Goal: Task Accomplishment & Management: Use online tool/utility

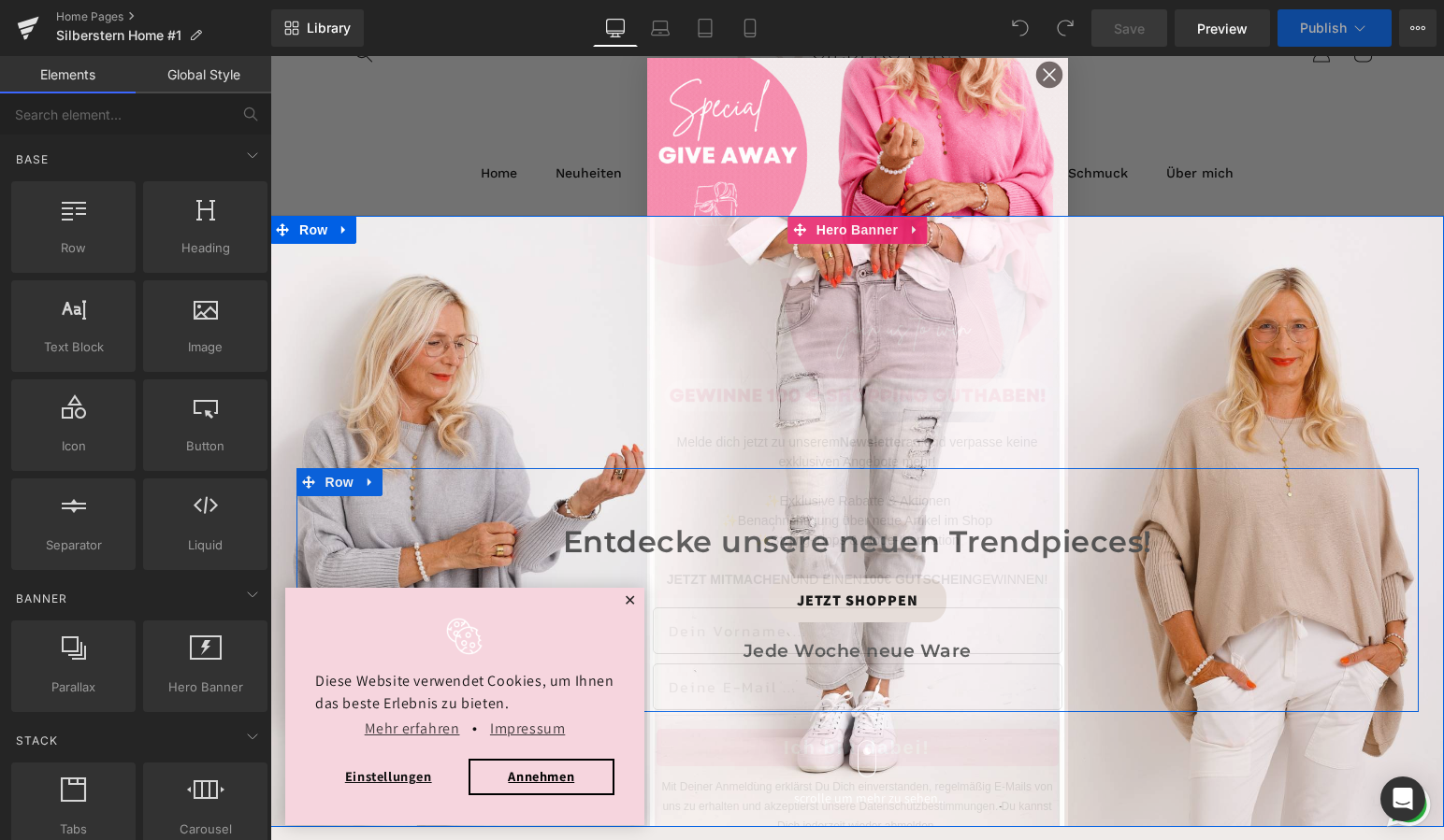
scroll to position [144, 0]
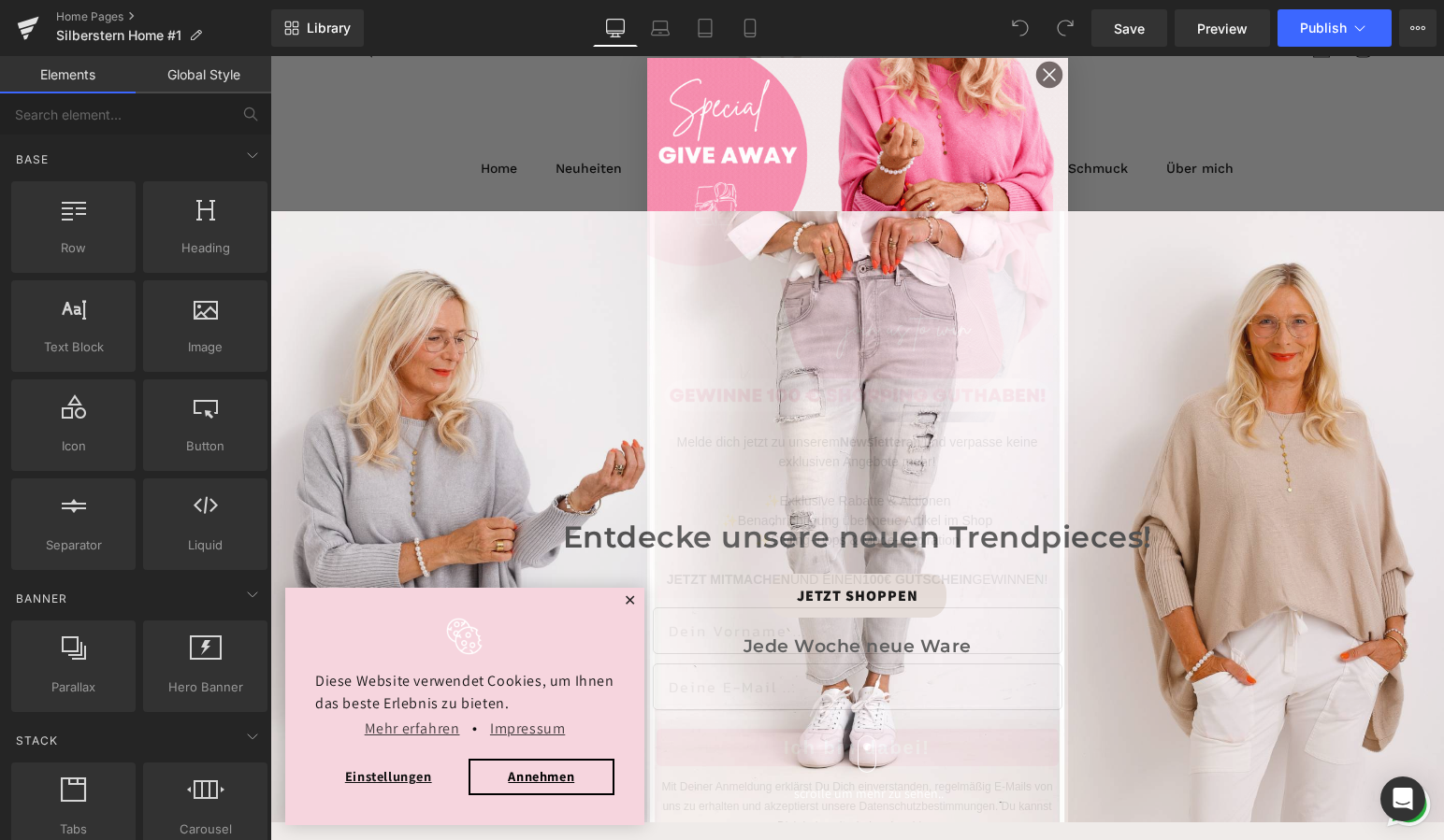
click at [959, 109] on img "POPUP Form" at bounding box center [857, 240] width 421 height 365
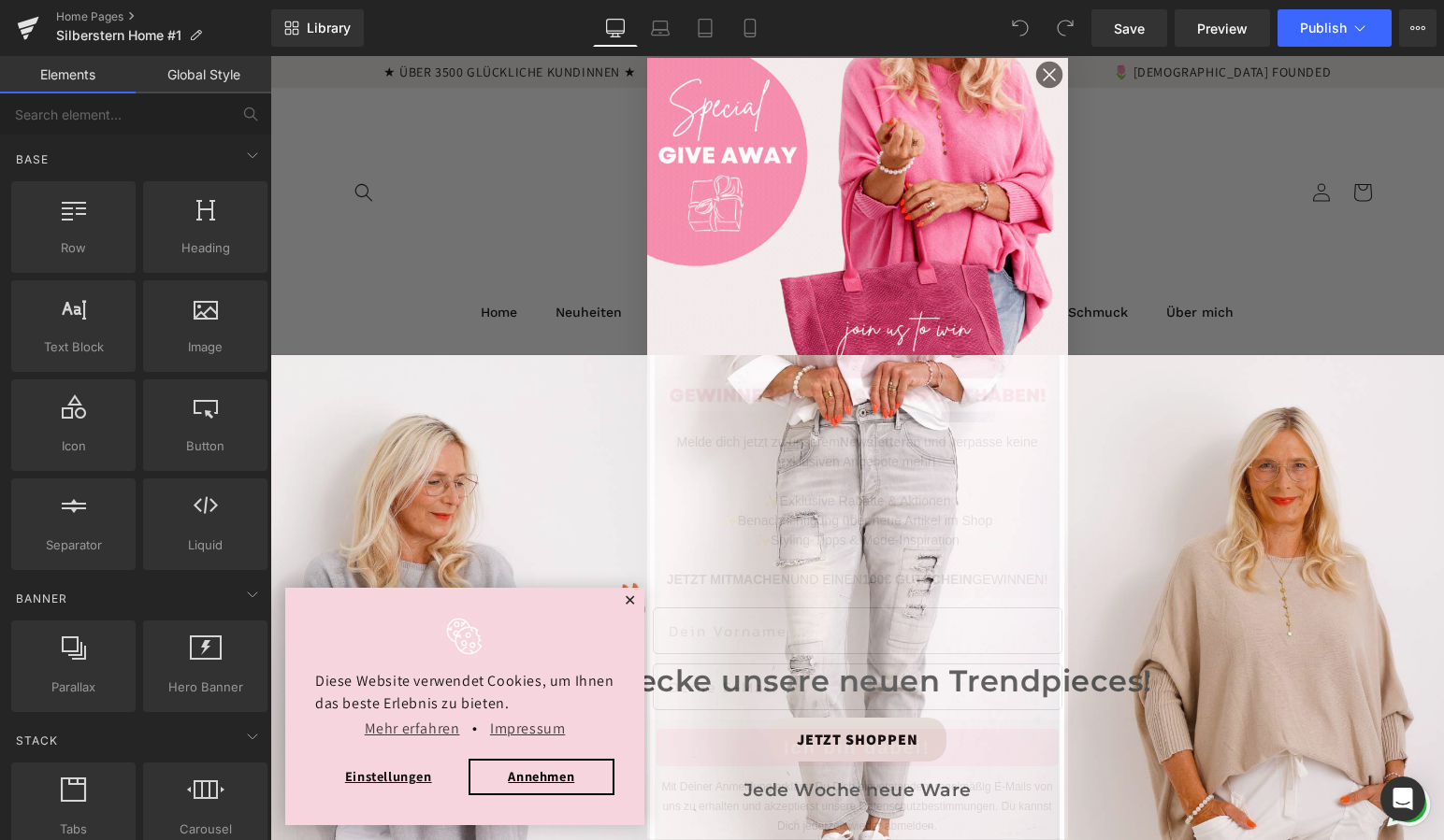
scroll to position [0, 0]
click at [431, 202] on div "Close dialog Melde dich jetzt zu unserem Newsletter an und verpasse keine exklu…" at bounding box center [856, 447] width 1173 height 784
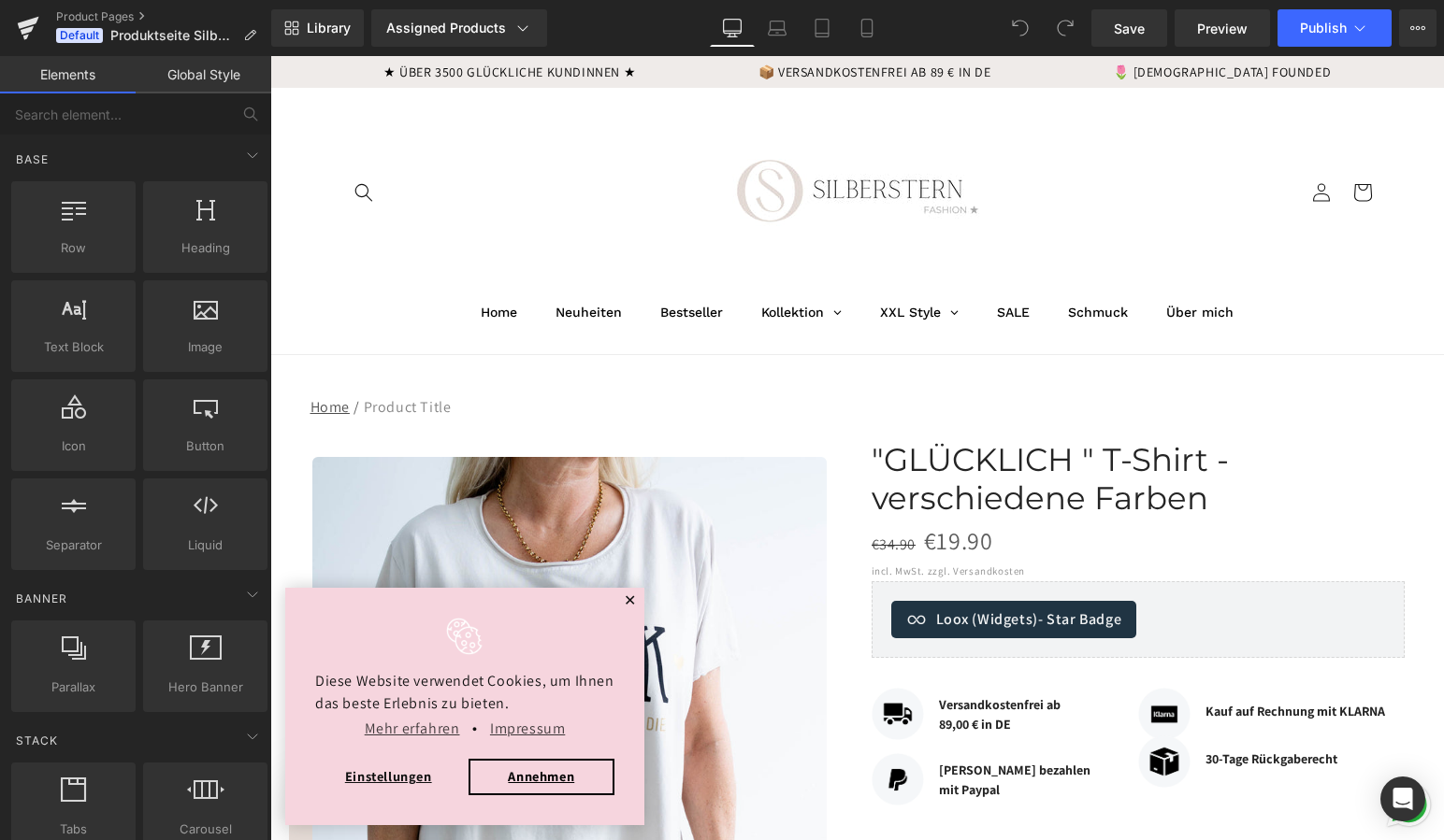
click at [633, 597] on span "✕" at bounding box center [630, 600] width 13 height 11
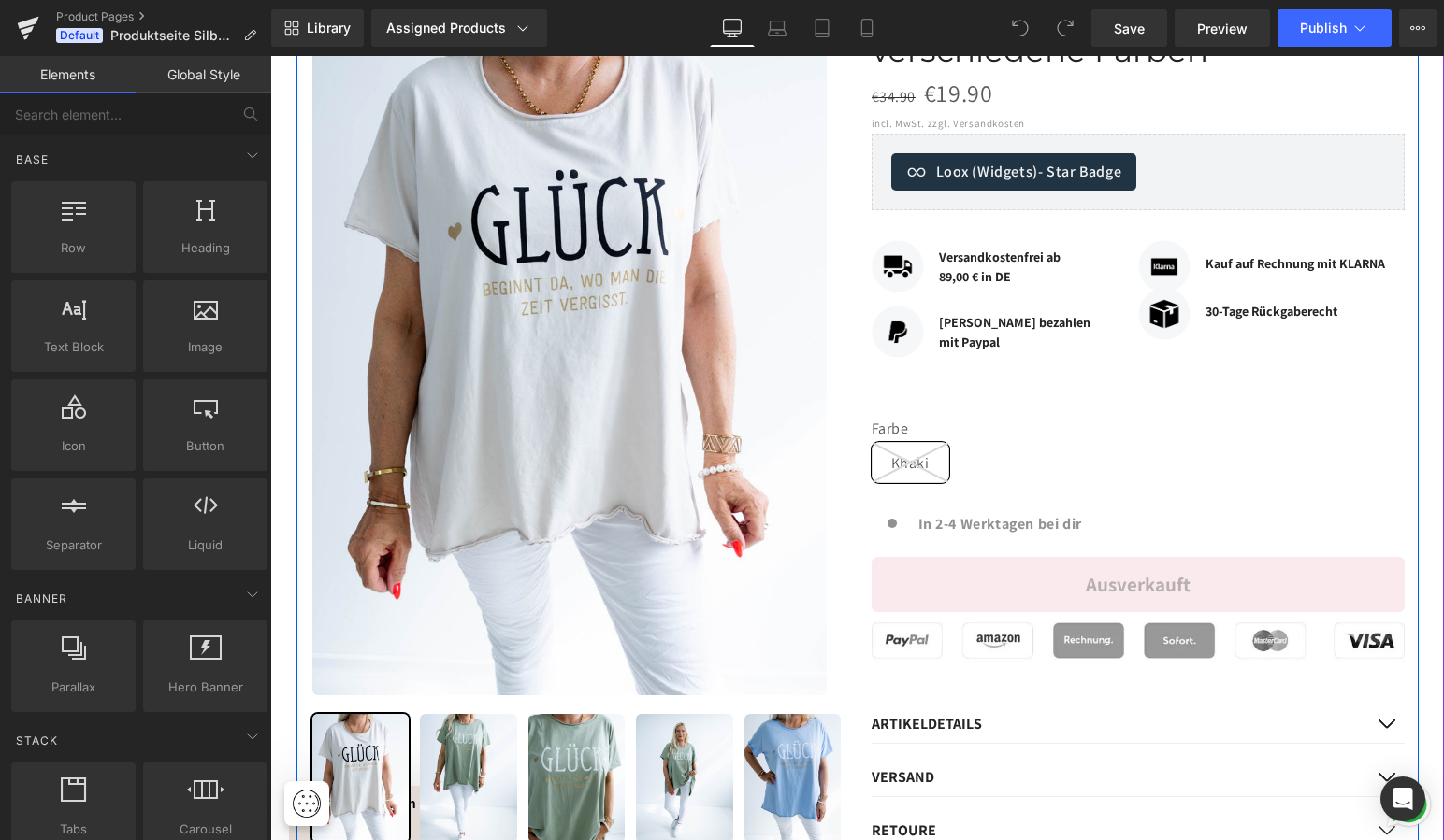
scroll to position [492, 0]
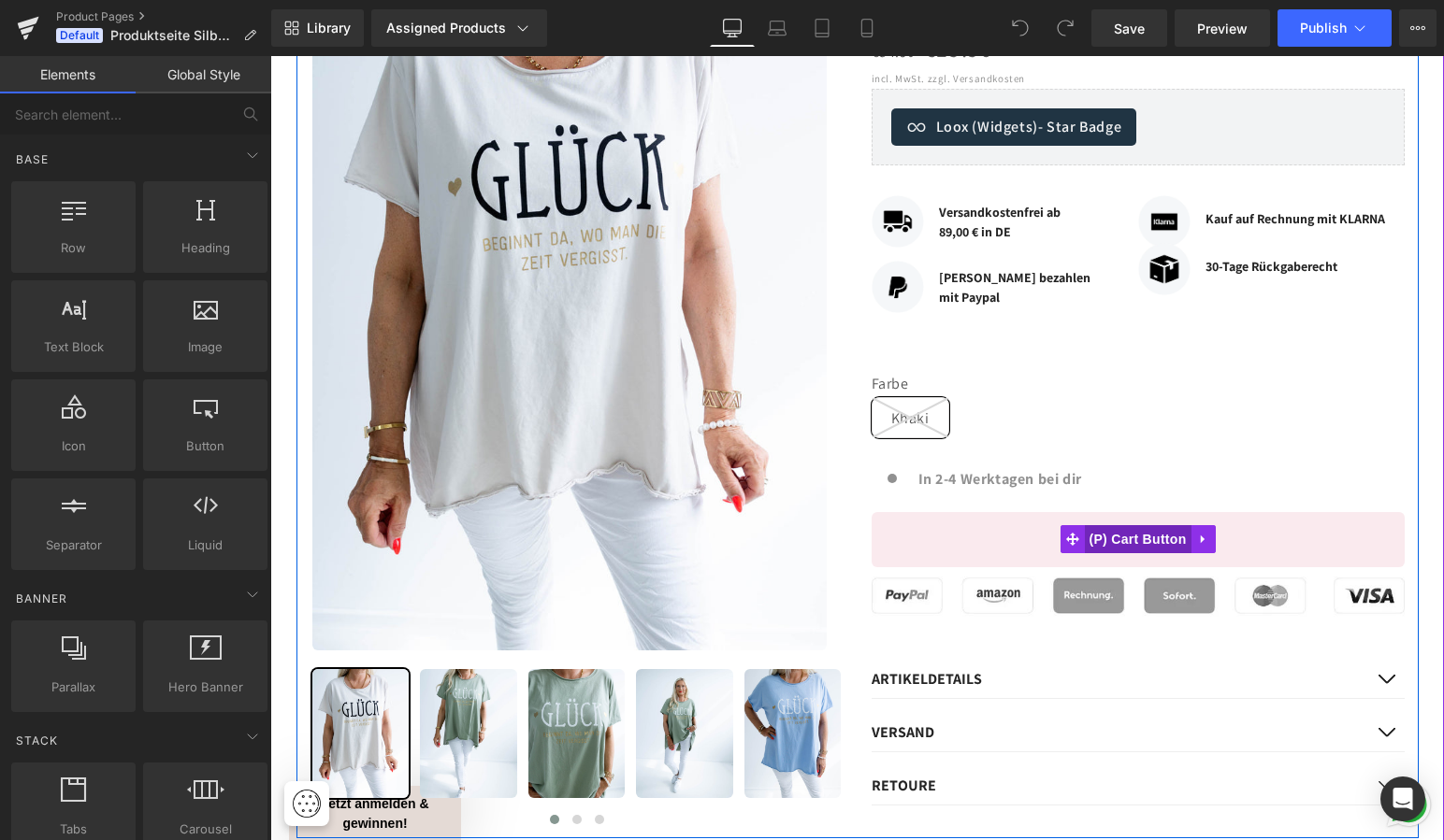
click at [1134, 525] on span "(P) Cart Button" at bounding box center [1136, 539] width 107 height 28
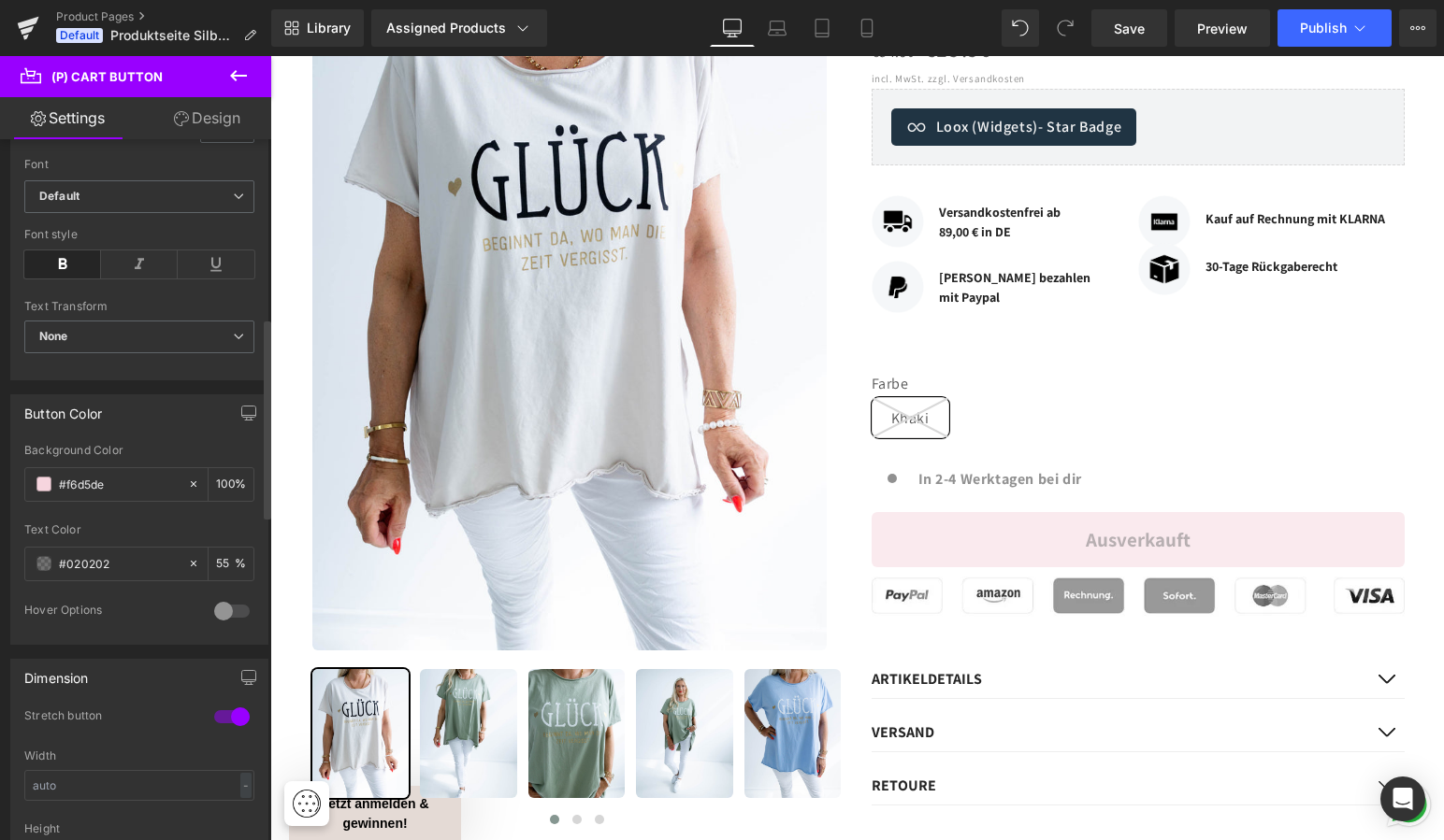
scroll to position [639, 0]
drag, startPoint x: 135, startPoint y: 480, endPoint x: 34, endPoint y: 478, distance: 101.0
click at [34, 478] on div "#f6d5de" at bounding box center [106, 483] width 162 height 33
paste input "e4dad5"
type input "#e4dad5"
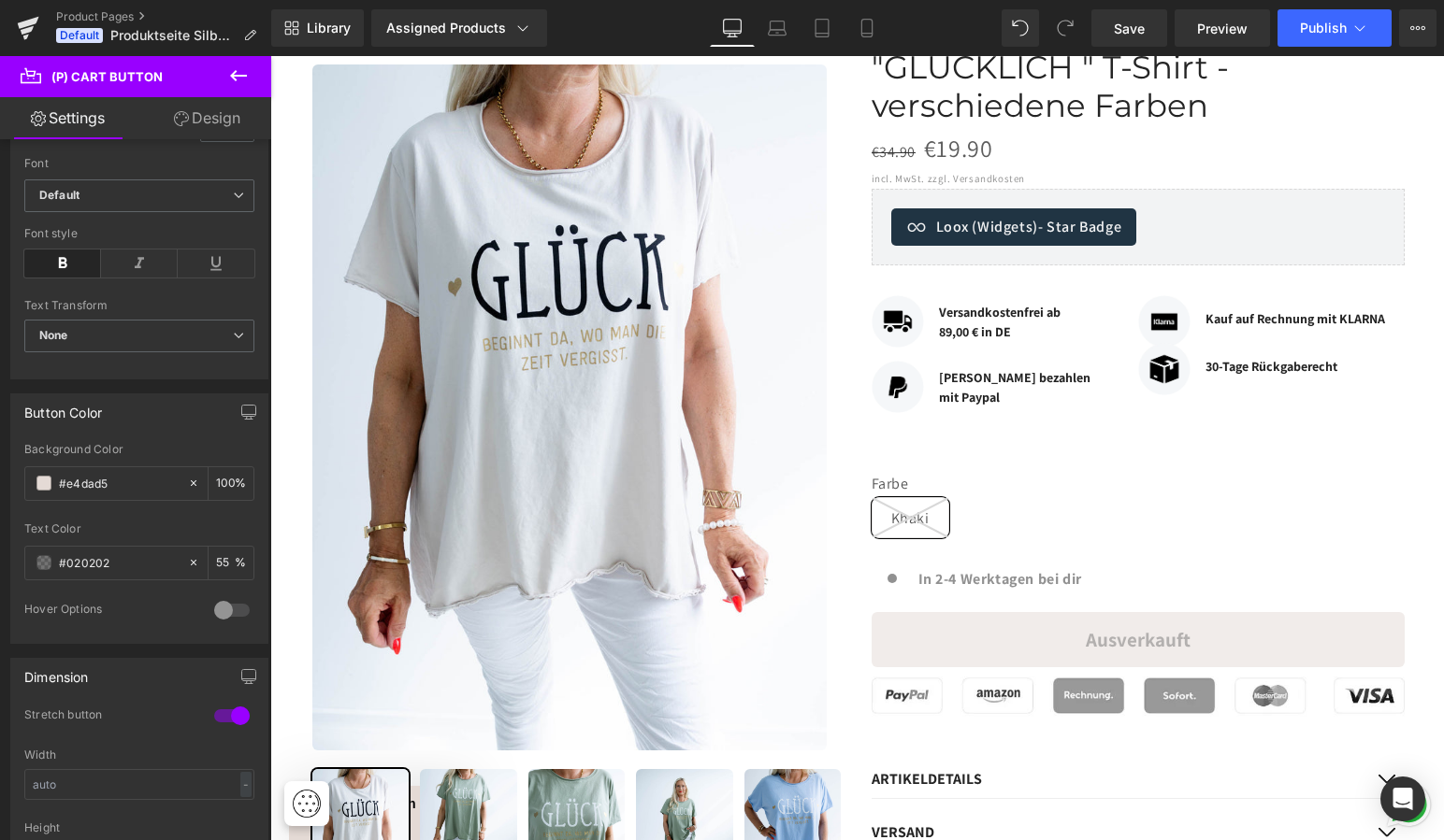
scroll to position [396, 0]
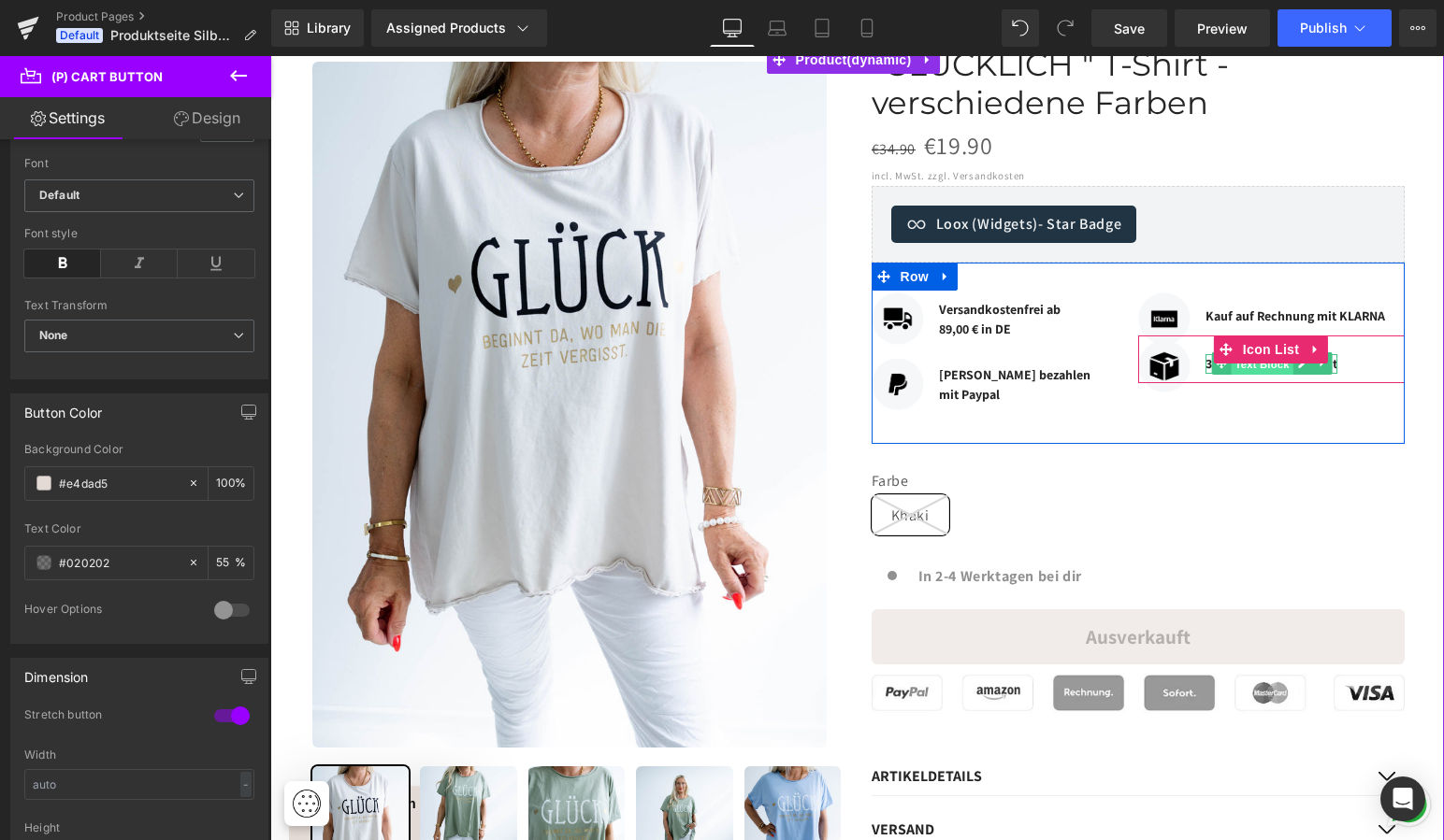
click at [1241, 358] on span "Text Block" at bounding box center [1261, 365] width 62 height 22
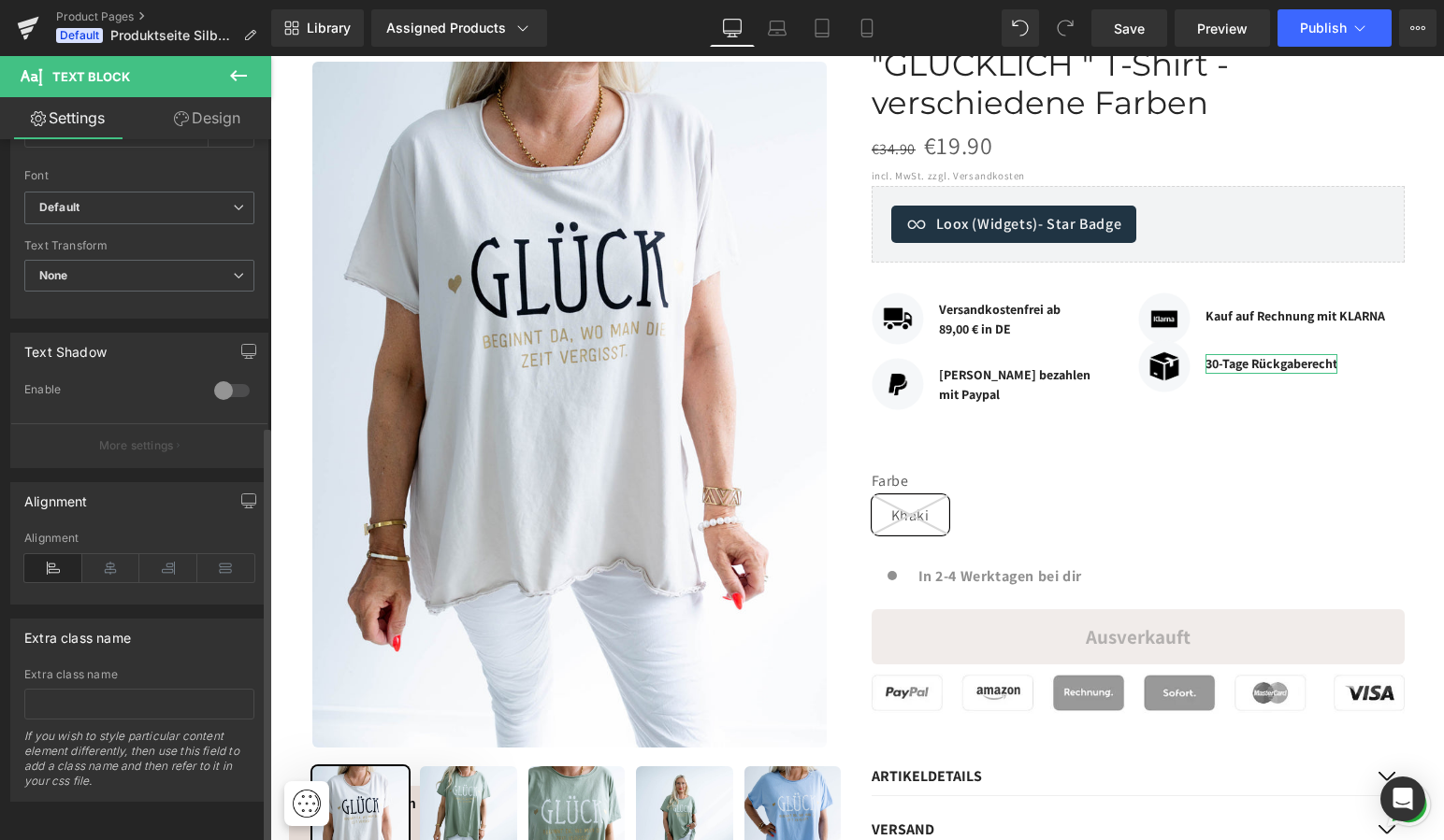
scroll to position [480, 0]
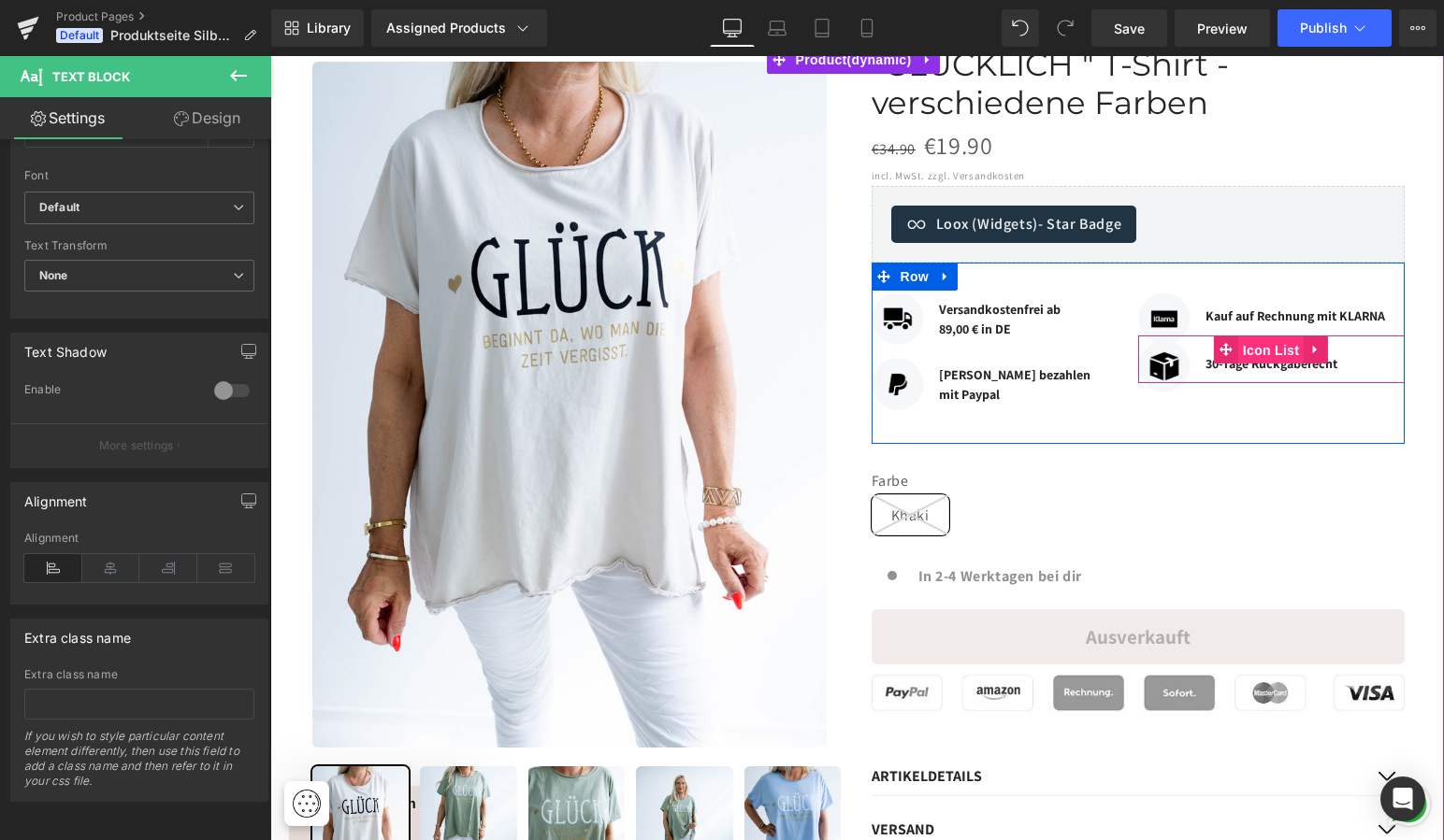
click at [1262, 340] on span "Icon List" at bounding box center [1270, 351] width 65 height 28
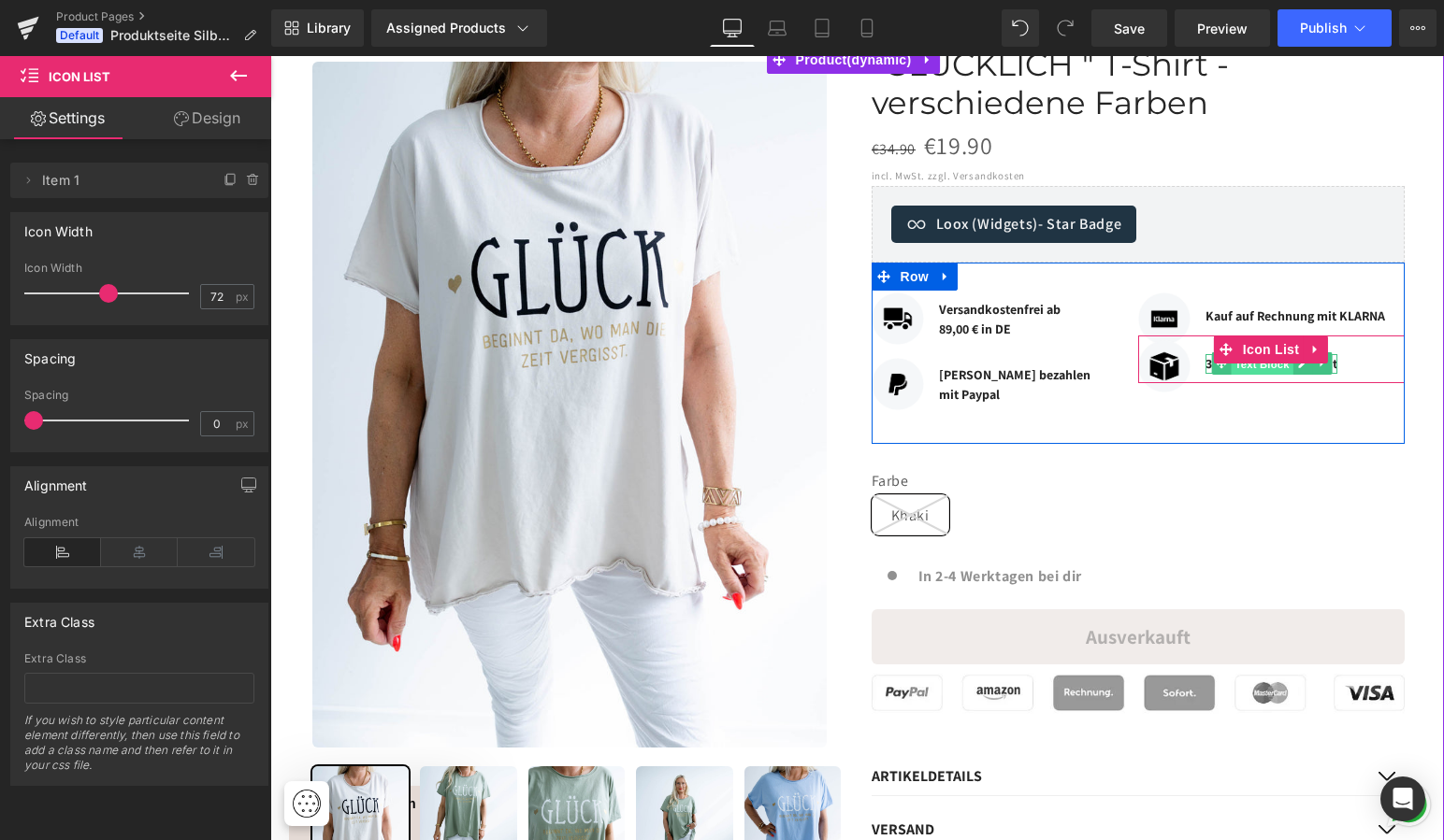
click at [1265, 355] on span "Text Block" at bounding box center [1261, 365] width 62 height 22
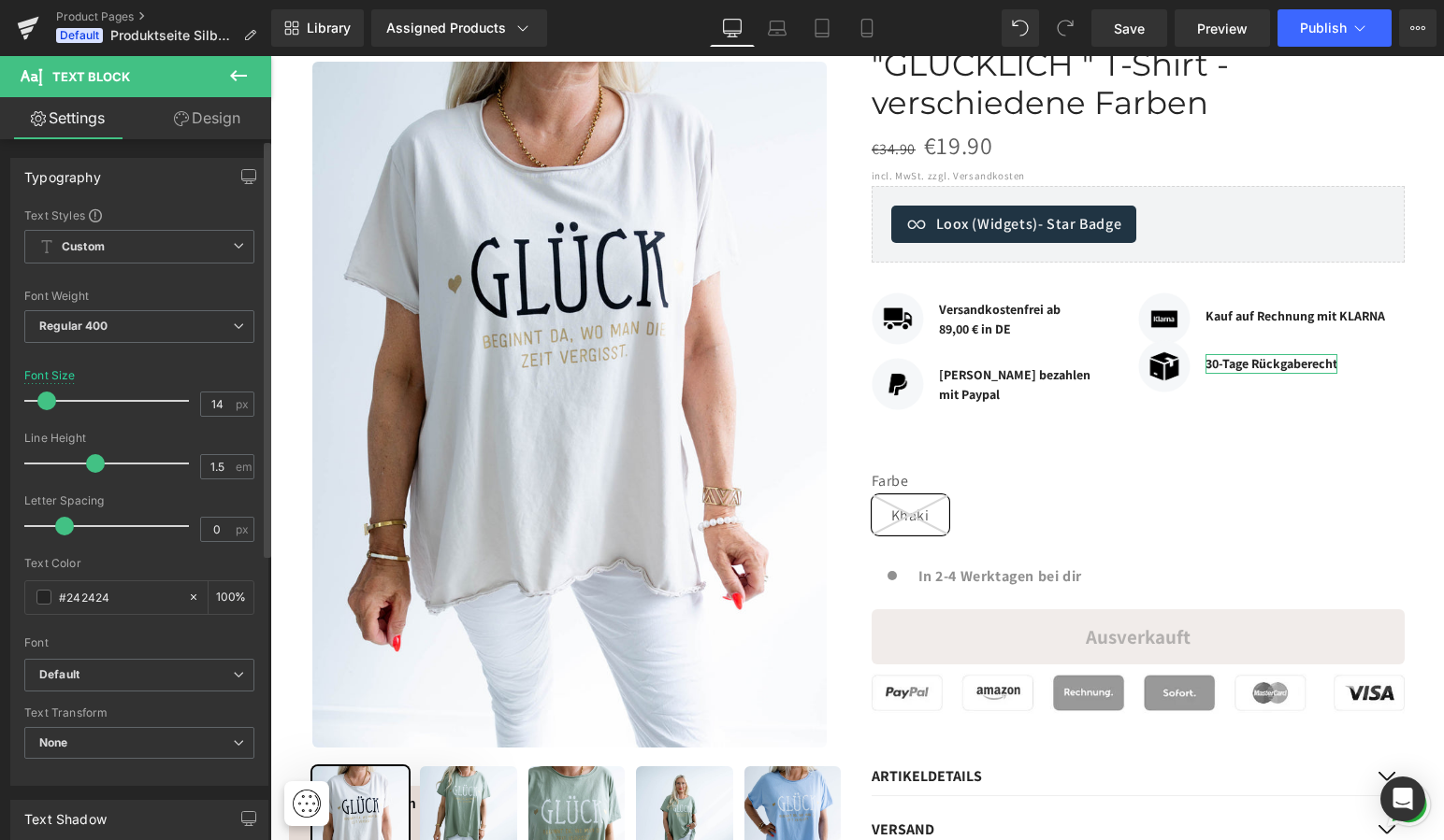
scroll to position [0, 0]
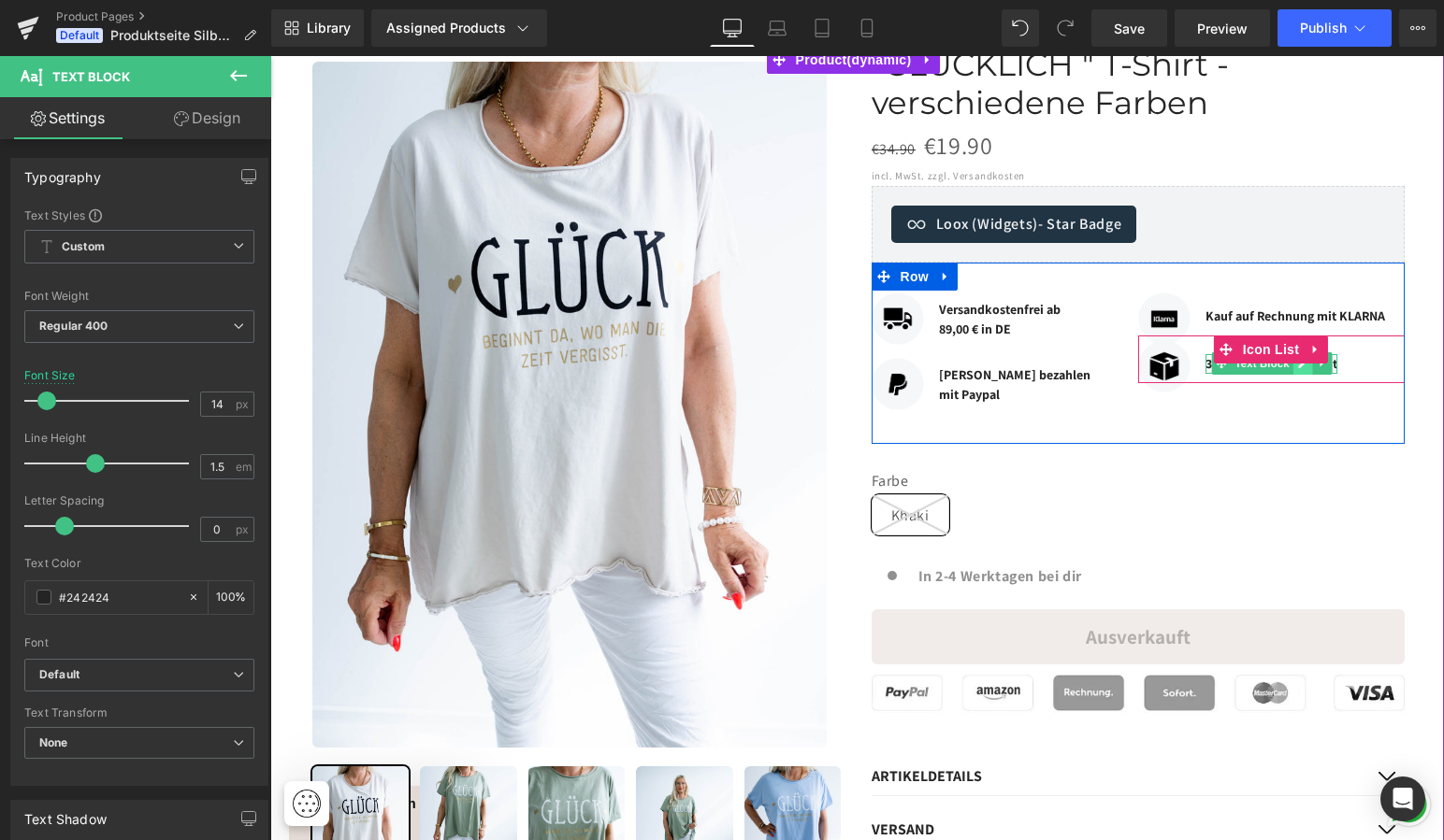
click at [1301, 360] on link at bounding box center [1303, 364] width 20 height 22
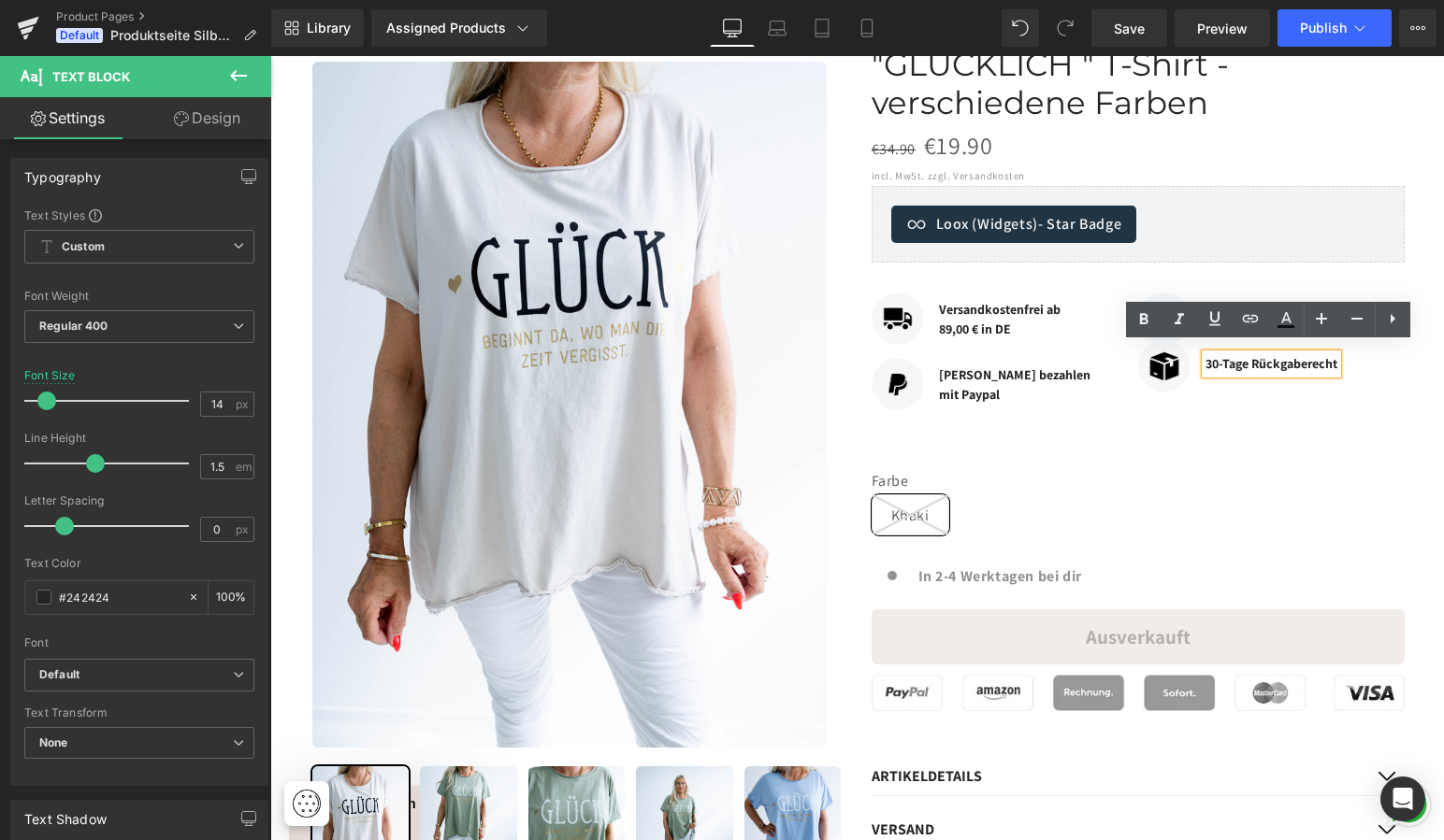
click at [1214, 356] on b "30-Tage Rückgaberecht" at bounding box center [1271, 364] width 132 height 17
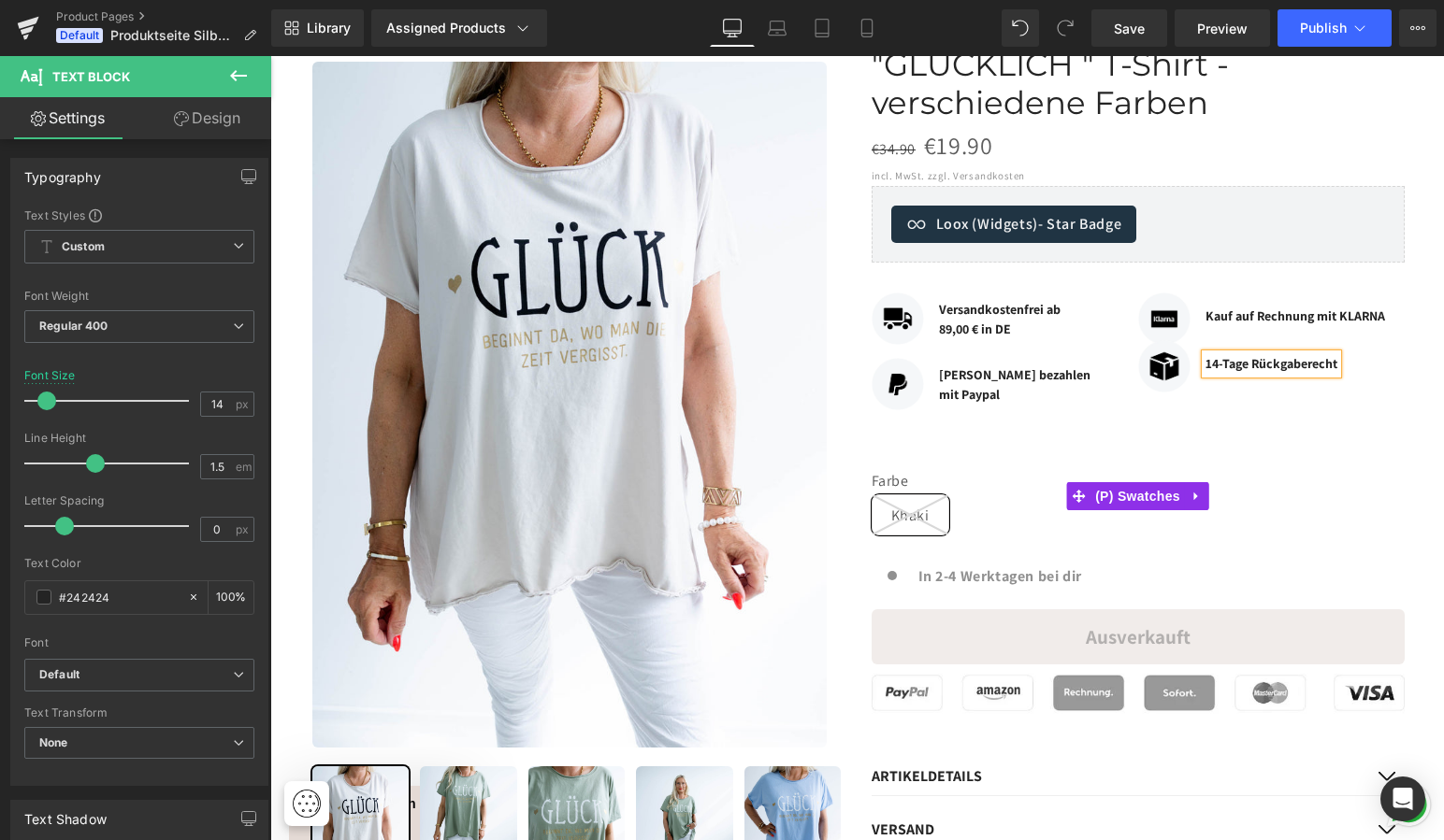
click at [1300, 480] on div "Farbe Khaki" at bounding box center [1137, 511] width 533 height 78
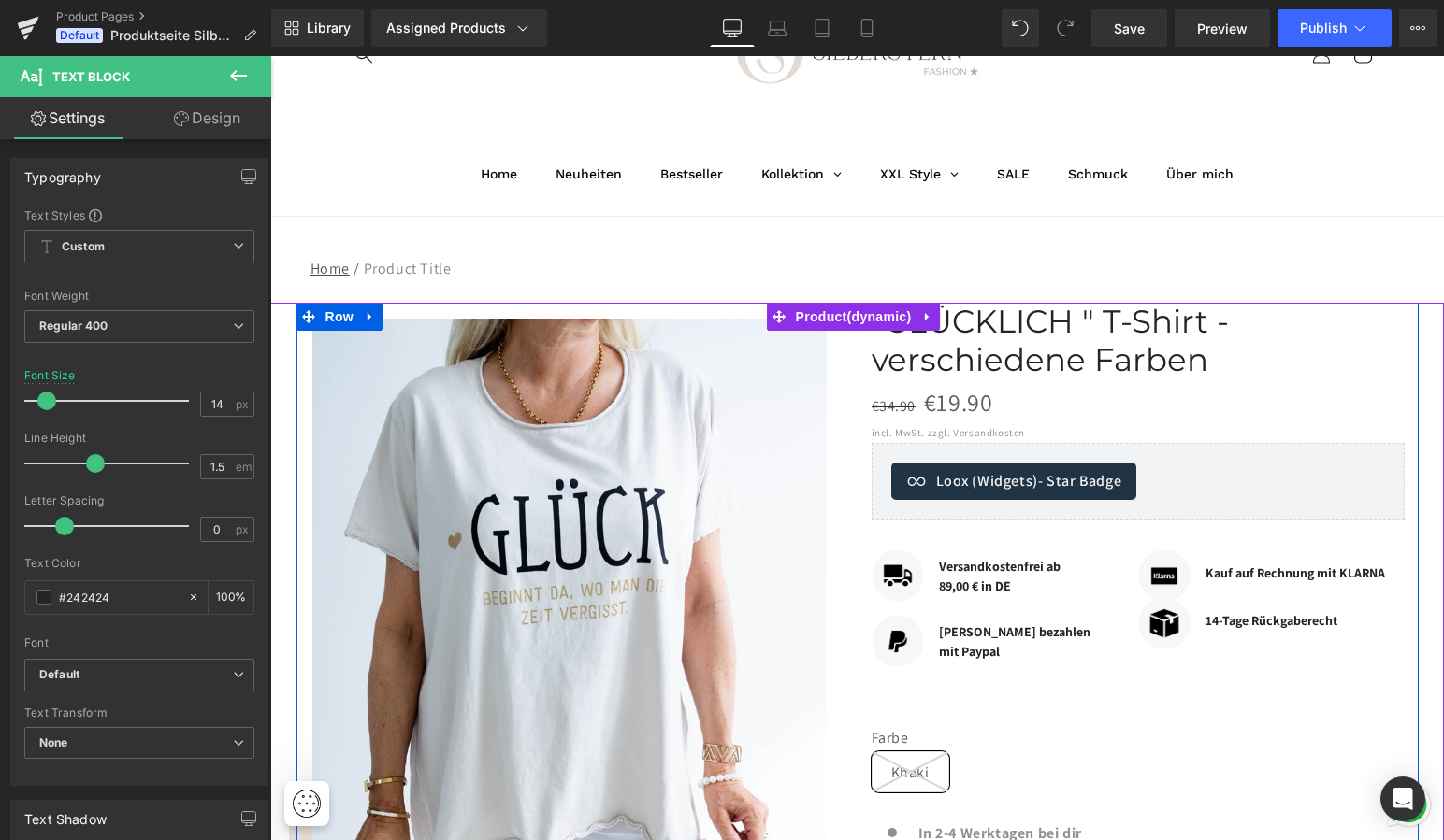
scroll to position [138, 0]
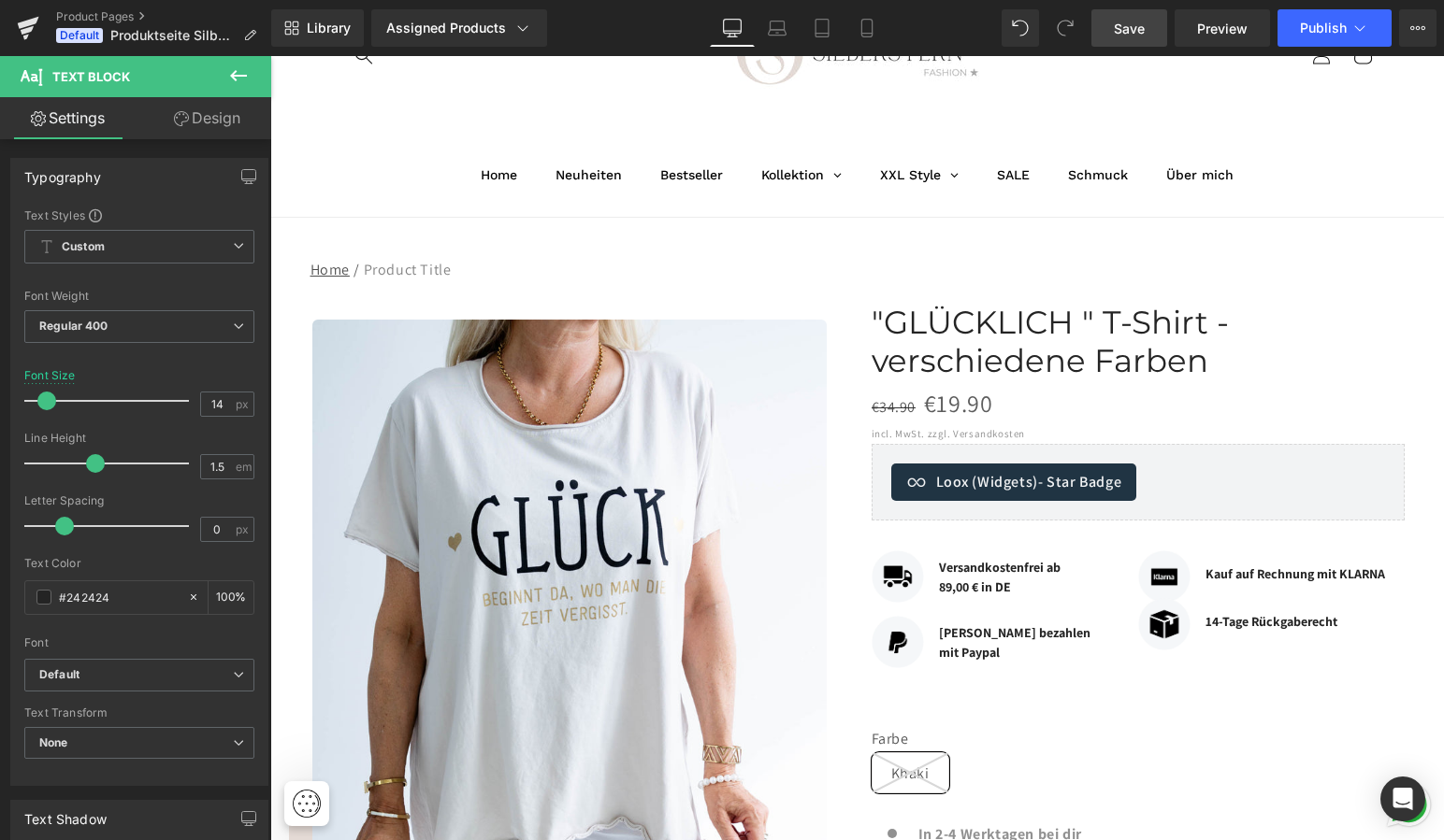
click at [1137, 24] on span "Save" at bounding box center [1128, 29] width 31 height 20
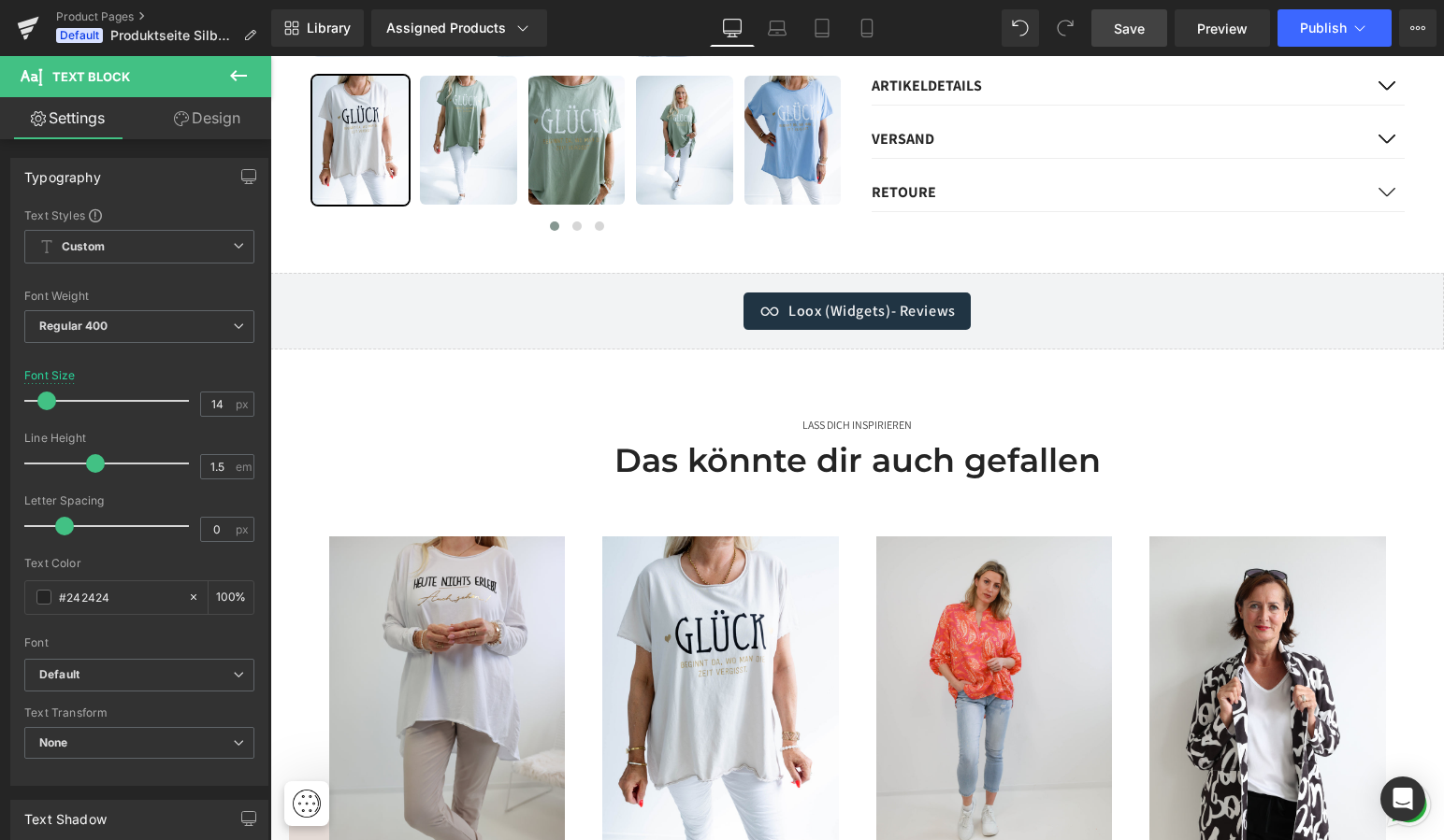
scroll to position [1072, 0]
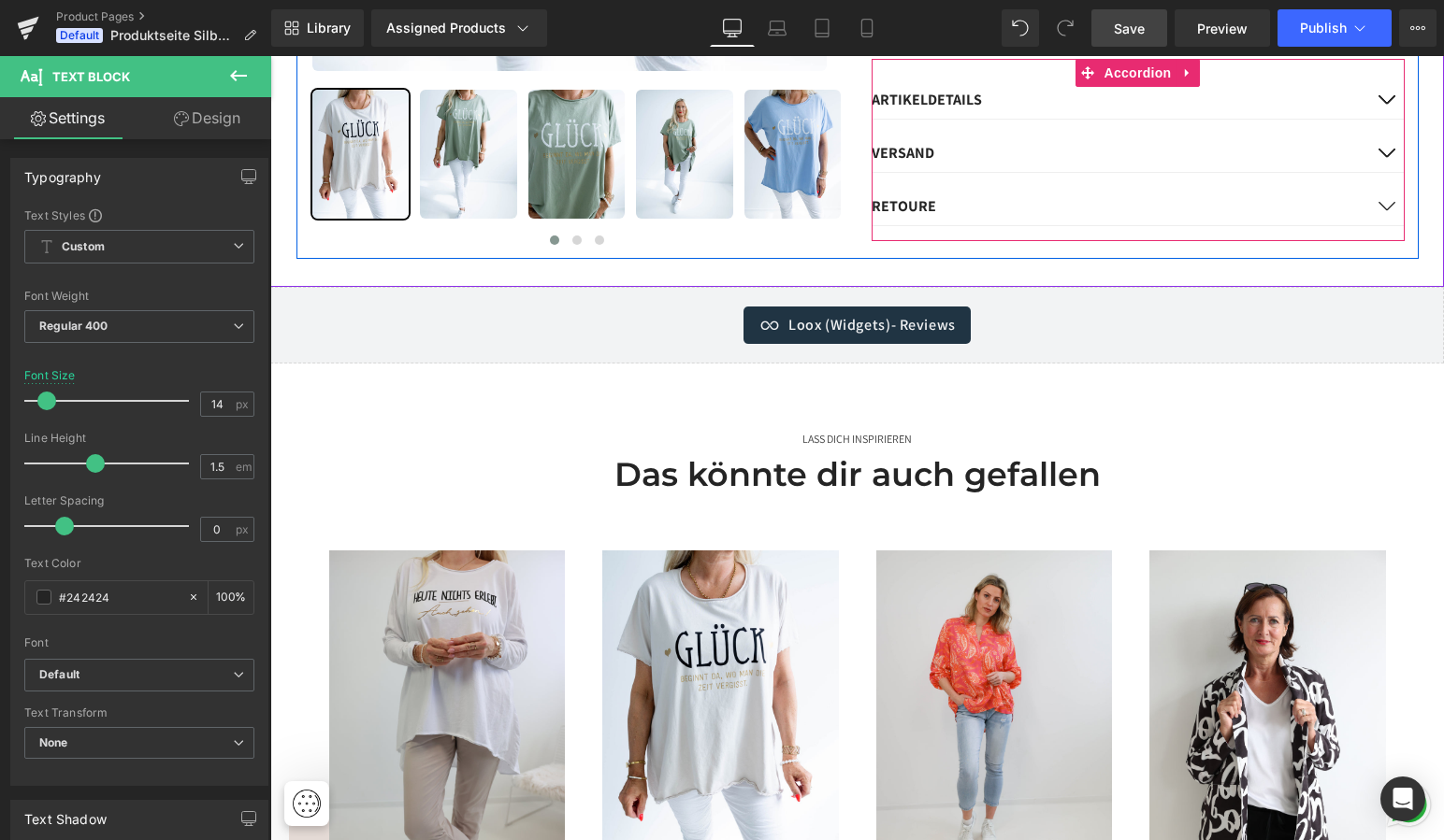
click at [1383, 188] on button "button" at bounding box center [1385, 206] width 37 height 37
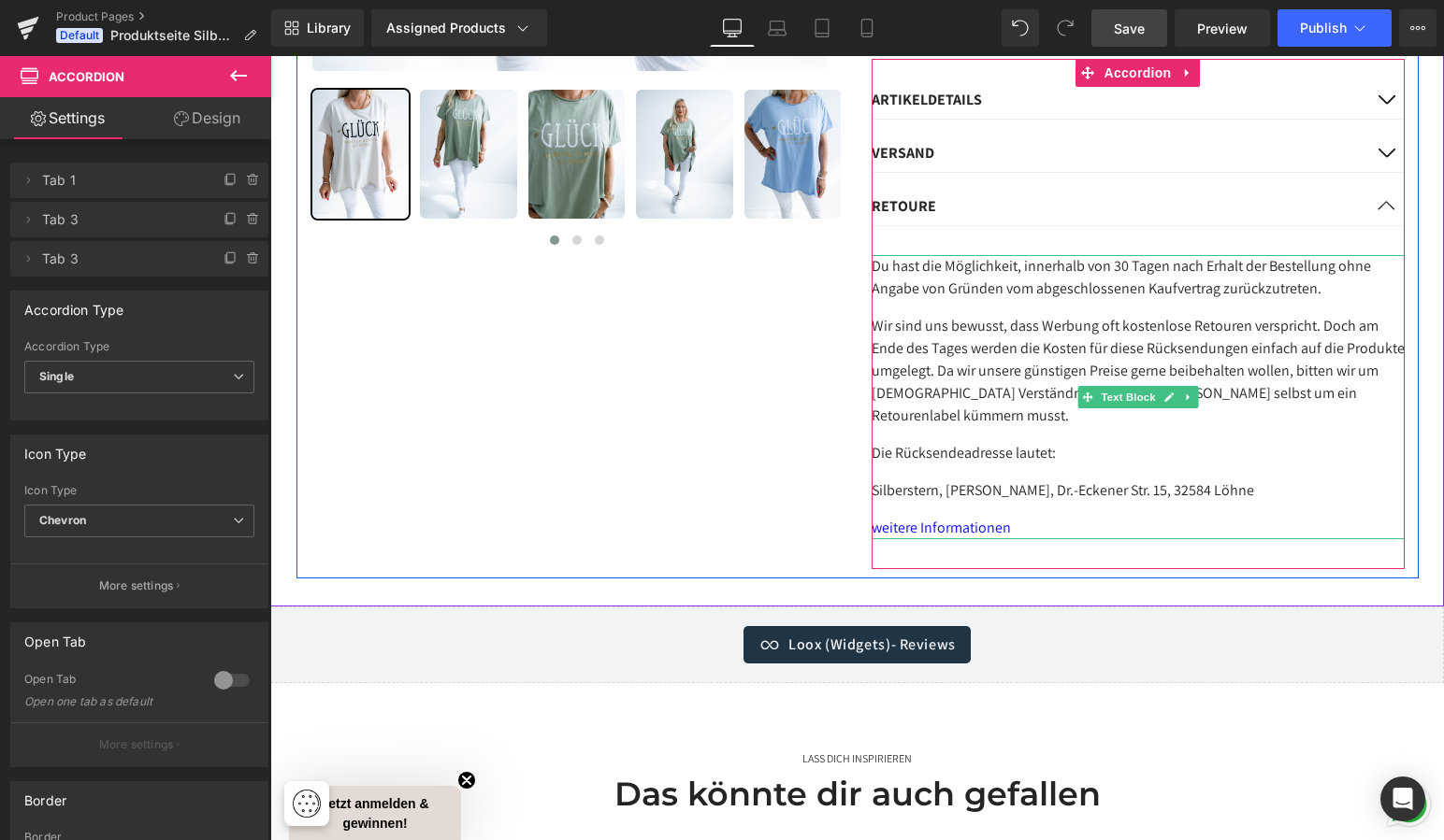
click at [1122, 255] on p "Du hast die Möglichkeit, innerhalb von 30 Tagen nach Erhalt der Bestellung ohne…" at bounding box center [1137, 277] width 533 height 45
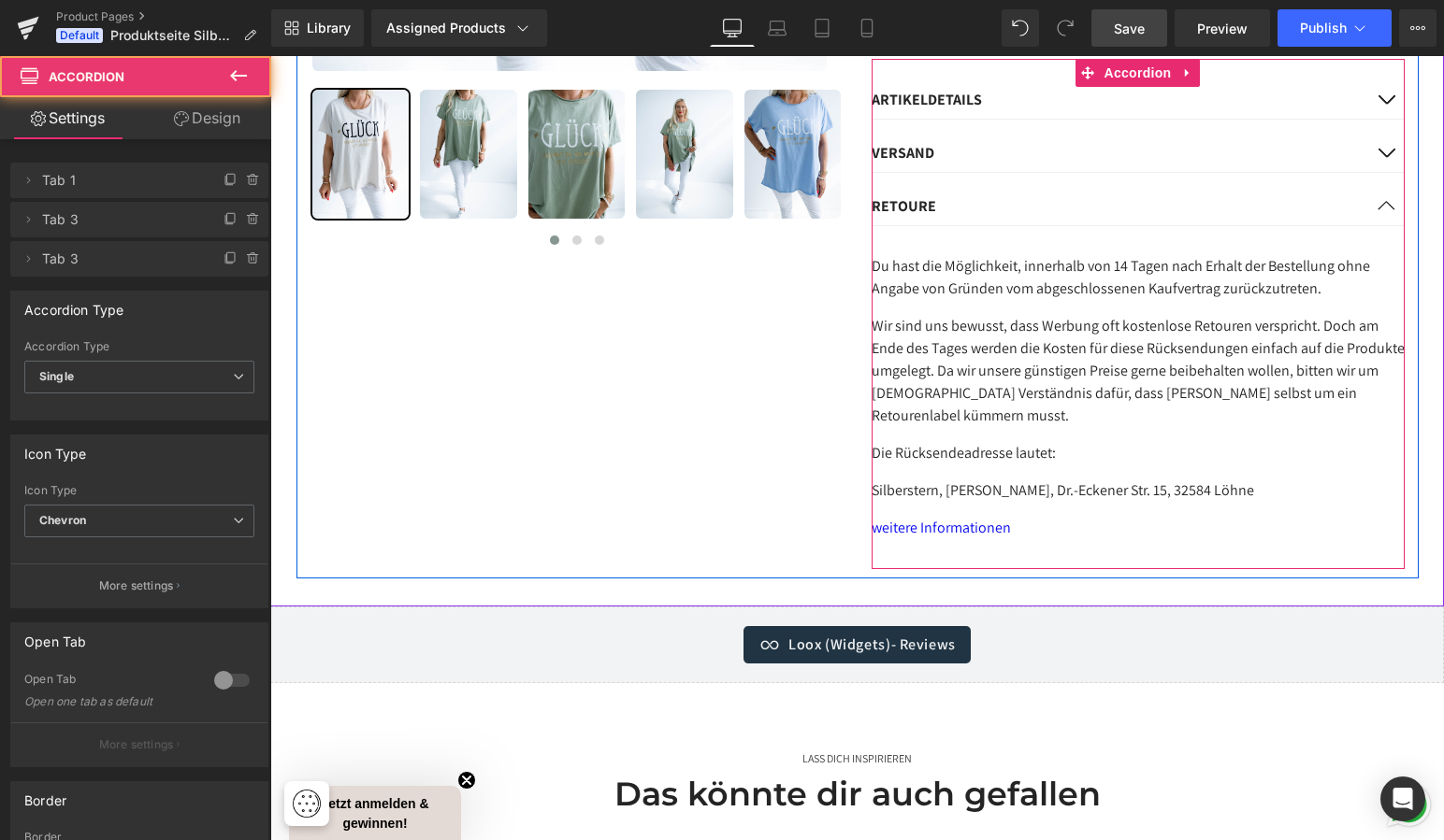
click at [1385, 188] on button "button" at bounding box center [1385, 206] width 37 height 37
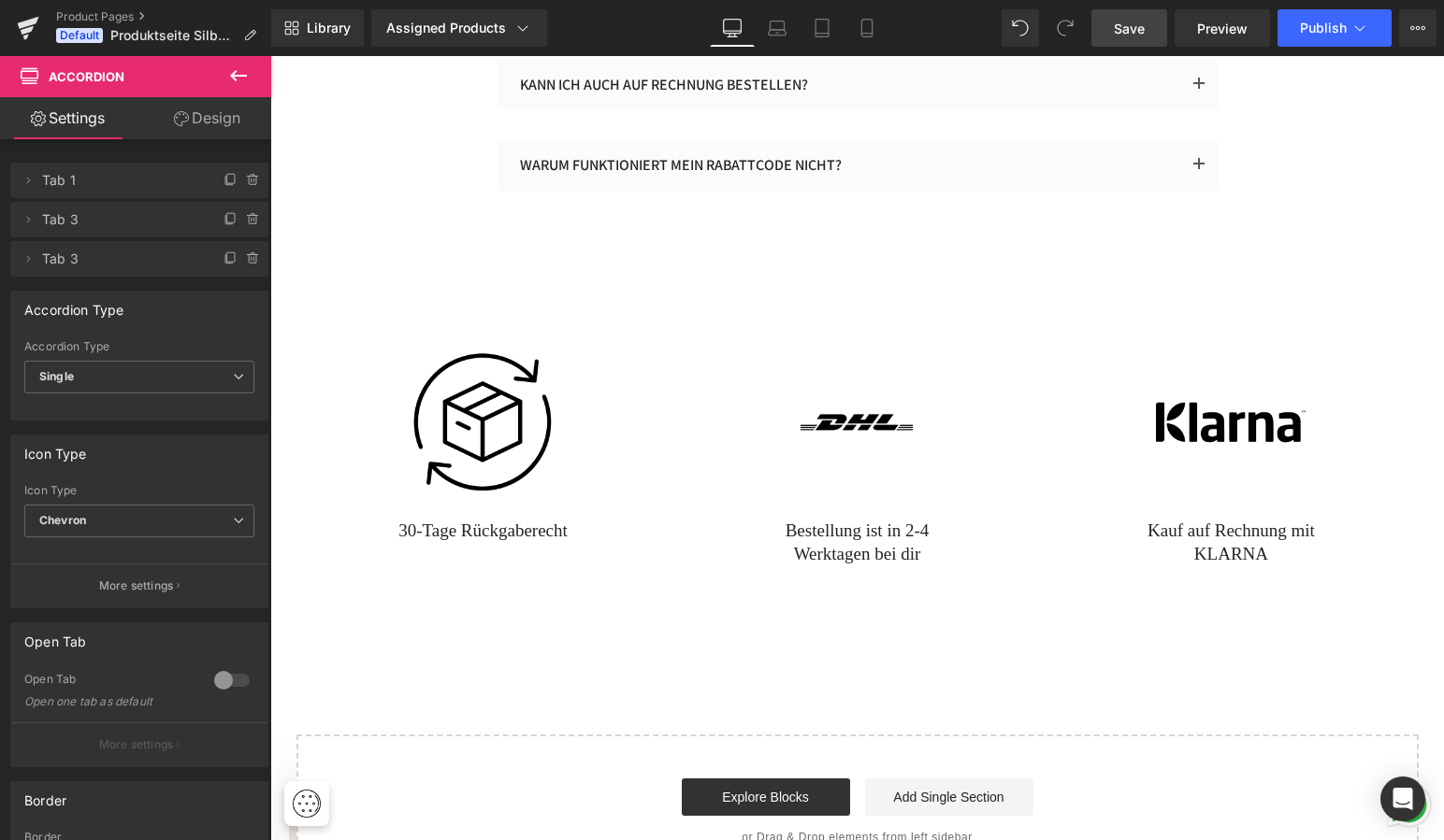
scroll to position [2983, 0]
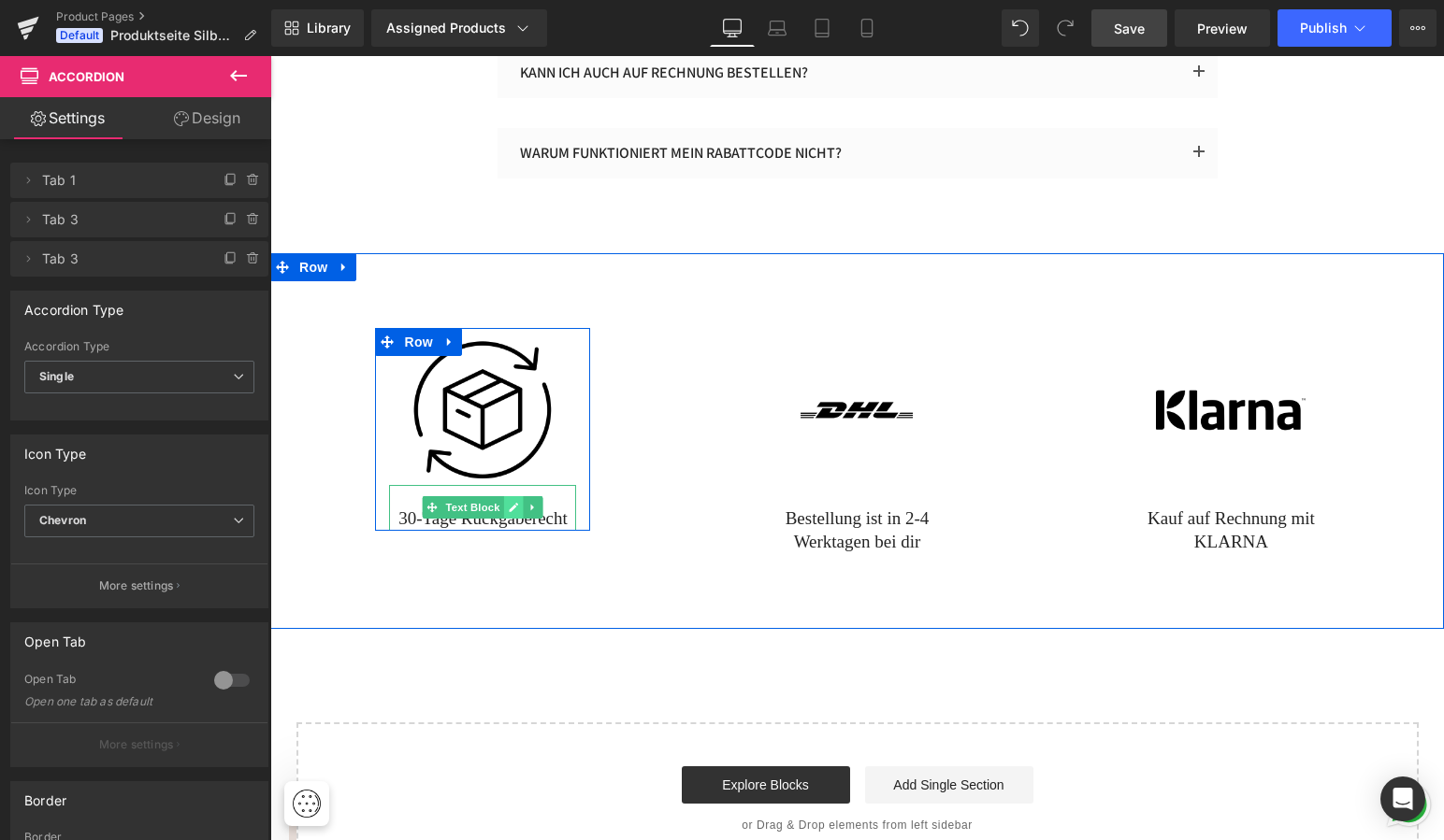
click at [509, 505] on icon at bounding box center [514, 506] width 10 height 11
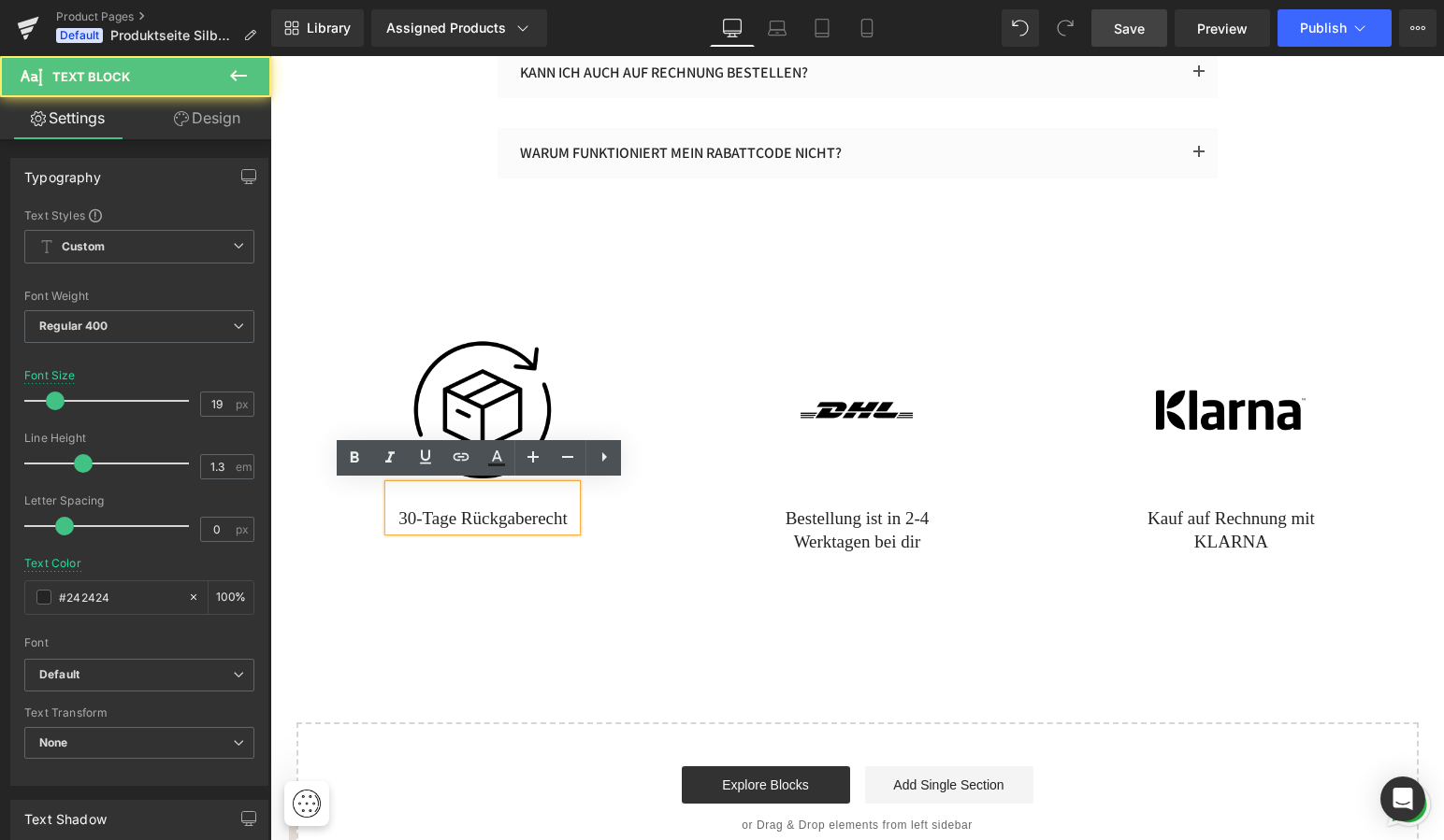
click at [409, 514] on p "30-Tage Rückgaberecht" at bounding box center [482, 518] width 187 height 23
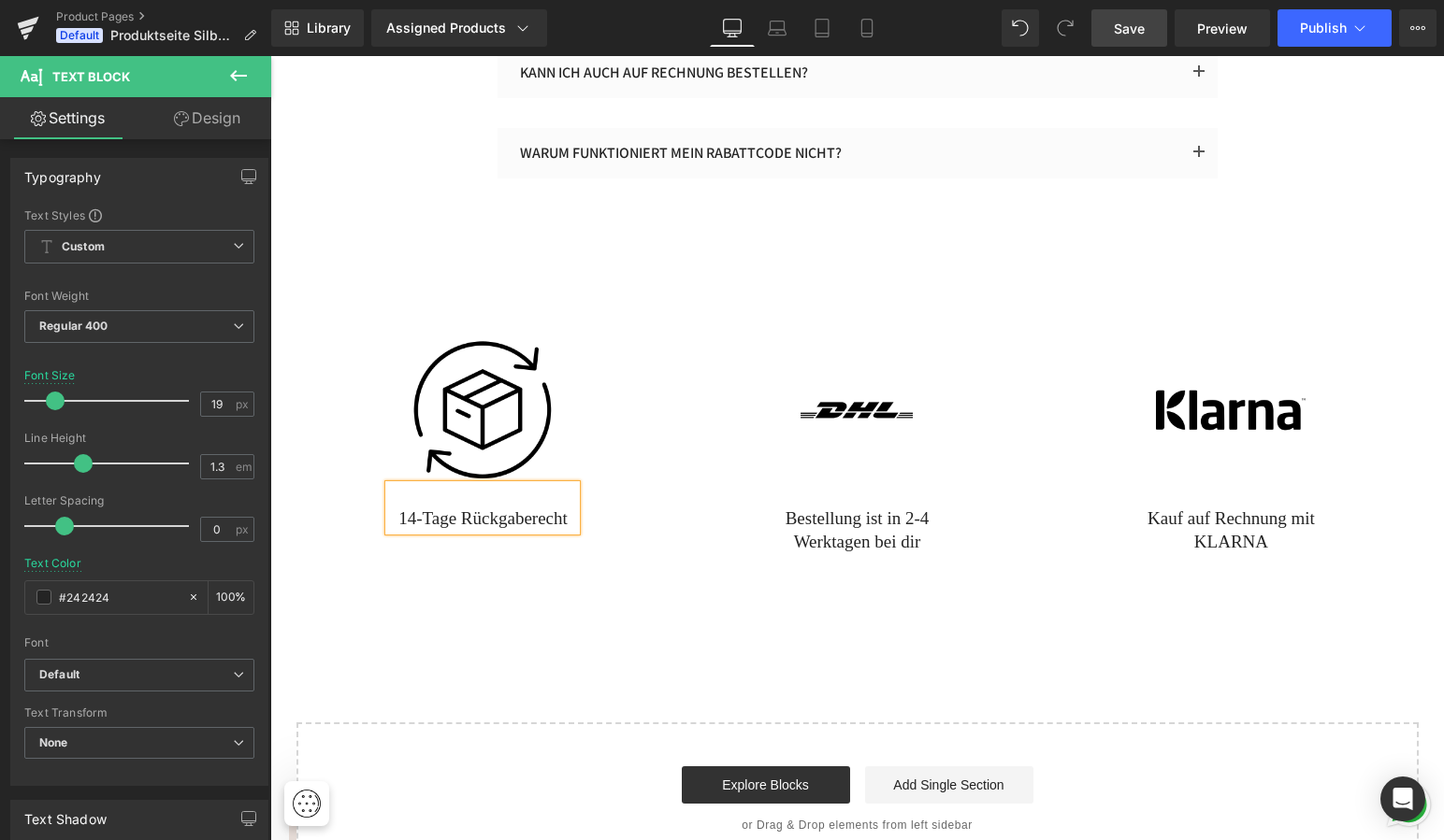
click at [1088, 277] on div "Image 14-Tage Rückgaberecht Text Block Row Image Bestellung ist in 2-4 Werktage…" at bounding box center [856, 440] width 1173 height 375
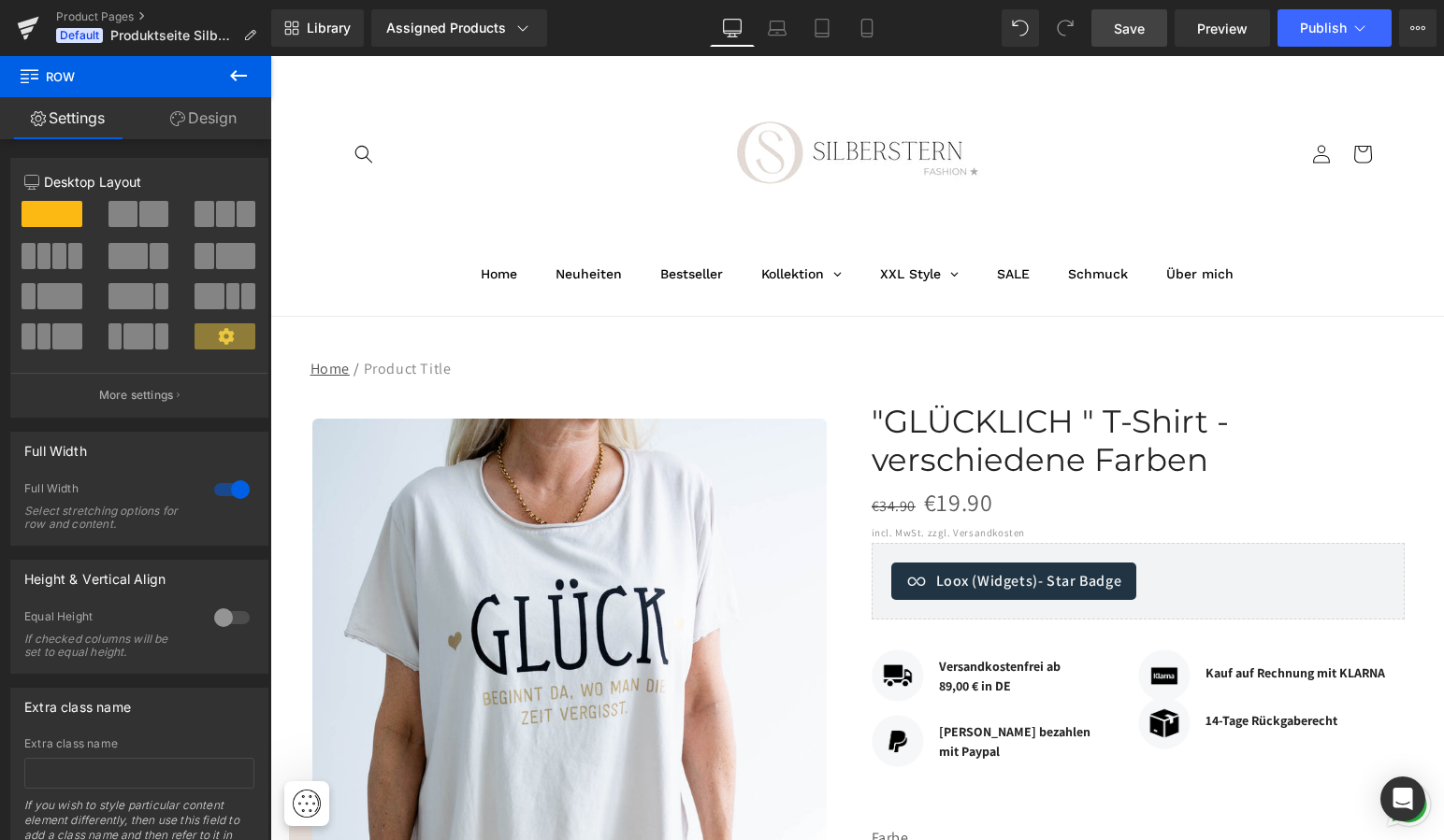
scroll to position [37, 0]
click at [1137, 24] on span "Save" at bounding box center [1128, 29] width 31 height 20
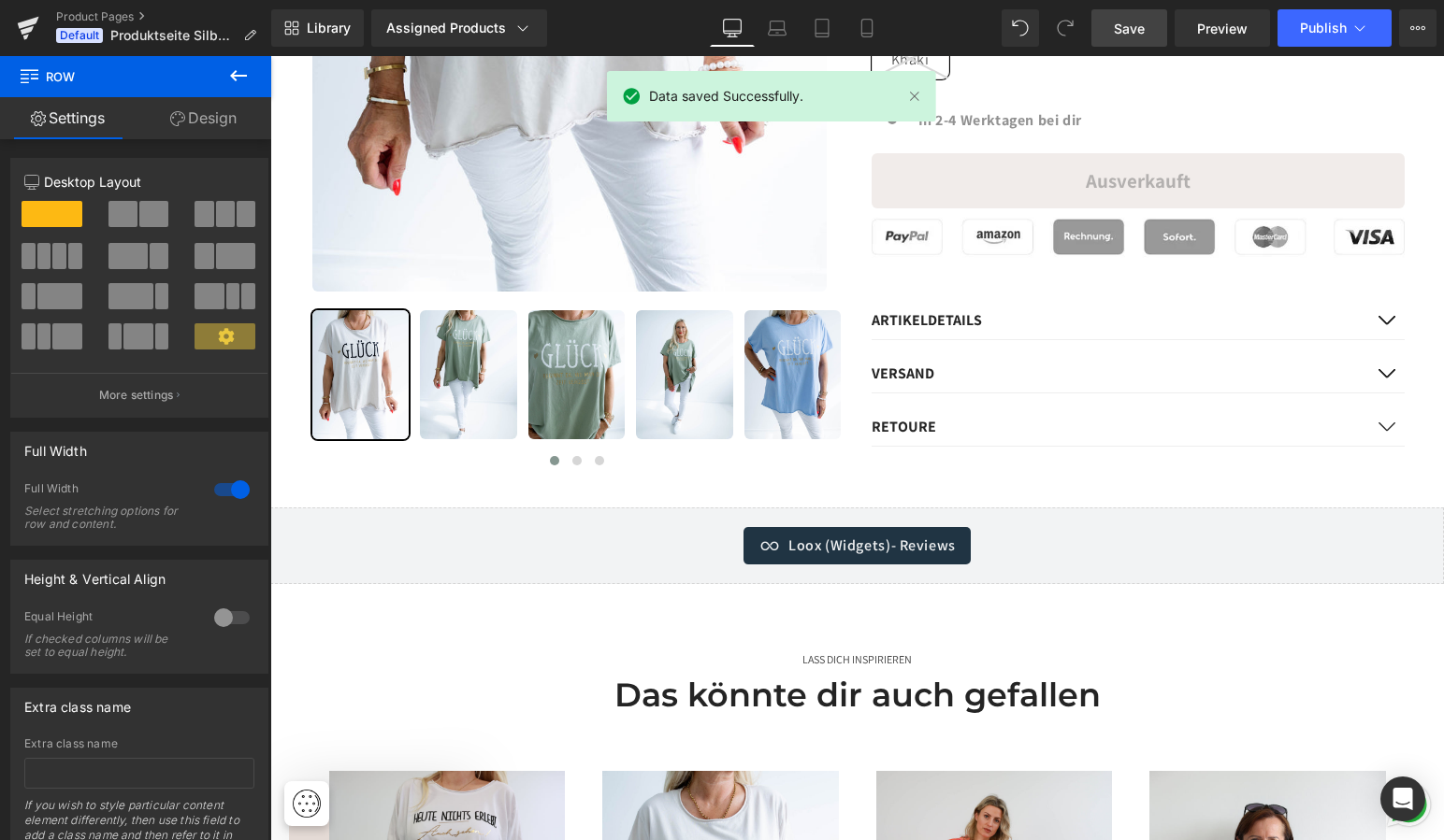
scroll to position [865, 0]
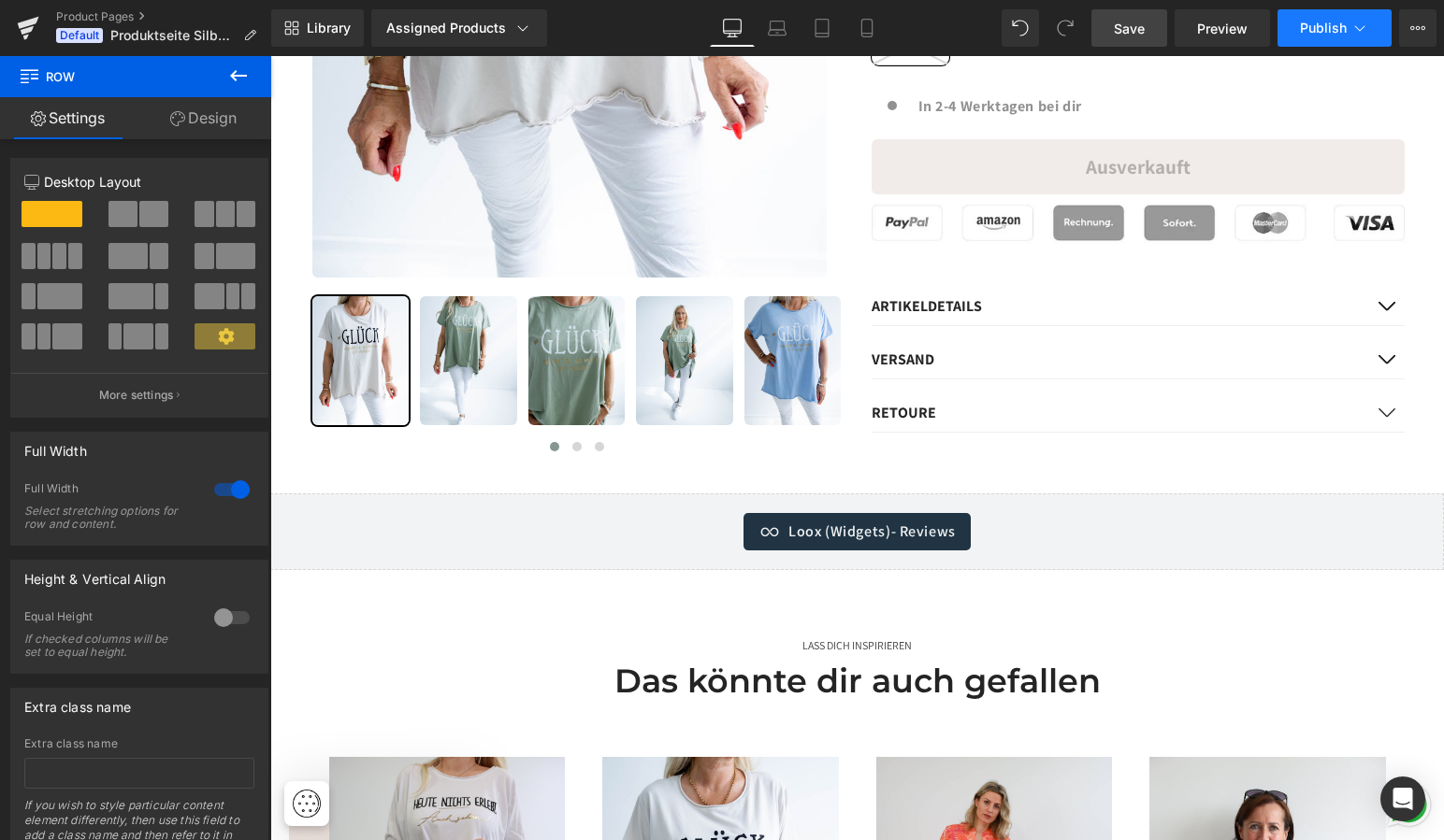
click at [1323, 24] on span "Publish" at bounding box center [1323, 28] width 47 height 15
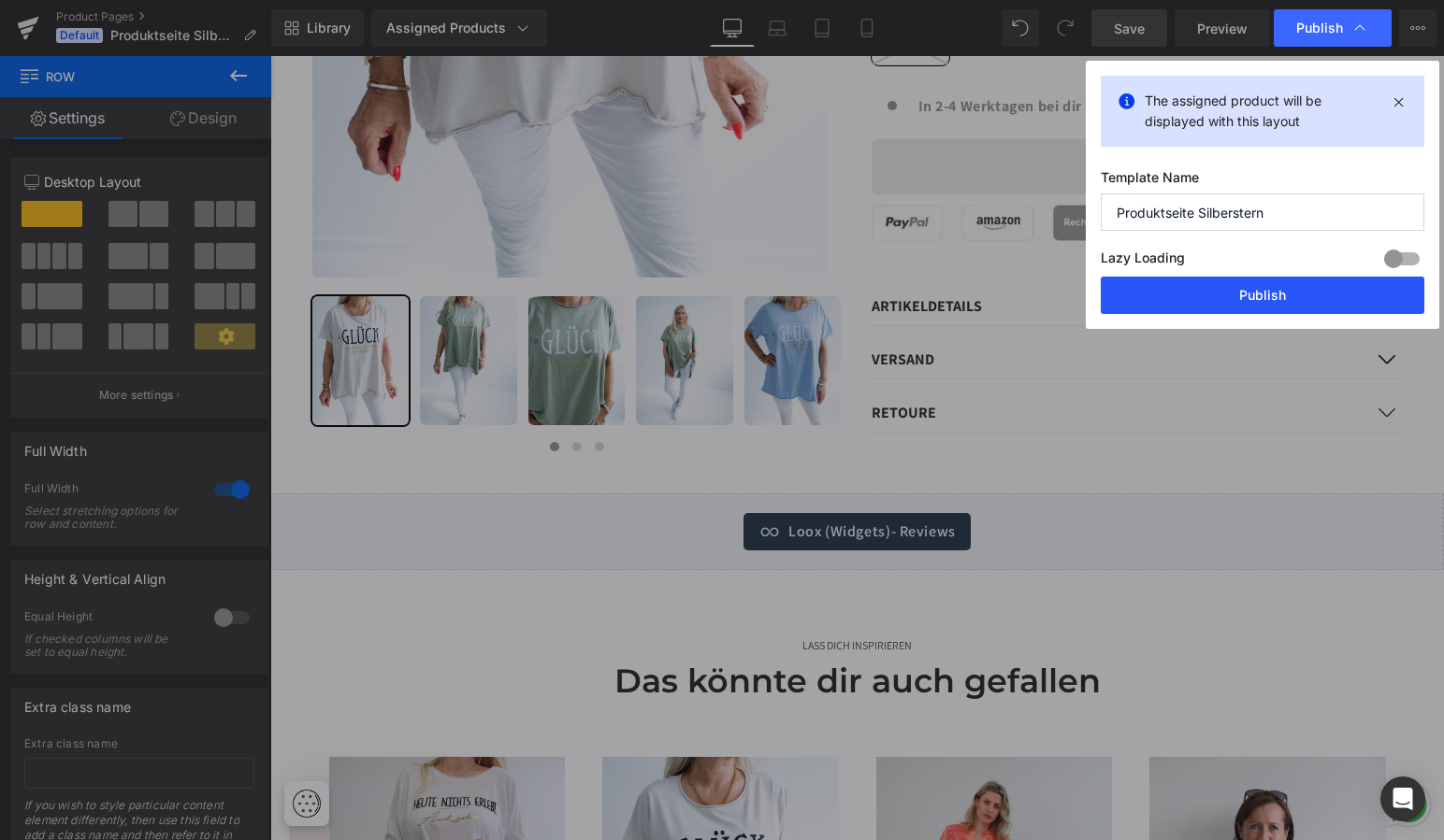
click at [1264, 299] on button "Publish" at bounding box center [1262, 295] width 324 height 37
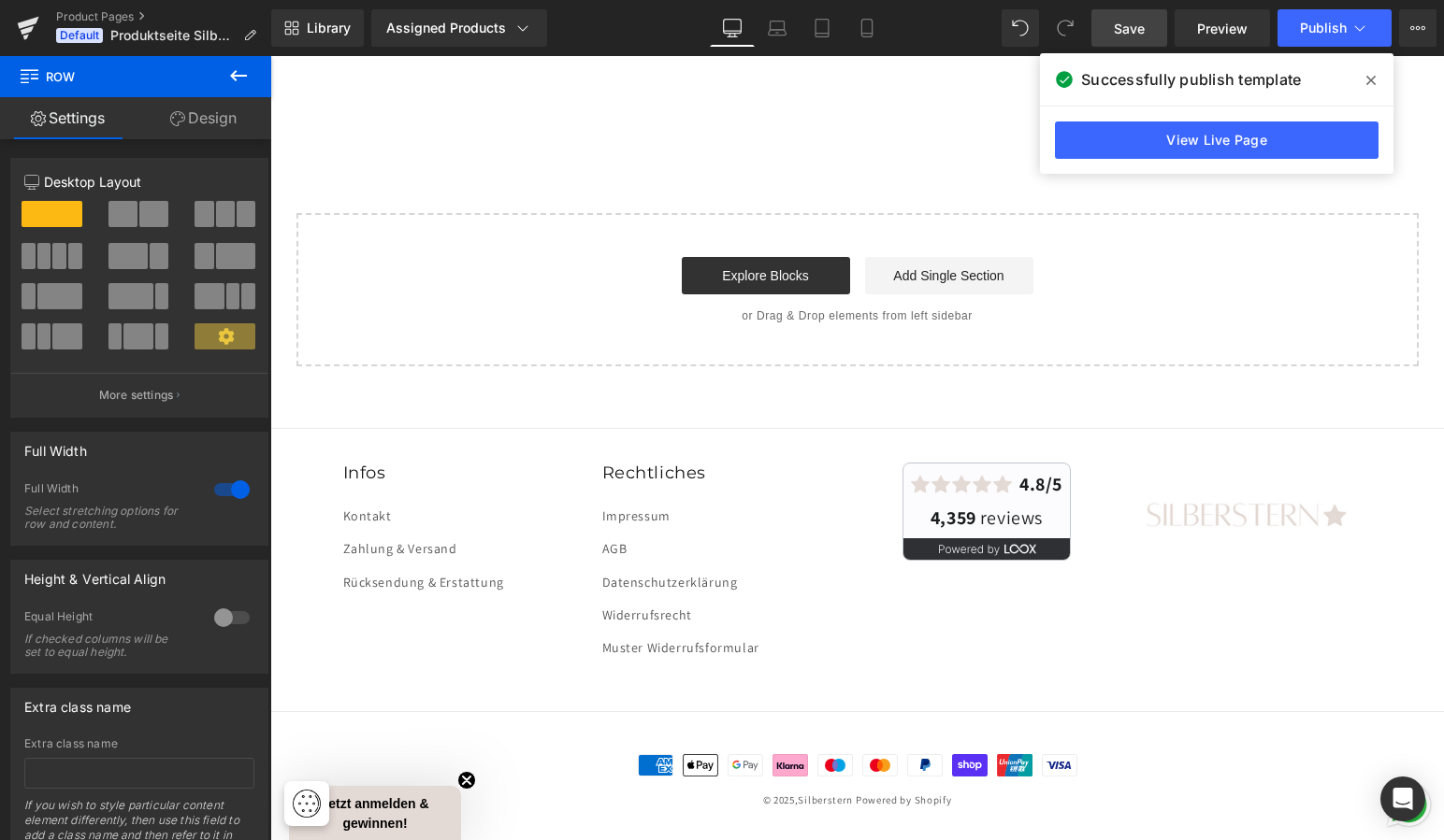
scroll to position [3491, 0]
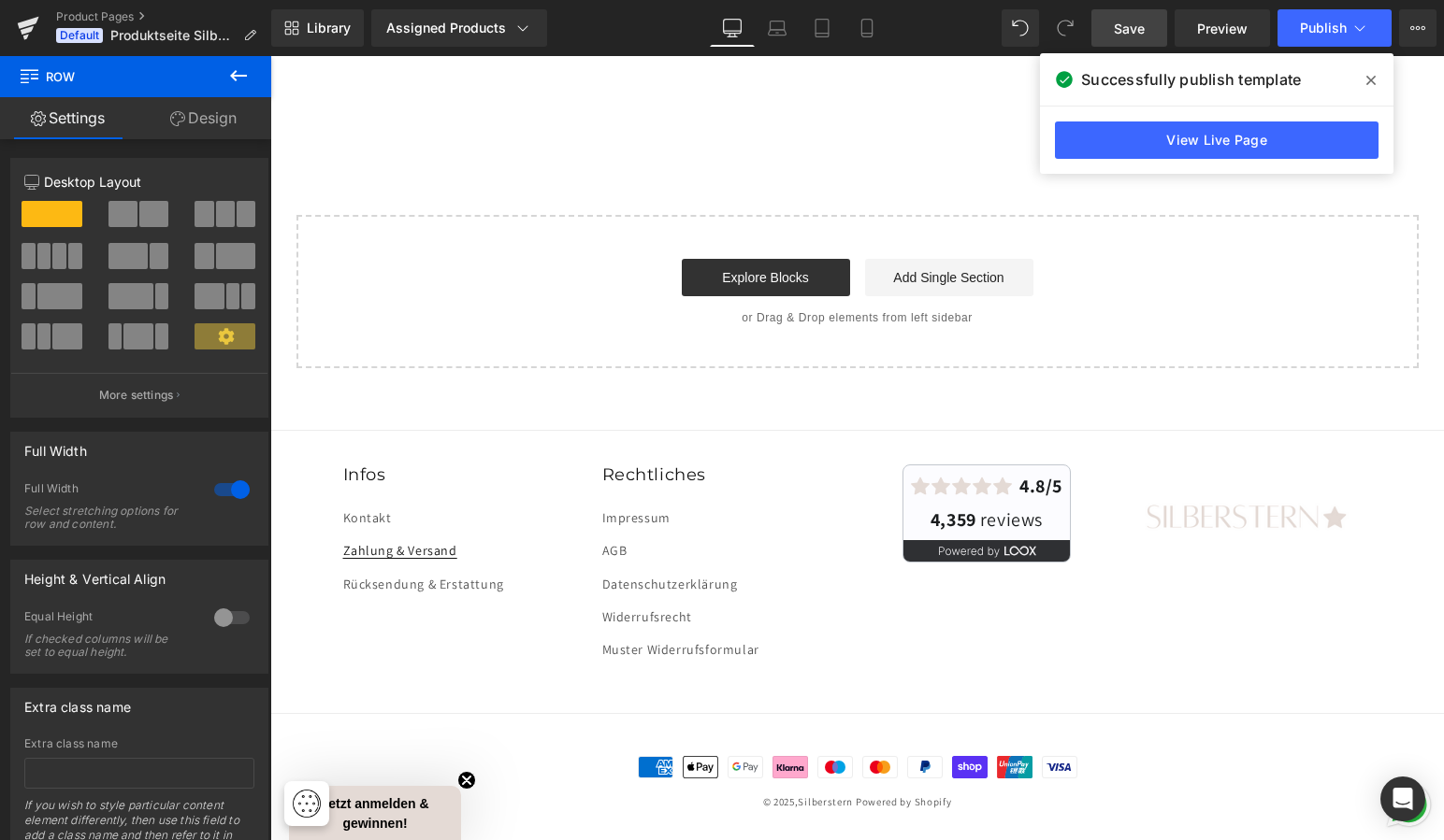
click at [433, 548] on link "Zahlung & Versand" at bounding box center [400, 550] width 114 height 33
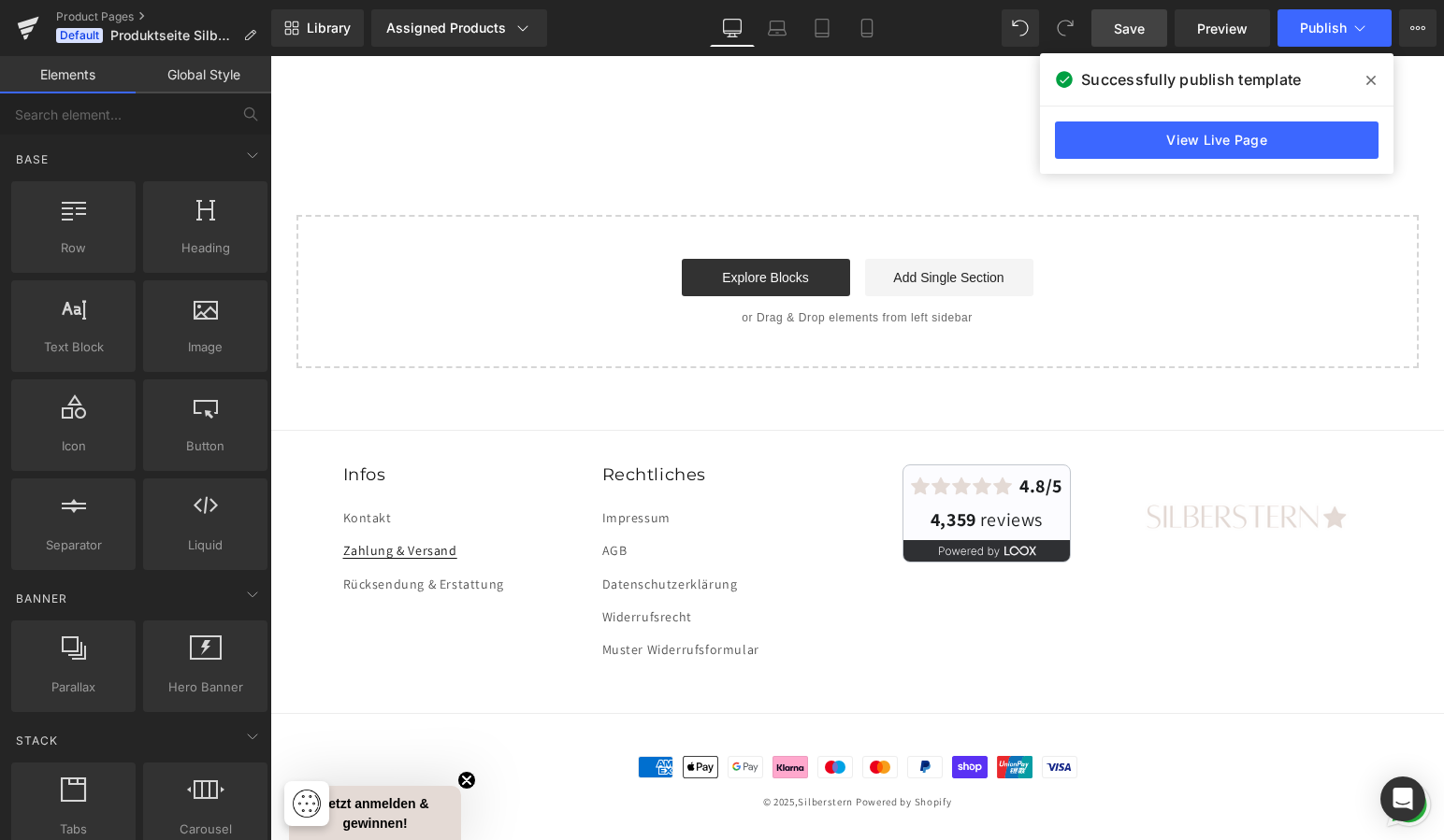
click at [403, 546] on link "Zahlung & Versand" at bounding box center [400, 550] width 114 height 33
click at [474, 468] on h2 "Infos" at bounding box center [469, 475] width 252 height 22
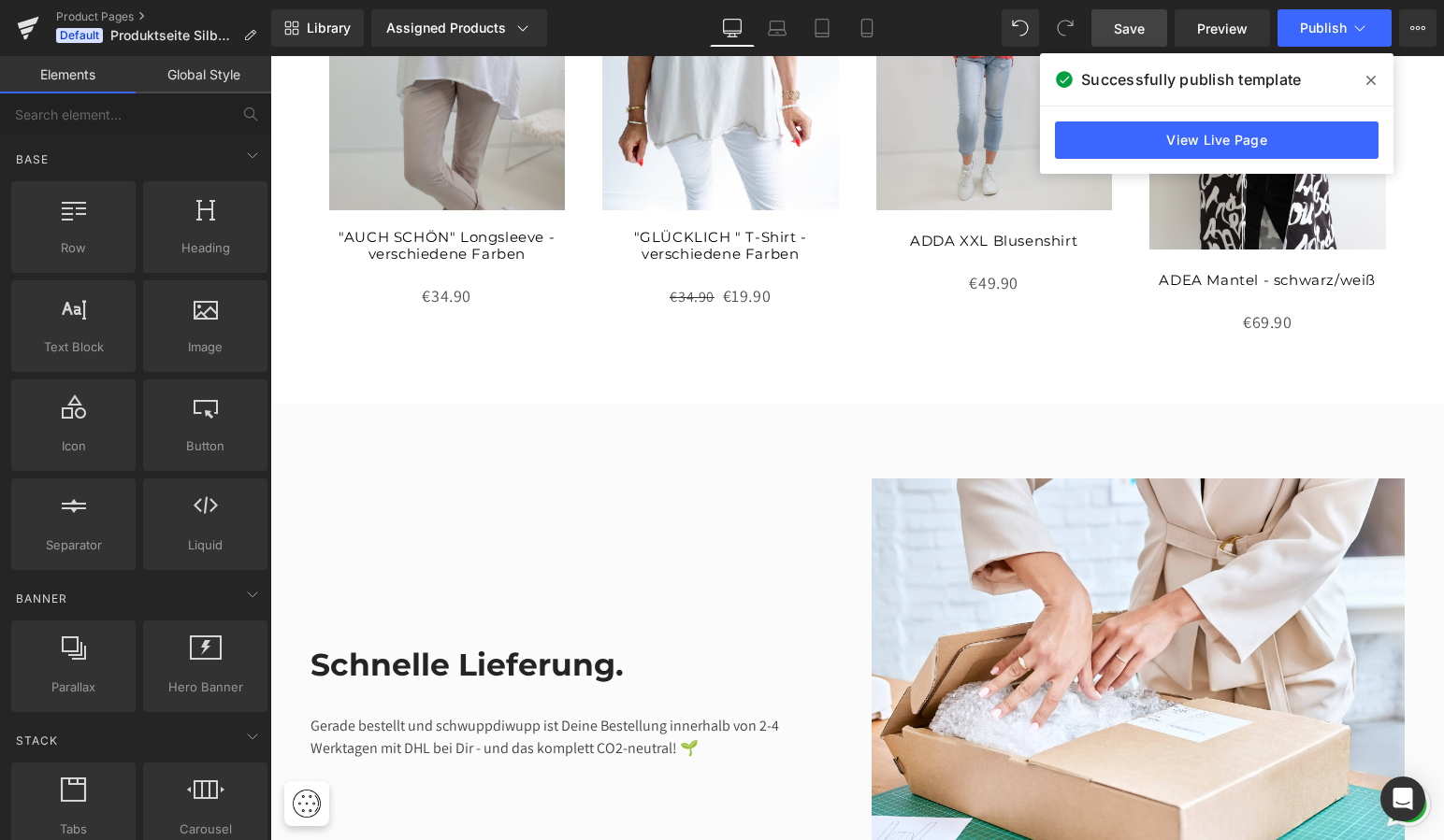
scroll to position [1677, 0]
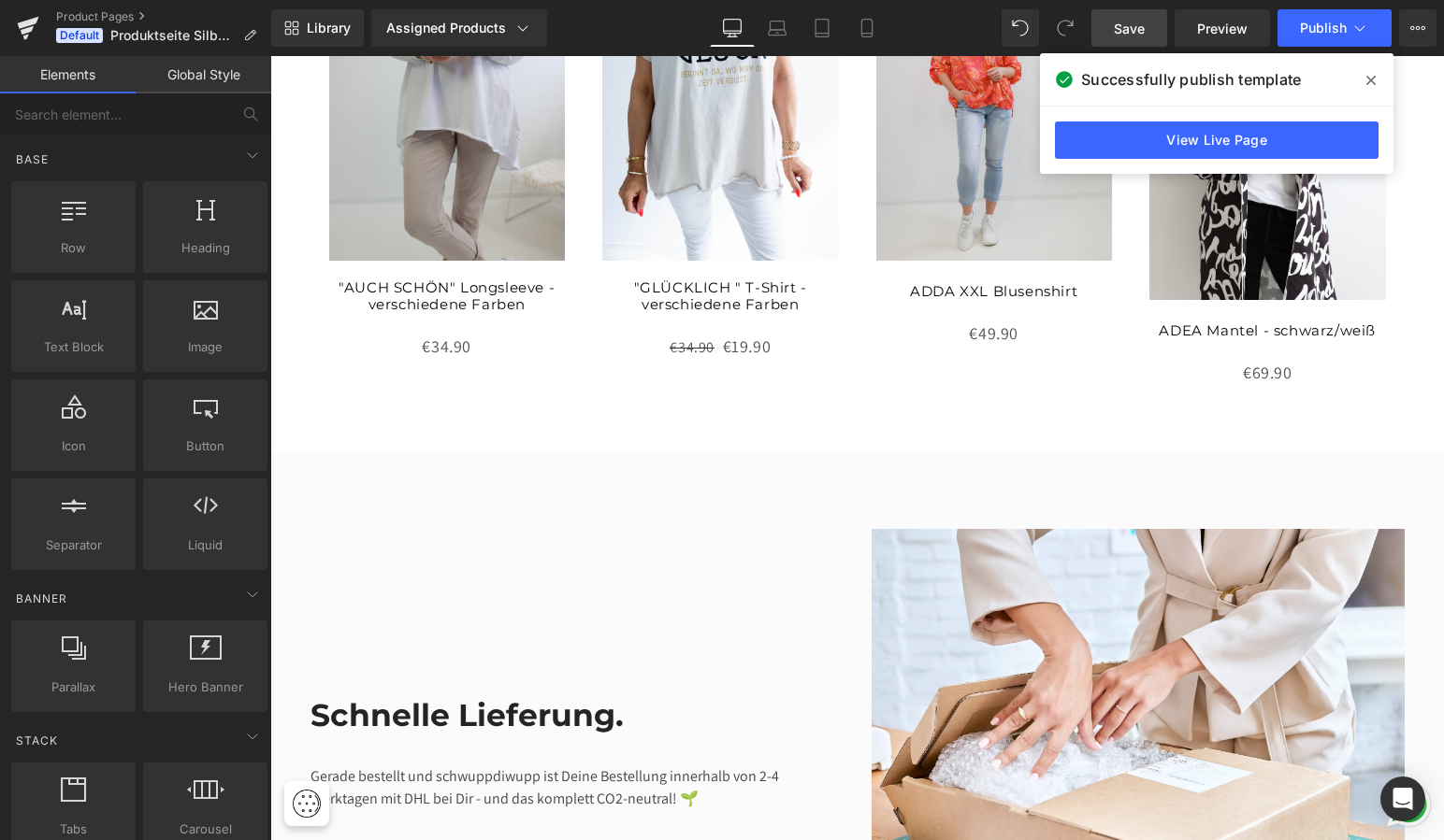
click at [1374, 76] on icon at bounding box center [1370, 80] width 9 height 15
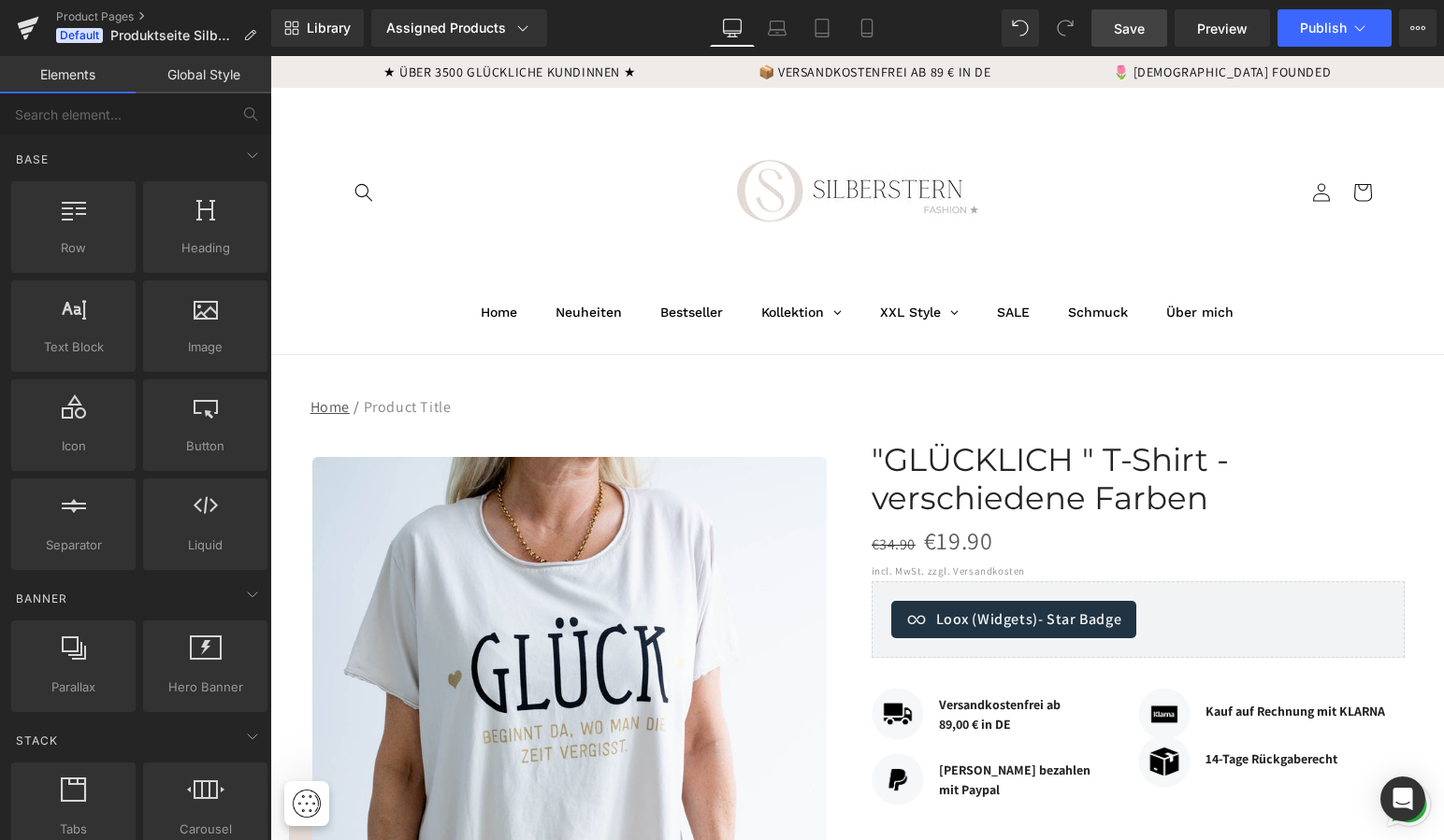
scroll to position [0, 0]
click at [30, 22] on icon at bounding box center [29, 23] width 22 height 12
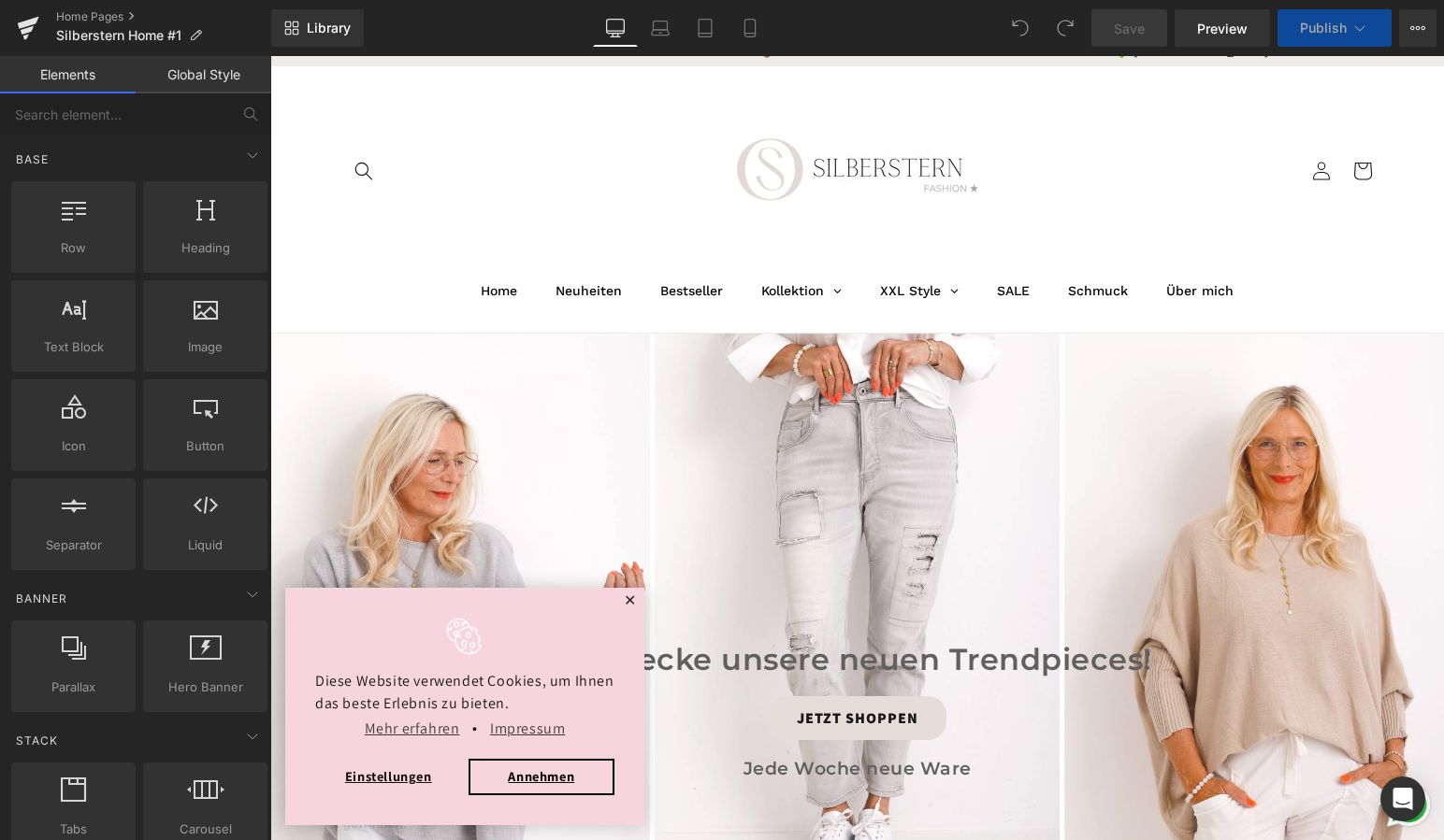
scroll to position [35, 0]
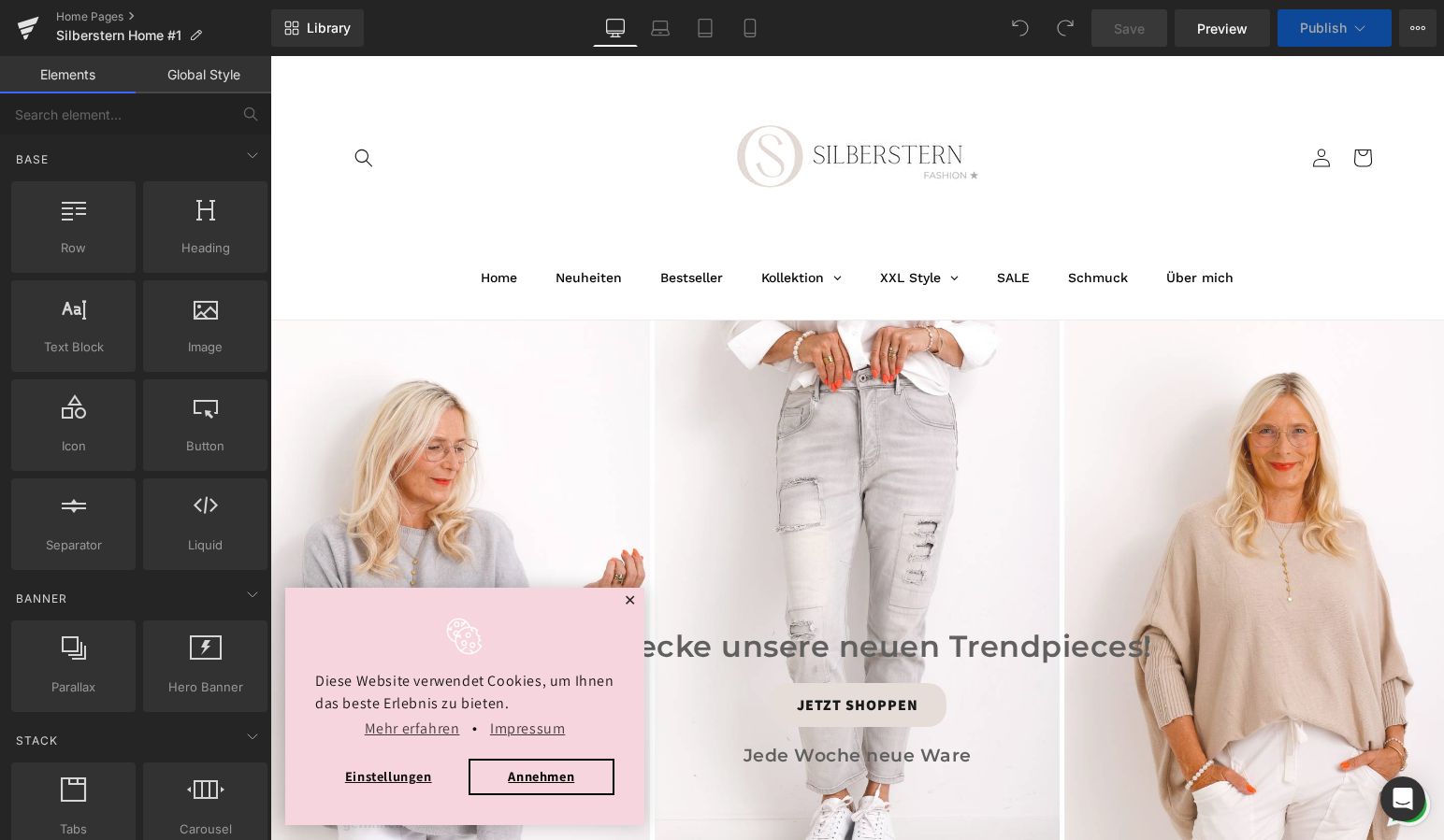
click at [561, 626] on div "cookieconsent" at bounding box center [464, 635] width 299 height 37
click at [571, 642] on div "cookieconsent" at bounding box center [464, 635] width 299 height 37
click at [217, 76] on link "Global Style" at bounding box center [204, 74] width 136 height 37
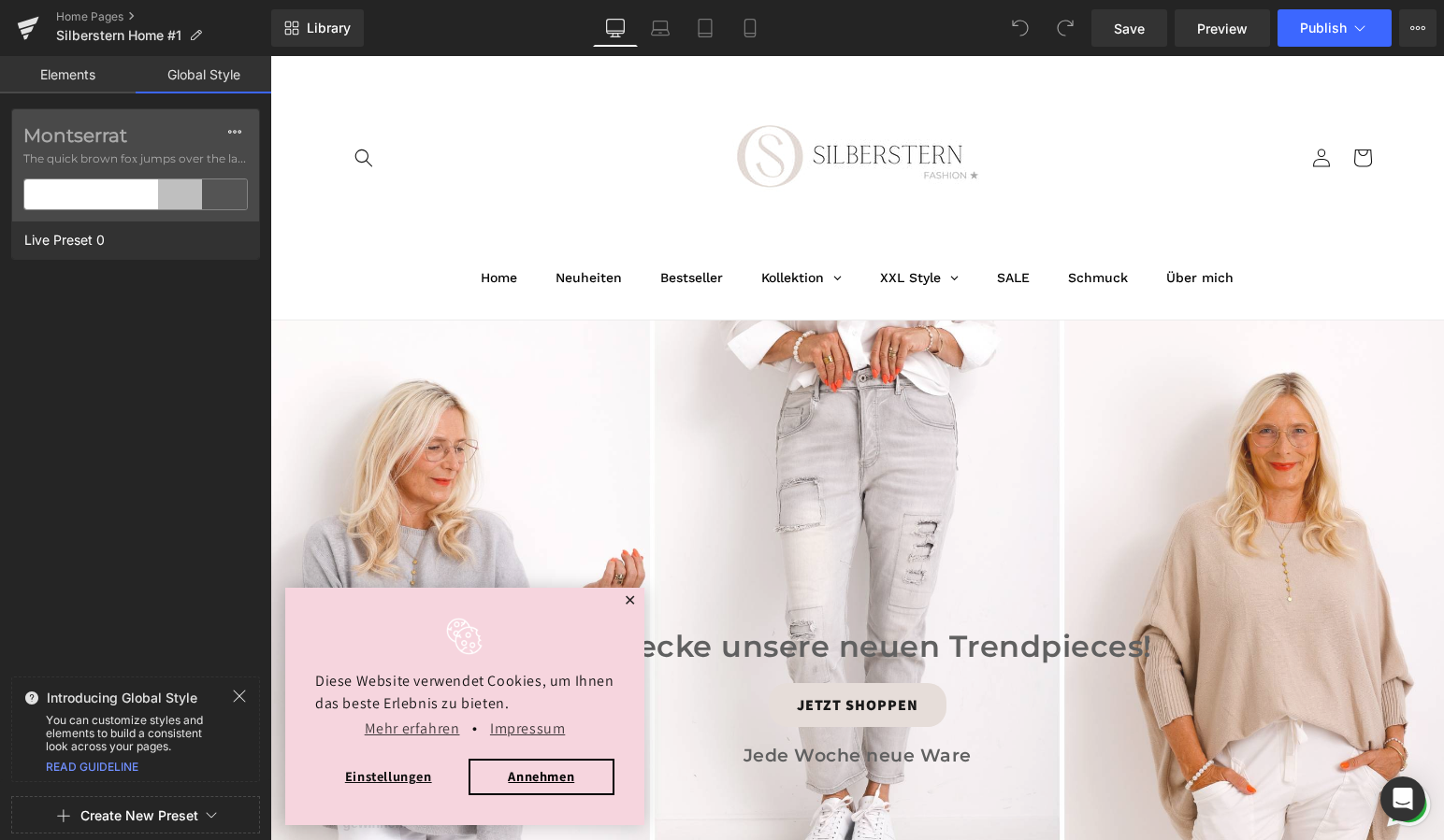
click at [84, 70] on link "Elements" at bounding box center [68, 74] width 136 height 37
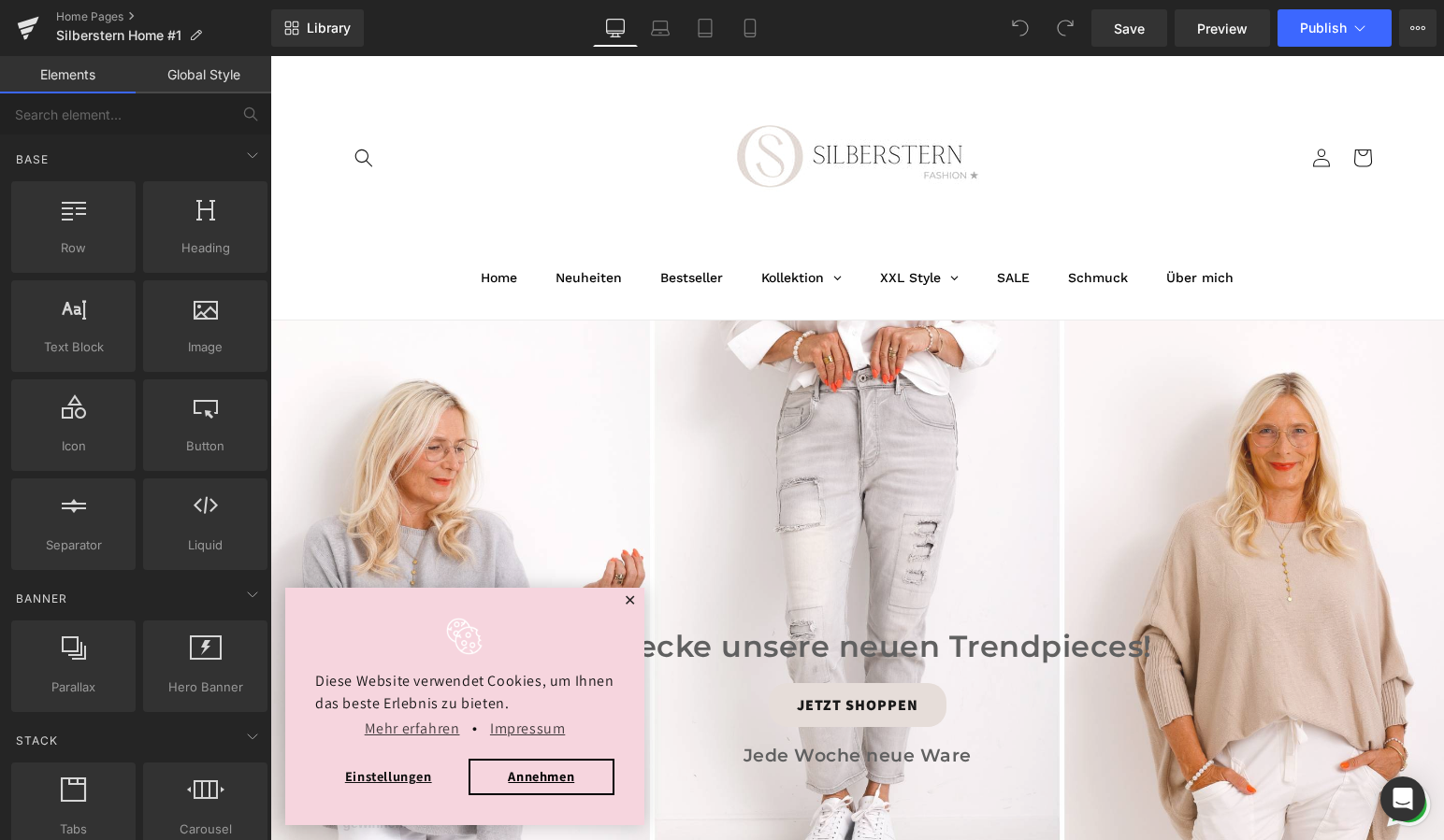
click at [364, 610] on div "Diese Website verwendet Cookies, um Ihnen das beste Erlebnis zu bieten. Mehr er…" at bounding box center [464, 707] width 359 height 238
click at [365, 611] on div "Diese Website verwendet Cookies, um Ihnen das beste Erlebnis zu bieten. Mehr er…" at bounding box center [464, 707] width 359 height 238
click at [434, 801] on div "Diese Website verwendet Cookies, um Ihnen das beste Erlebnis zu bieten. Mehr er…" at bounding box center [464, 707] width 359 height 238
click at [631, 598] on span "✕" at bounding box center [630, 600] width 13 height 11
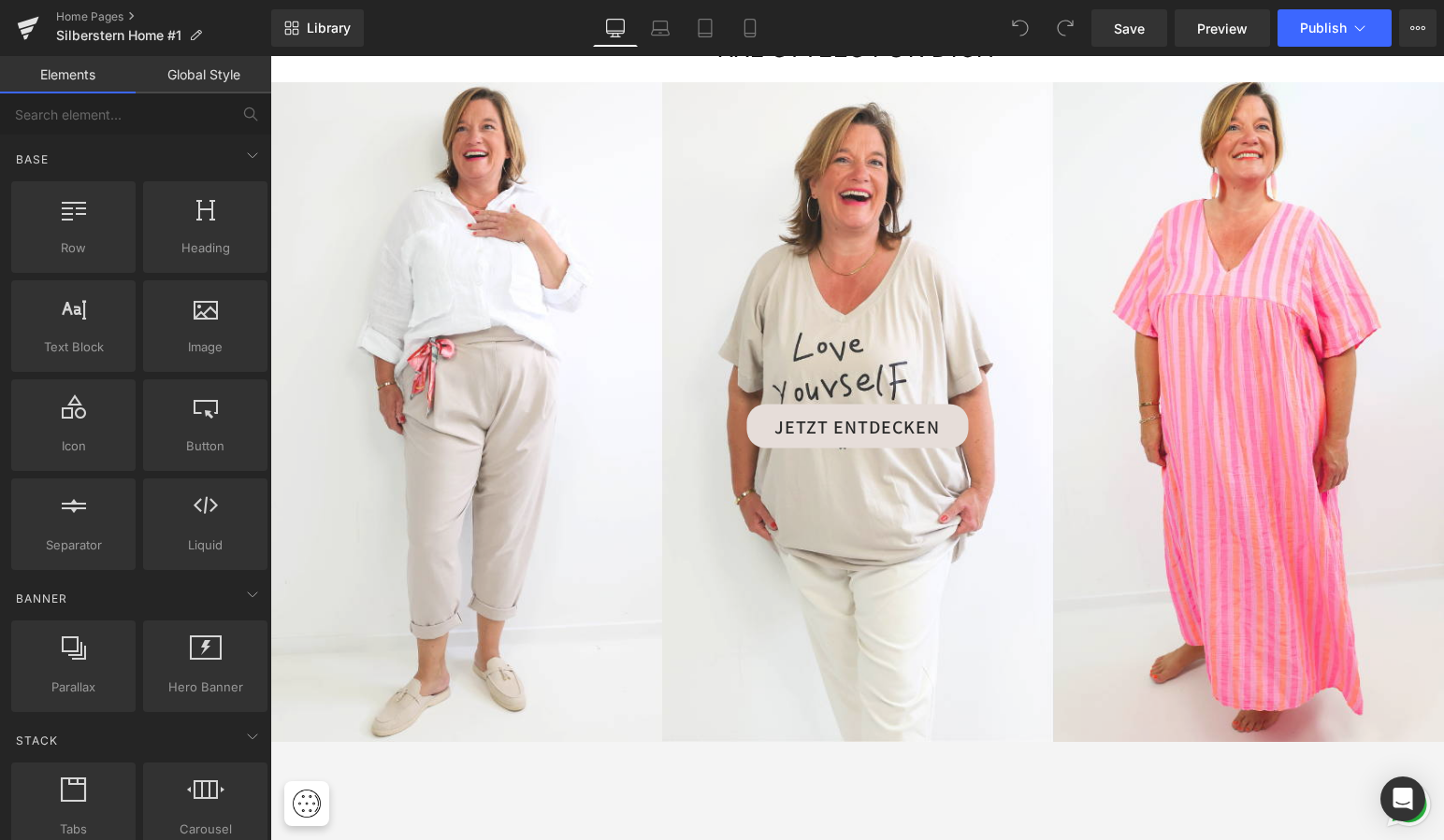
scroll to position [2133, 0]
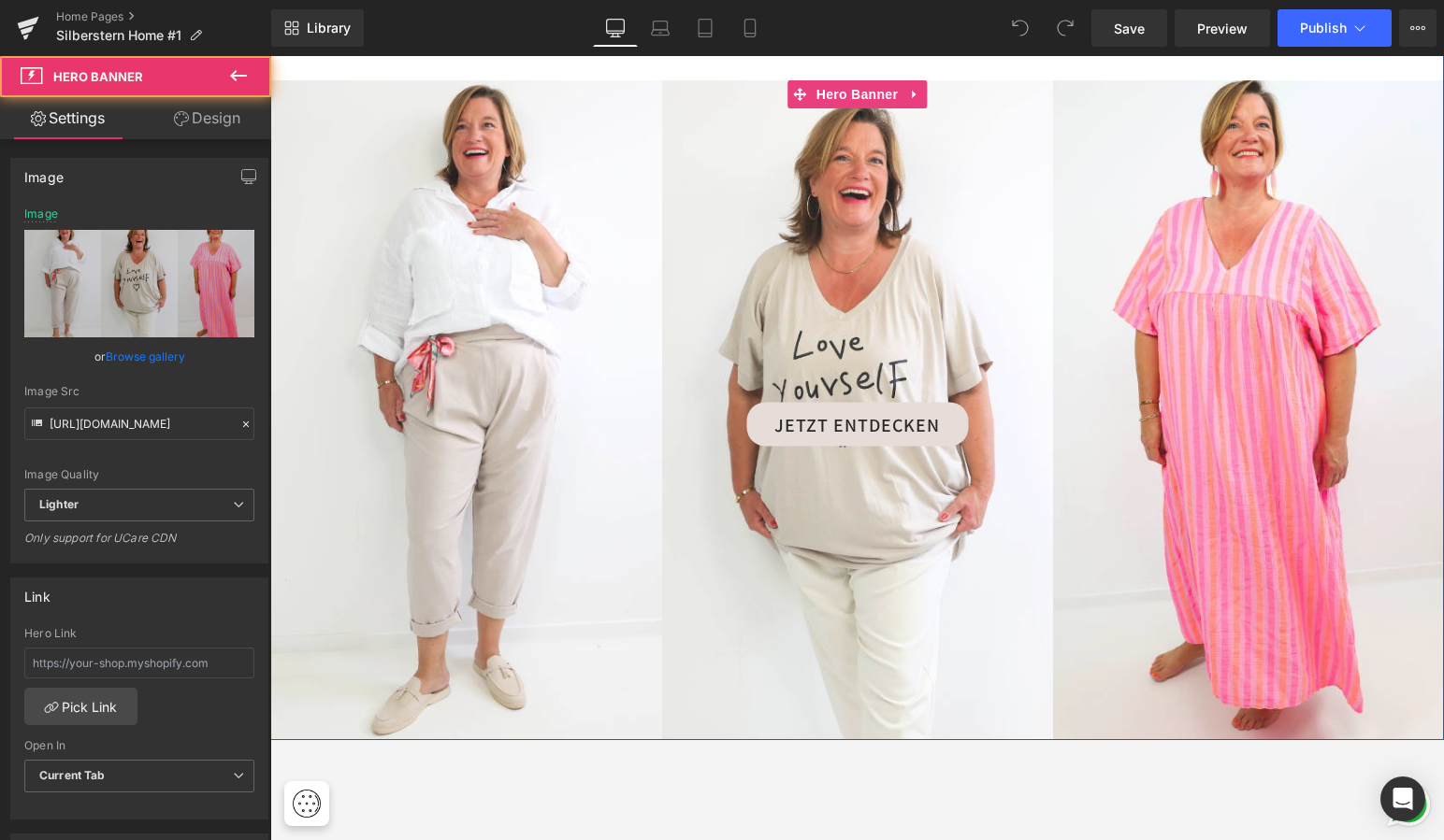
click at [606, 588] on div at bounding box center [856, 410] width 1173 height 660
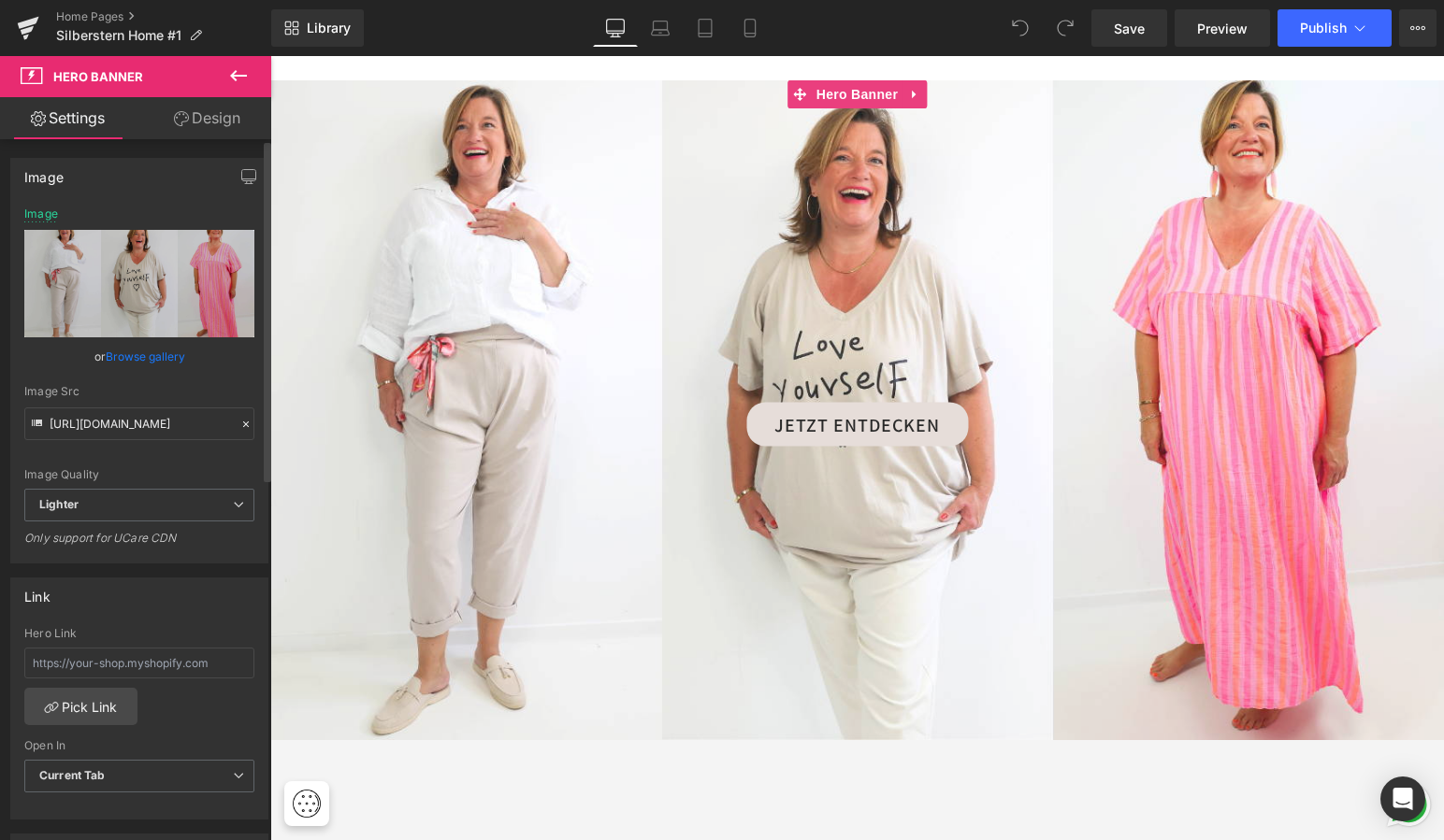
click at [146, 356] on link "Browse gallery" at bounding box center [146, 357] width 80 height 33
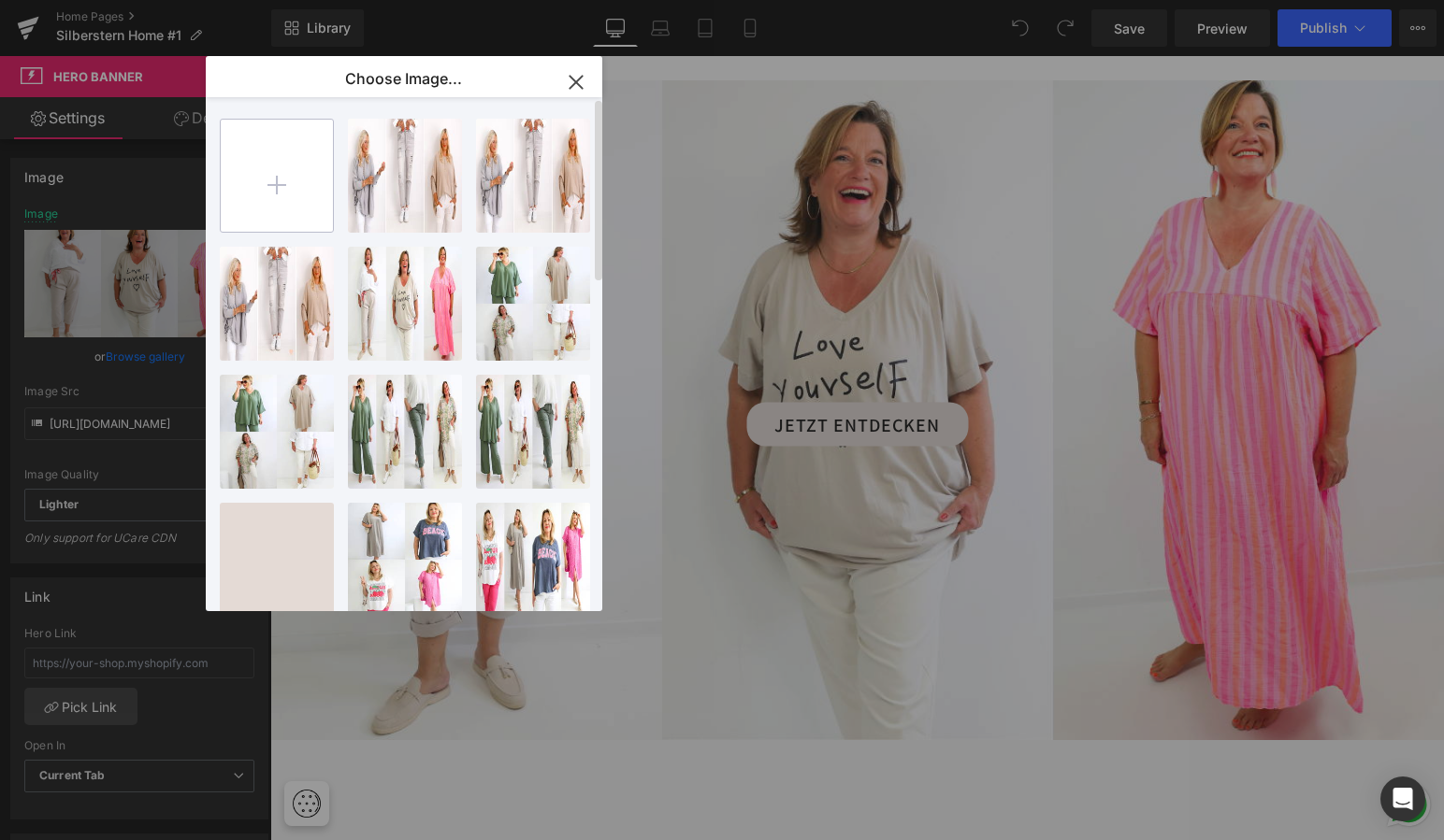
click at [283, 178] on input "file" at bounding box center [277, 176] width 112 height 112
type input "C:\fakepath\curvy styles.png"
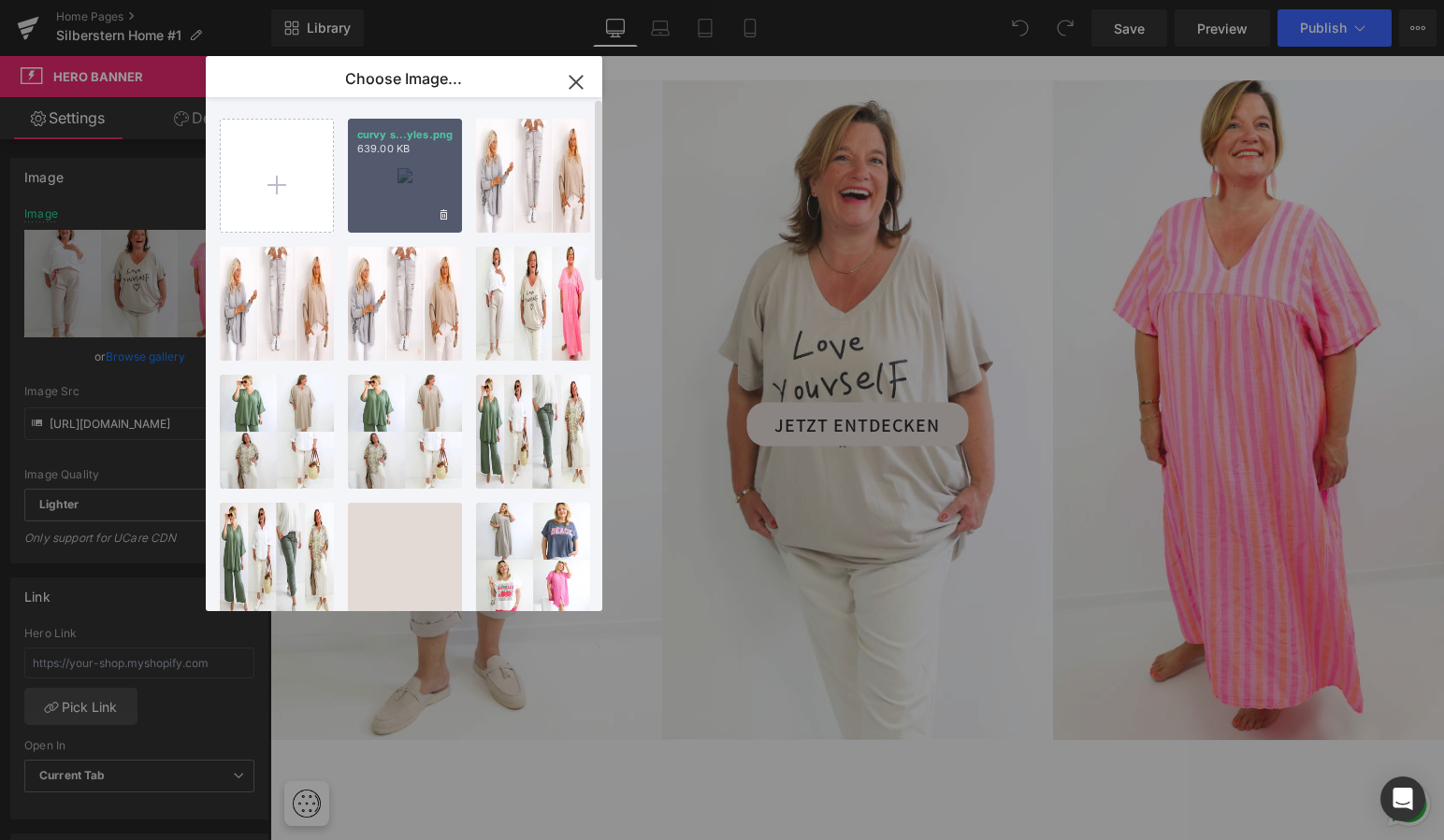
click at [415, 170] on div "curvy s...yles.png 639.00 KB" at bounding box center [405, 176] width 114 height 114
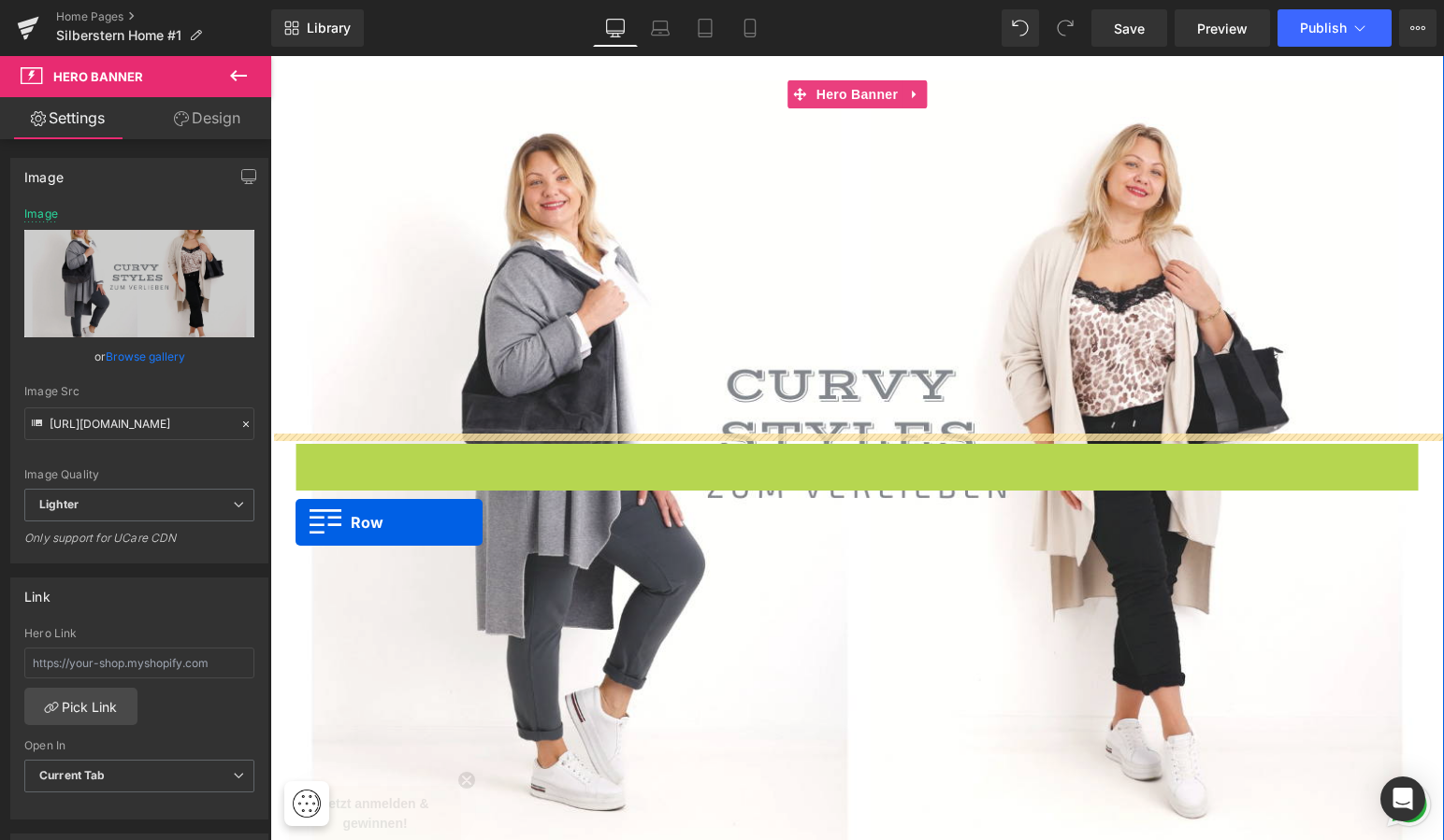
drag, startPoint x: 306, startPoint y: 424, endPoint x: 297, endPoint y: 522, distance: 98.4
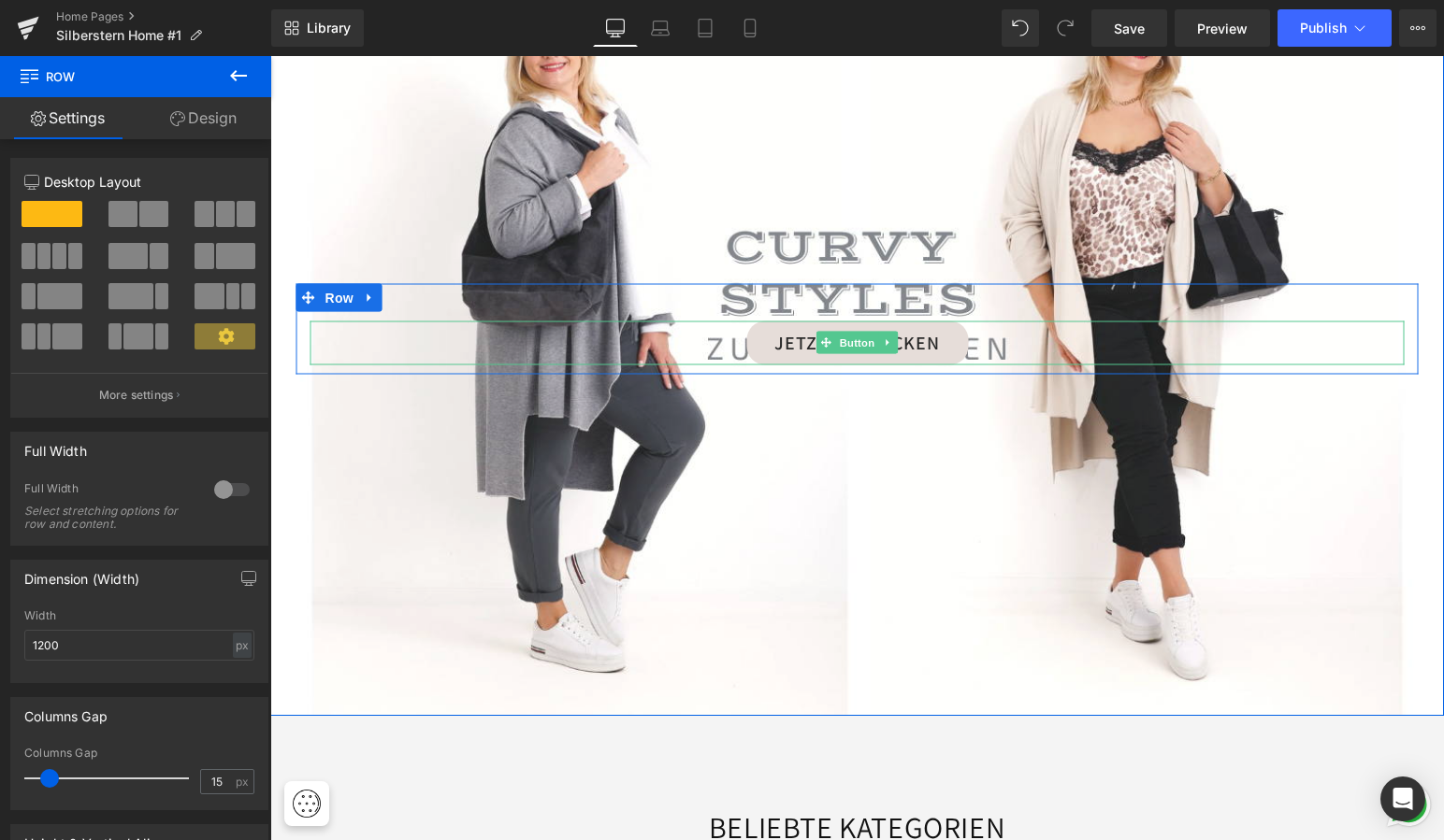
scroll to position [2274, 0]
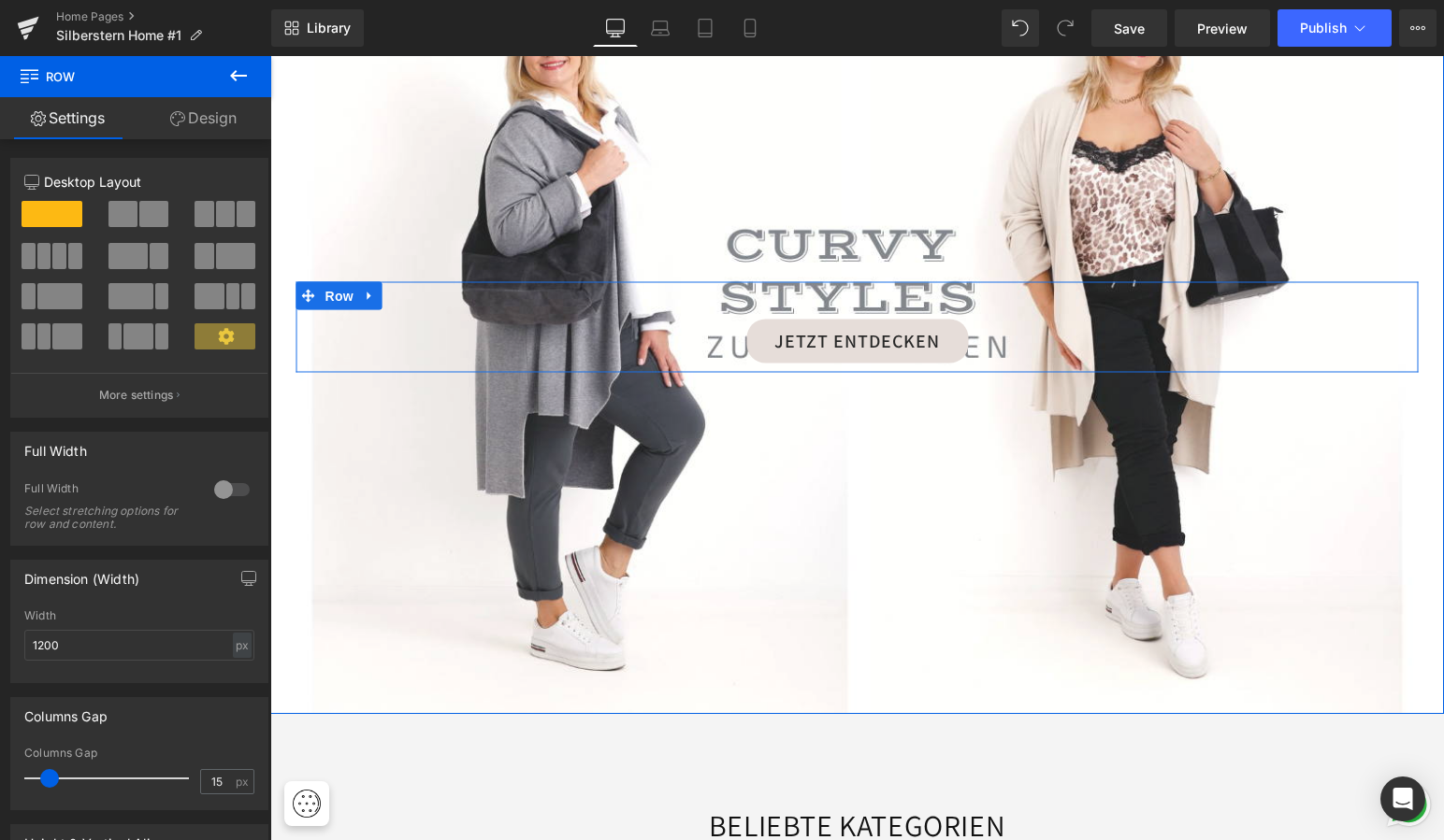
click at [760, 289] on div "JETZT ENTDECKEN Button Row" at bounding box center [857, 327] width 1122 height 91
click at [884, 336] on icon at bounding box center [887, 341] width 10 height 11
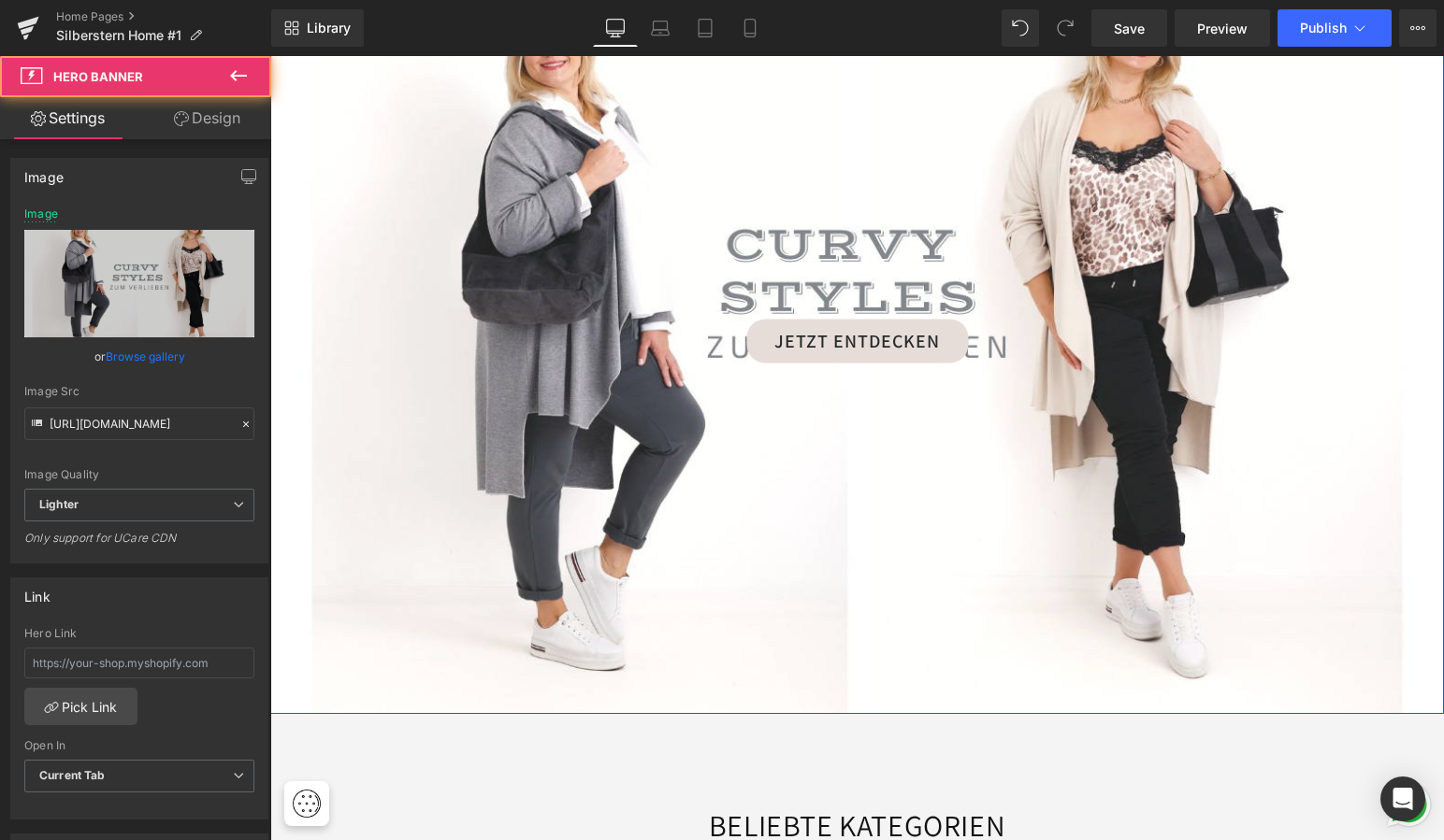
click at [853, 427] on div at bounding box center [856, 327] width 1173 height 773
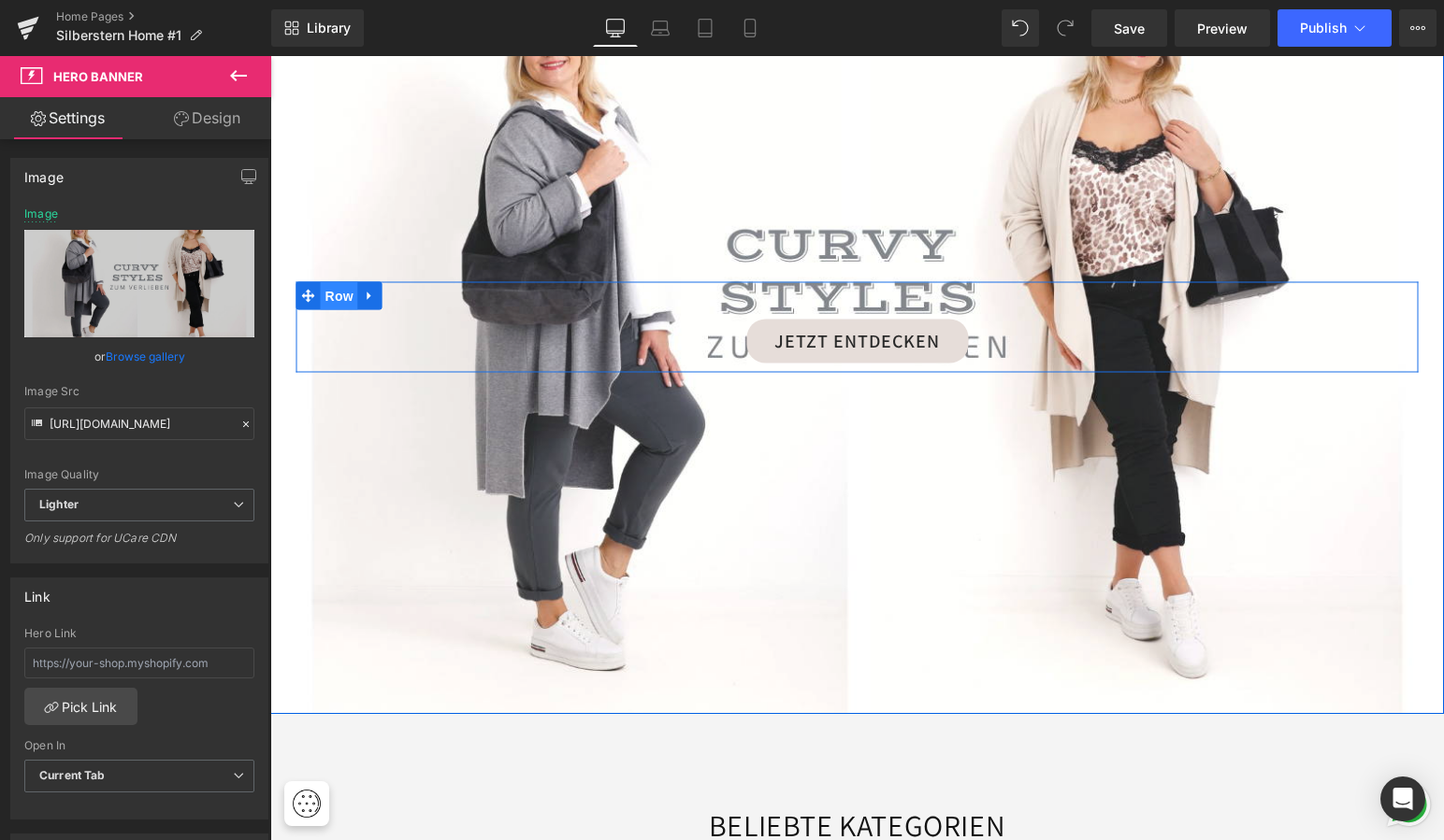
click at [329, 284] on span "Row" at bounding box center [339, 296] width 37 height 28
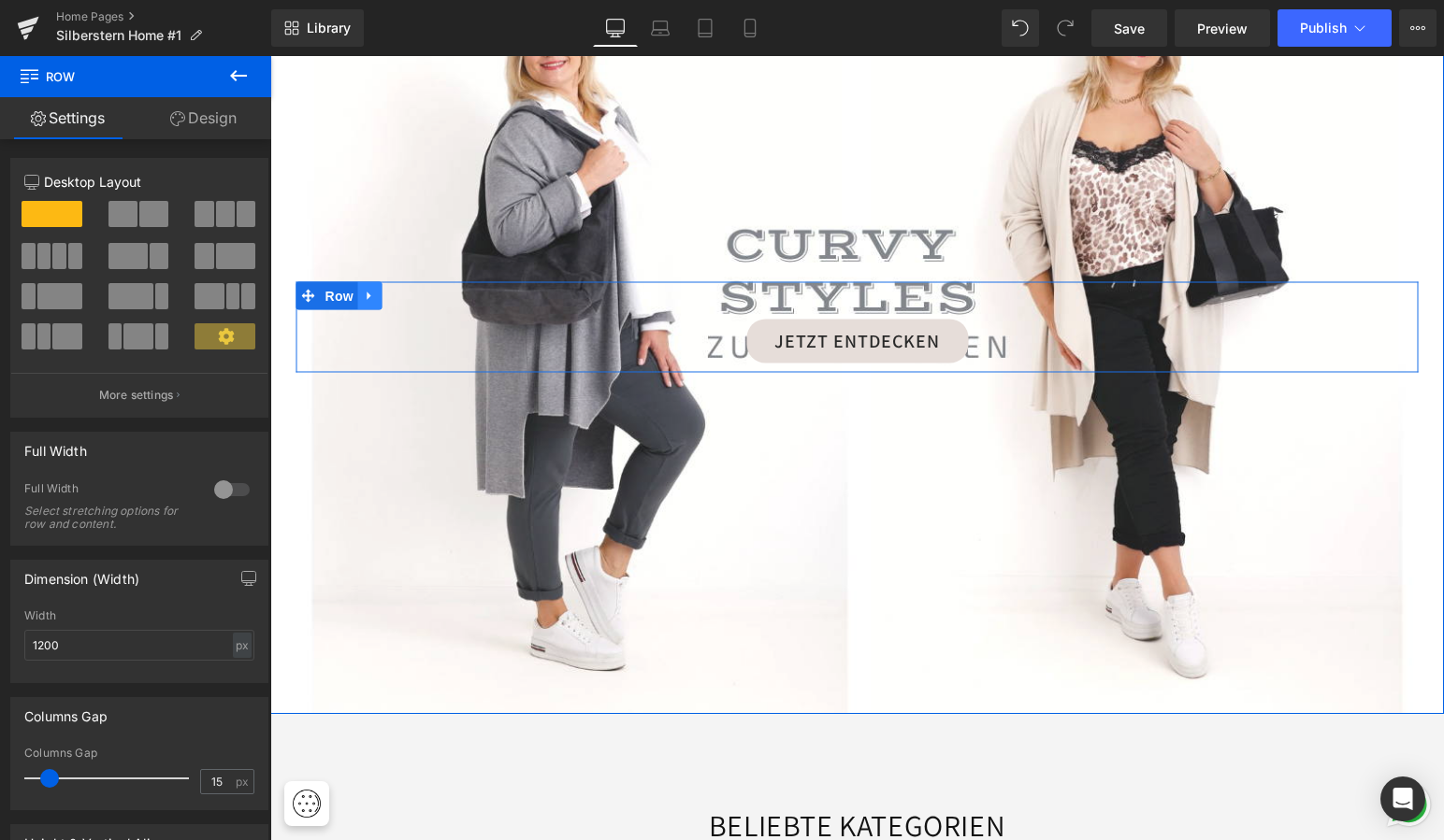
click at [367, 289] on icon at bounding box center [370, 296] width 13 height 14
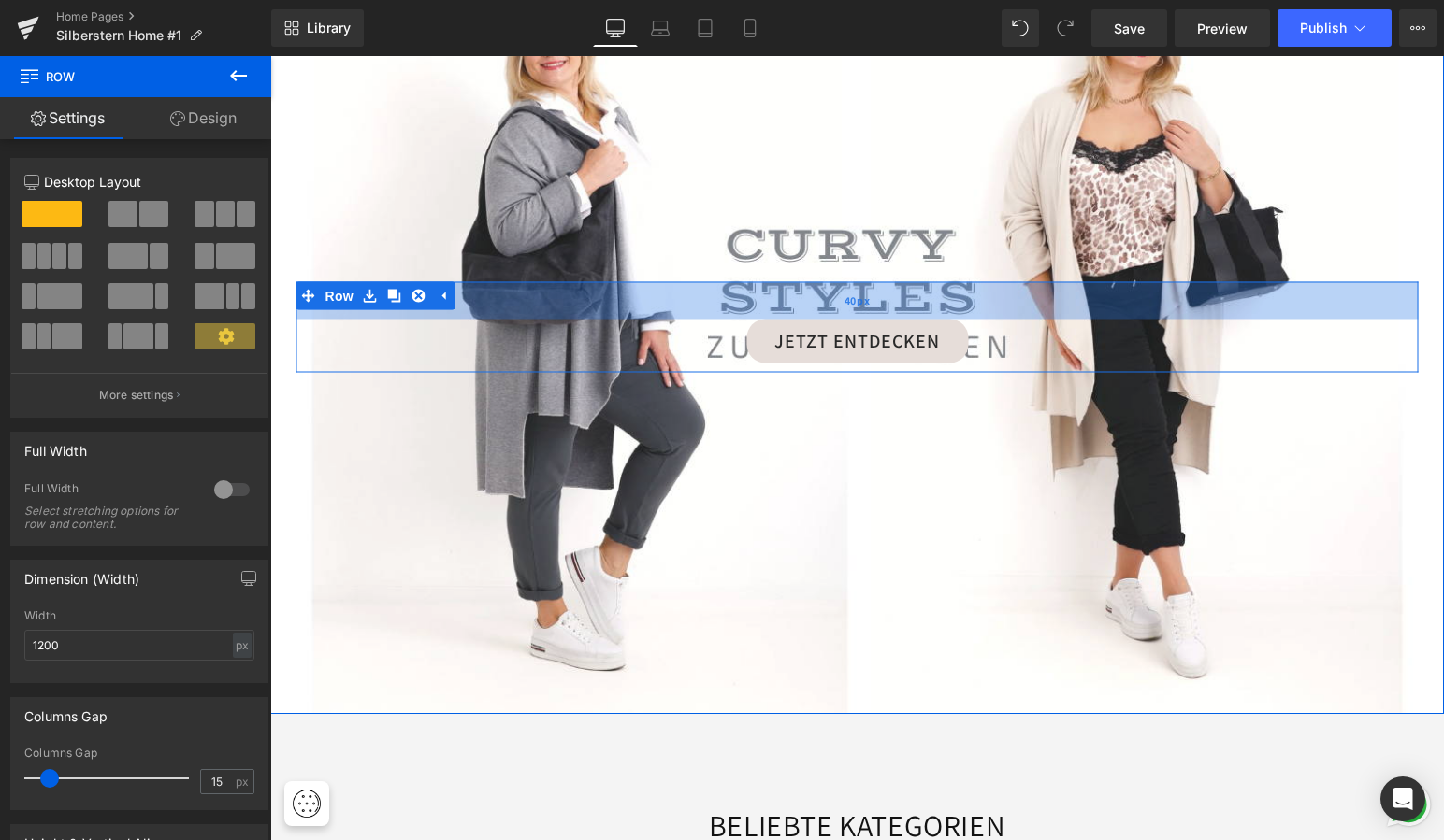
click at [697, 297] on div "40px" at bounding box center [857, 300] width 1122 height 37
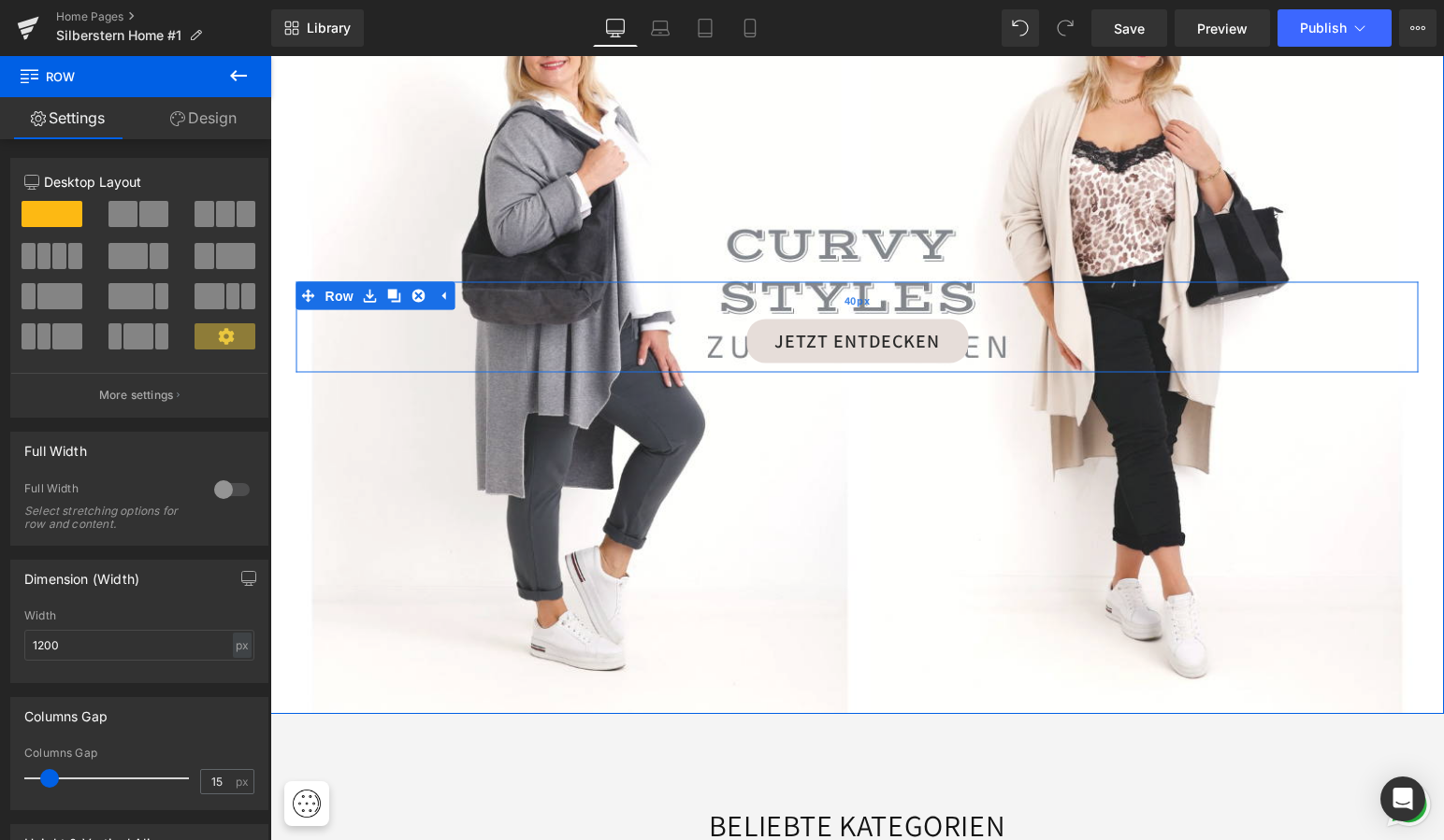
click at [720, 284] on div "40px" at bounding box center [857, 300] width 1122 height 37
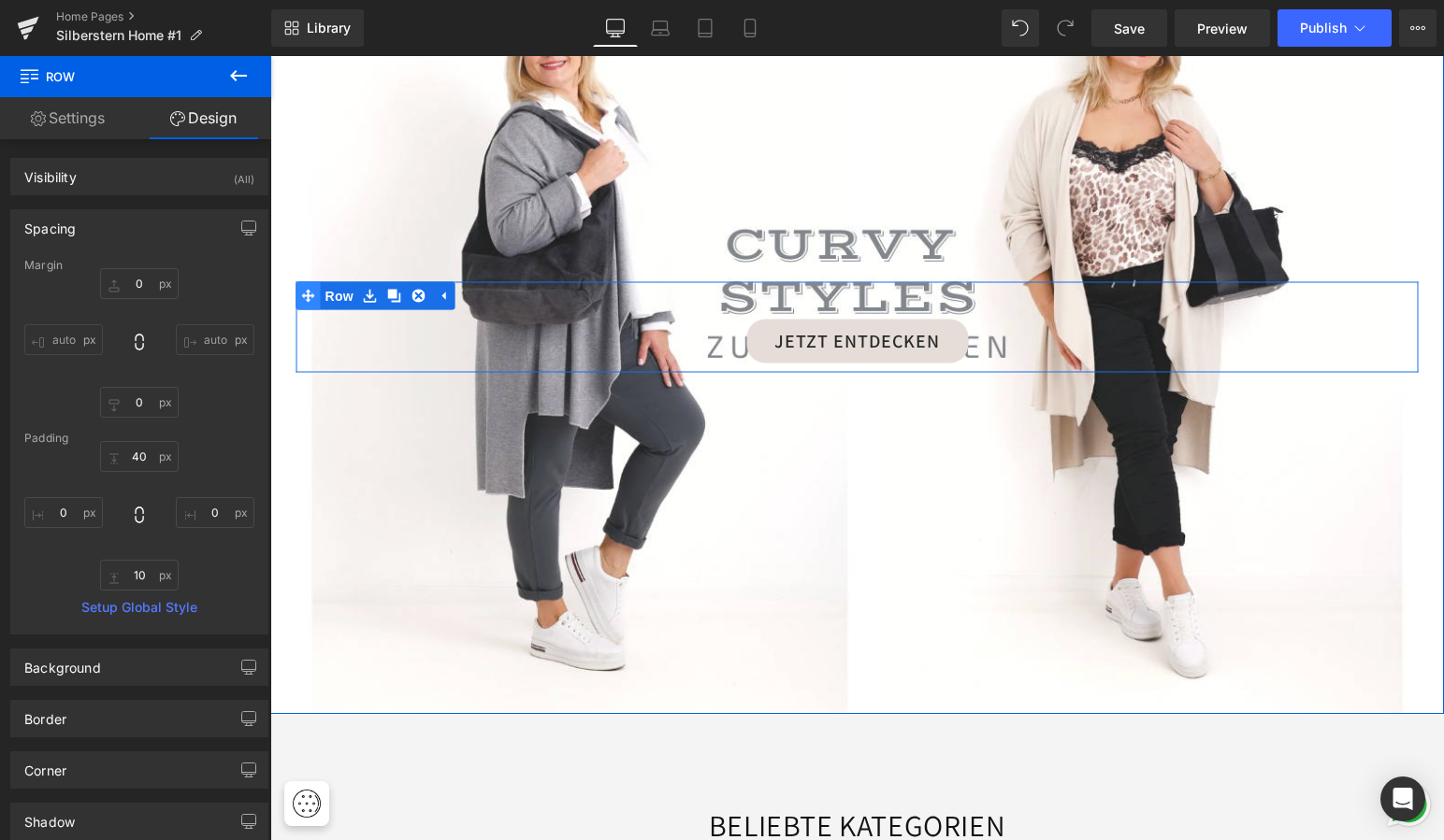
click at [302, 289] on icon at bounding box center [308, 295] width 13 height 13
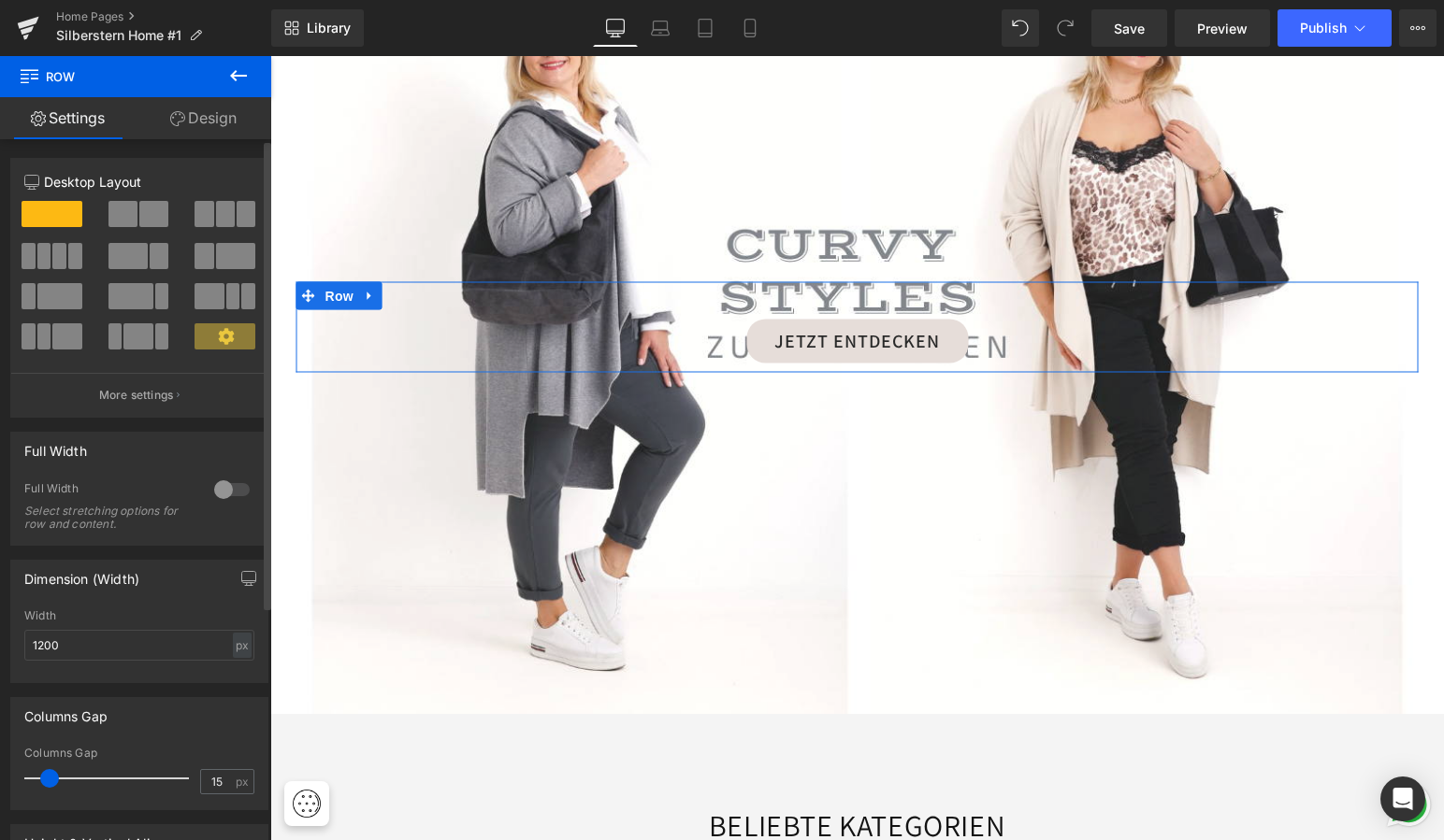
scroll to position [0, 0]
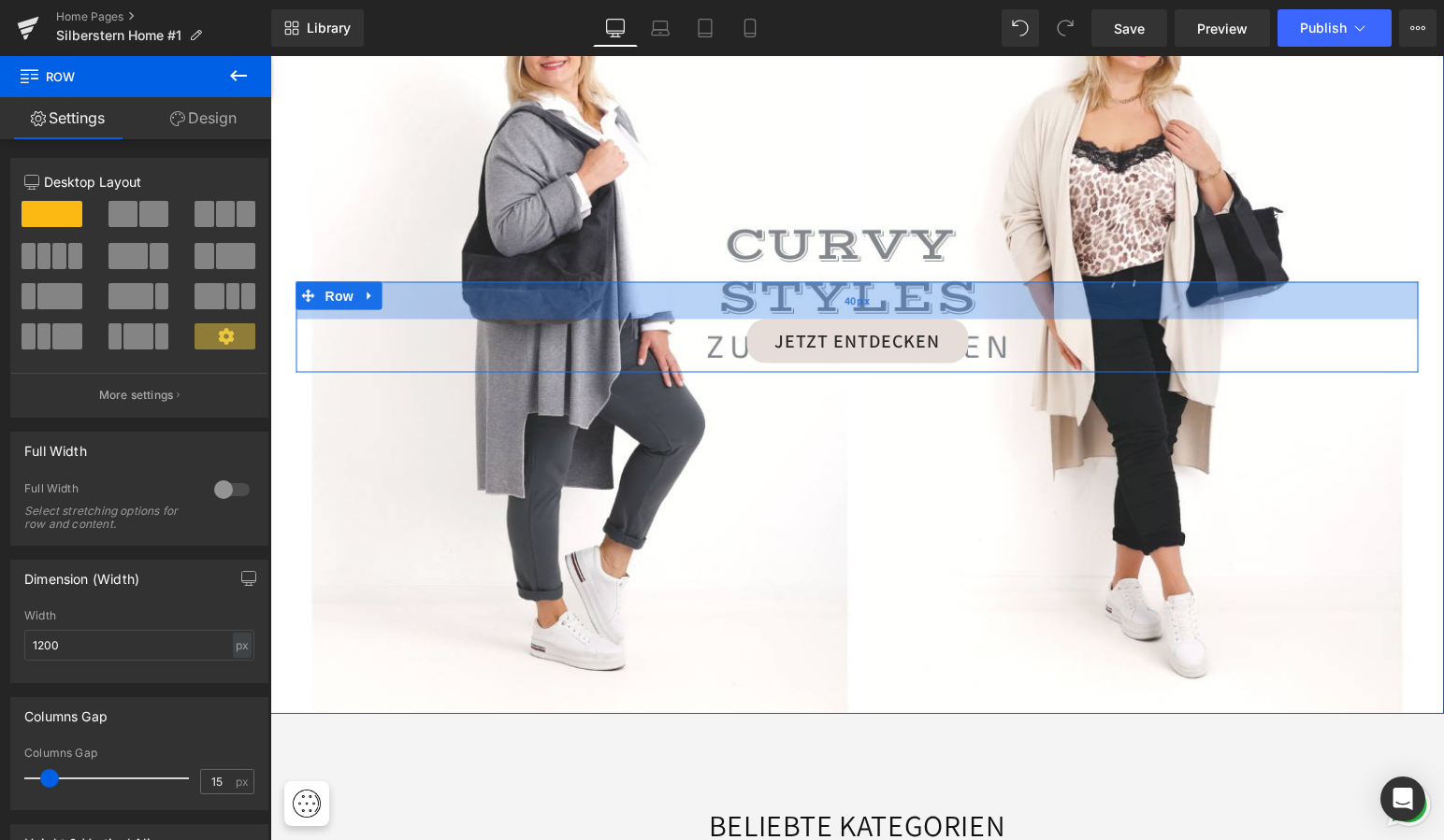
click at [595, 298] on div "40px" at bounding box center [857, 300] width 1122 height 37
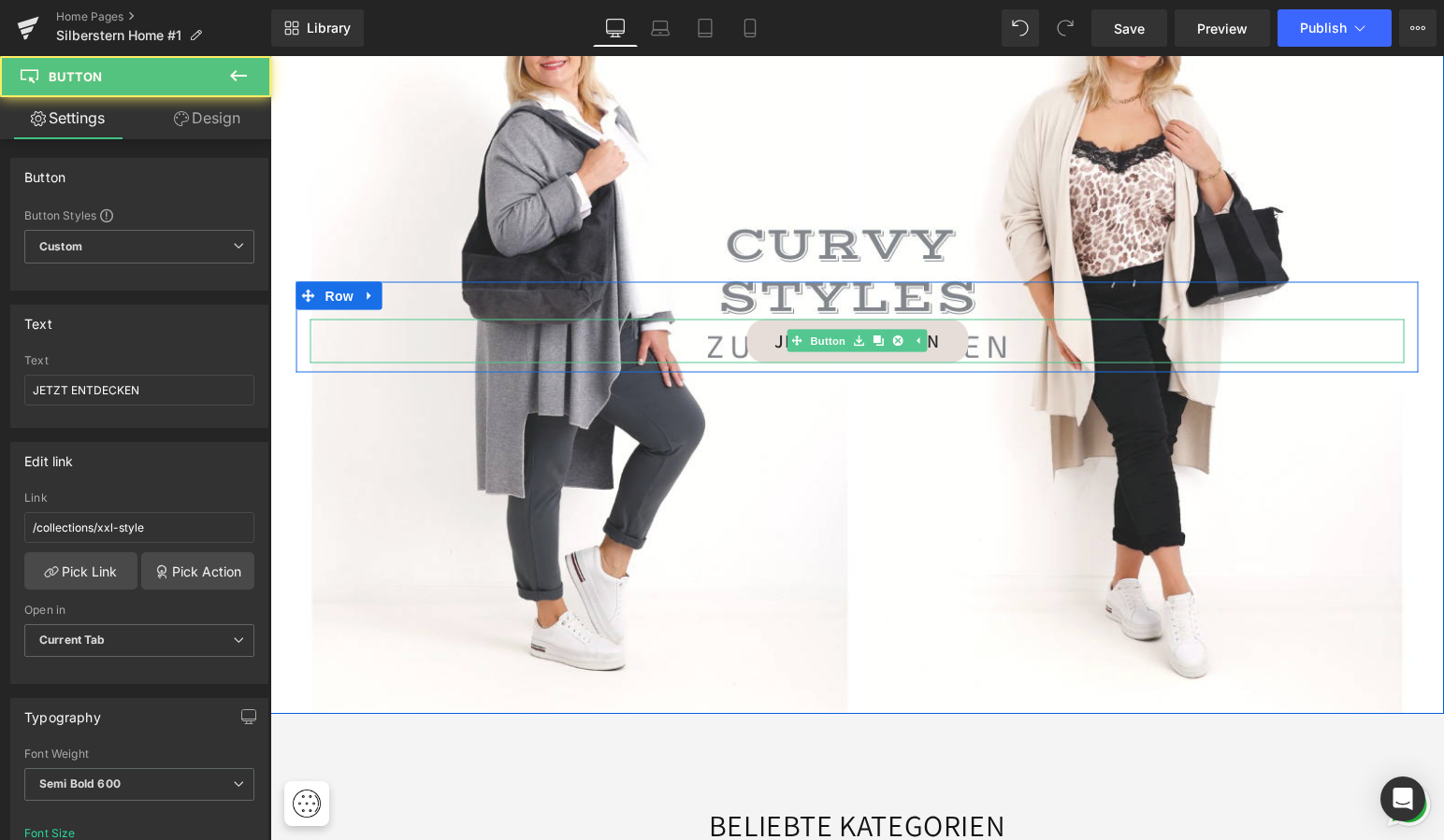
click at [734, 327] on div "JETZT ENTDECKEN" at bounding box center [857, 341] width 1094 height 44
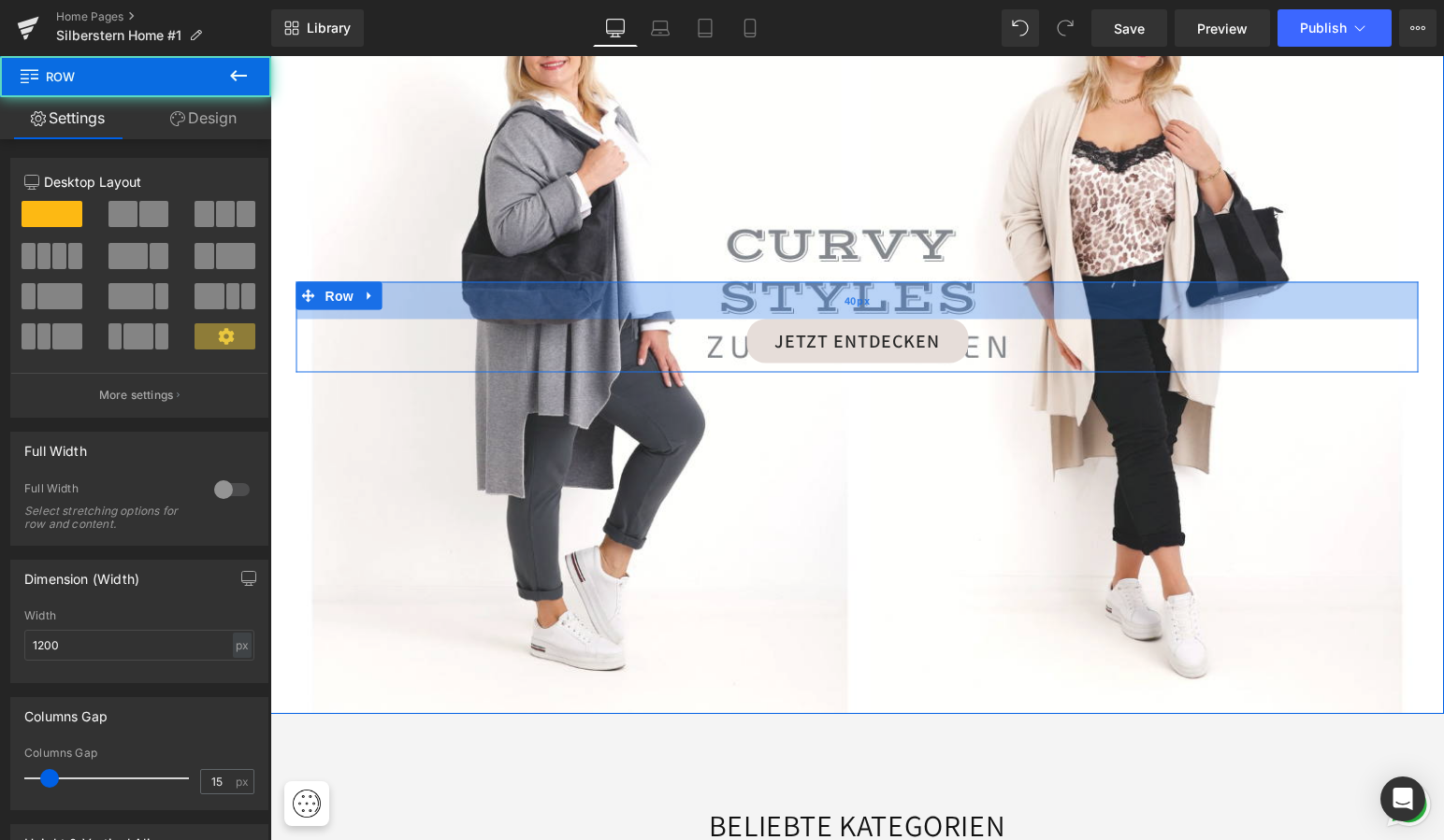
click at [730, 295] on div "40px" at bounding box center [857, 300] width 1122 height 37
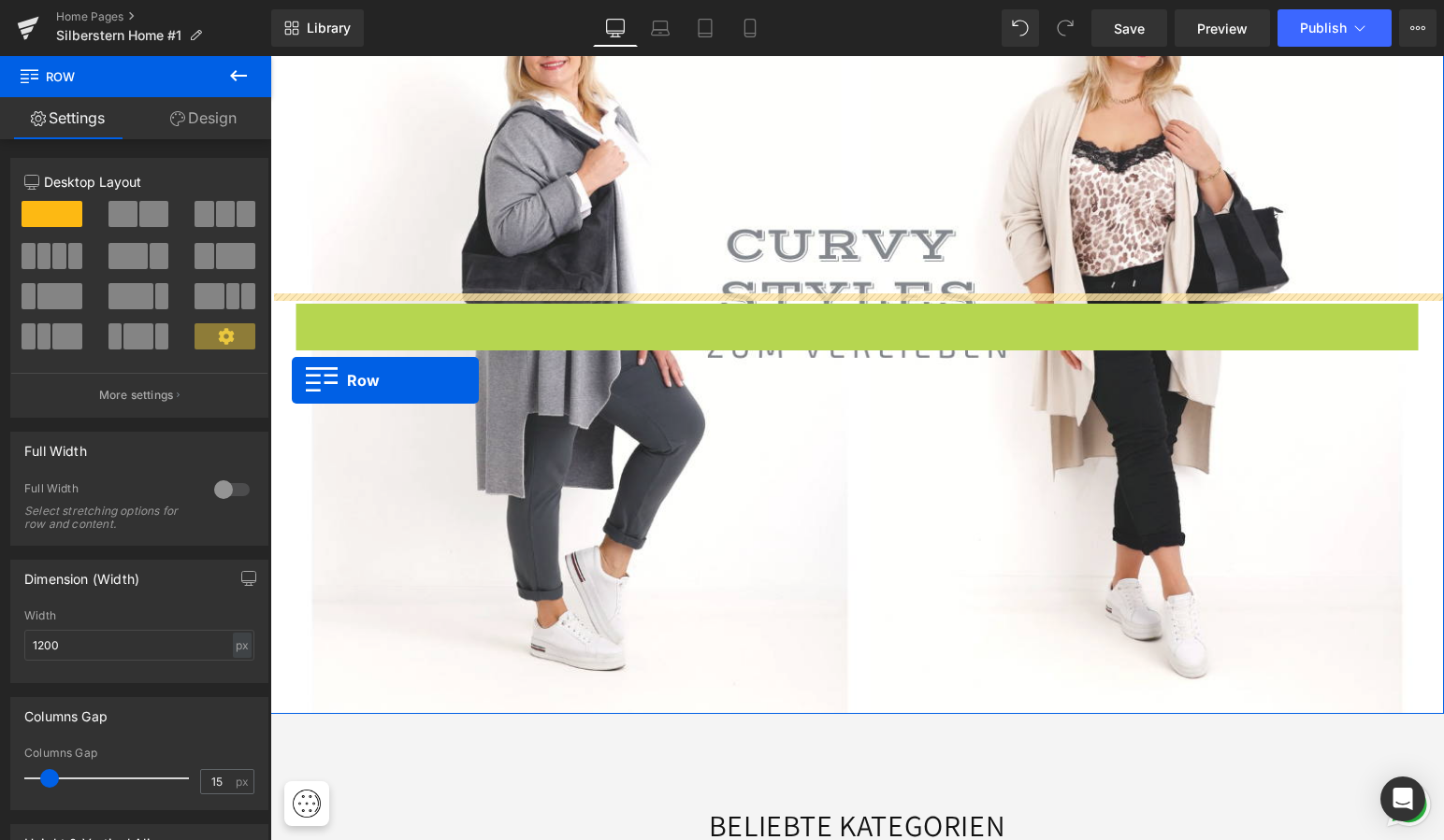
drag, startPoint x: 303, startPoint y: 284, endPoint x: 292, endPoint y: 380, distance: 96.6
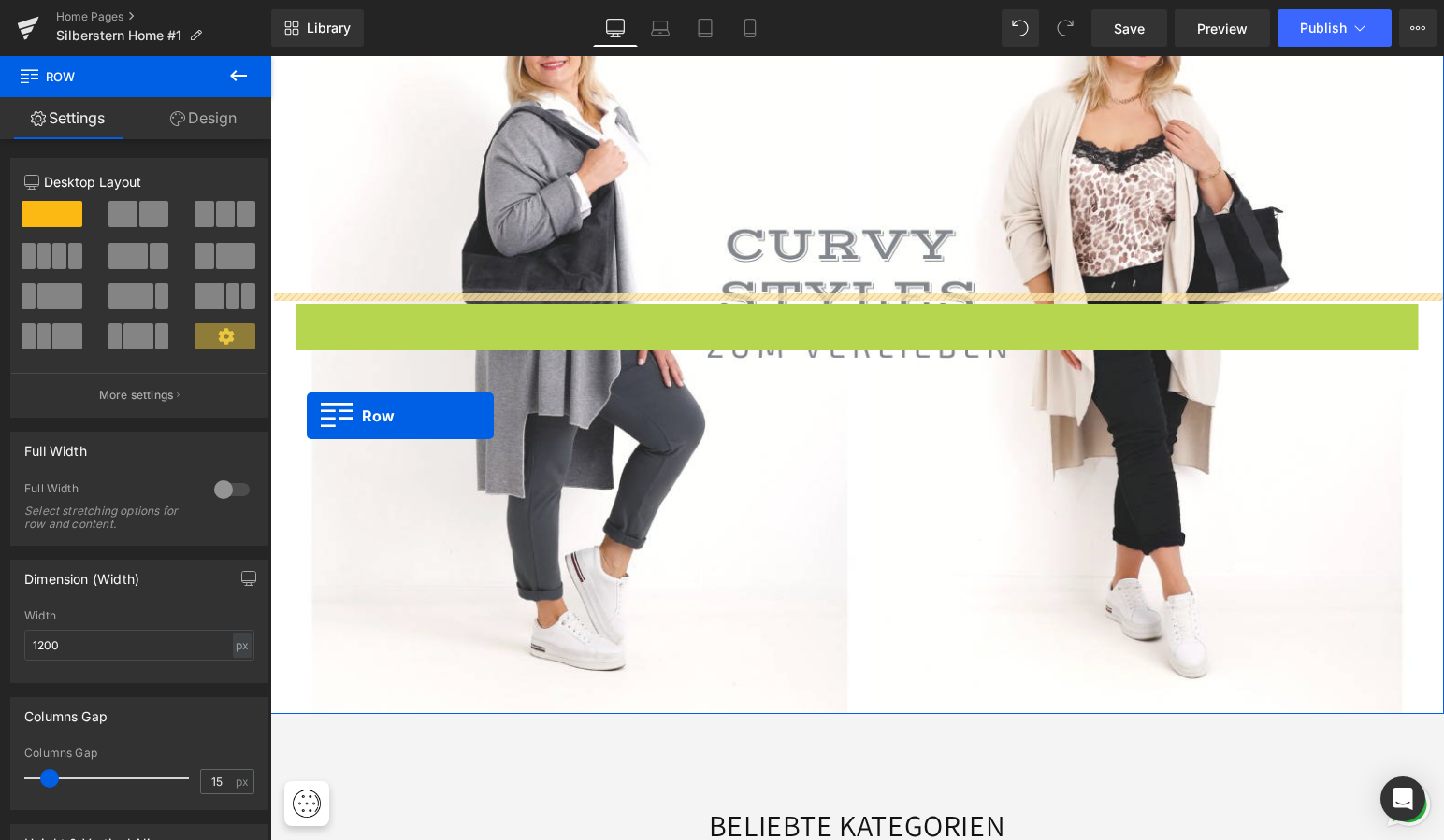
drag, startPoint x: 304, startPoint y: 286, endPoint x: 307, endPoint y: 416, distance: 130.0
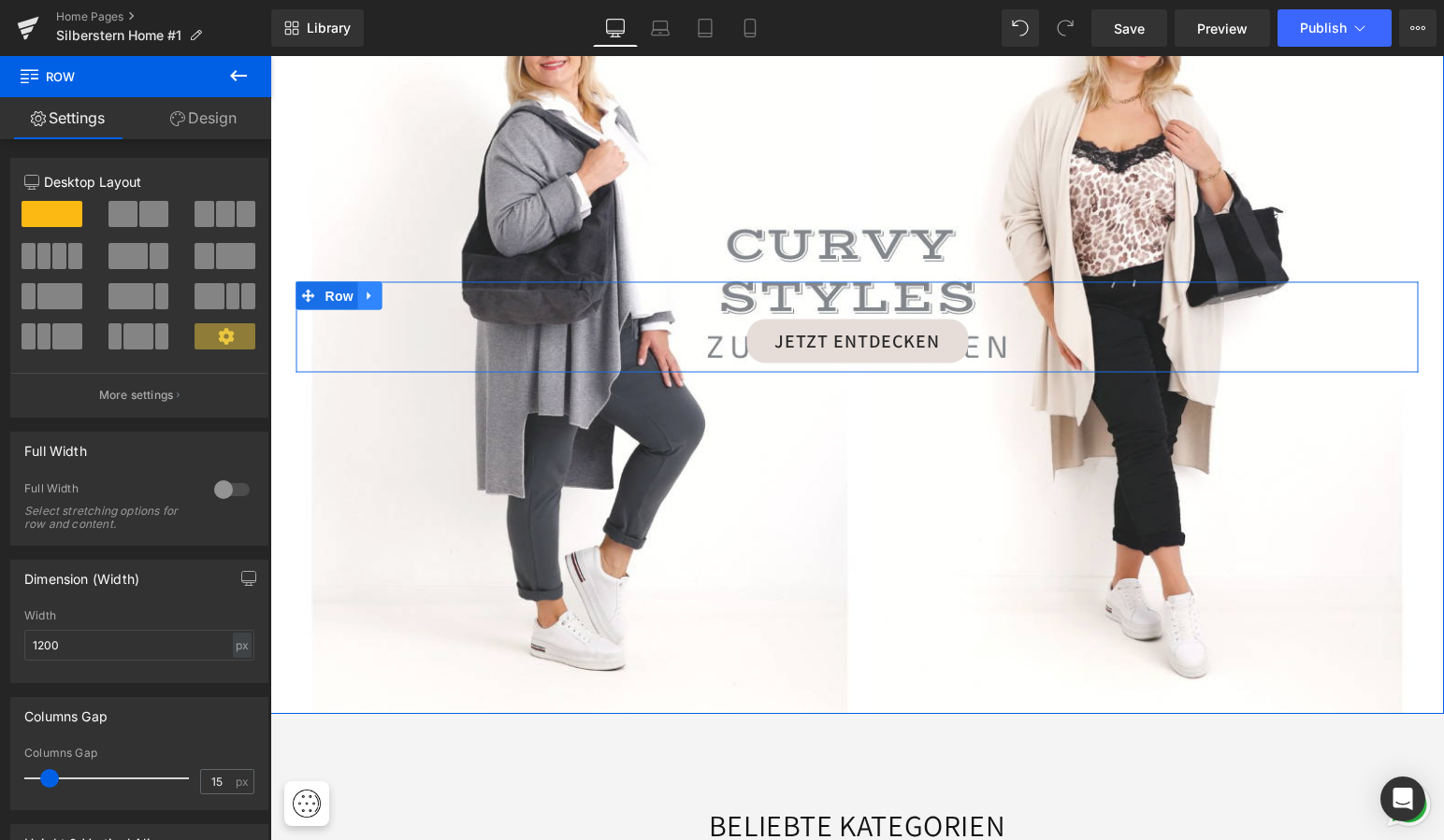
click at [364, 289] on icon at bounding box center [370, 296] width 13 height 14
click at [390, 289] on icon at bounding box center [394, 295] width 13 height 13
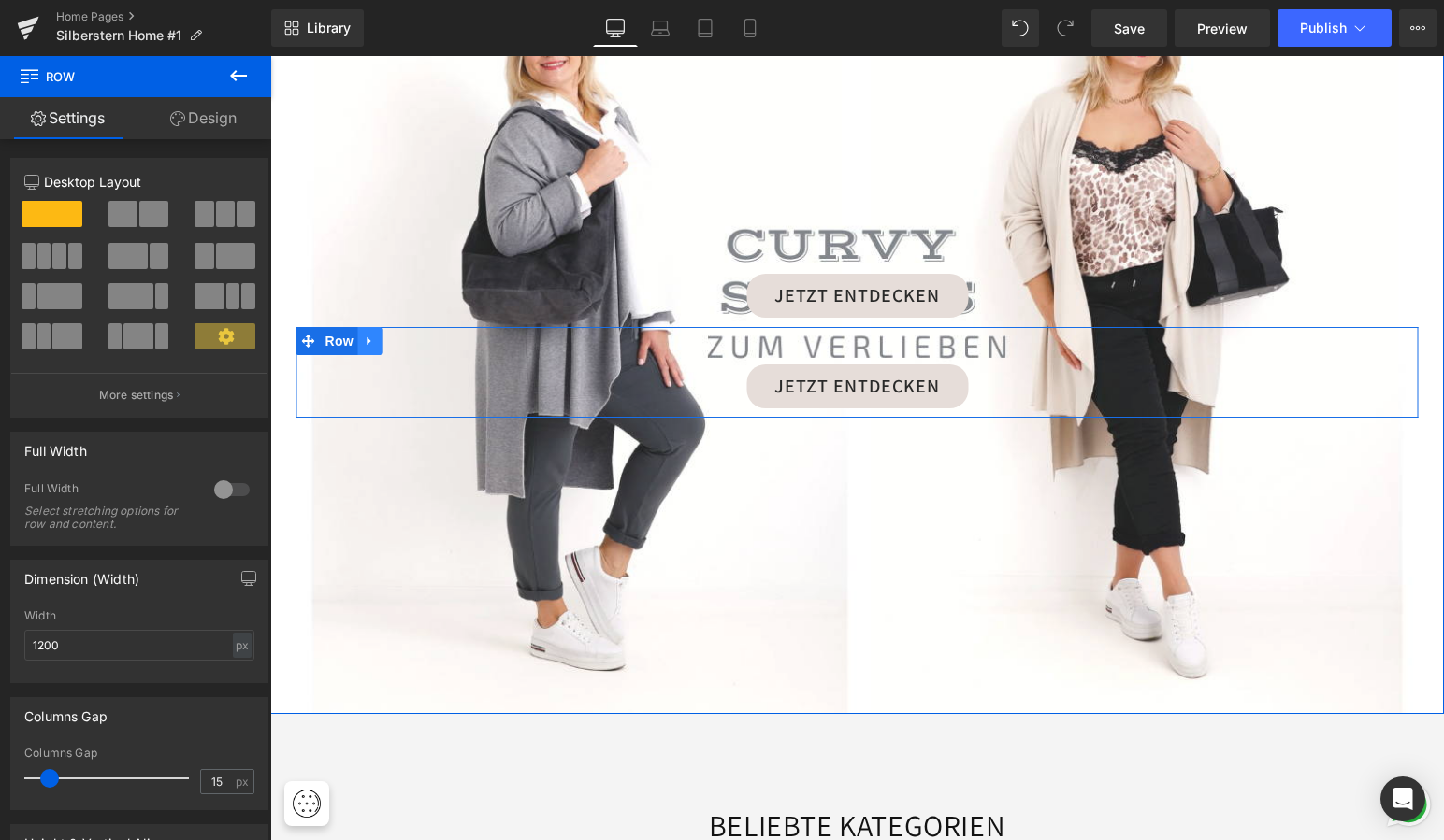
click at [369, 334] on icon at bounding box center [370, 341] width 13 height 14
click at [397, 335] on icon at bounding box center [394, 341] width 13 height 13
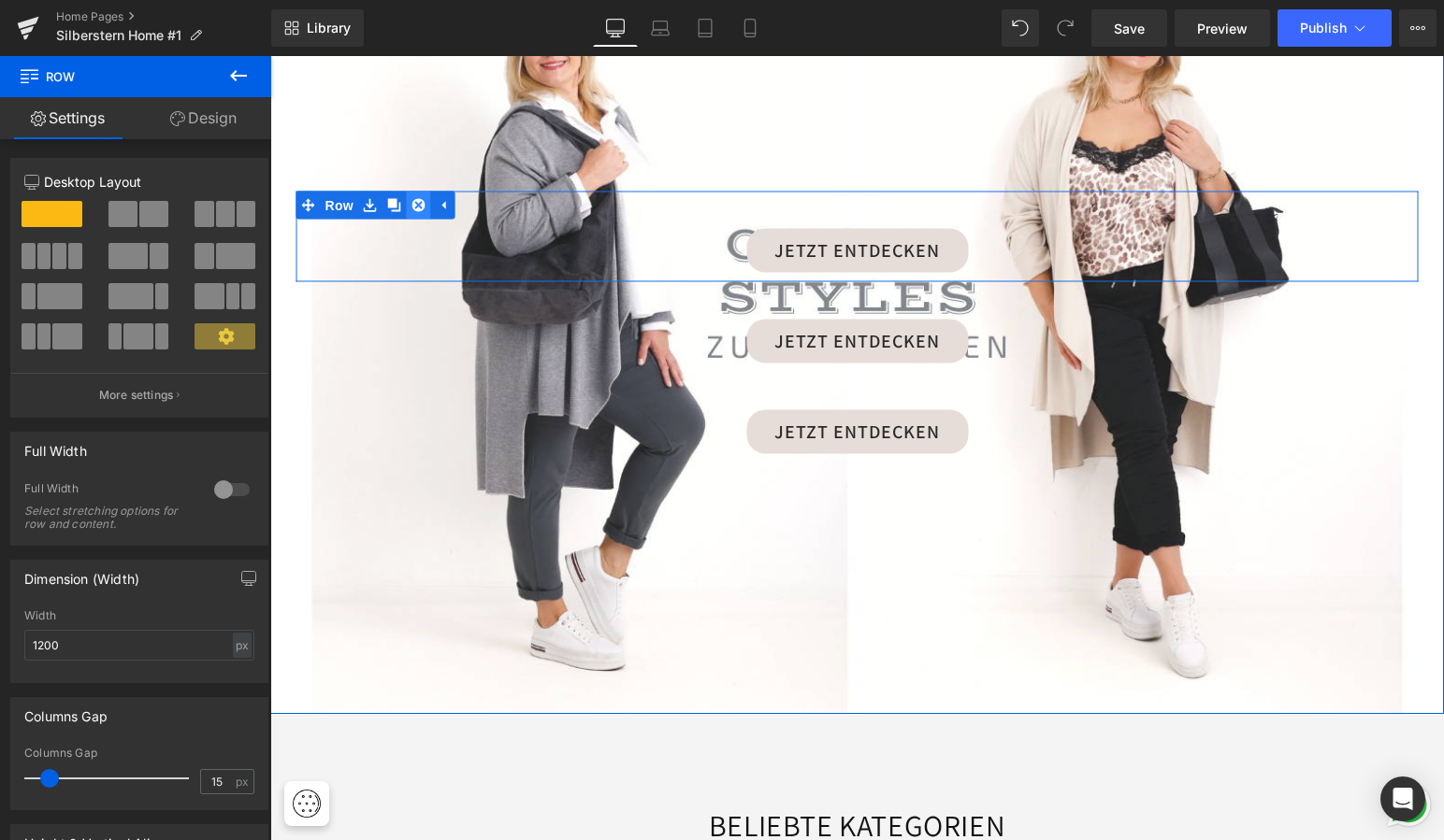
click at [417, 198] on icon at bounding box center [419, 204] width 13 height 13
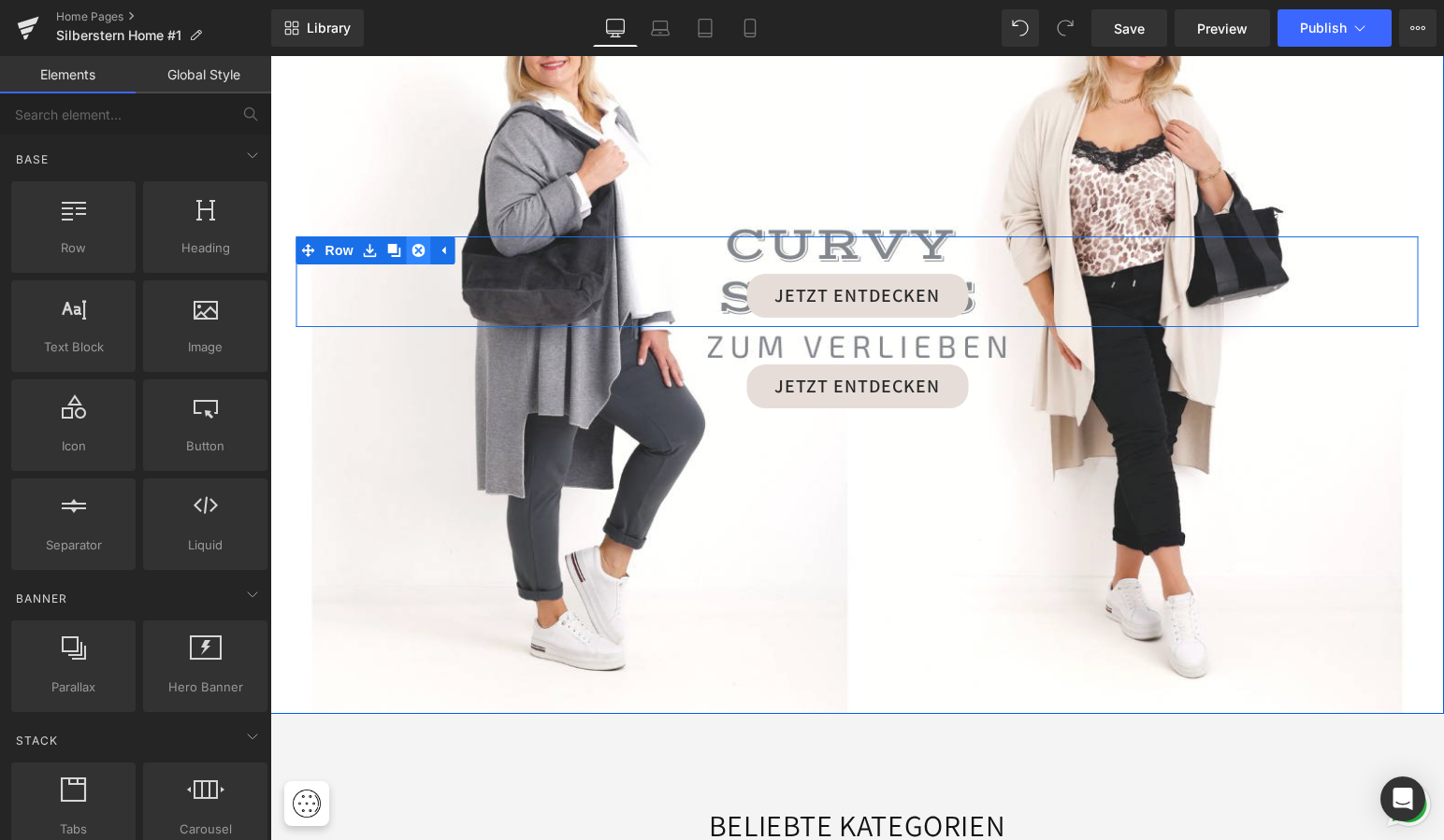
click at [413, 243] on icon at bounding box center [419, 250] width 13 height 14
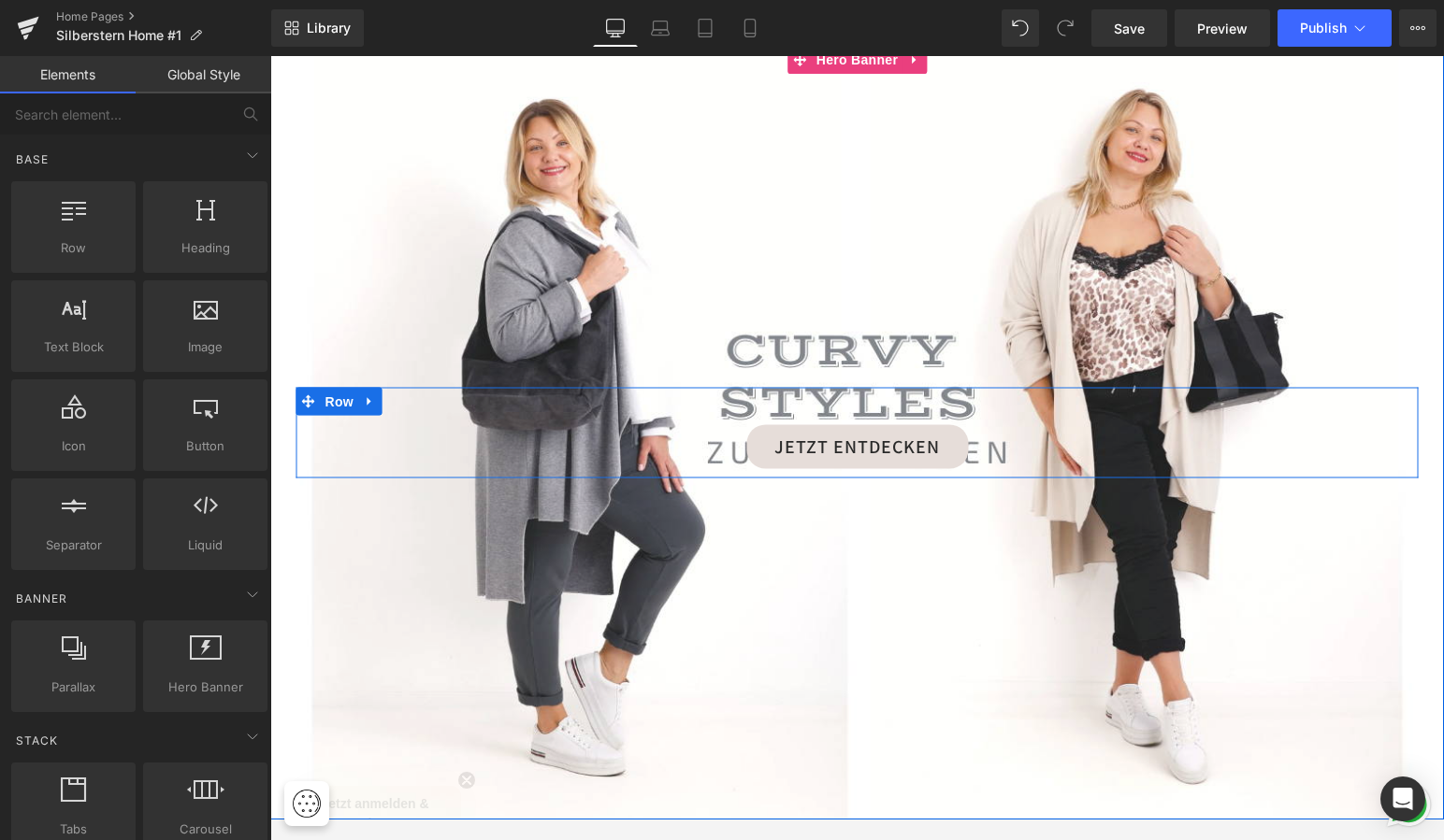
scroll to position [2104, 0]
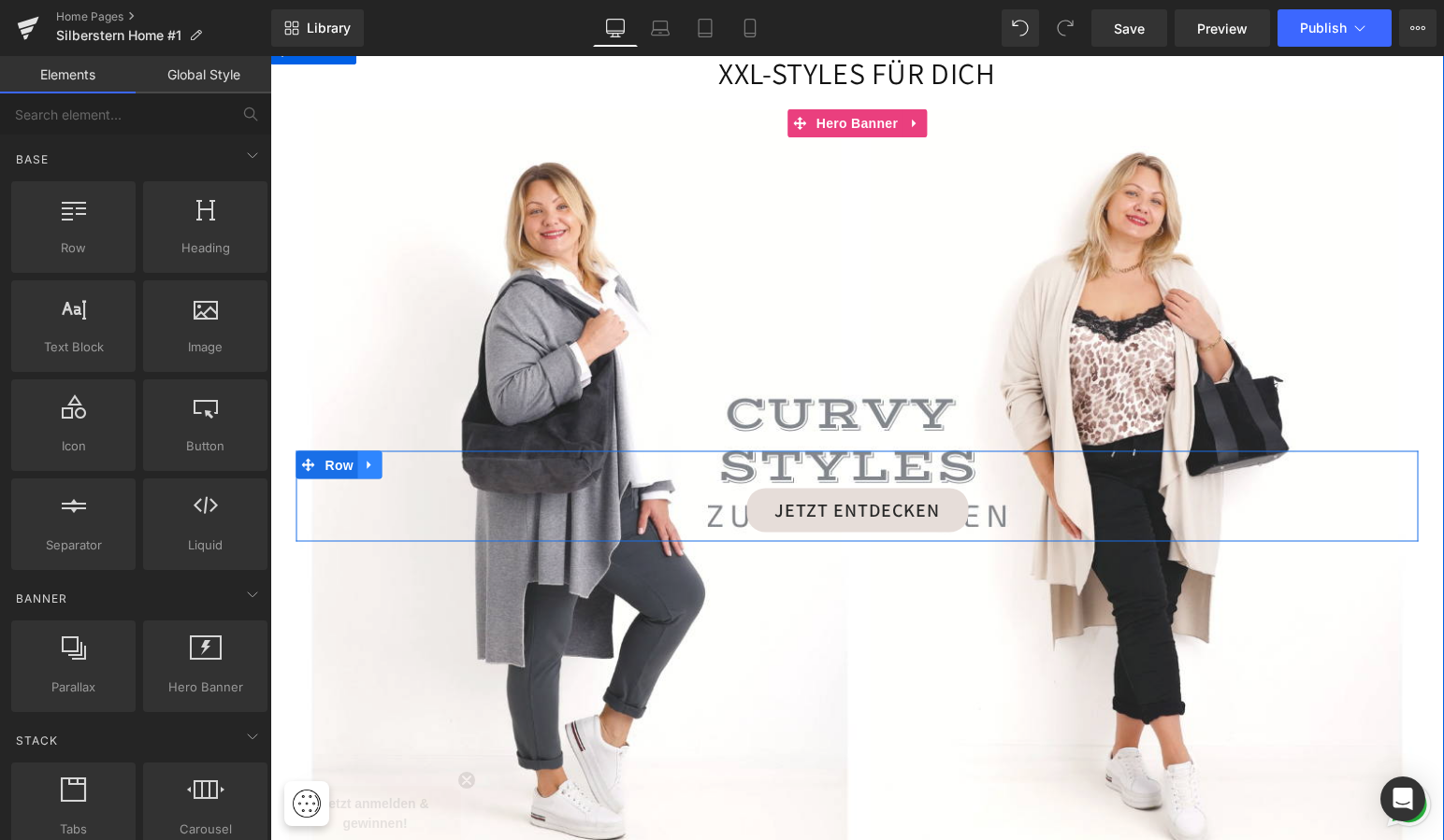
click at [368, 457] on icon at bounding box center [370, 464] width 13 height 14
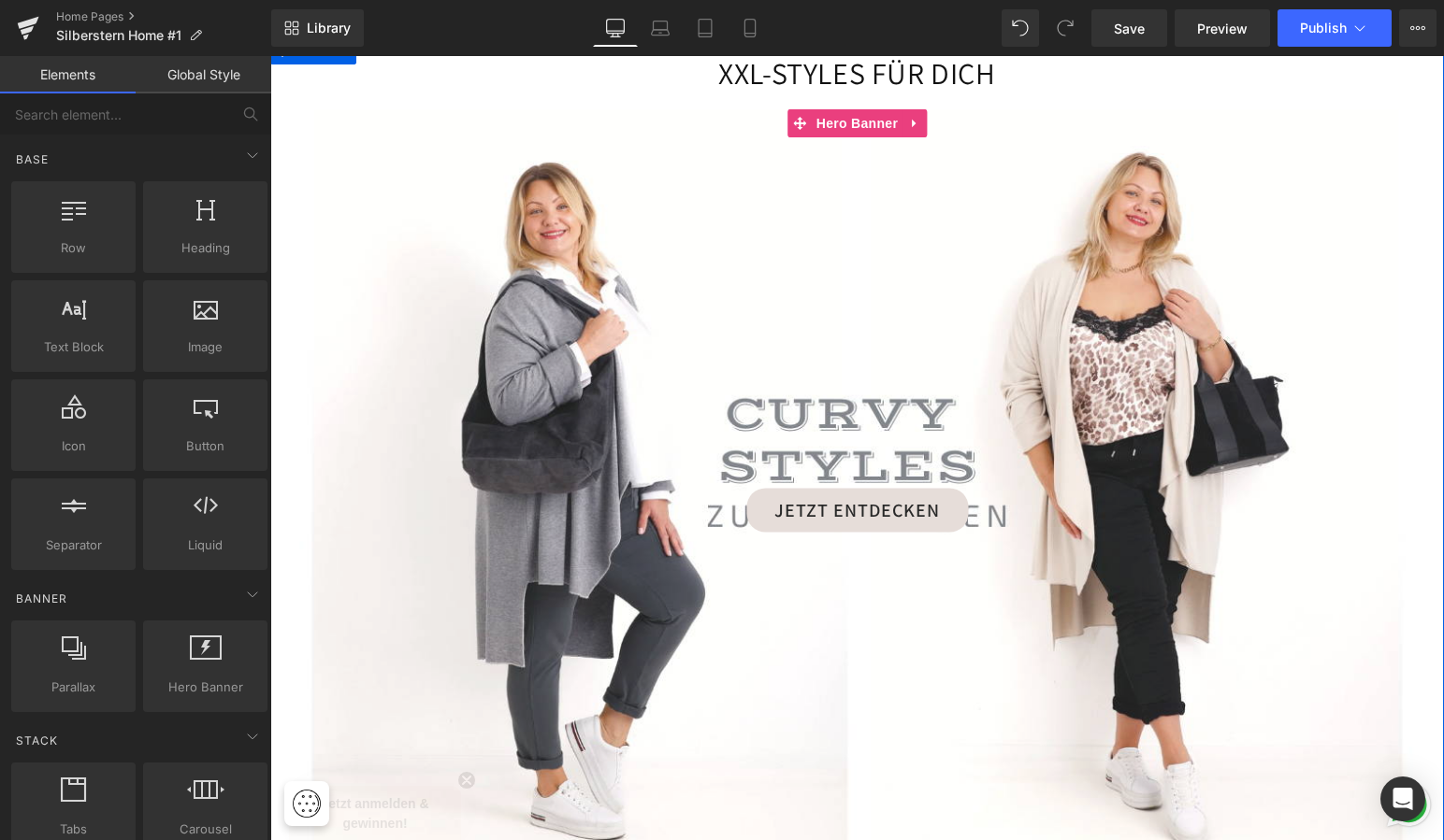
click at [411, 345] on div at bounding box center [856, 495] width 1173 height 773
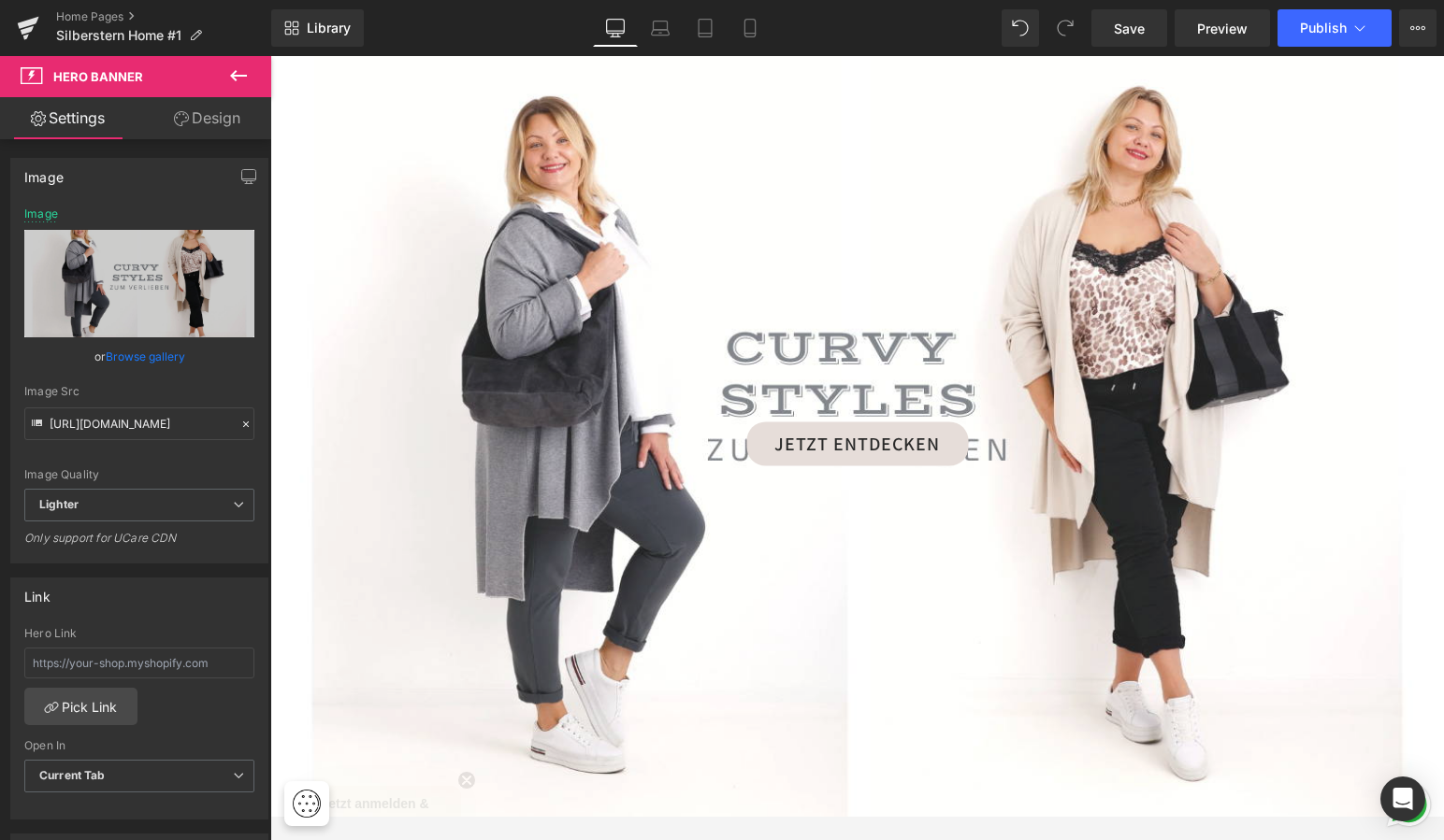
scroll to position [2115, 0]
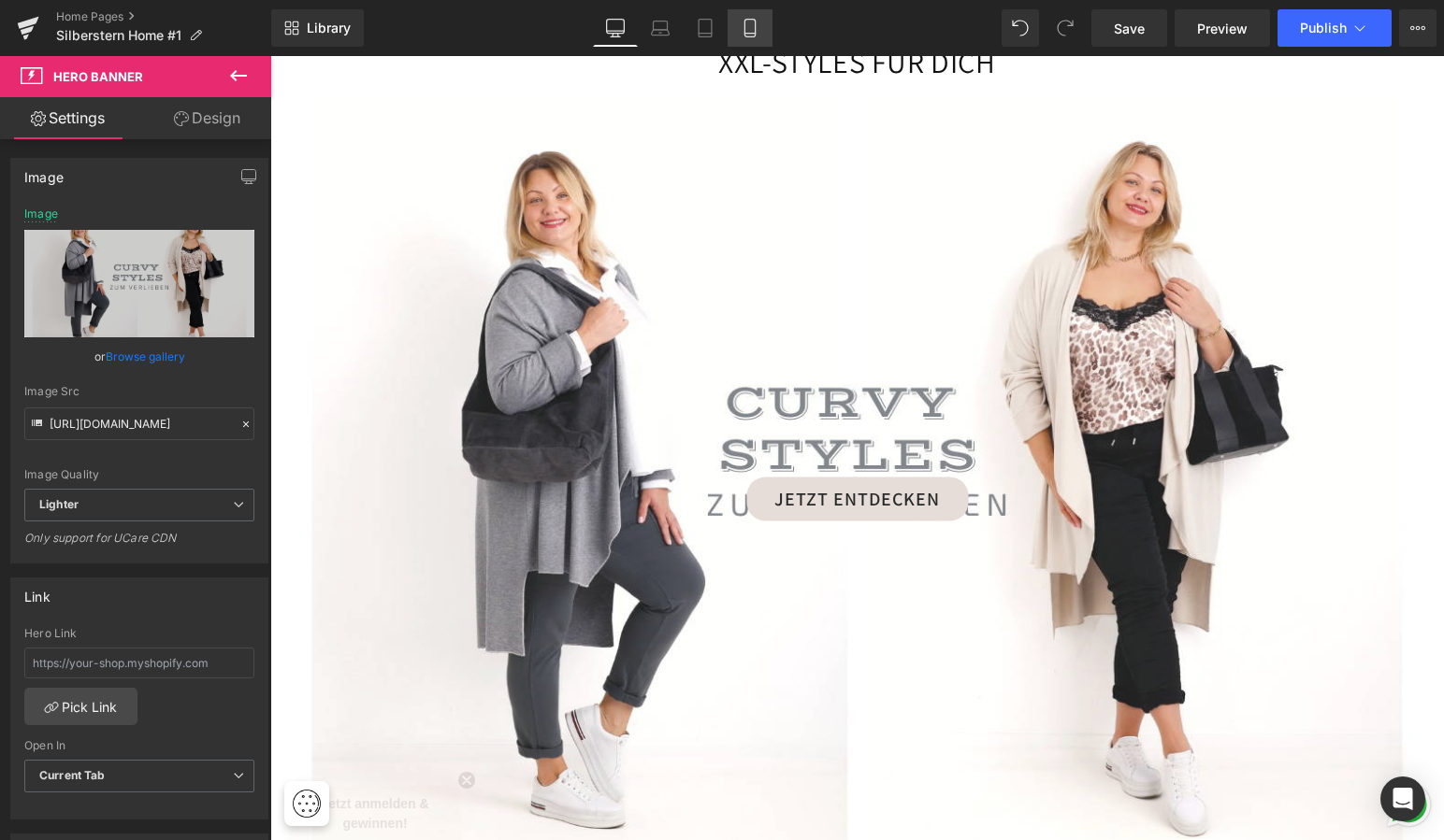
click at [748, 28] on icon at bounding box center [749, 28] width 19 height 19
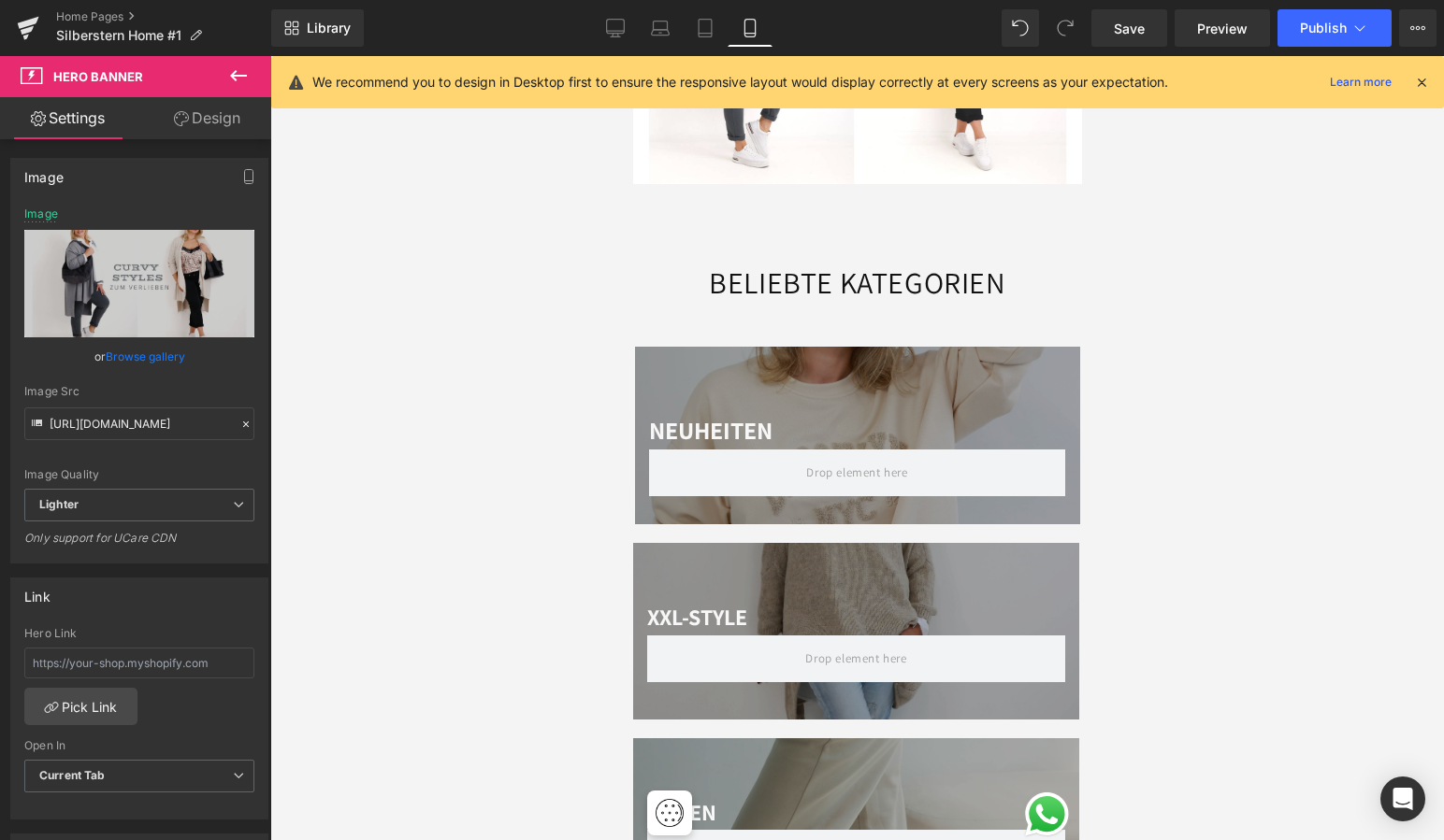
scroll to position [1671, 0]
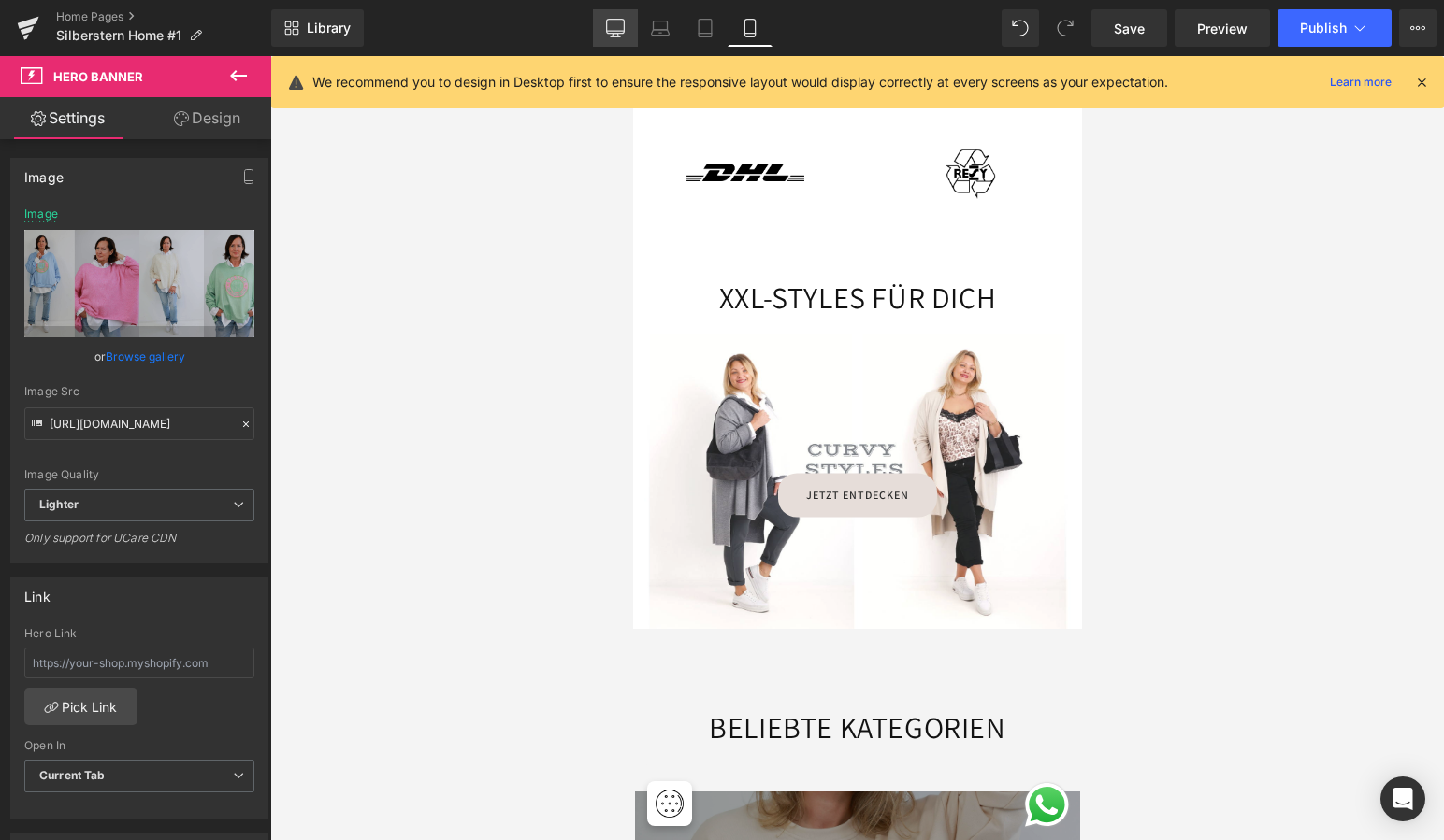
click at [619, 22] on icon at bounding box center [615, 28] width 19 height 19
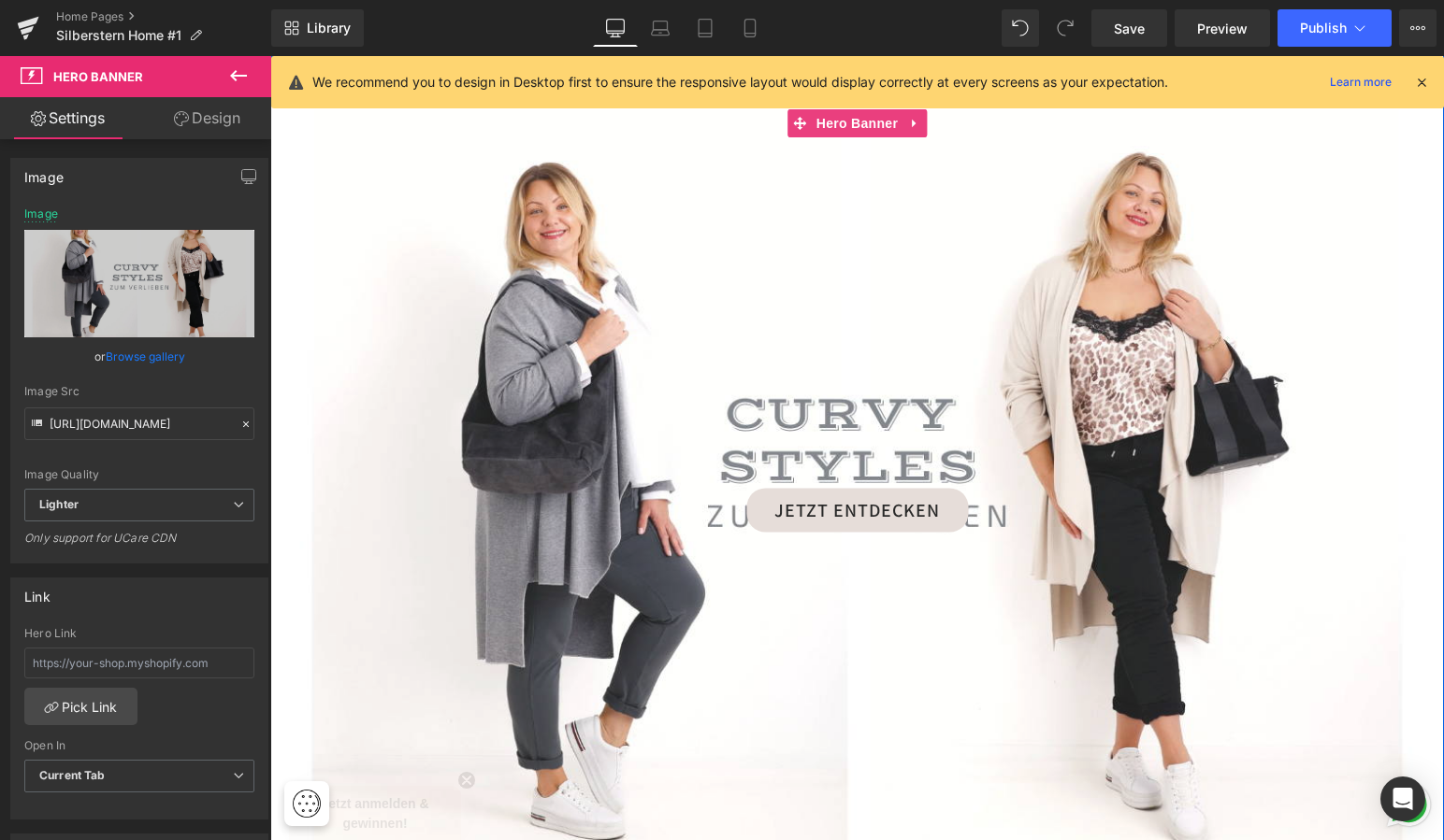
scroll to position [2048, 0]
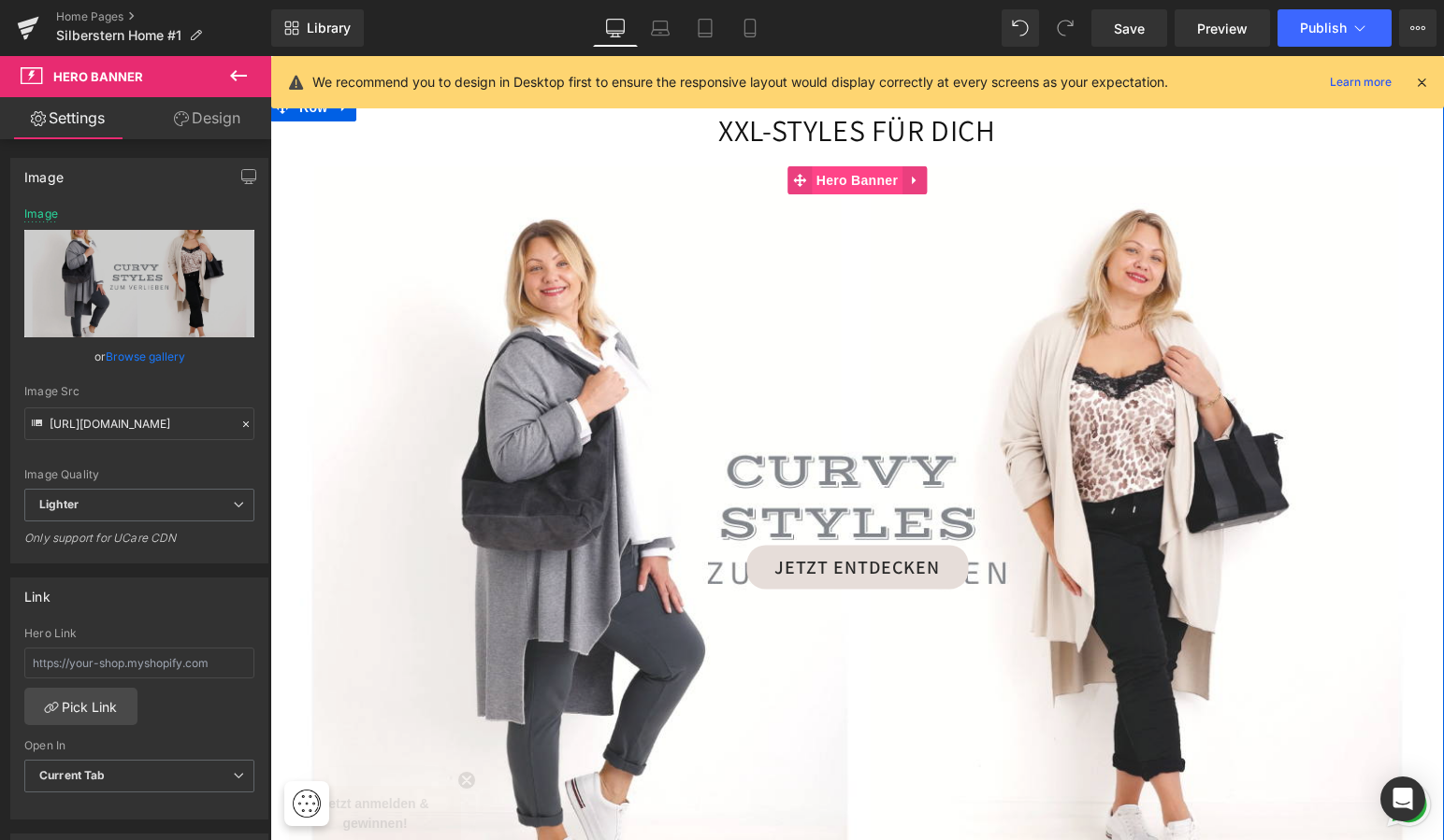
click at [836, 173] on span "Hero Banner" at bounding box center [856, 181] width 91 height 28
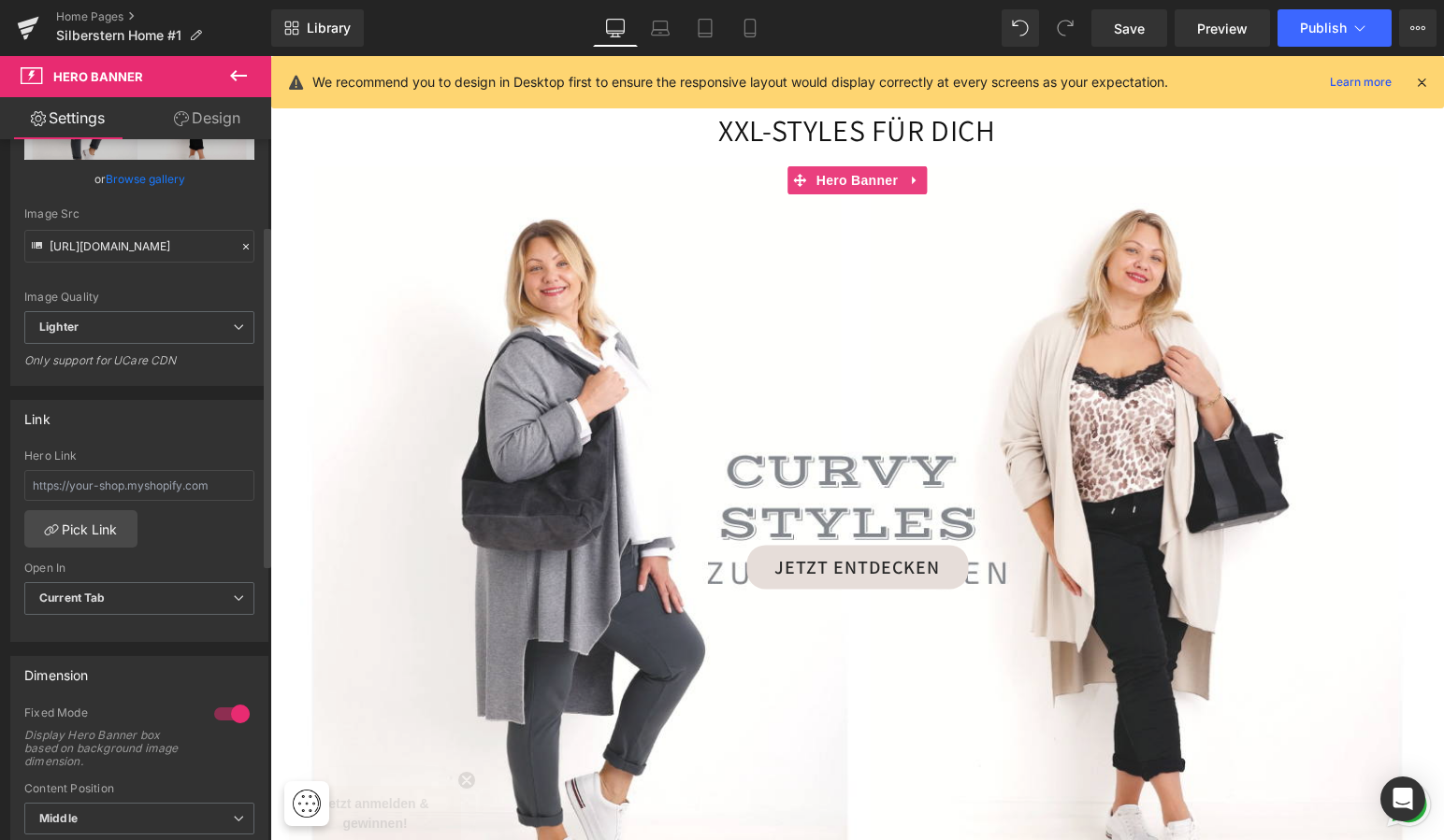
scroll to position [176, 0]
click at [233, 330] on icon at bounding box center [238, 329] width 11 height 11
click at [213, 270] on div "Image Quality Lighter Lightest Lighter Lighter Lightest Only support for UCare …" at bounding box center [139, 173] width 230 height 282
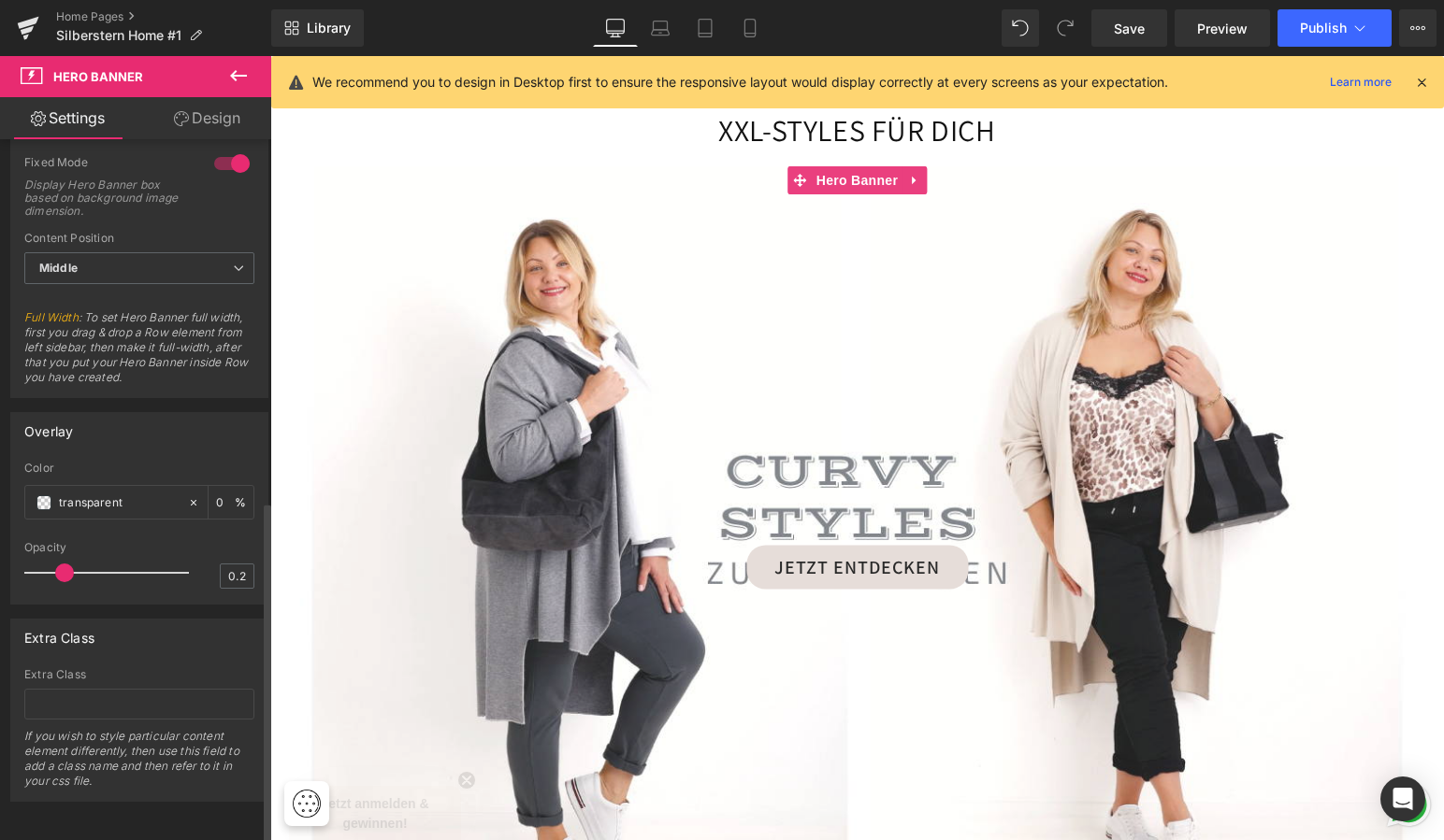
scroll to position [741, 0]
click at [233, 263] on icon at bounding box center [238, 268] width 11 height 11
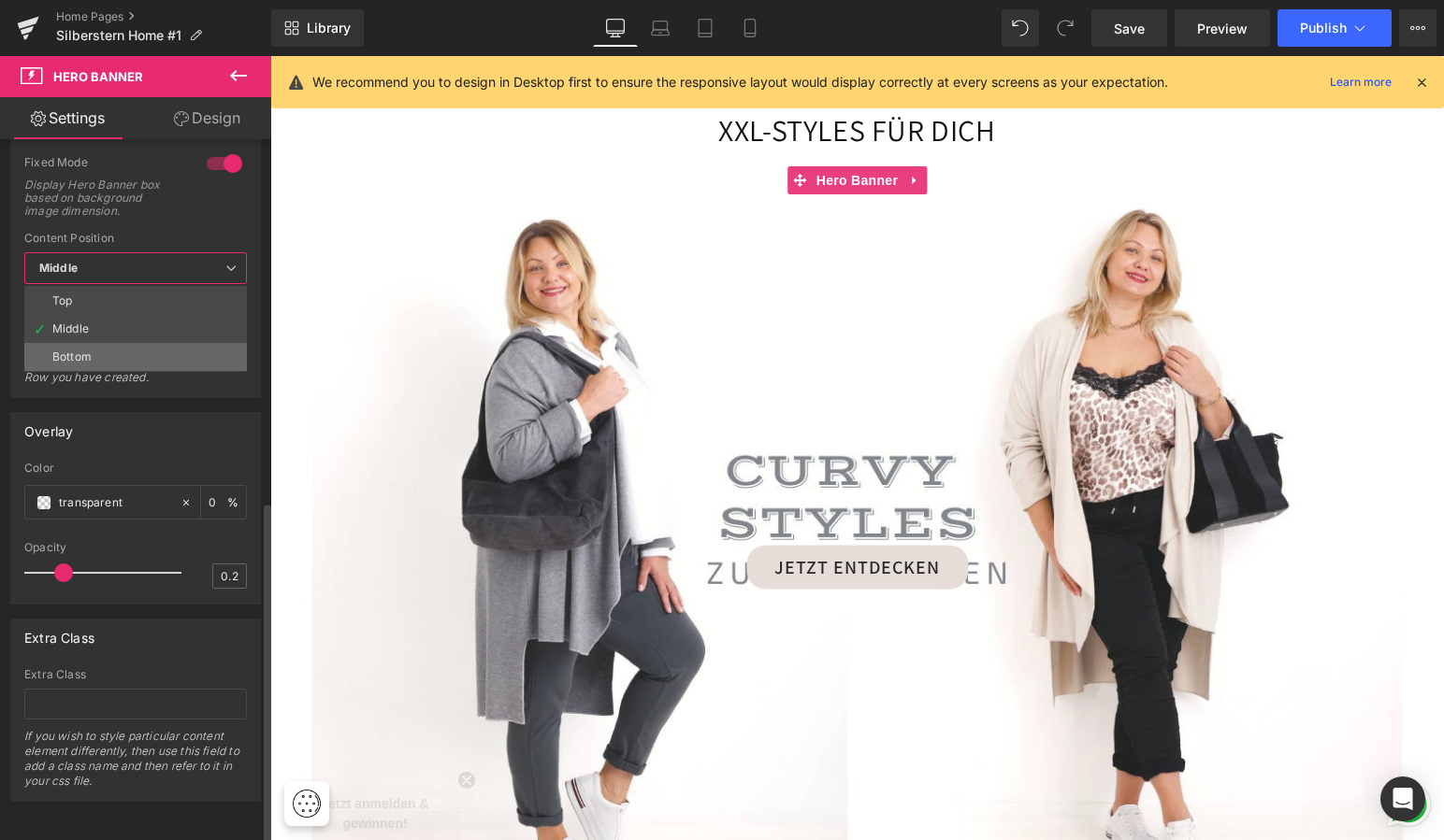
click at [164, 343] on li "Bottom" at bounding box center [135, 357] width 223 height 28
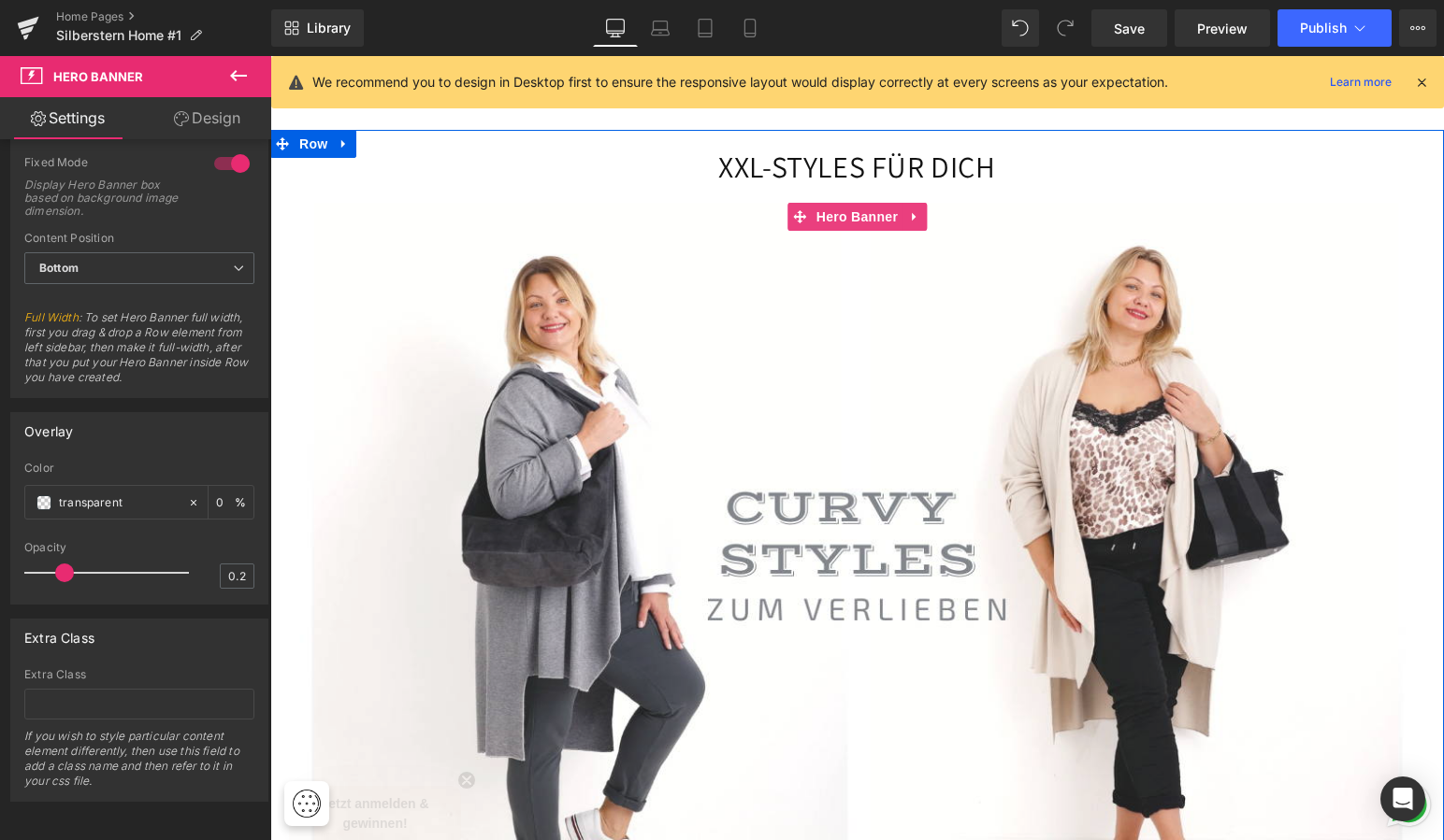
scroll to position [2011, 0]
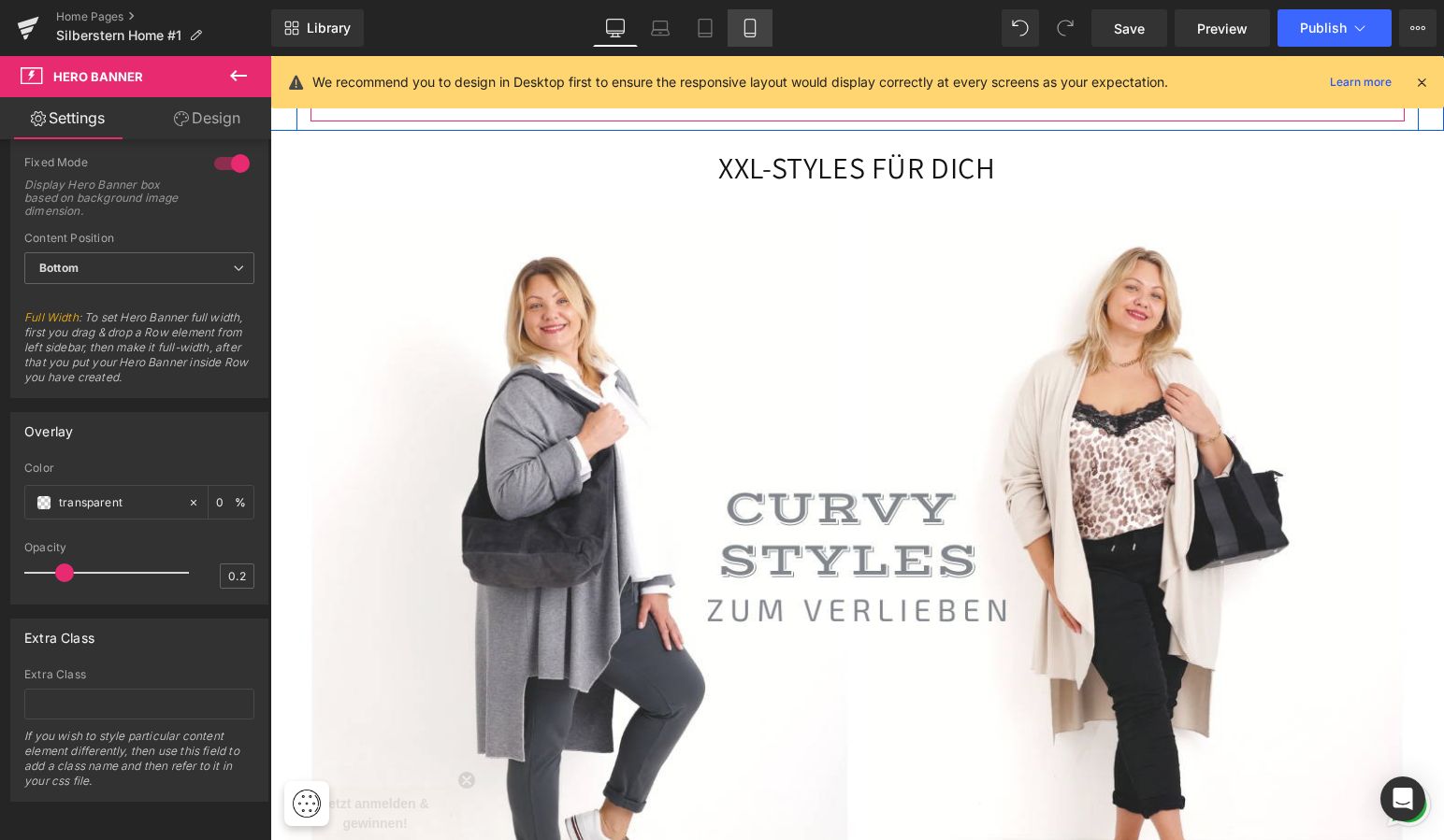
click at [750, 27] on icon at bounding box center [749, 28] width 19 height 19
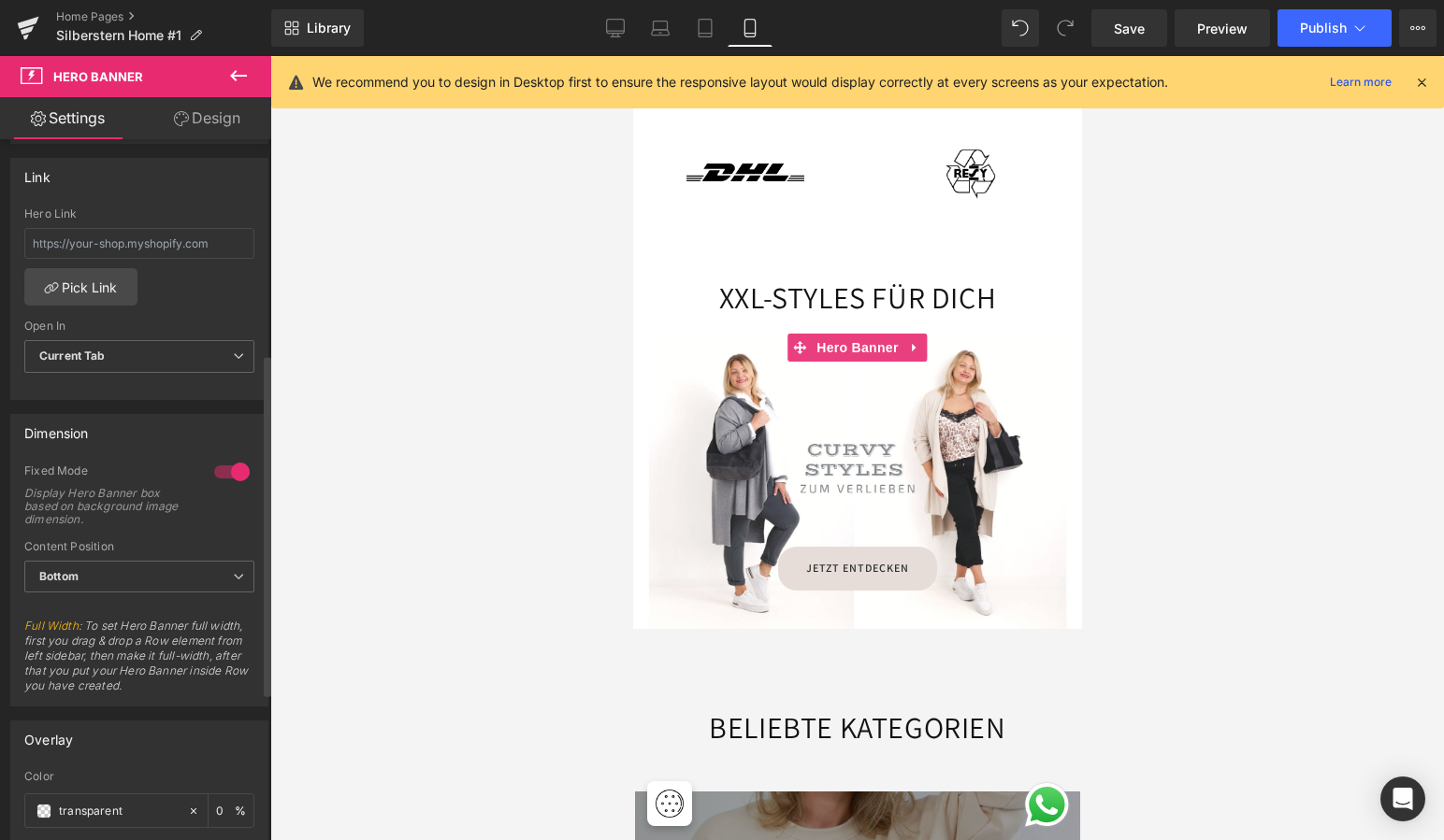
scroll to position [418, 0]
click at [619, 21] on icon at bounding box center [615, 28] width 19 height 19
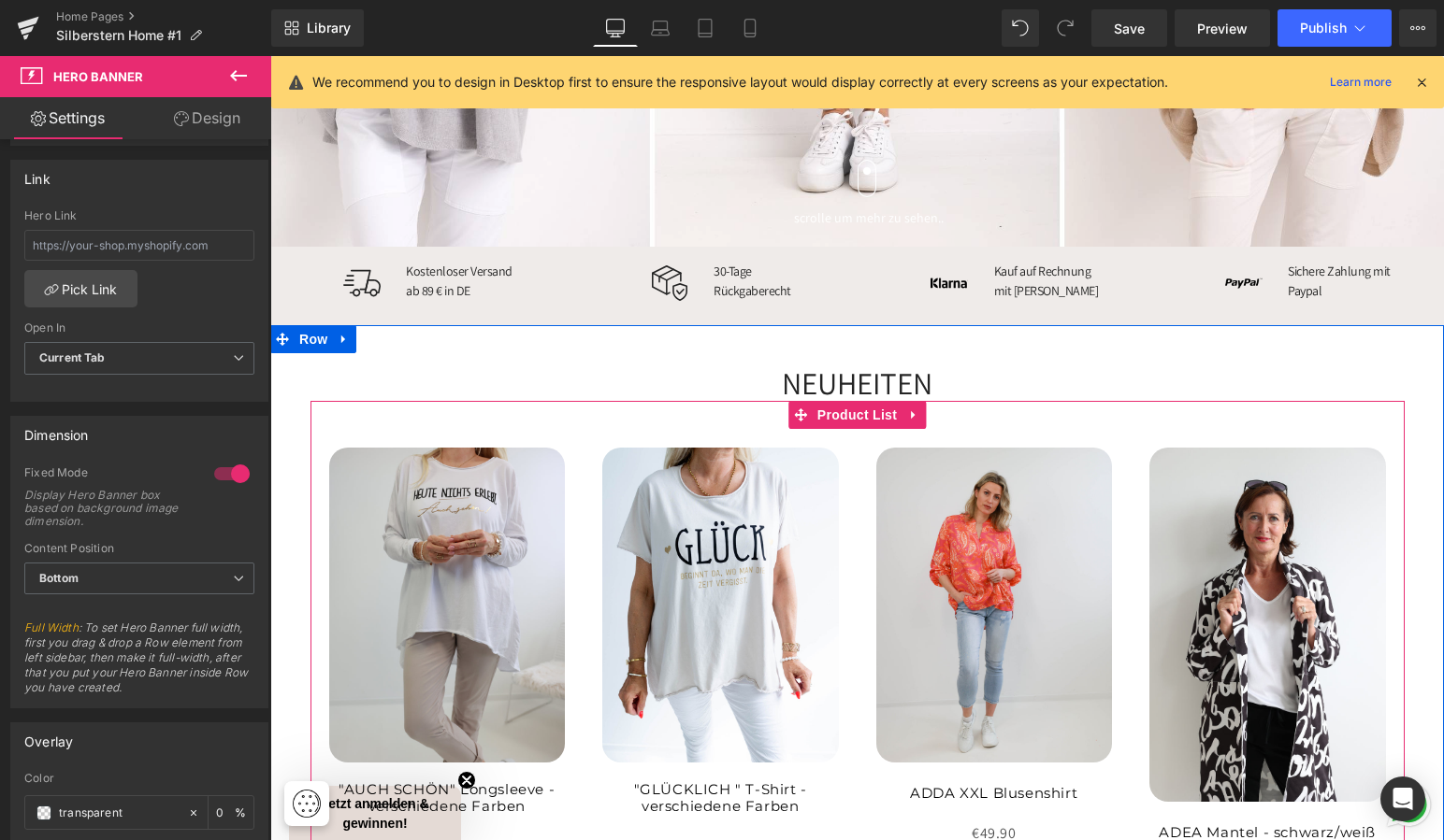
scroll to position [719, 0]
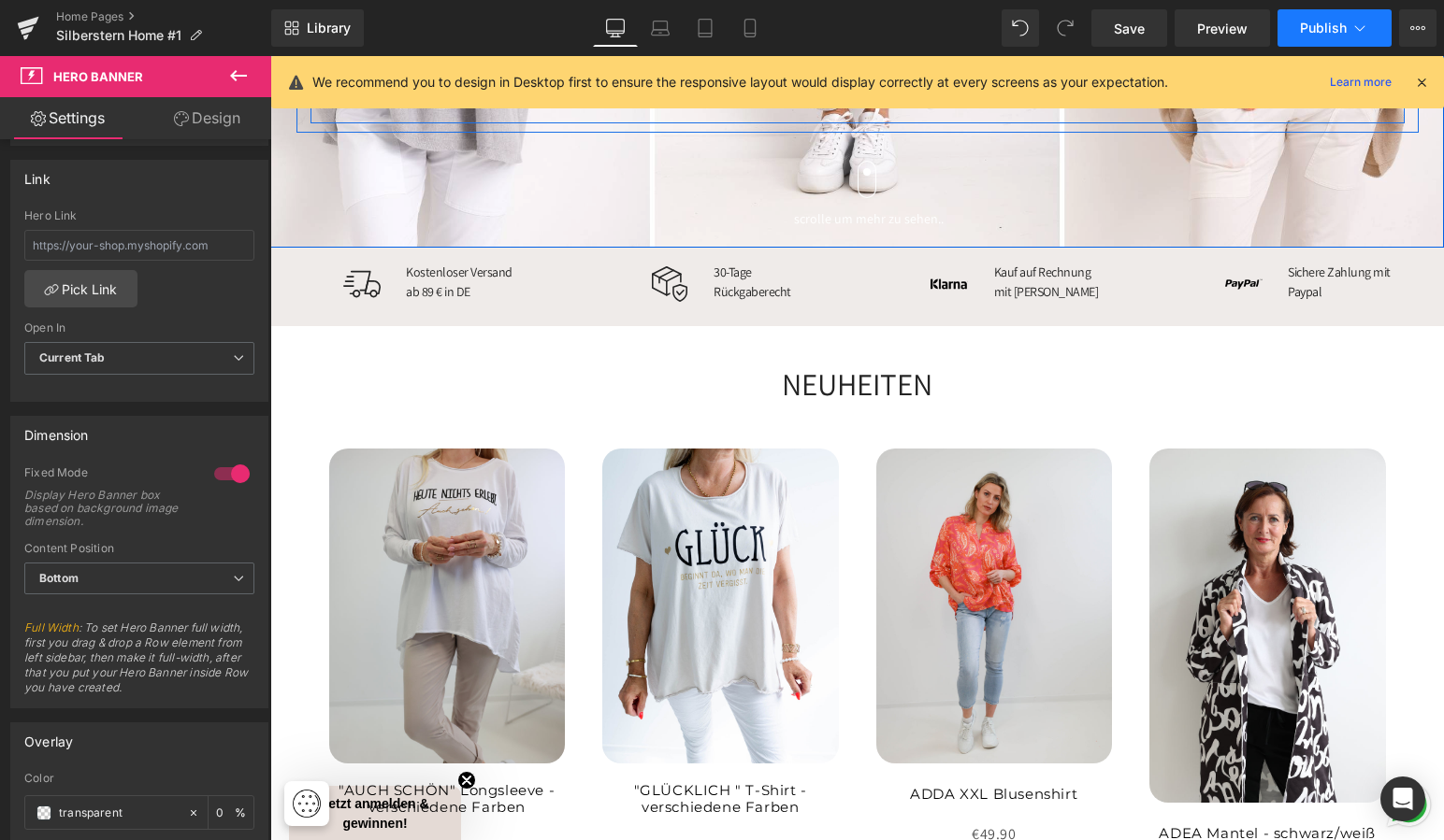
click at [1333, 26] on span "Publish" at bounding box center [1323, 28] width 47 height 15
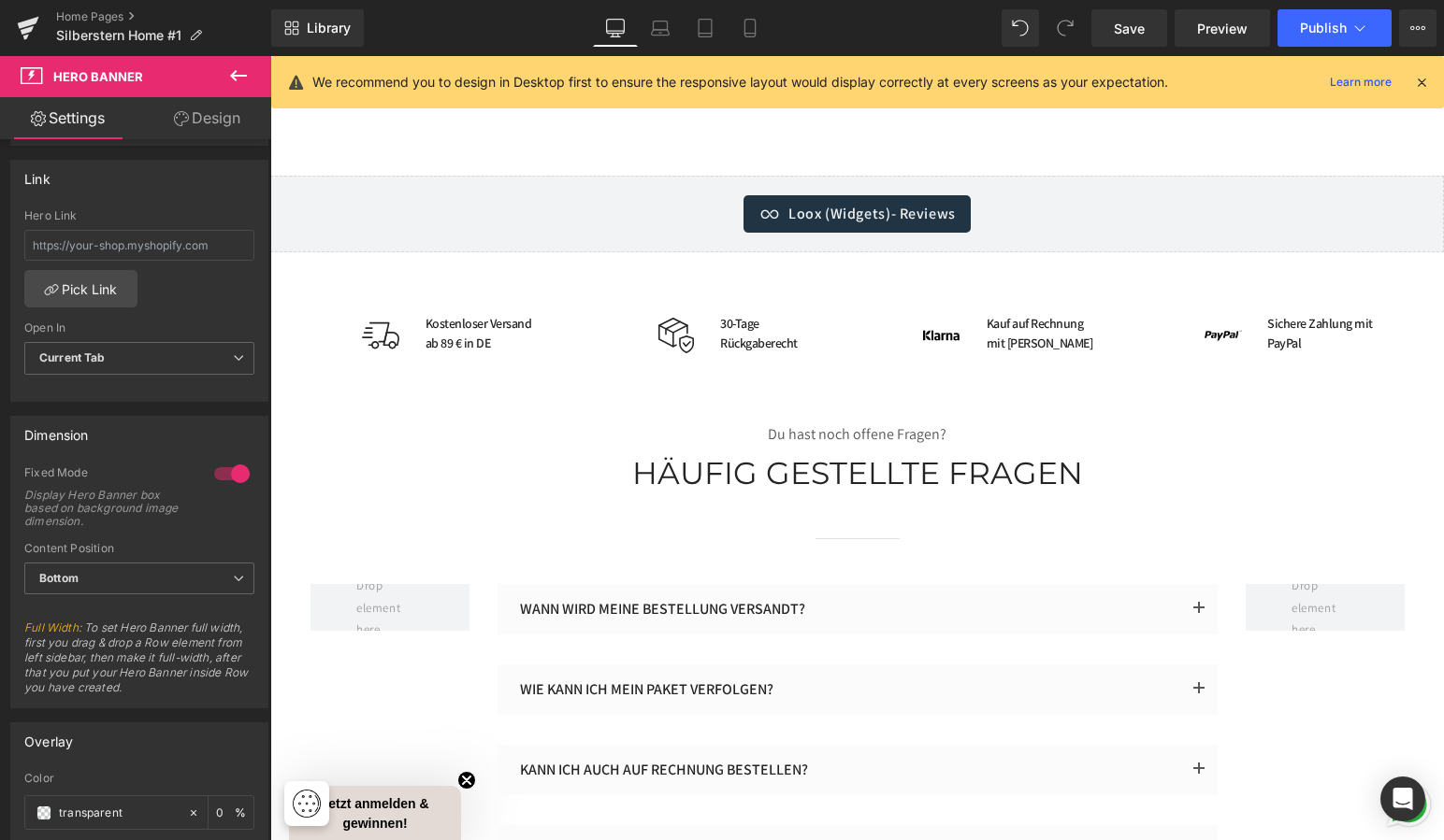
scroll to position [4584, 0]
click at [738, 329] on div "30-Tage Rückgaberecht Text Block" at bounding box center [756, 334] width 82 height 39
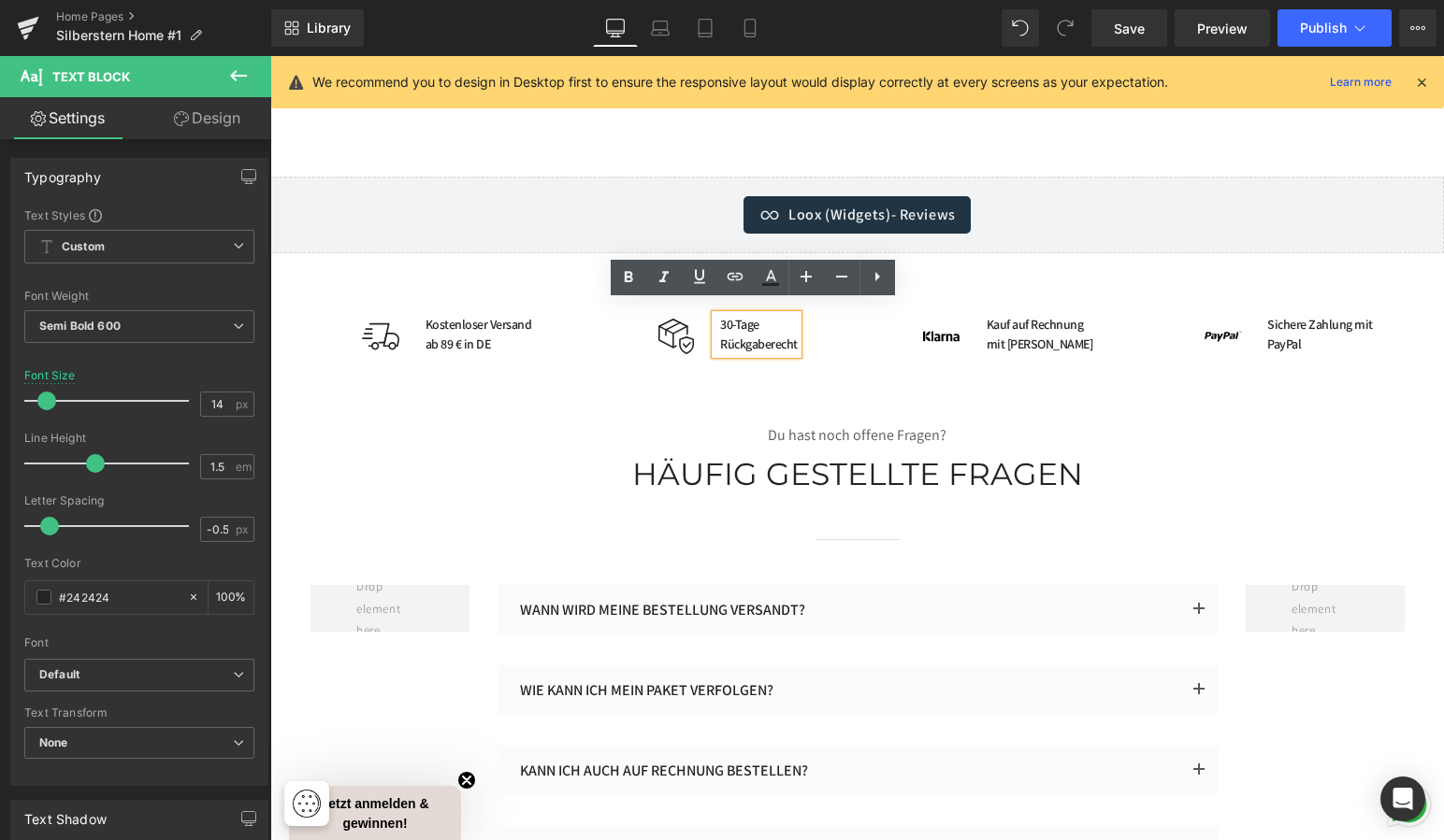
click at [727, 315] on div "30-Tage Rückgaberecht" at bounding box center [756, 334] width 82 height 39
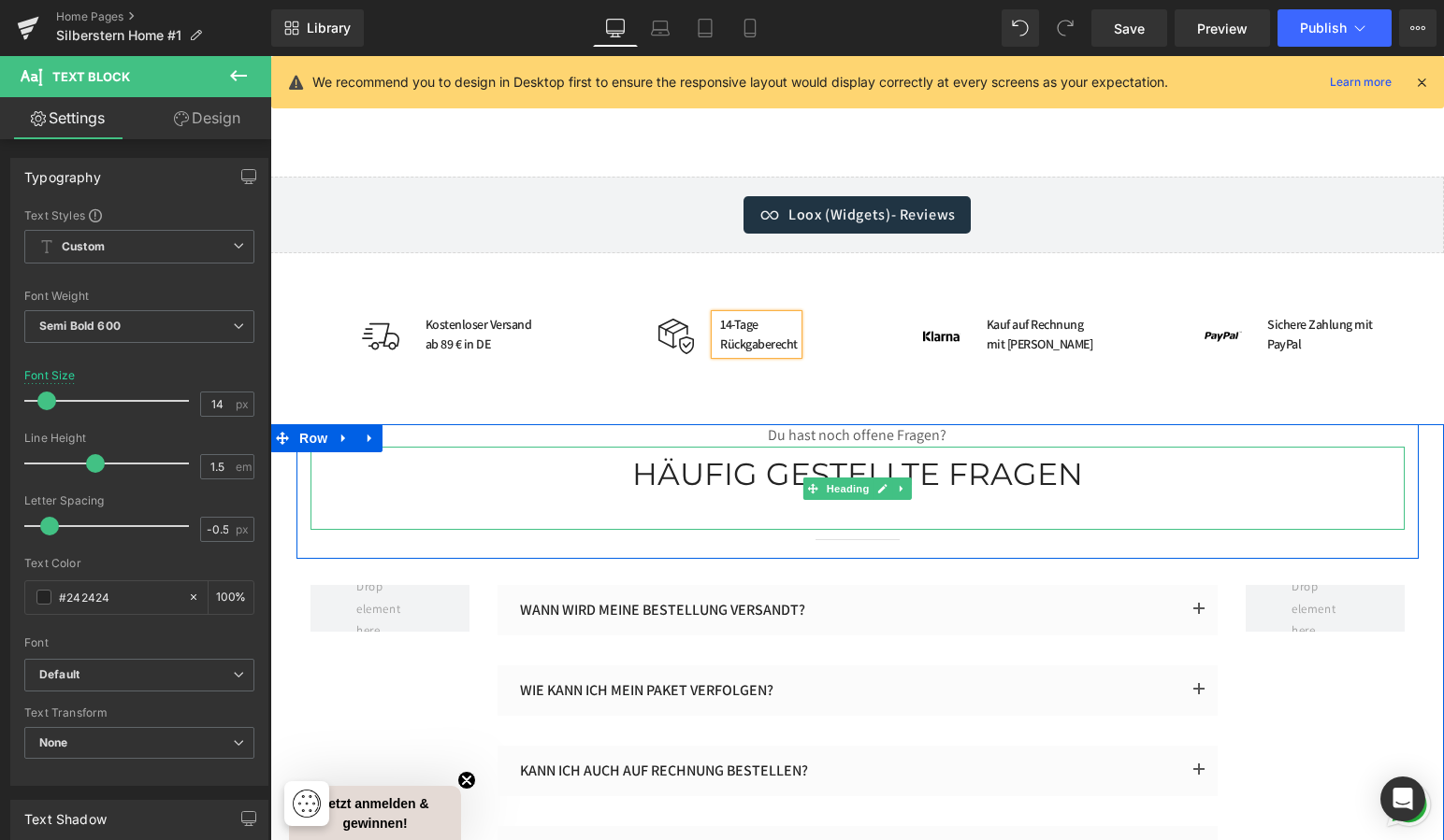
click at [449, 477] on div "Häufig gestellte fragen" at bounding box center [857, 487] width 1094 height 83
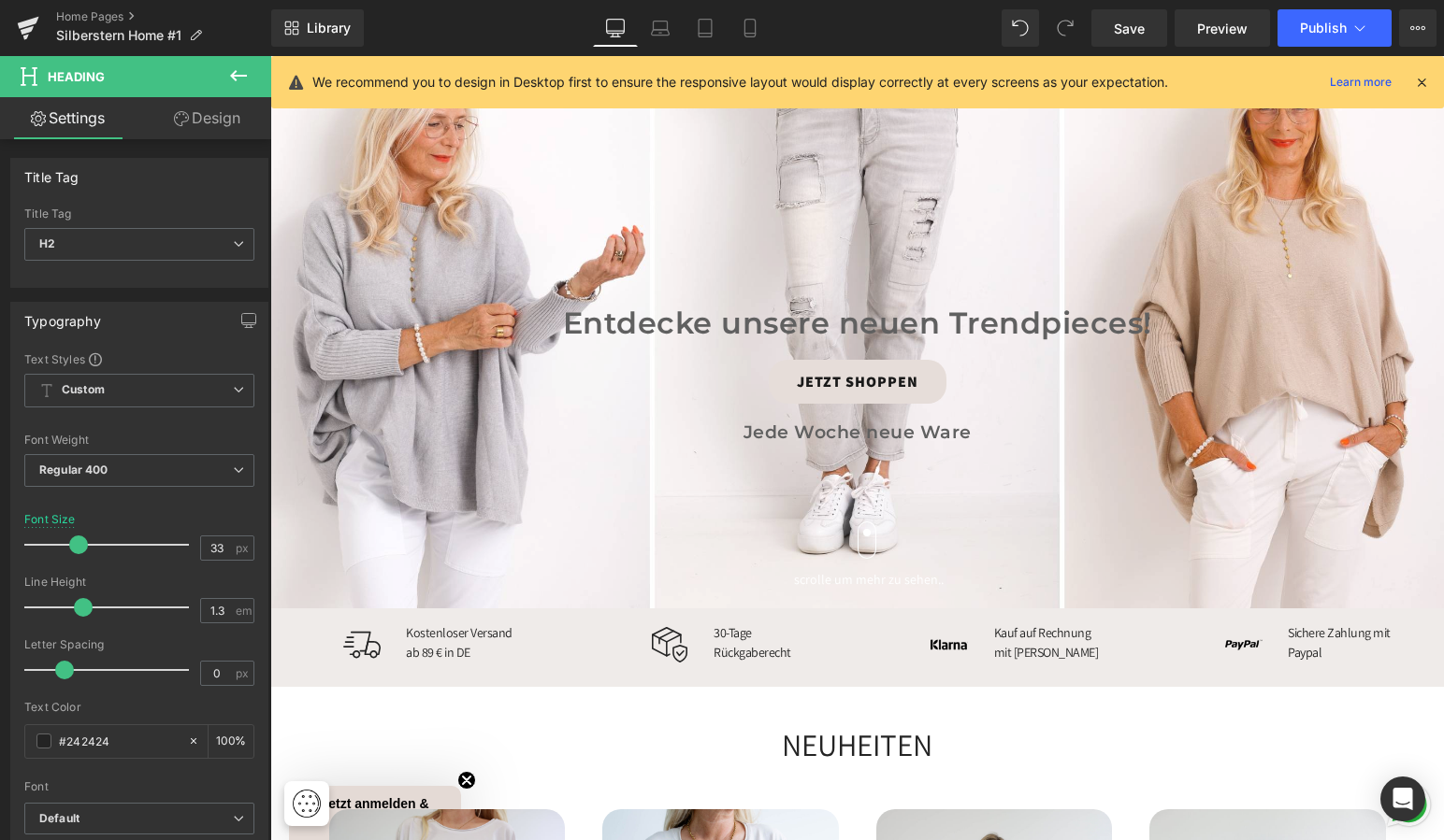
scroll to position [390, 0]
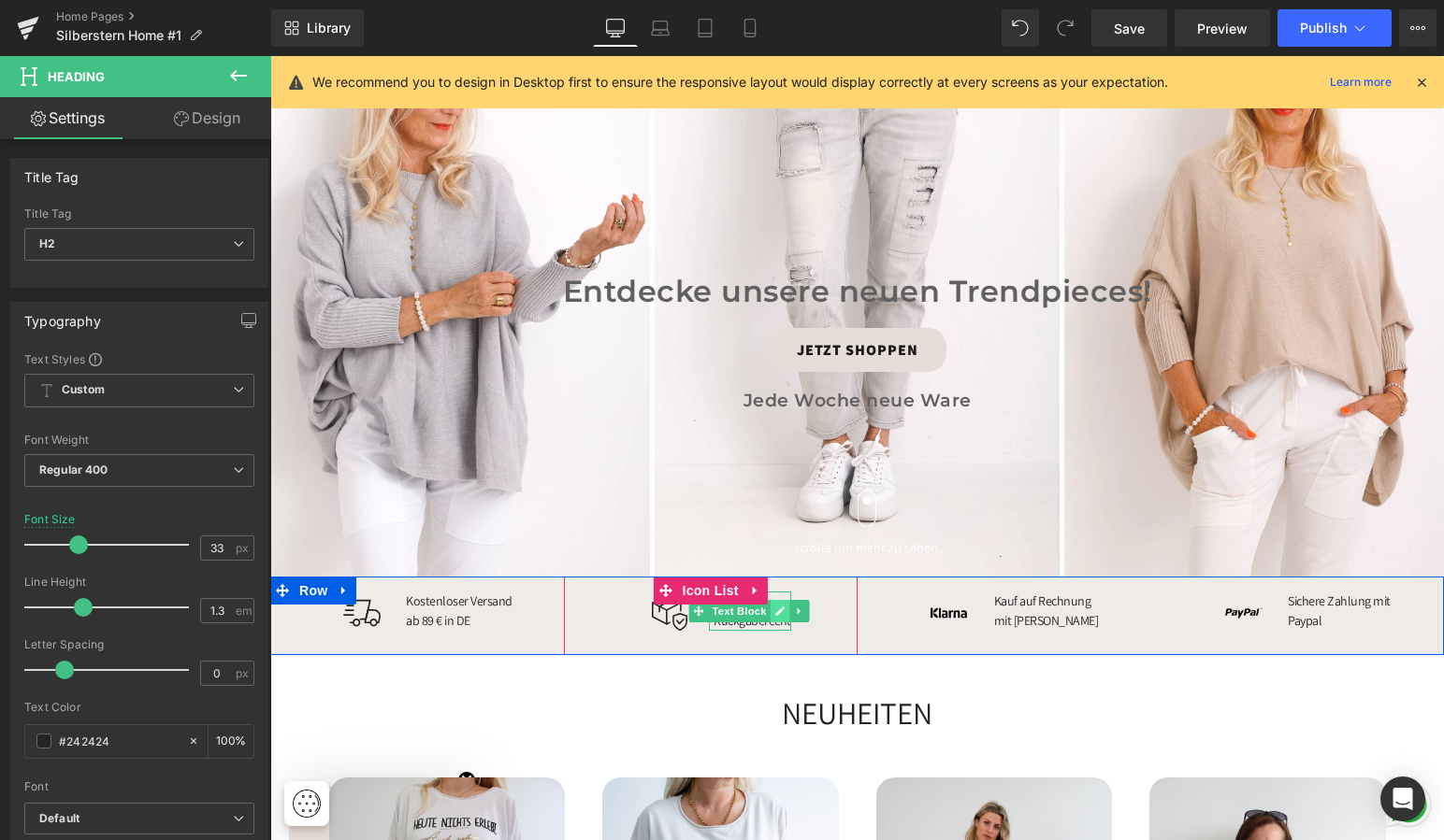
click at [775, 611] on icon at bounding box center [780, 610] width 10 height 11
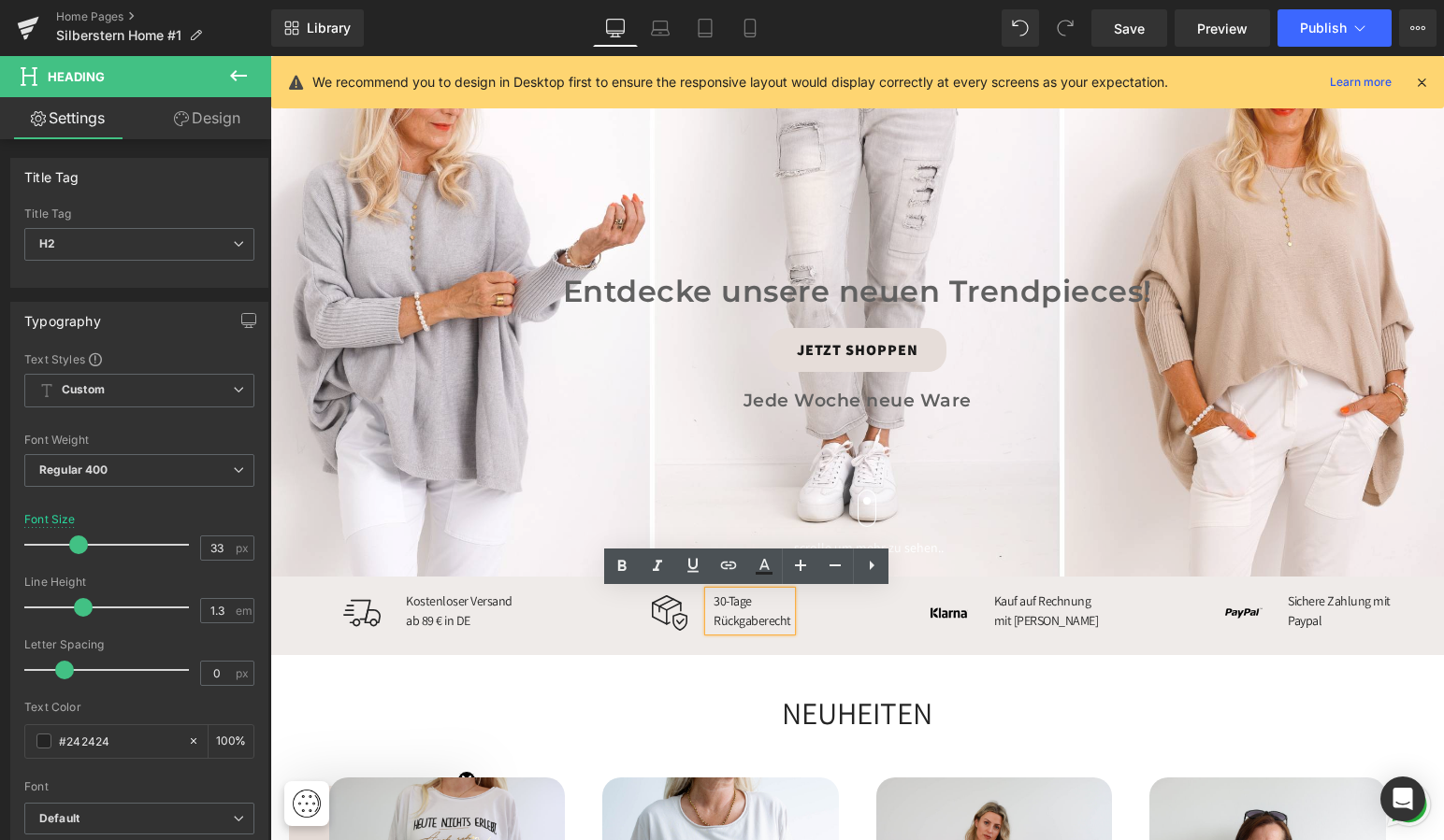
click at [724, 599] on span "30-Tage Rückgaberecht" at bounding box center [752, 610] width 78 height 36
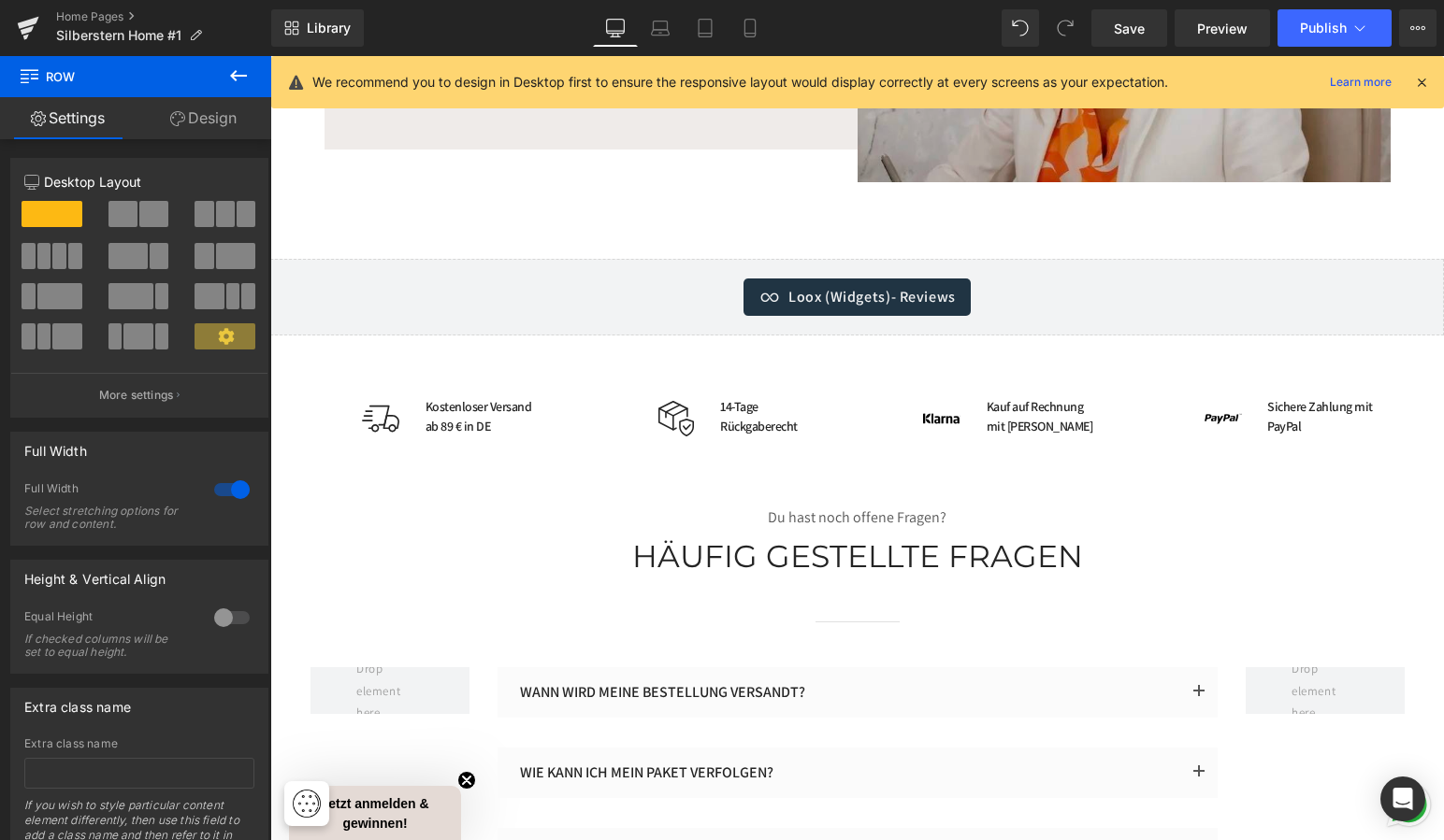
scroll to position [4503, 0]
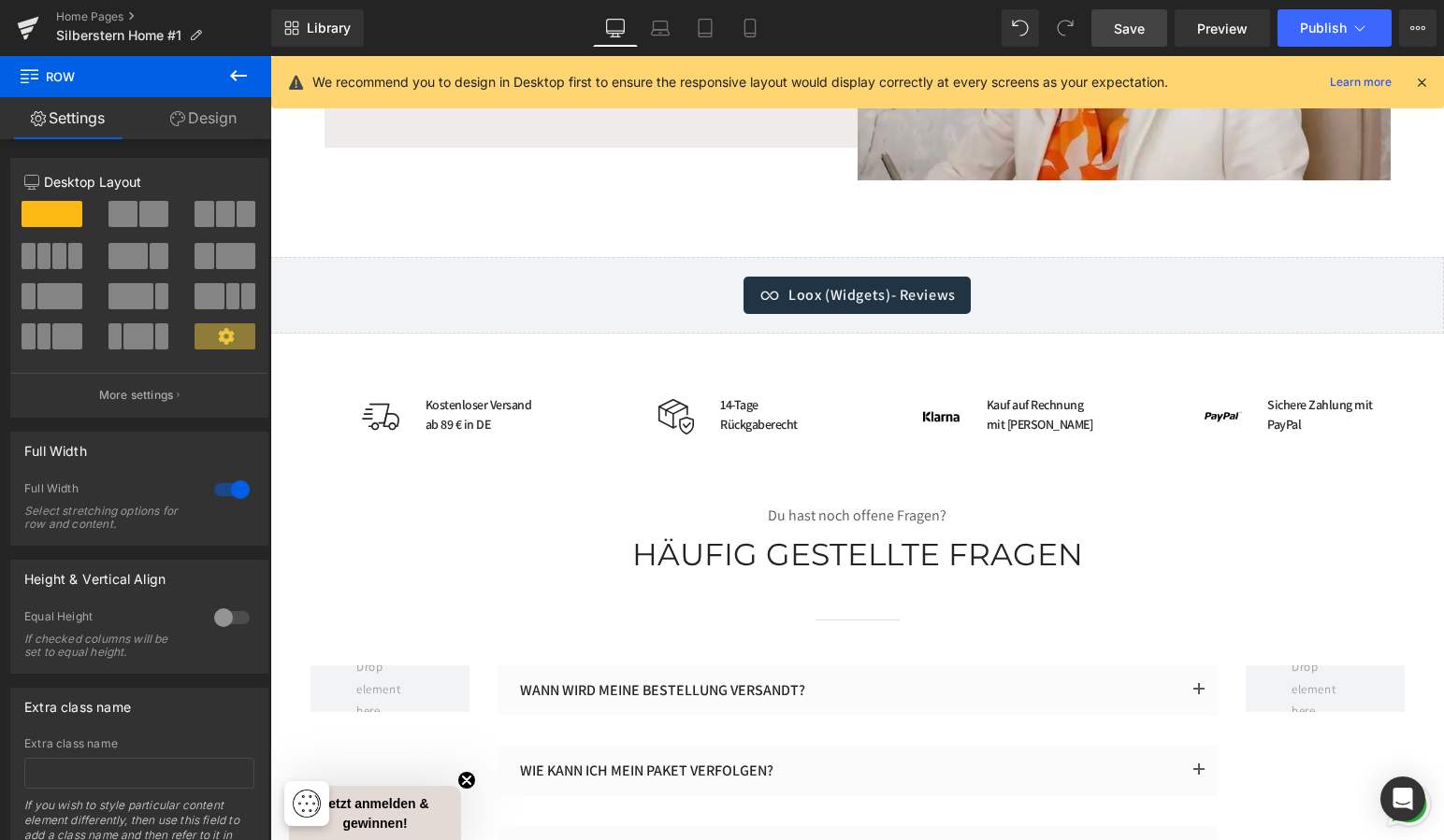
click at [1129, 26] on span "Save" at bounding box center [1128, 29] width 31 height 20
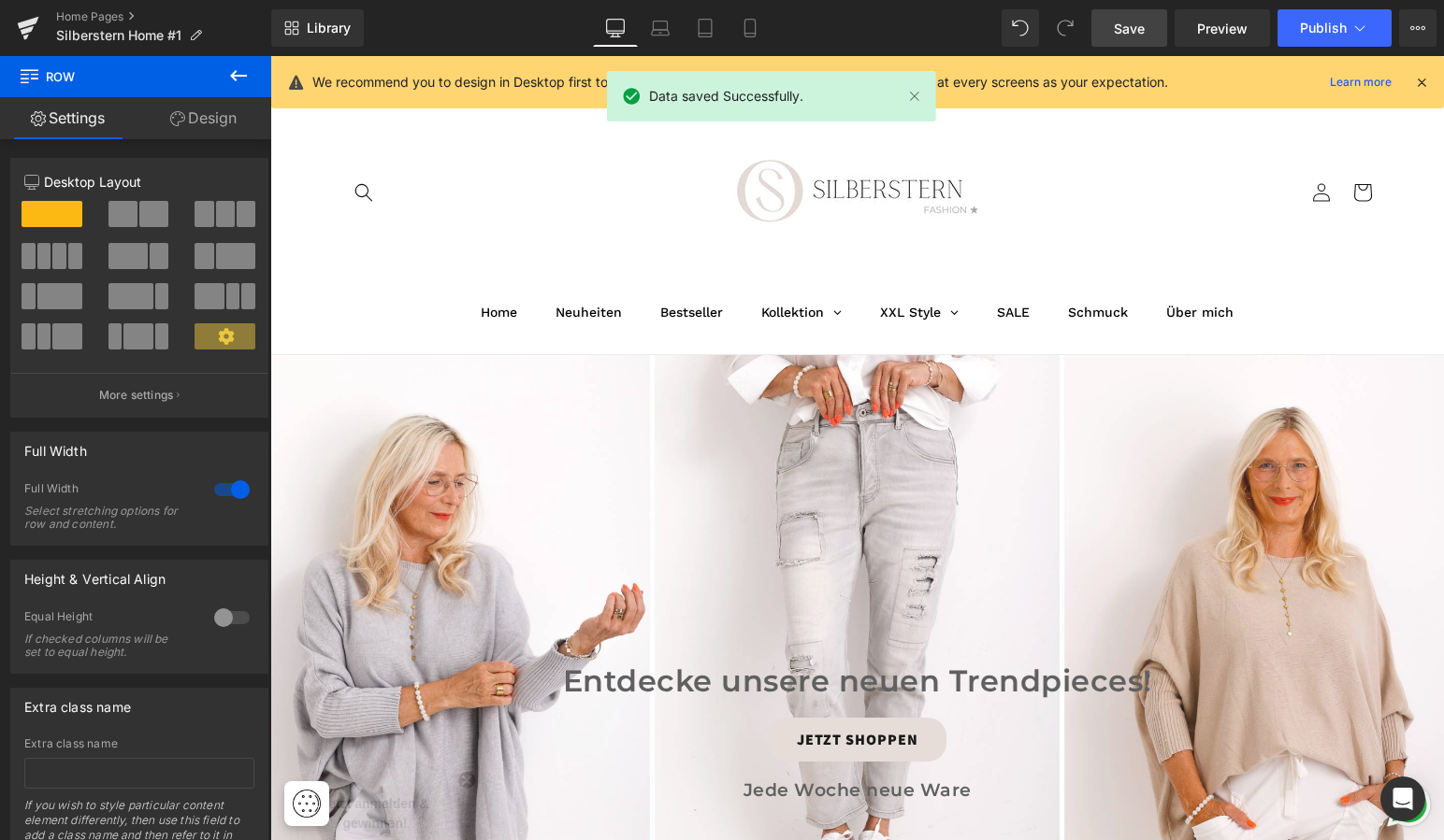
scroll to position [0, 0]
click at [1316, 28] on span "Publish" at bounding box center [1323, 28] width 47 height 15
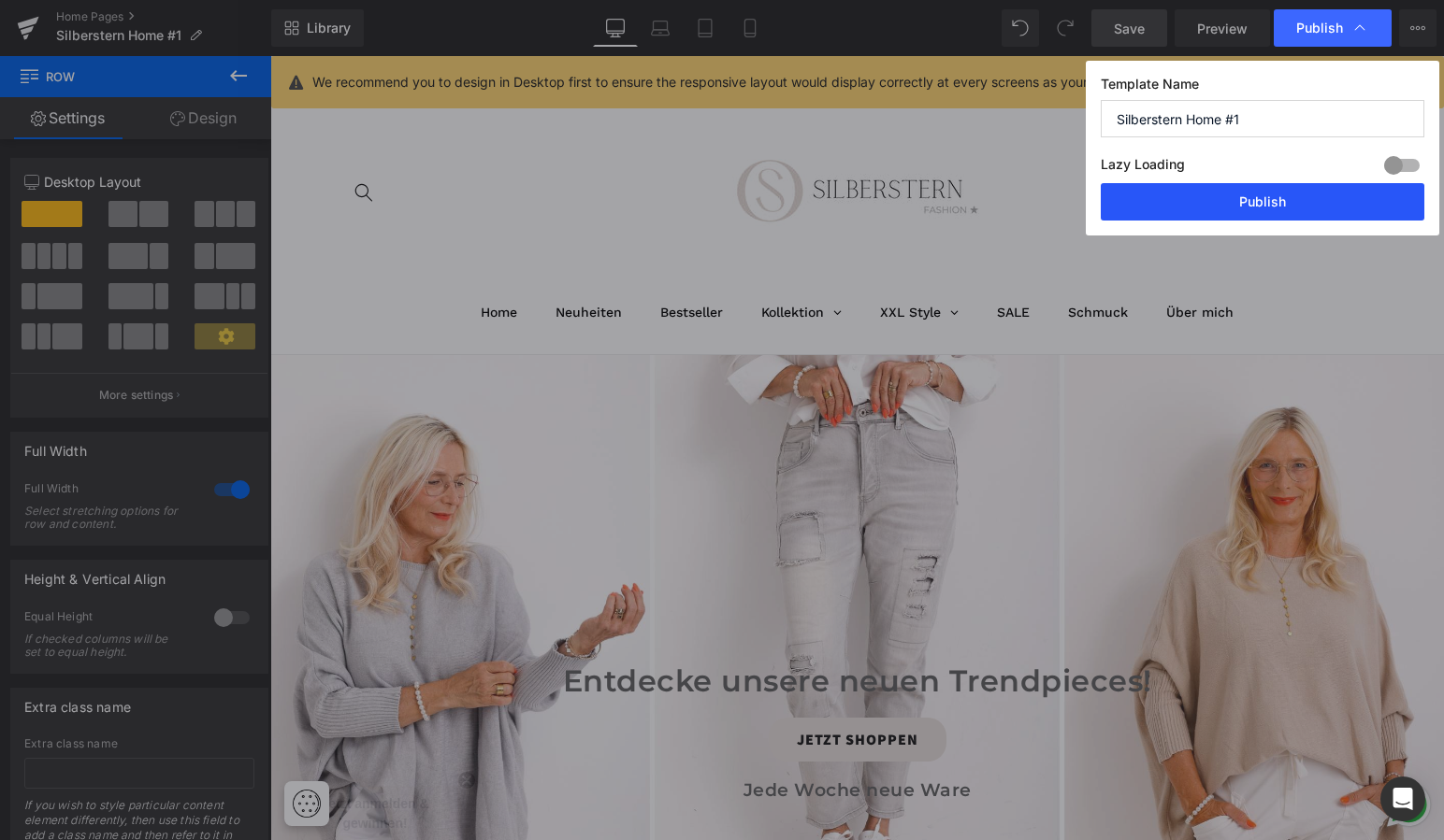
click at [1254, 199] on button "Publish" at bounding box center [1262, 201] width 324 height 37
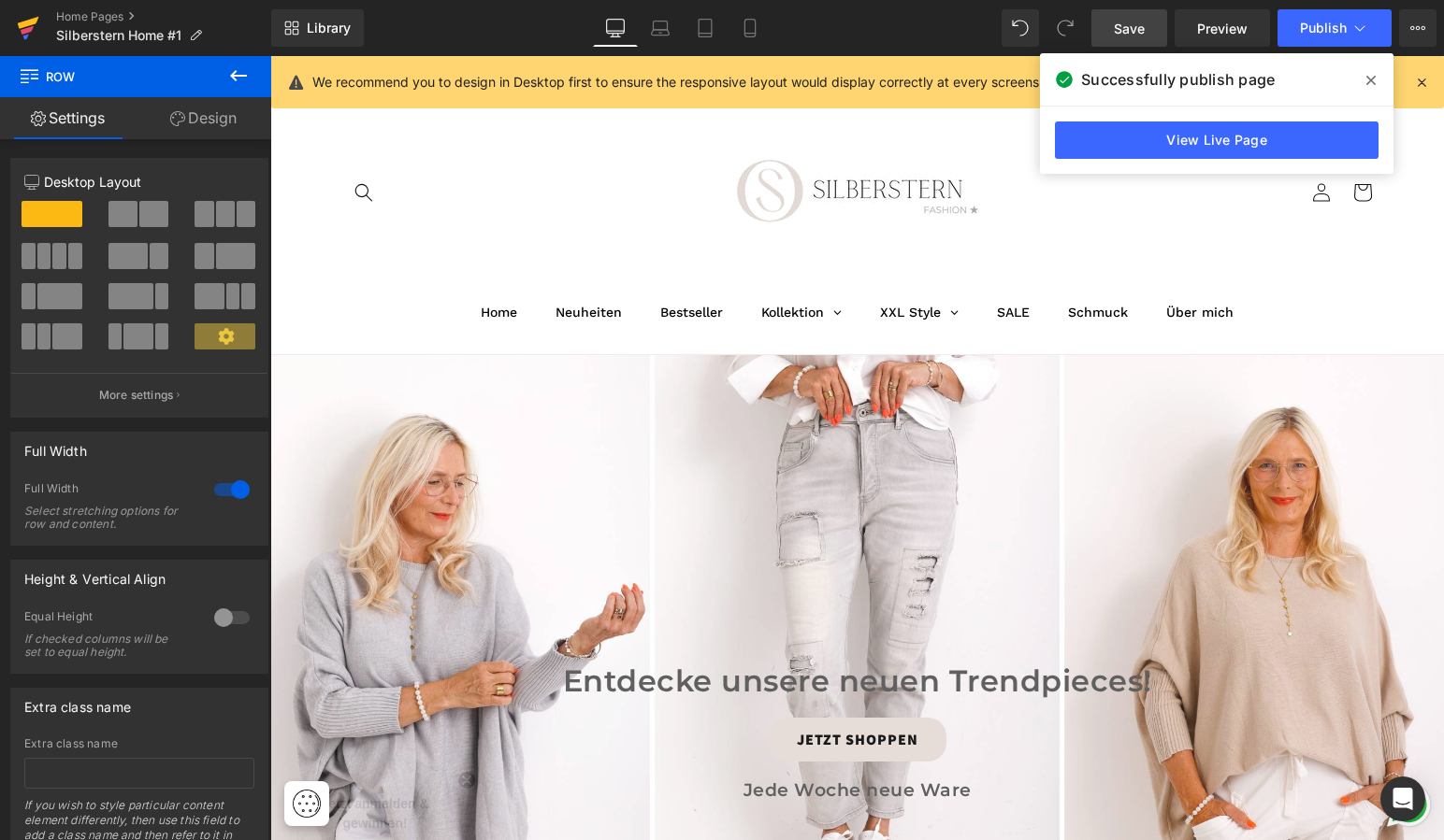
click at [33, 24] on icon at bounding box center [29, 23] width 22 height 12
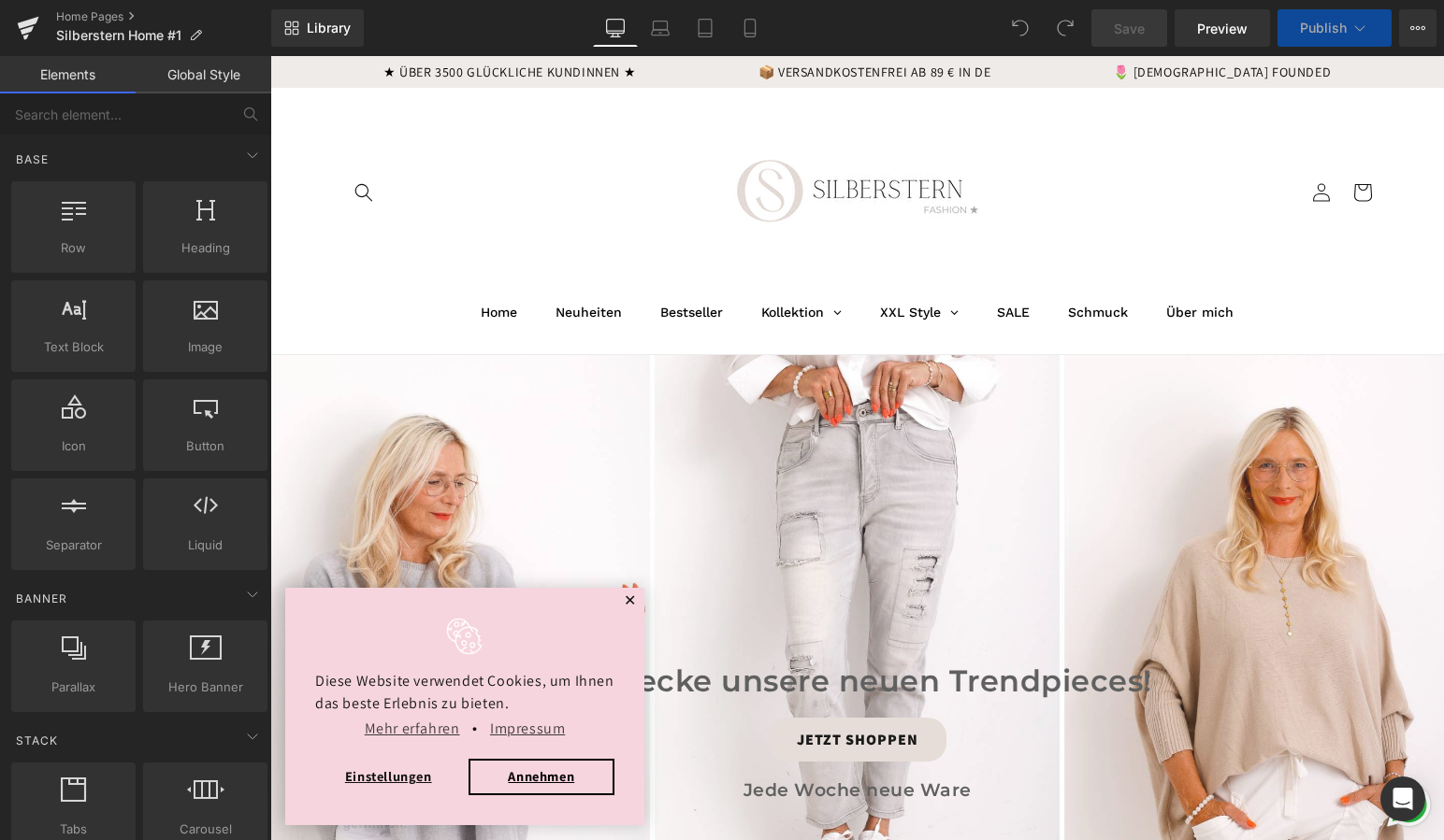
click at [631, 598] on span "✕" at bounding box center [630, 600] width 13 height 11
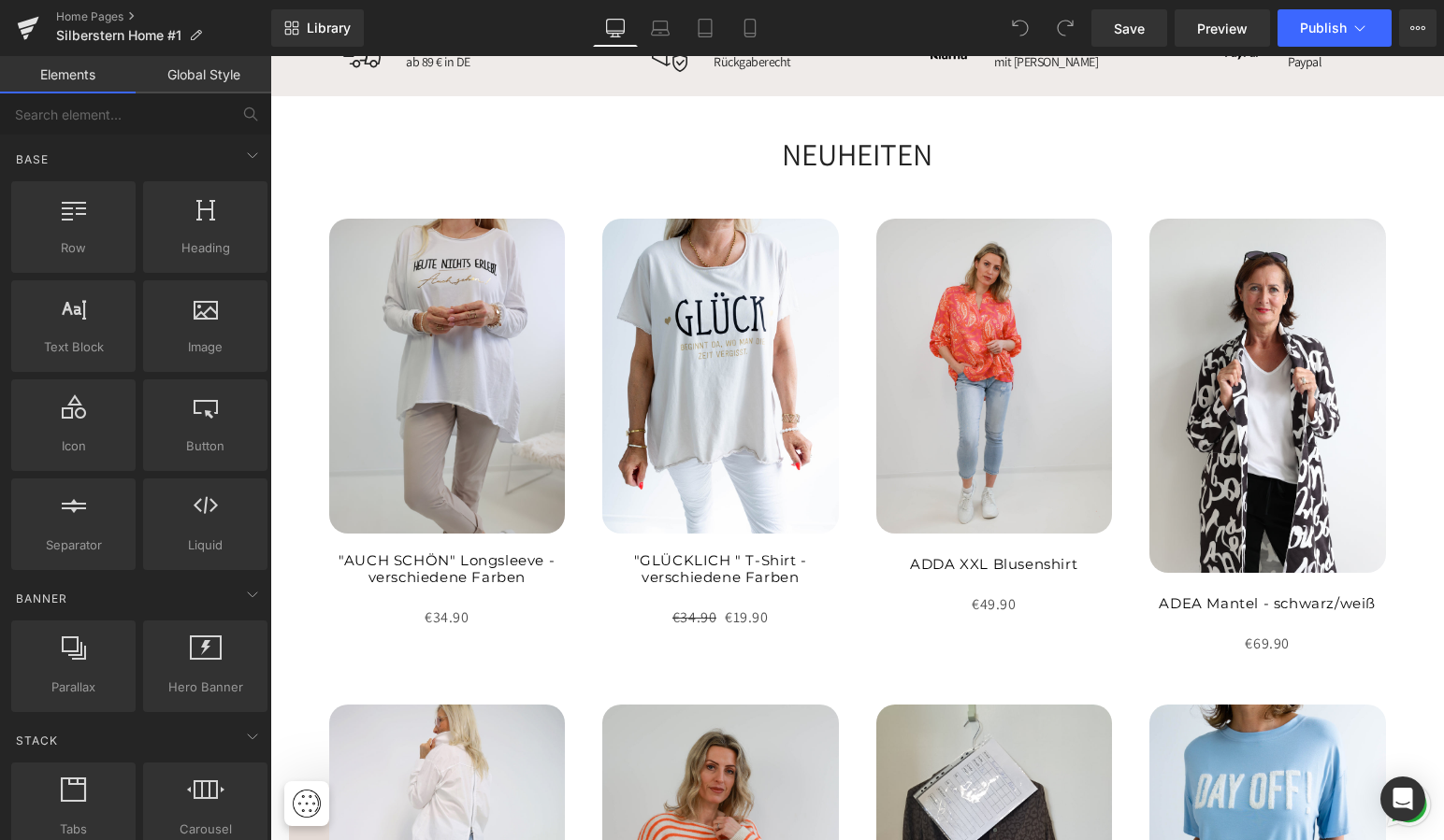
scroll to position [951, 0]
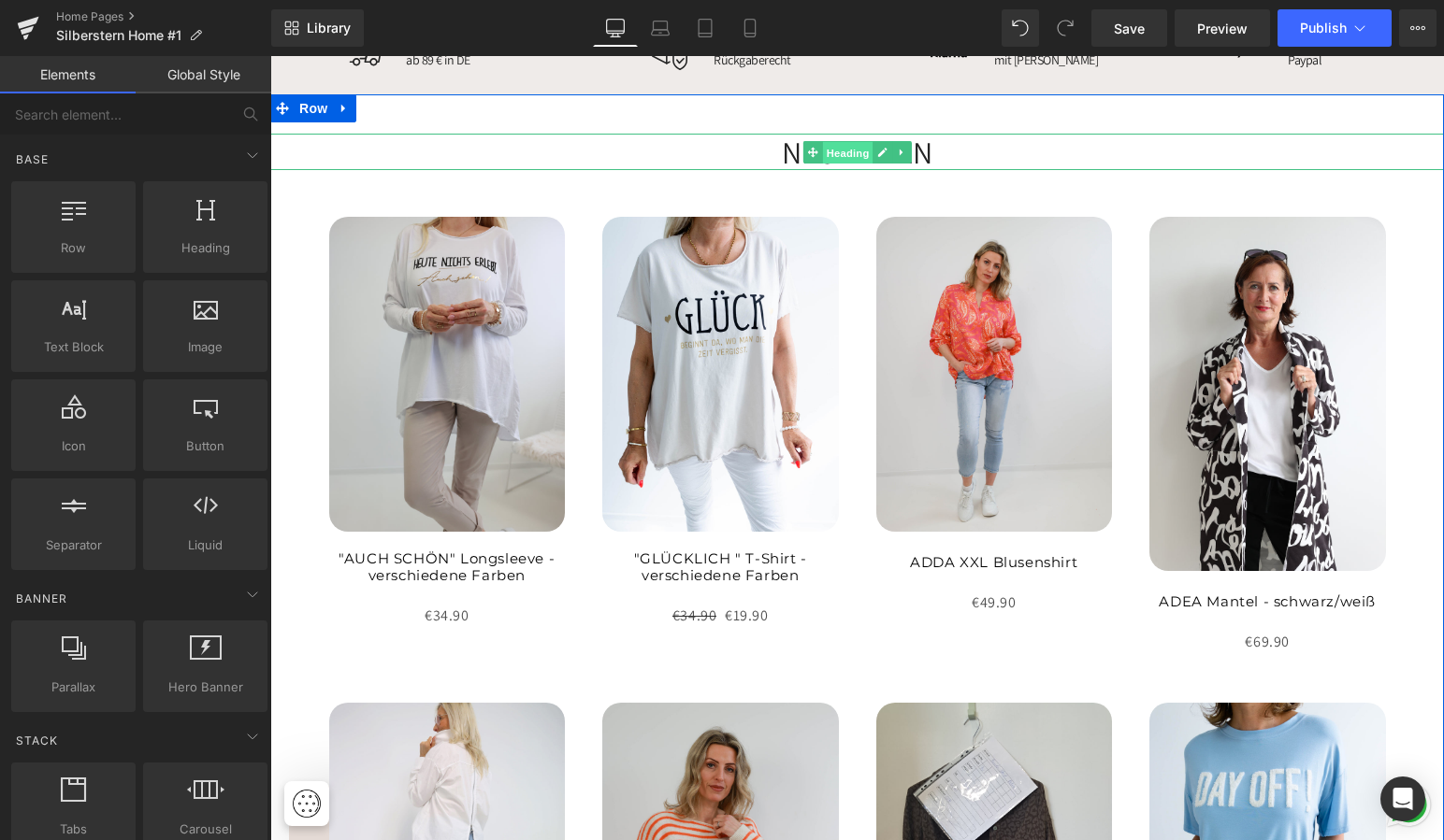
click at [850, 143] on span "Heading" at bounding box center [846, 152] width 51 height 22
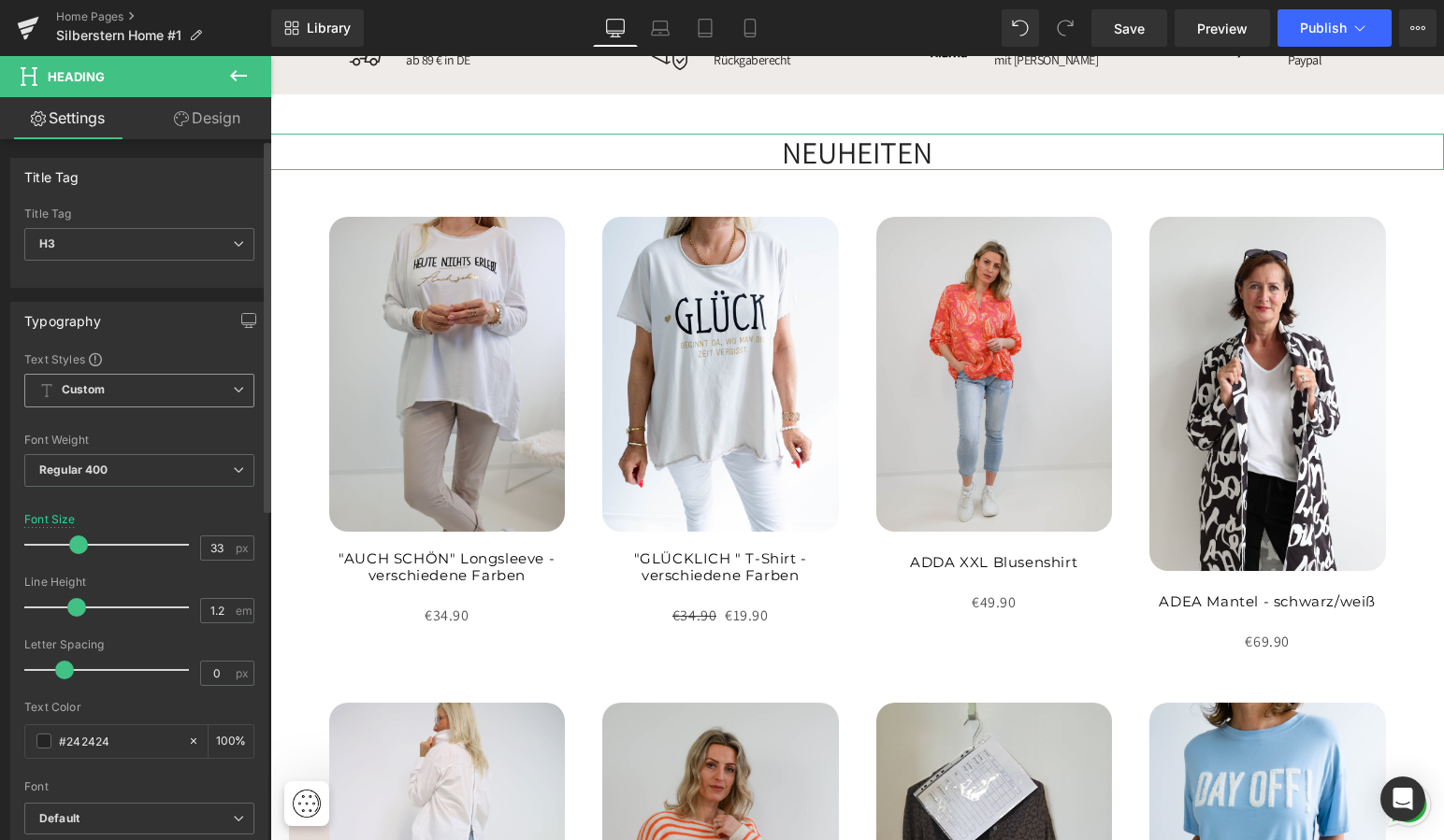
click at [233, 385] on icon at bounding box center [238, 390] width 11 height 11
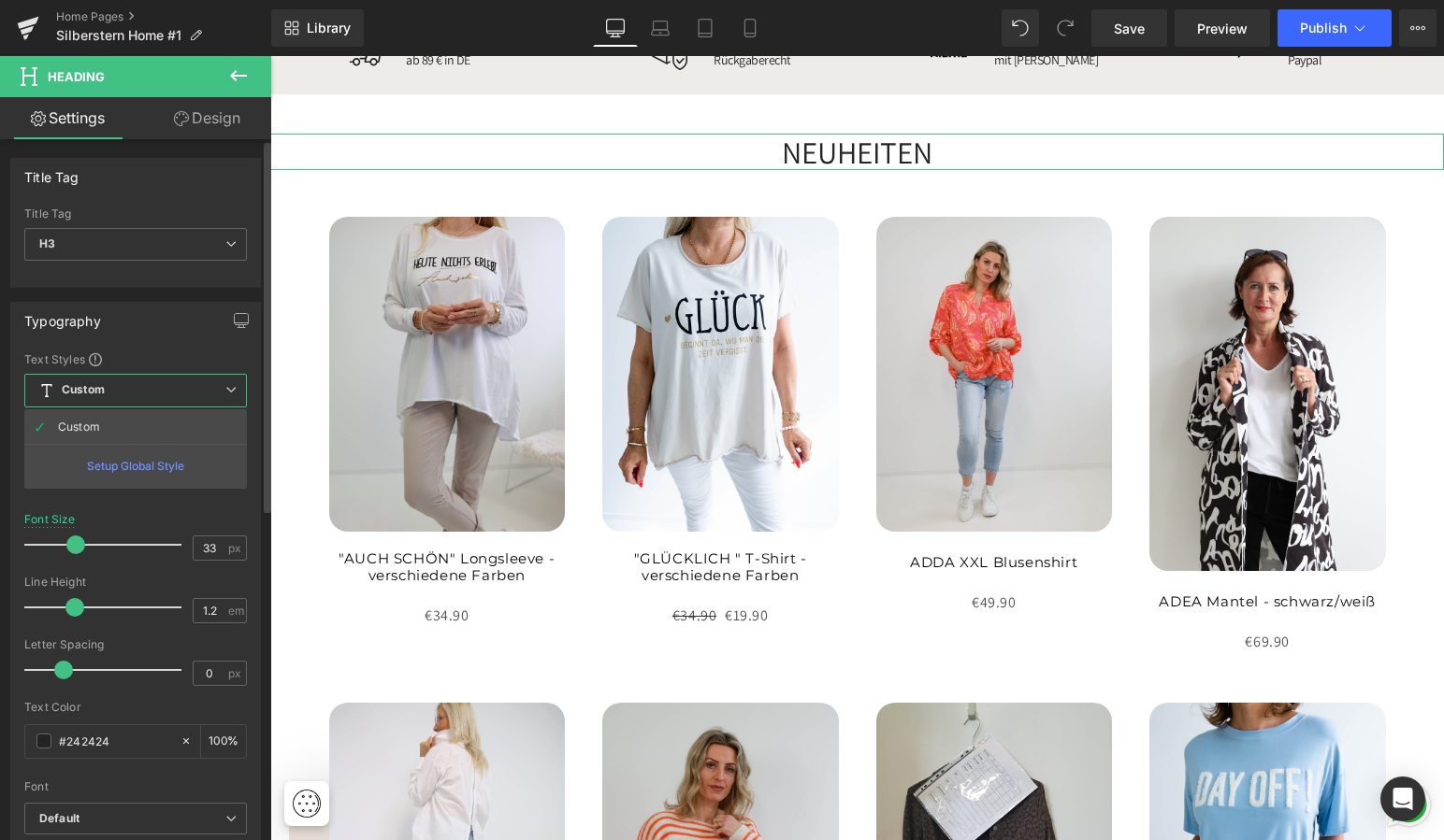
click at [173, 465] on div "Setup Global Style" at bounding box center [135, 465] width 223 height 44
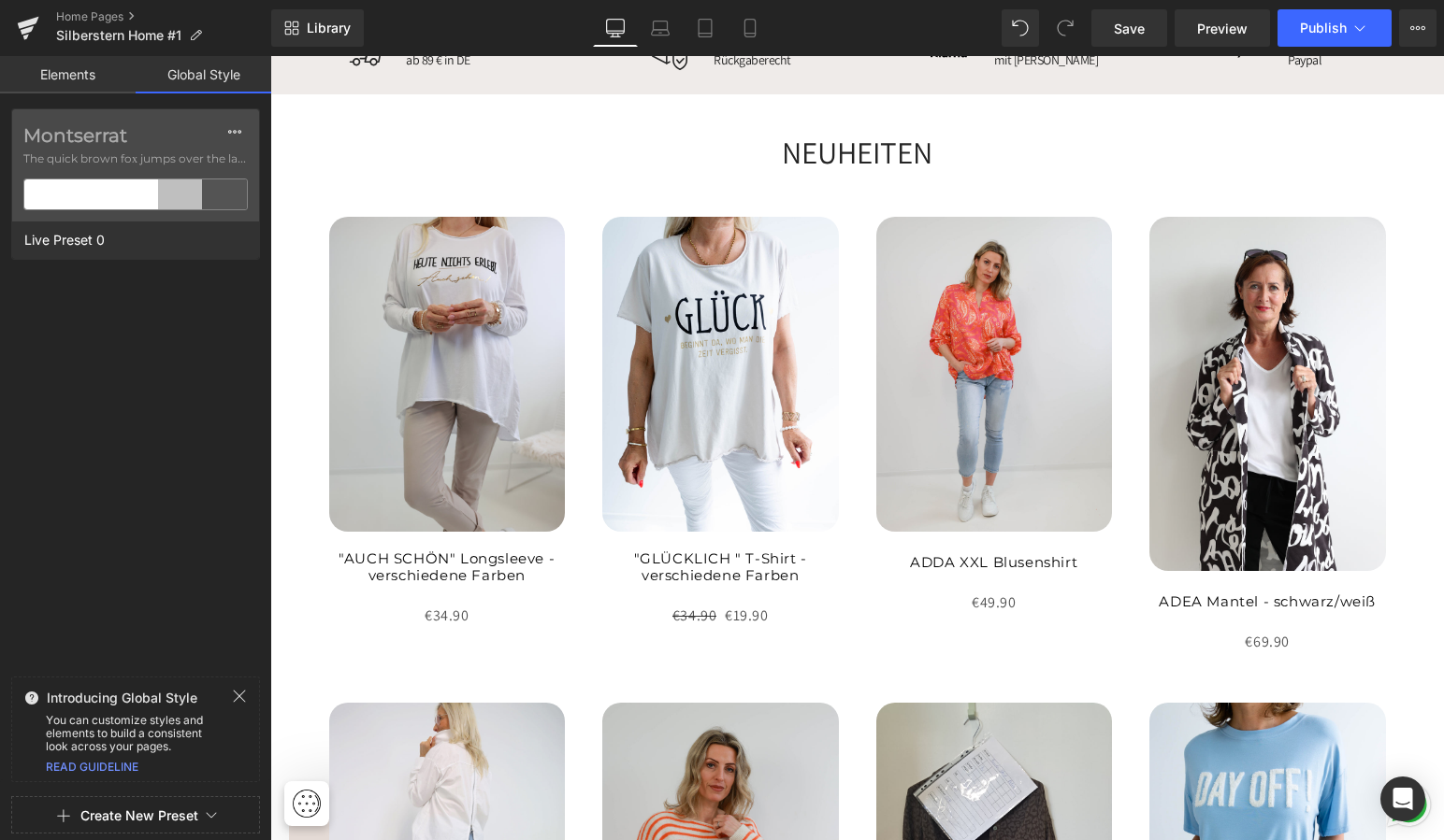
click at [154, 457] on div "Montserrat The quick brown fox jumps over the lazy... Live Preset 0" at bounding box center [135, 389] width 271 height 560
click at [182, 153] on span "The quick brown fox jumps over the lazy..." at bounding box center [135, 159] width 225 height 17
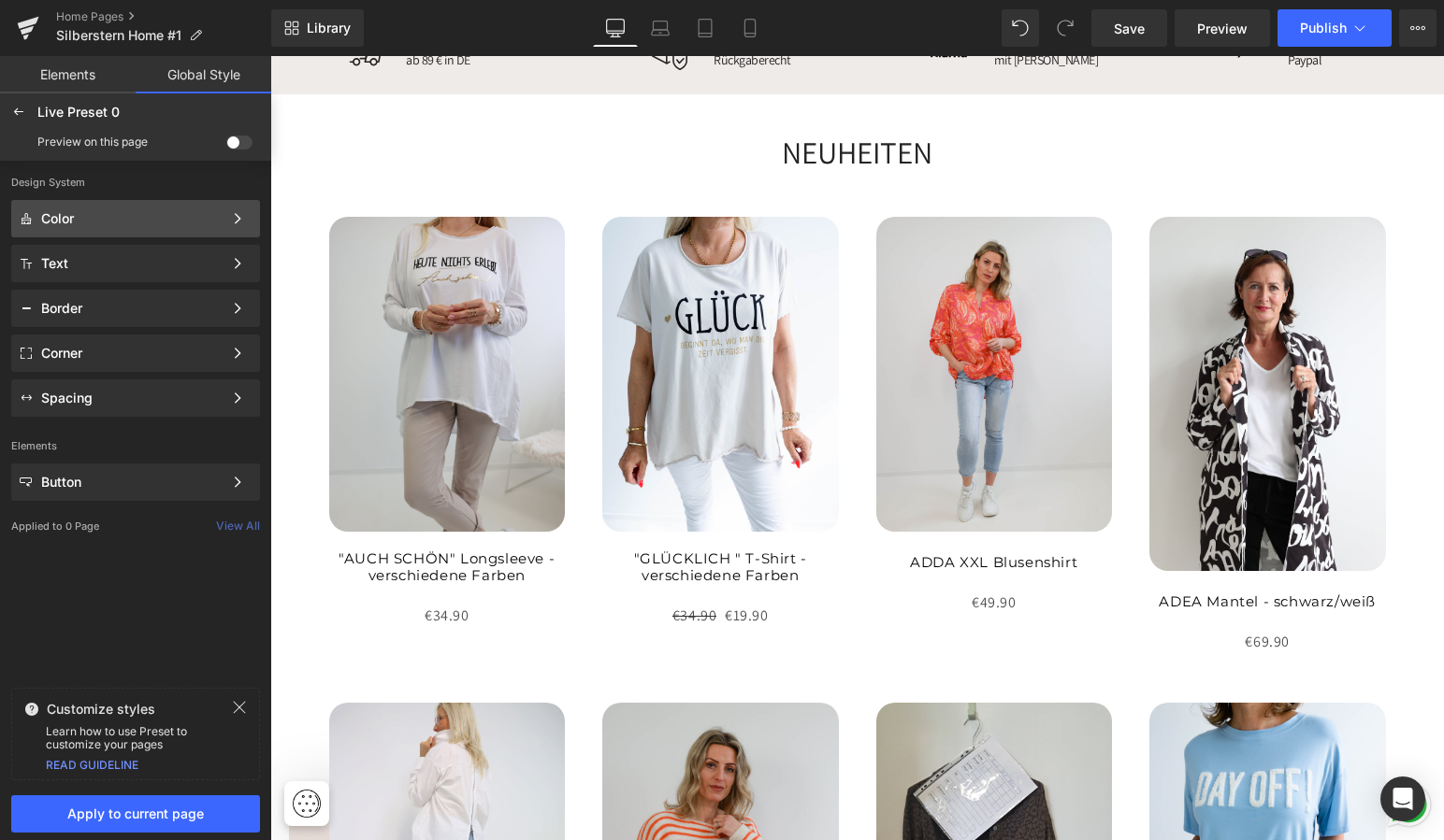
click at [176, 212] on div "Color" at bounding box center [132, 218] width 182 height 15
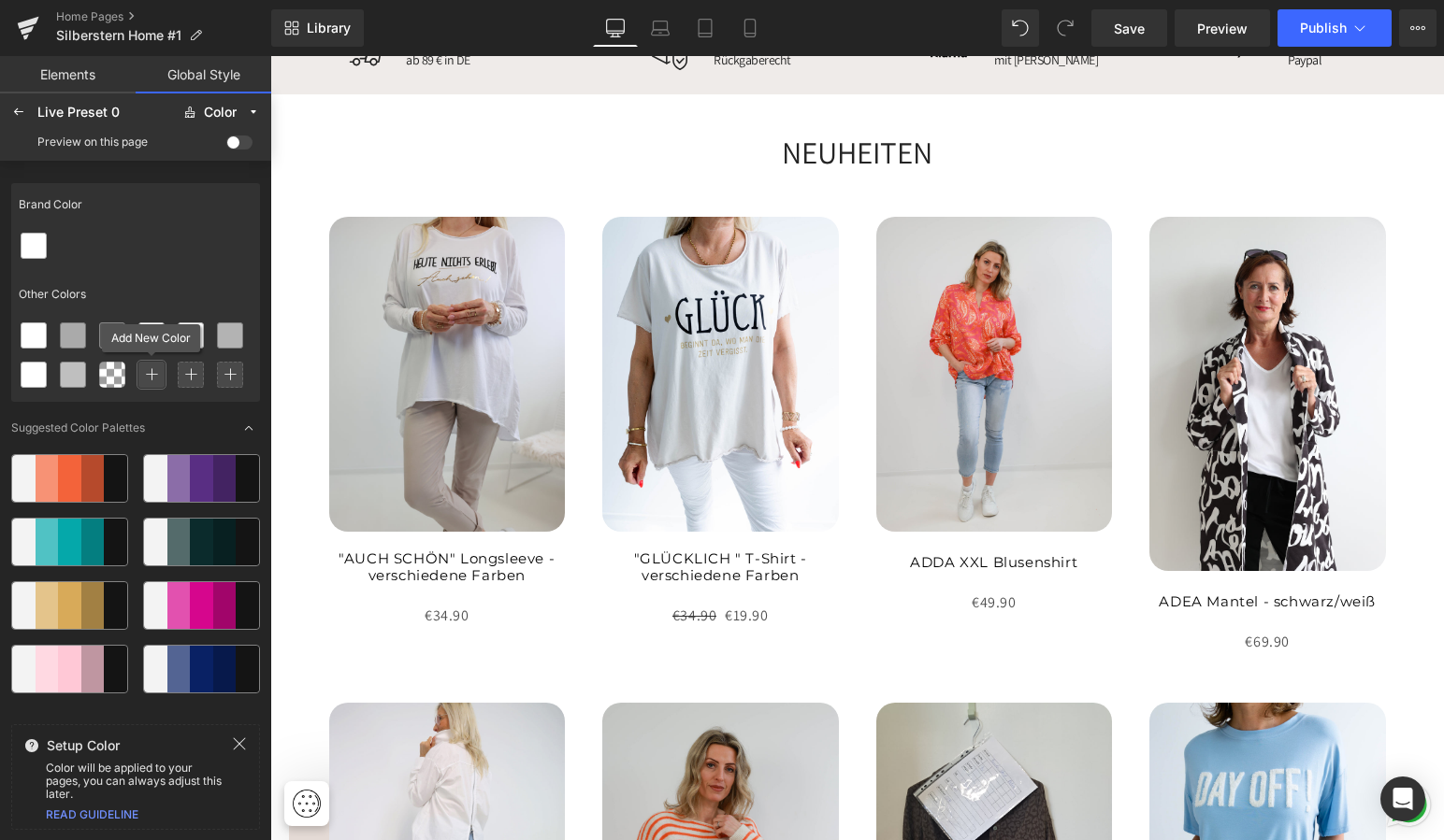
click at [149, 377] on icon at bounding box center [151, 375] width 13 height 13
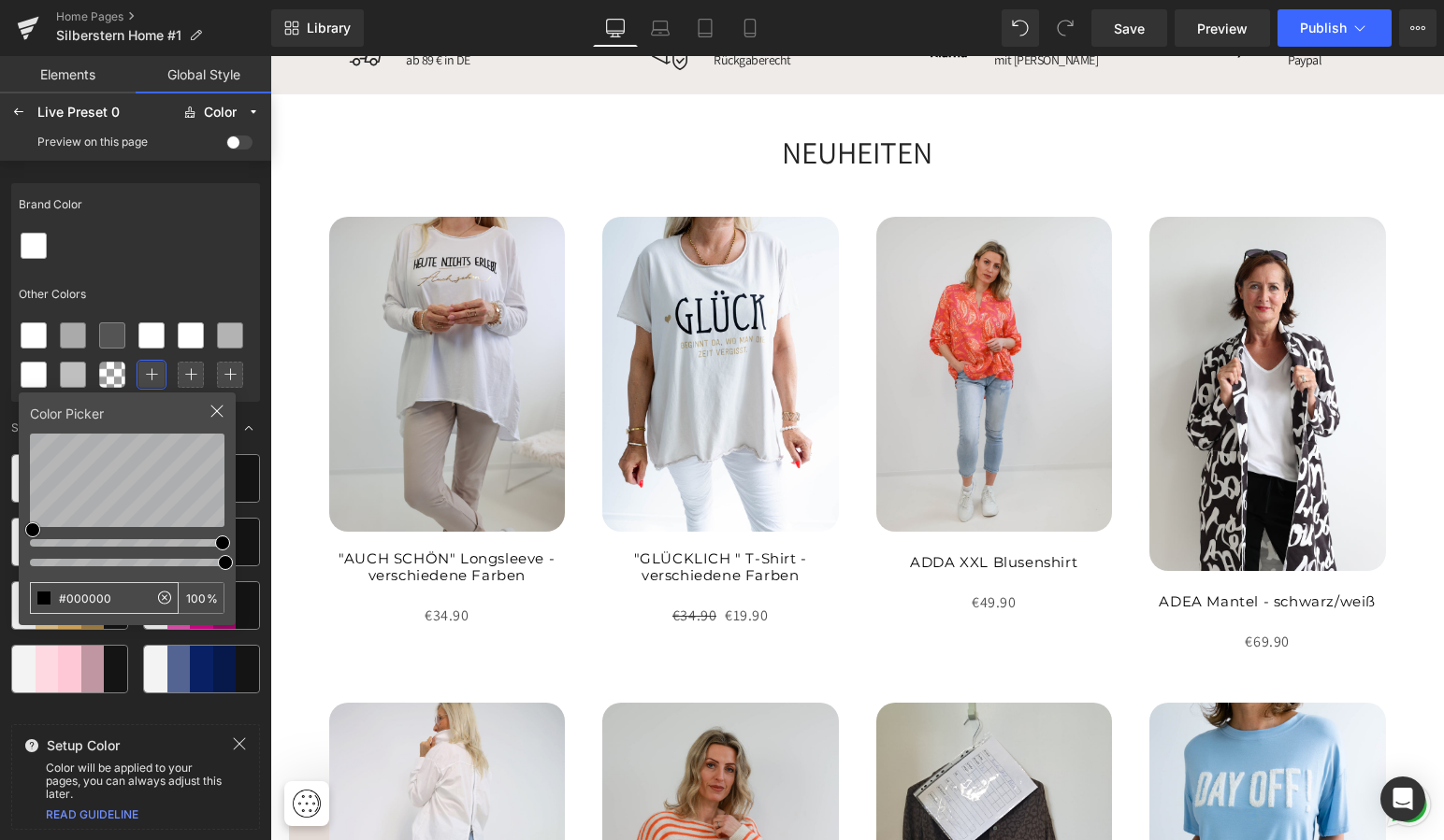
drag, startPoint x: 119, startPoint y: 598, endPoint x: 75, endPoint y: 593, distance: 44.3
click at [75, 593] on input "#000000" at bounding box center [89, 598] width 117 height 30
type input "#171717"
click at [196, 269] on div "Brand Color Other Colors" at bounding box center [135, 292] width 249 height 219
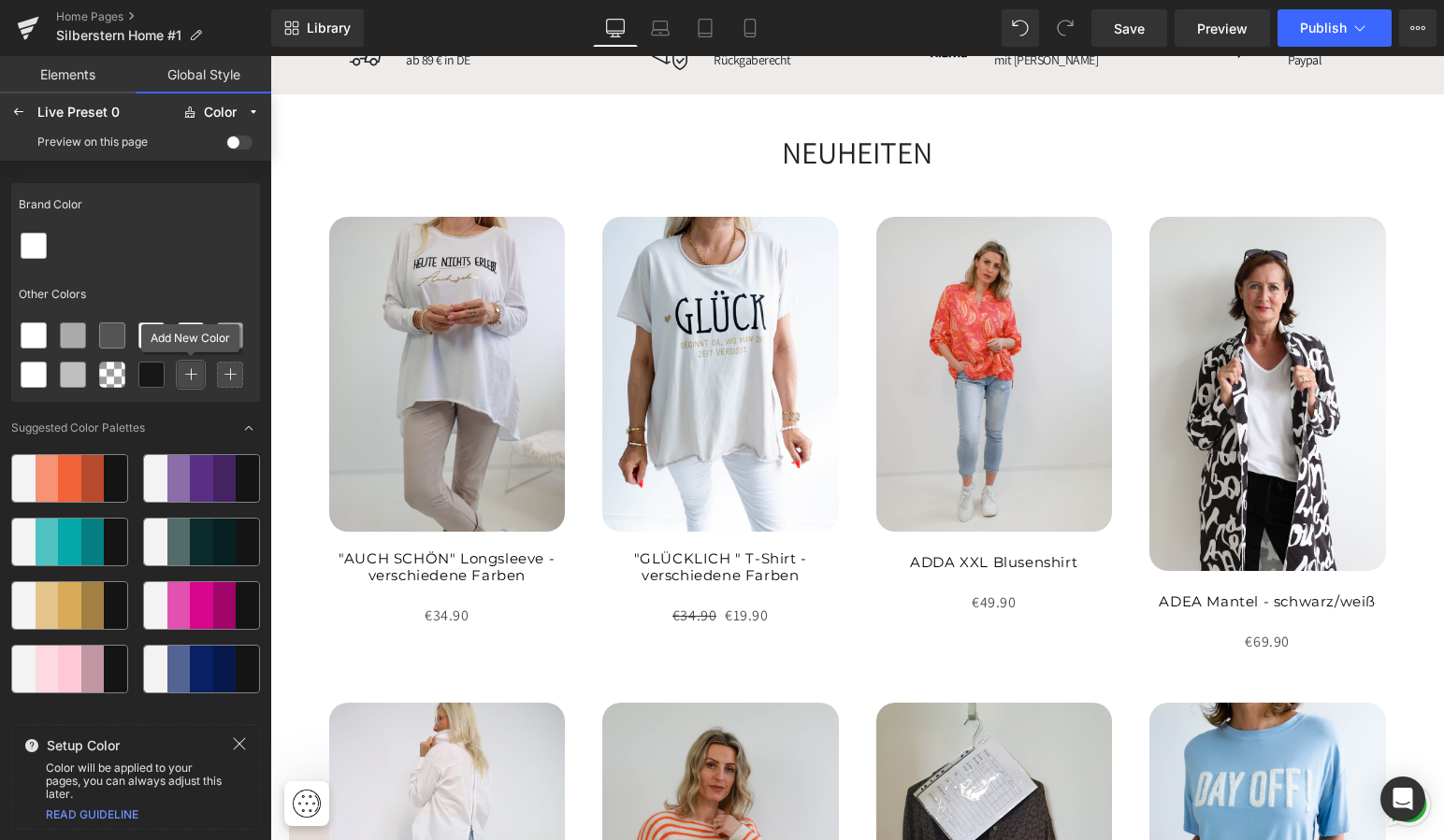
click at [191, 374] on icon at bounding box center [190, 375] width 13 height 13
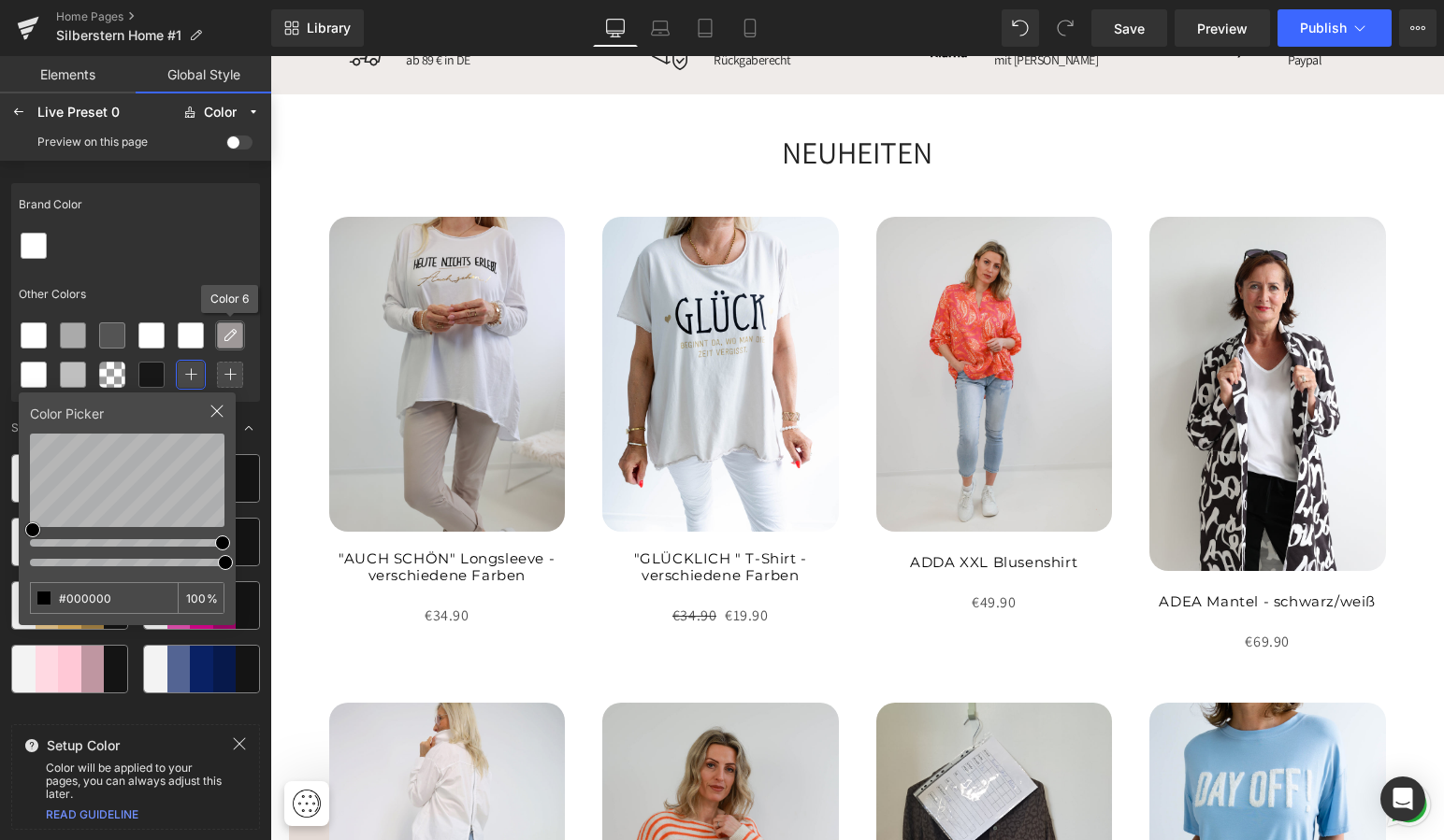
click at [228, 328] on icon at bounding box center [230, 335] width 15 height 15
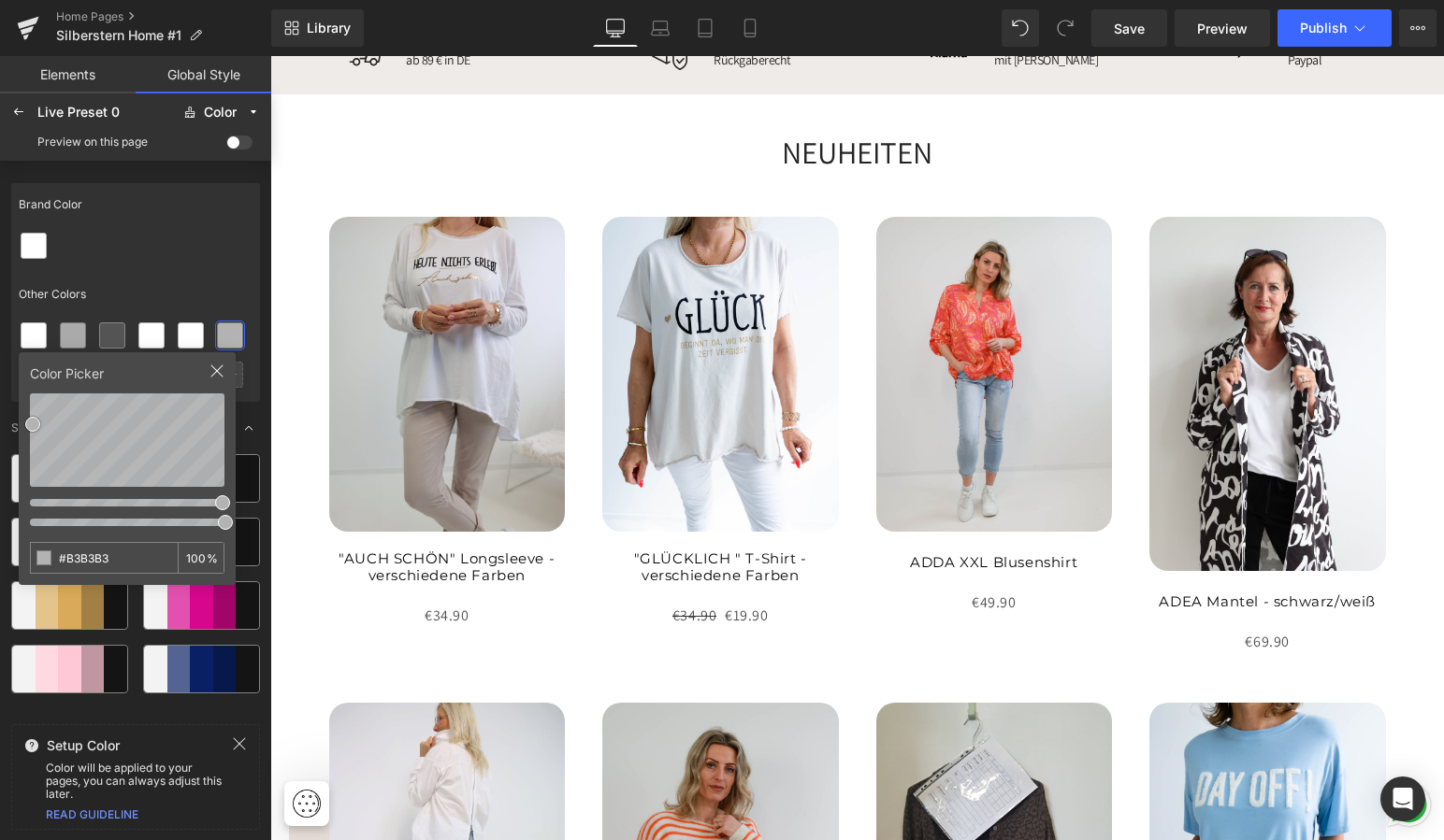
click at [205, 270] on div "Brand Color Other Colors" at bounding box center [135, 292] width 249 height 219
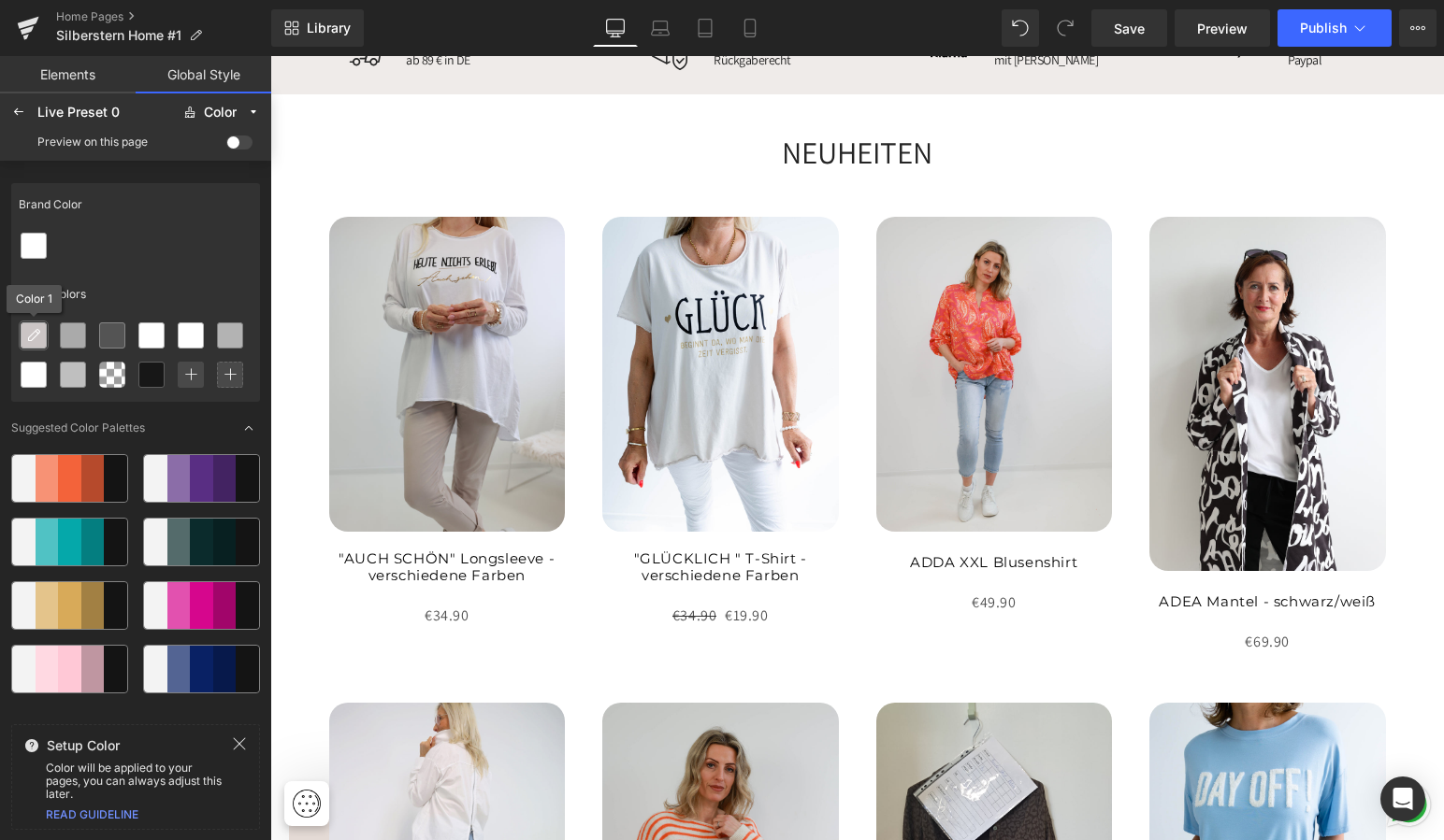
click at [34, 330] on icon at bounding box center [33, 335] width 15 height 15
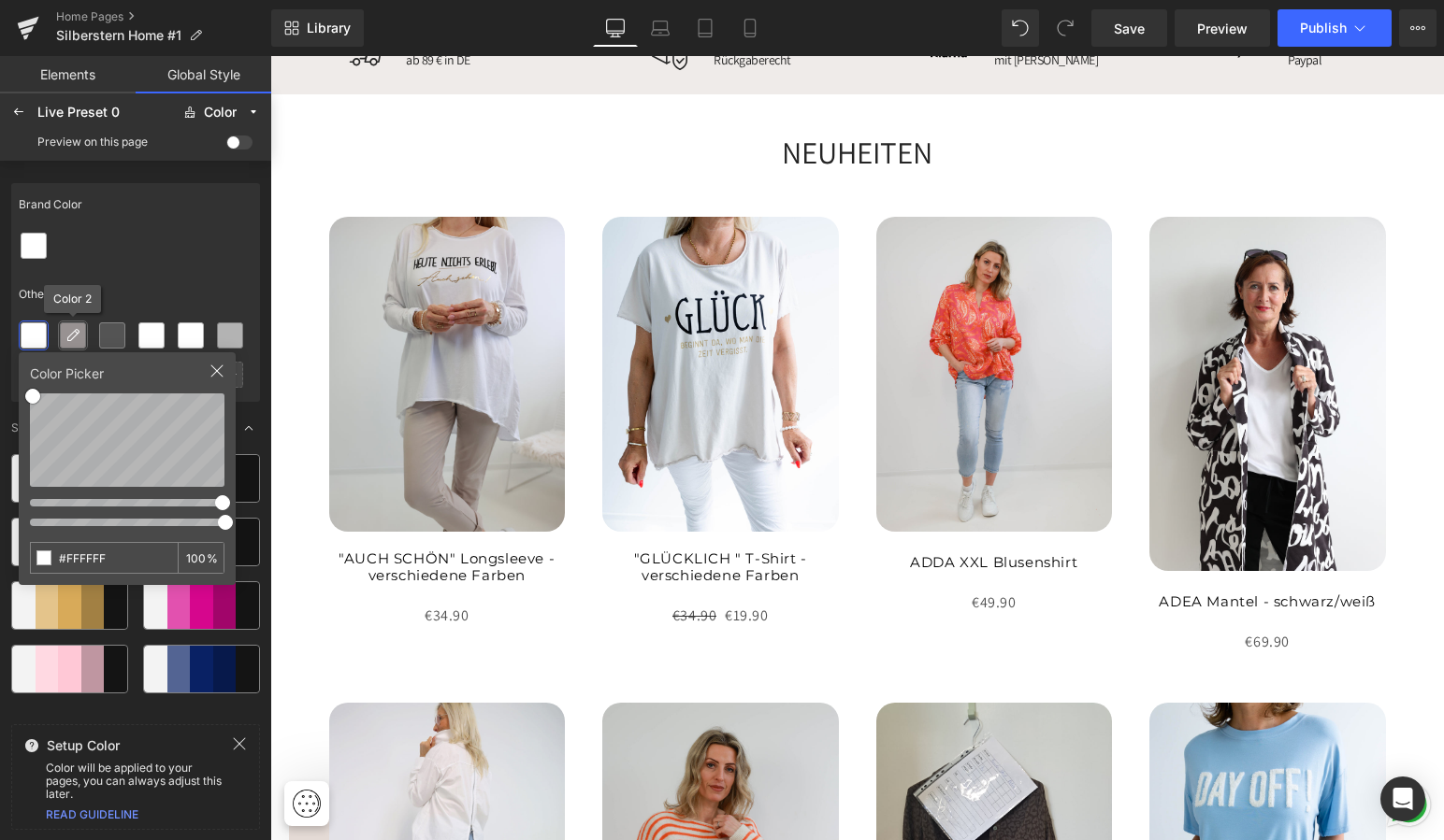
click at [72, 332] on icon at bounding box center [72, 335] width 15 height 15
click at [132, 559] on input "#AAAAAA" at bounding box center [89, 558] width 117 height 30
type input "#"
click at [71, 332] on icon at bounding box center [72, 335] width 15 height 15
click at [214, 366] on icon at bounding box center [217, 371] width 15 height 15
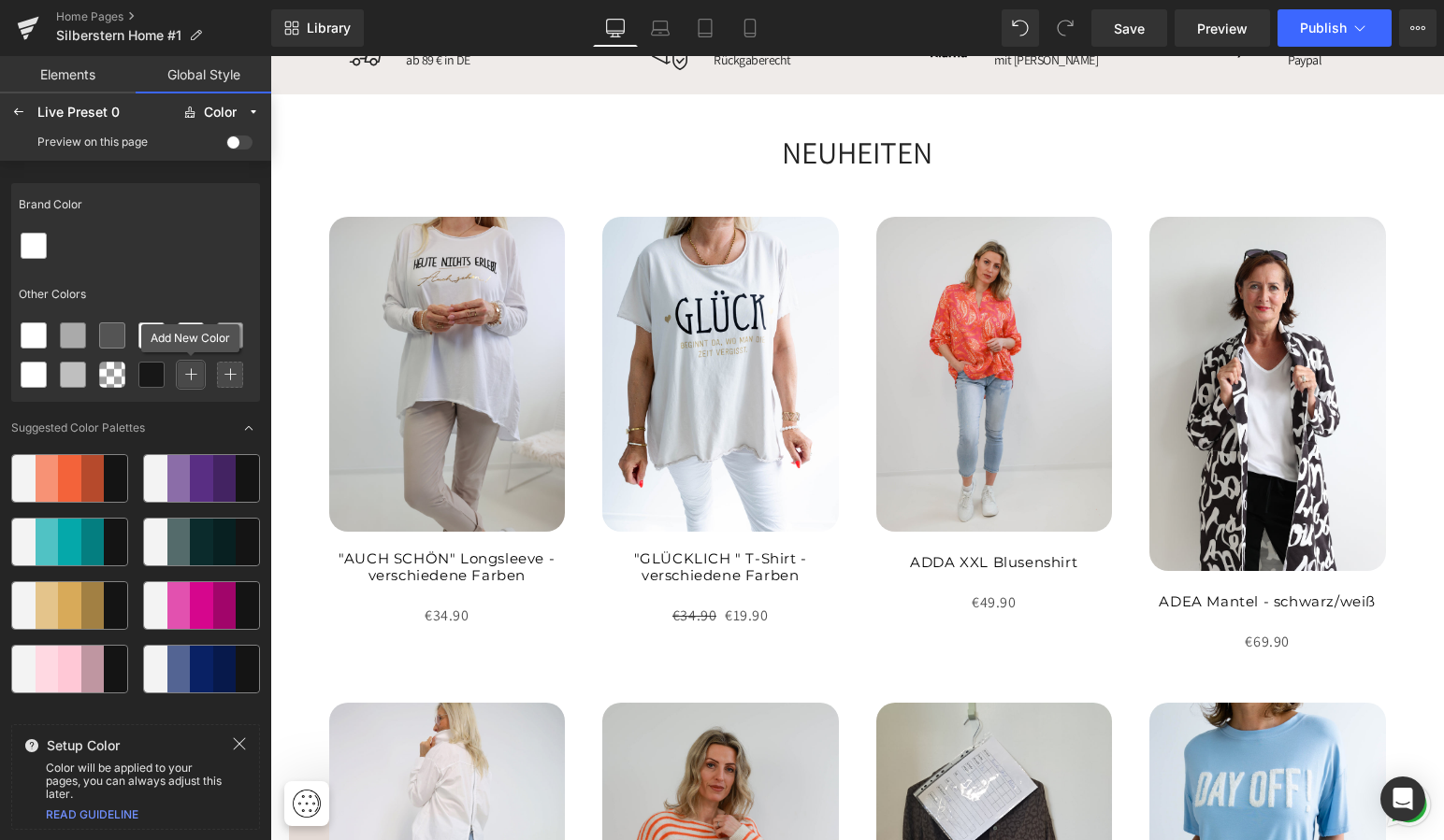
click at [192, 374] on icon at bounding box center [190, 375] width 13 height 13
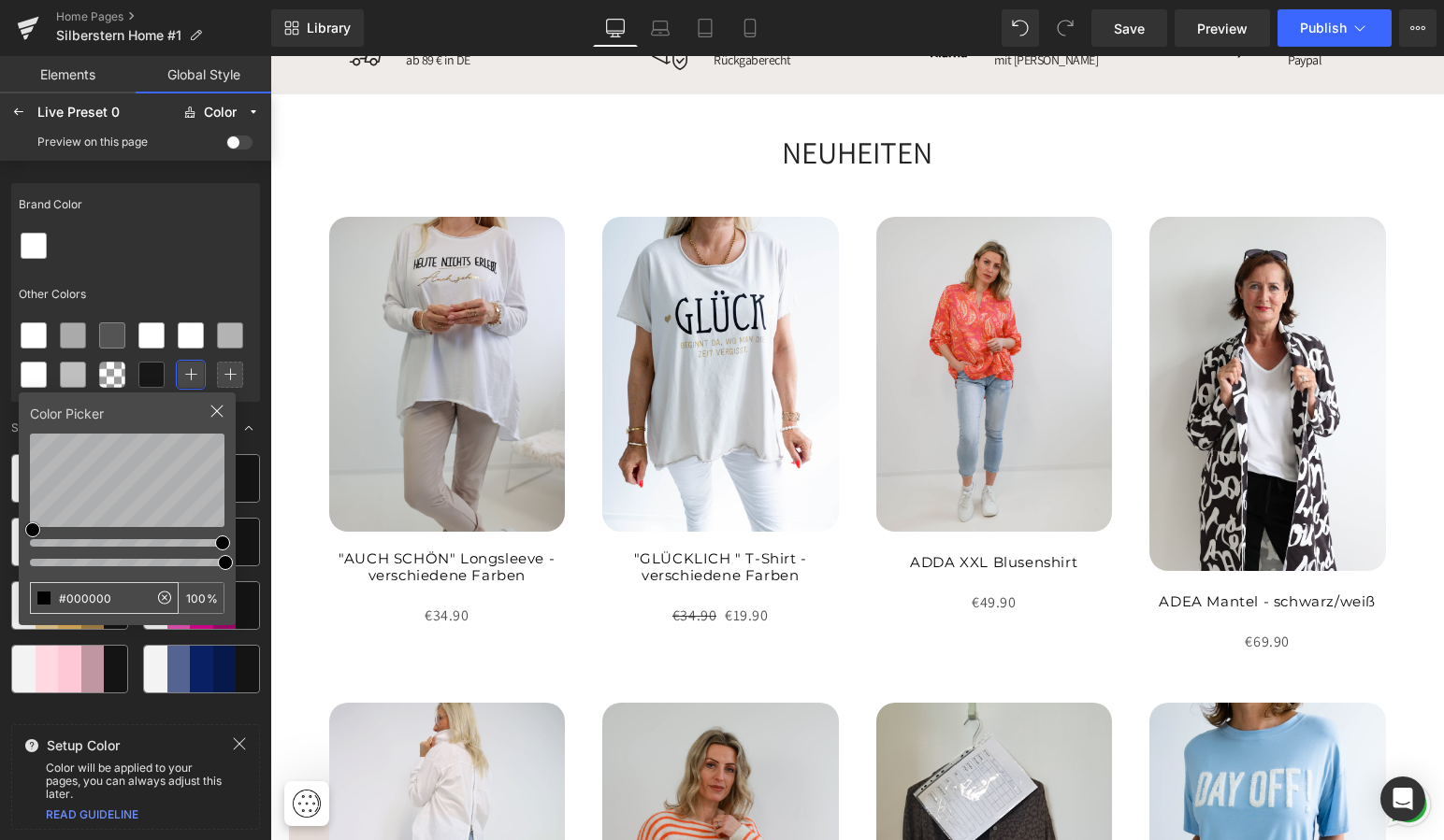
drag, startPoint x: 105, startPoint y: 596, endPoint x: 35, endPoint y: 593, distance: 70.1
click at [35, 593] on input "#000000" at bounding box center [89, 598] width 117 height 30
type input "#FAF6F1"
click at [182, 245] on div at bounding box center [135, 245] width 249 height 39
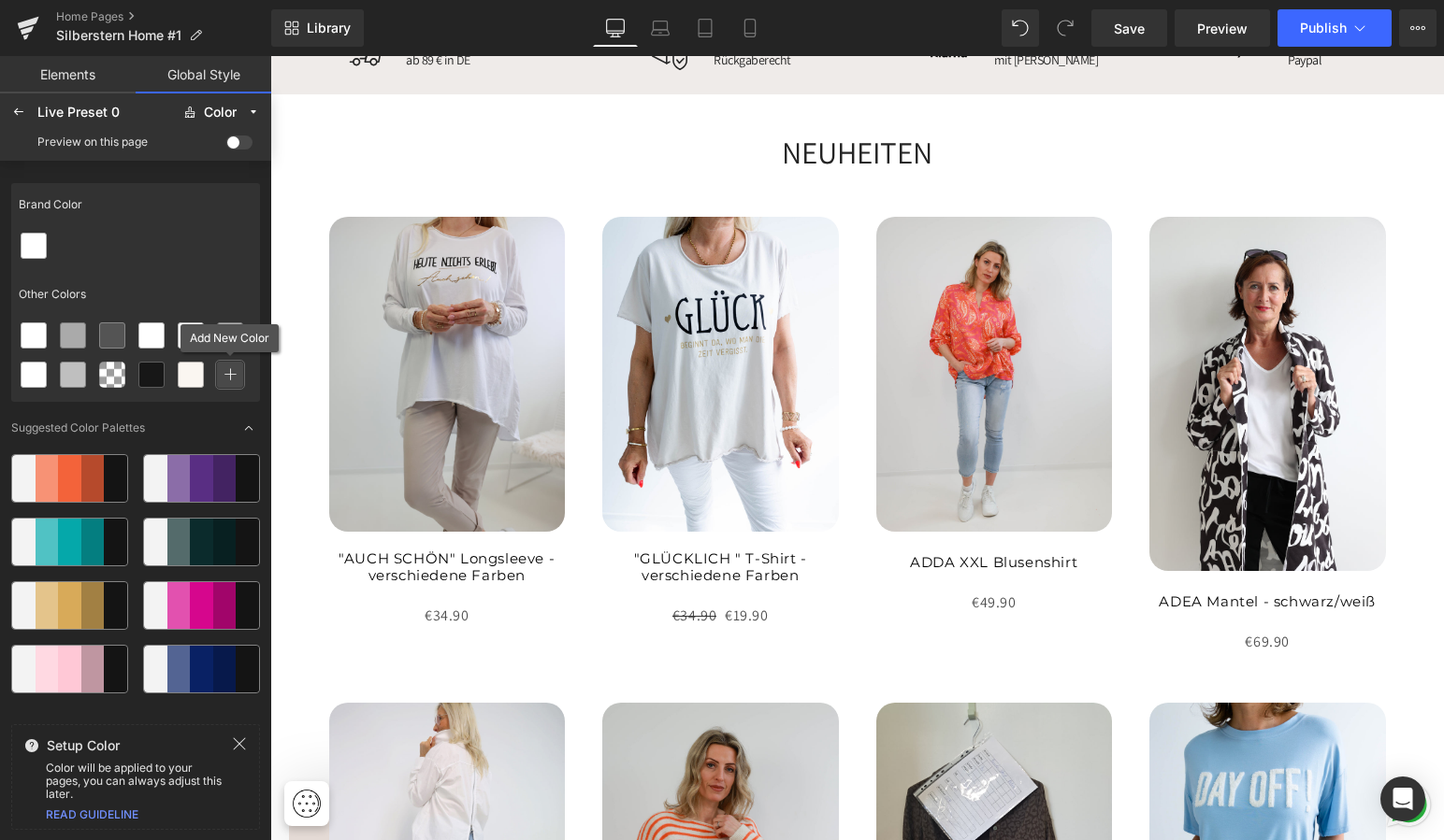
click at [229, 371] on icon at bounding box center [230, 375] width 13 height 13
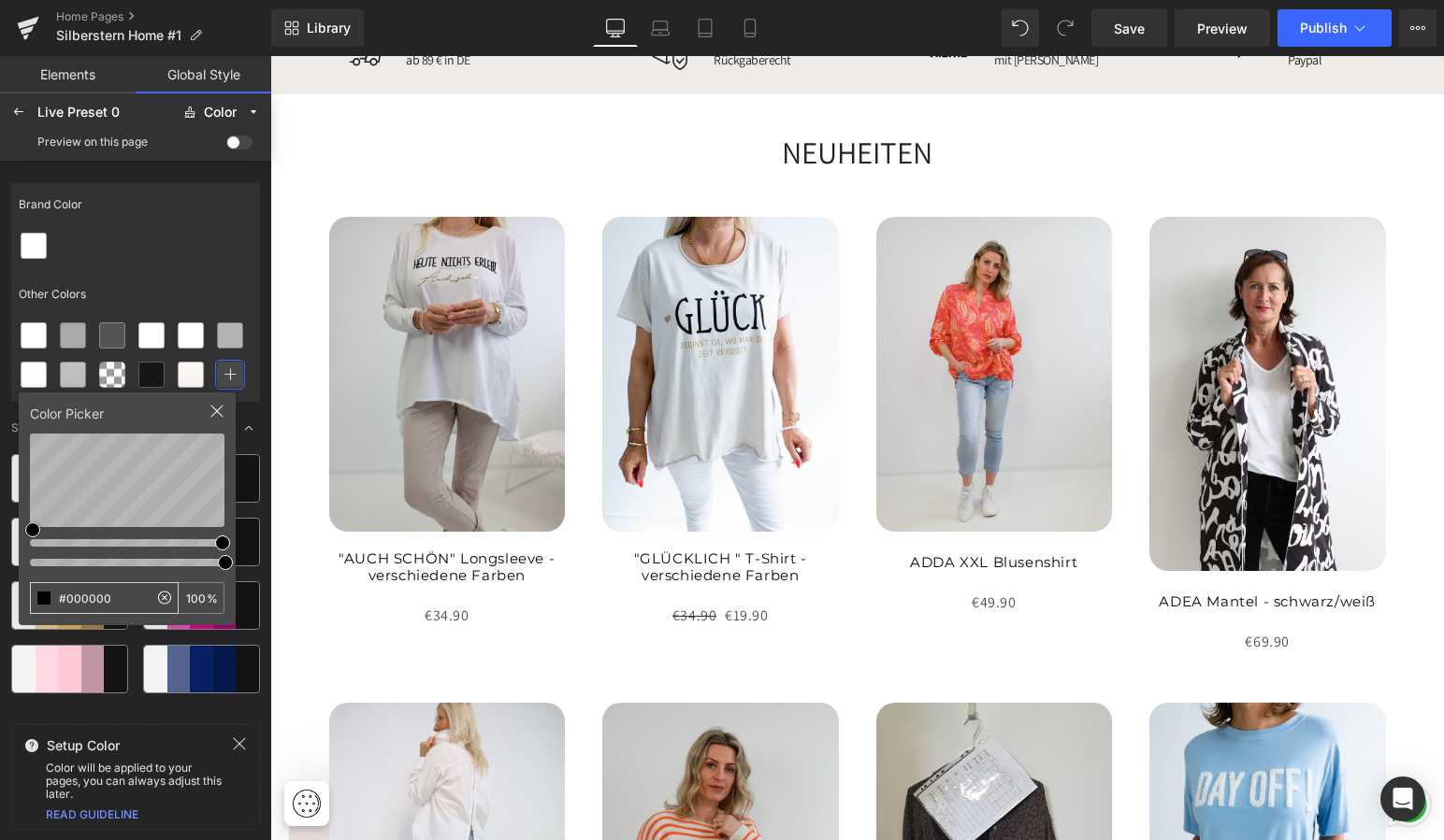
click at [133, 598] on input "#000000" at bounding box center [89, 598] width 117 height 30
drag, startPoint x: 133, startPoint y: 598, endPoint x: 30, endPoint y: 586, distance: 103.7
click at [30, 586] on div "#000000" at bounding box center [104, 598] width 149 height 32
type input "#e4dad5"
click at [257, 384] on div at bounding box center [137, 359] width 246 height 86
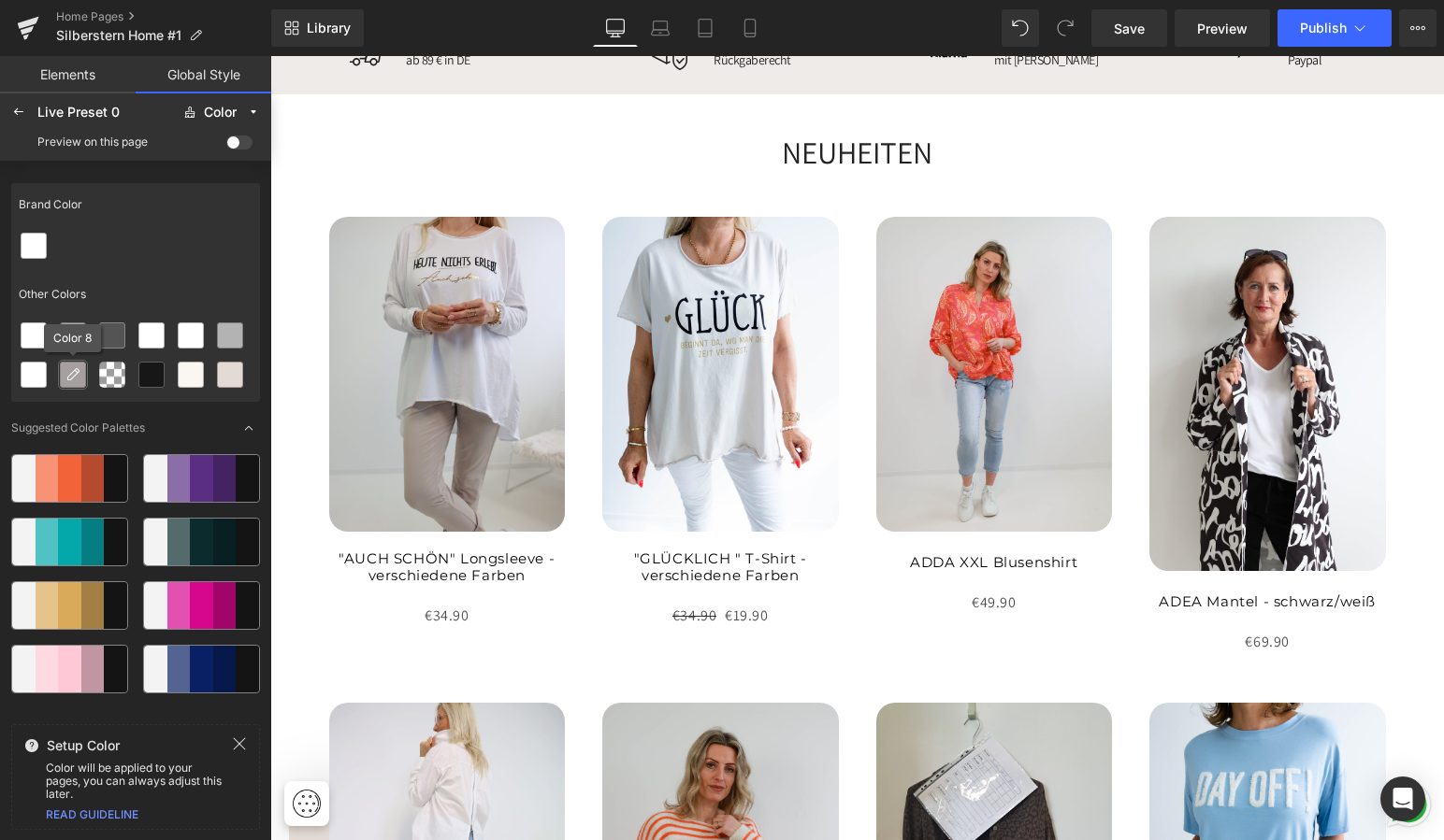
click at [75, 369] on icon at bounding box center [72, 375] width 15 height 15
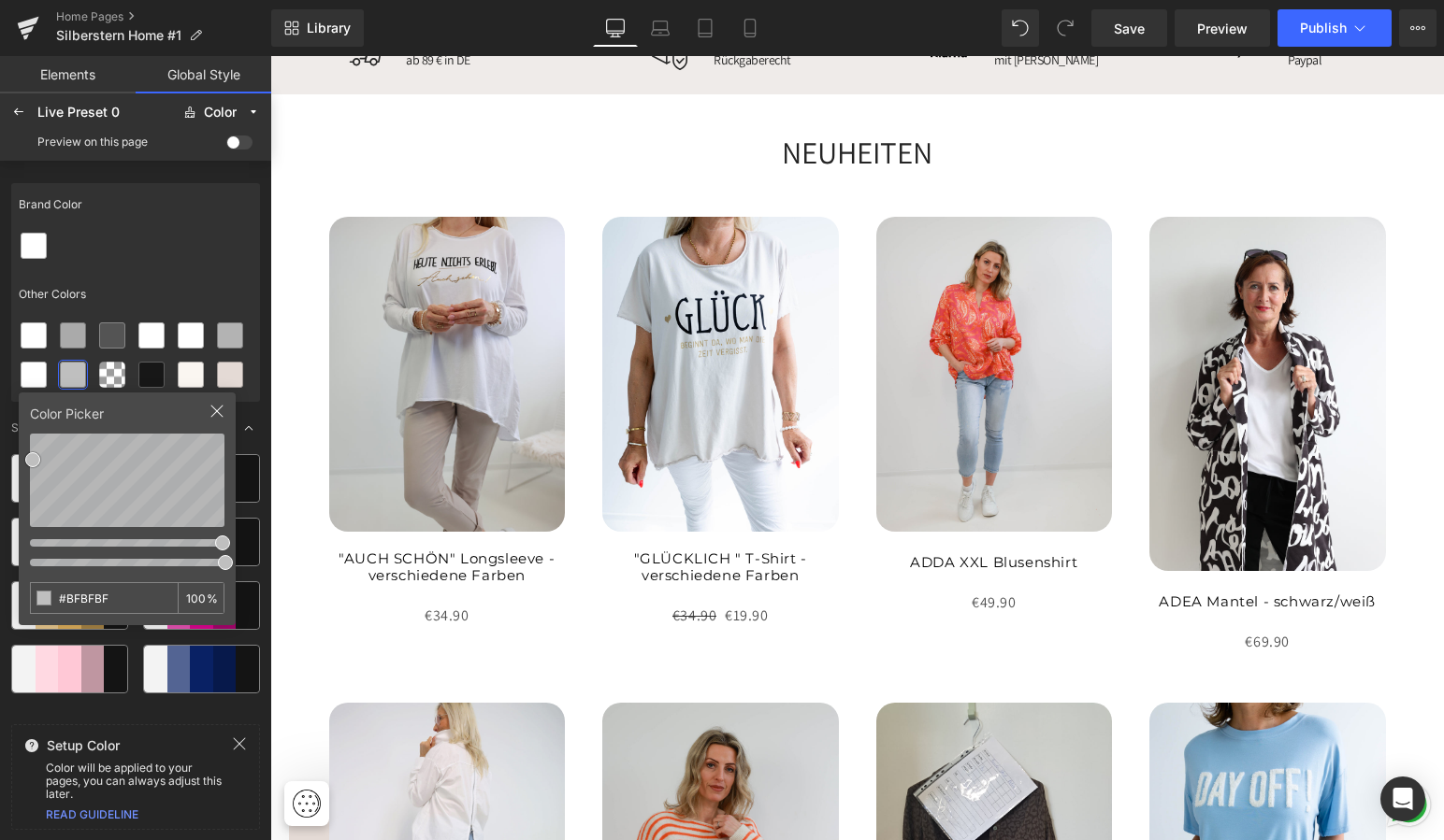
click at [213, 411] on icon at bounding box center [217, 411] width 15 height 15
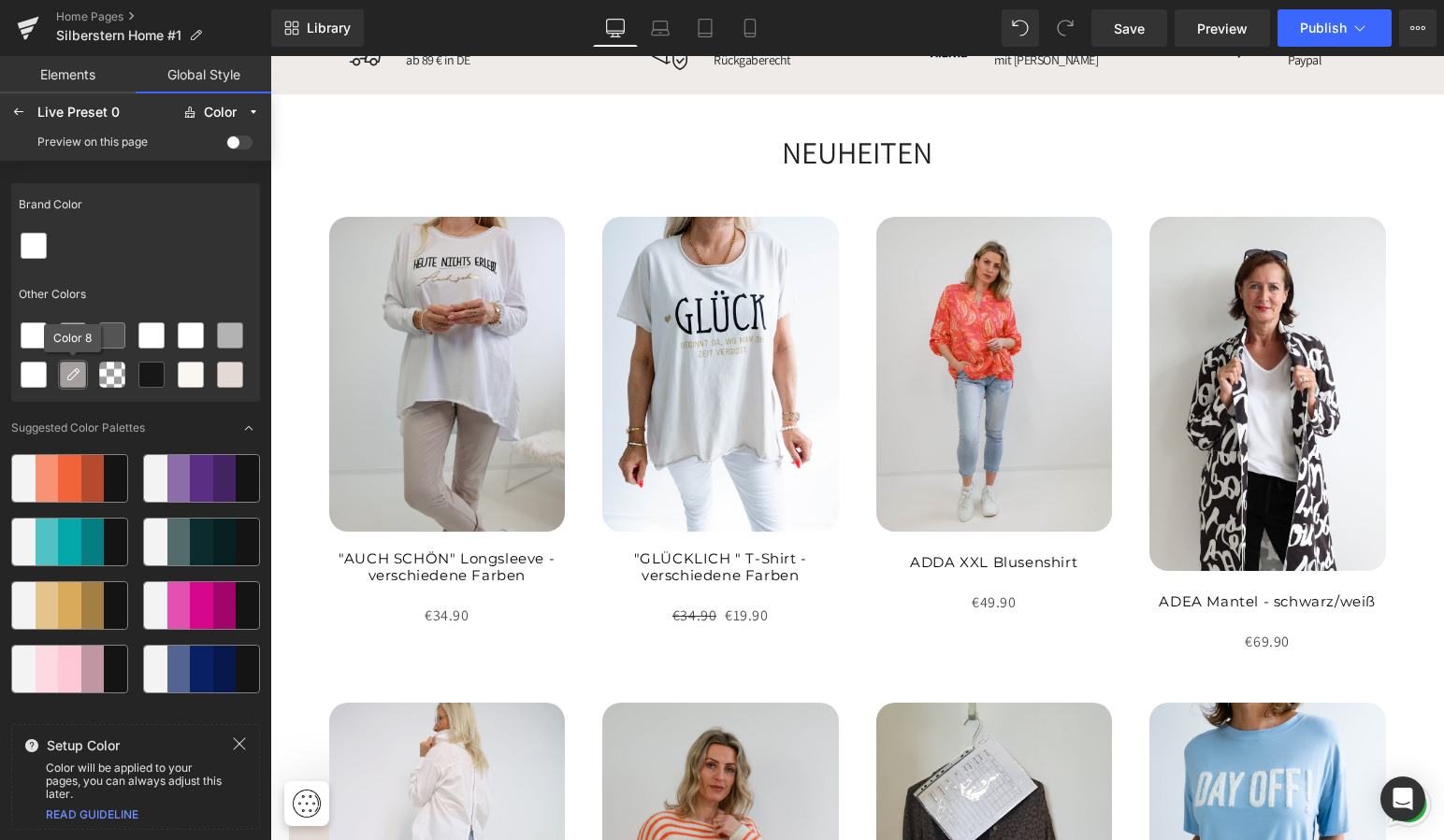
click at [72, 370] on icon at bounding box center [72, 375] width 15 height 15
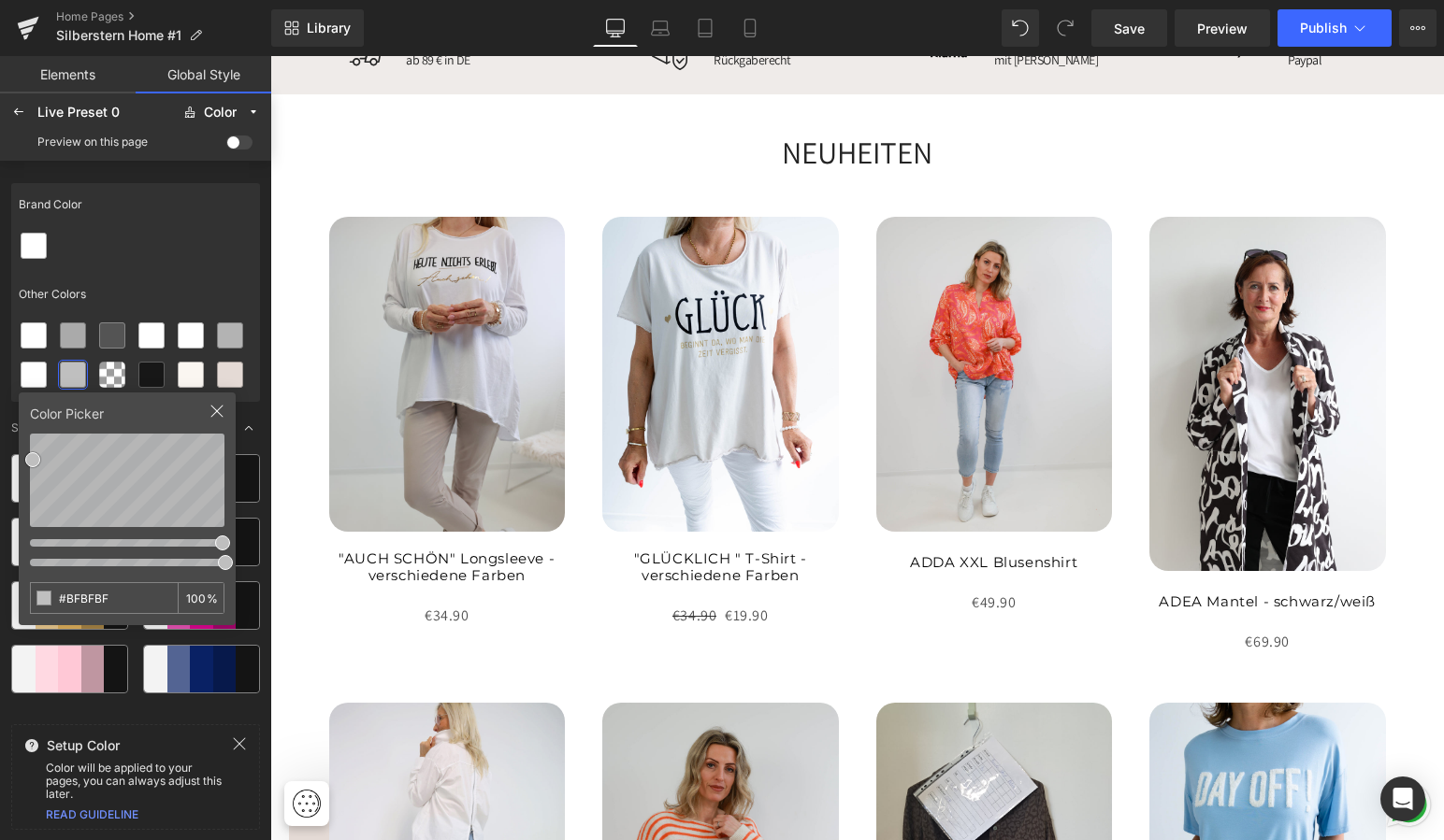
click at [215, 415] on icon at bounding box center [217, 411] width 15 height 15
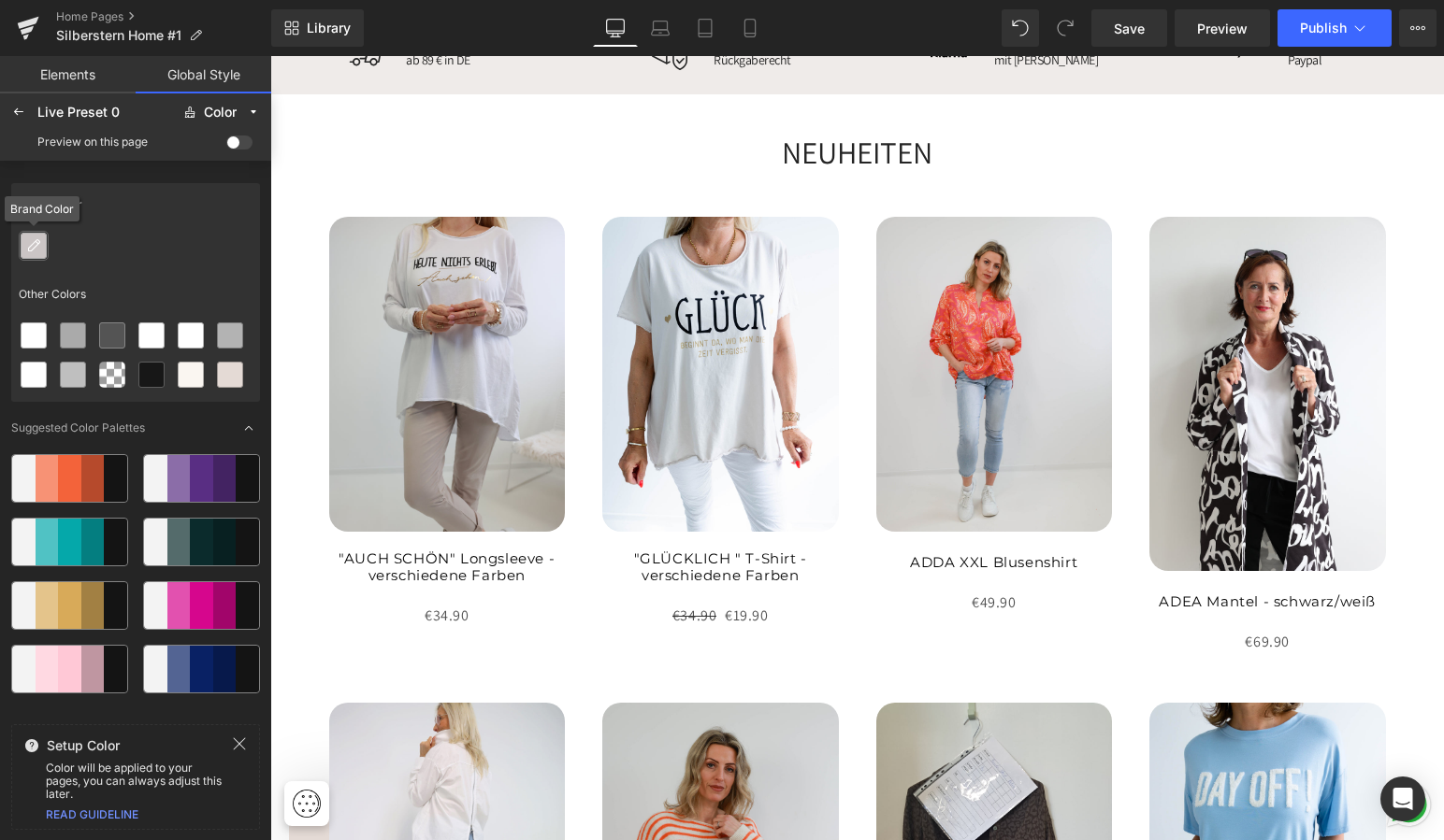
click at [35, 244] on icon at bounding box center [33, 246] width 15 height 15
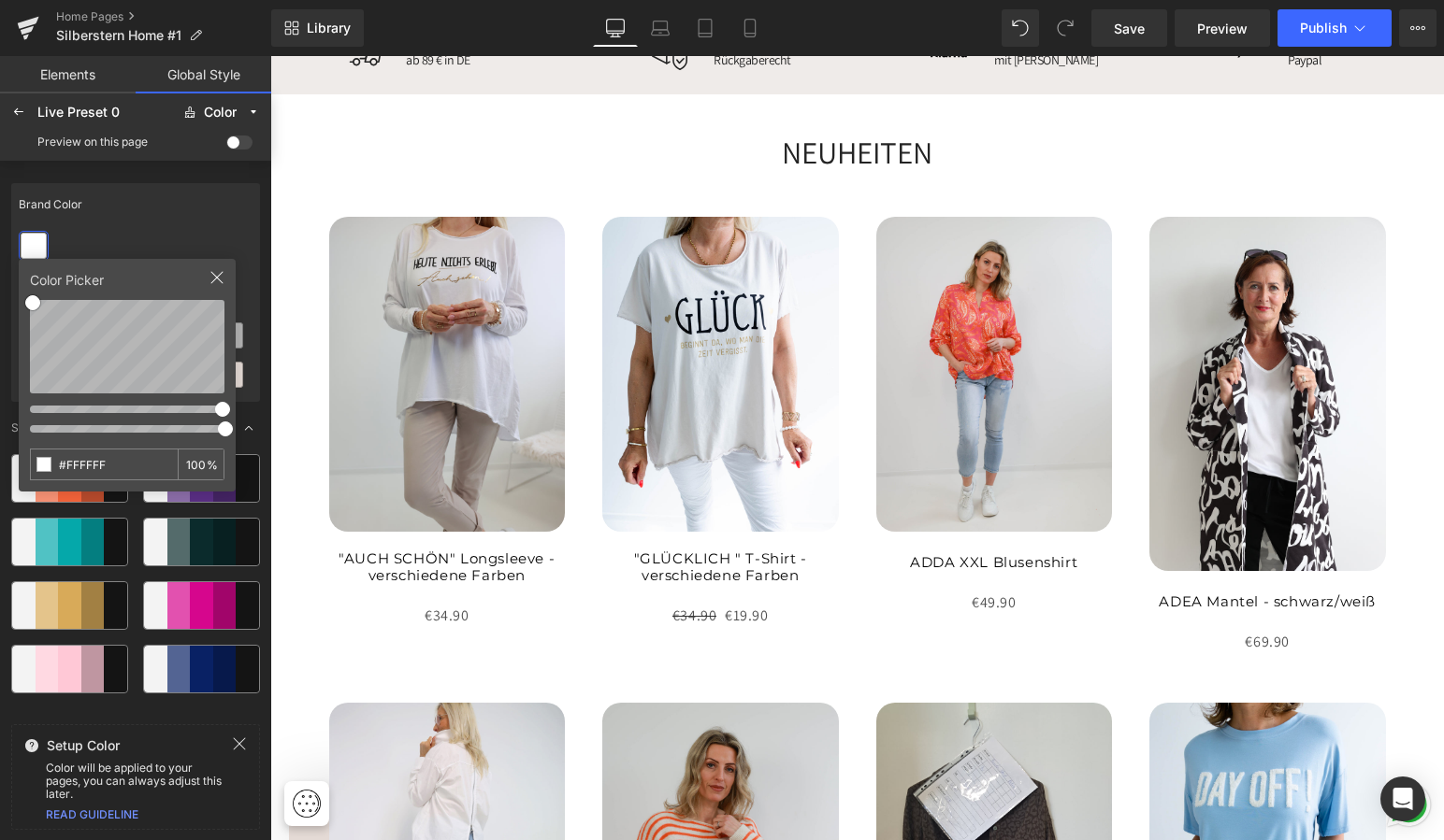
click at [168, 223] on div "Brand Color" at bounding box center [135, 204] width 249 height 43
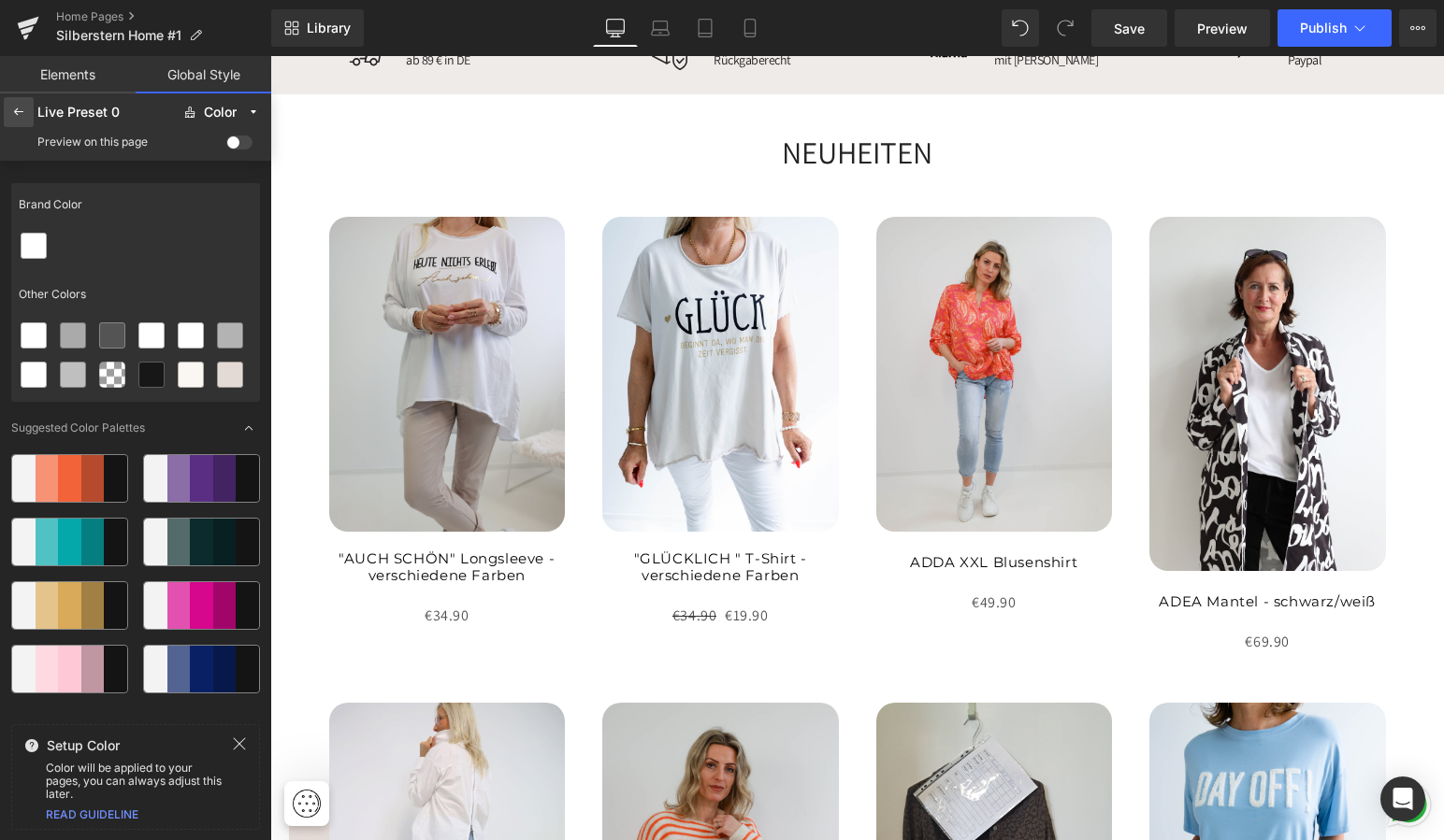
click at [17, 109] on icon at bounding box center [18, 112] width 15 height 15
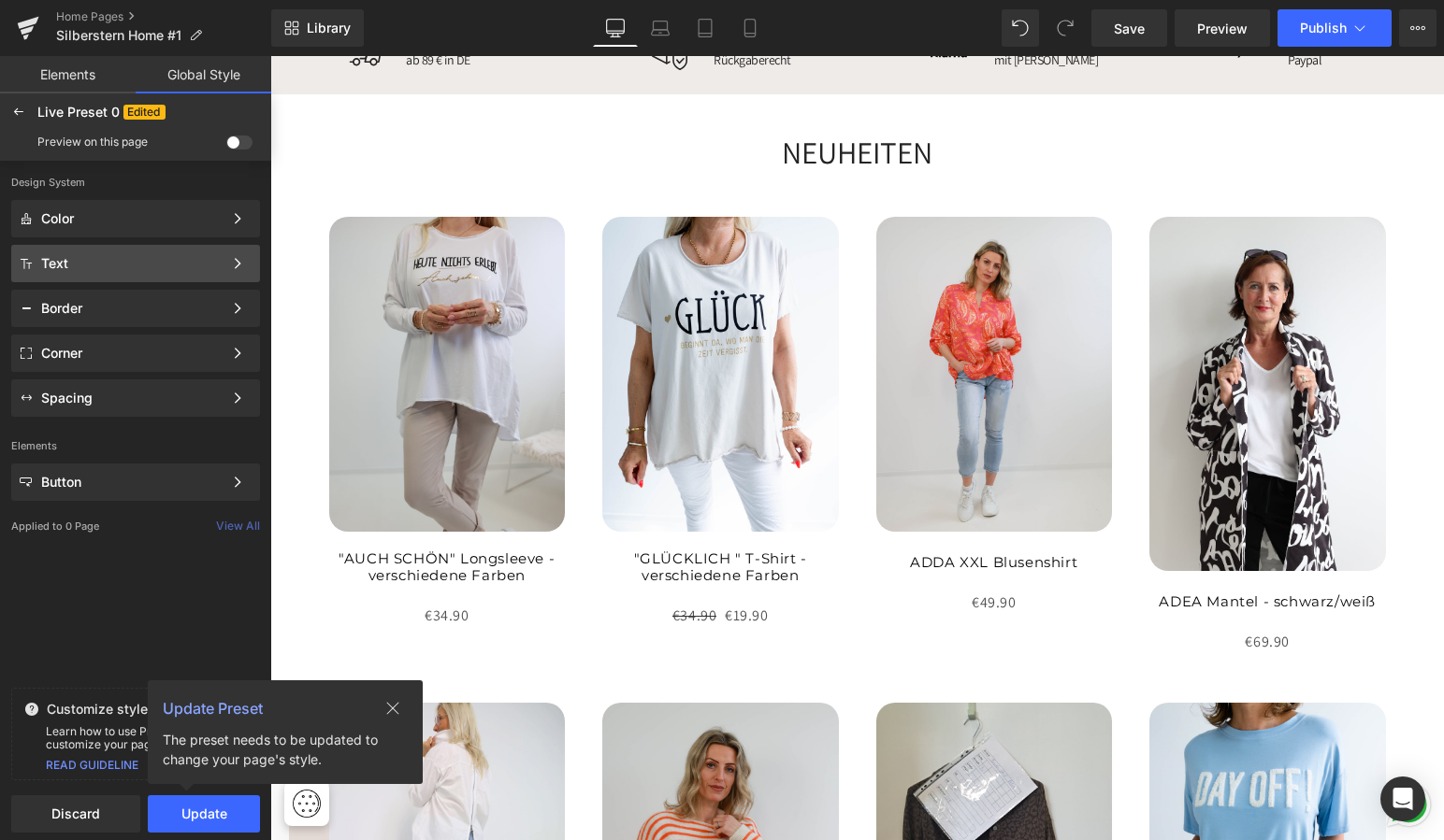
click at [85, 263] on div "Text" at bounding box center [132, 263] width 182 height 15
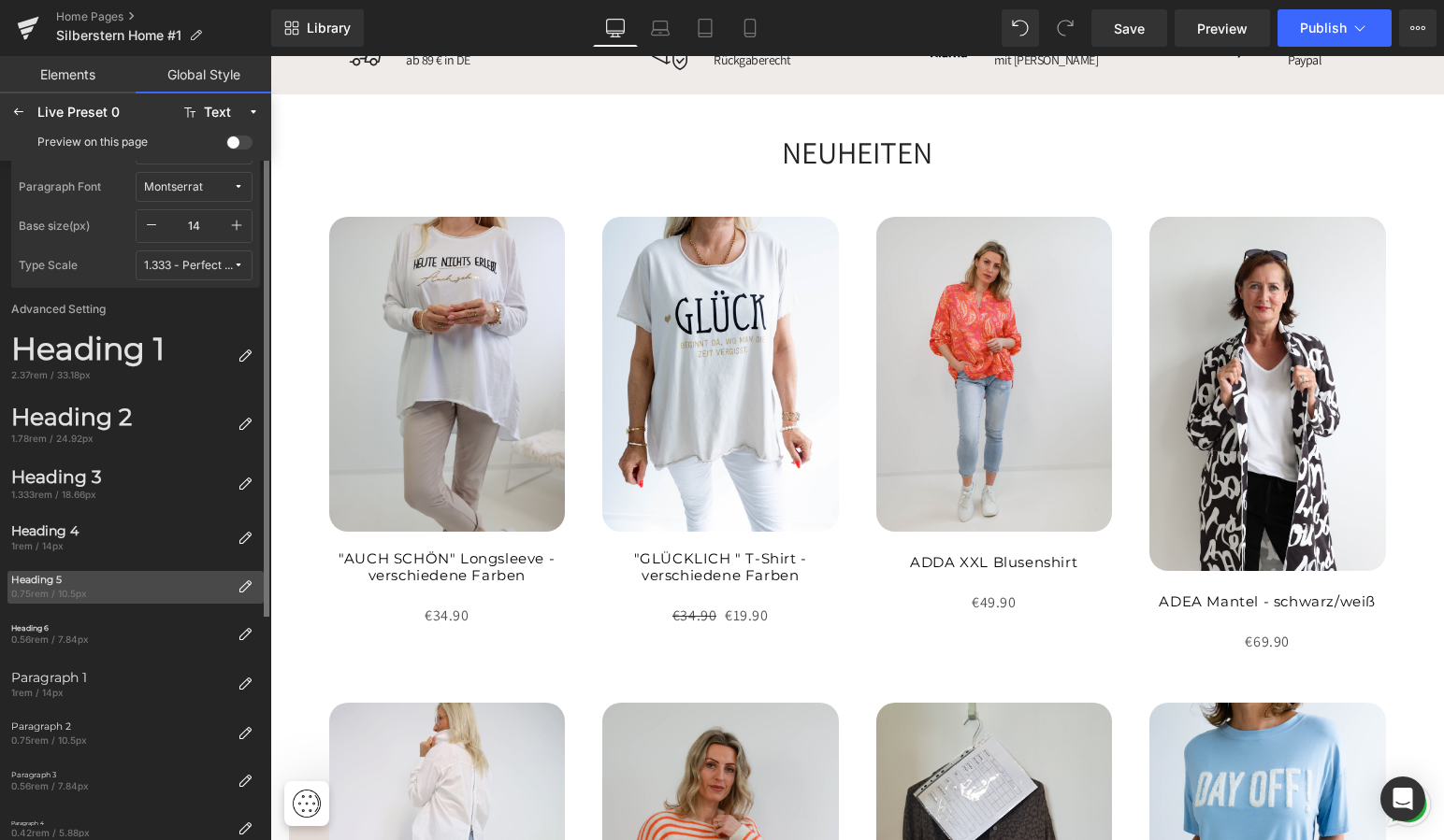
scroll to position [0, 0]
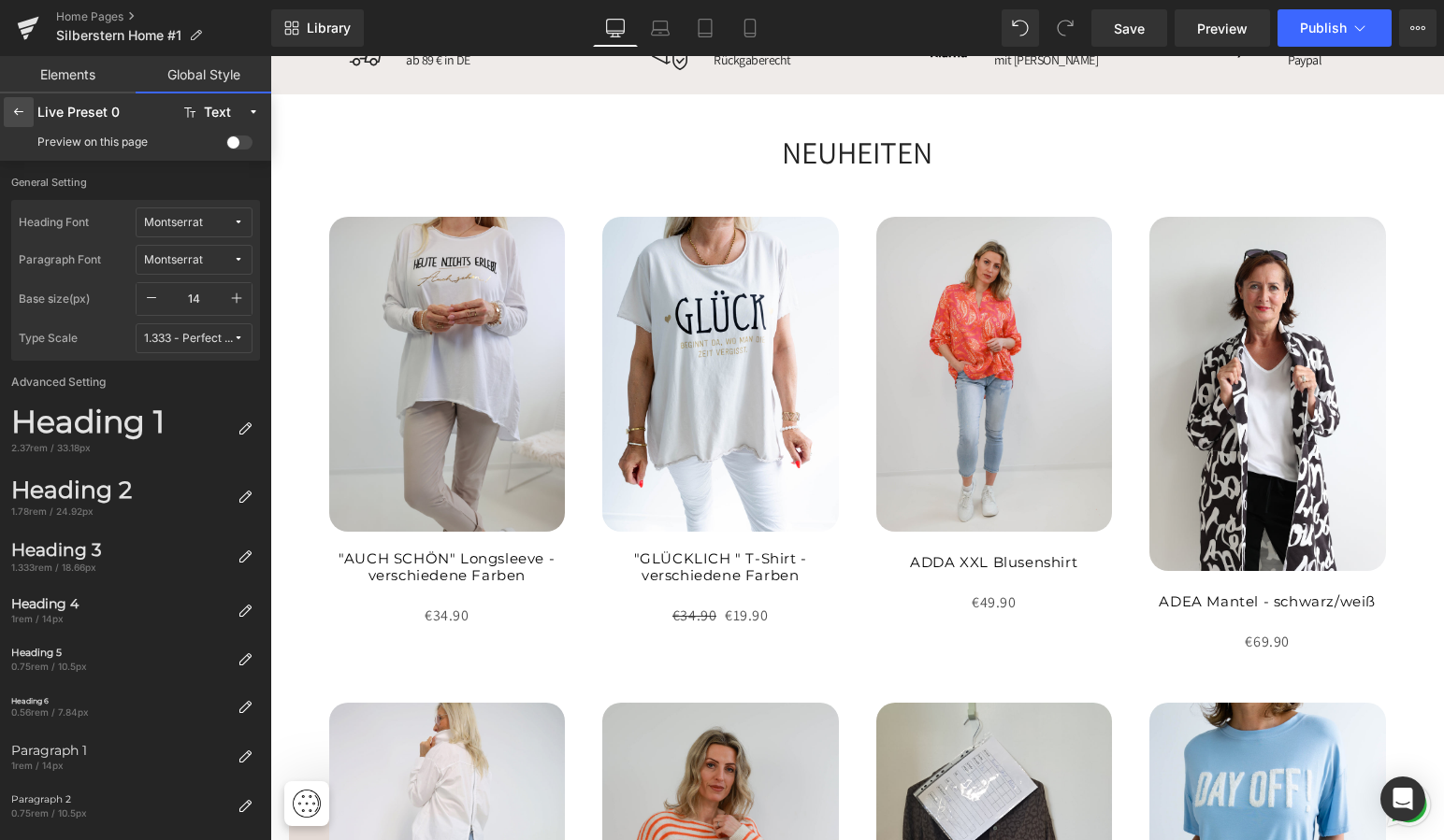
click at [20, 107] on icon at bounding box center [18, 112] width 15 height 15
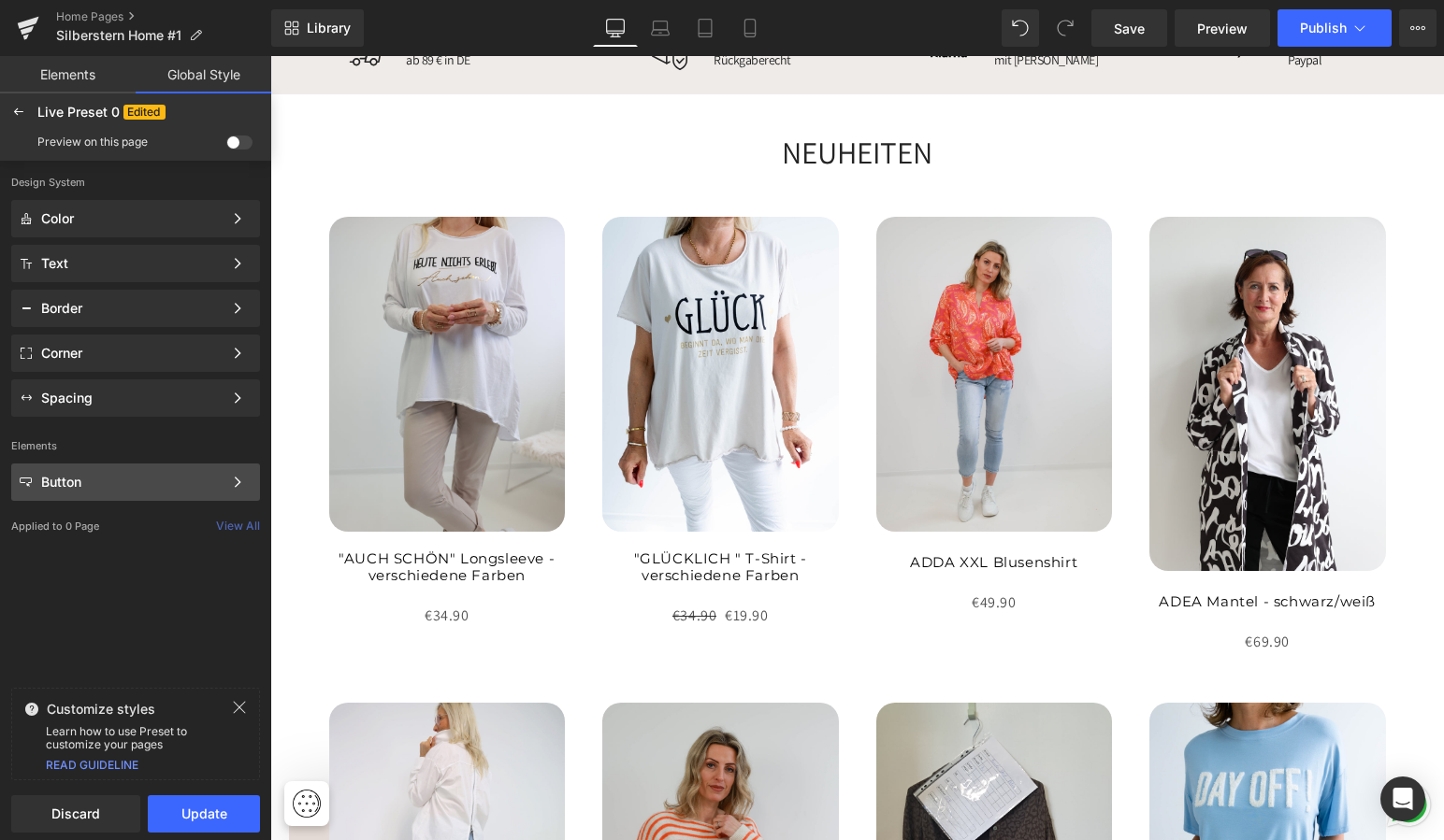
click at [109, 481] on div "Button" at bounding box center [132, 481] width 182 height 15
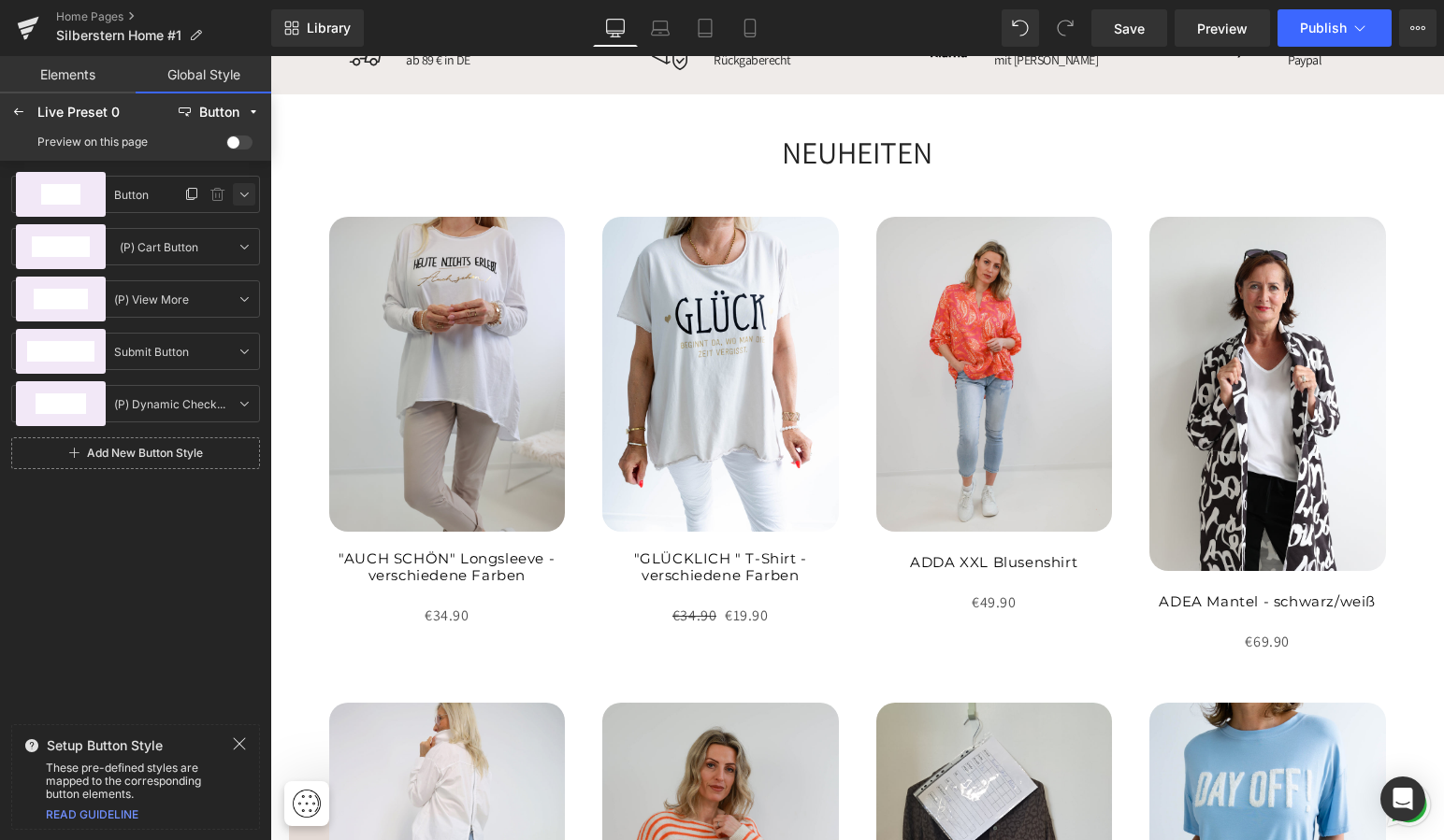
click at [242, 192] on icon at bounding box center [244, 194] width 15 height 15
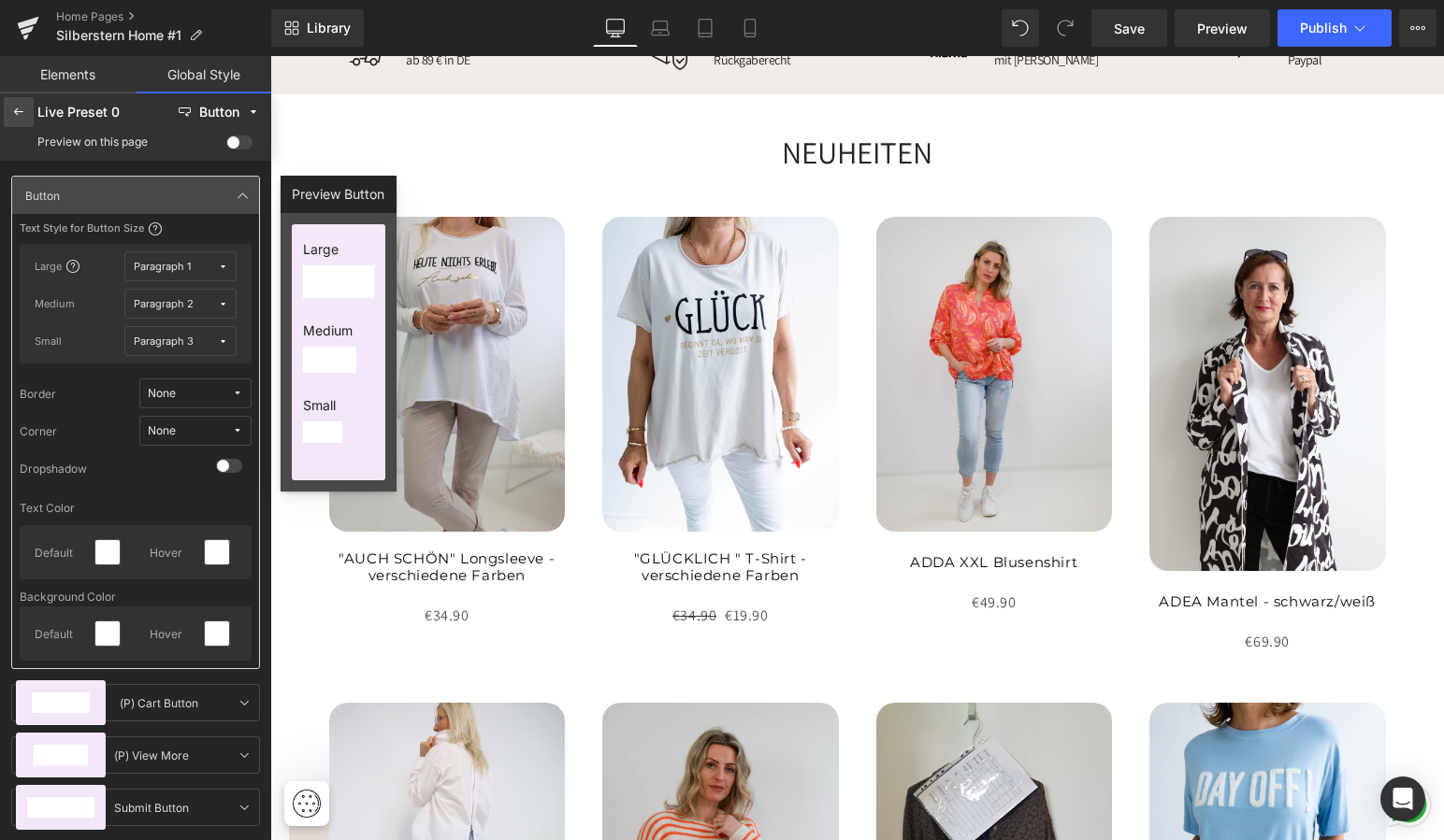
click at [16, 109] on icon at bounding box center [18, 112] width 15 height 15
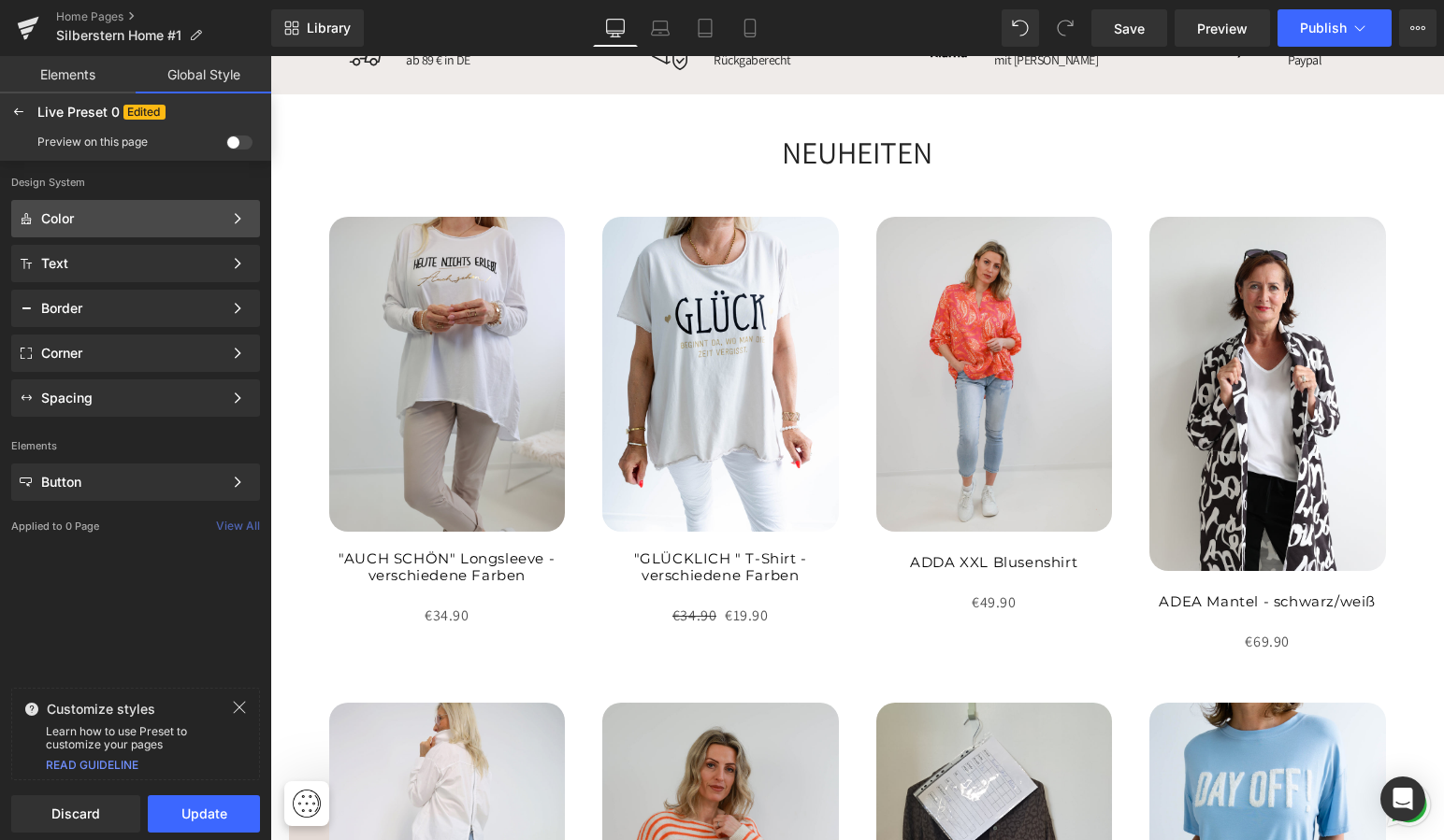
click at [80, 216] on div "Color" at bounding box center [132, 218] width 182 height 15
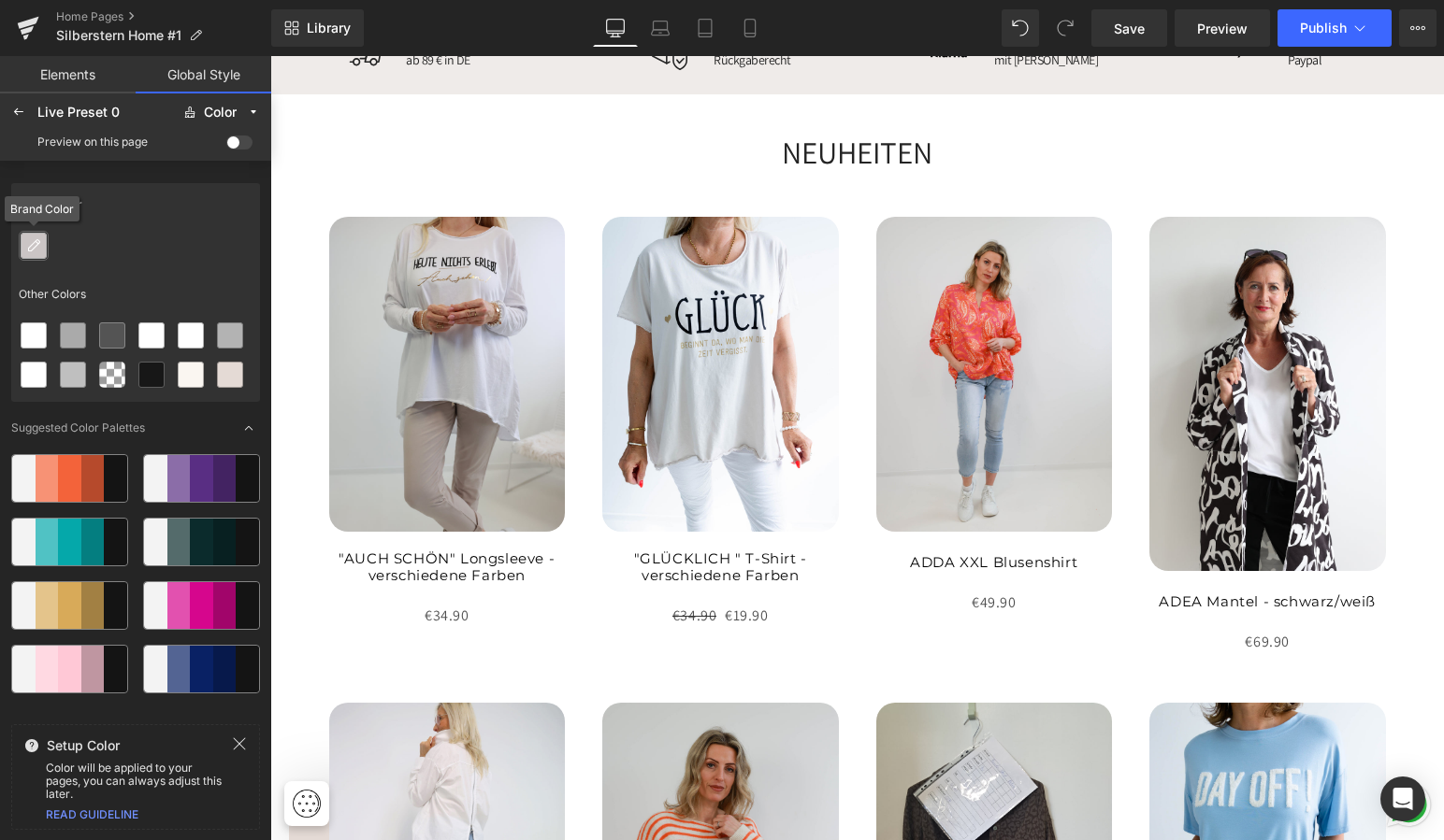
click at [32, 240] on icon at bounding box center [33, 246] width 15 height 15
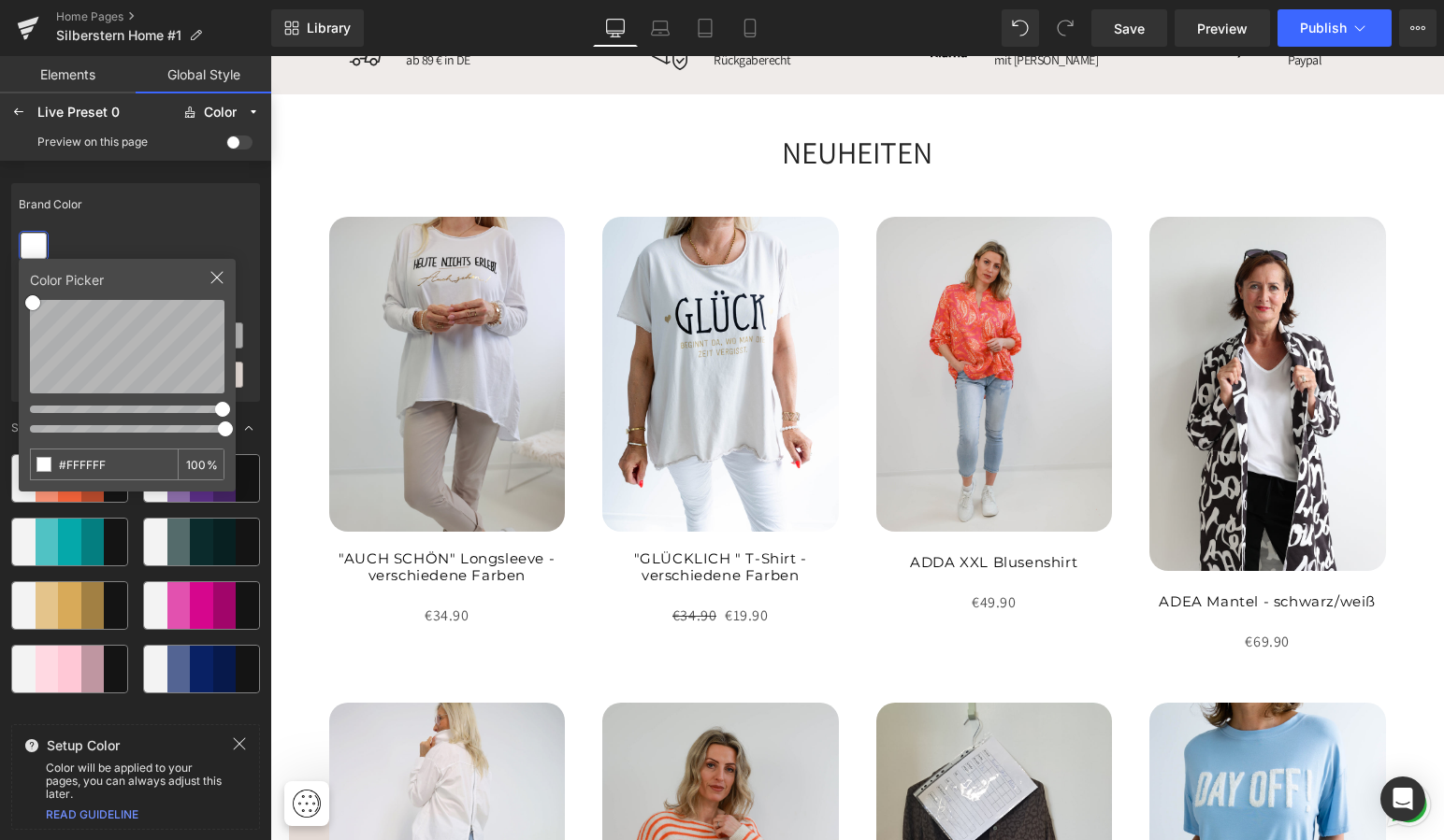
drag, startPoint x: 119, startPoint y: 467, endPoint x: 20, endPoint y: 453, distance: 100.0
click at [20, 453] on div "Color Picker #FFFFFF 100 %" at bounding box center [127, 375] width 217 height 233
type input "#e4dad5"
click at [155, 216] on div "Brand Color" at bounding box center [135, 204] width 249 height 43
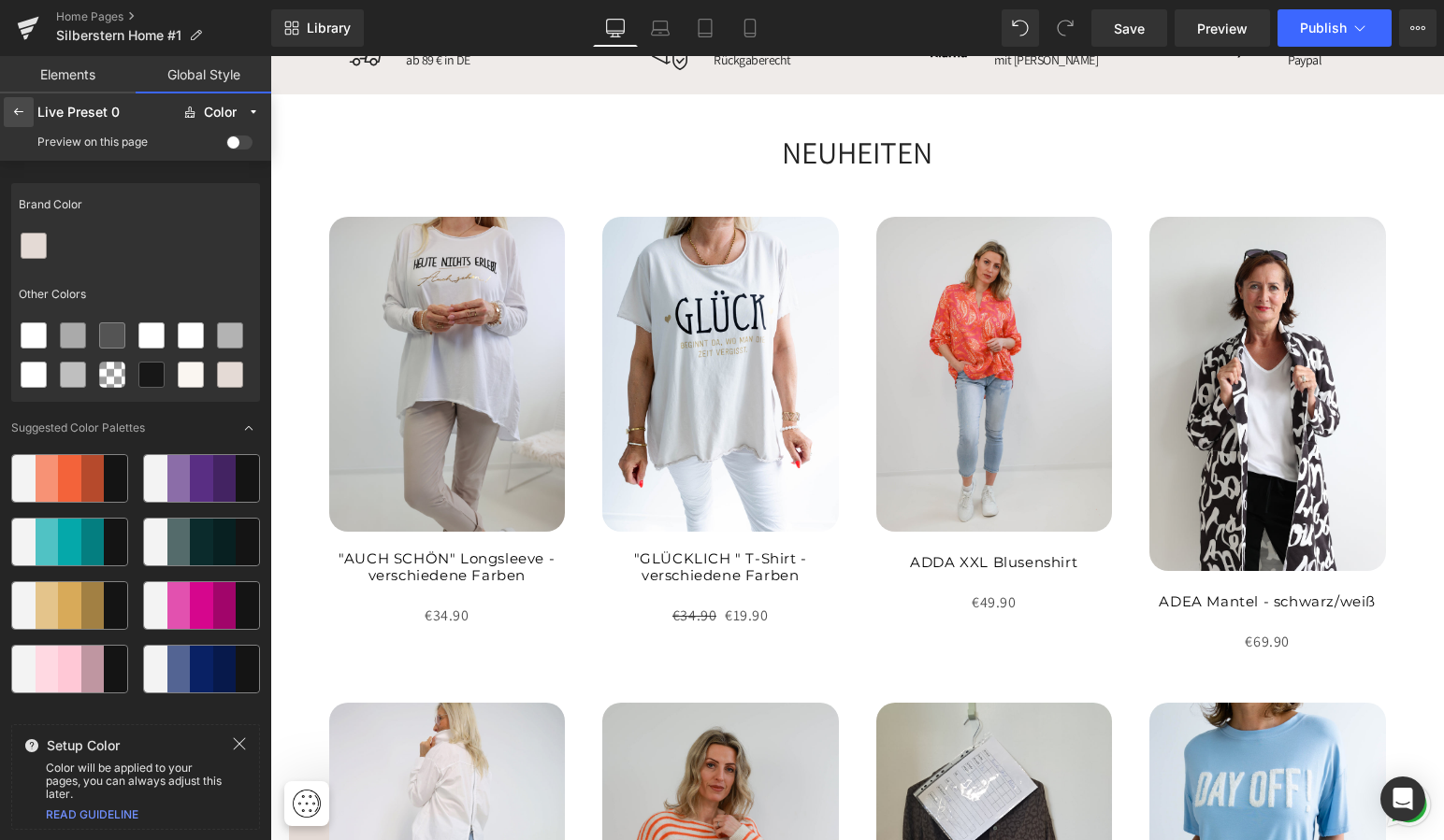
click at [18, 105] on icon at bounding box center [18, 112] width 15 height 15
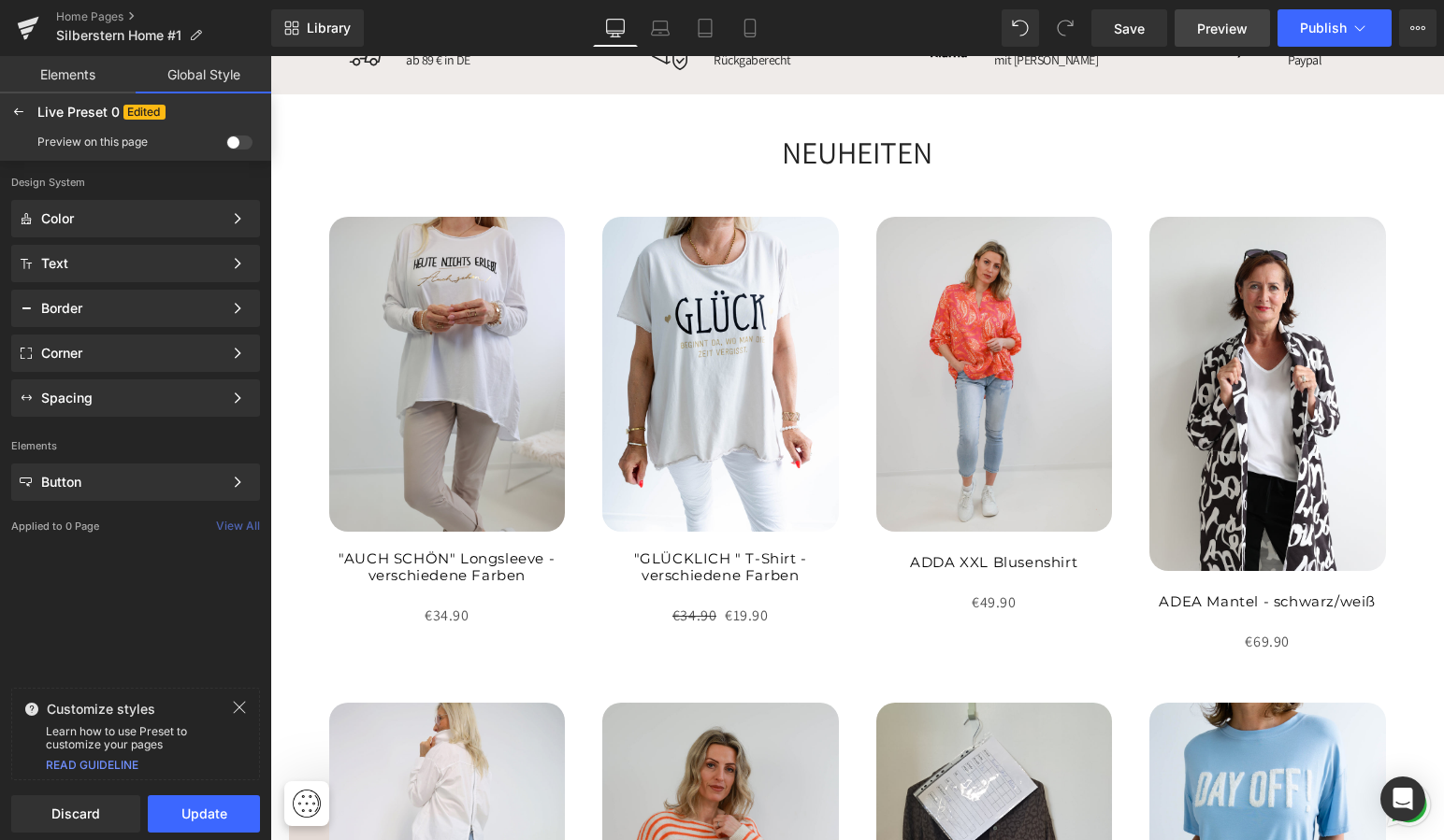
click at [1213, 29] on span "Preview" at bounding box center [1222, 29] width 51 height 20
click at [240, 140] on span at bounding box center [239, 143] width 26 height 14
click at [226, 146] on input "checkbox" at bounding box center [226, 146] width 0 height 0
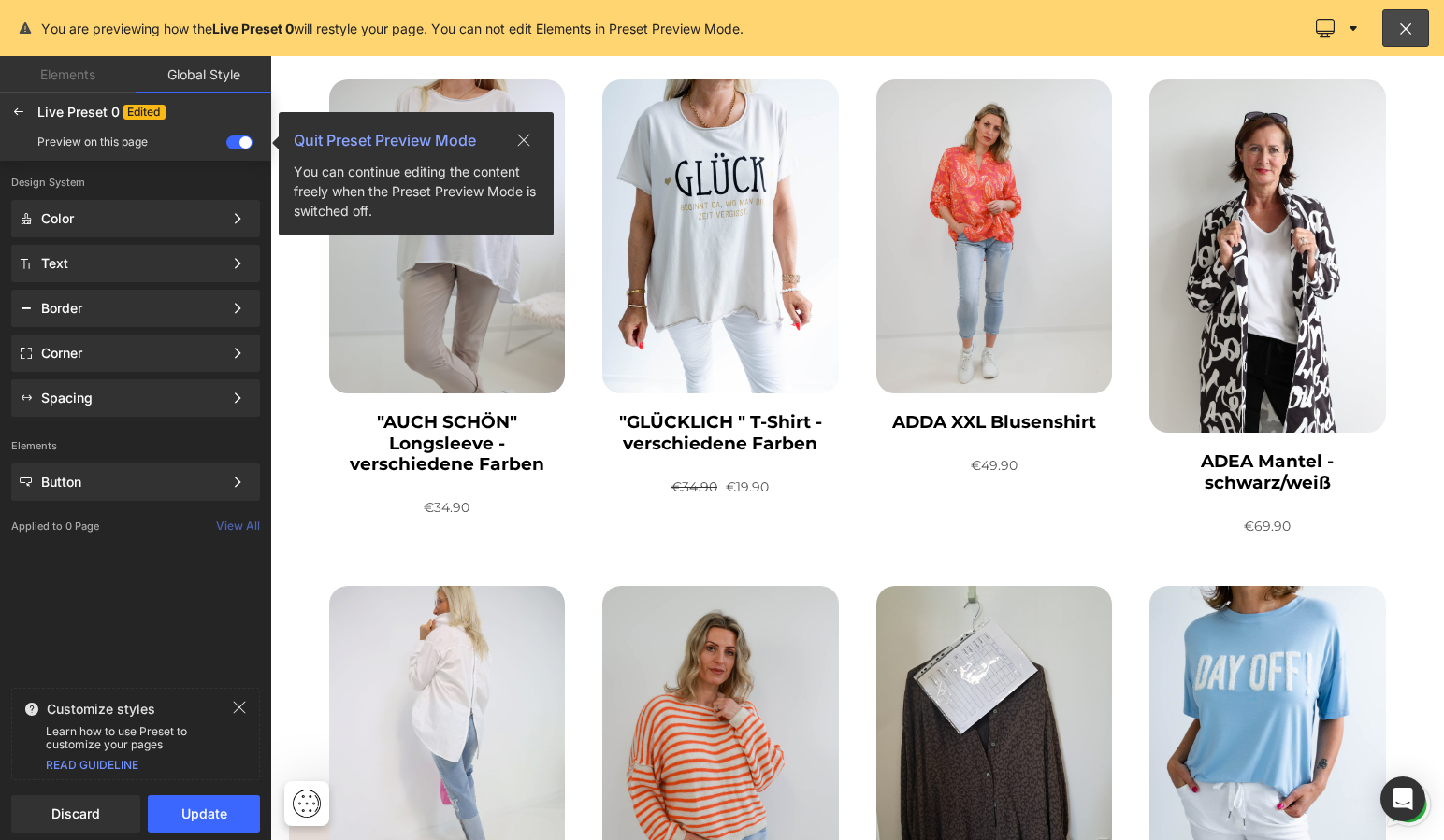
scroll to position [1097, 0]
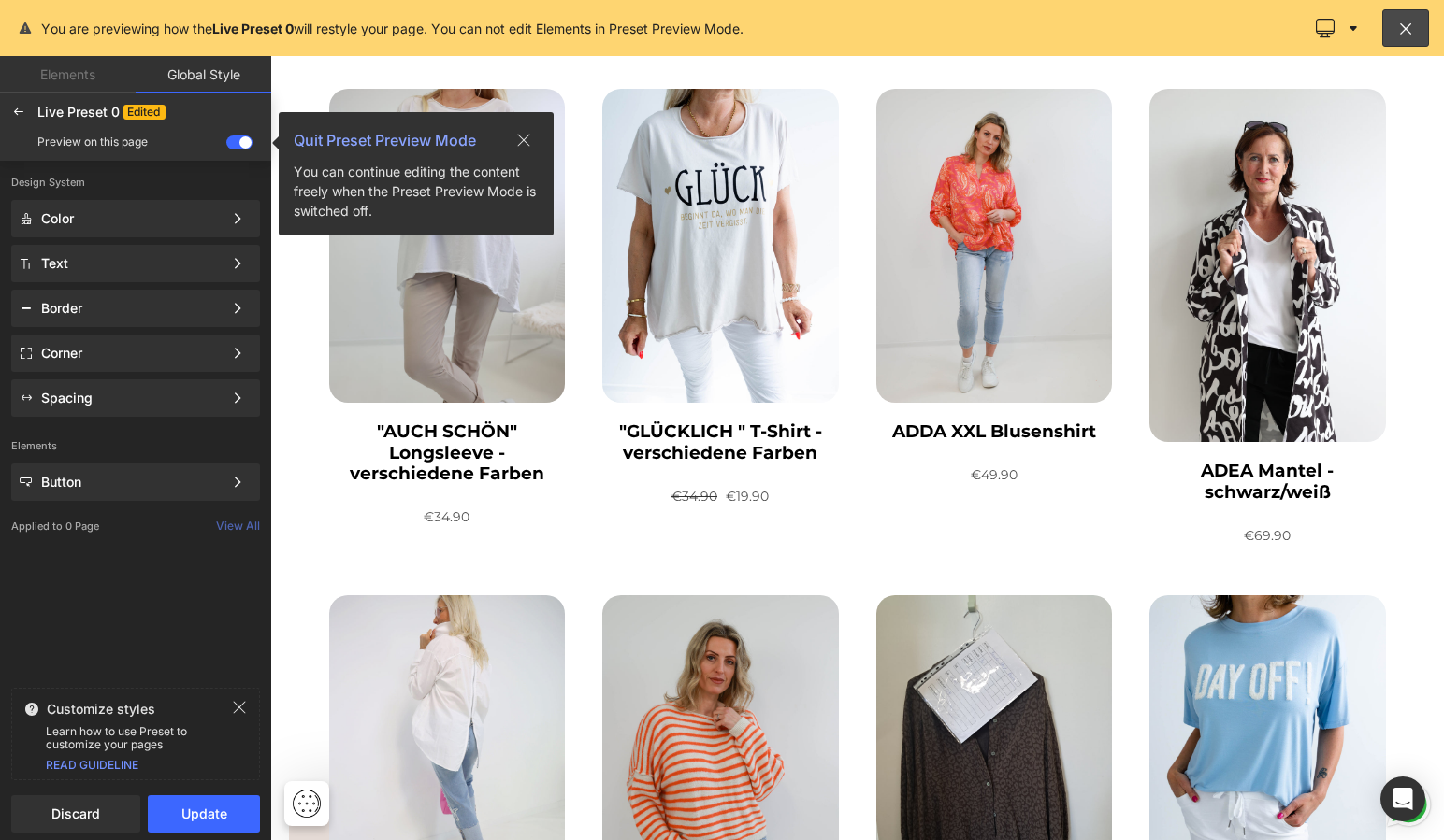
click at [239, 141] on span at bounding box center [239, 143] width 26 height 14
click at [226, 146] on input "checkbox" at bounding box center [226, 146] width 0 height 0
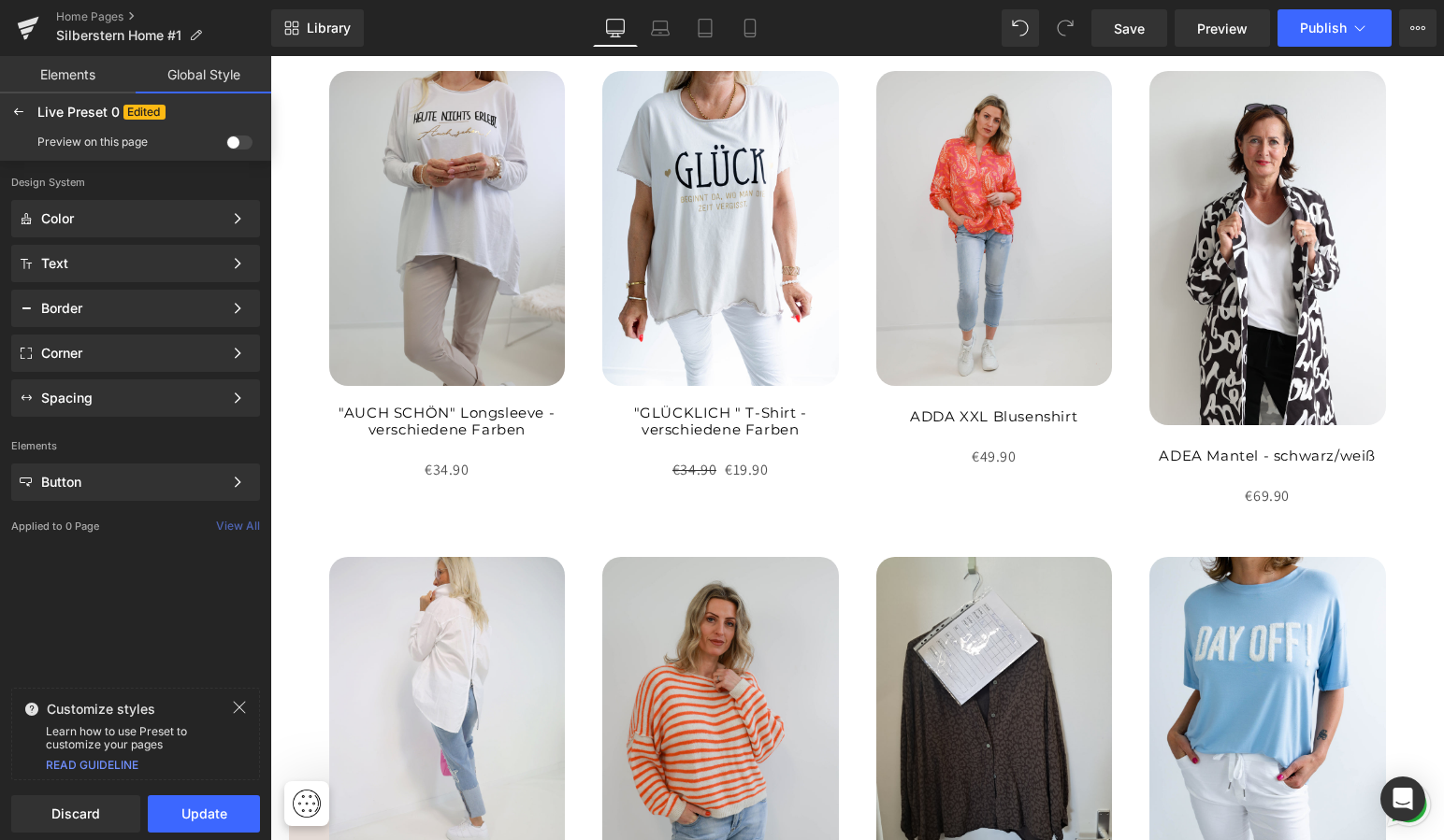
click at [65, 78] on link "Elements" at bounding box center [68, 74] width 136 height 37
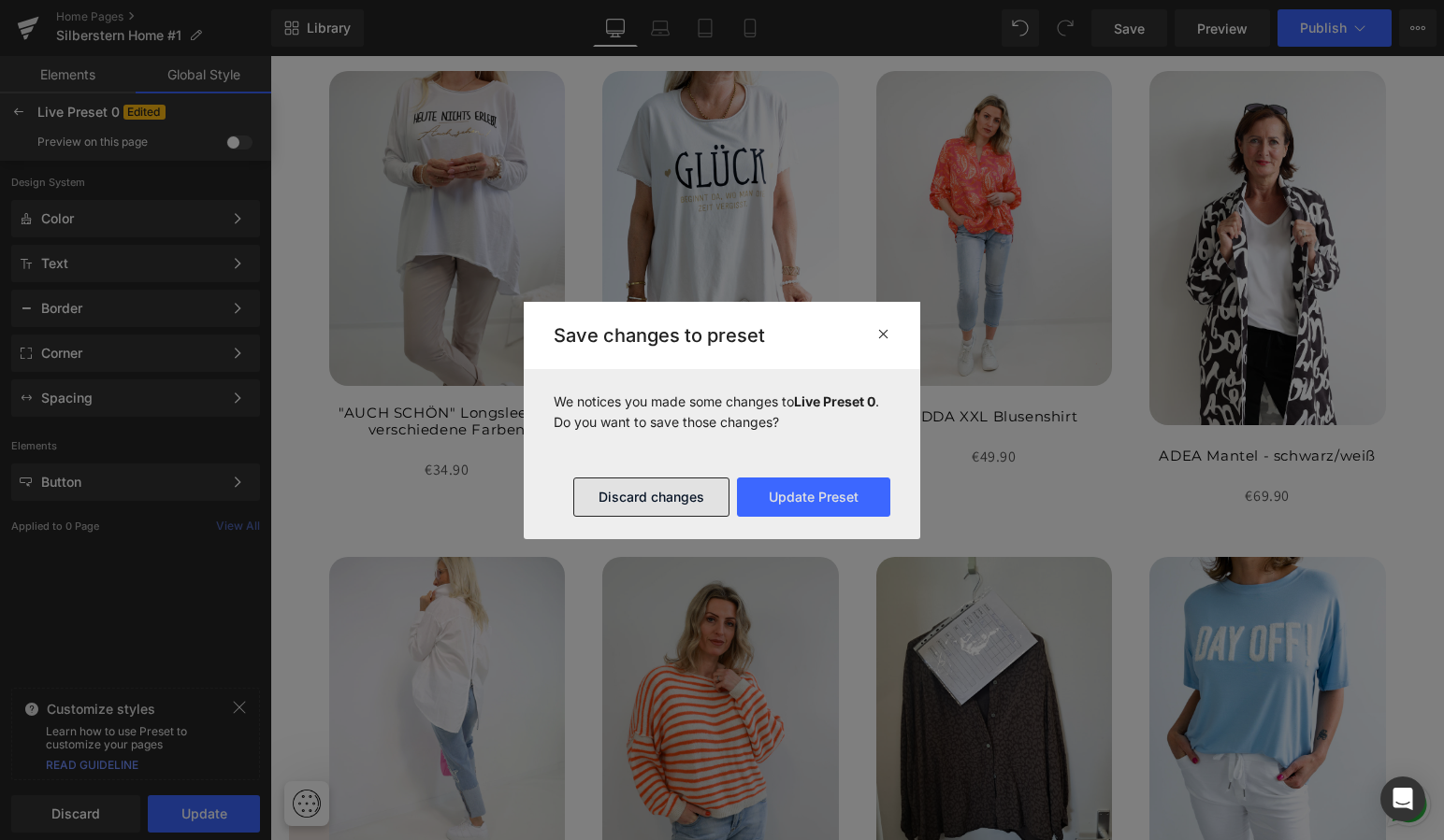
click at [664, 494] on button "Discard changes" at bounding box center [652, 496] width 156 height 39
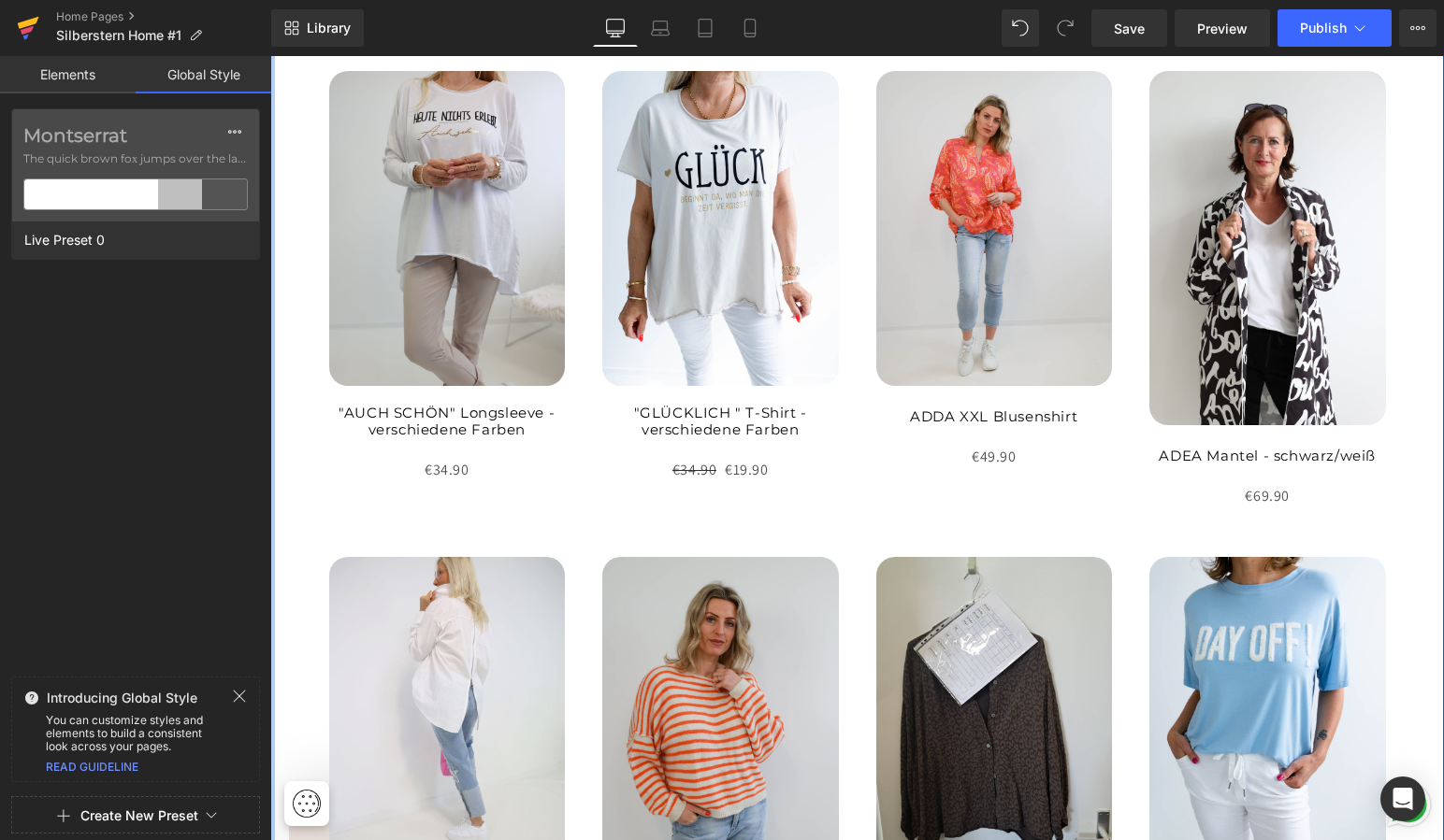
click at [27, 24] on icon at bounding box center [29, 23] width 22 height 12
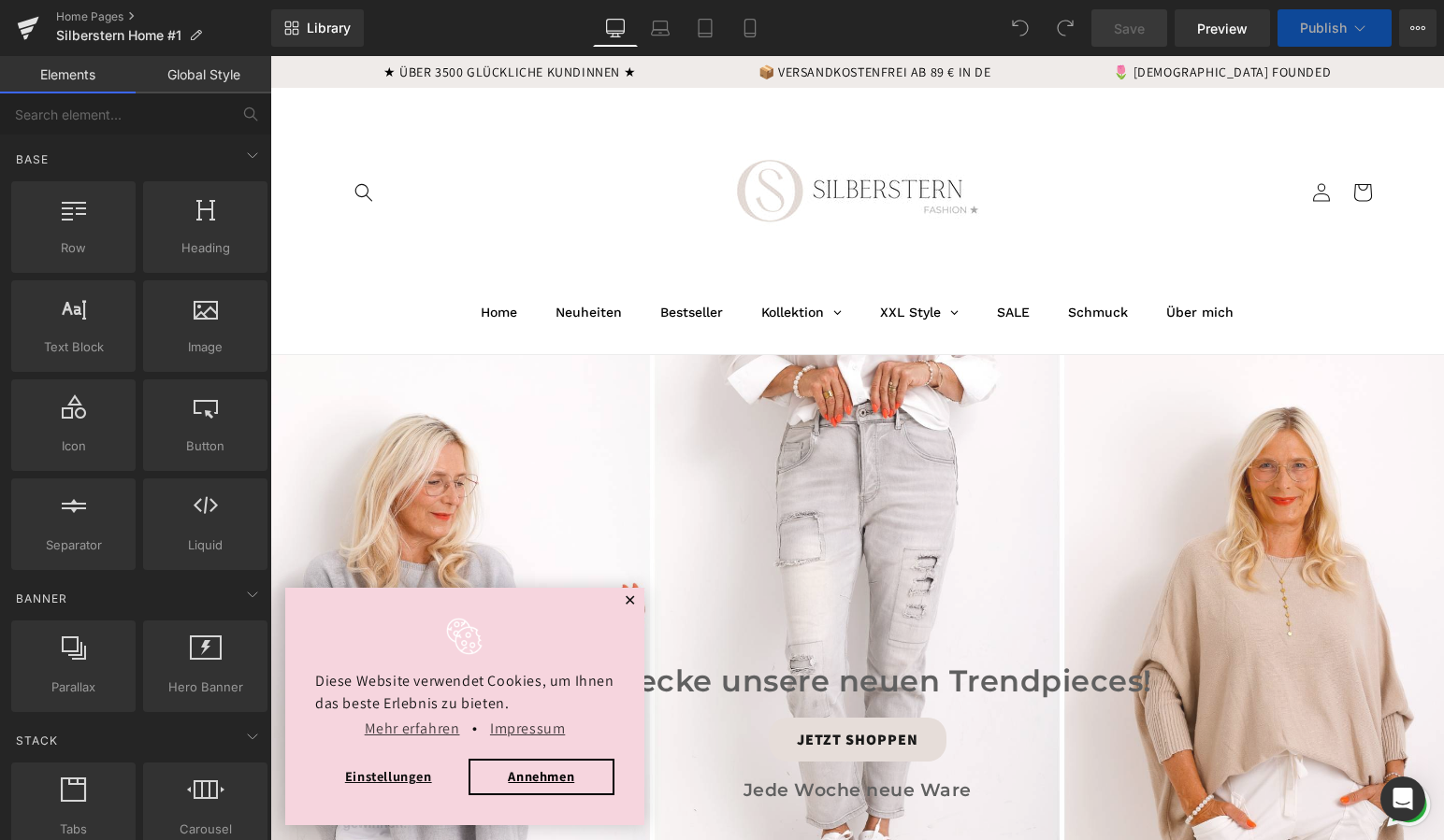
click at [627, 595] on span "✕" at bounding box center [630, 600] width 13 height 11
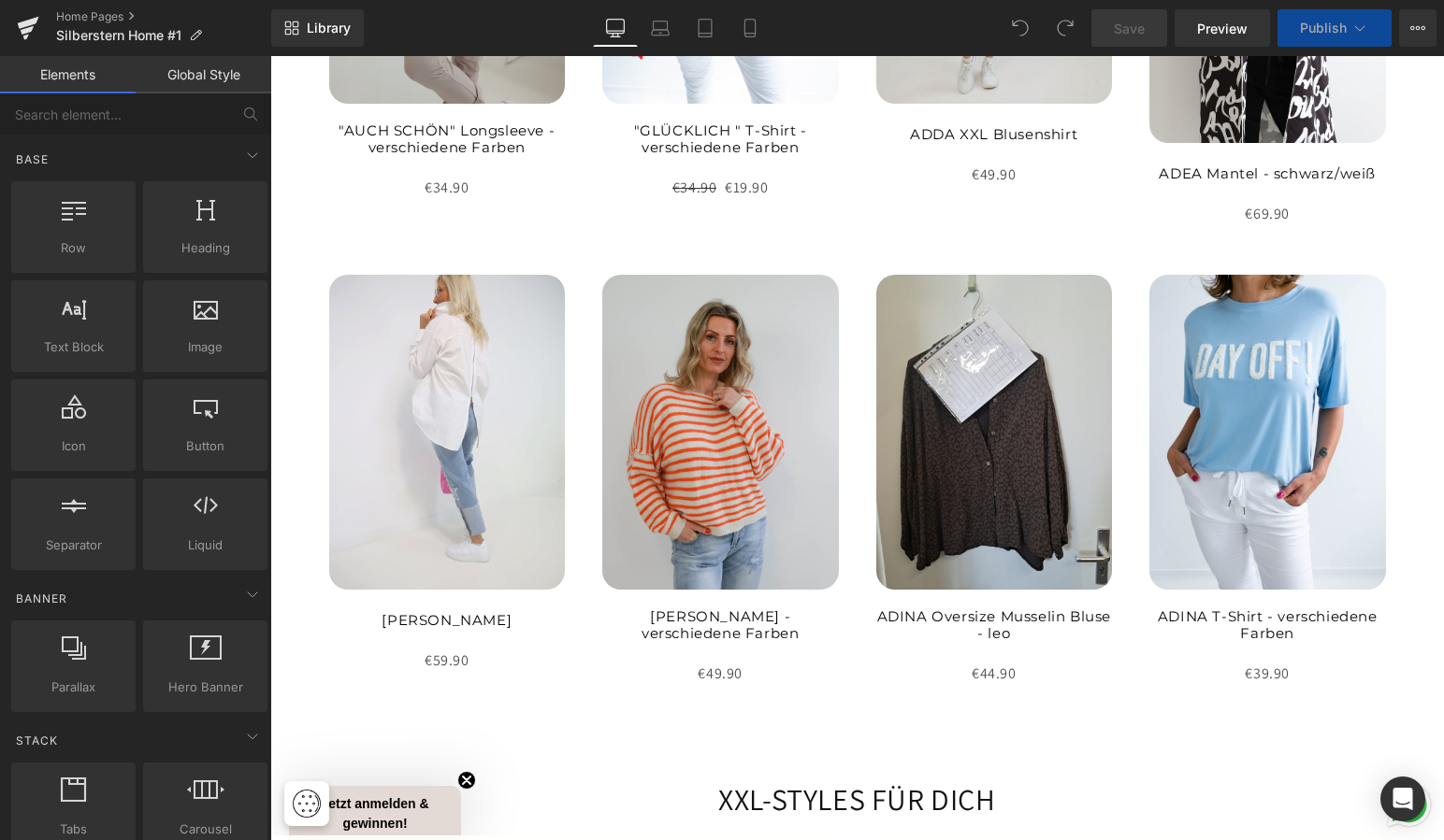
scroll to position [2003, 0]
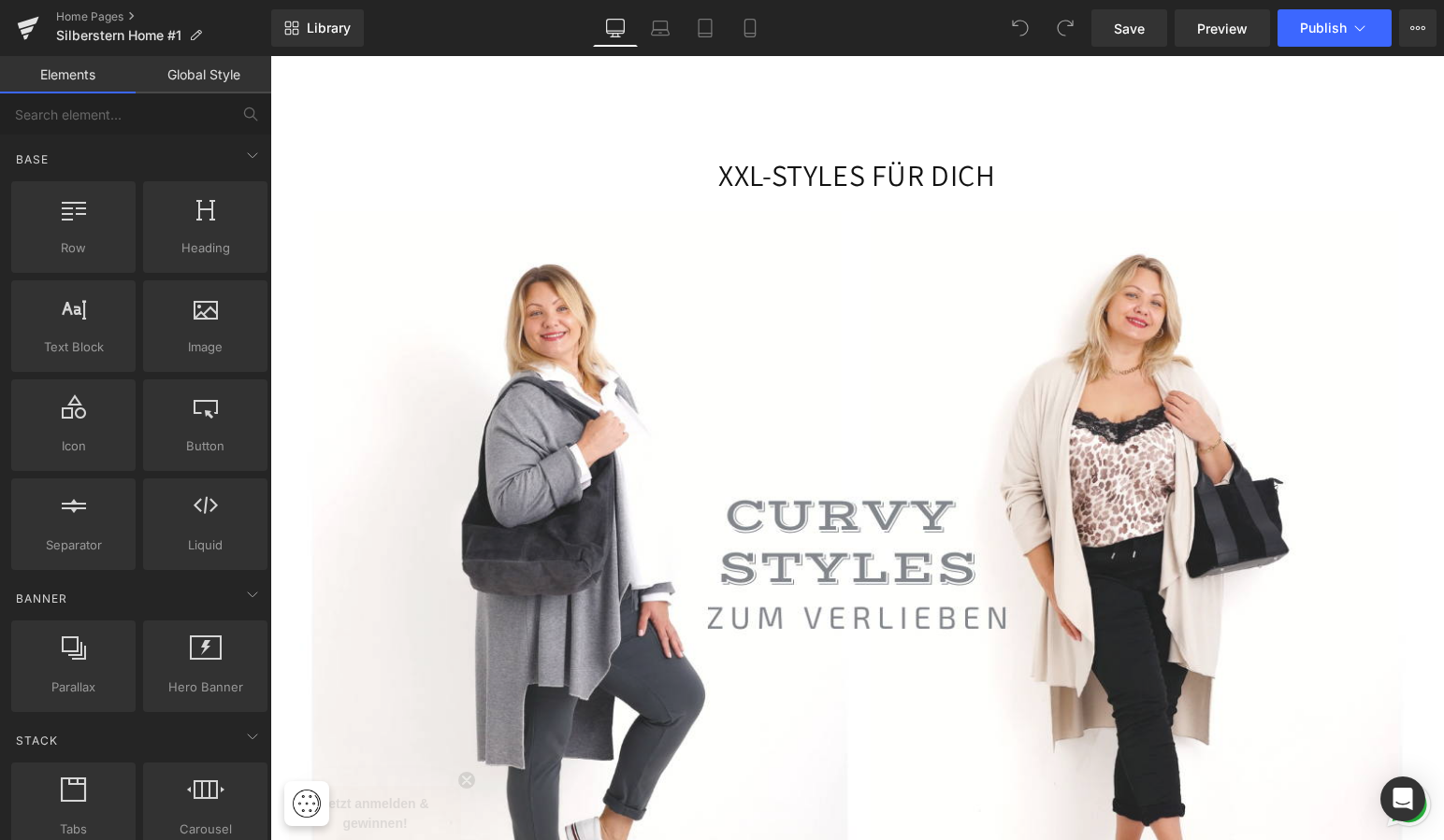
click at [643, 489] on div at bounding box center [856, 597] width 1173 height 773
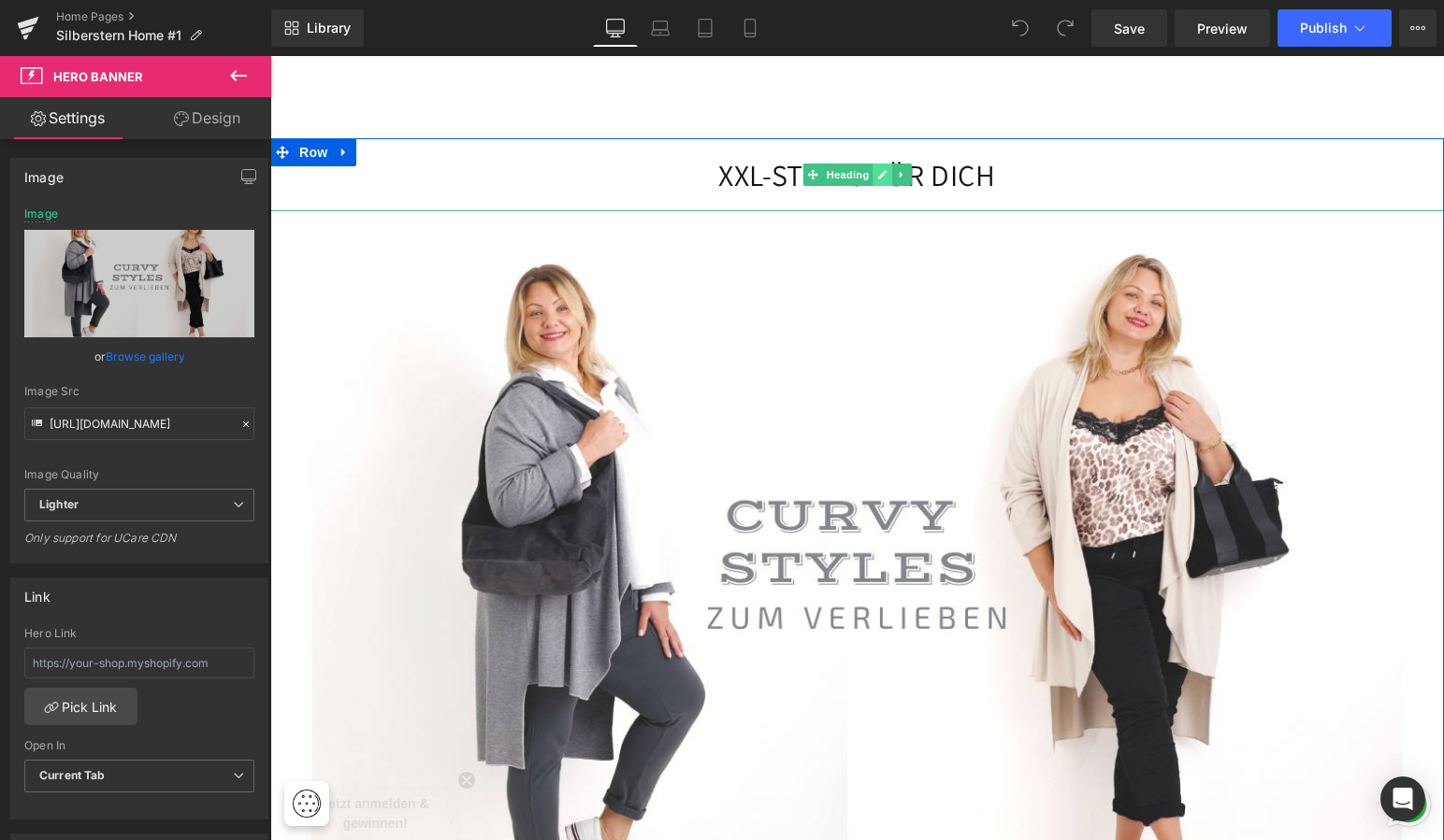
click at [879, 169] on icon at bounding box center [882, 174] width 10 height 11
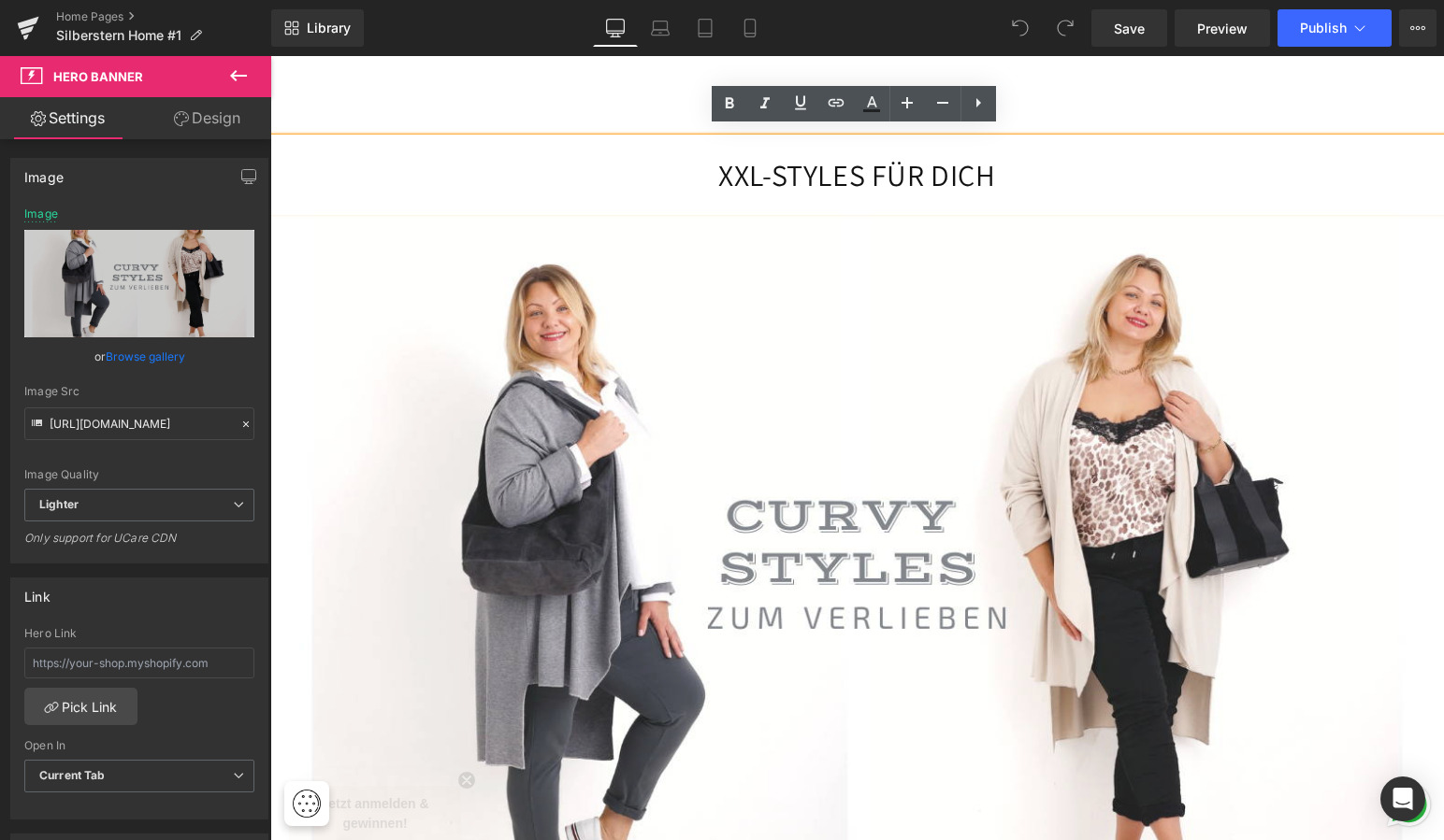
click at [991, 169] on div "XXL-STYLES FÜR DICH" at bounding box center [856, 174] width 1173 height 73
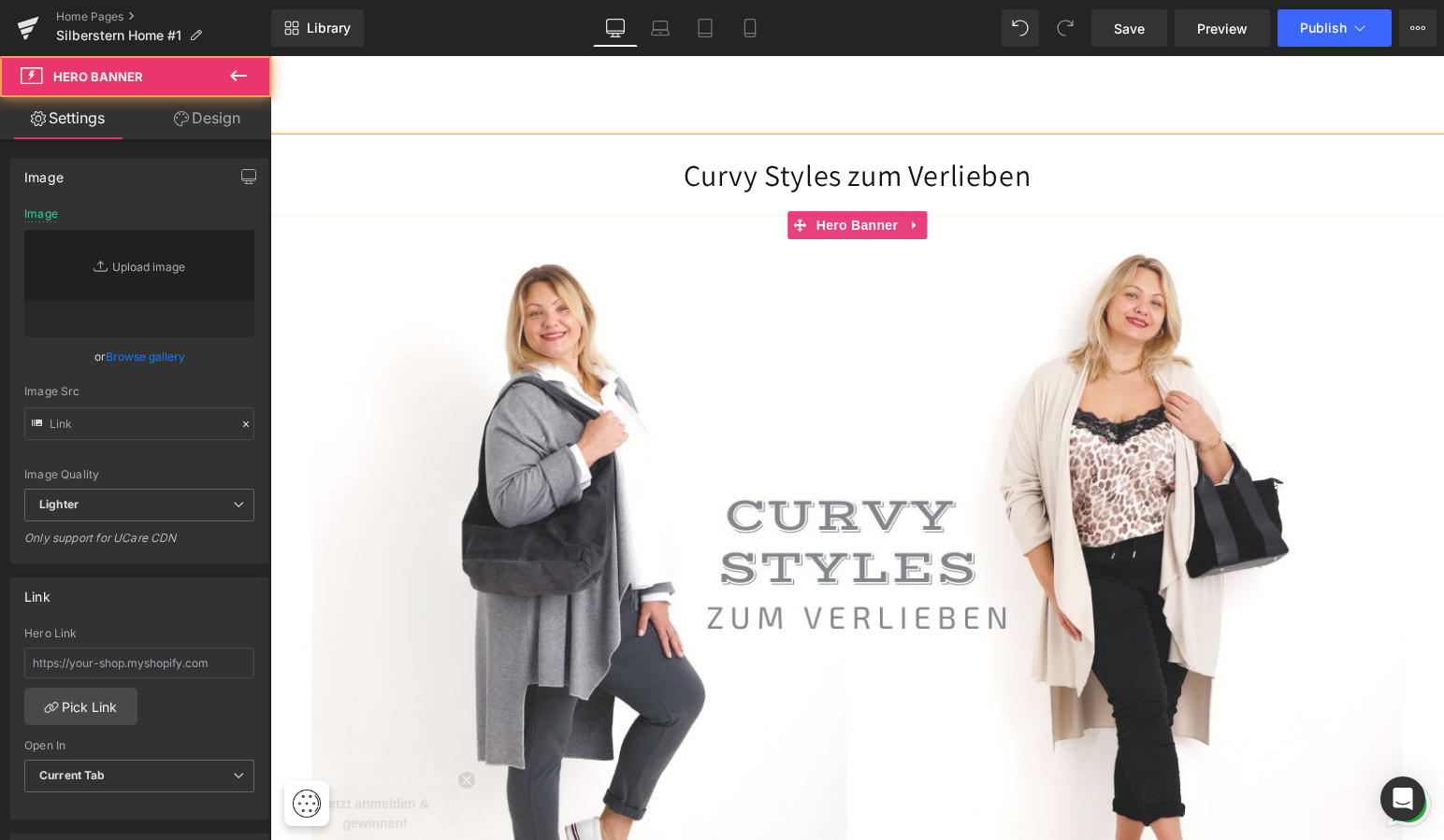
click at [973, 255] on div at bounding box center [856, 597] width 1173 height 773
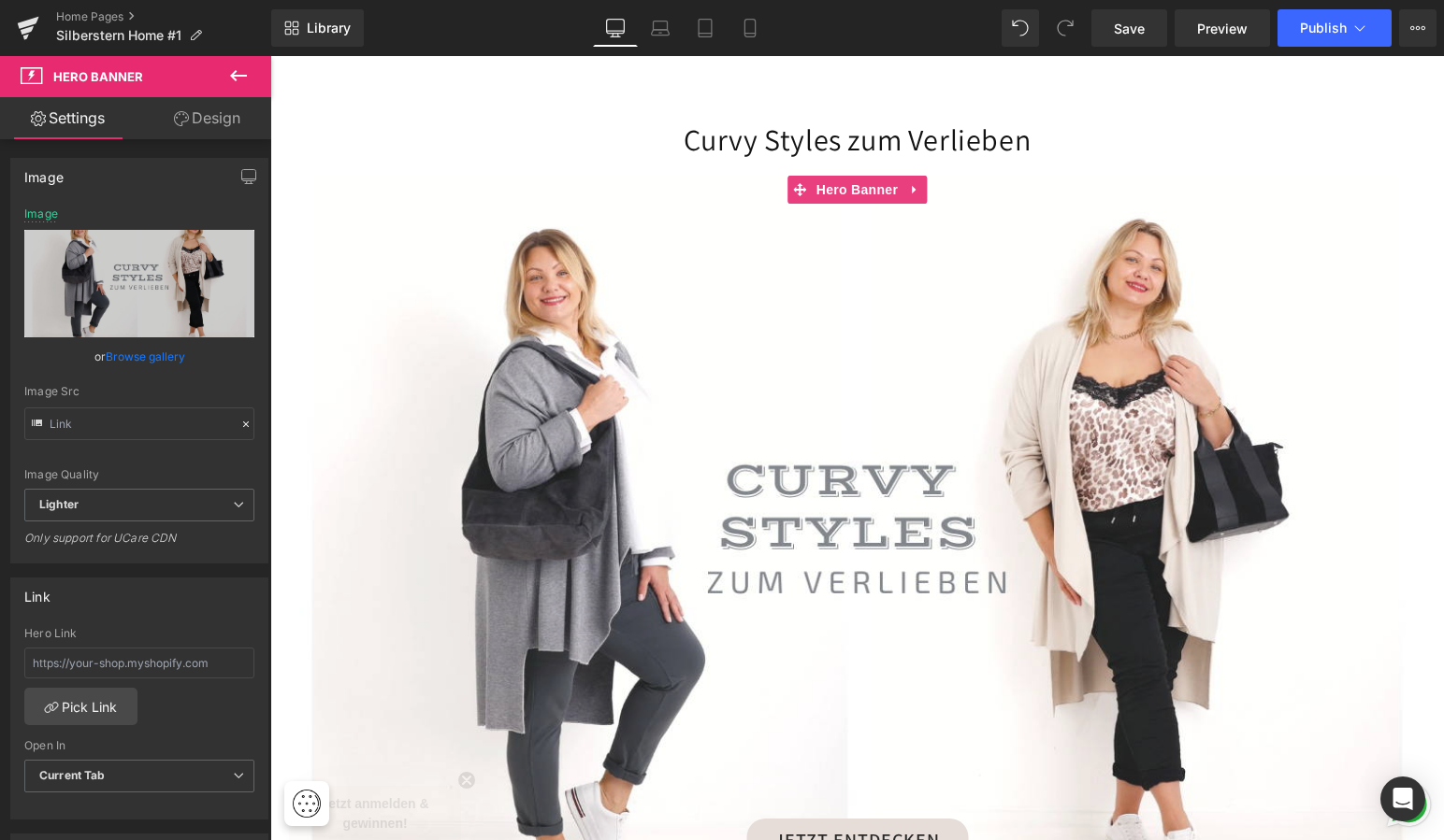
scroll to position [2034, 0]
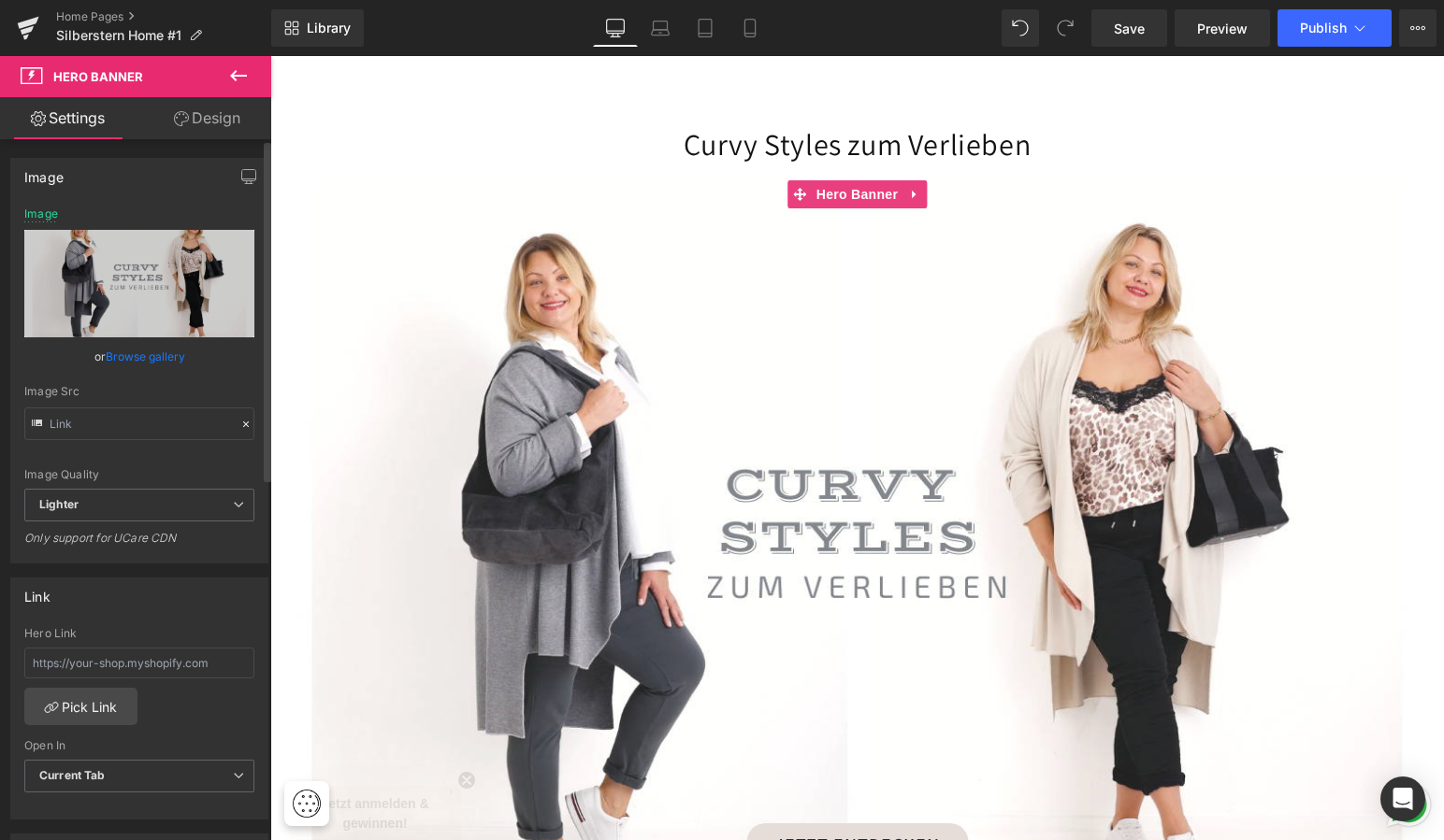
click at [158, 357] on link "Browse gallery" at bounding box center [146, 357] width 80 height 33
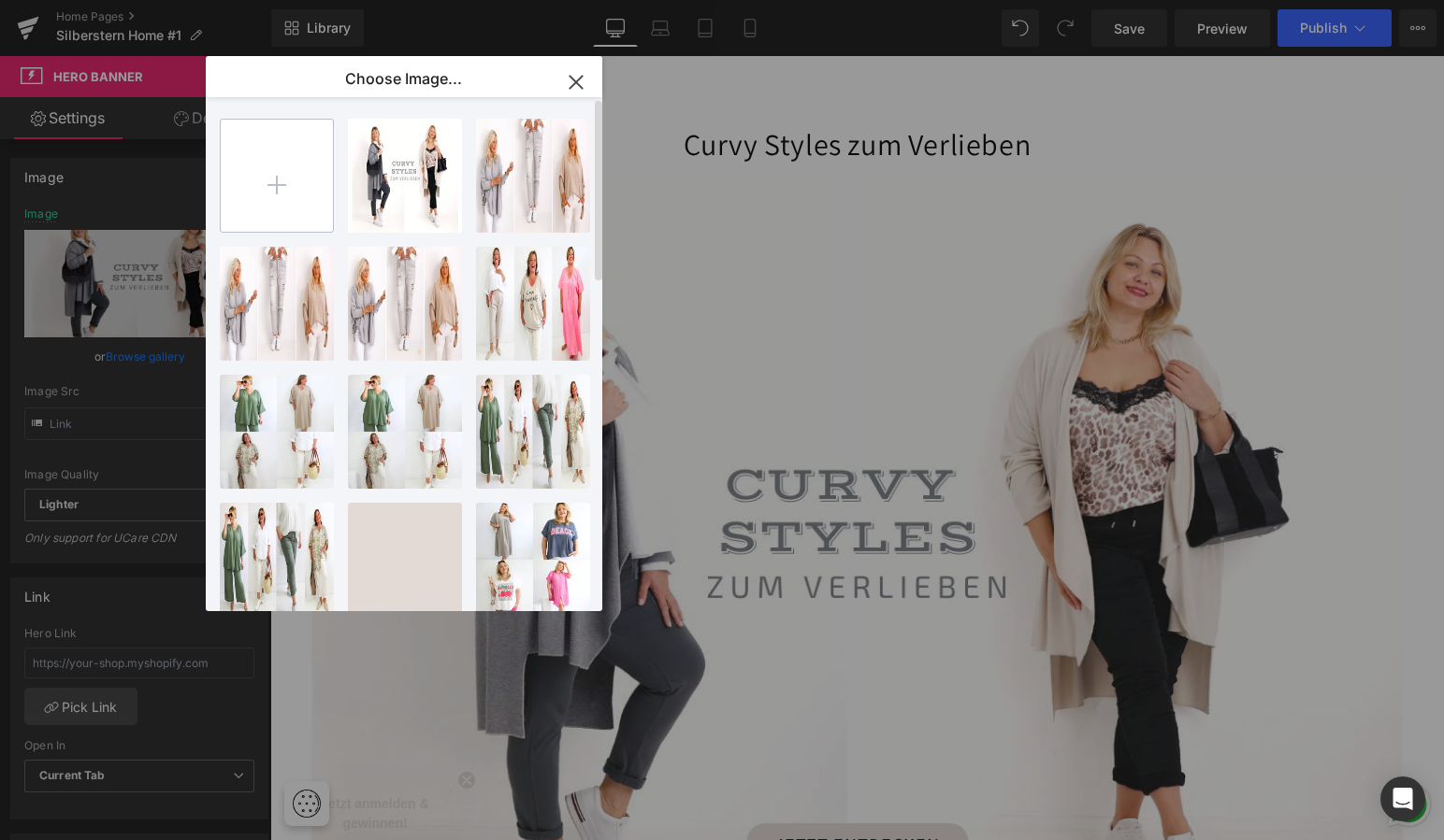
click at [295, 161] on input "file" at bounding box center [277, 176] width 112 height 112
click at [307, 188] on input "file" at bounding box center [277, 176] width 112 height 112
type input "C:\fakepath\curvesinstyle.jpg"
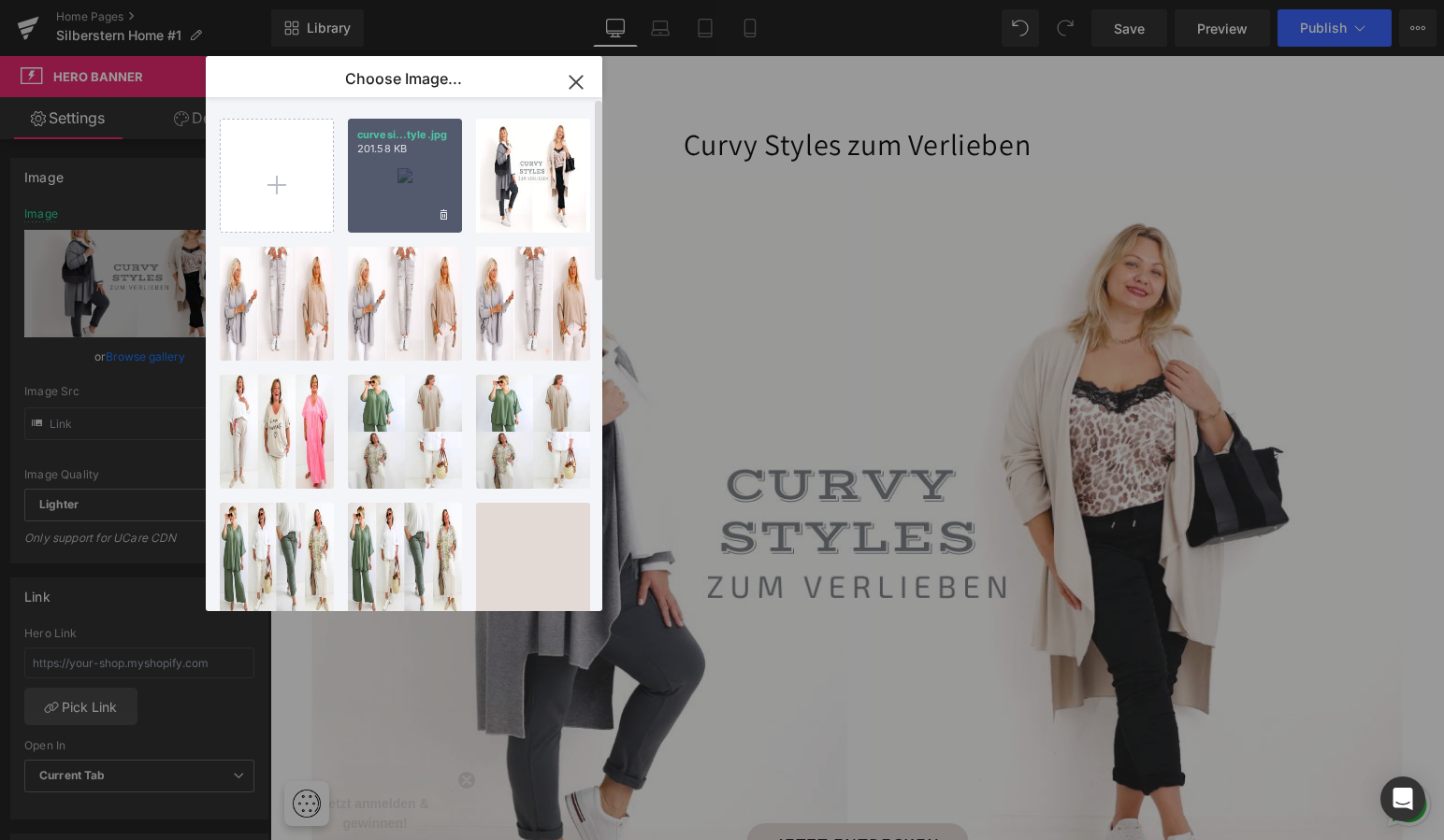
click at [386, 176] on div "curvesi...tyle.jpg 201.58 KB" at bounding box center [405, 176] width 114 height 114
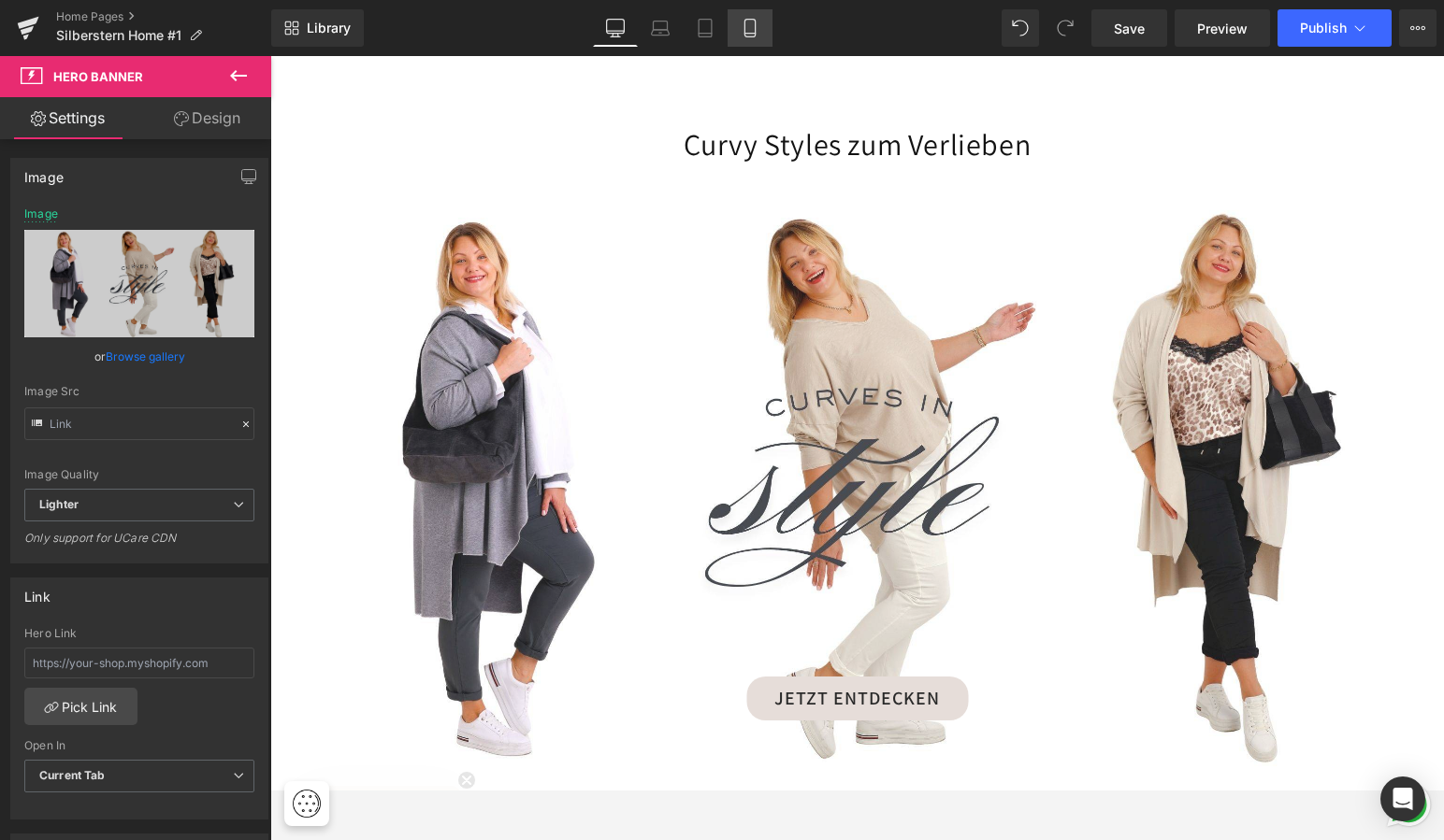
click at [754, 29] on icon at bounding box center [749, 29] width 10 height 18
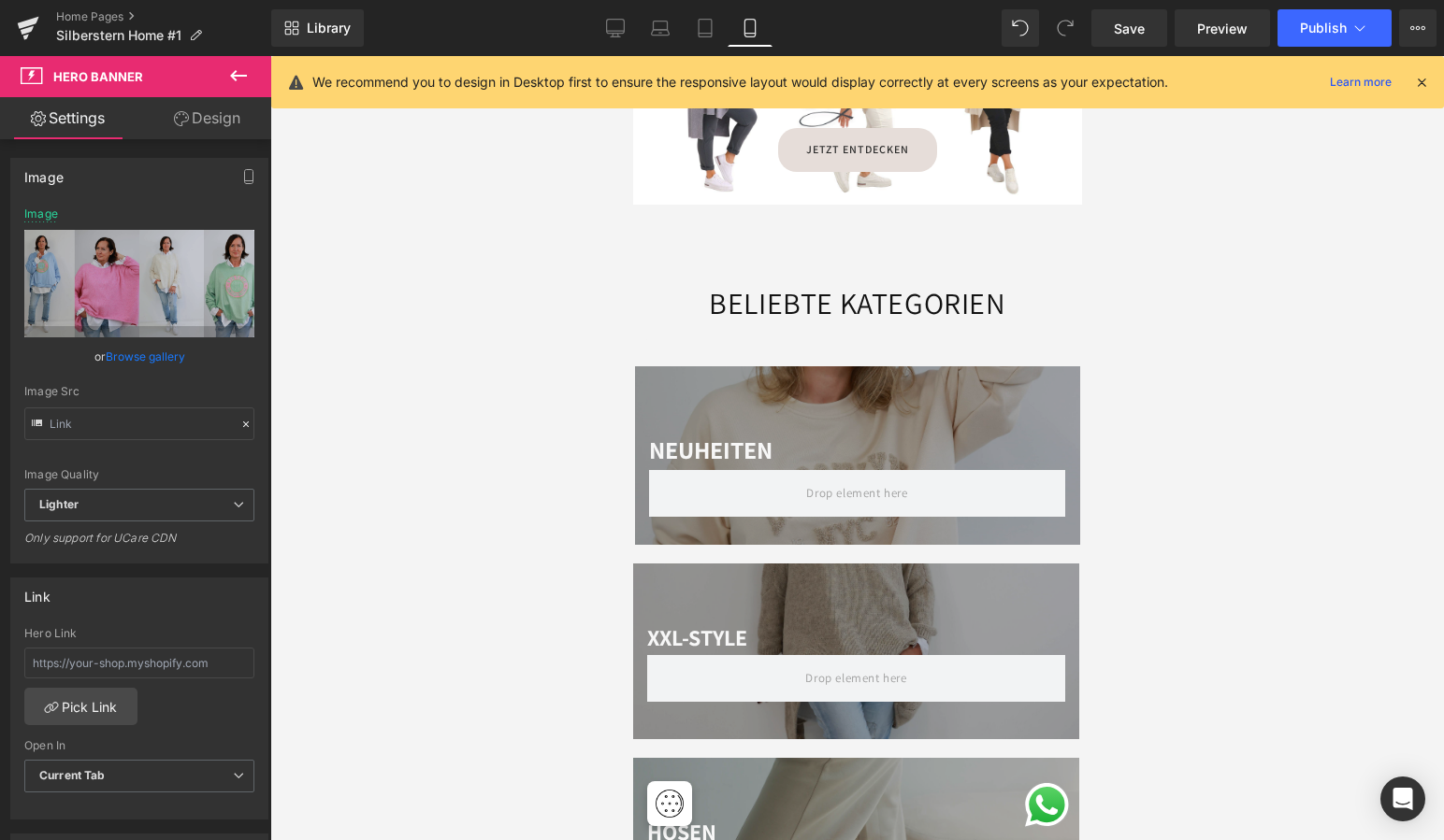
scroll to position [1671, 0]
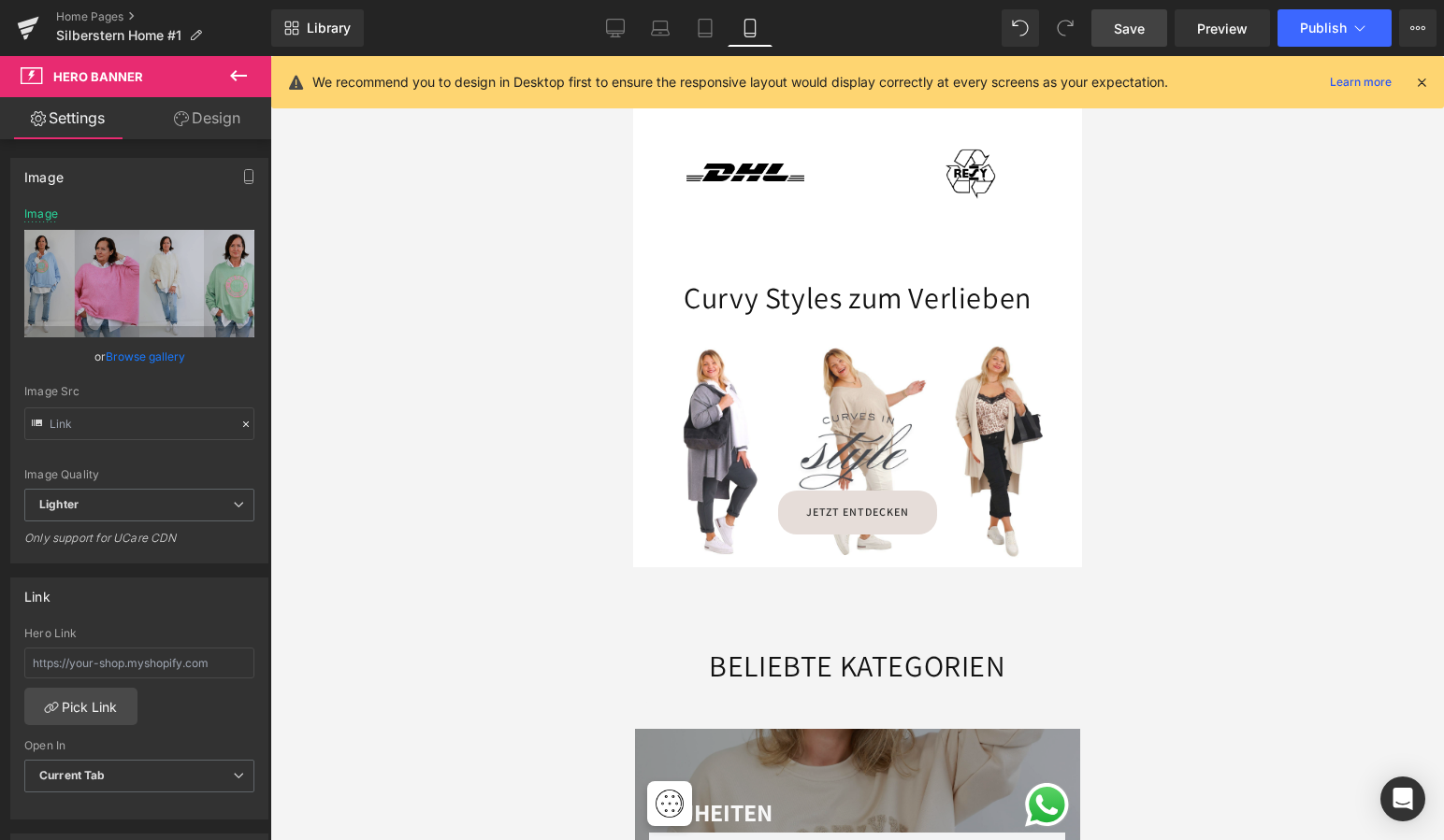
click at [1132, 24] on span "Save" at bounding box center [1128, 29] width 31 height 20
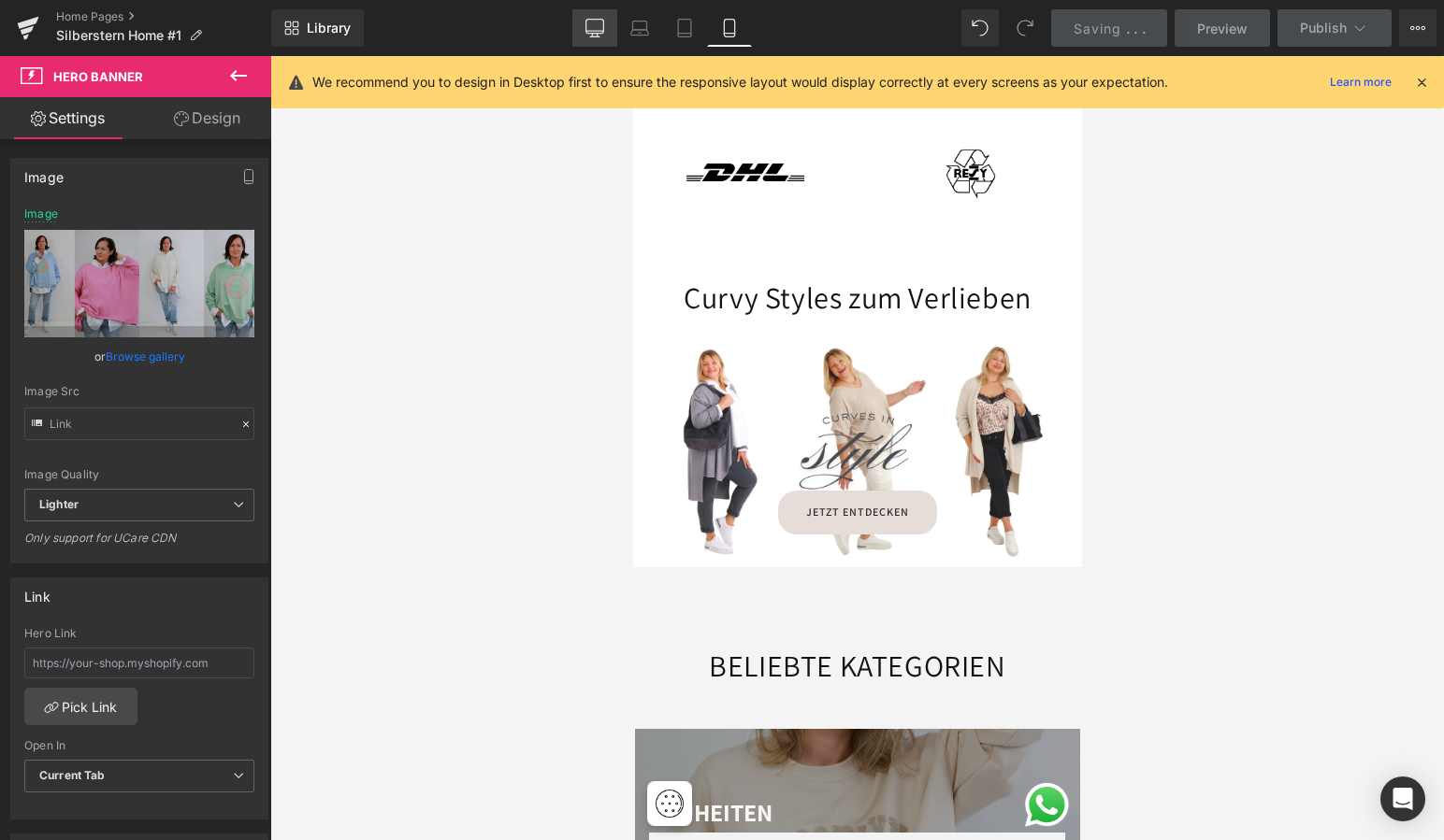
click at [590, 22] on icon at bounding box center [595, 28] width 19 height 19
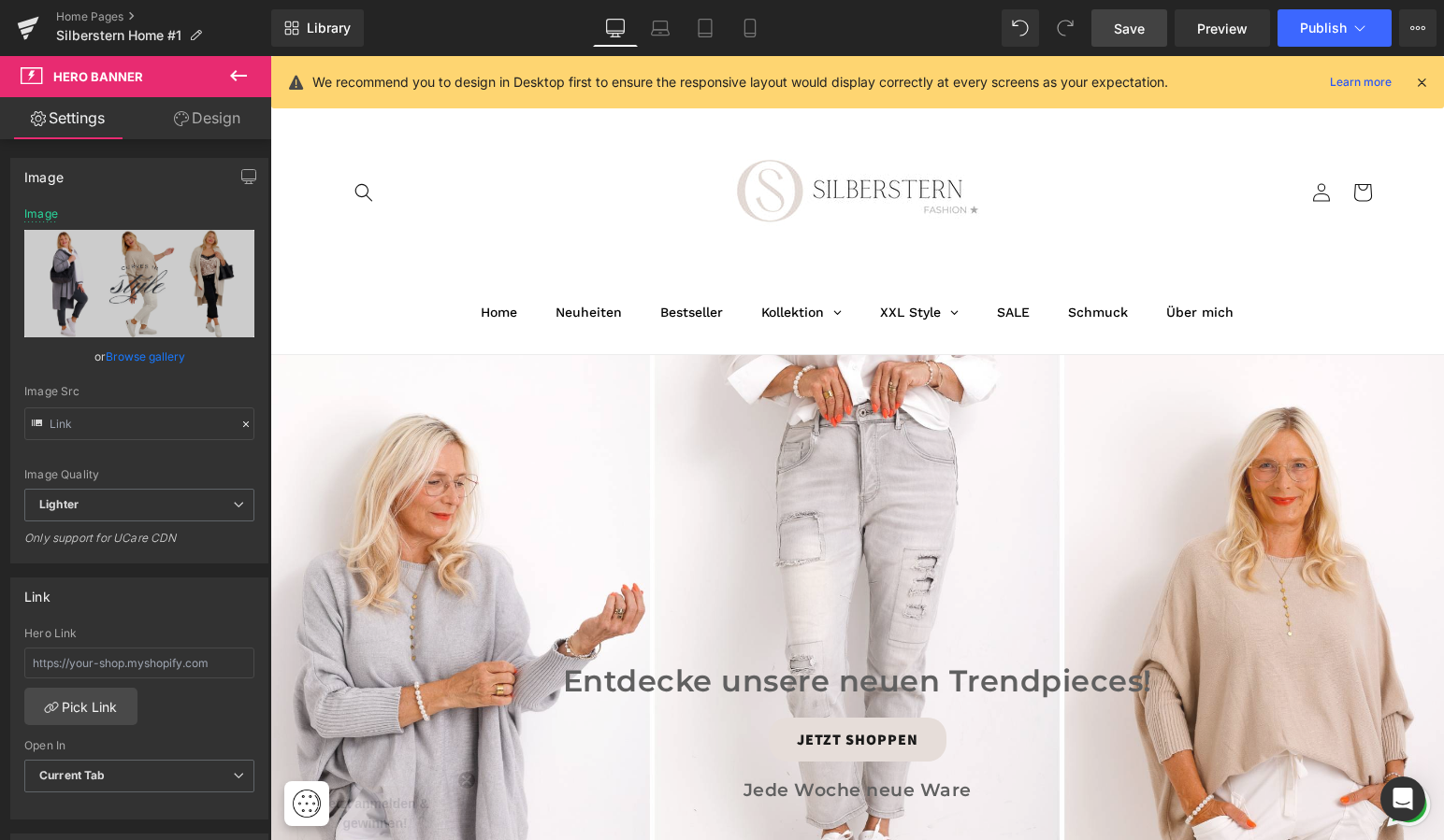
scroll to position [0, 0]
click at [1320, 22] on span "Publish" at bounding box center [1323, 28] width 47 height 15
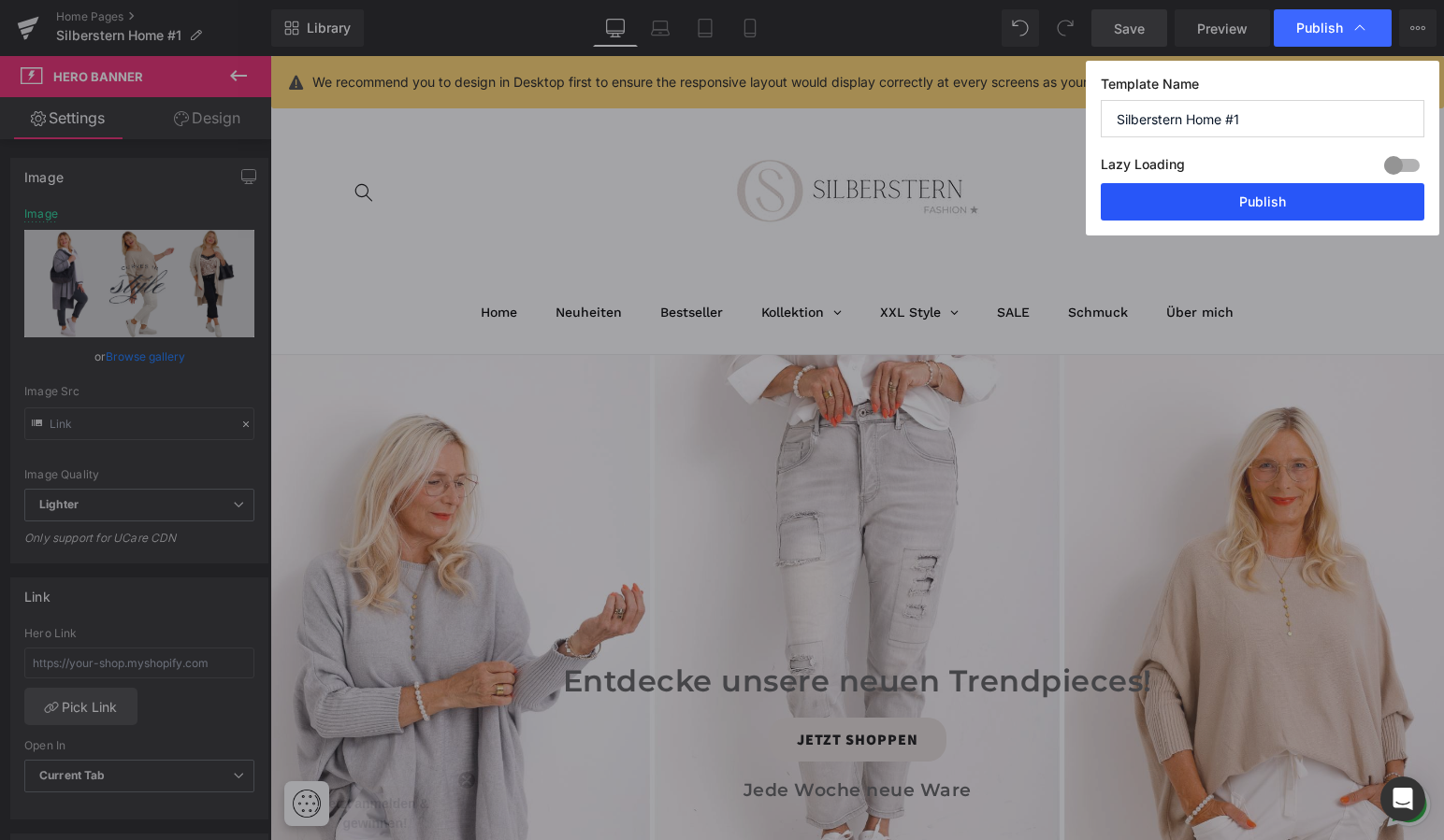
click at [1226, 196] on button "Publish" at bounding box center [1262, 201] width 324 height 37
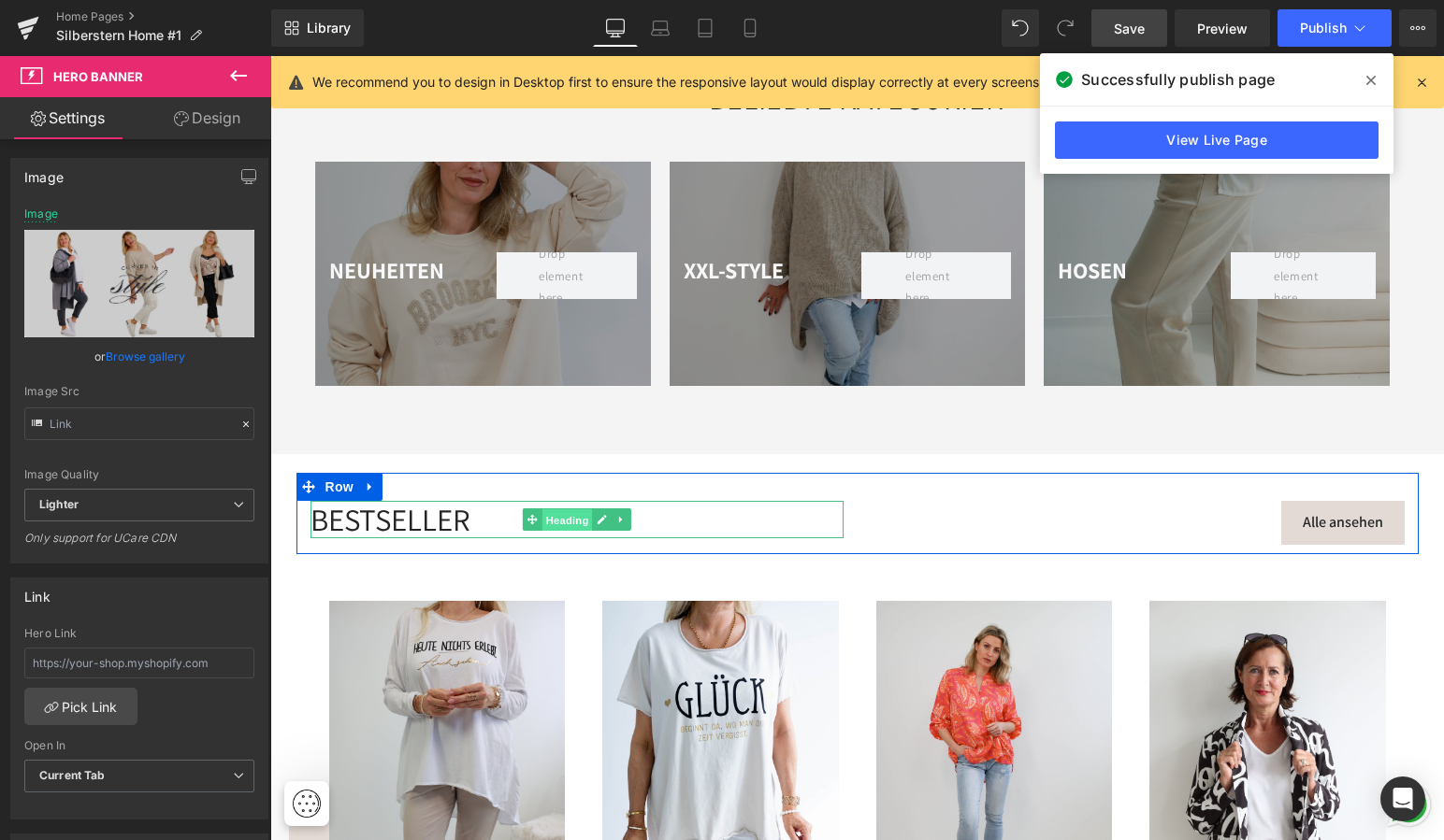
scroll to position [2837, 0]
click at [558, 510] on span "Heading" at bounding box center [567, 521] width 51 height 22
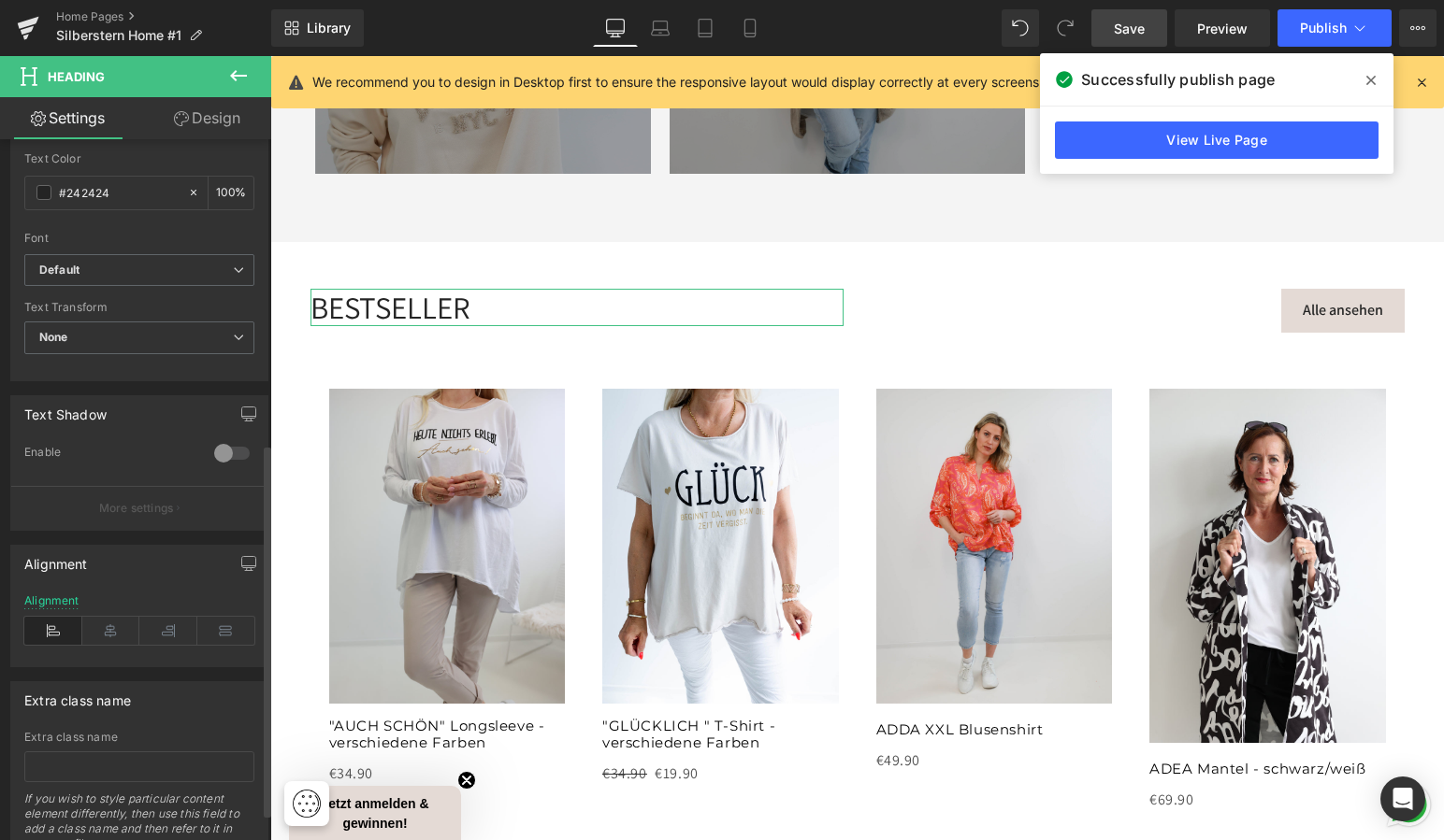
scroll to position [580, 0]
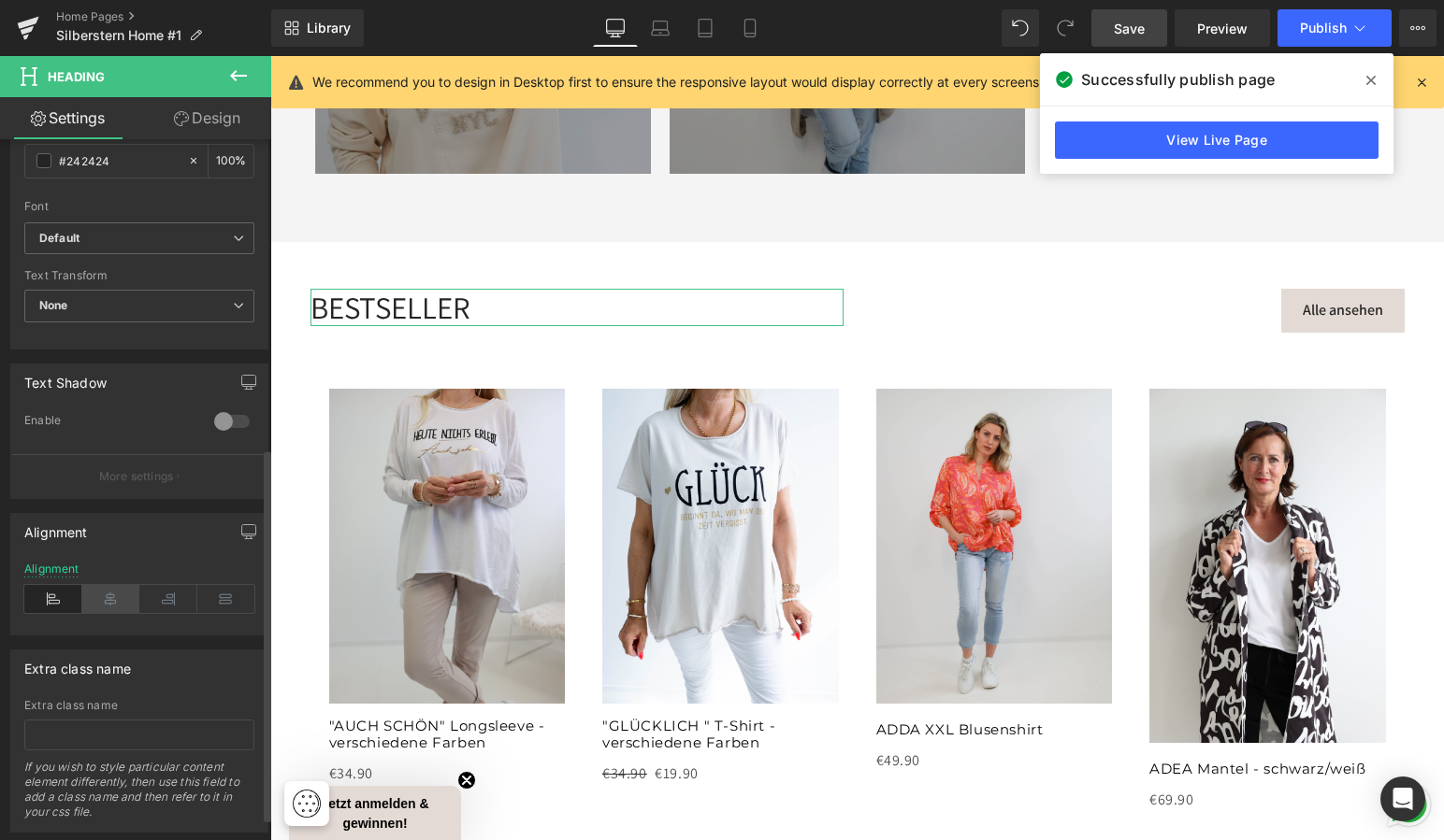
click at [107, 596] on icon at bounding box center [111, 599] width 58 height 28
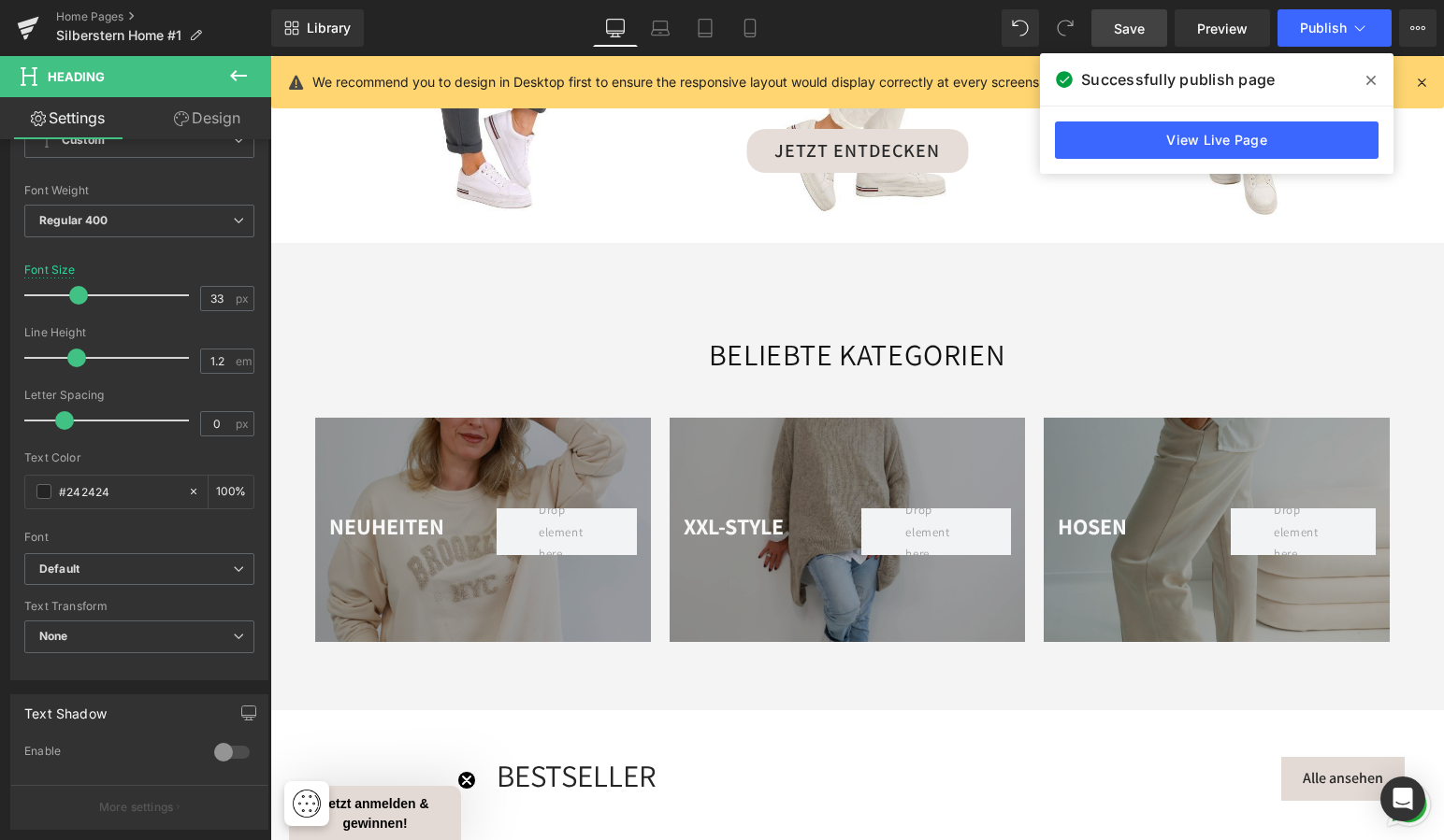
scroll to position [2582, 0]
click at [795, 337] on div "BELIEBTE KATEGORIEN" at bounding box center [856, 353] width 1173 height 73
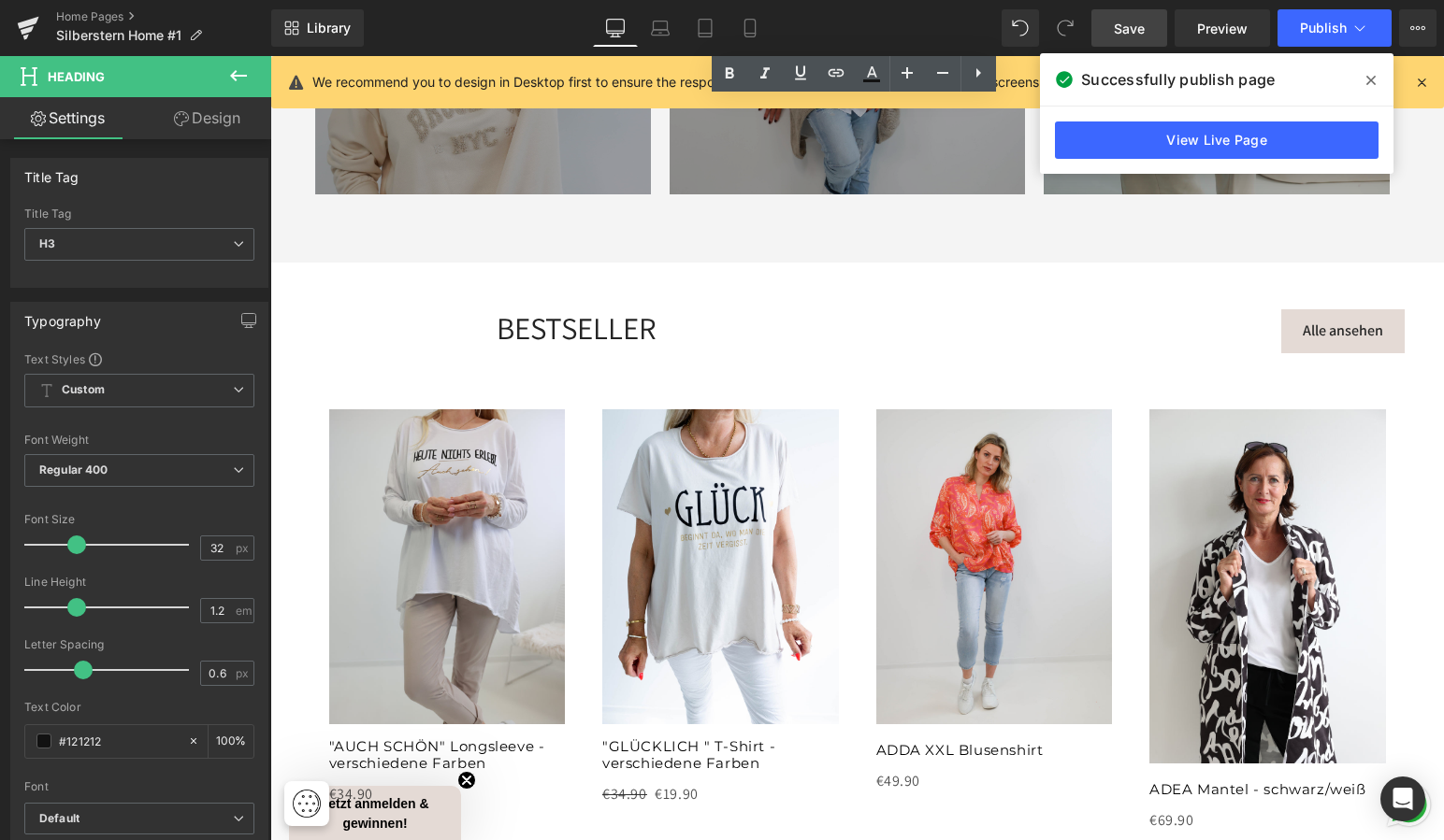
scroll to position [3019, 0]
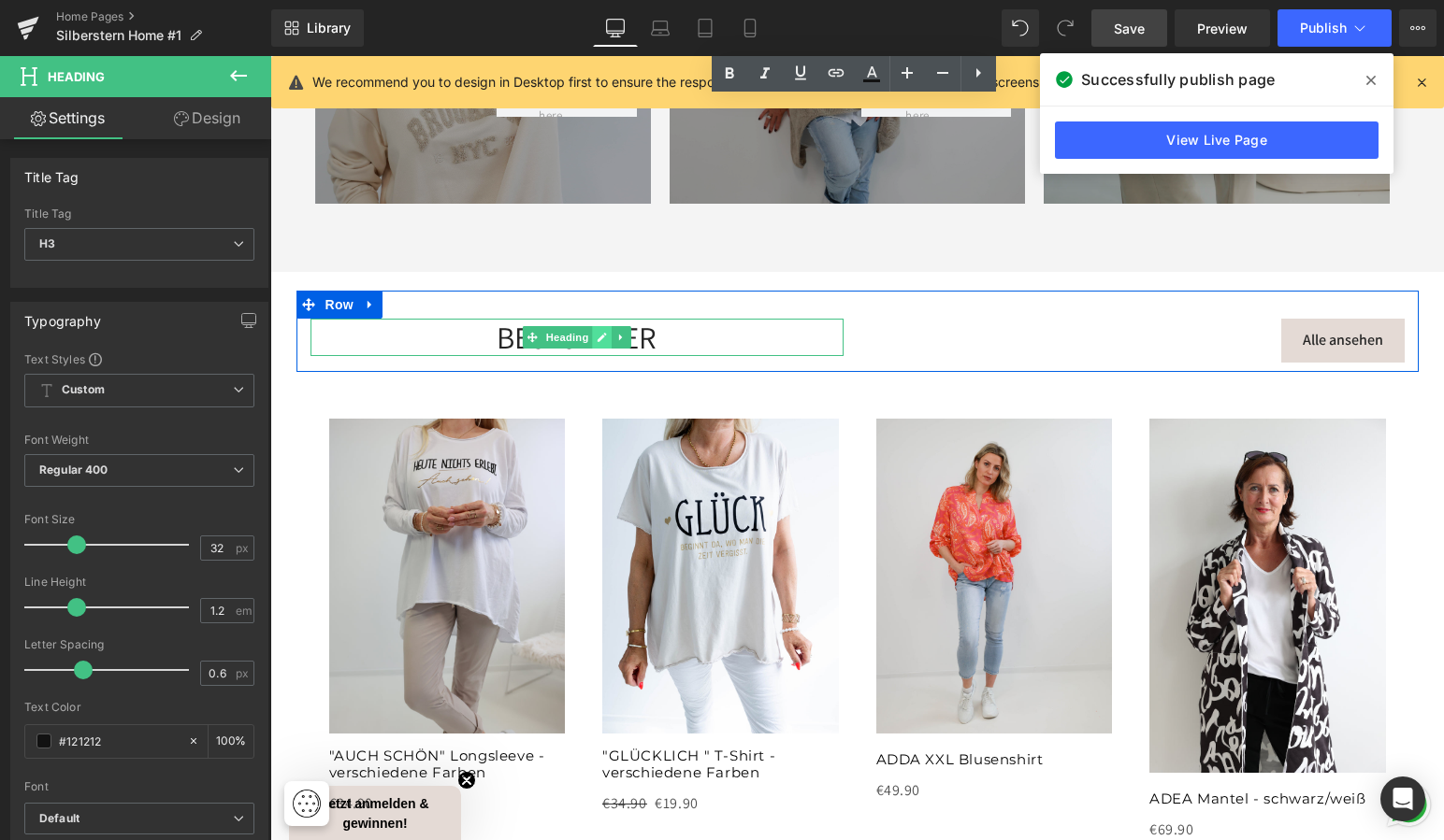
click at [598, 333] on icon at bounding box center [602, 337] width 9 height 9
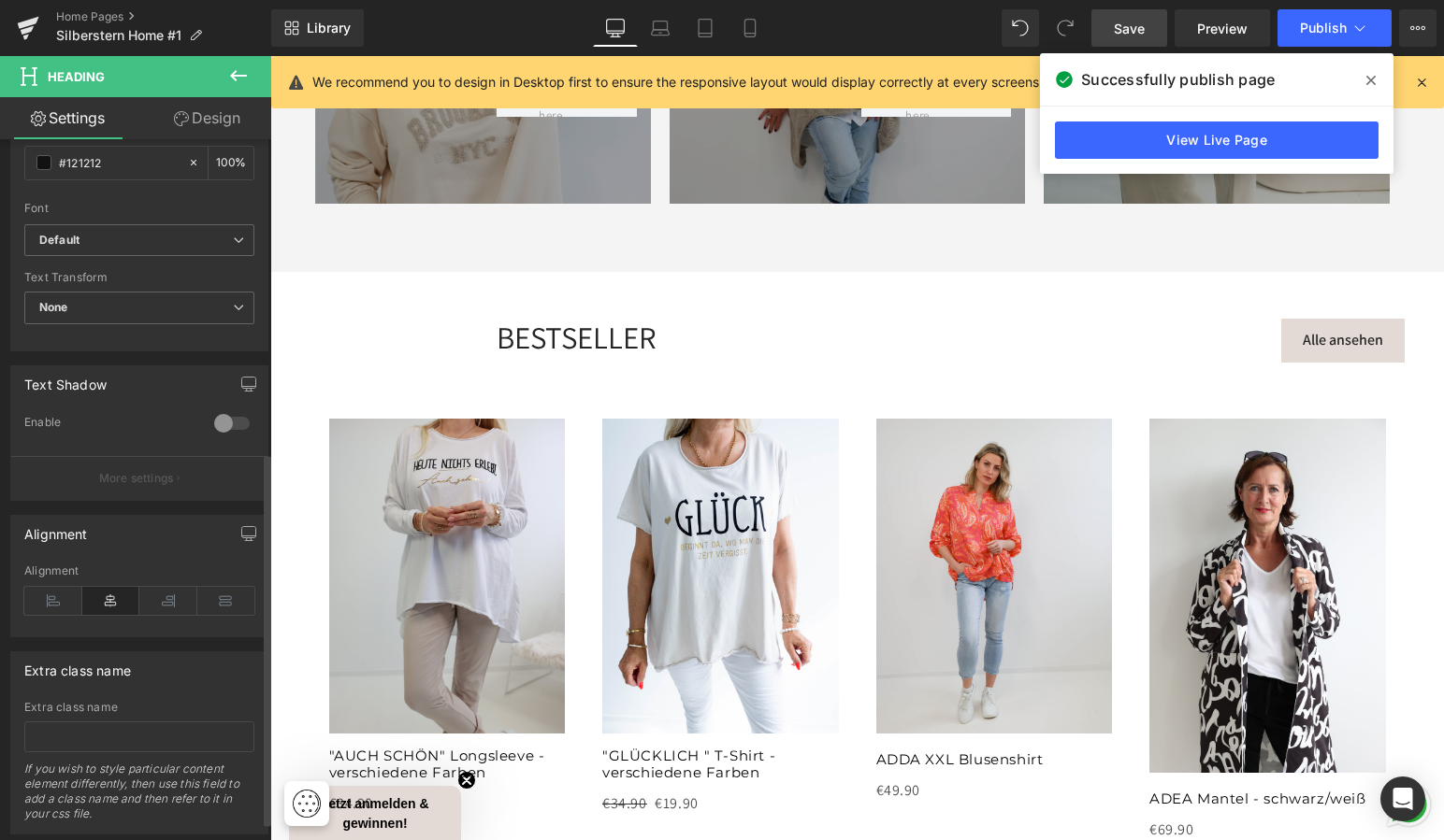
scroll to position [588, 0]
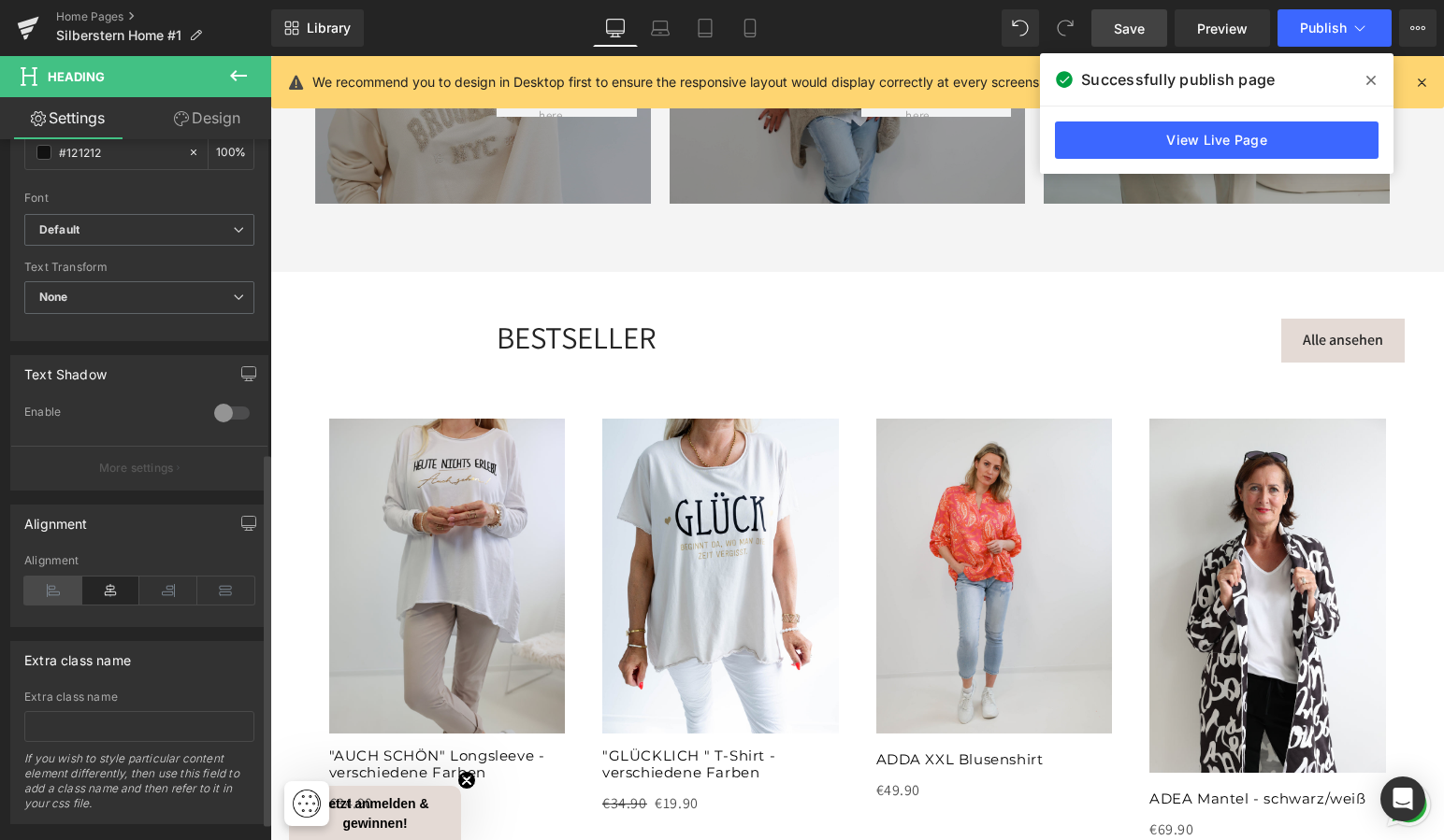
click at [52, 587] on icon at bounding box center [53, 590] width 58 height 28
drag, startPoint x: 47, startPoint y: 584, endPoint x: 157, endPoint y: 590, distance: 110.2
click at [47, 584] on icon at bounding box center [53, 590] width 58 height 28
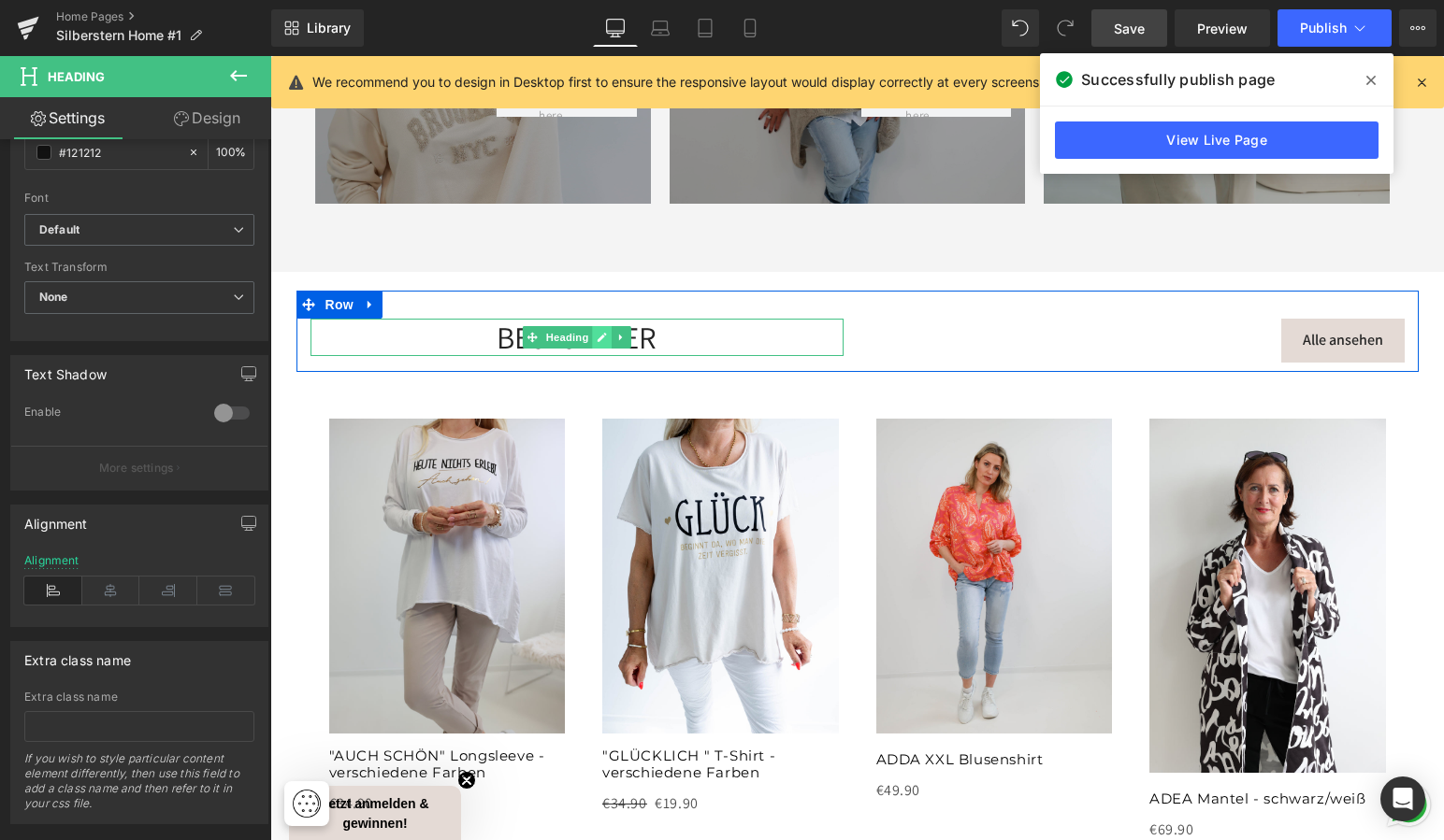
click at [607, 329] on link at bounding box center [602, 338] width 20 height 22
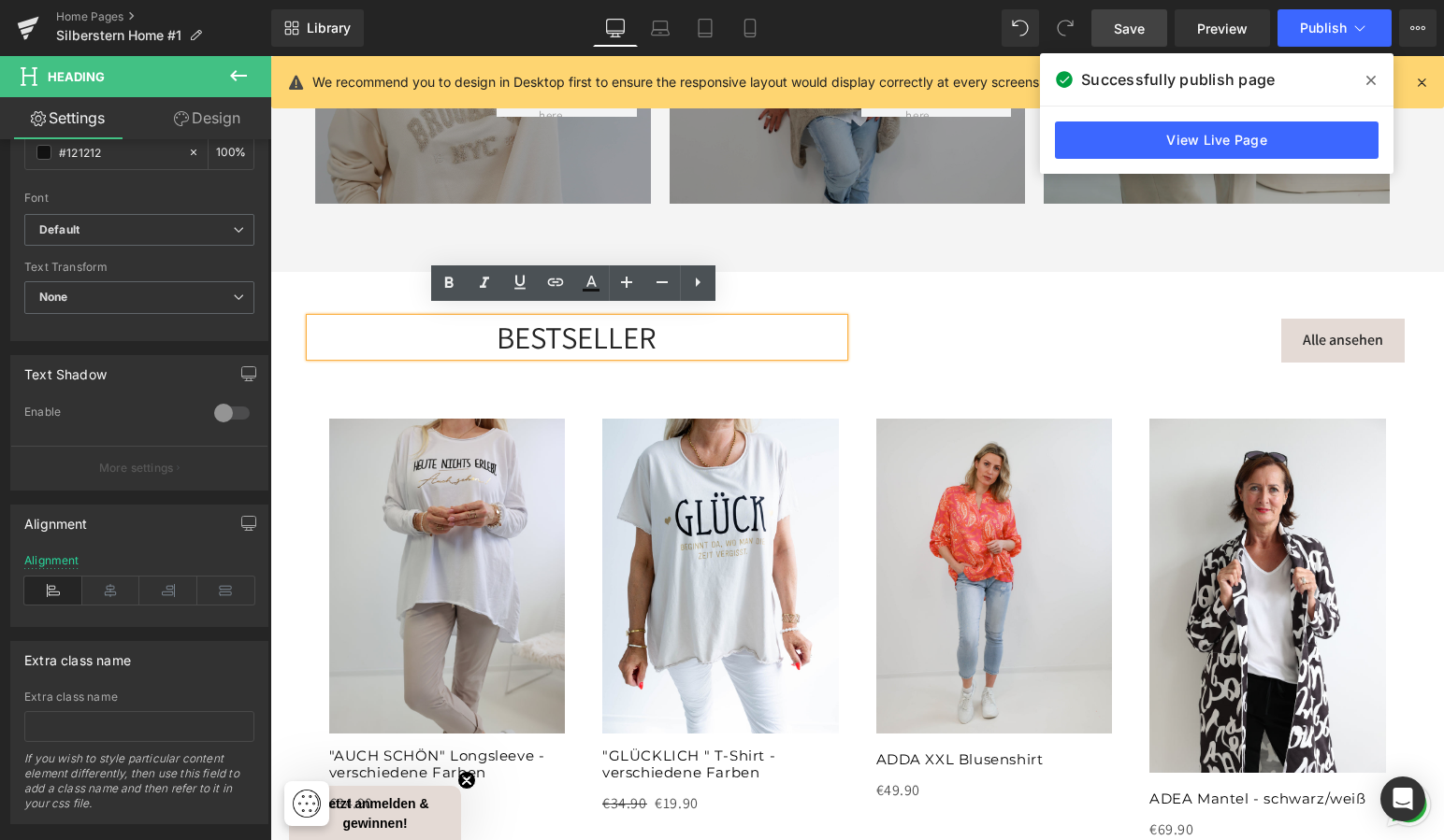
click at [708, 330] on div "BESTSELLER" at bounding box center [577, 337] width 533 height 37
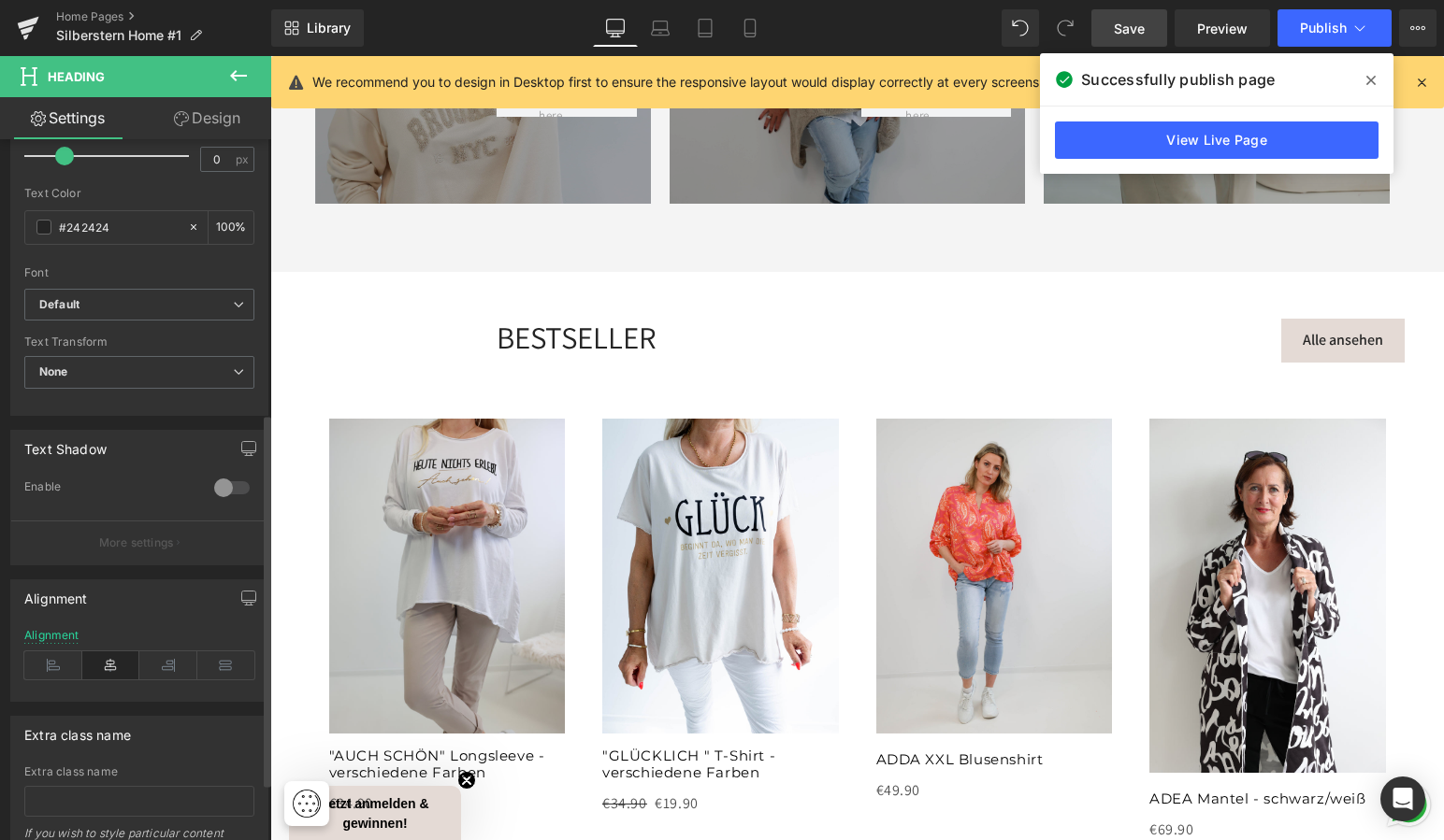
scroll to position [515, 0]
click at [53, 659] on icon at bounding box center [53, 664] width 58 height 28
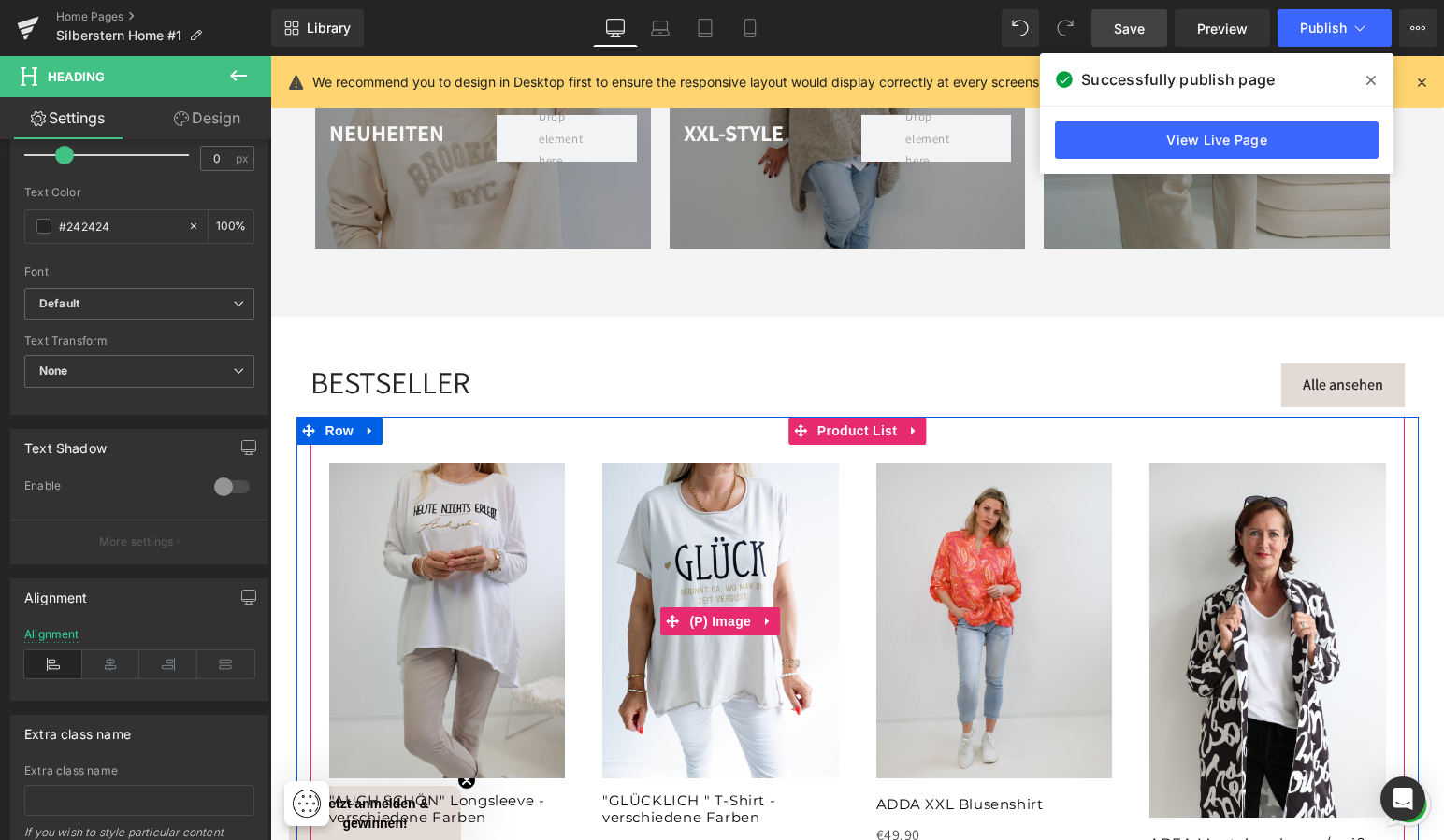
scroll to position [2972, 0]
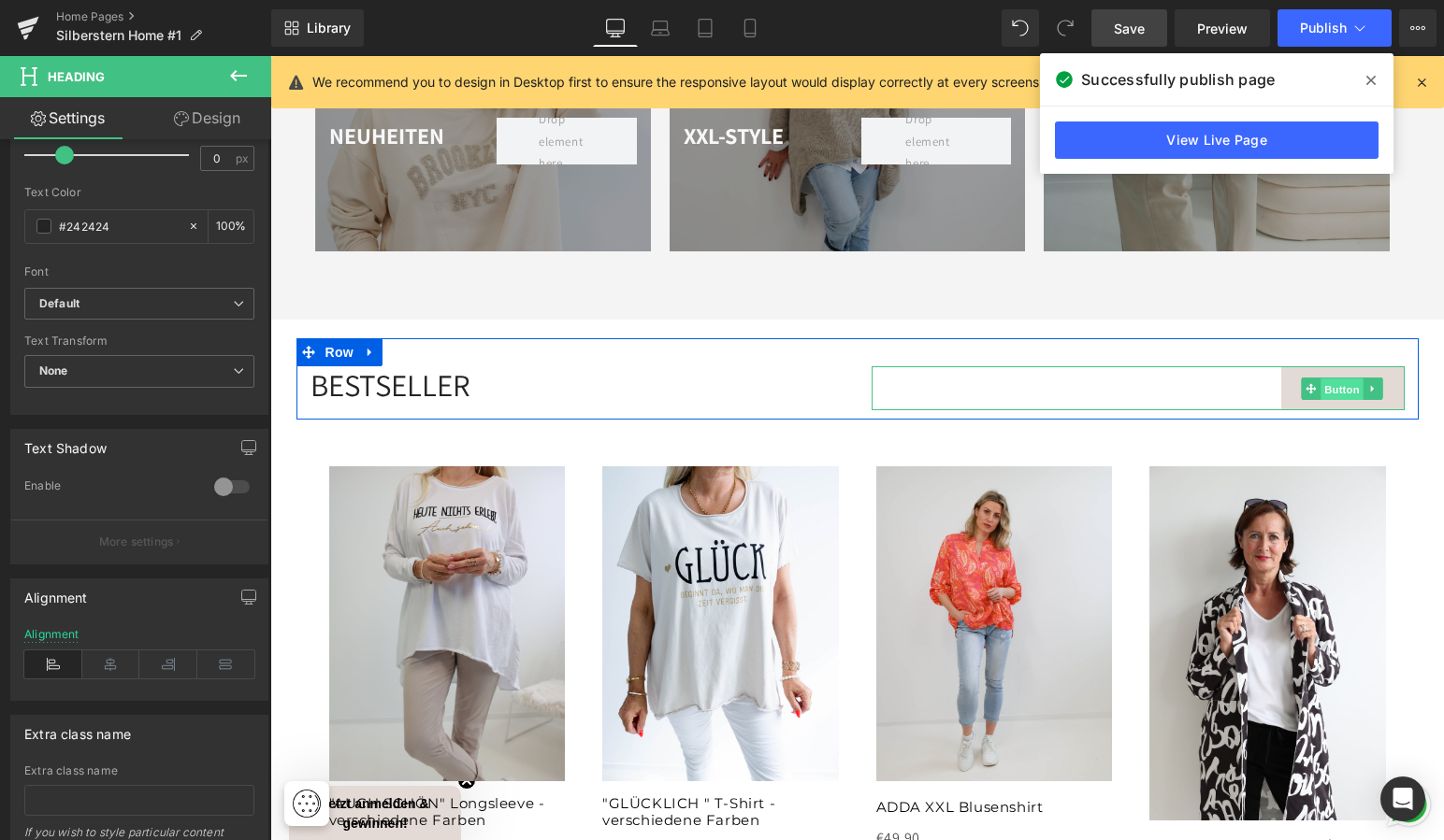
click at [1342, 379] on span "Button" at bounding box center [1342, 390] width 43 height 22
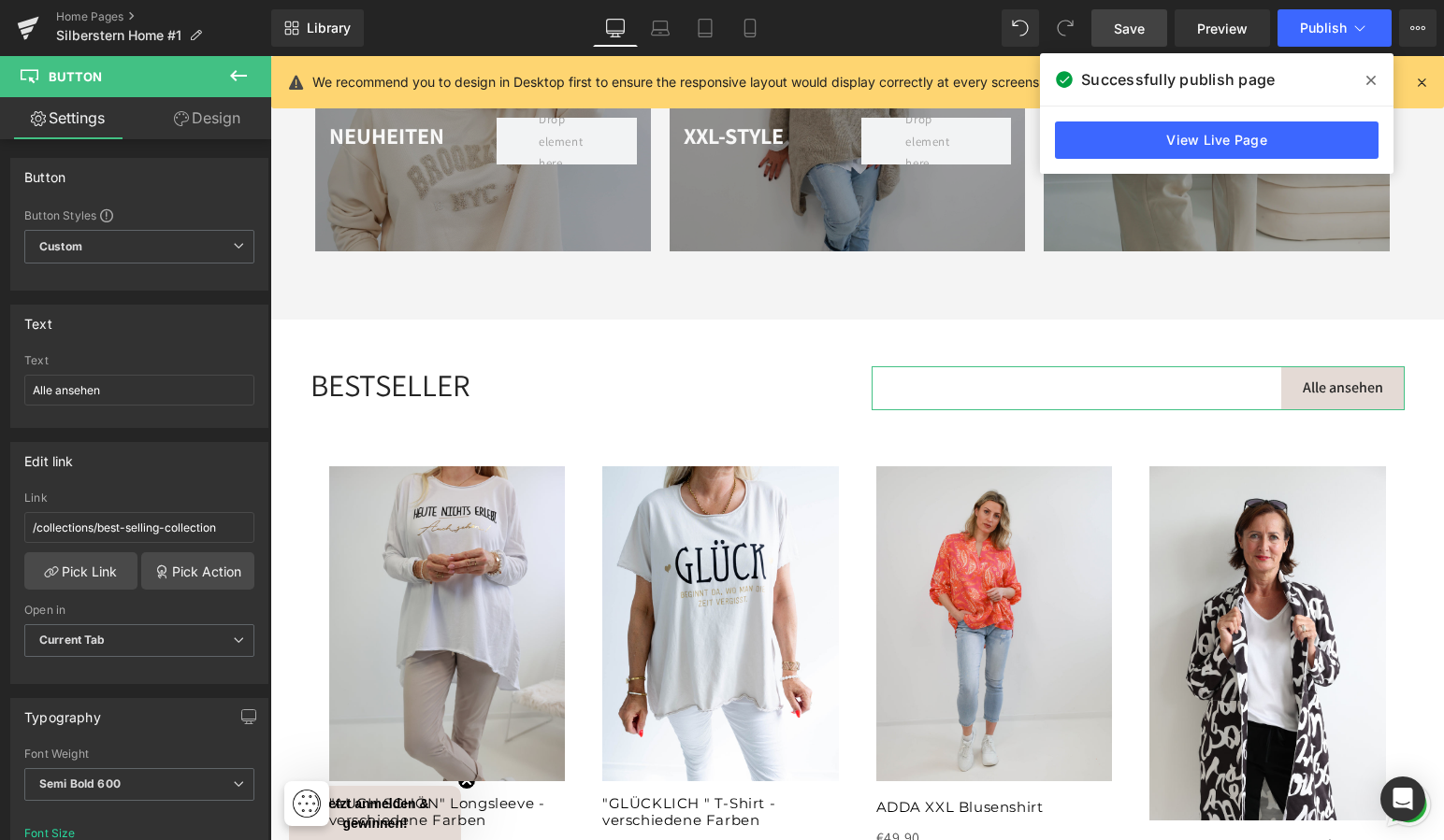
click at [215, 116] on link "Design" at bounding box center [207, 118] width 136 height 42
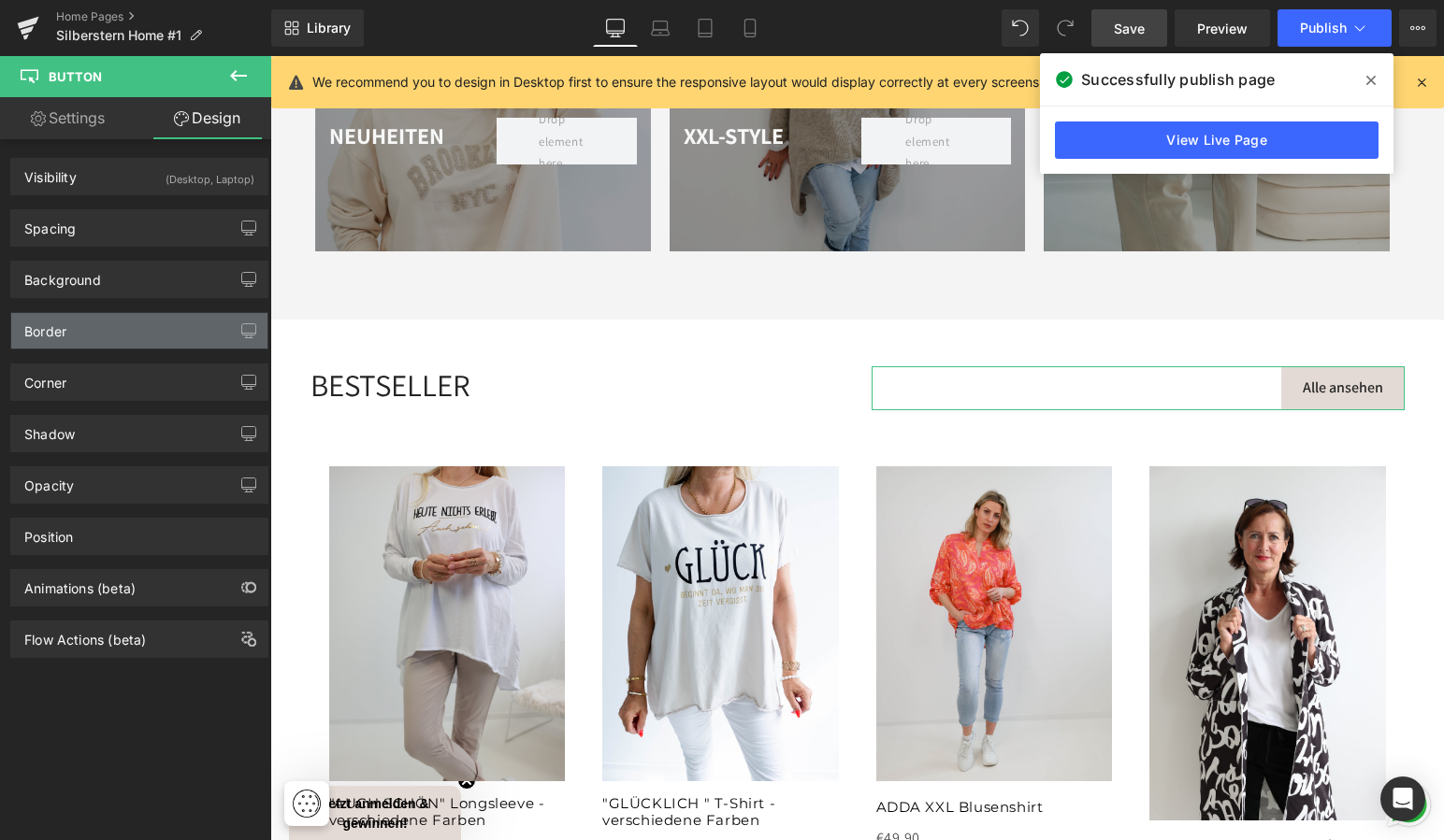
click at [97, 335] on div "Border" at bounding box center [139, 331] width 256 height 36
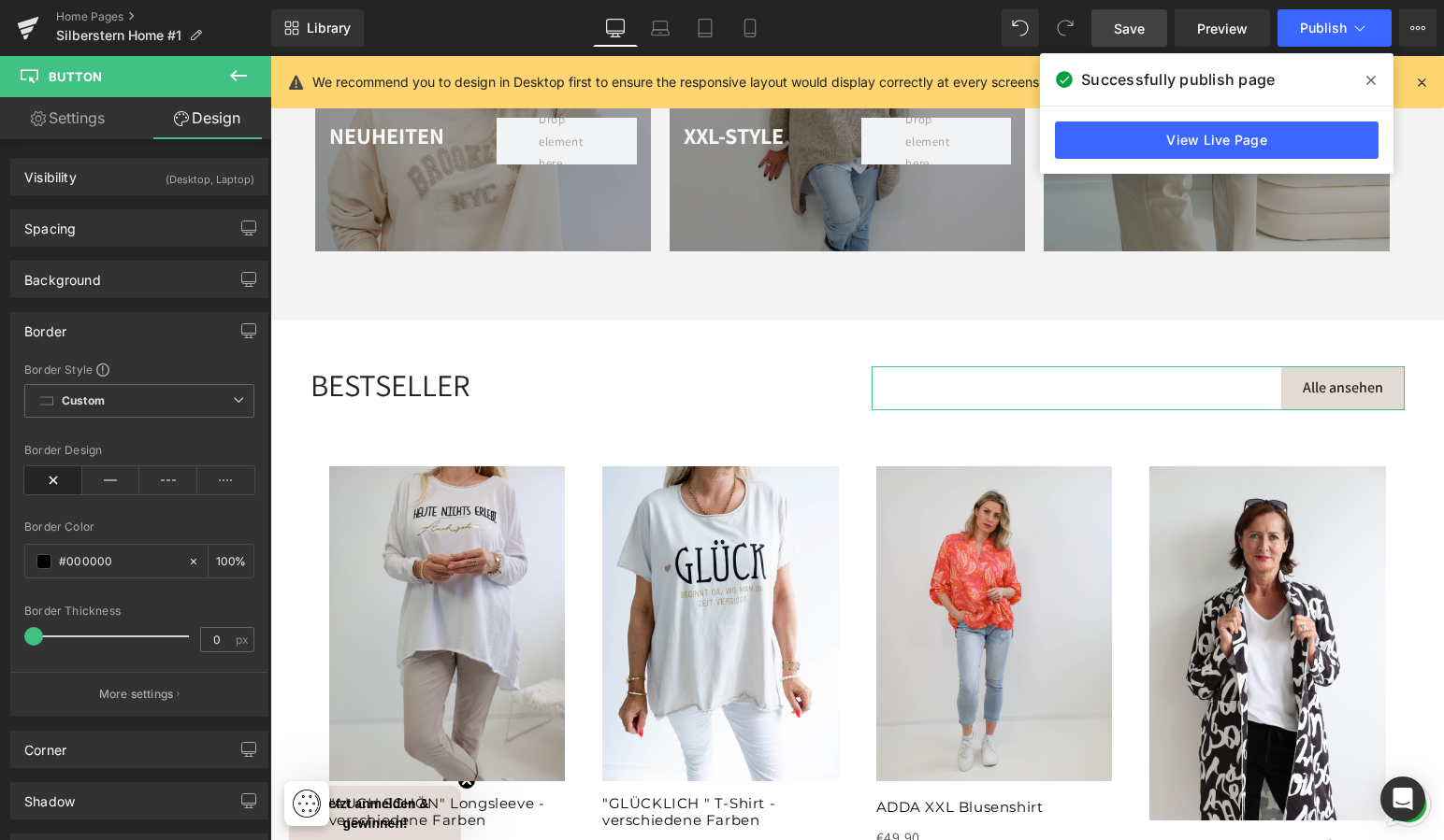
click at [195, 330] on div "Border" at bounding box center [139, 331] width 256 height 36
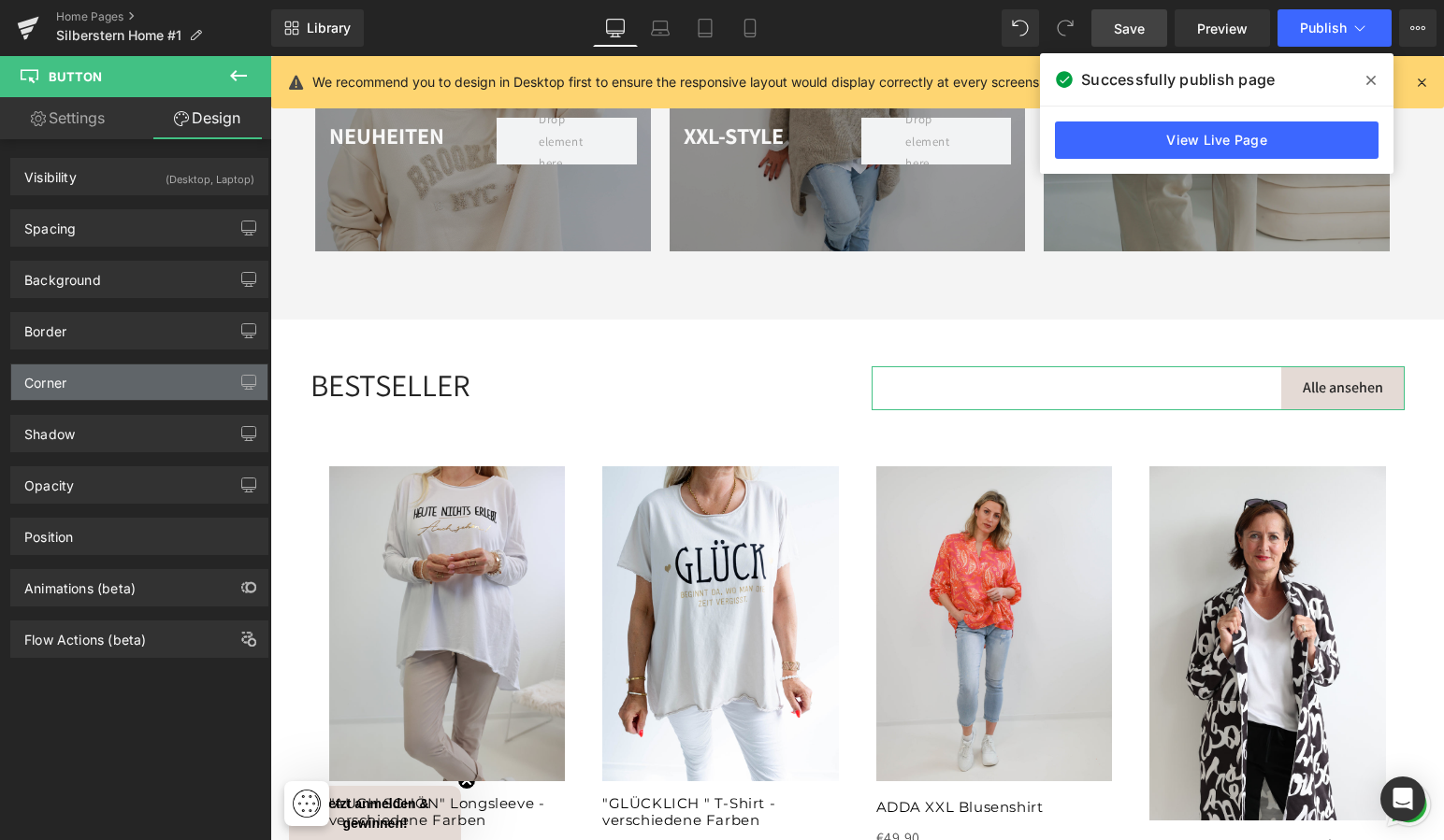
click at [176, 377] on div "Corner" at bounding box center [139, 383] width 256 height 36
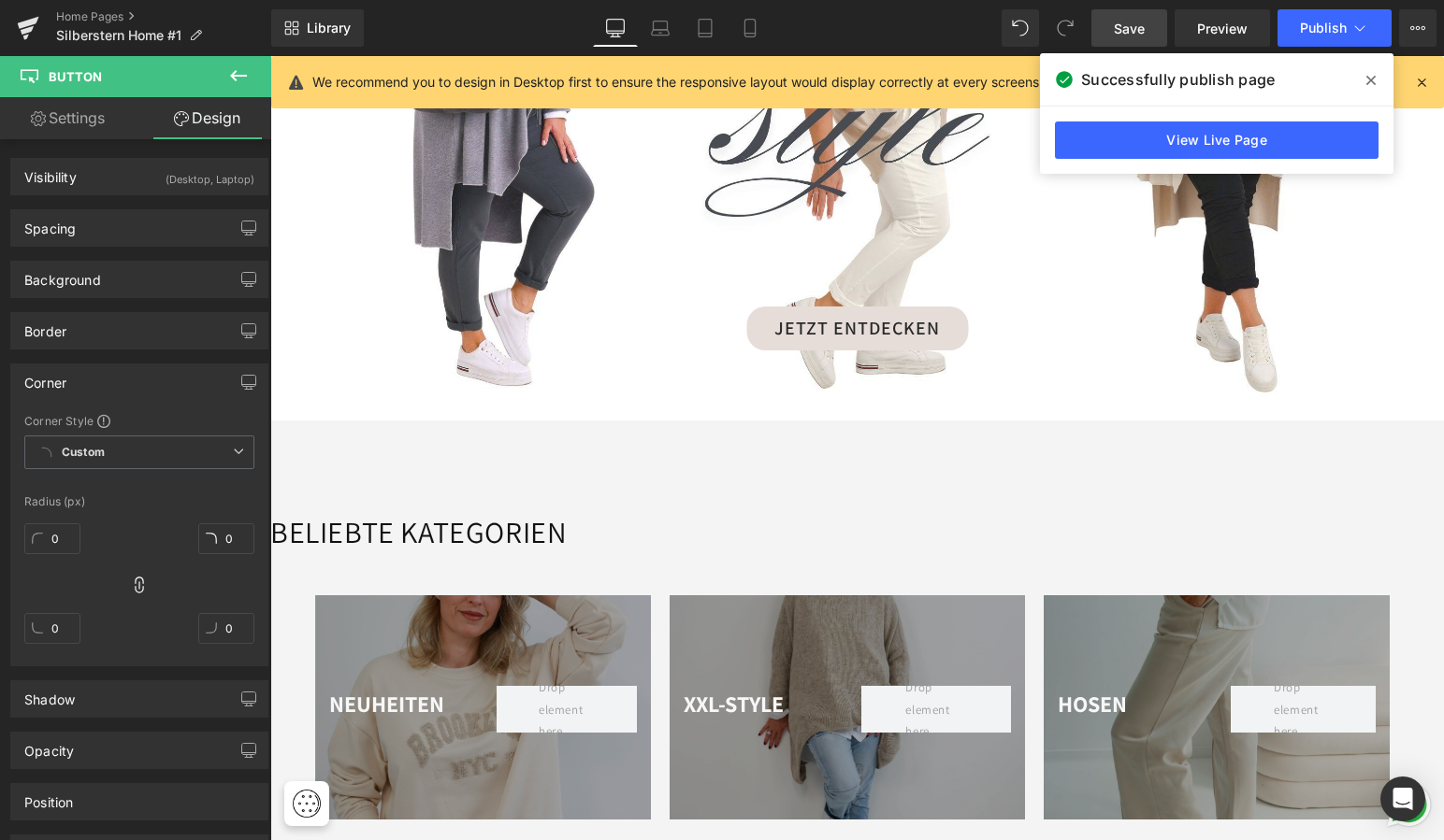
scroll to position [2401, 0]
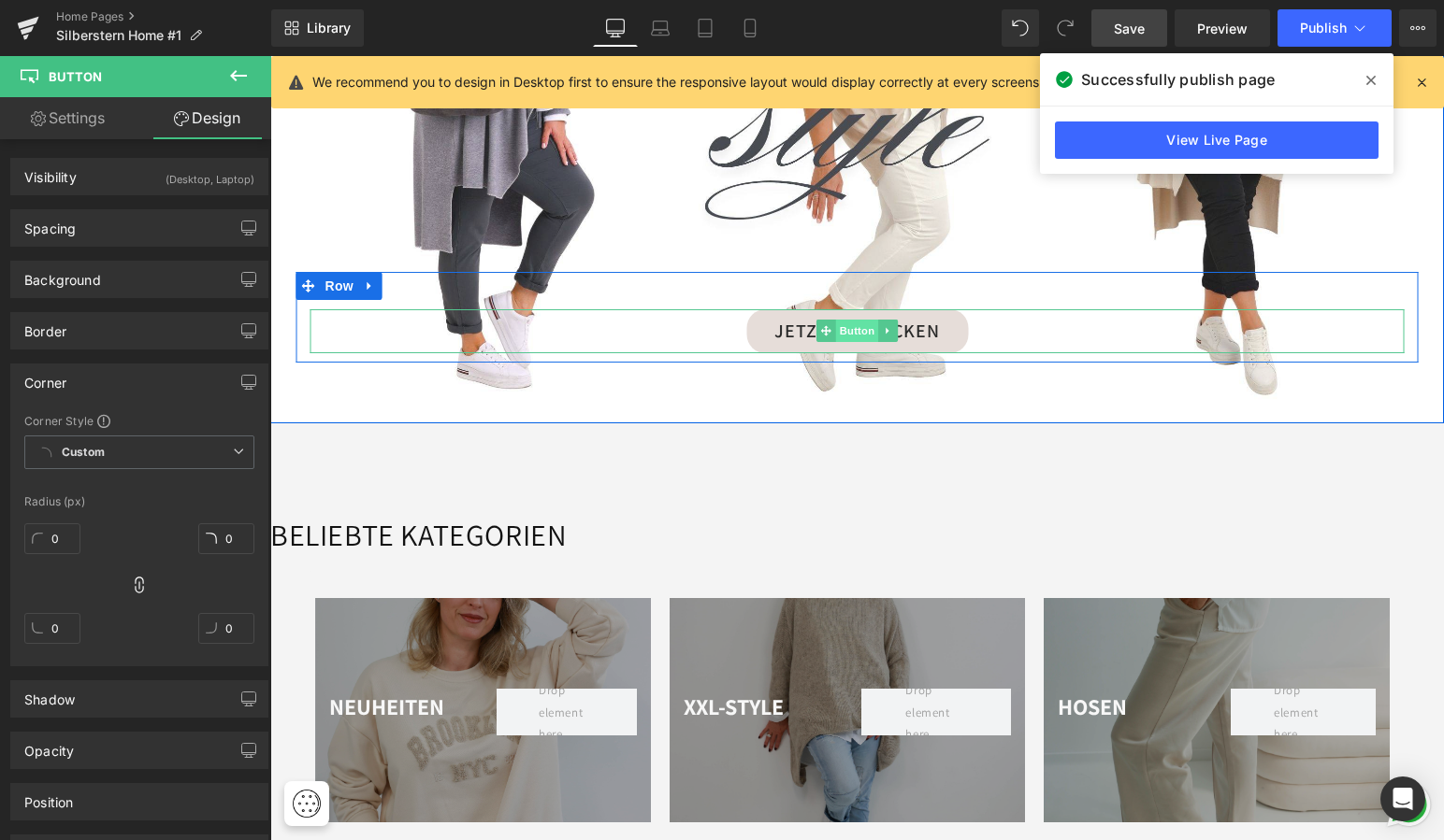
click at [851, 320] on span "Button" at bounding box center [857, 331] width 43 height 22
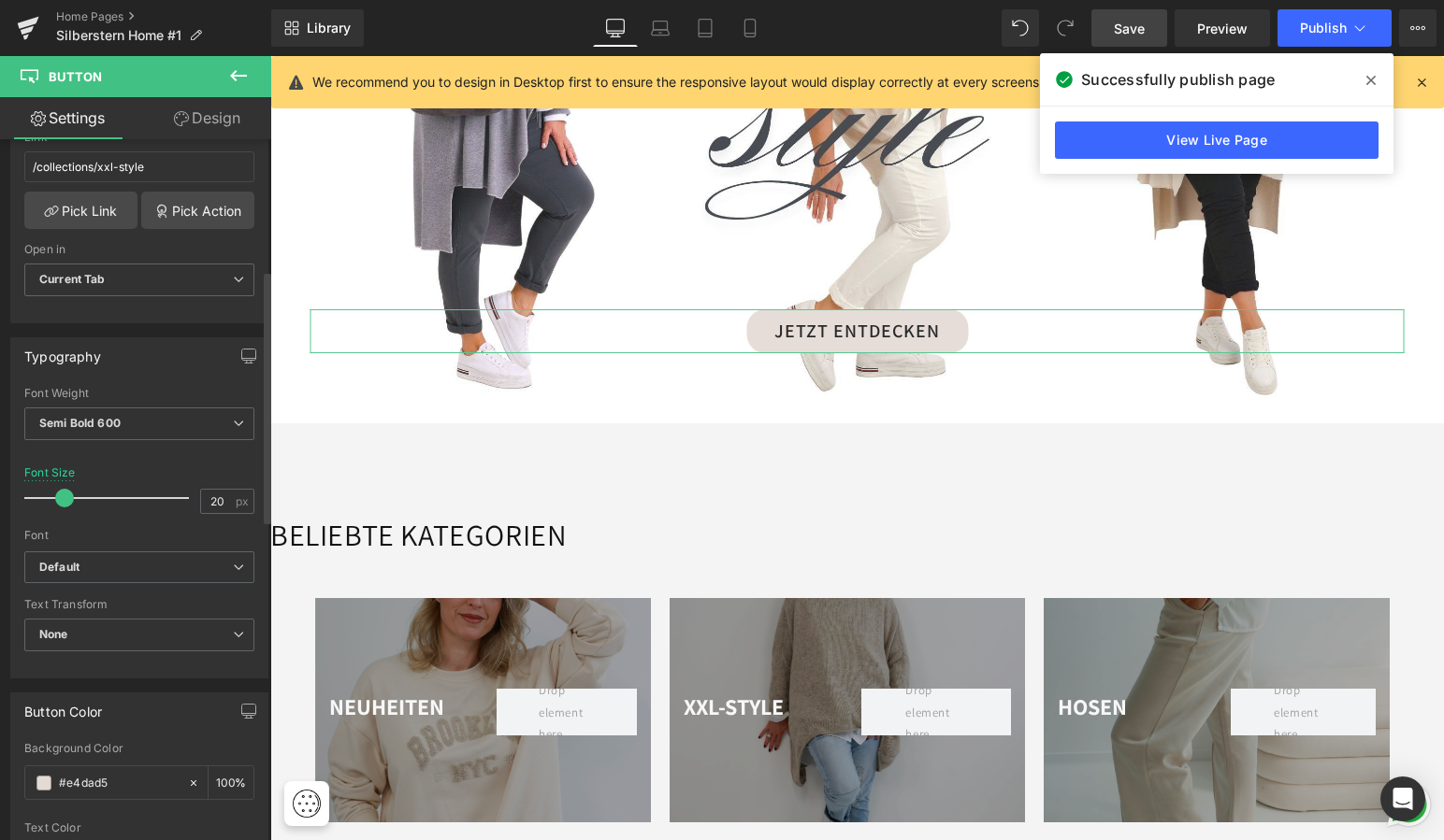
scroll to position [363, 0]
click at [233, 420] on icon at bounding box center [238, 420] width 11 height 11
click at [148, 364] on div "Typography" at bounding box center [139, 355] width 256 height 36
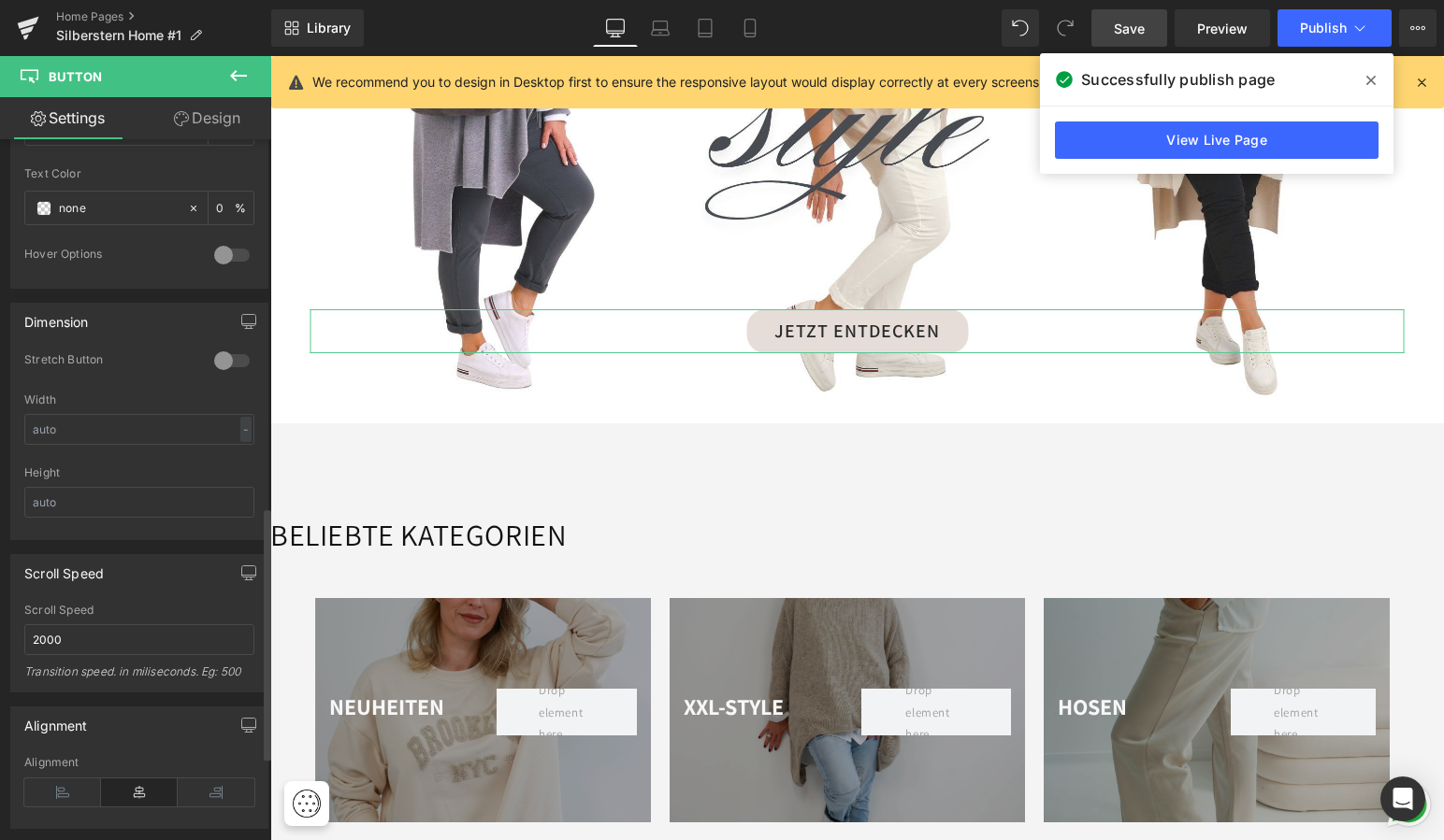
scroll to position [1019, 0]
click at [216, 118] on link "Design" at bounding box center [207, 118] width 136 height 42
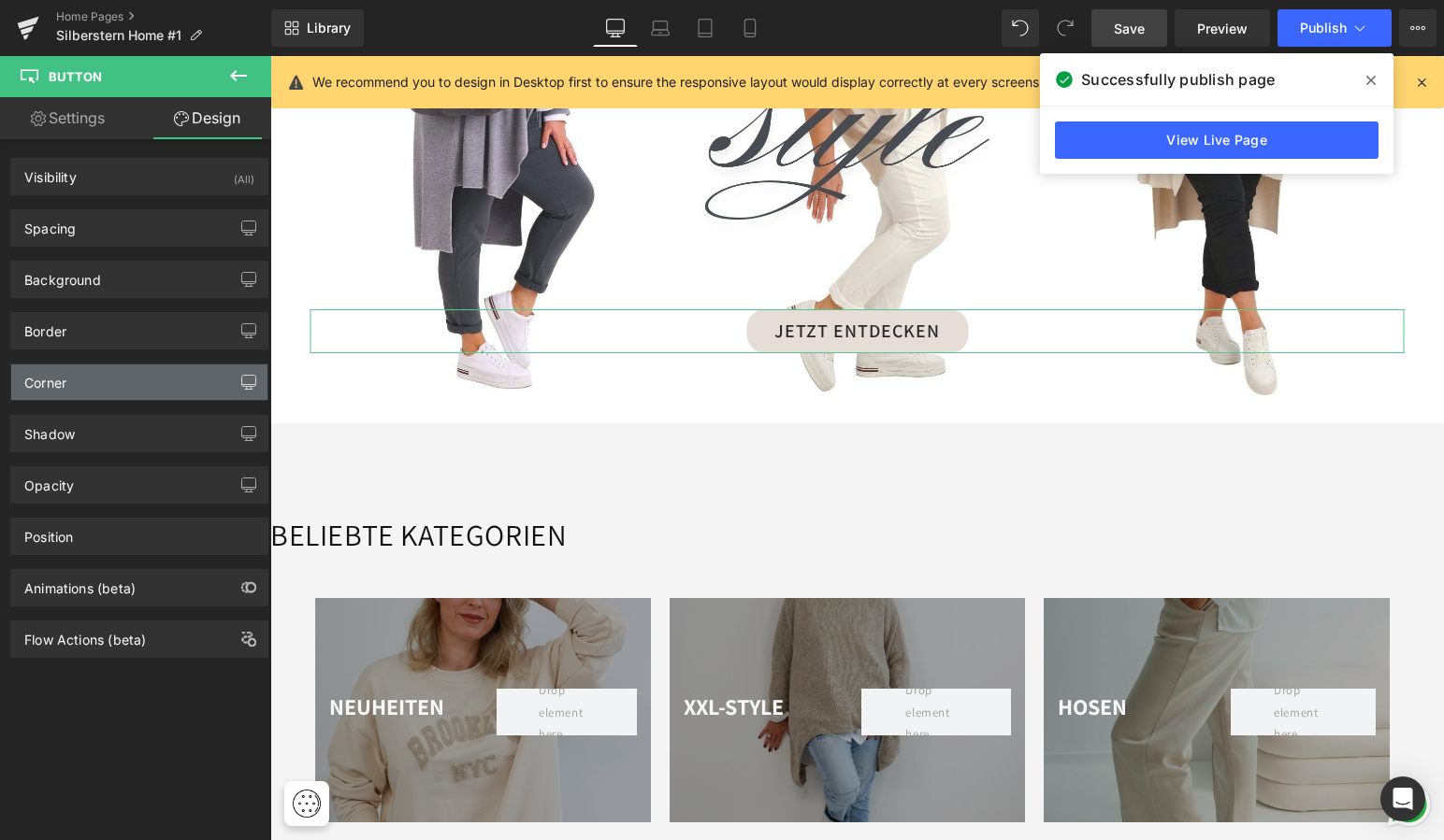
click at [241, 380] on icon "button" at bounding box center [248, 382] width 15 height 15
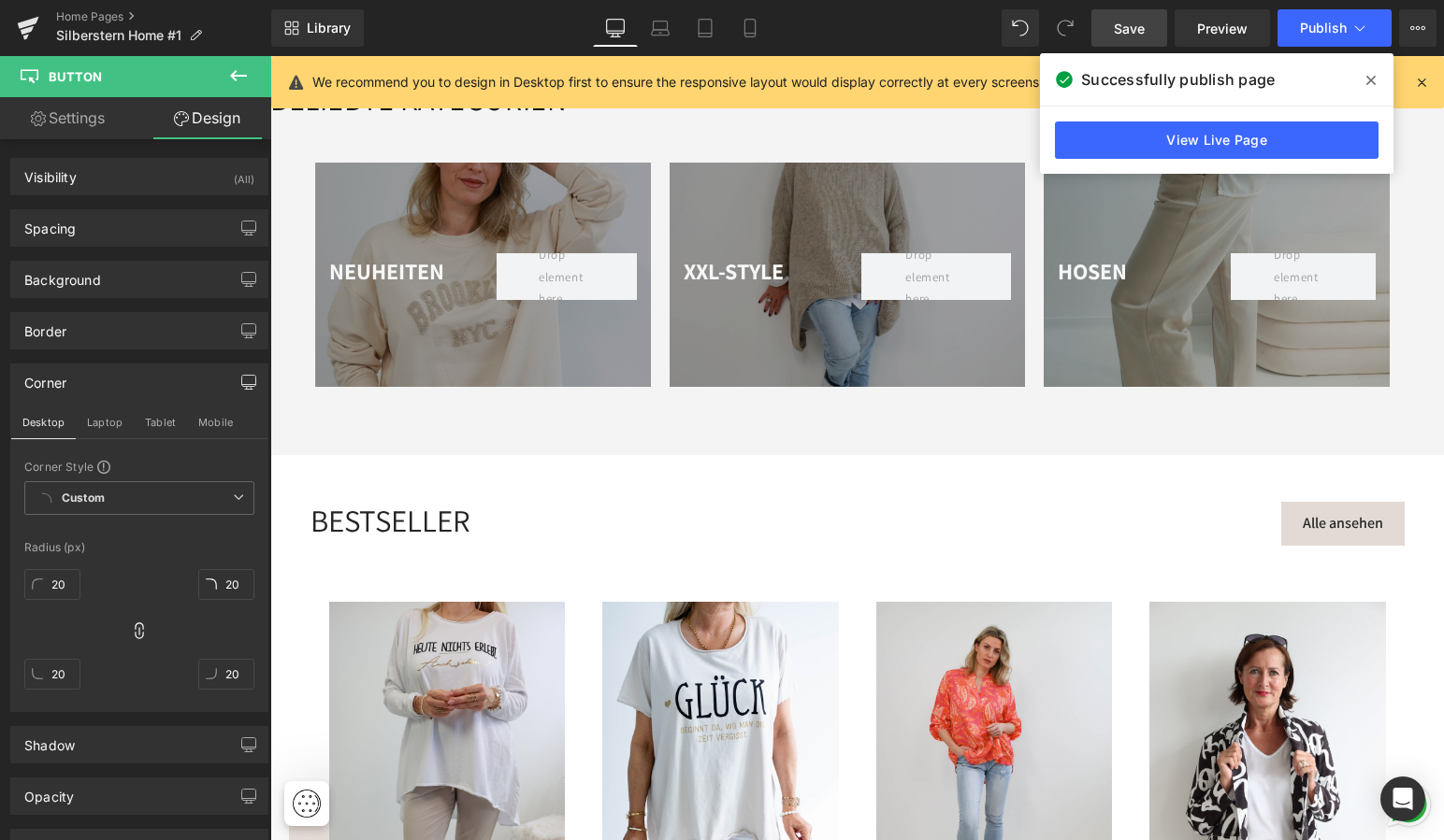
scroll to position [2838, 0]
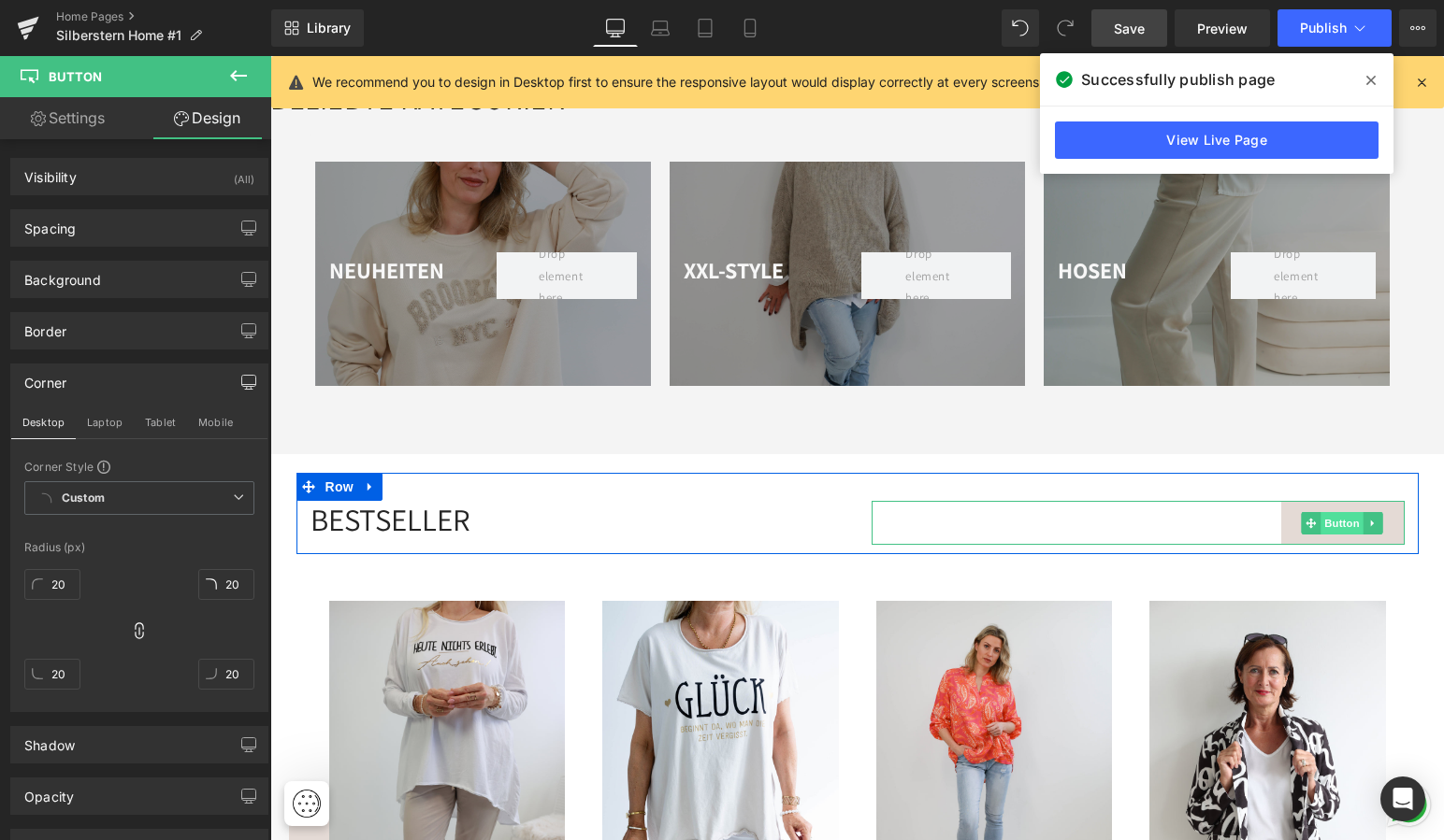
click at [1335, 522] on span "Button" at bounding box center [1342, 523] width 43 height 22
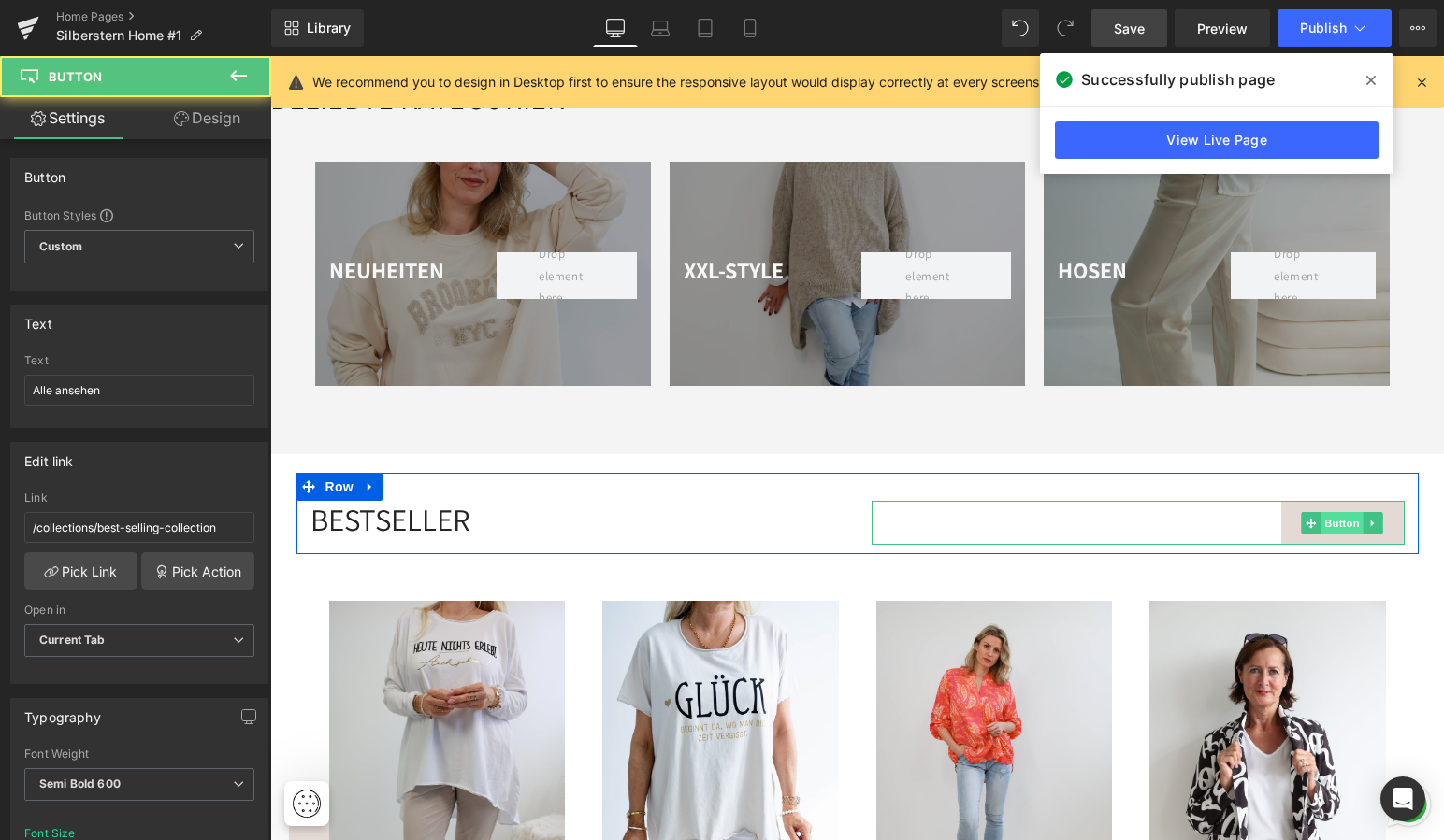
click at [1334, 512] on span "Button" at bounding box center [1342, 523] width 43 height 22
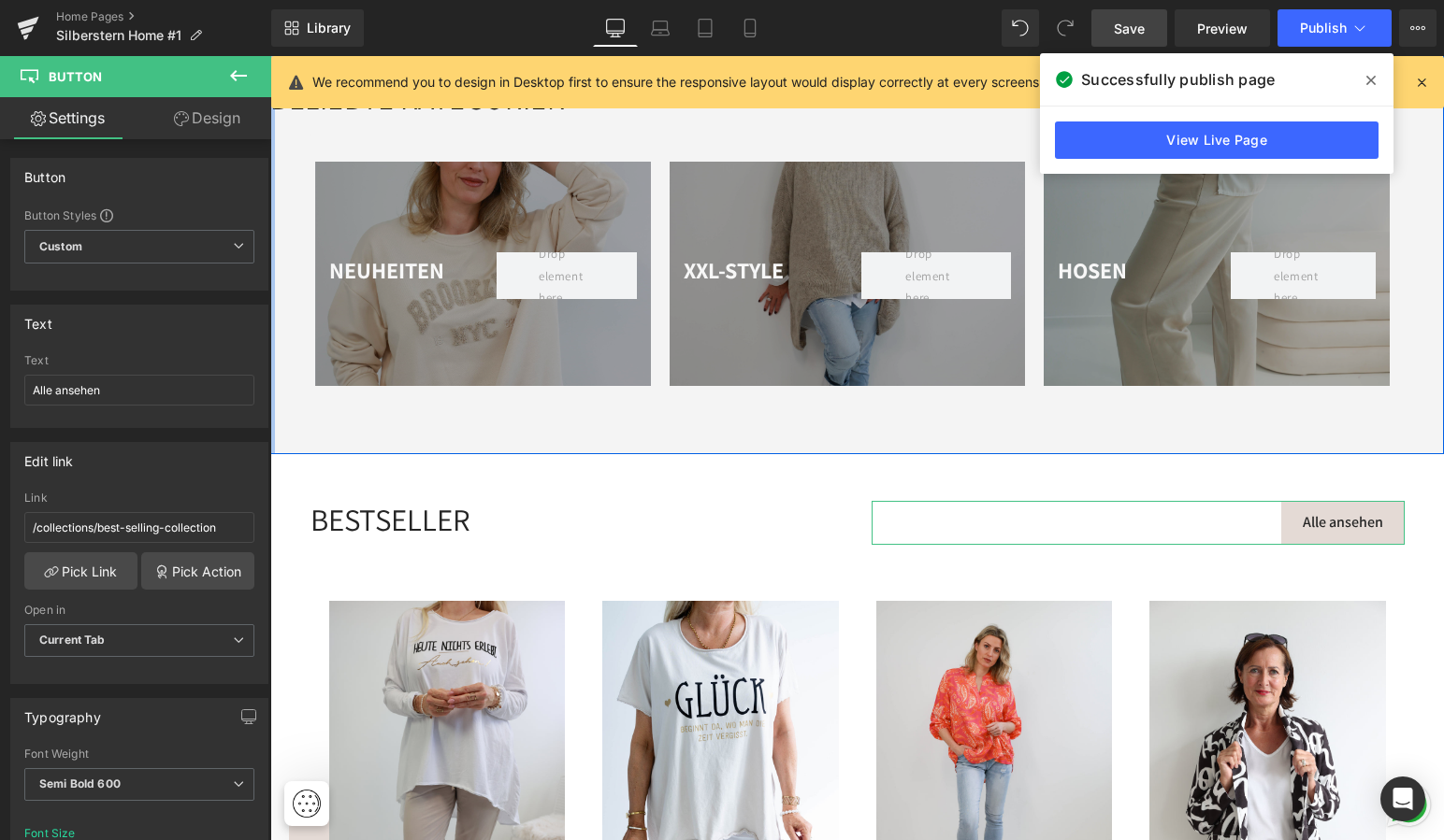
click at [207, 119] on link "Design" at bounding box center [207, 118] width 136 height 42
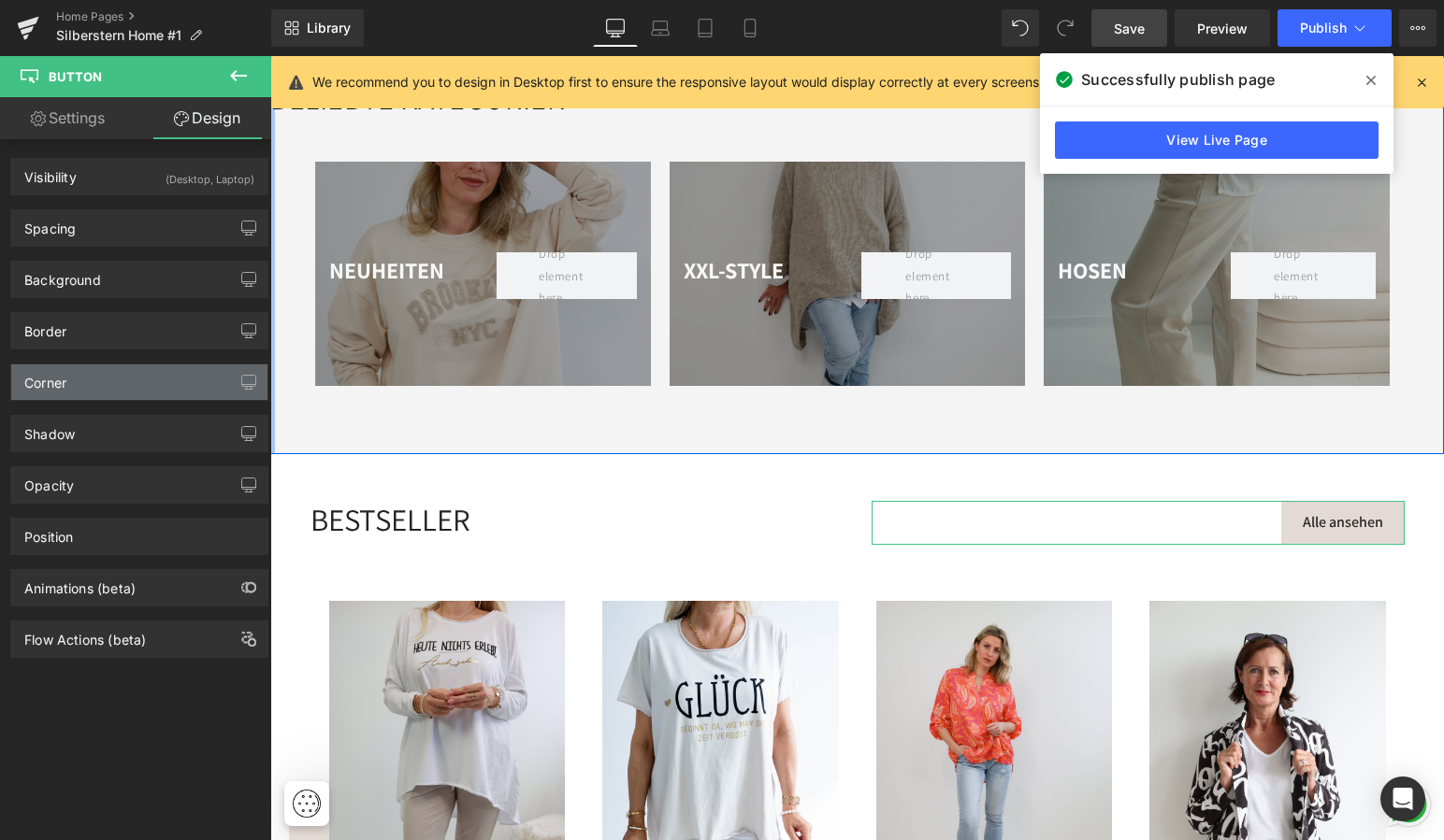
click at [145, 387] on div "Corner" at bounding box center [139, 383] width 256 height 36
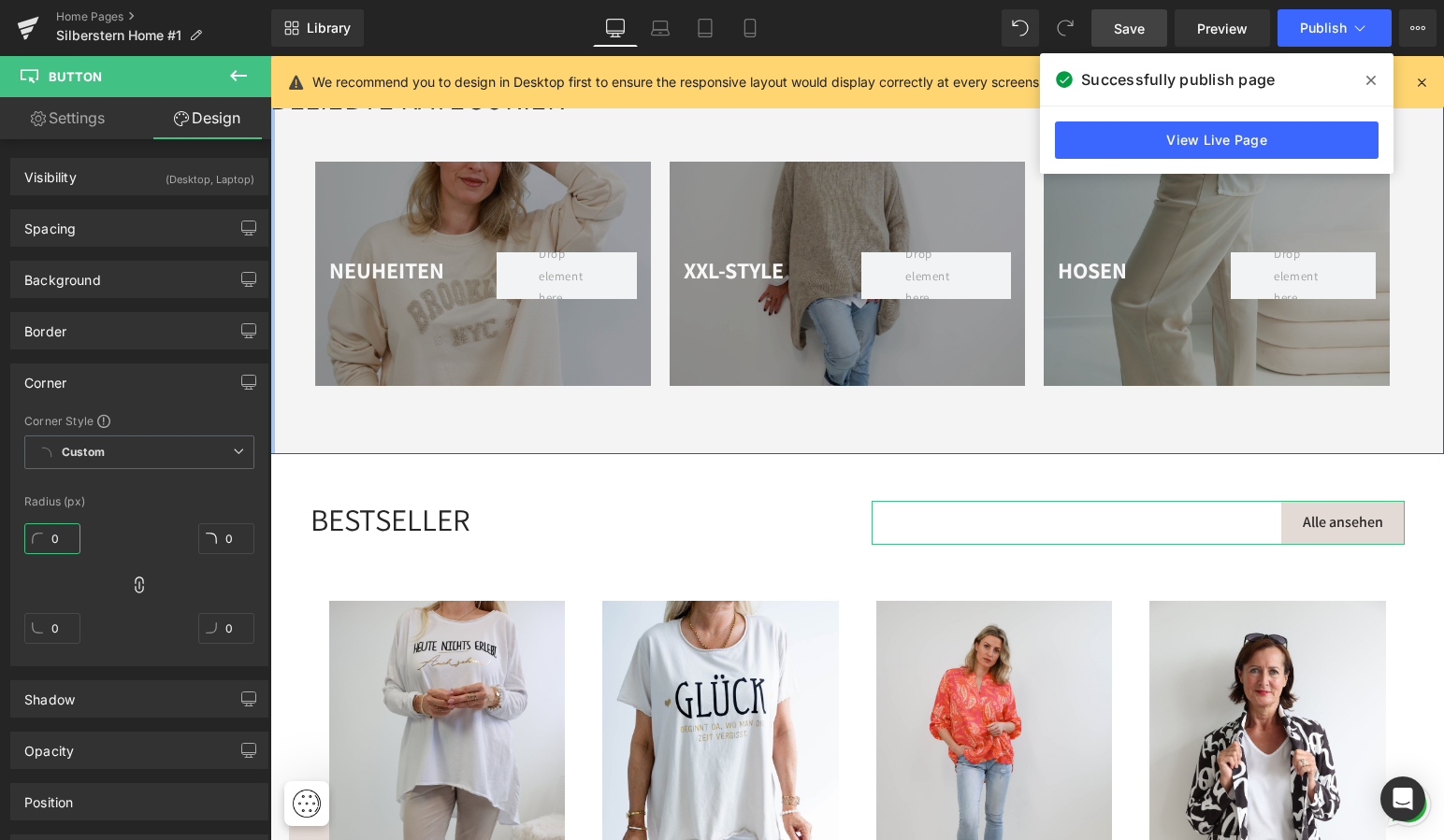
click at [64, 542] on input "0" at bounding box center [52, 538] width 56 height 31
type input "20"
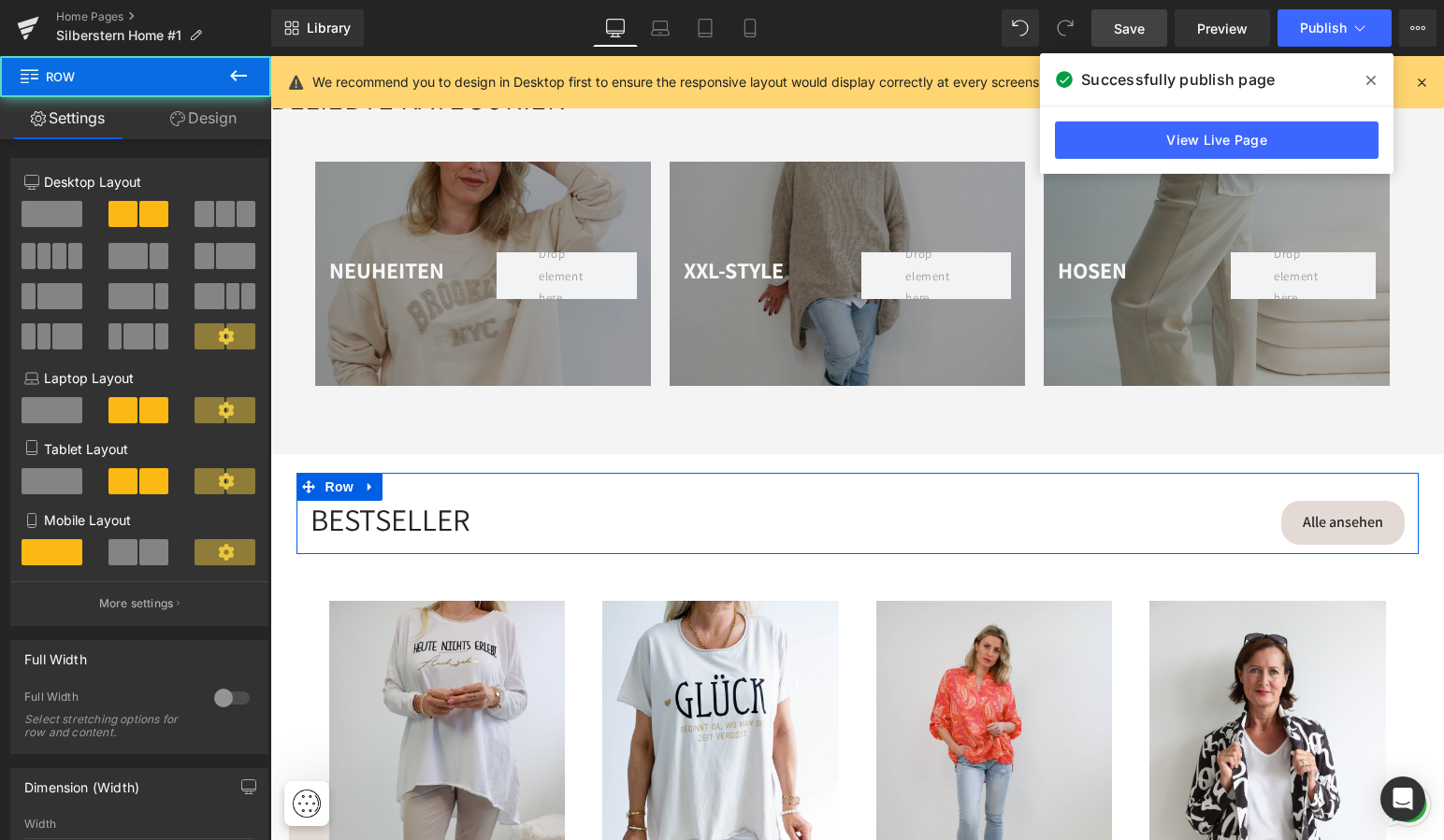
click at [865, 524] on div "Alle ansehen Button" at bounding box center [1137, 523] width 561 height 44
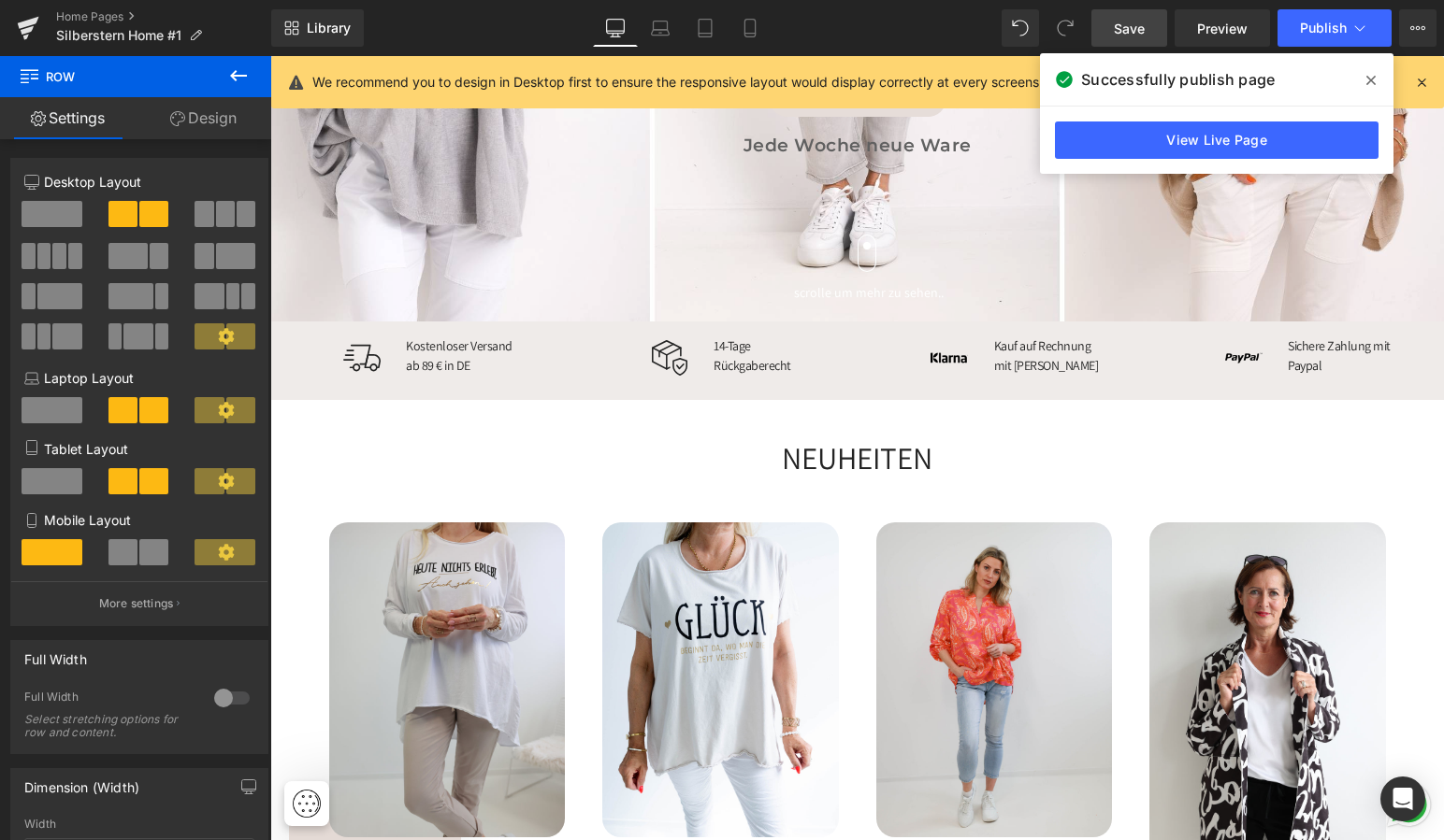
scroll to position [653, 0]
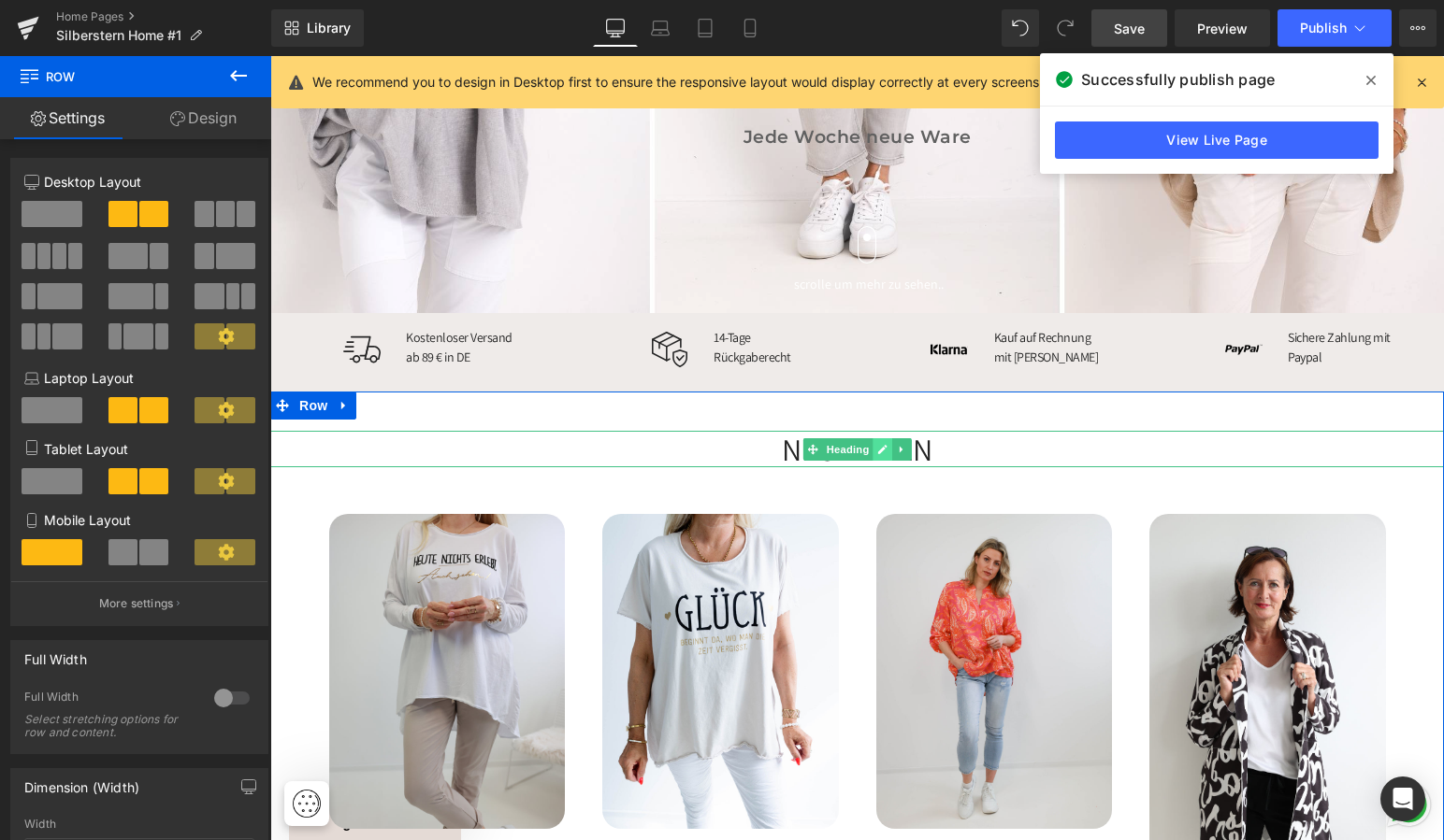
click at [877, 443] on icon at bounding box center [882, 448] width 10 height 11
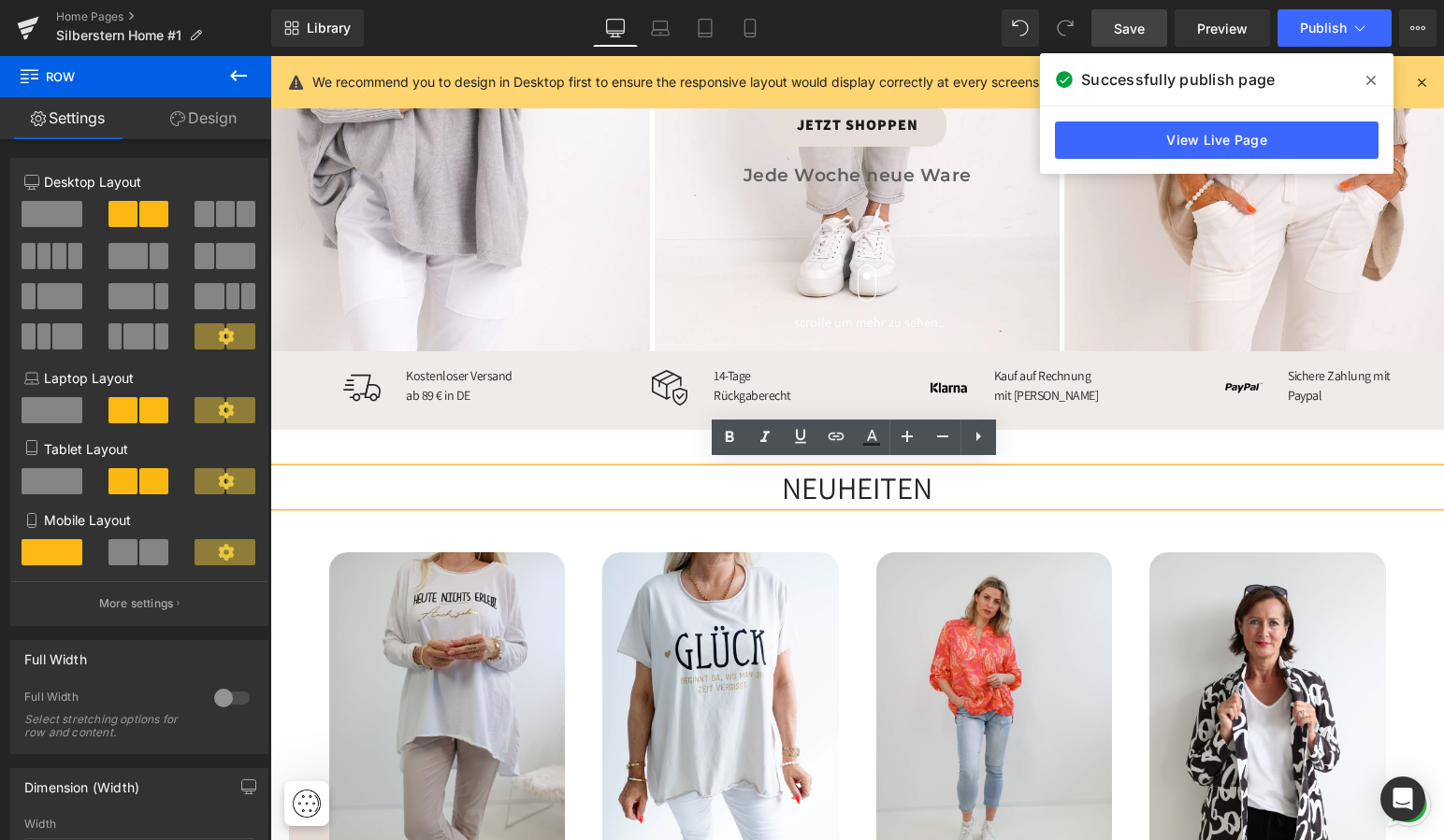
scroll to position [616, 0]
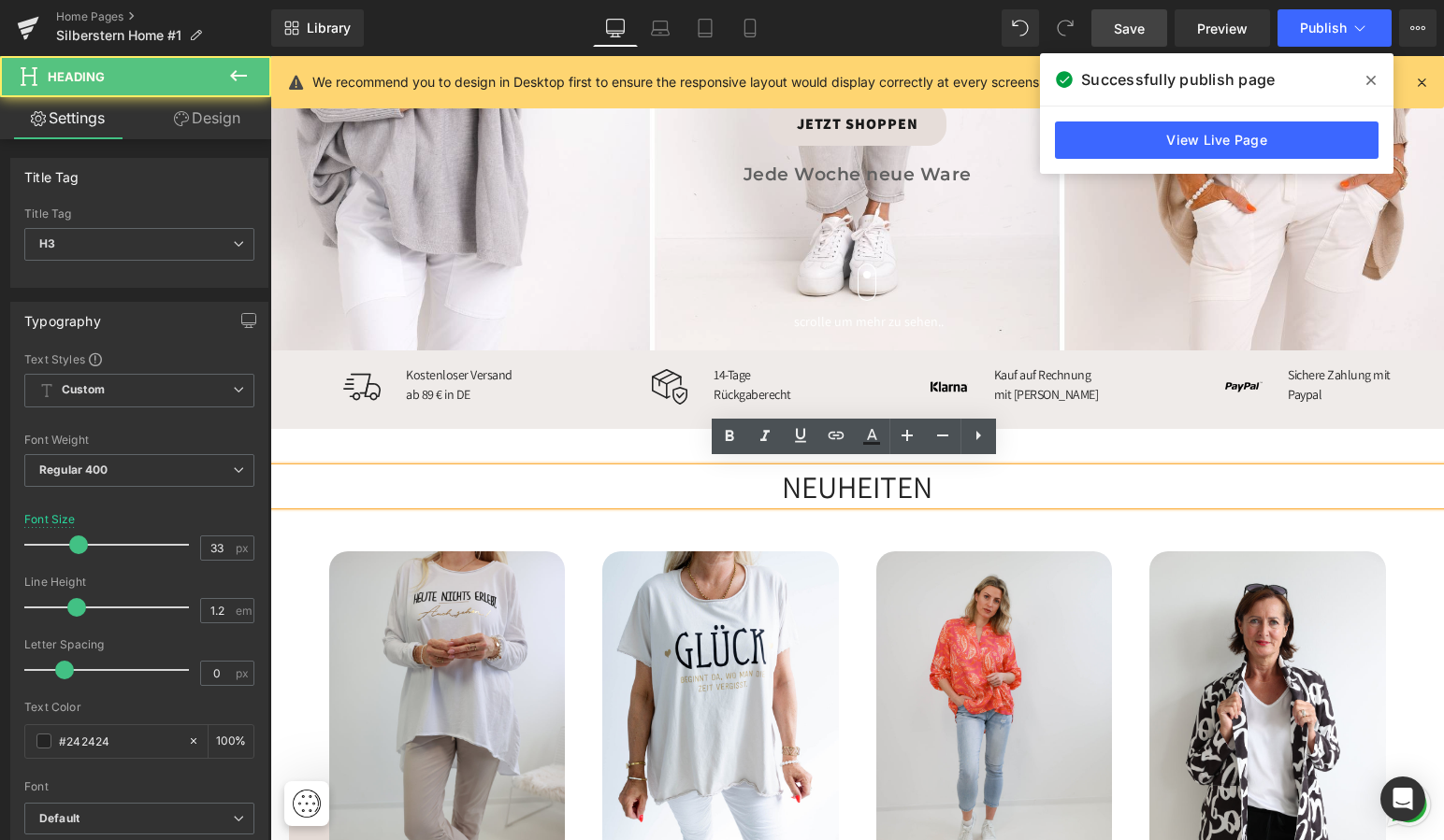
click at [925, 482] on div "NEUHEITEN" at bounding box center [856, 486] width 1173 height 37
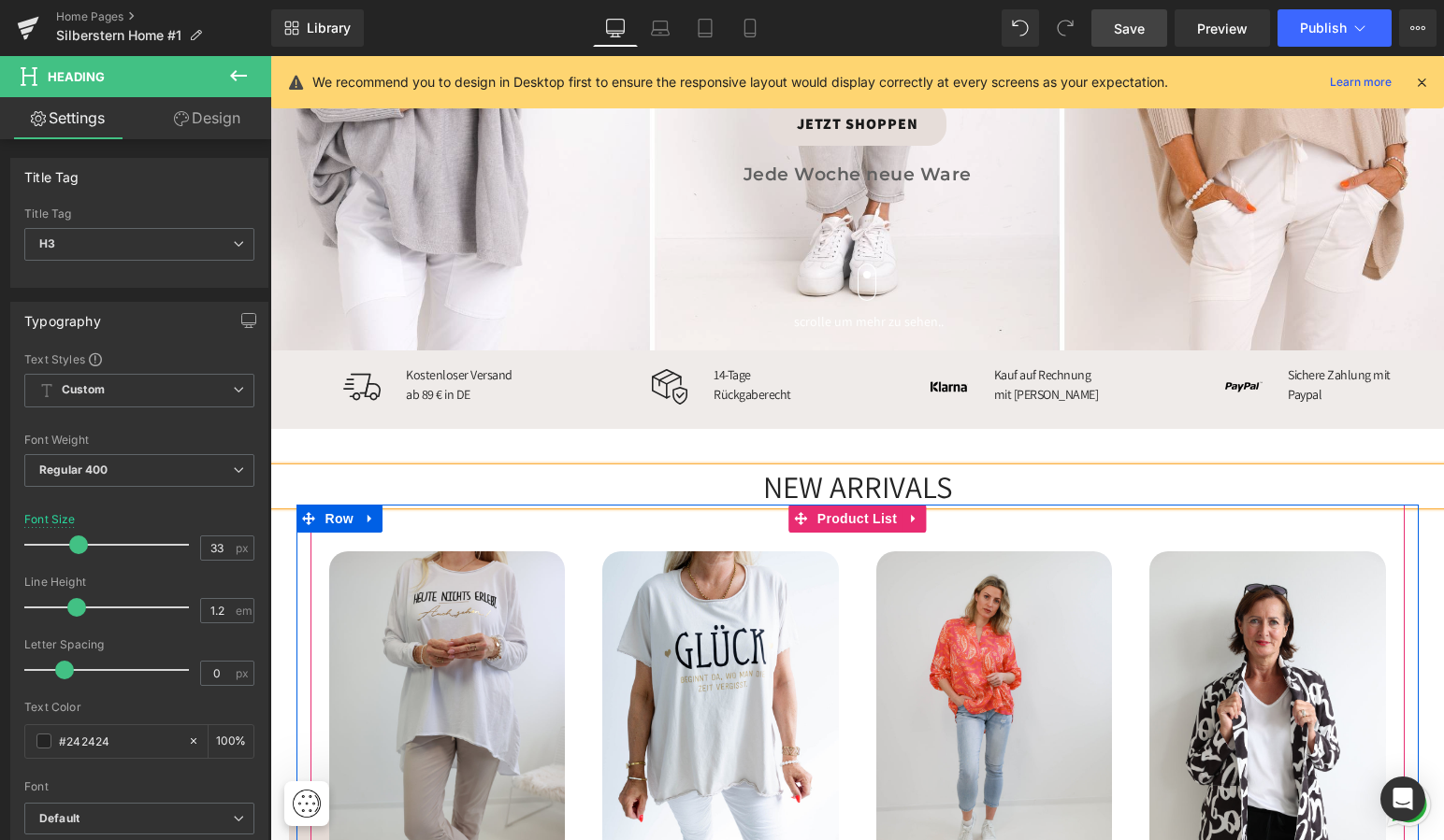
click at [1051, 532] on div "Sale Off (P) Image ADDA XXL Blusenshirt (P) Title €0 €49.90 (P) Price Product" at bounding box center [994, 755] width 274 height 446
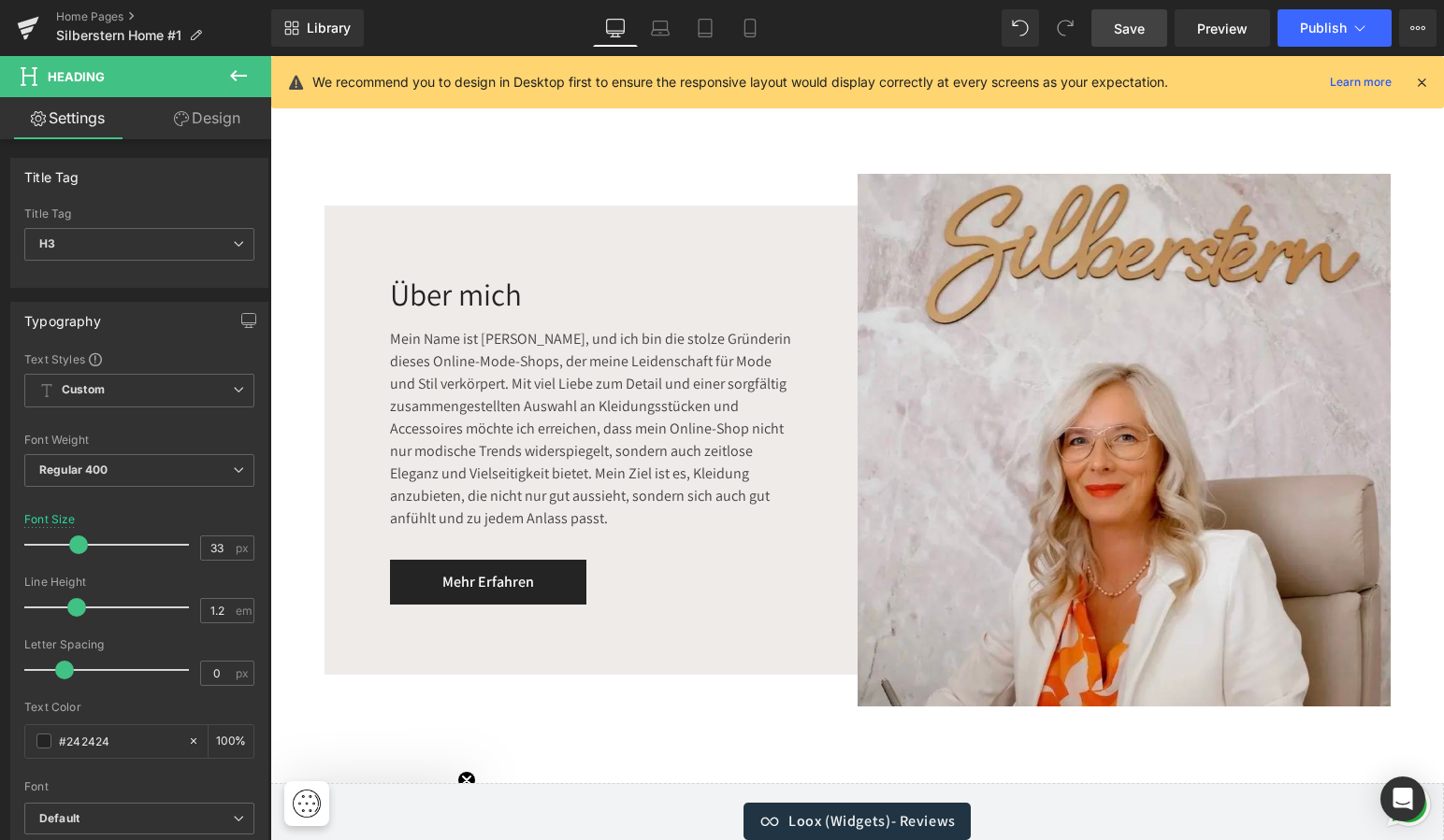
scroll to position [3814, 0]
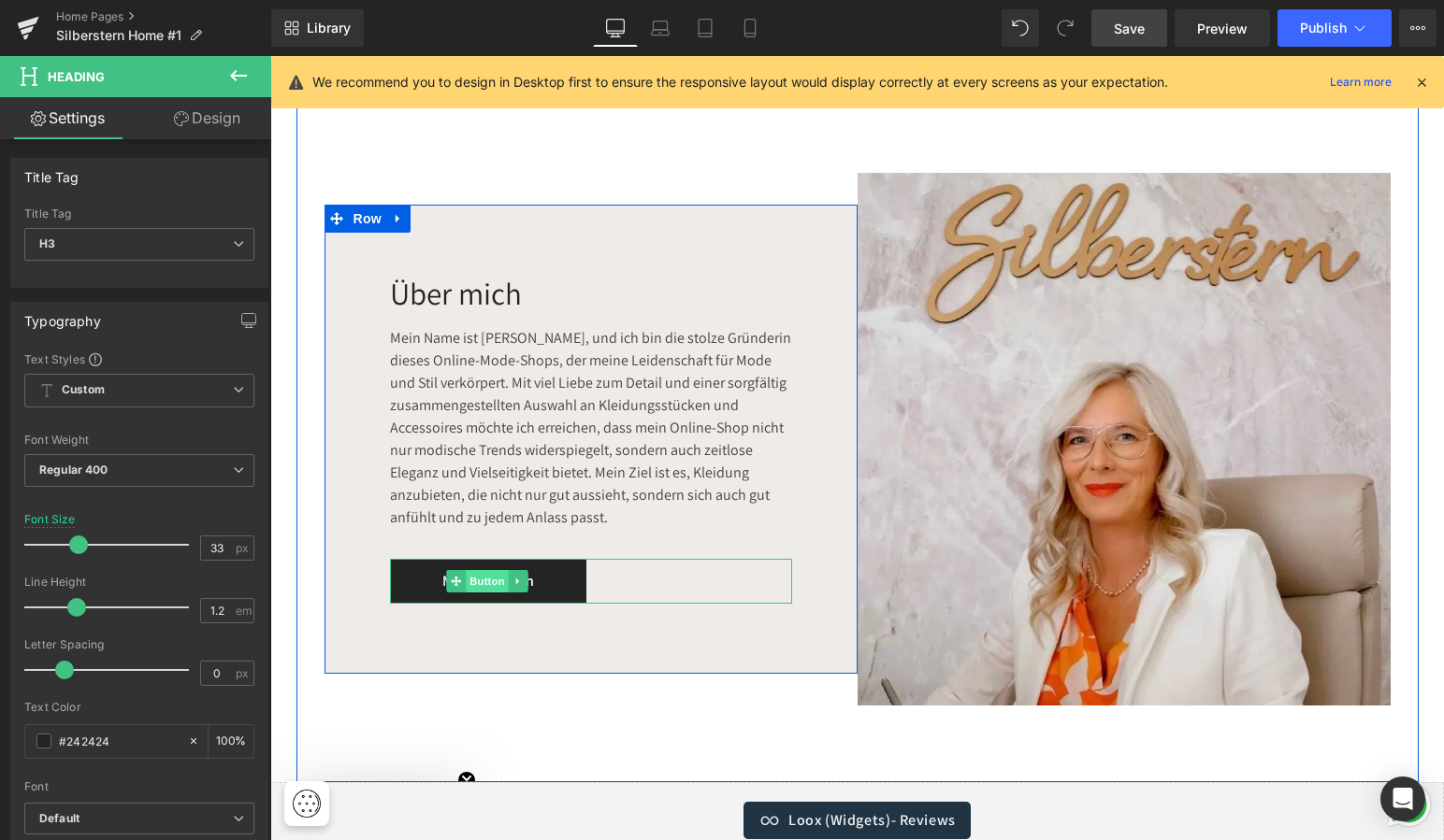
click at [488, 570] on span "Button" at bounding box center [487, 581] width 43 height 22
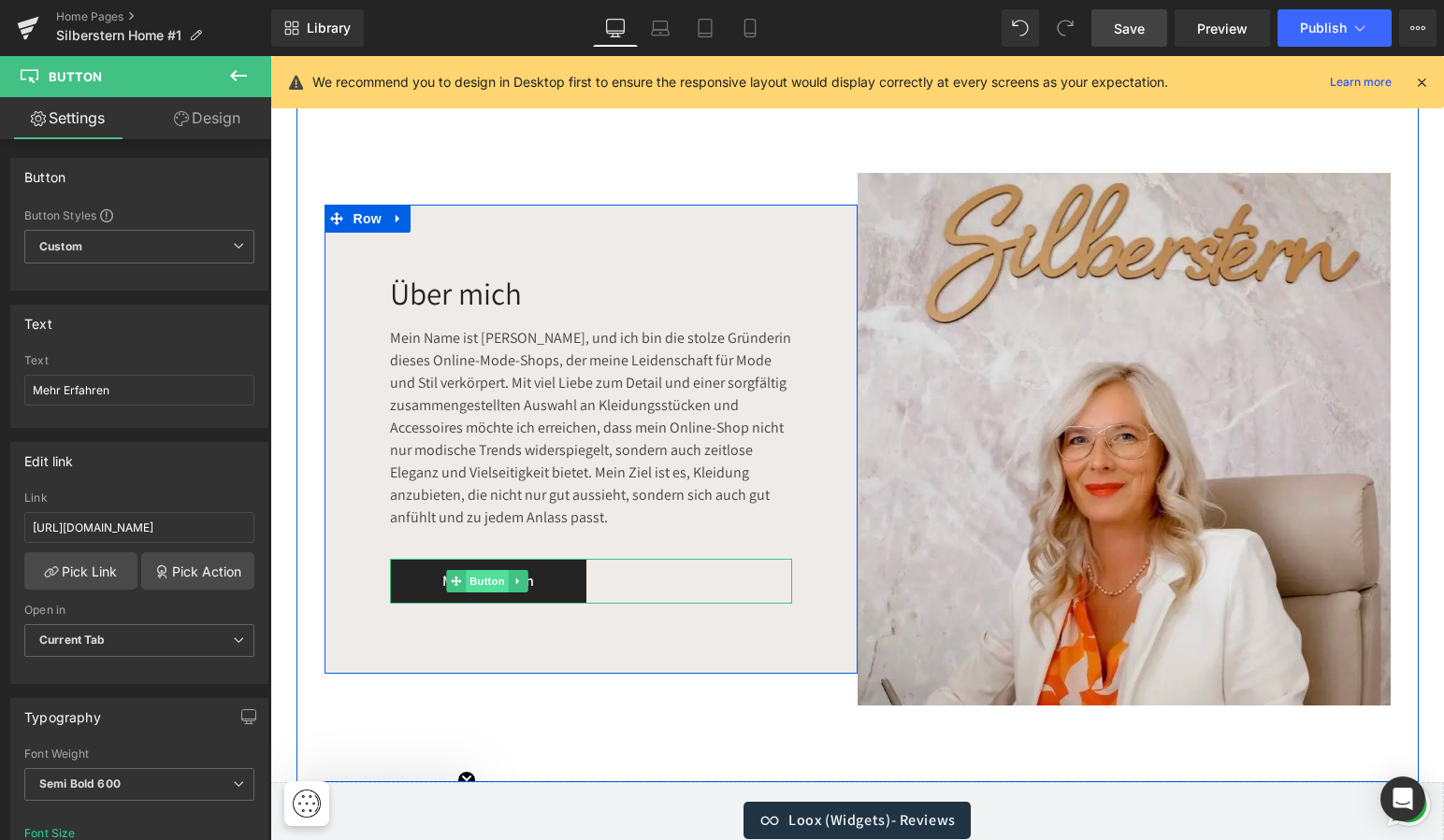
scroll to position [3815, 0]
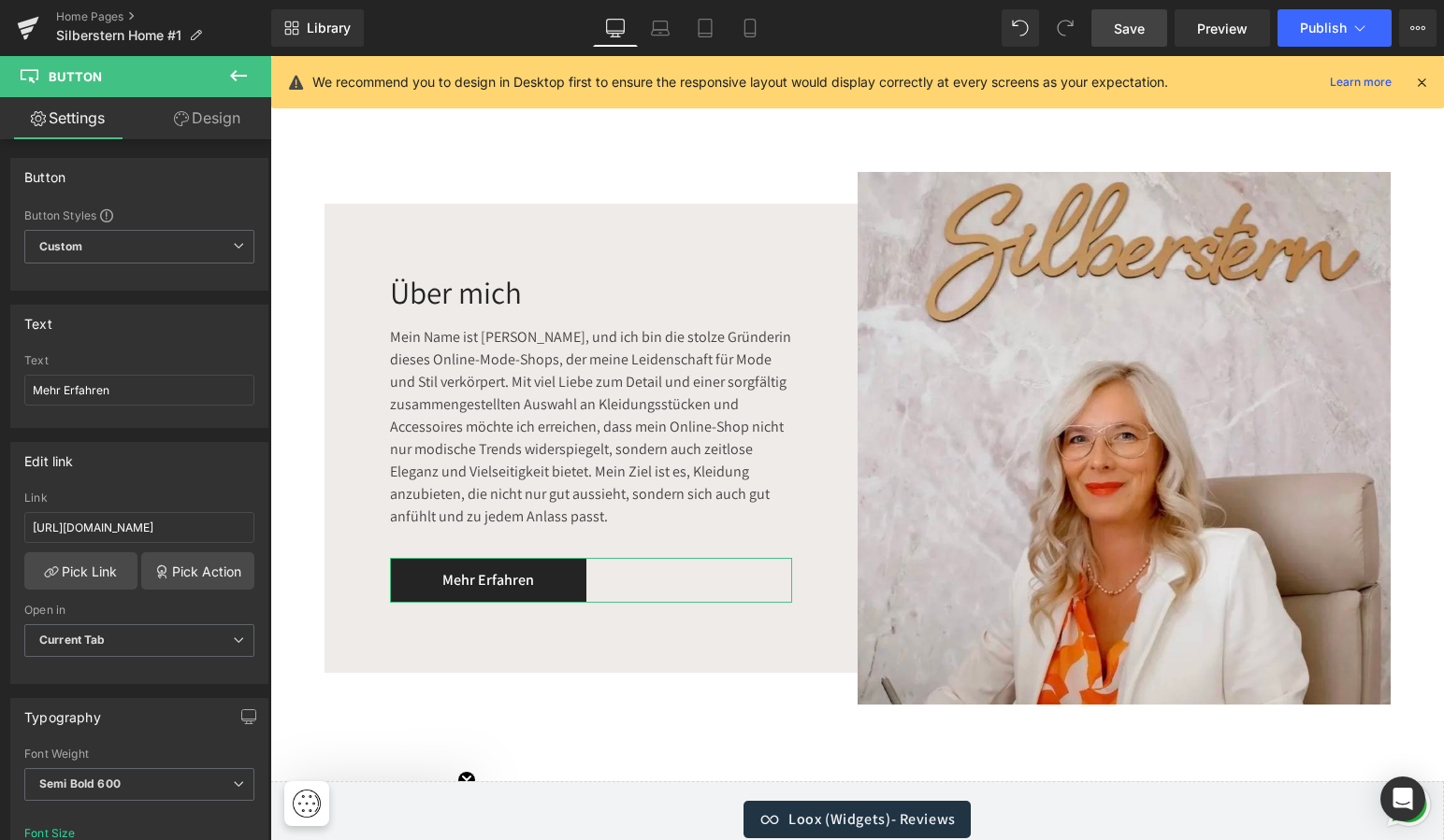
click at [217, 114] on link "Design" at bounding box center [207, 118] width 136 height 42
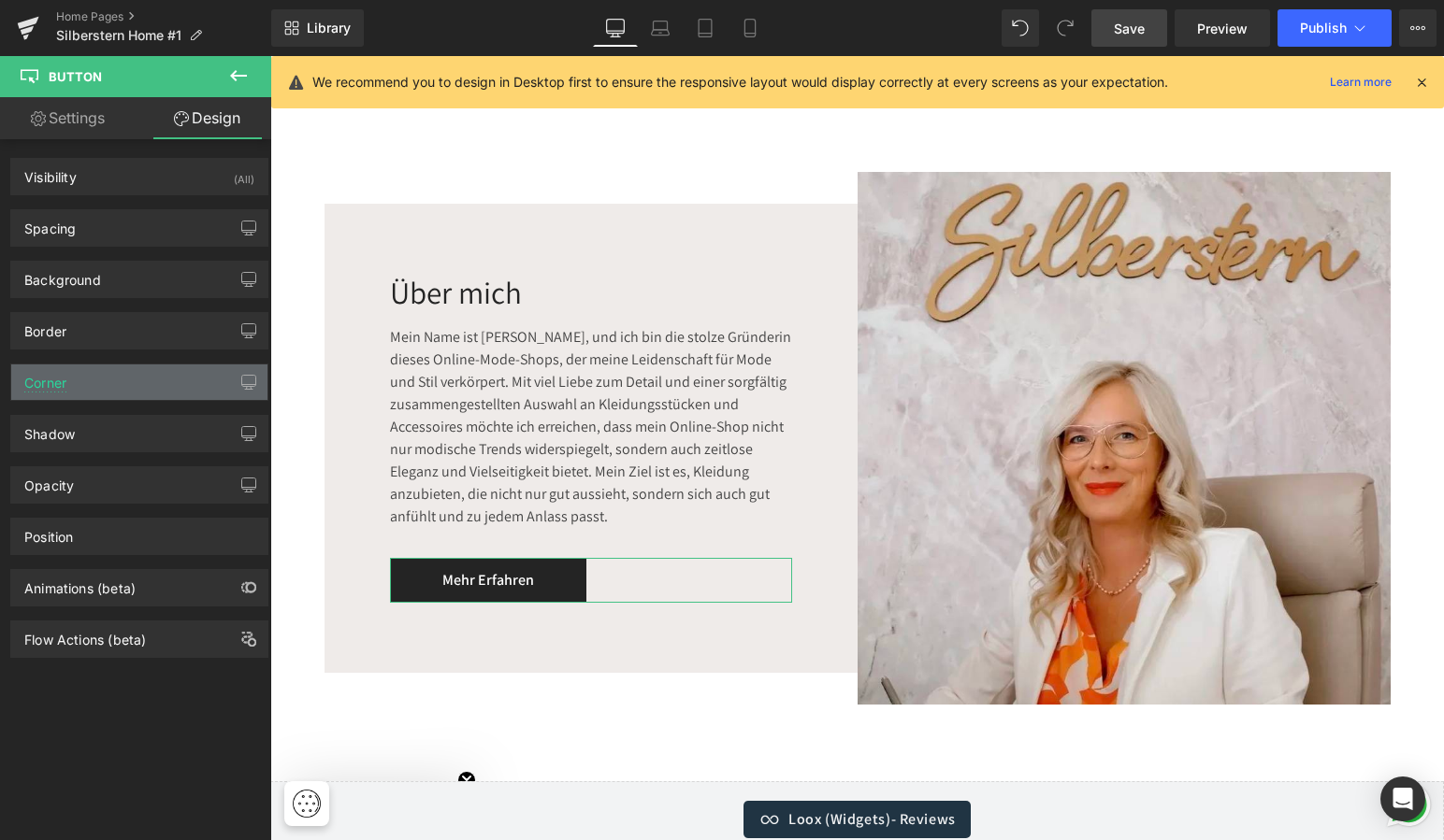
click at [84, 389] on div "Corner" at bounding box center [139, 383] width 256 height 36
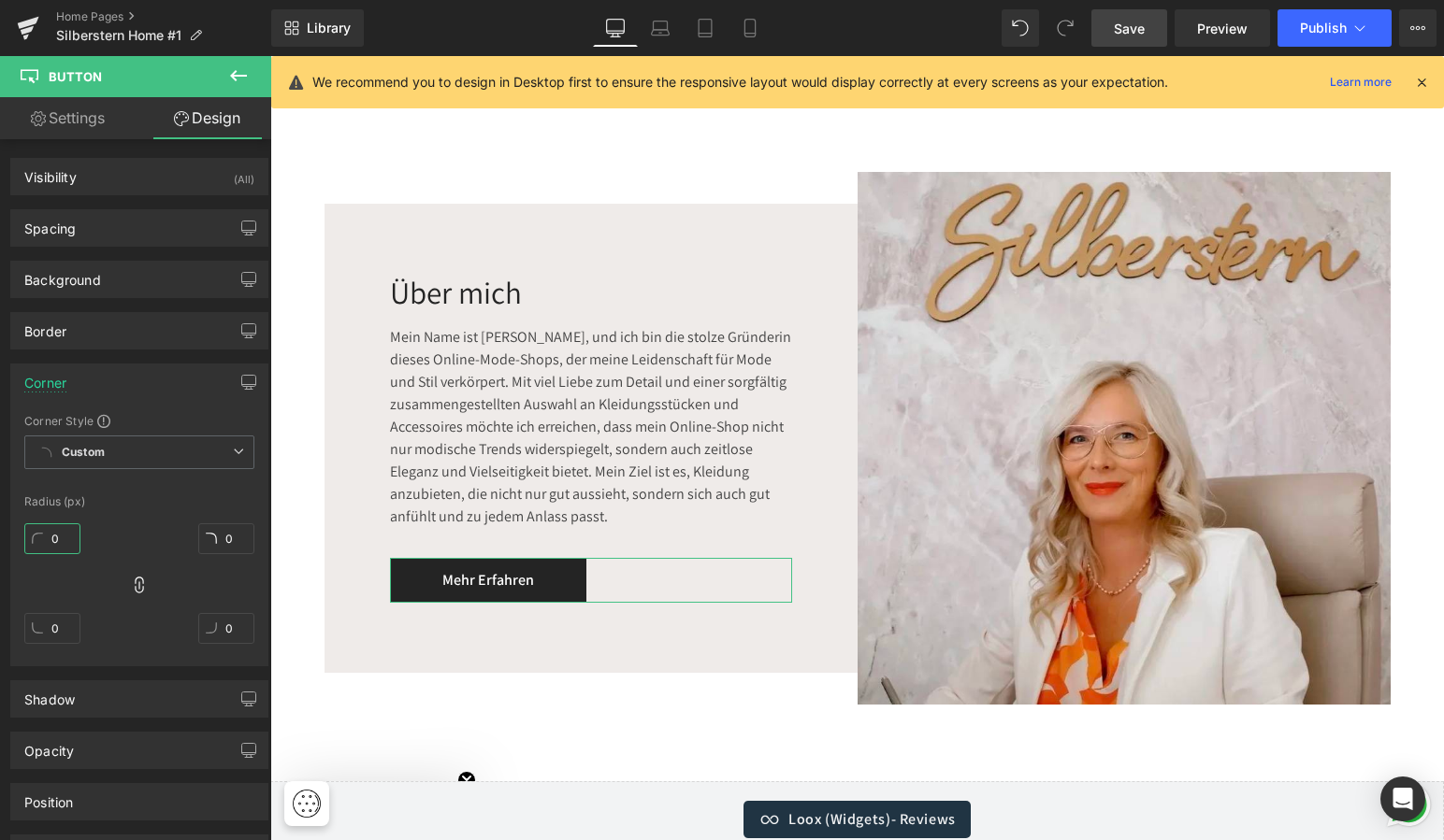
click at [55, 536] on input "0" at bounding box center [52, 538] width 56 height 31
type input "20"
click at [98, 277] on div "Background" at bounding box center [62, 275] width 77 height 26
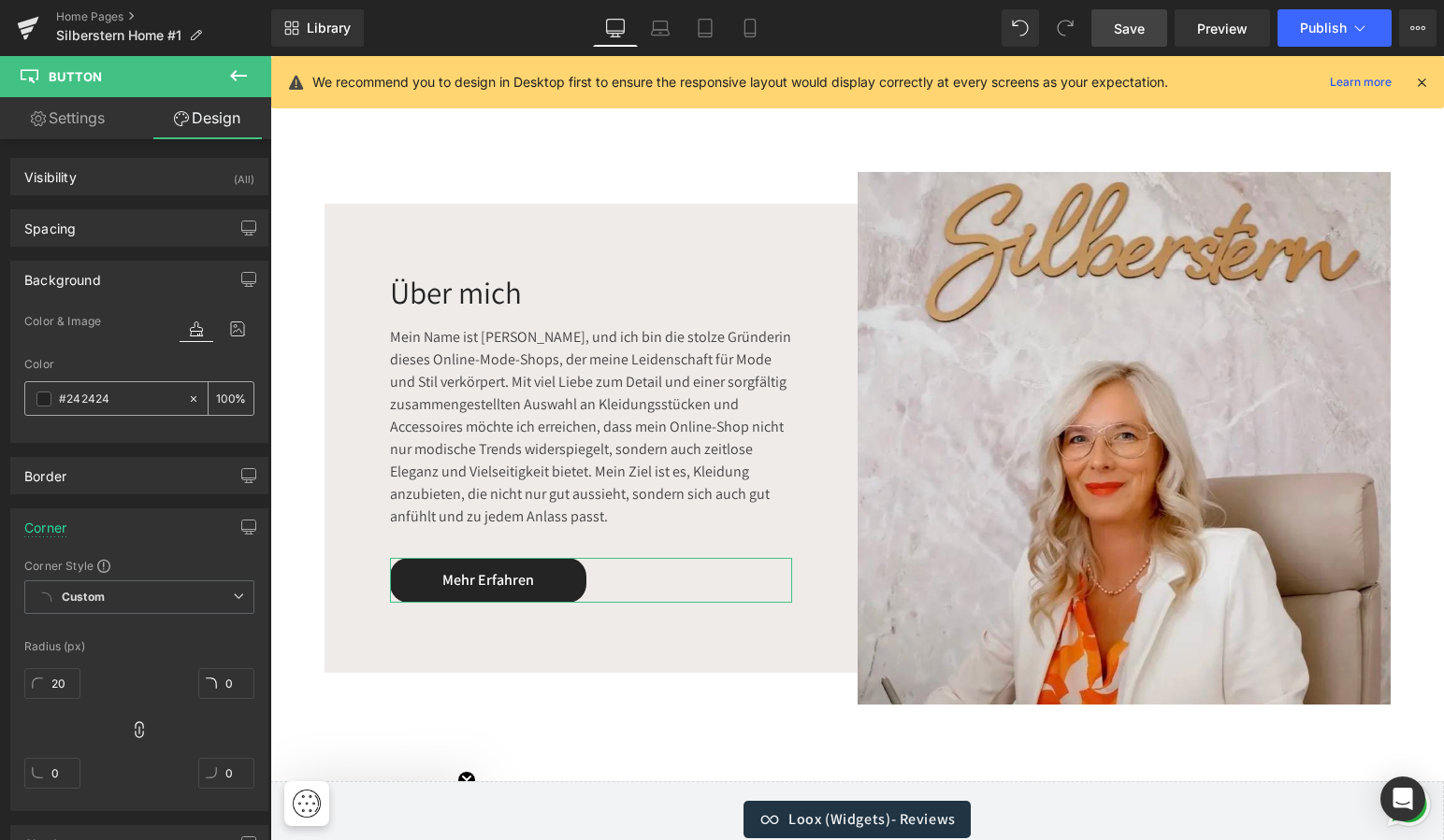
drag, startPoint x: 114, startPoint y: 396, endPoint x: 46, endPoint y: 387, distance: 68.6
click at [47, 387] on div "#242424" at bounding box center [106, 399] width 162 height 33
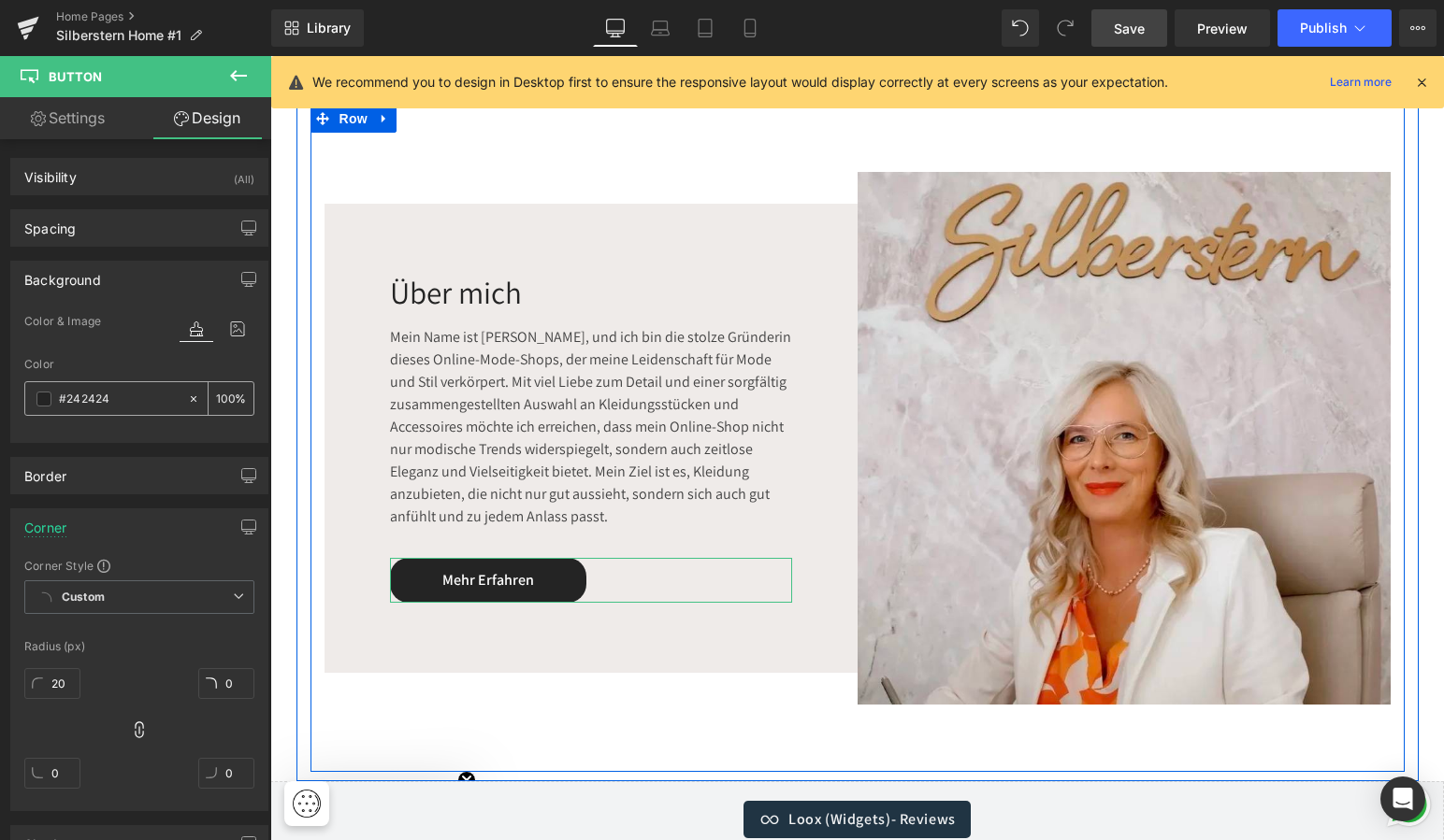
drag, startPoint x: 120, startPoint y: 396, endPoint x: 52, endPoint y: 390, distance: 68.3
click at [52, 390] on div "#242424" at bounding box center [106, 399] width 162 height 33
paste input "B4A49C"
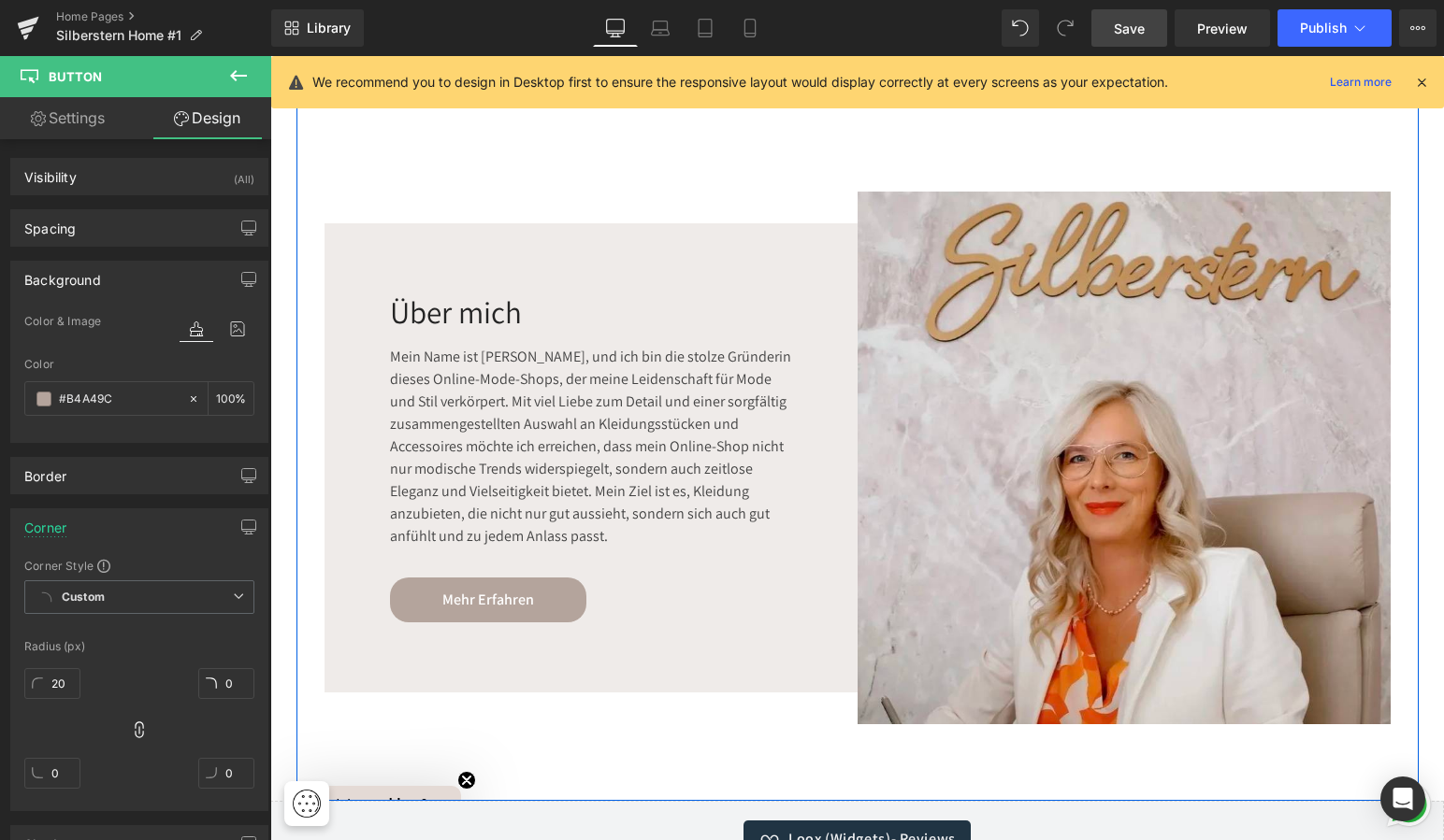
scroll to position [3800, 0]
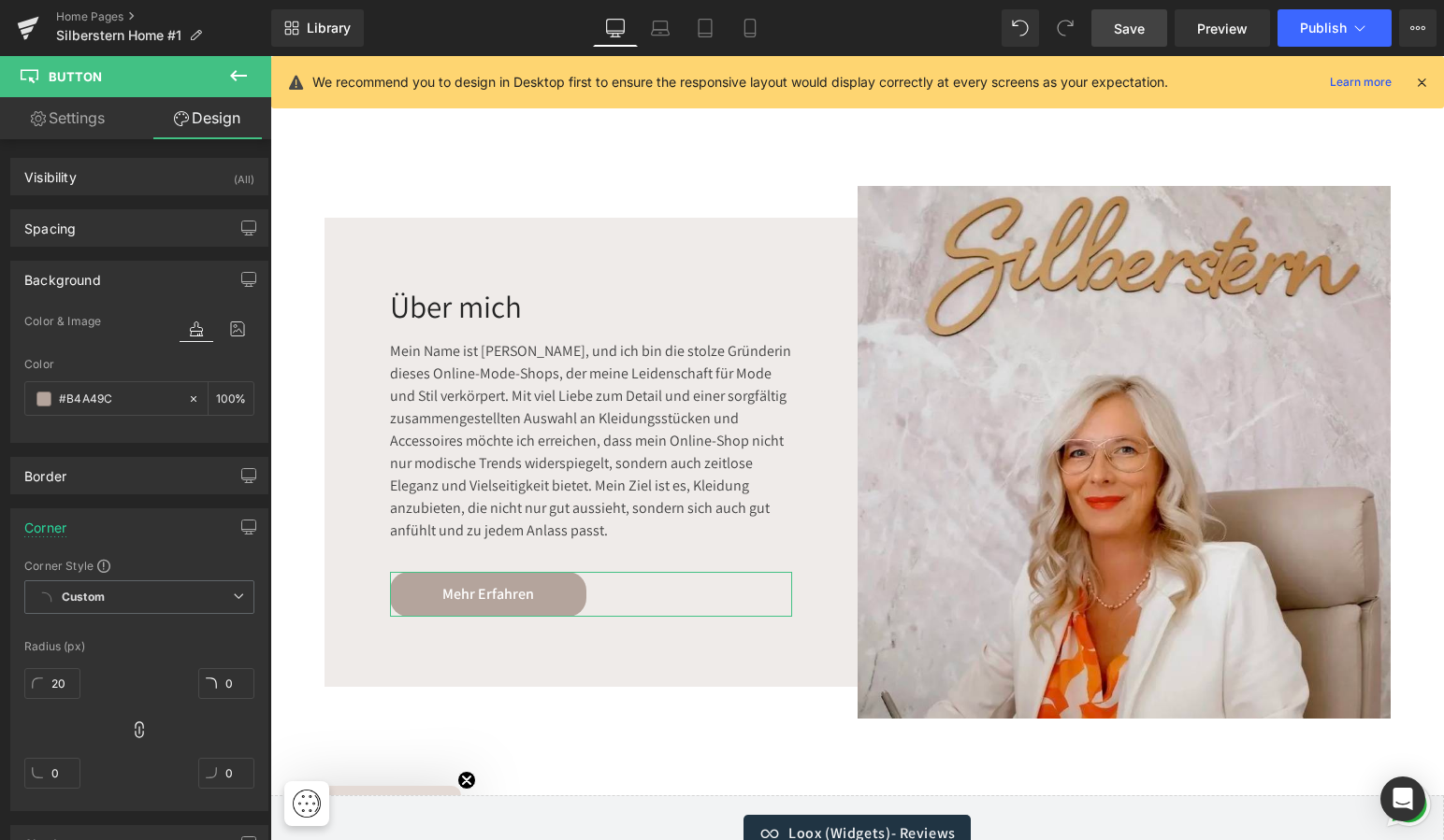
type input "#B4A49C"
click at [84, 117] on link "Settings" at bounding box center [68, 118] width 136 height 42
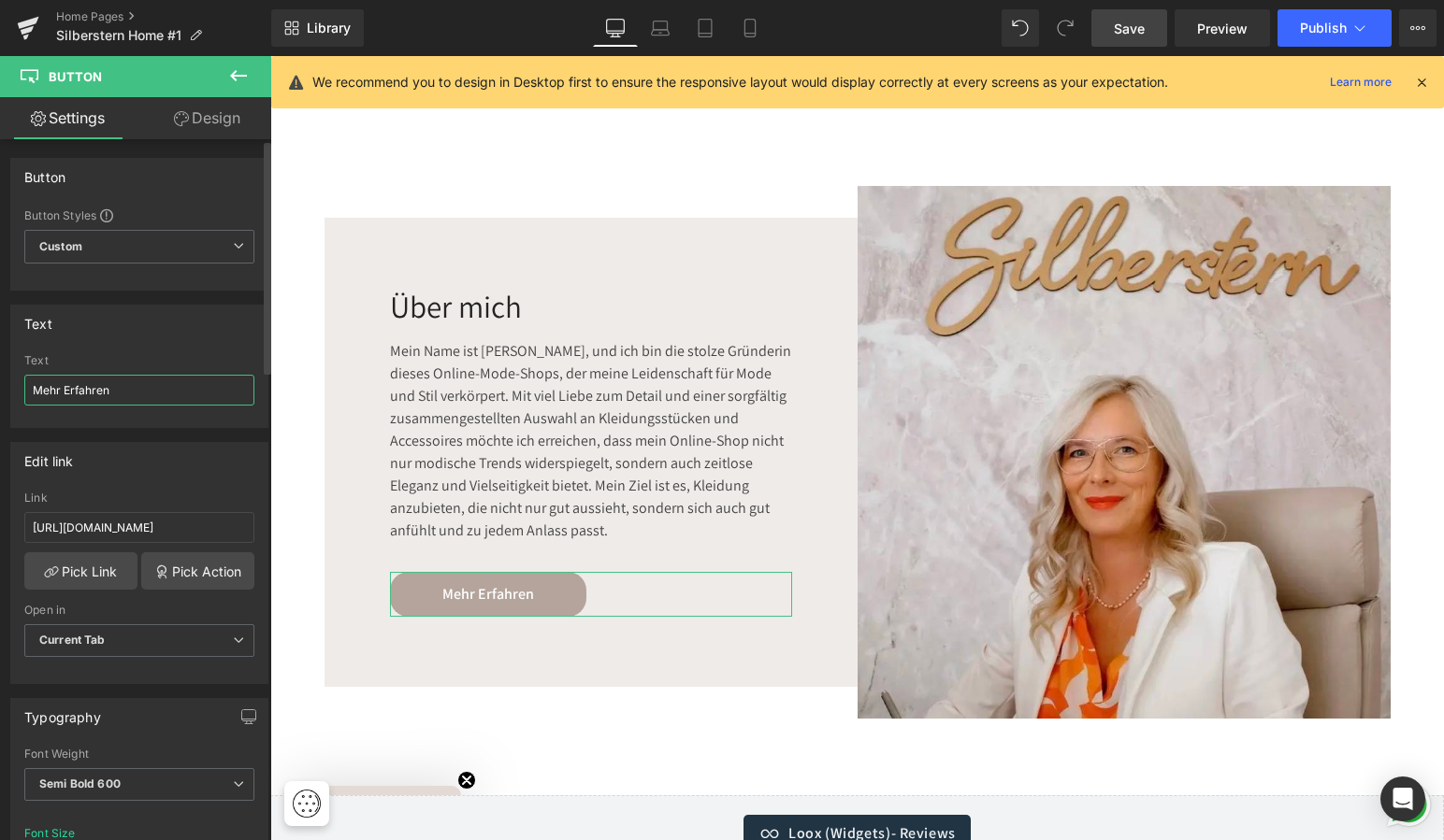
click at [71, 388] on input "Mehr Erfahren" at bounding box center [139, 390] width 230 height 31
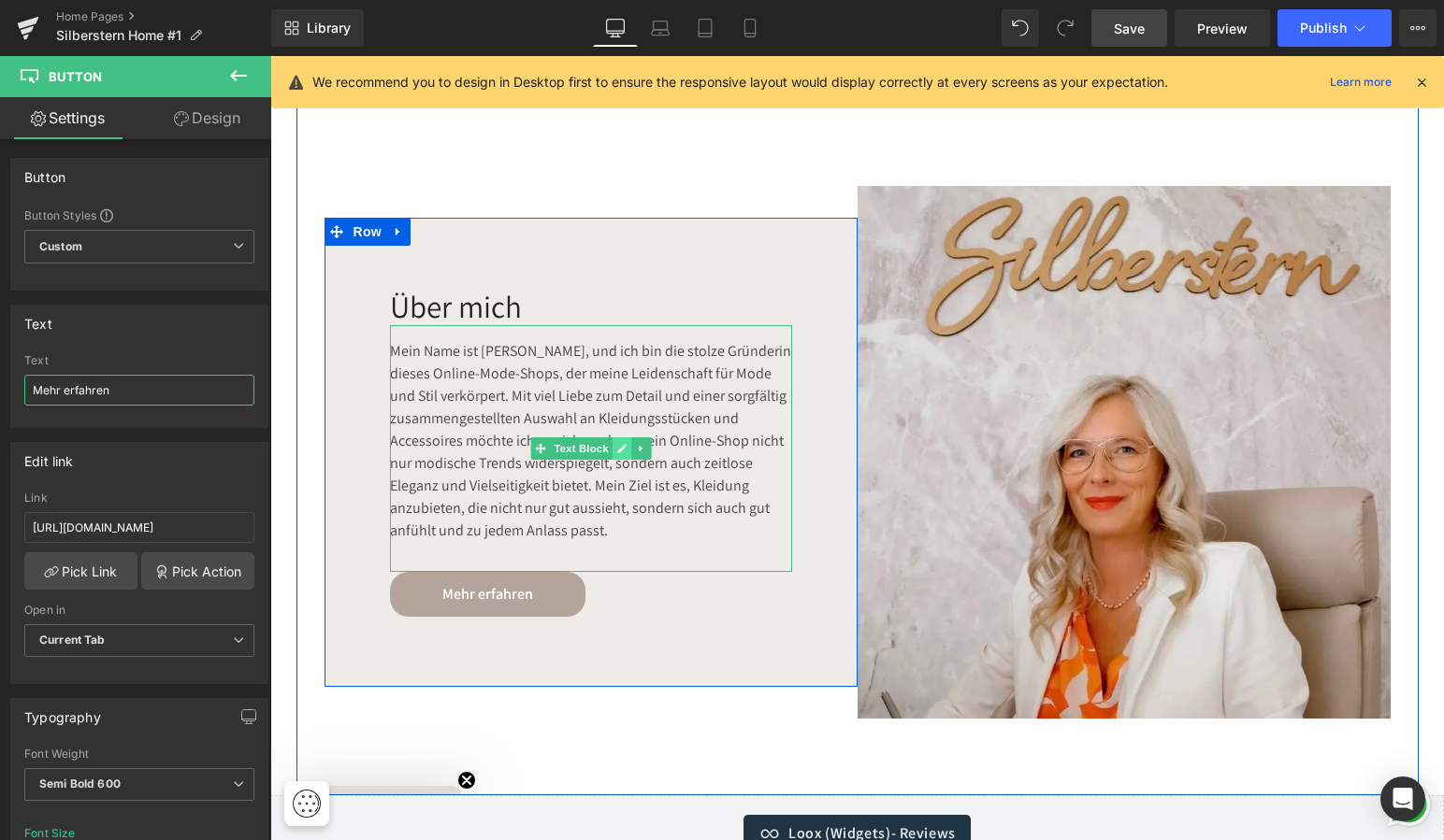
type input "Mehr erfahren"
click at [617, 443] on icon at bounding box center [622, 448] width 10 height 11
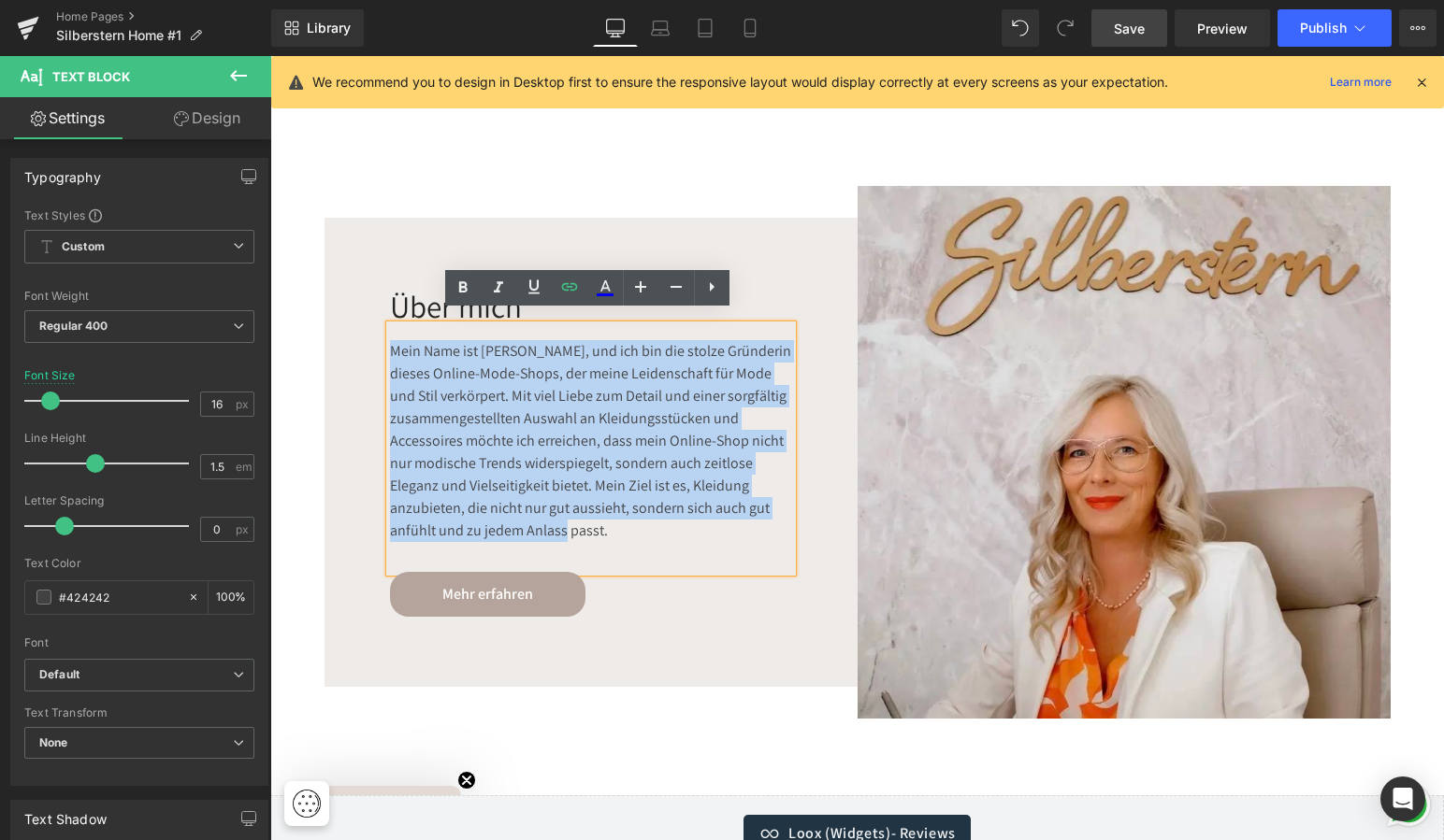
drag, startPoint x: 386, startPoint y: 332, endPoint x: 648, endPoint y: 523, distance: 324.2
click at [648, 523] on div "Mein Name ist [PERSON_NAME], und ich bin die stolze Gründerin dieses Online-Mod…" at bounding box center [591, 448] width 402 height 247
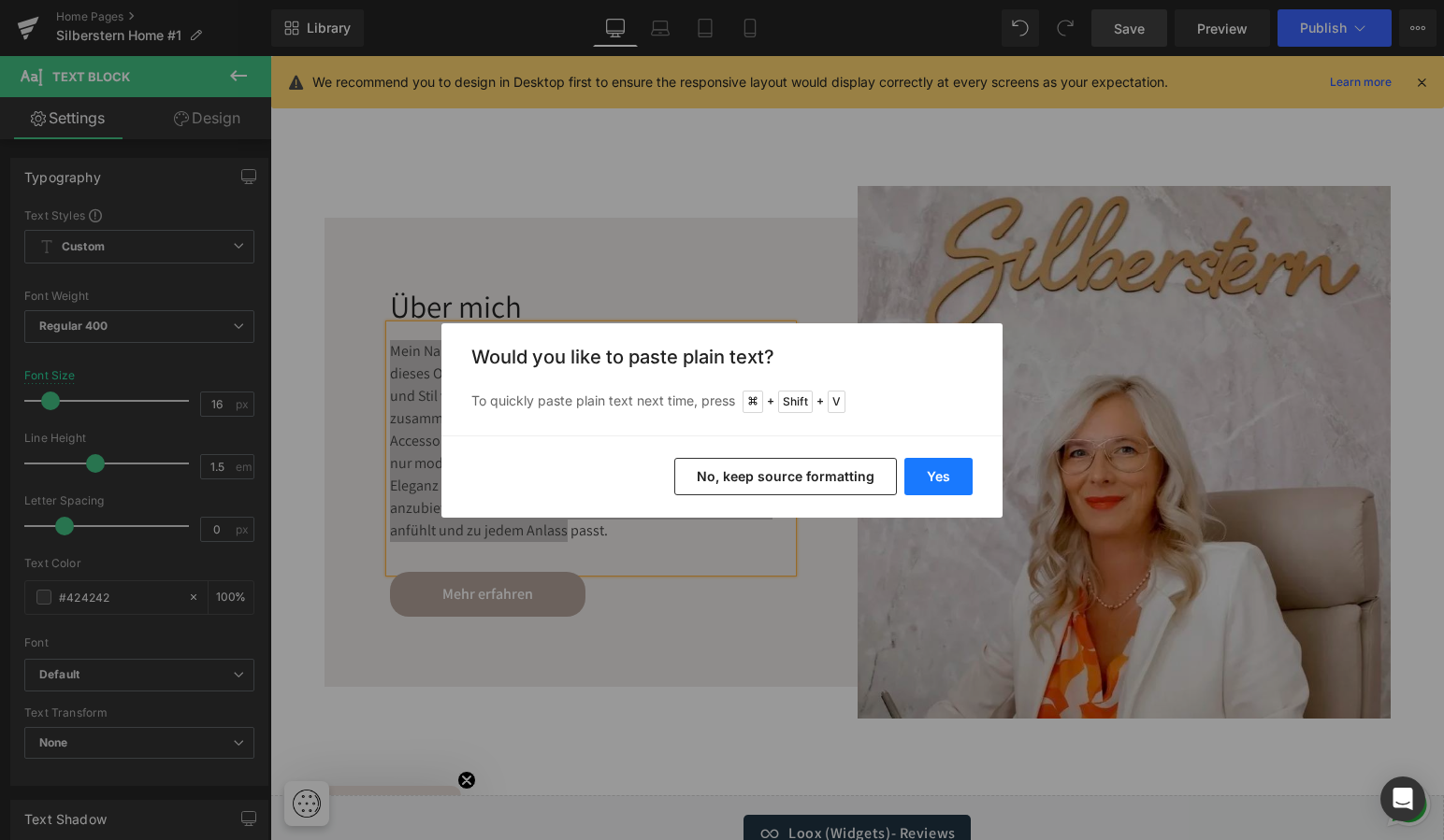
click at [942, 471] on button "Yes" at bounding box center [938, 475] width 68 height 37
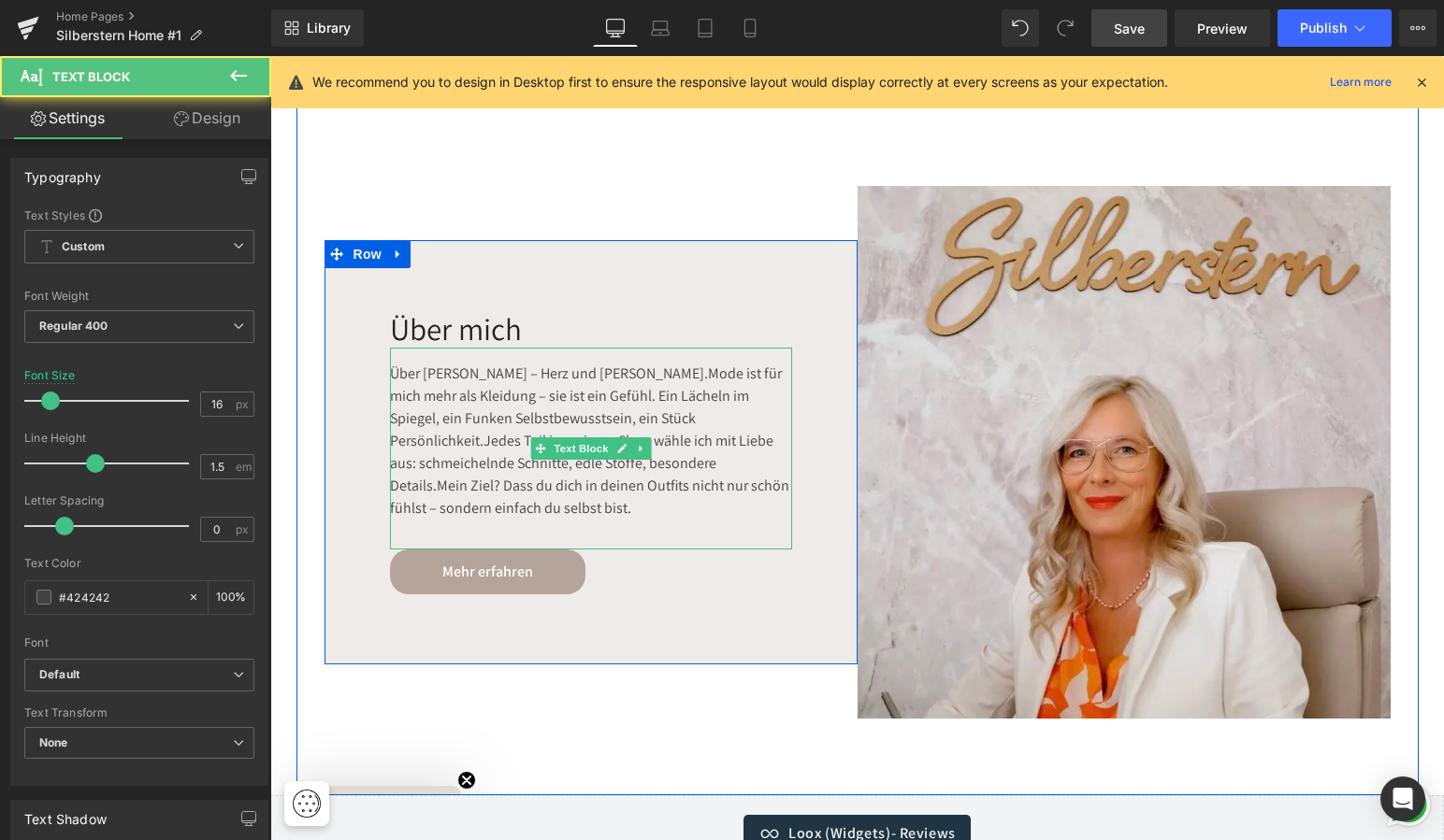
click at [449, 359] on div "Über [PERSON_NAME] – Herz und [PERSON_NAME].Mode ist für mich mehr als Kleidung…" at bounding box center [591, 448] width 402 height 202
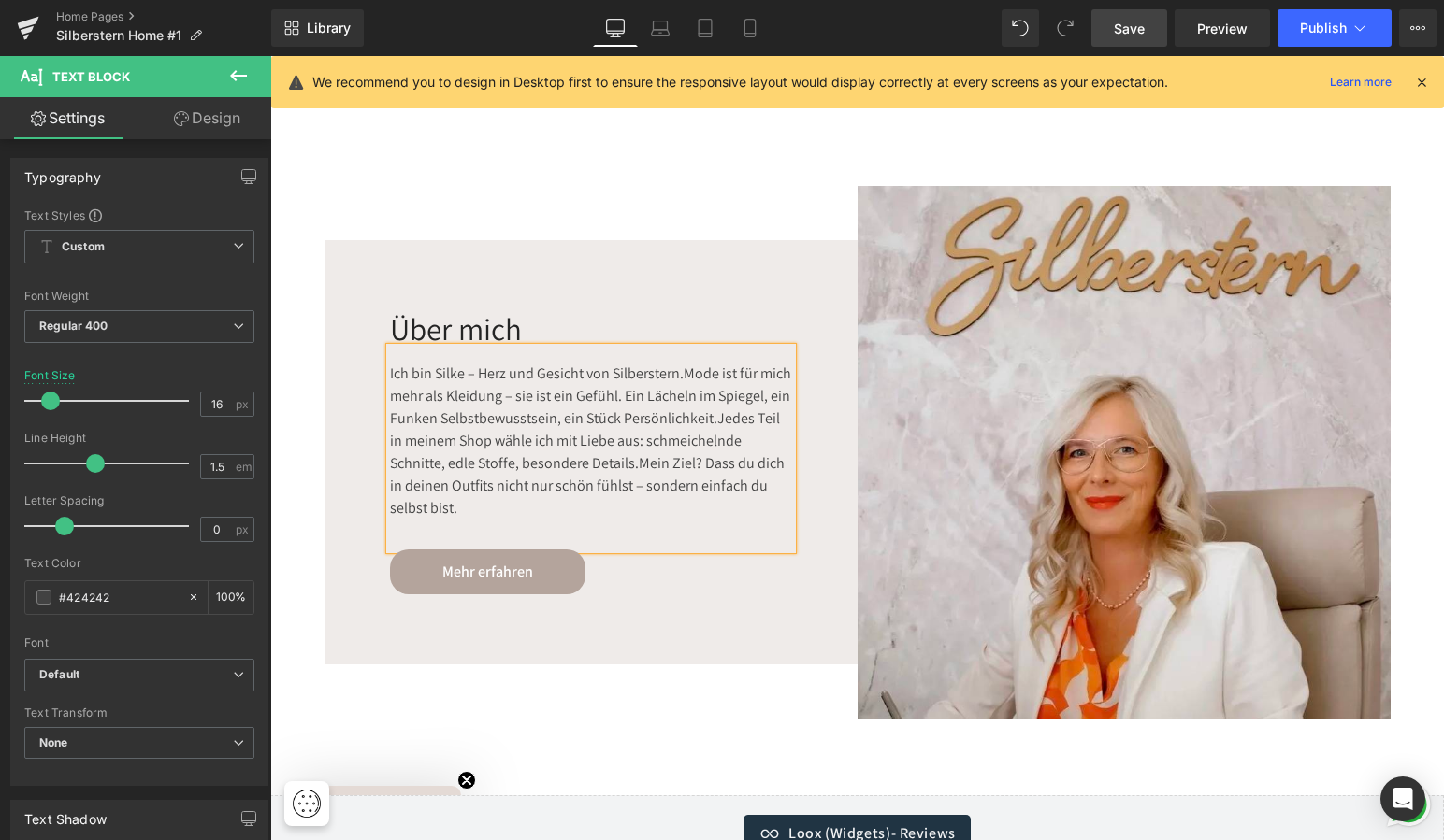
click at [680, 372] on div "Ich bin Silke – Herz und Gesicht von Silberstern.Mode ist für mich mehr als Kle…" at bounding box center [591, 448] width 402 height 202
drag, startPoint x: 609, startPoint y: 371, endPoint x: 673, endPoint y: 372, distance: 64.0
click at [673, 372] on div "Ich bin Silke – Herz und Gesicht von Silberstern. Mode ist für mich mehr als Kl…" at bounding box center [591, 448] width 402 height 202
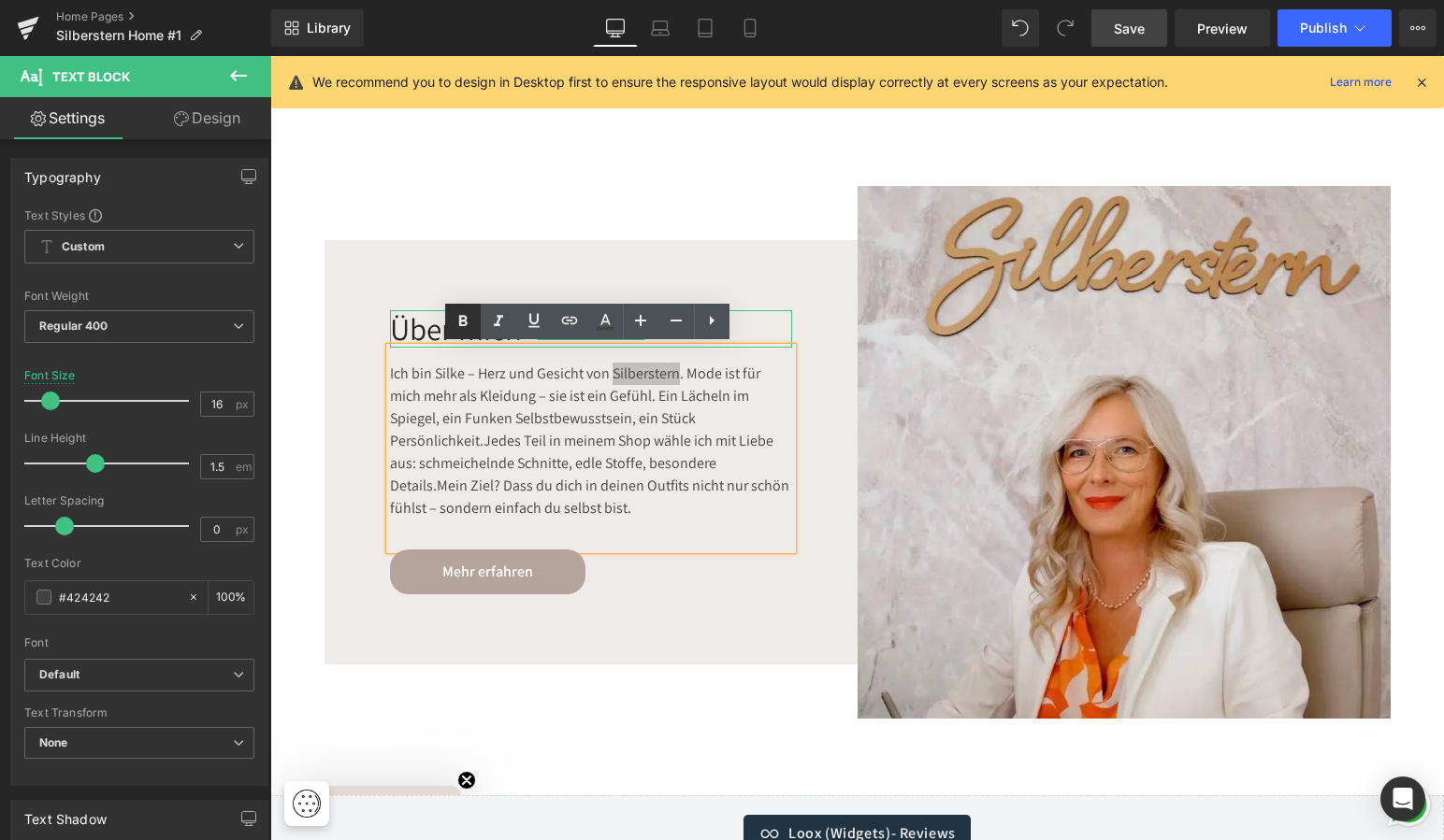
click at [466, 314] on icon at bounding box center [463, 322] width 22 height 22
click at [479, 428] on div "Ich bin Silke – Herz und Gesicht von Silberstern . Mode ist für mich mehr als K…" at bounding box center [591, 448] width 402 height 202
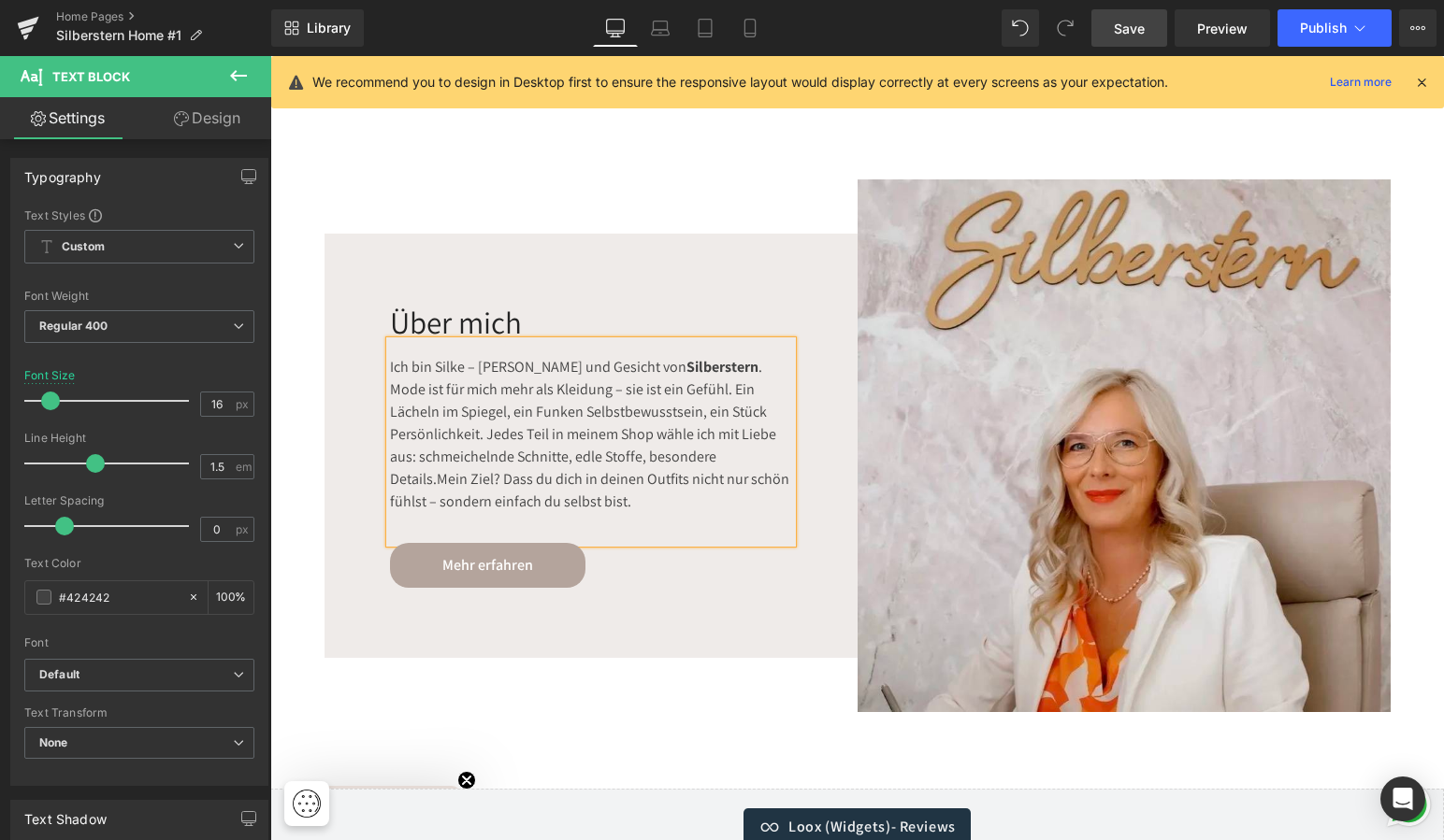
scroll to position [3806, 0]
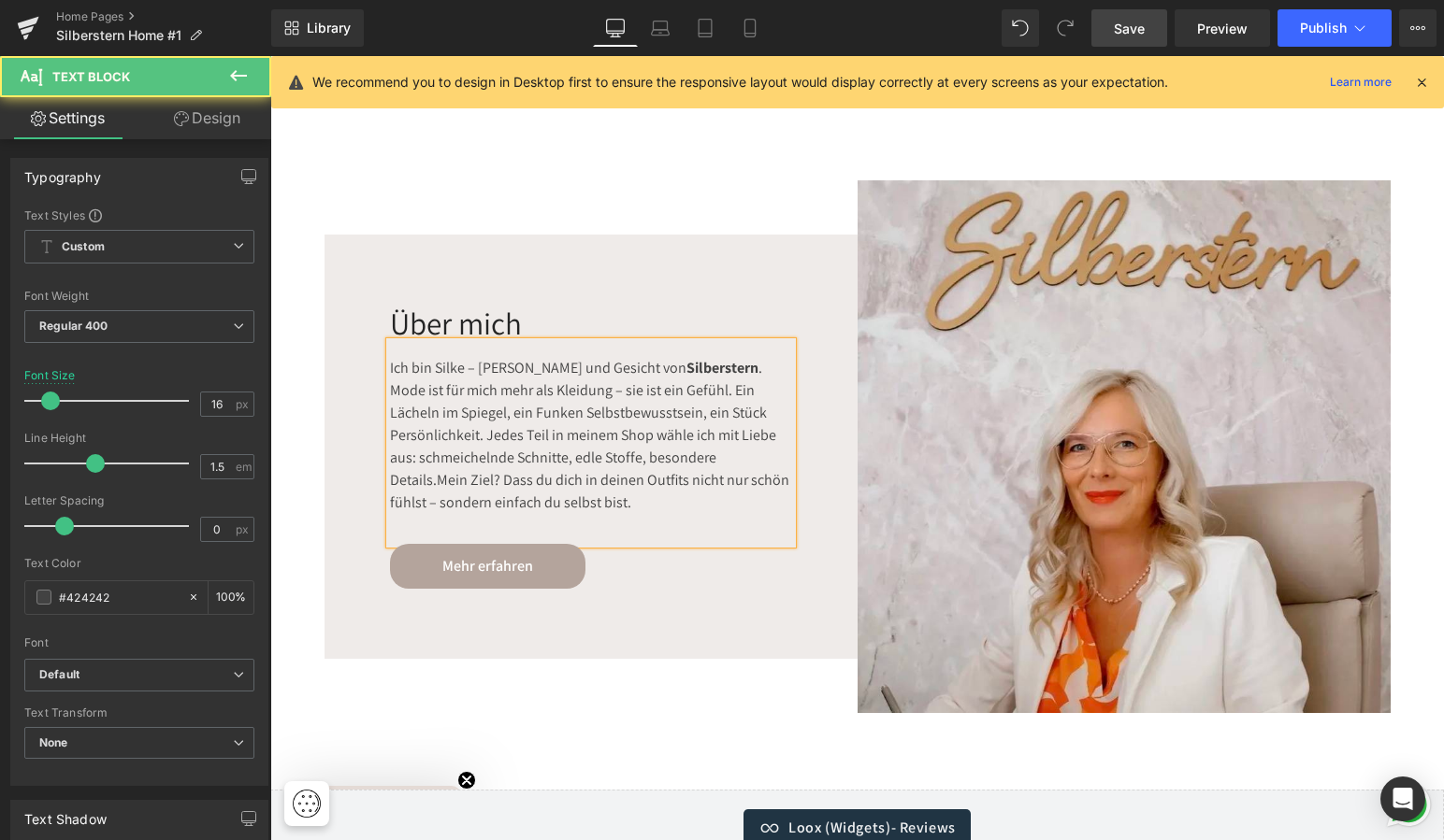
click at [687, 354] on div "Ich bin Silke – Herz und Gesicht von Silberstern . Mode ist für mich mehr als K…" at bounding box center [591, 442] width 402 height 202
click at [482, 425] on div "Mode ist für mich mehr als Kleidung – sie ist ein Gefühl. Ein Lächeln im Spiege…" at bounding box center [591, 446] width 402 height 135
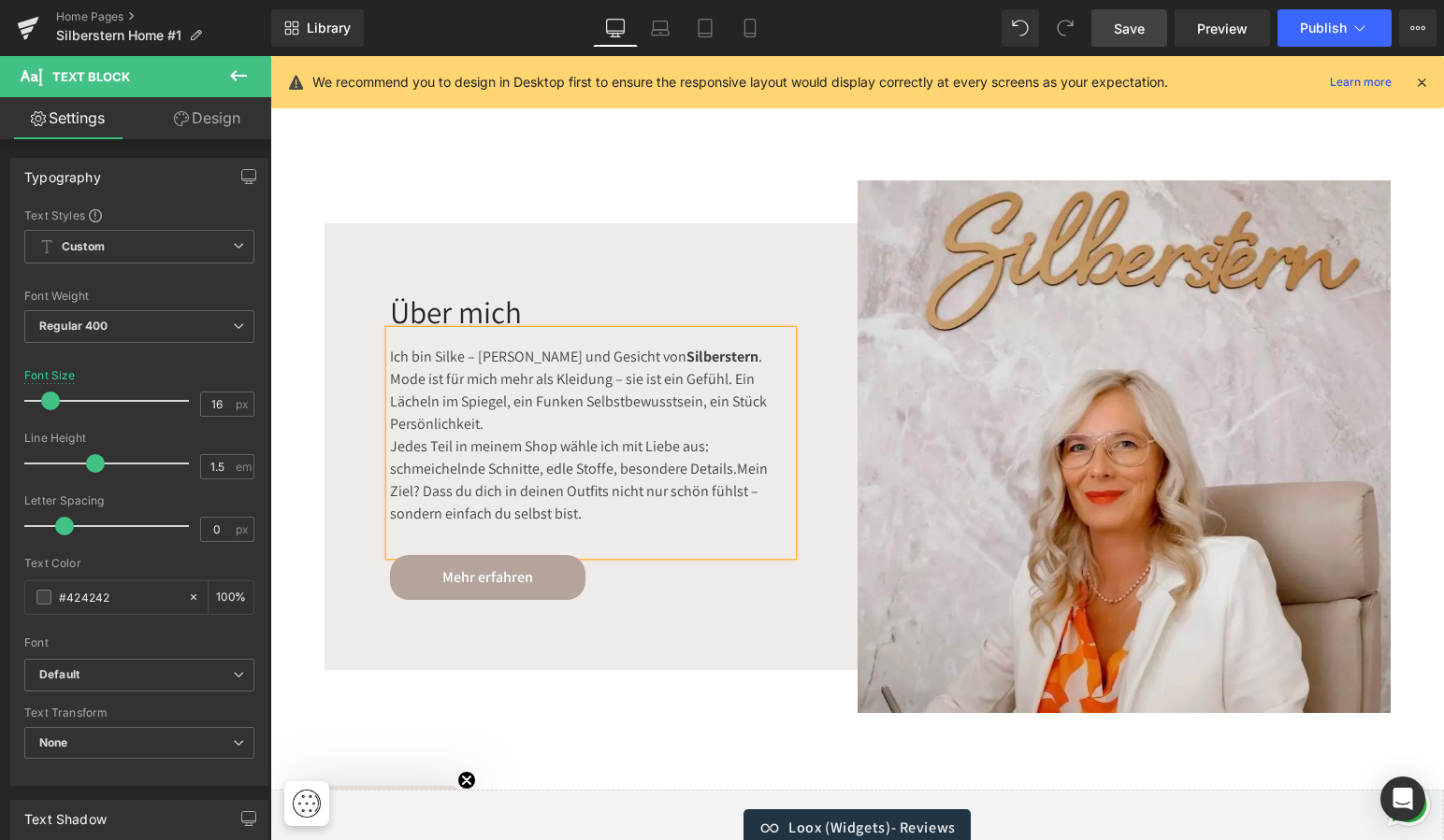
scroll to position [3811, 0]
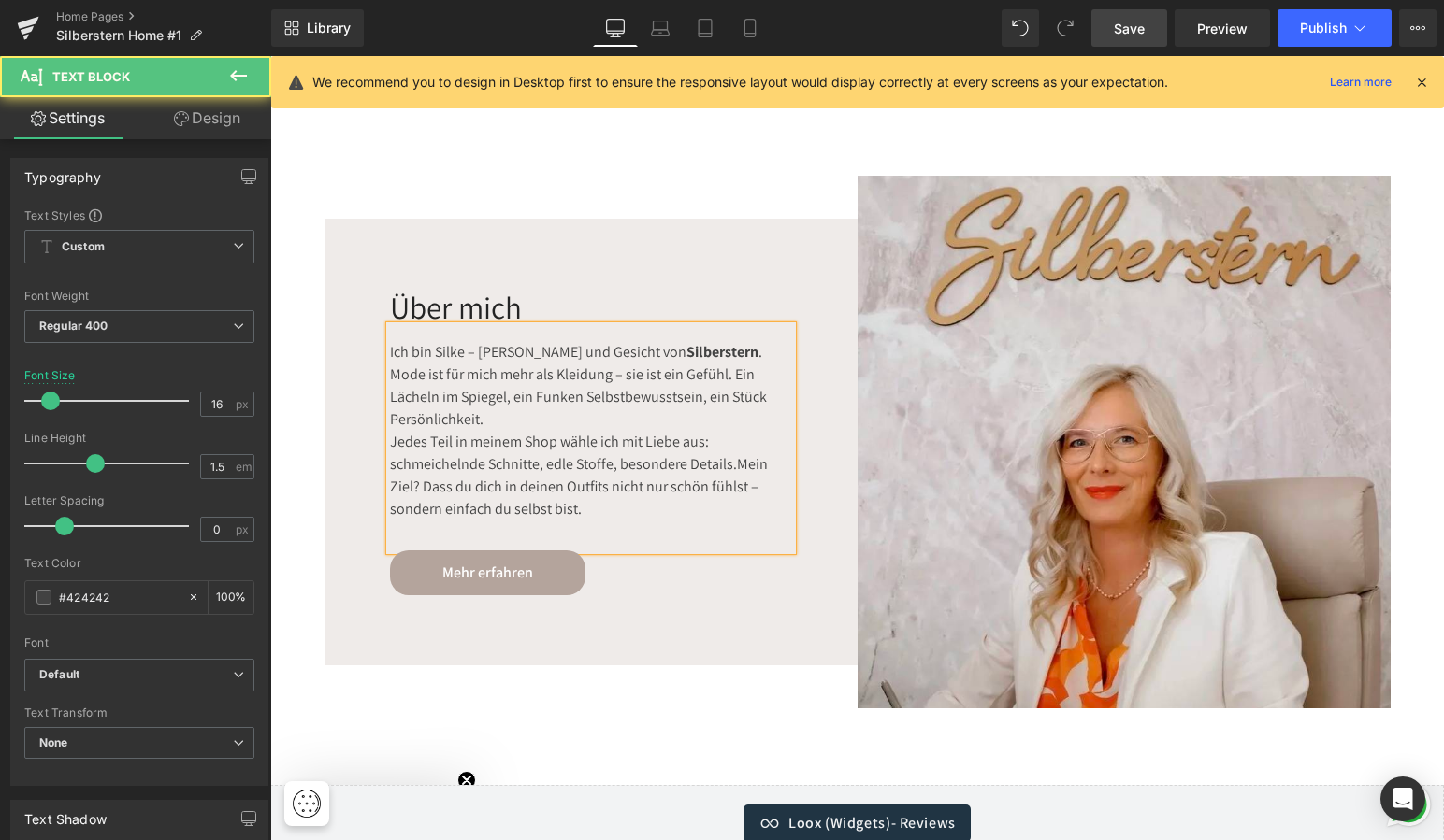
click at [568, 453] on div "Jedes Teil in meinem Shop wähle ich mit Liebe aus: schmeichelnde Schnitte, edle…" at bounding box center [591, 475] width 402 height 90
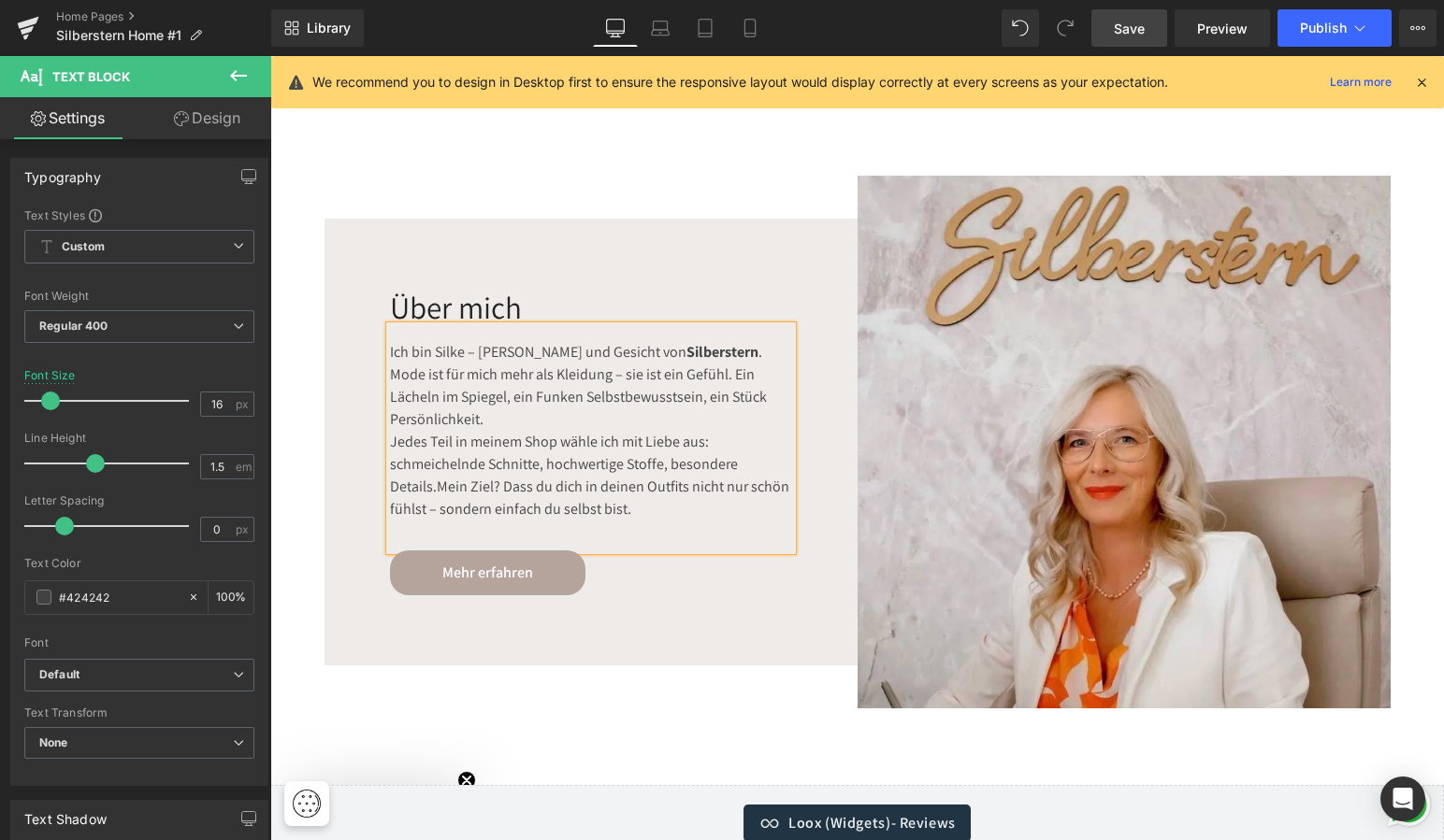
scroll to position [3809, 0]
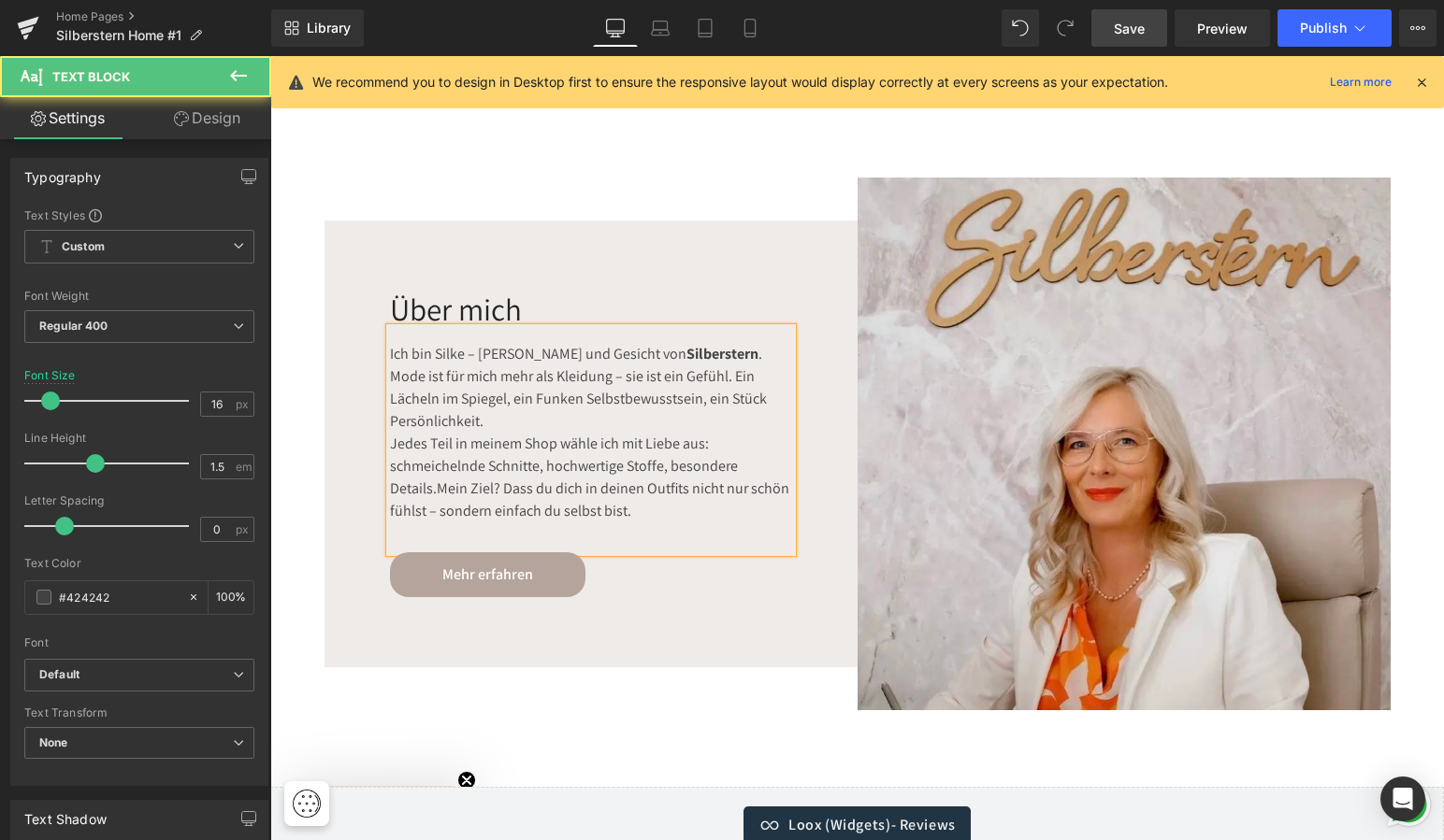
click at [434, 474] on div "Jedes Teil in meinem Shop wähle ich mit Liebe aus: schmeichelnde Schnitte, hoch…" at bounding box center [591, 477] width 402 height 90
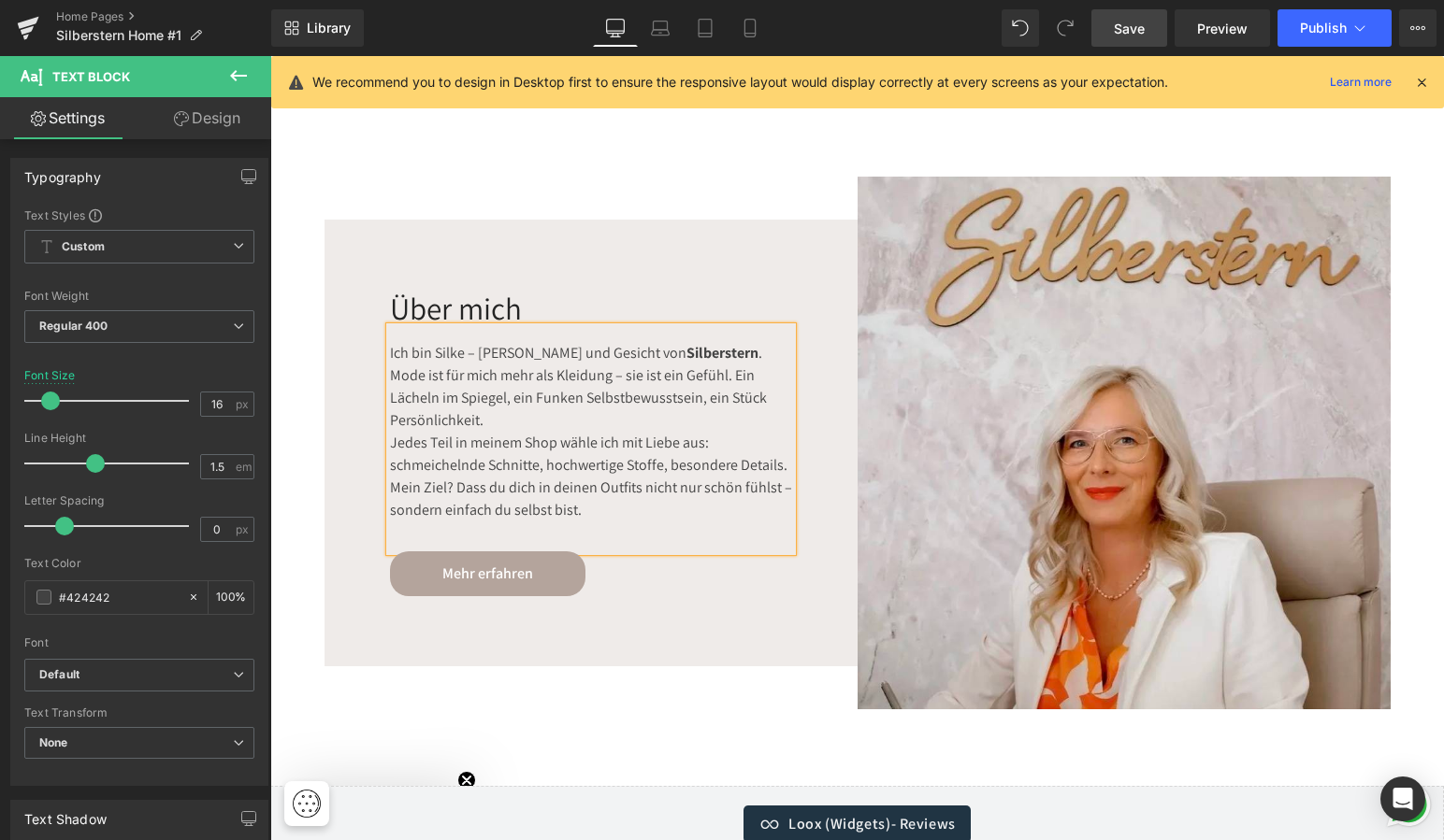
scroll to position [3811, 0]
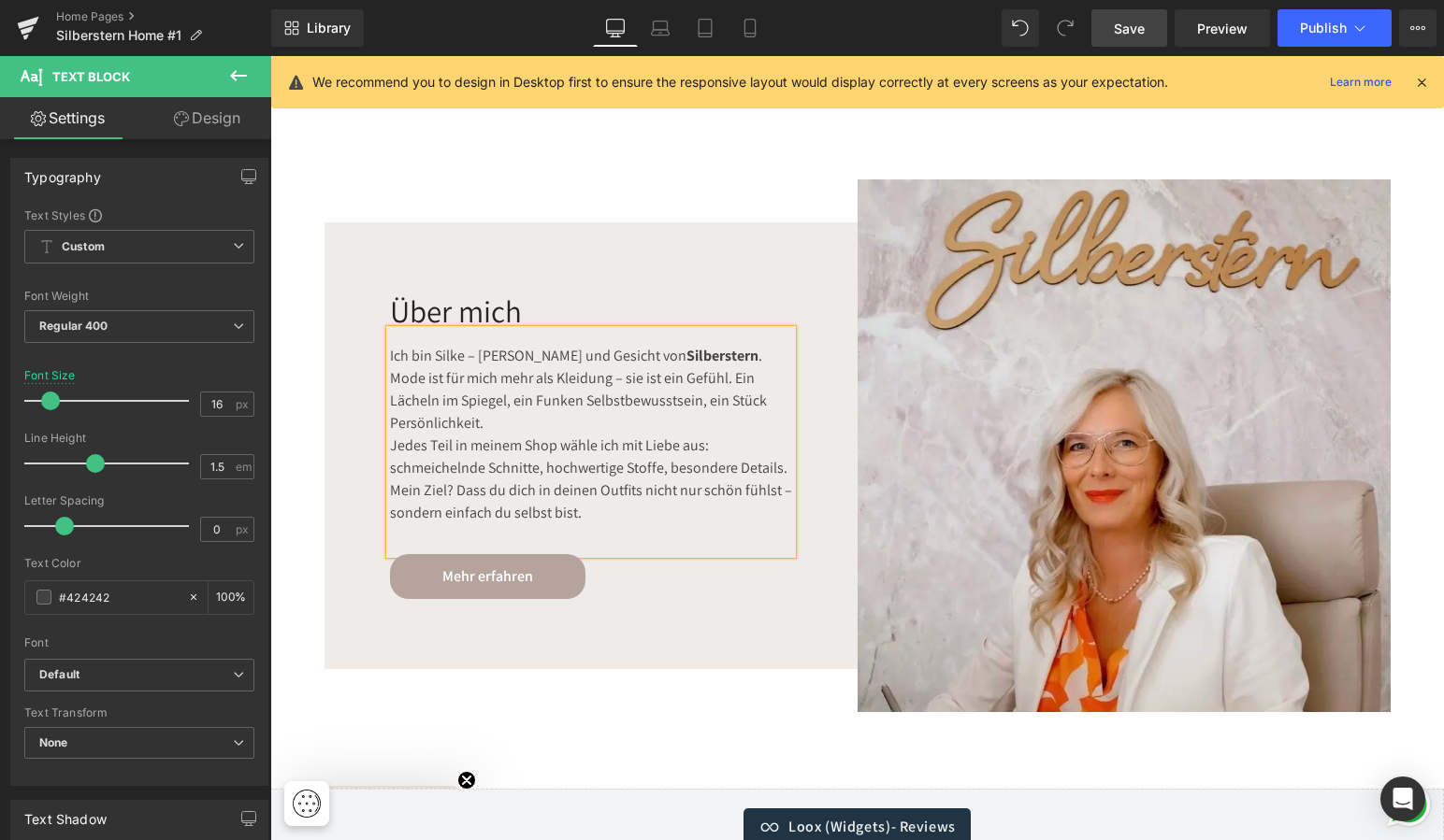
click at [560, 680] on div "Über mich Heading Über mich Heading Ich bin Silke – Herz und [PERSON_NAME] . Mo…" at bounding box center [591, 445] width 533 height 532
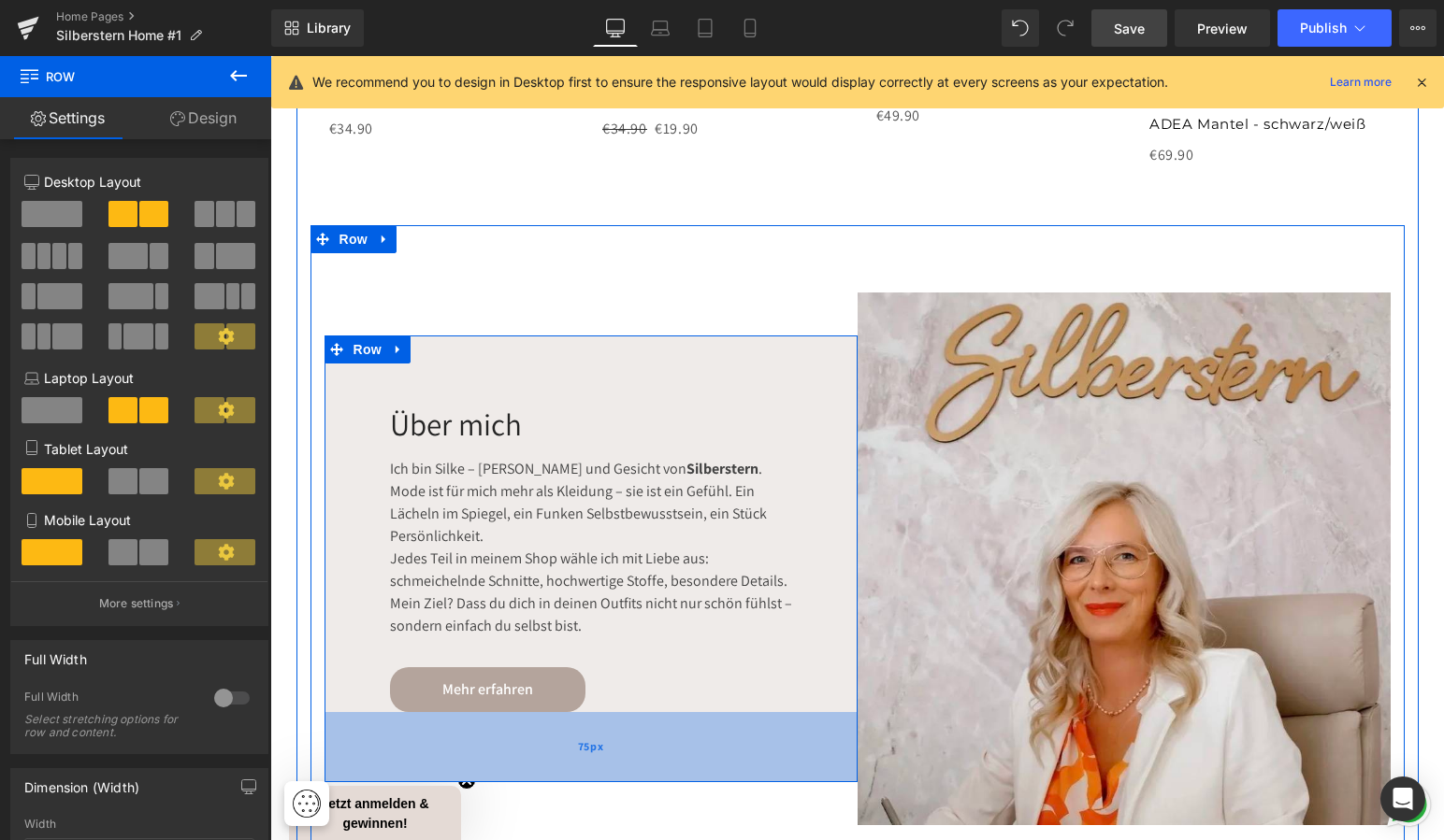
scroll to position [3694, 0]
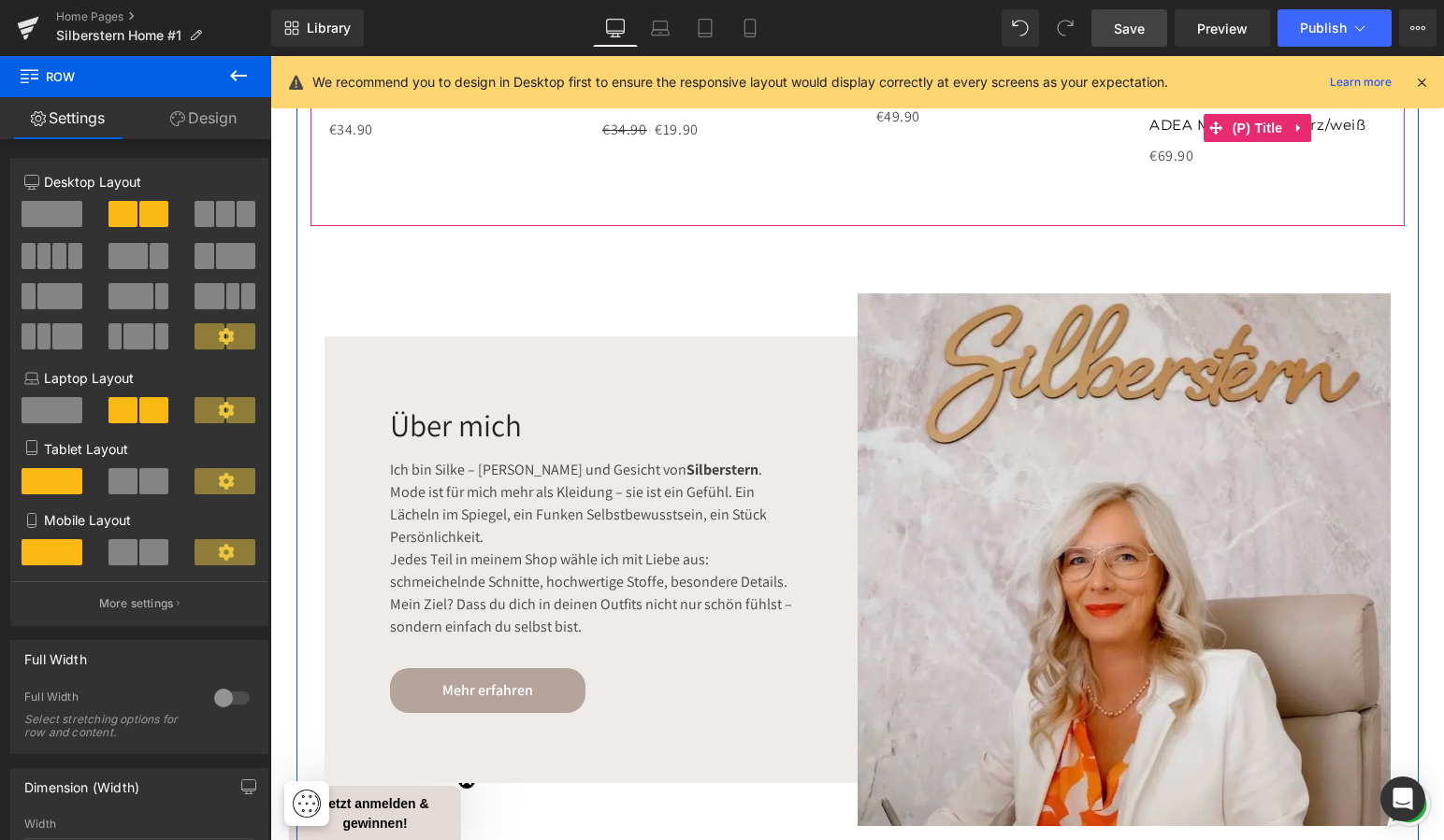
click at [1127, 31] on span "Save" at bounding box center [1128, 29] width 31 height 20
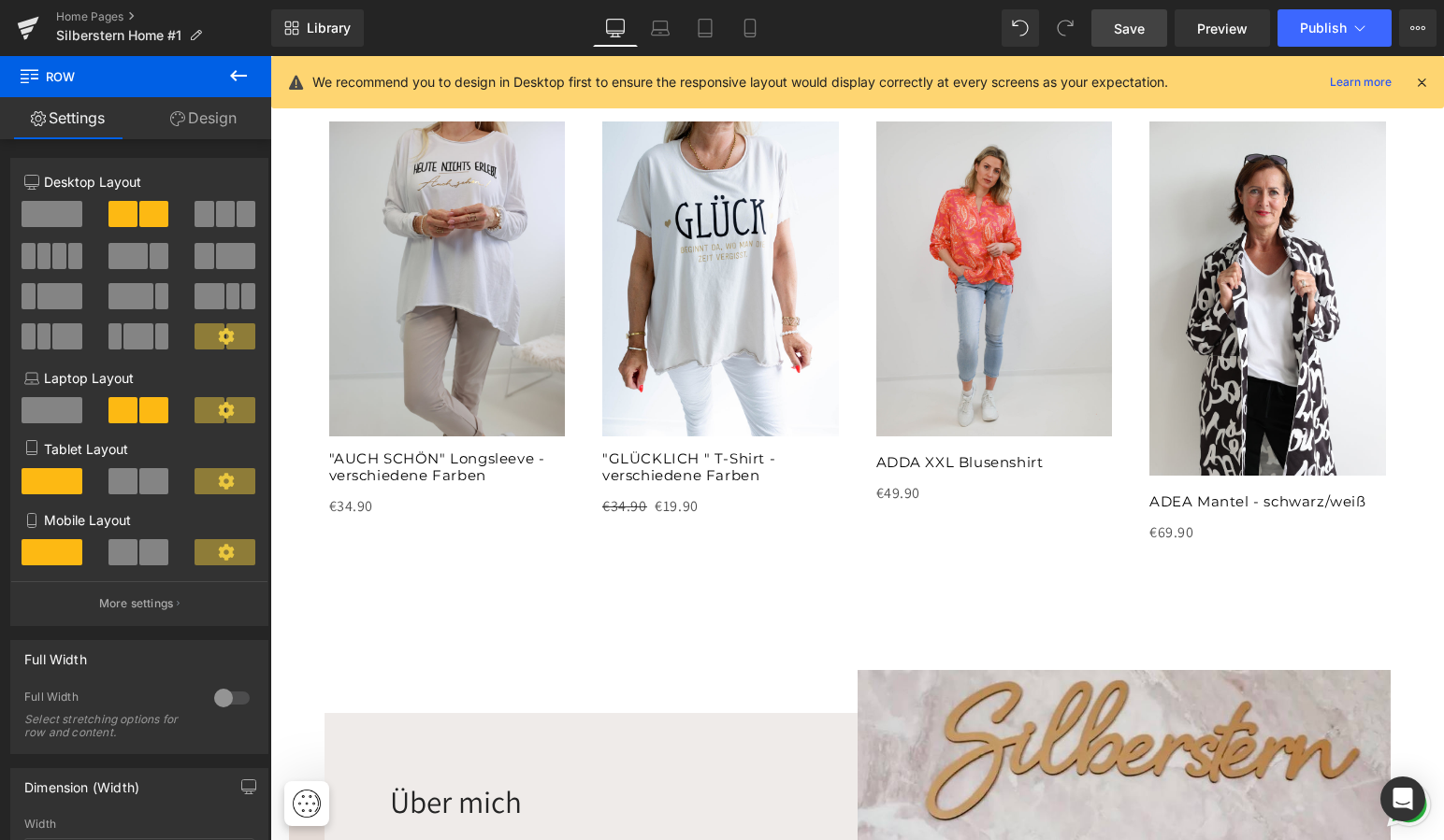
scroll to position [3333, 0]
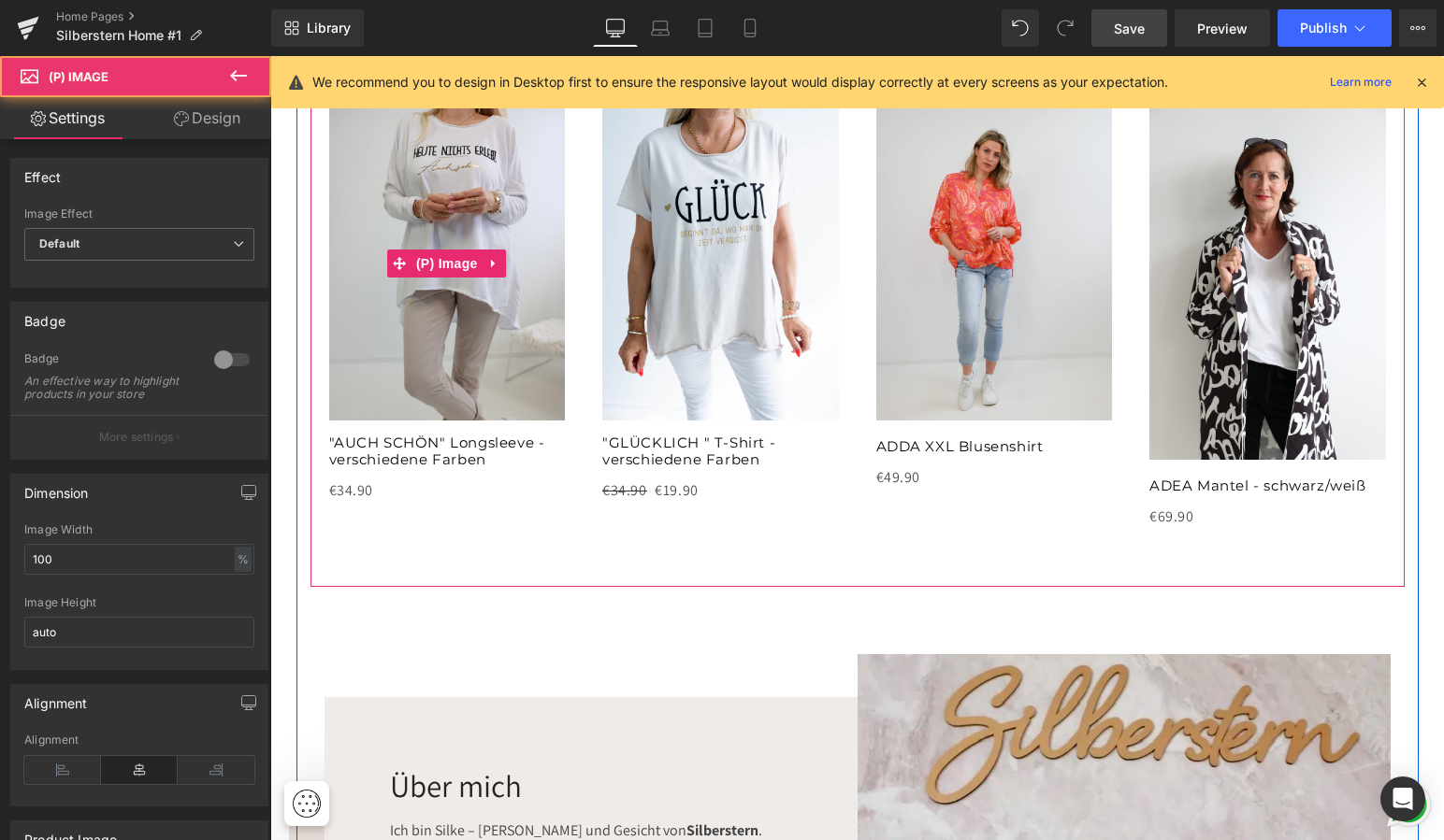
click at [544, 312] on img at bounding box center [447, 263] width 237 height 315
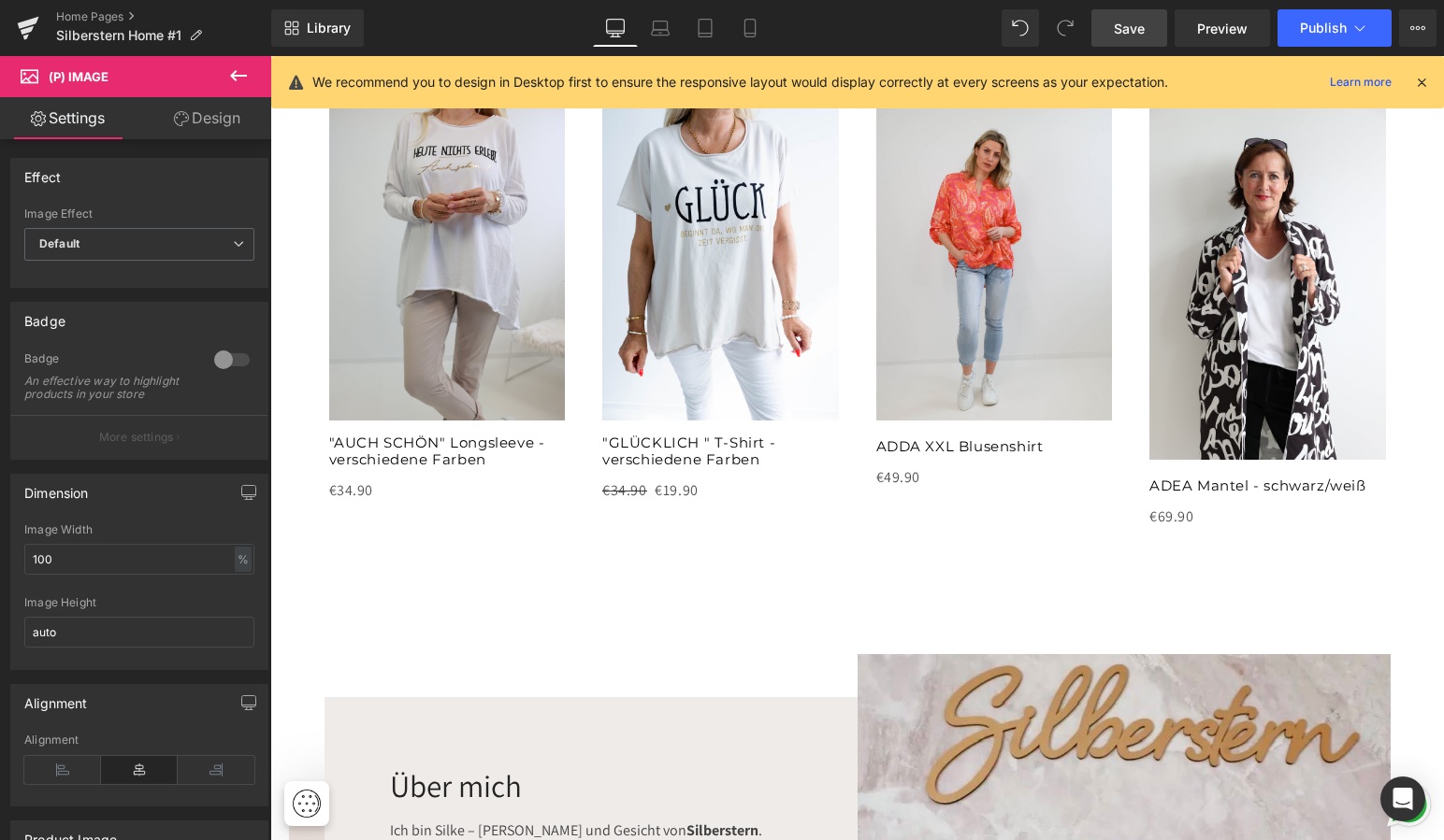
click at [215, 120] on link "Design" at bounding box center [207, 118] width 136 height 42
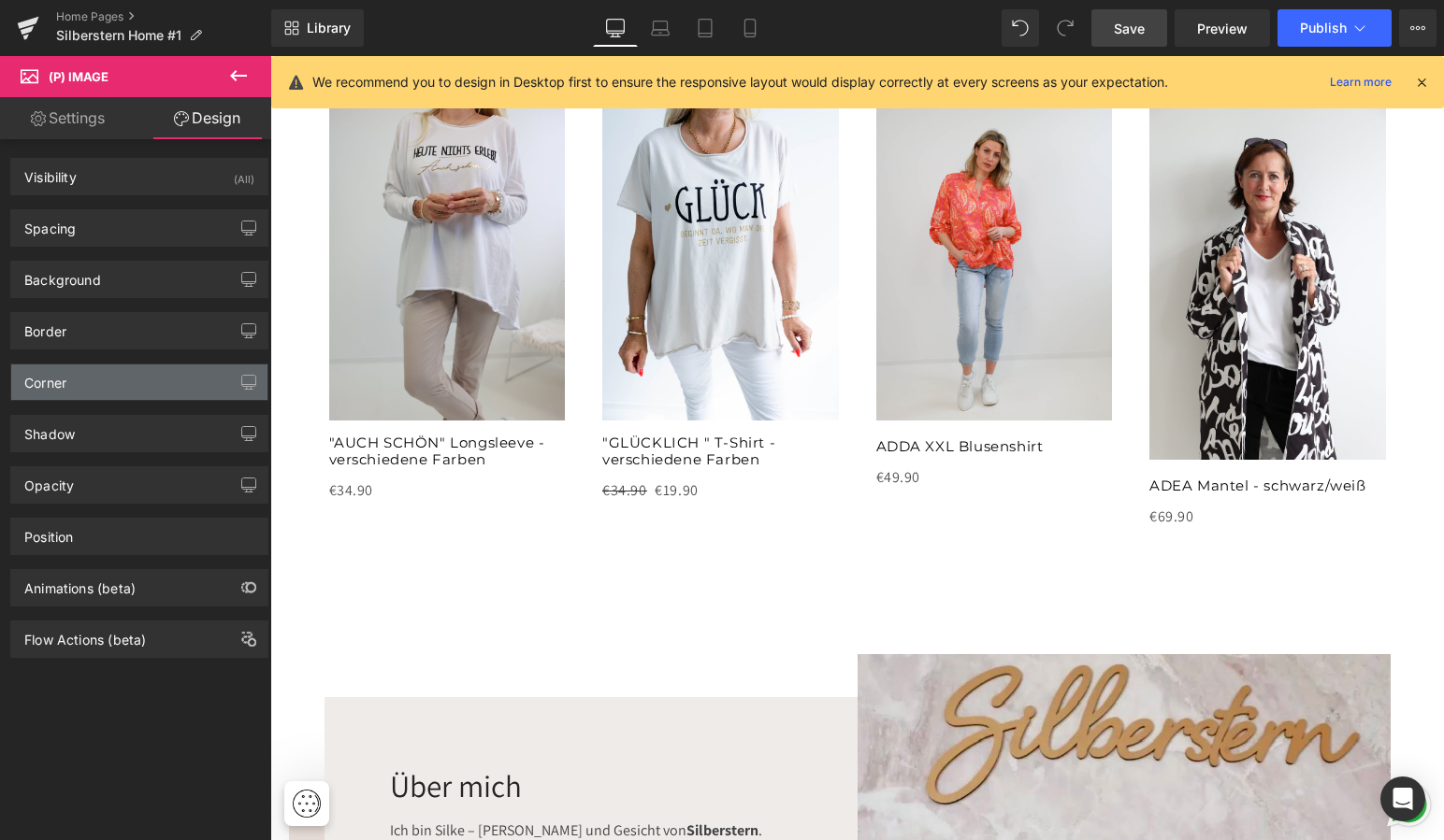
click at [167, 385] on div "Corner" at bounding box center [139, 383] width 256 height 36
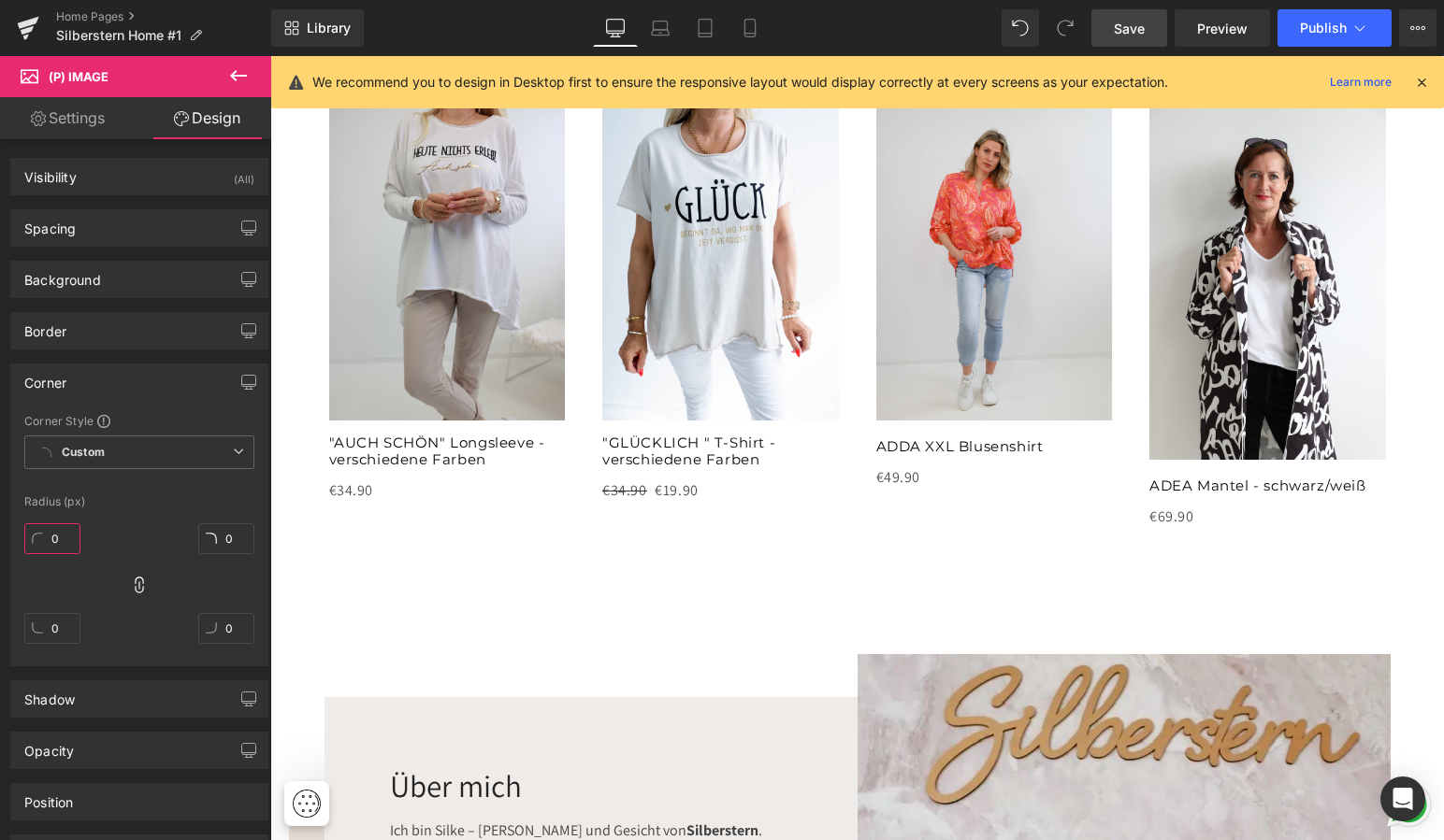
click at [66, 536] on input "0" at bounding box center [52, 538] width 56 height 31
type input "20"
click at [83, 118] on link "Settings" at bounding box center [68, 118] width 136 height 42
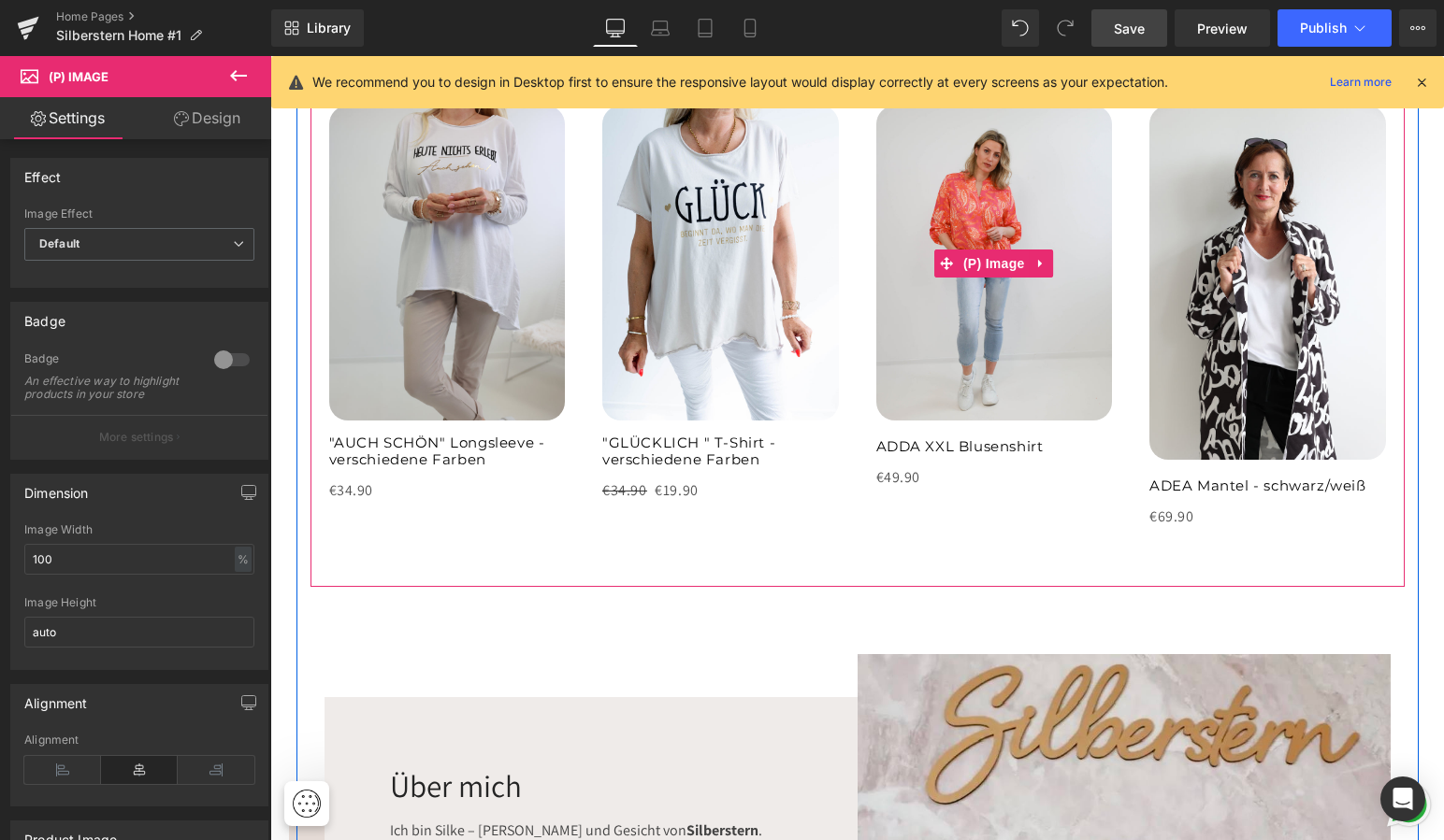
click at [1134, 27] on span "Save" at bounding box center [1128, 29] width 31 height 20
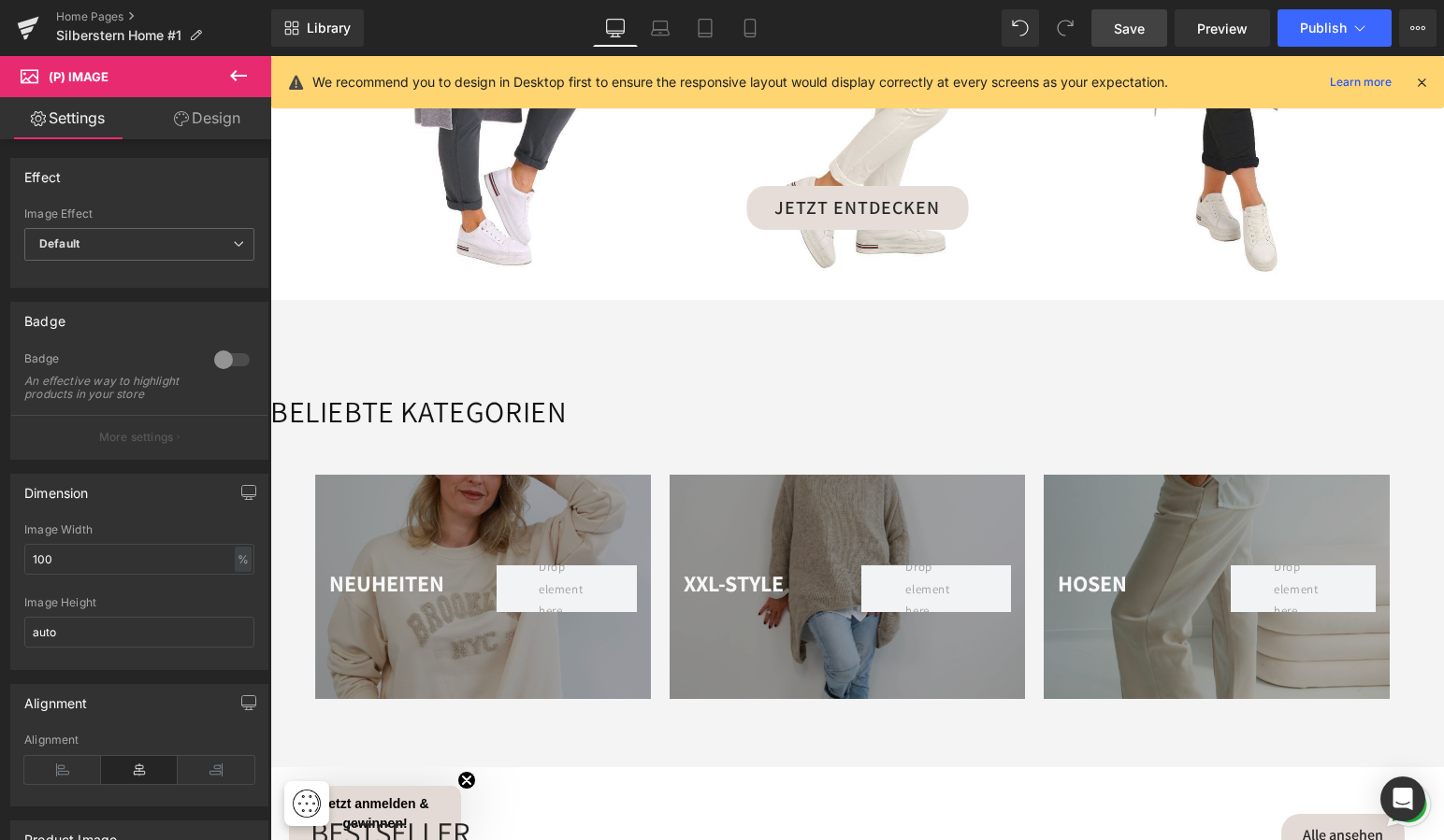
scroll to position [2523, 0]
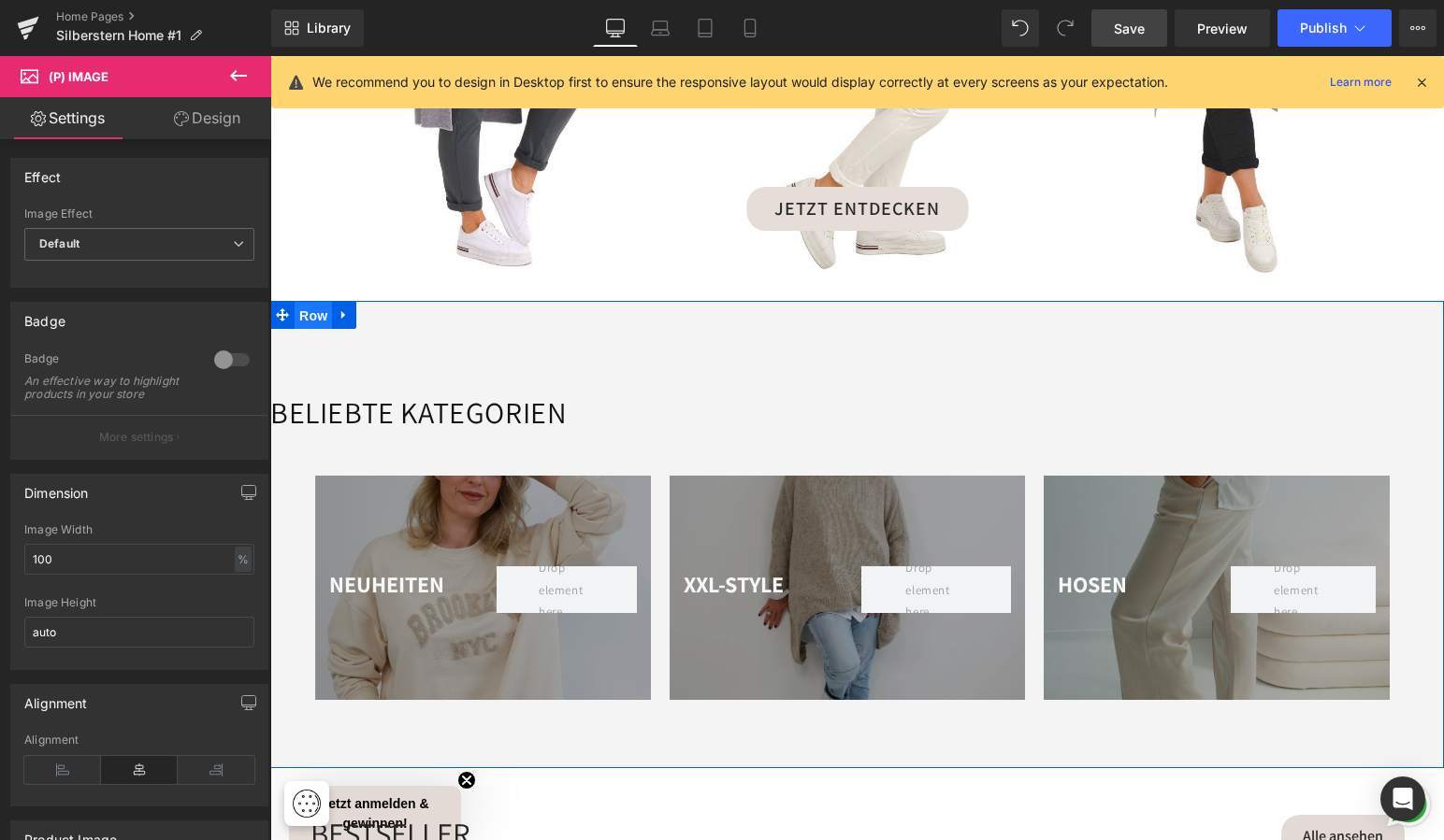
click at [313, 304] on span "Row" at bounding box center [313, 316] width 37 height 28
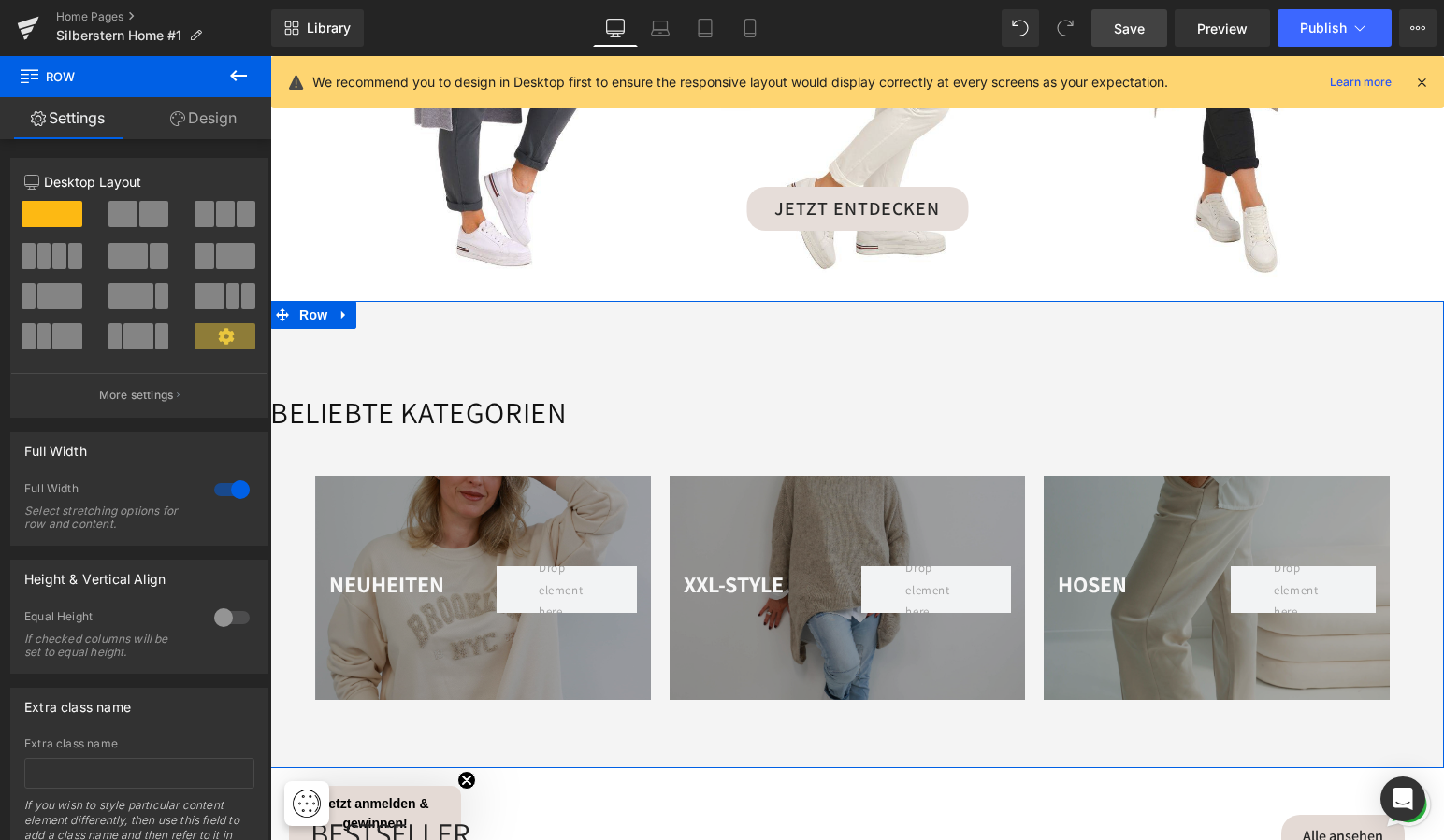
scroll to position [0, 0]
click at [342, 312] on icon at bounding box center [344, 316] width 4 height 8
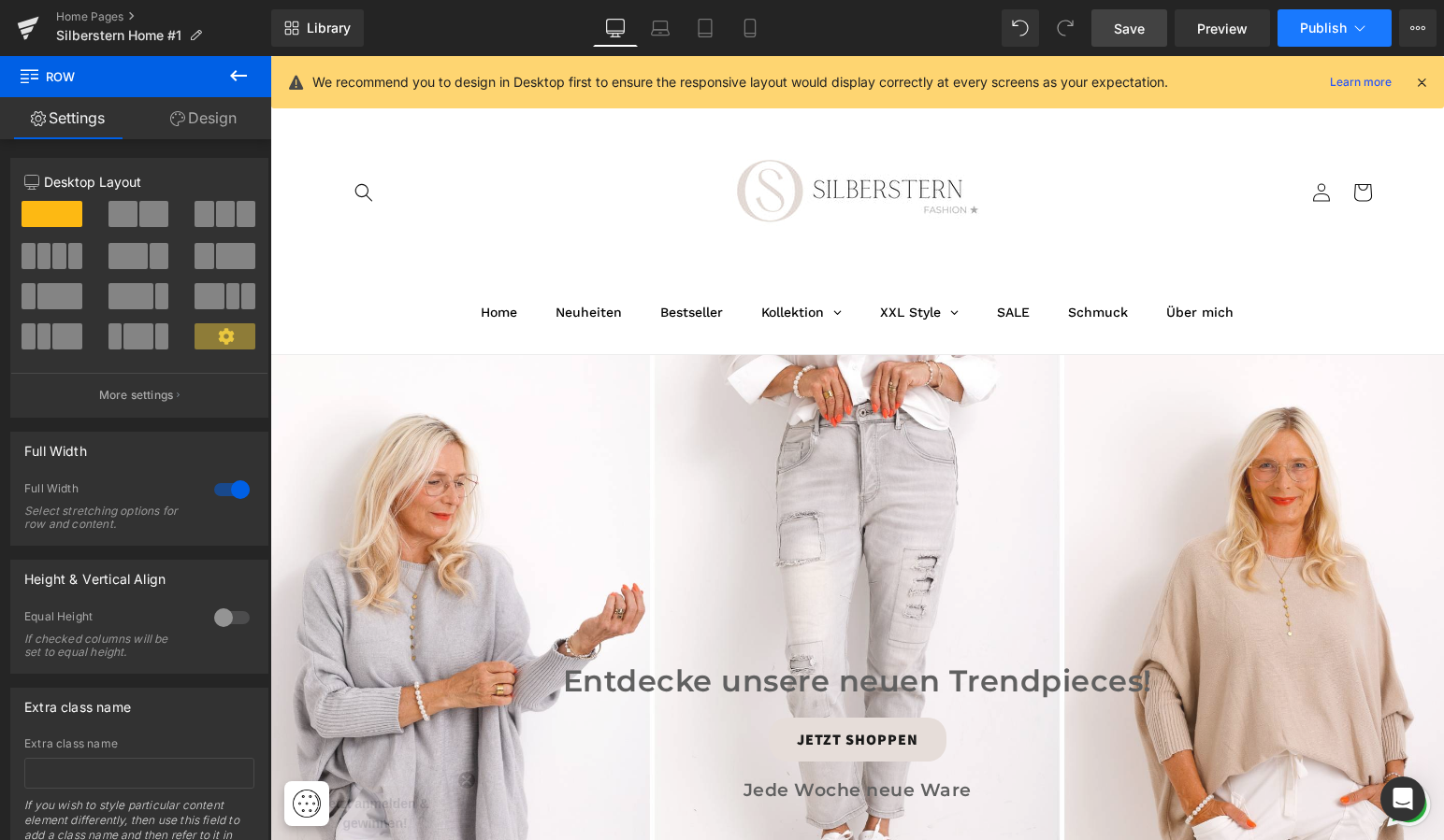
click at [1309, 24] on span "Publish" at bounding box center [1323, 28] width 47 height 15
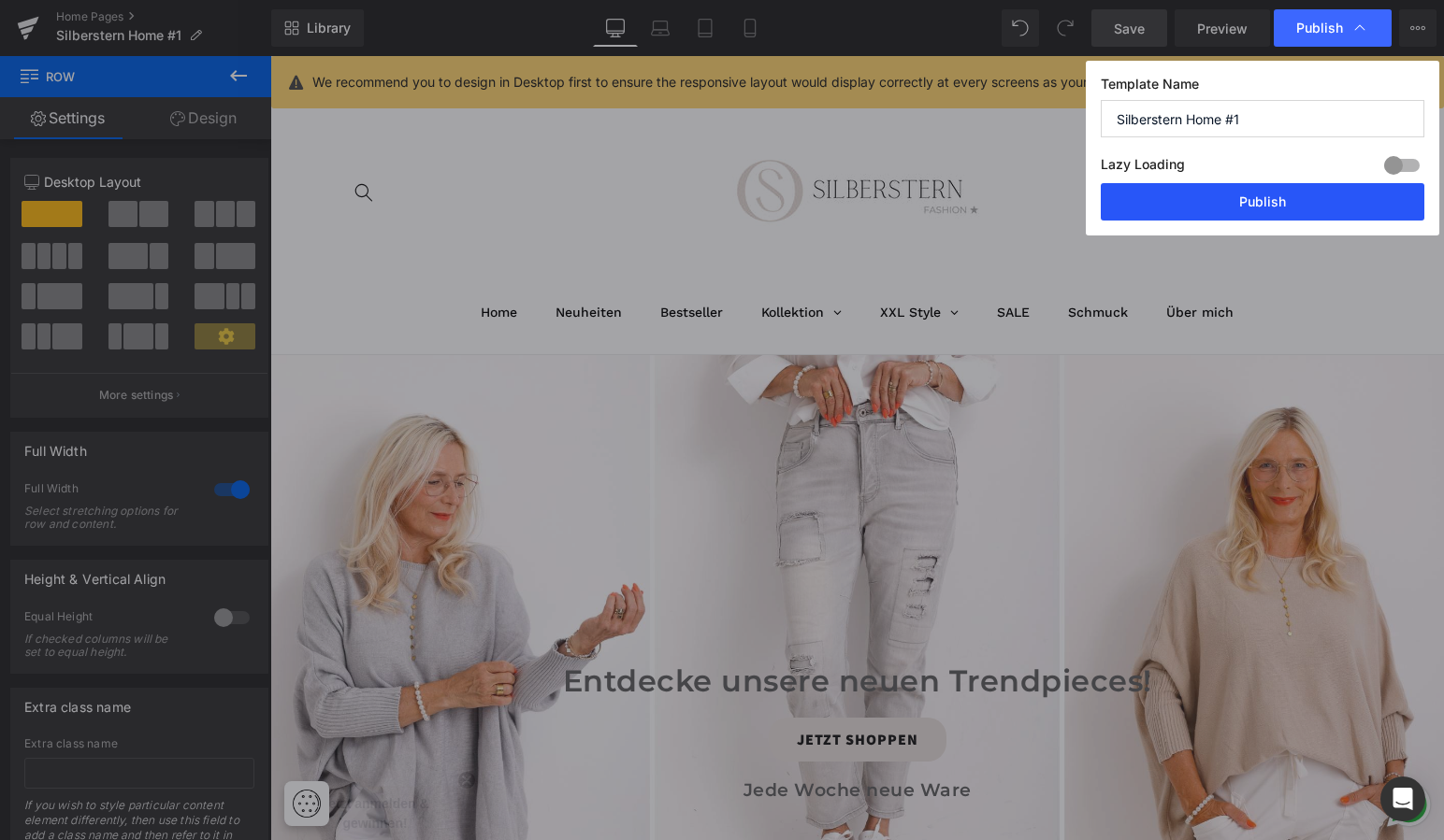
click at [1201, 200] on button "Publish" at bounding box center [1262, 201] width 324 height 37
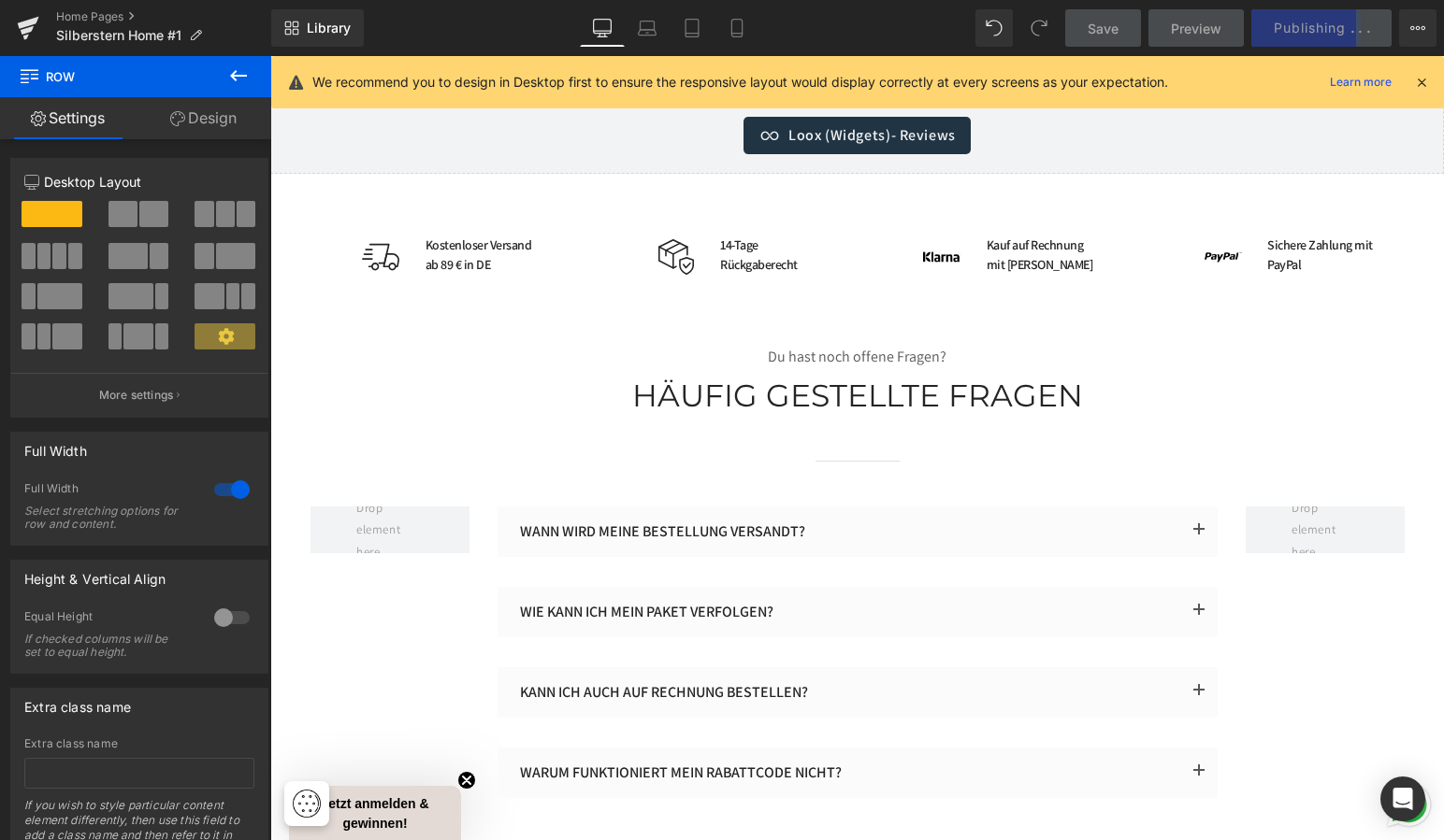
scroll to position [4500, 0]
click at [737, 28] on icon at bounding box center [736, 28] width 19 height 19
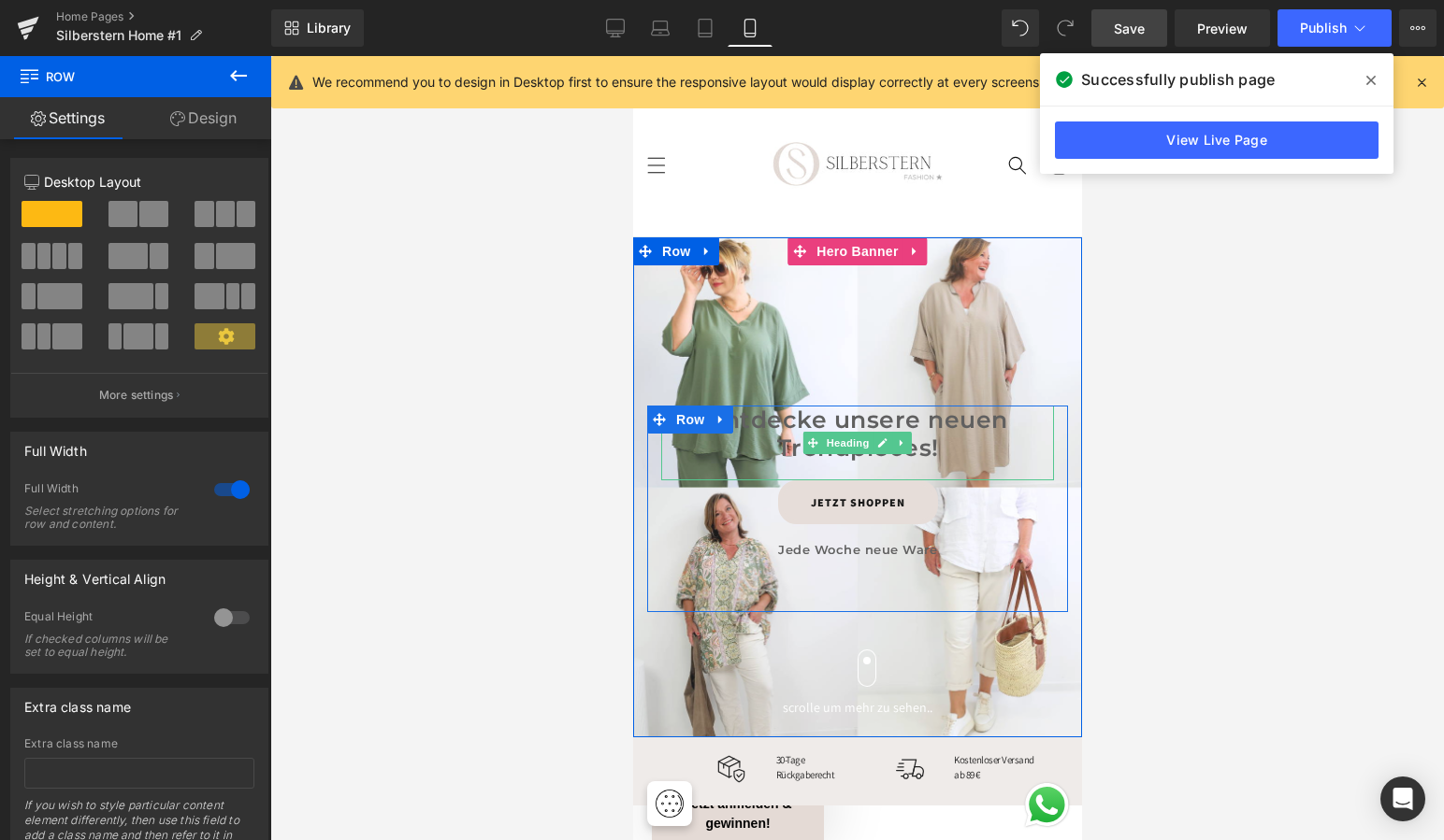
scroll to position [2, 0]
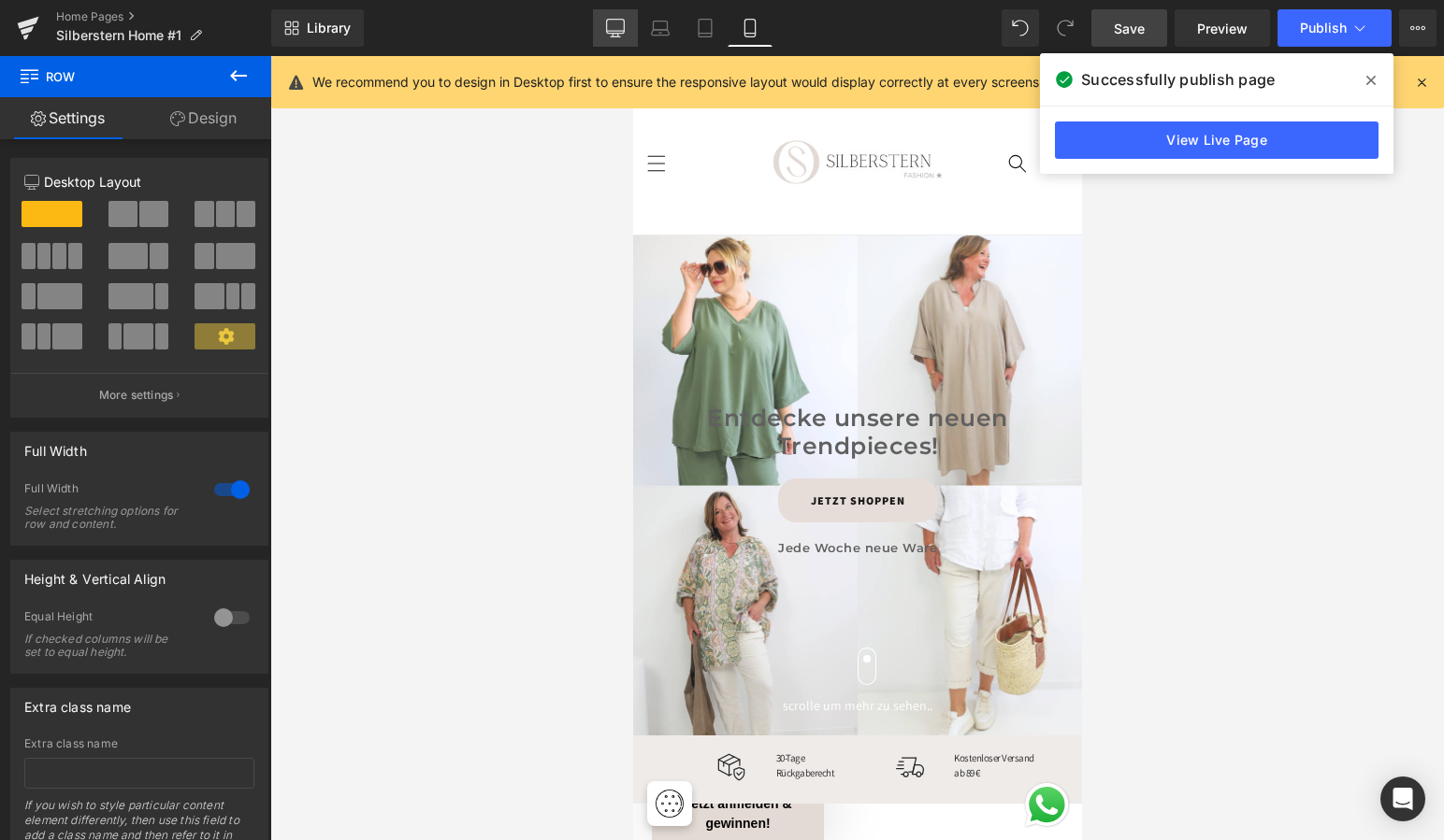
click at [620, 28] on icon at bounding box center [615, 28] width 19 height 19
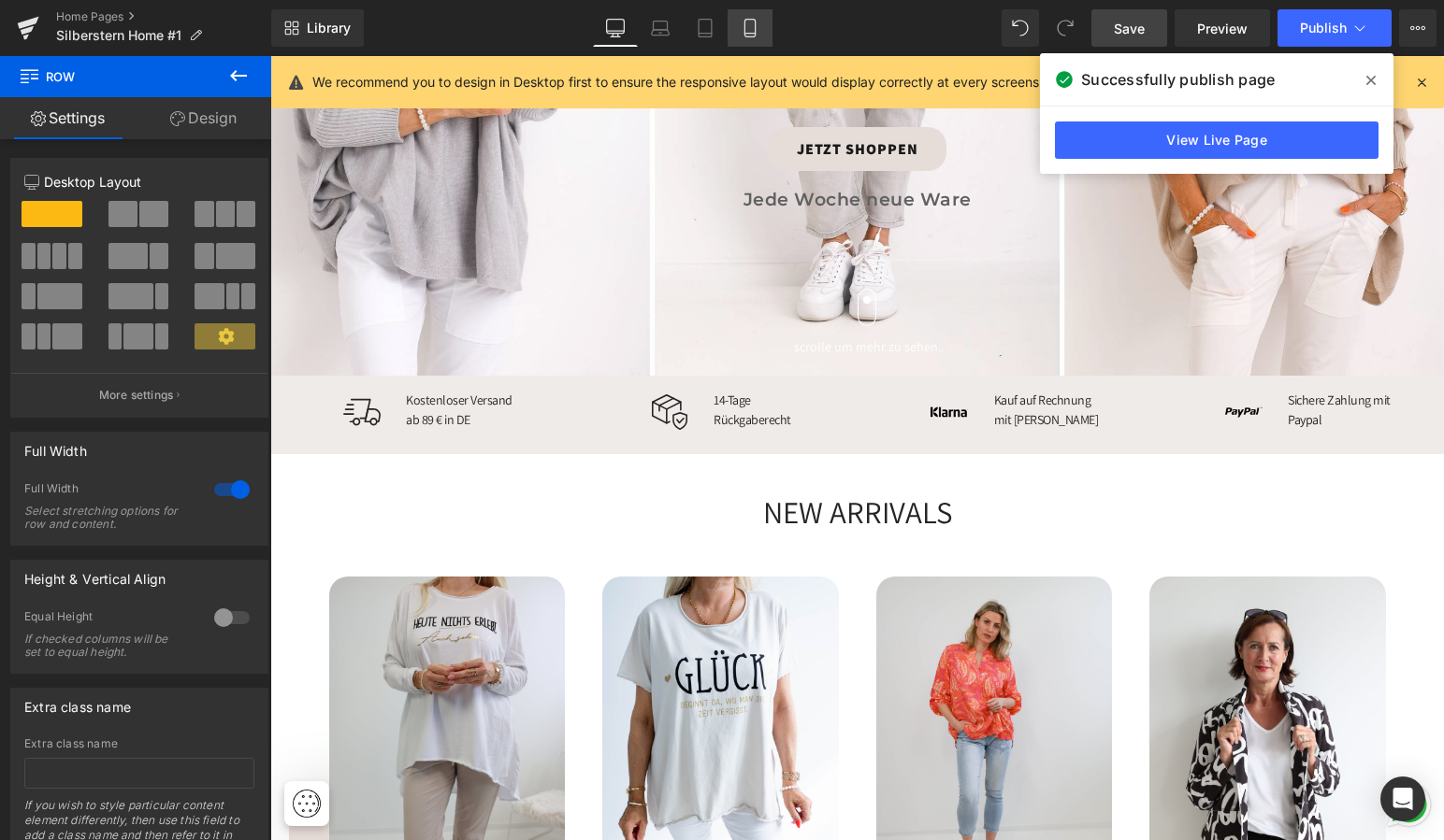
click at [751, 26] on icon at bounding box center [749, 28] width 19 height 19
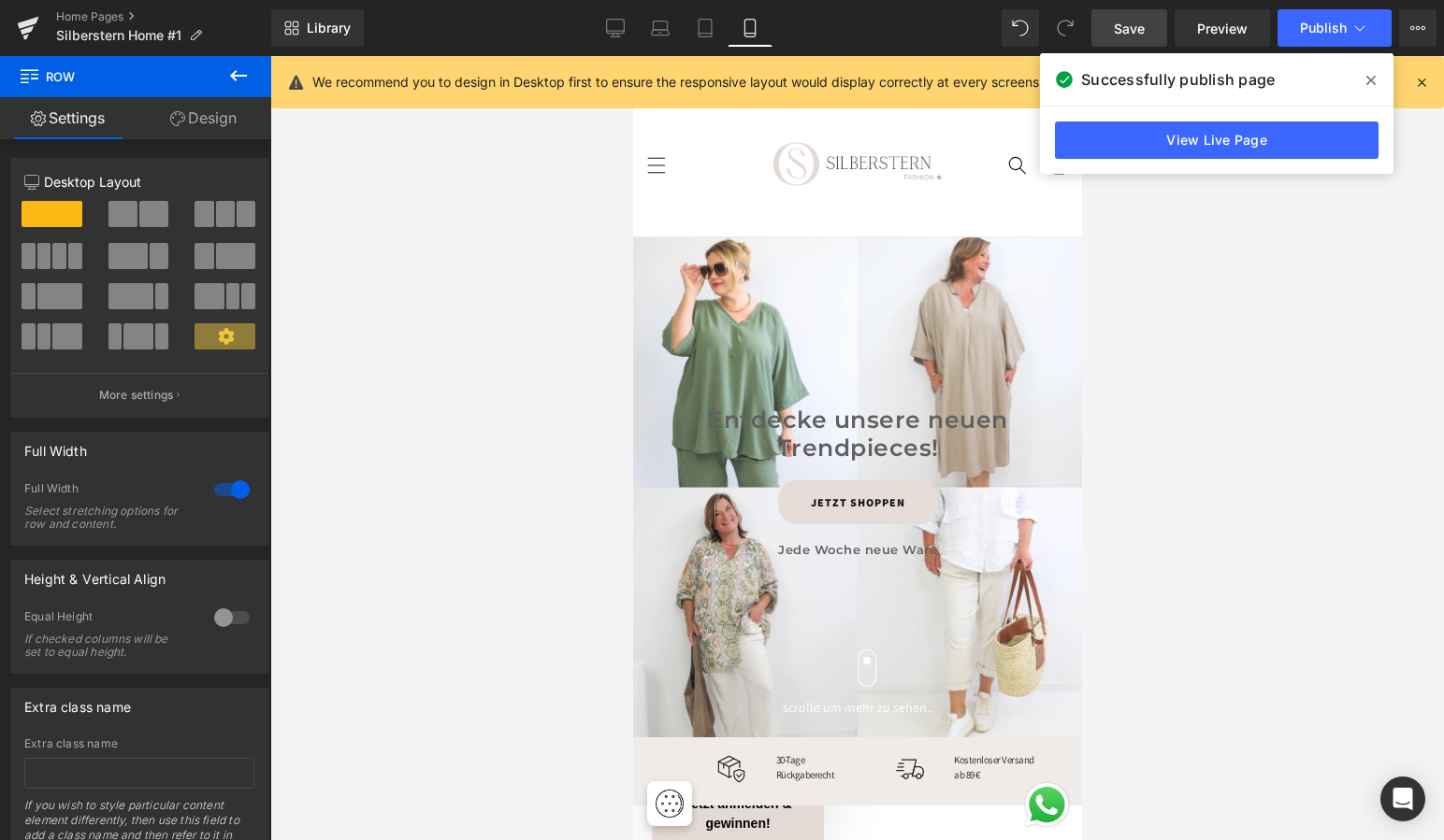
scroll to position [0, 0]
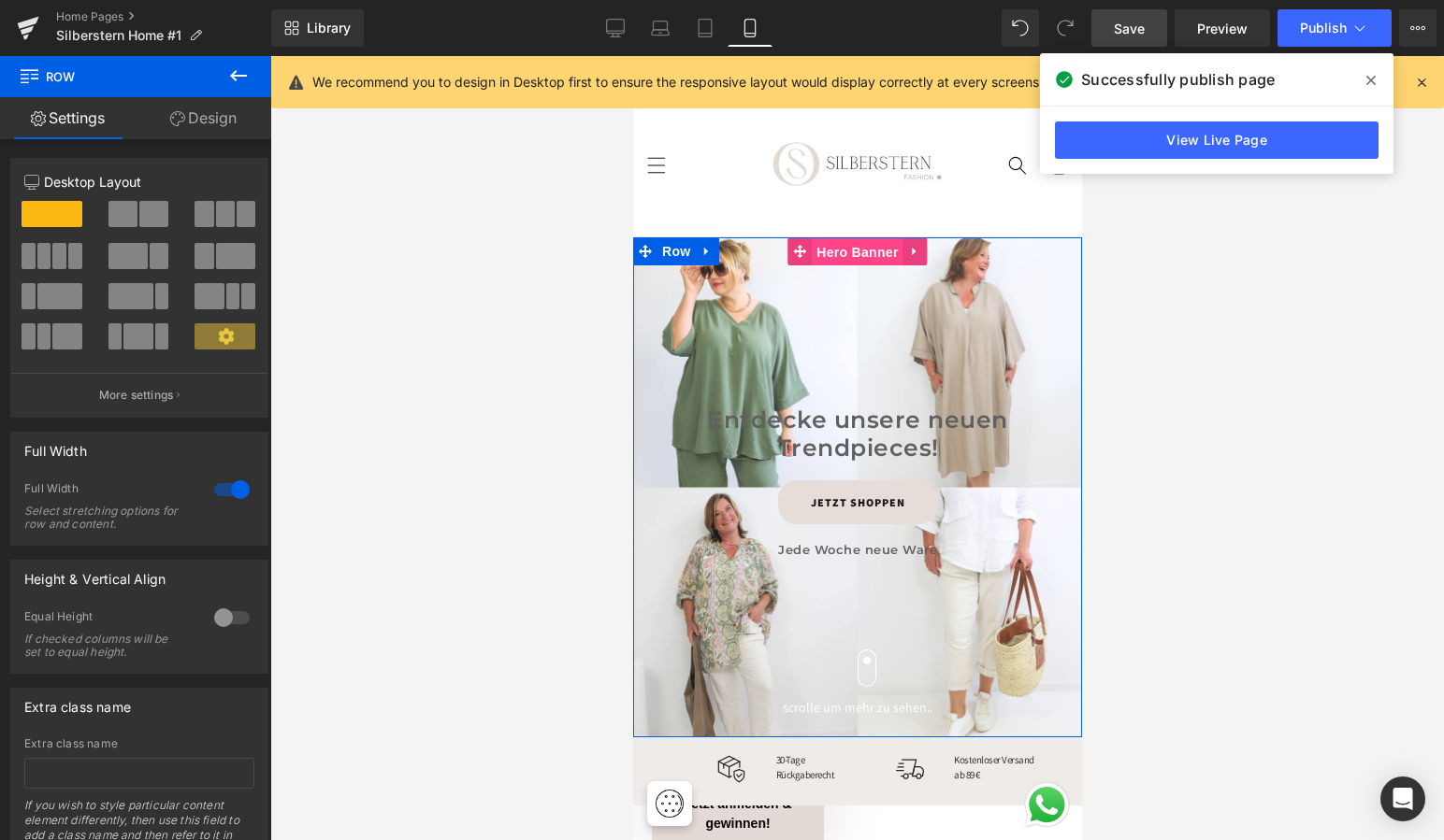
click at [843, 246] on span "Hero Banner" at bounding box center [855, 253] width 91 height 28
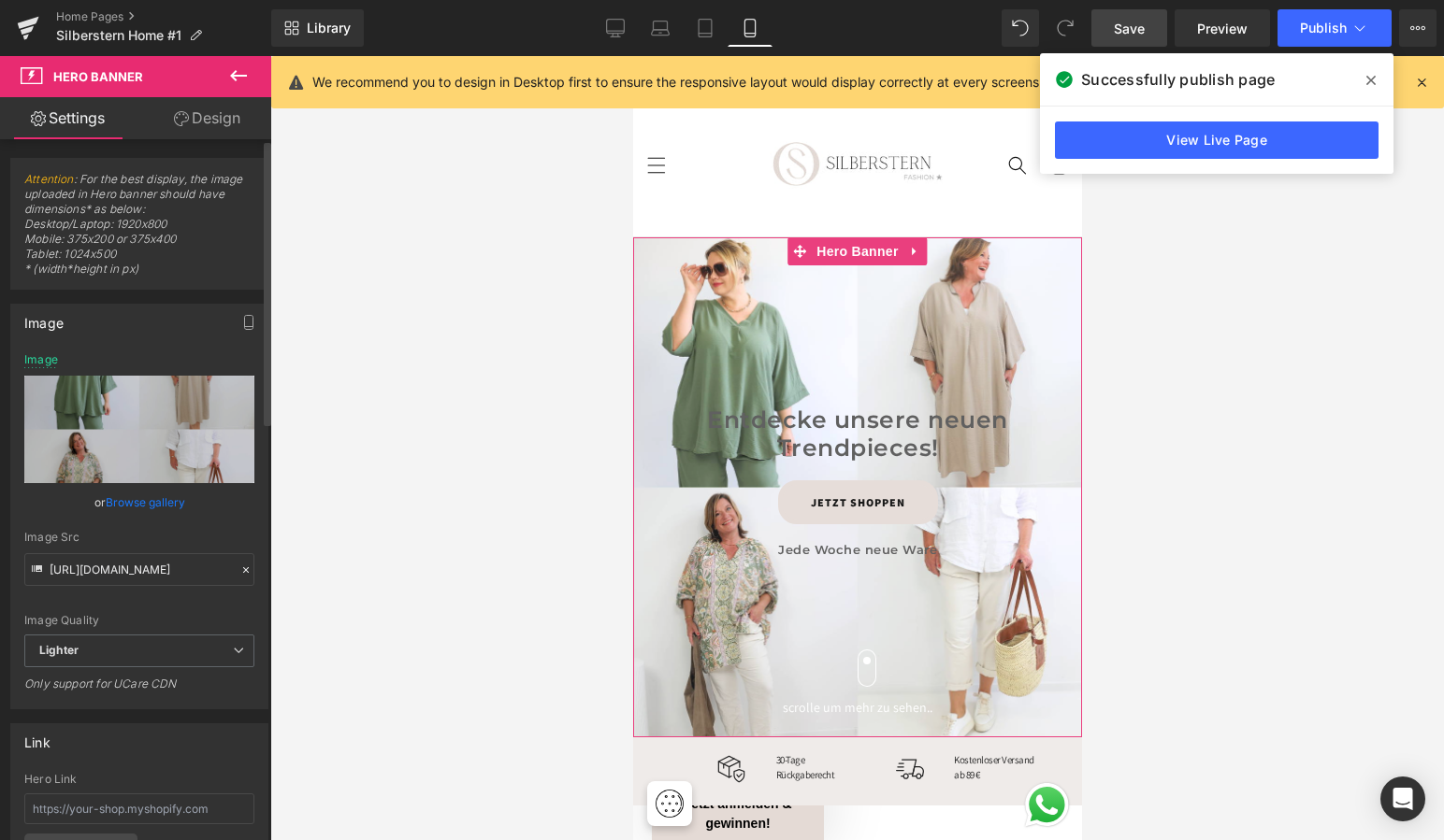
click at [136, 501] on link "Browse gallery" at bounding box center [146, 502] width 80 height 33
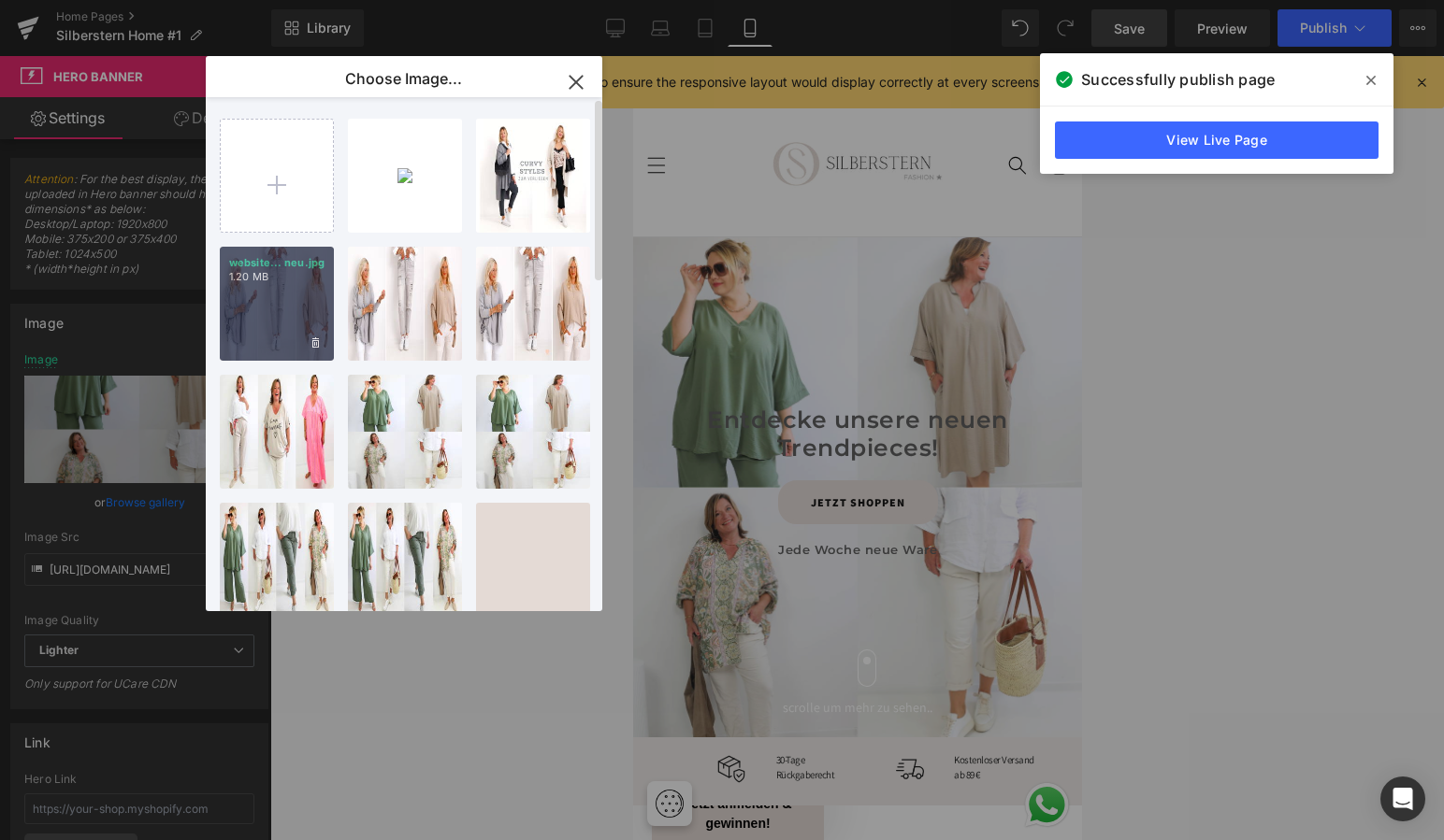
click at [296, 299] on div "website... neu.jpg 1.20 MB" at bounding box center [277, 304] width 114 height 114
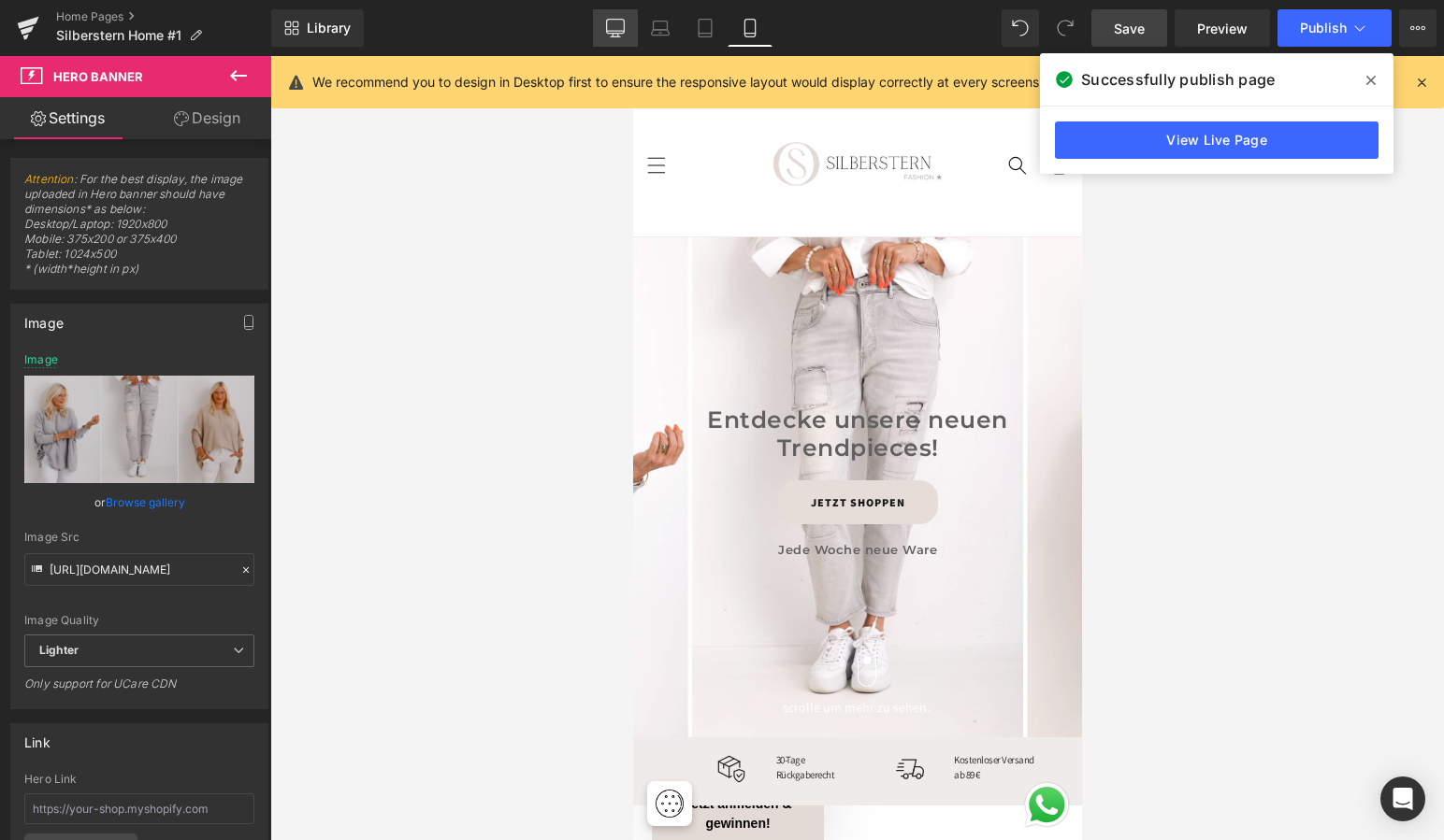
click at [617, 16] on link "Desktop" at bounding box center [615, 27] width 45 height 37
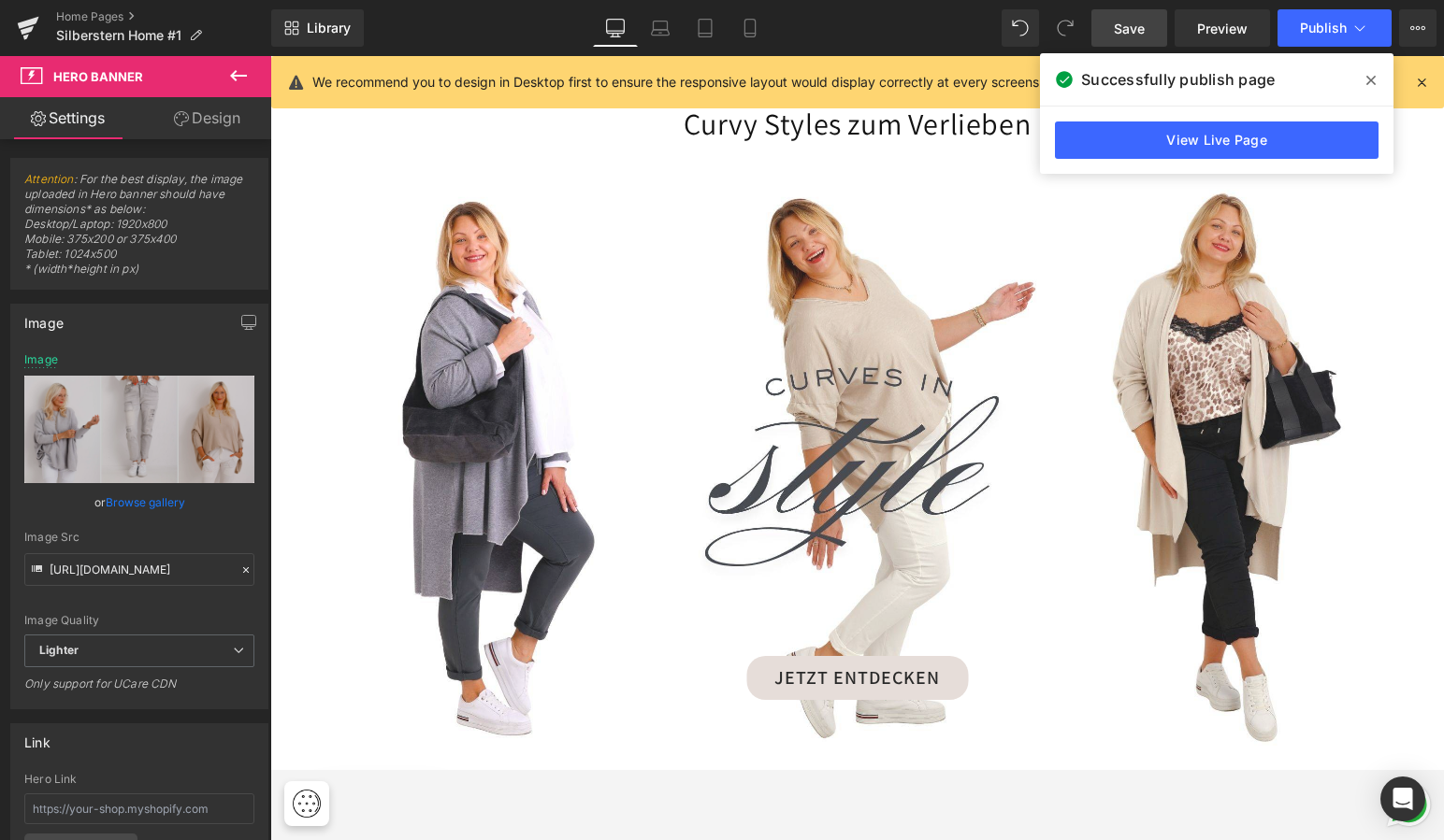
scroll to position [2057, 0]
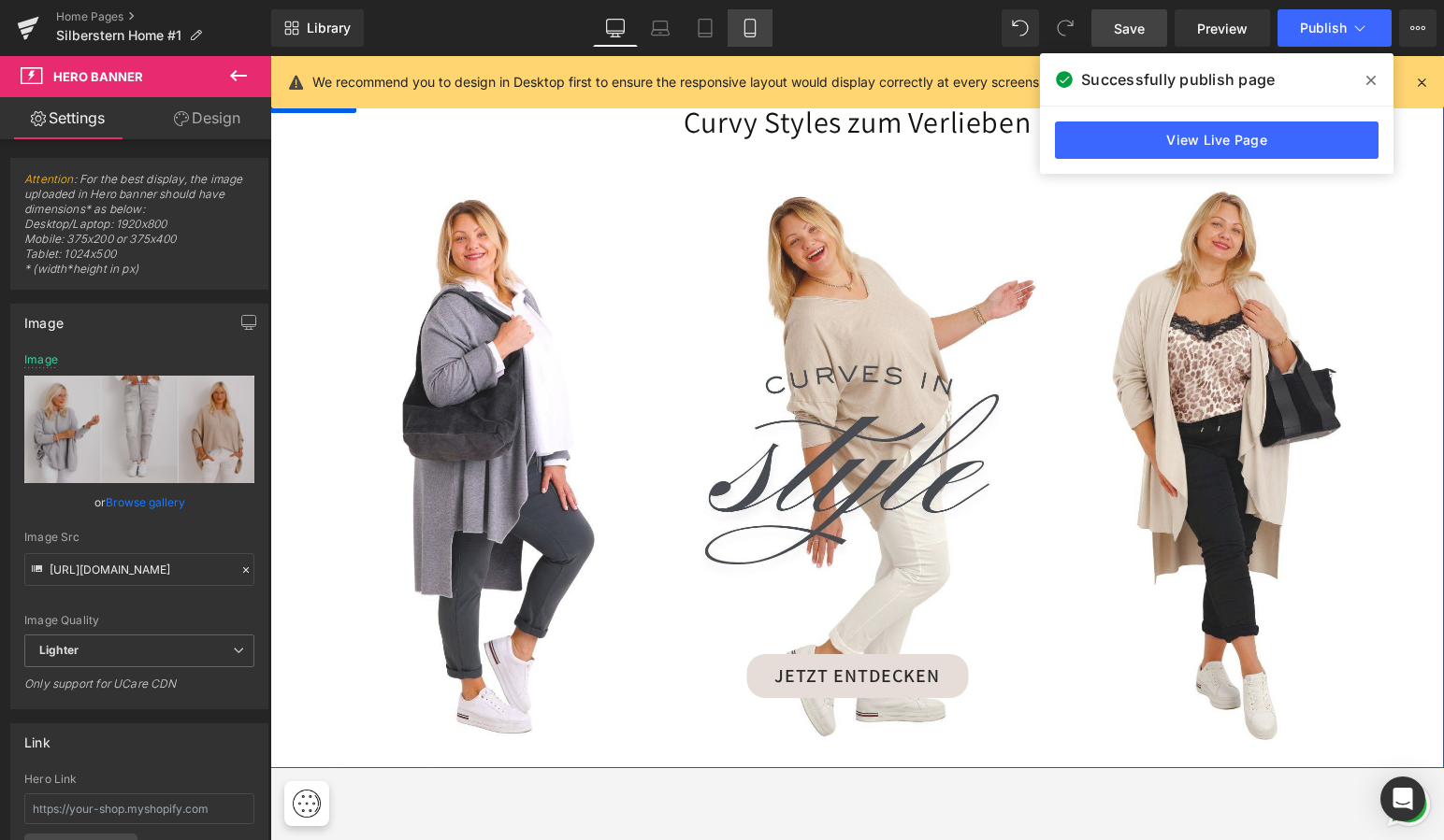
click at [757, 30] on icon at bounding box center [749, 28] width 19 height 19
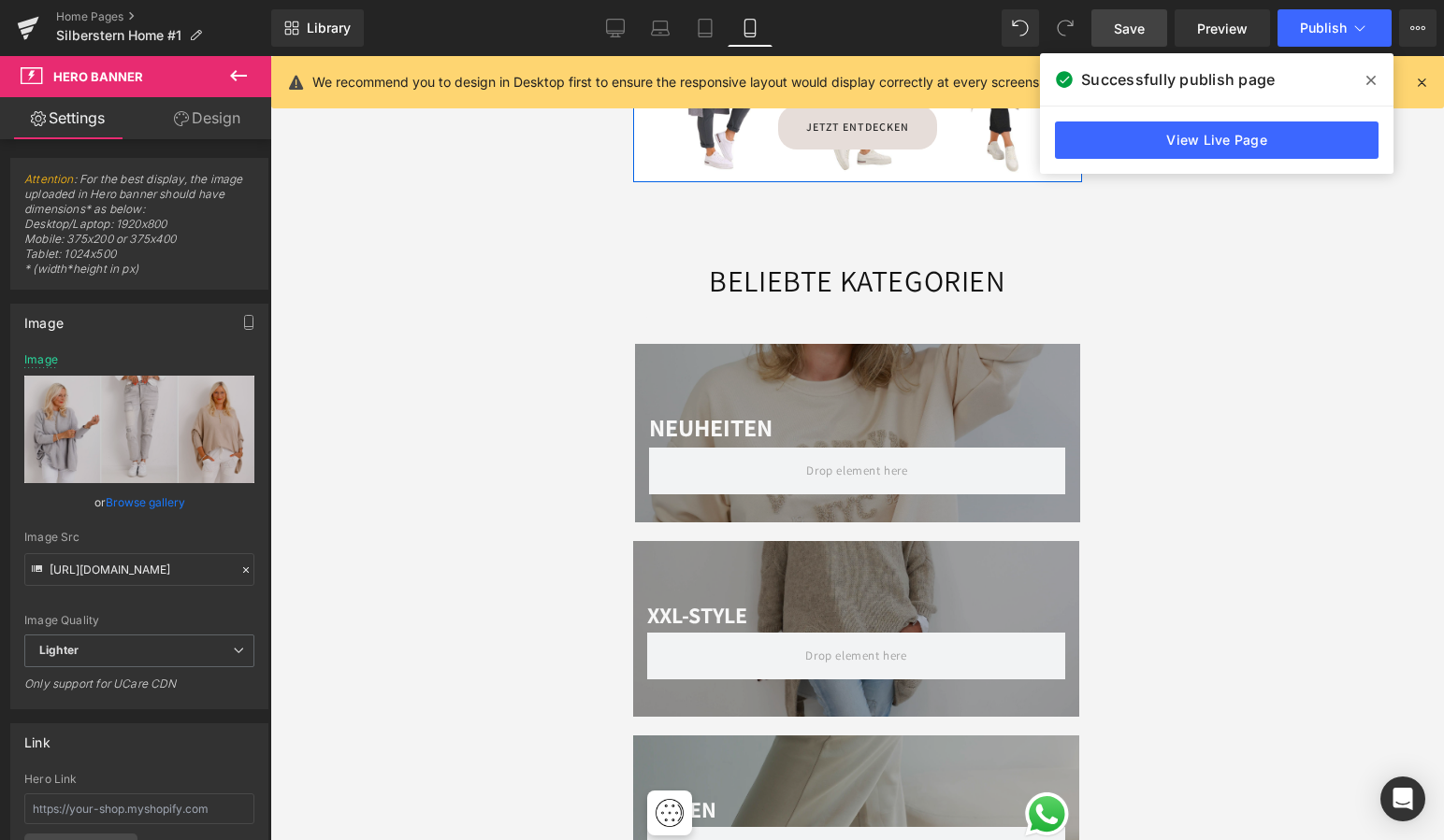
scroll to position [0, 0]
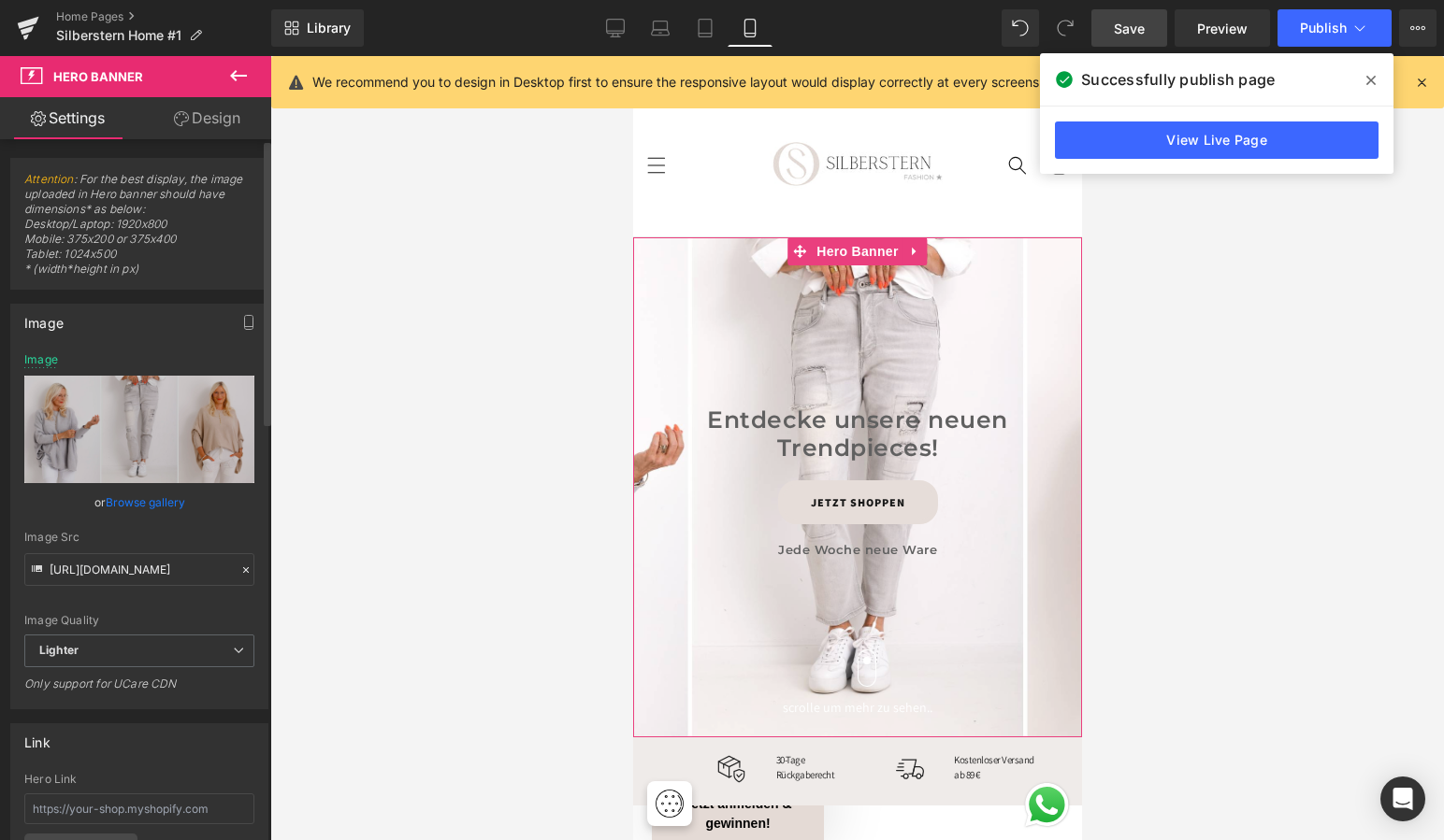
click at [131, 504] on link "Browse gallery" at bounding box center [146, 502] width 80 height 33
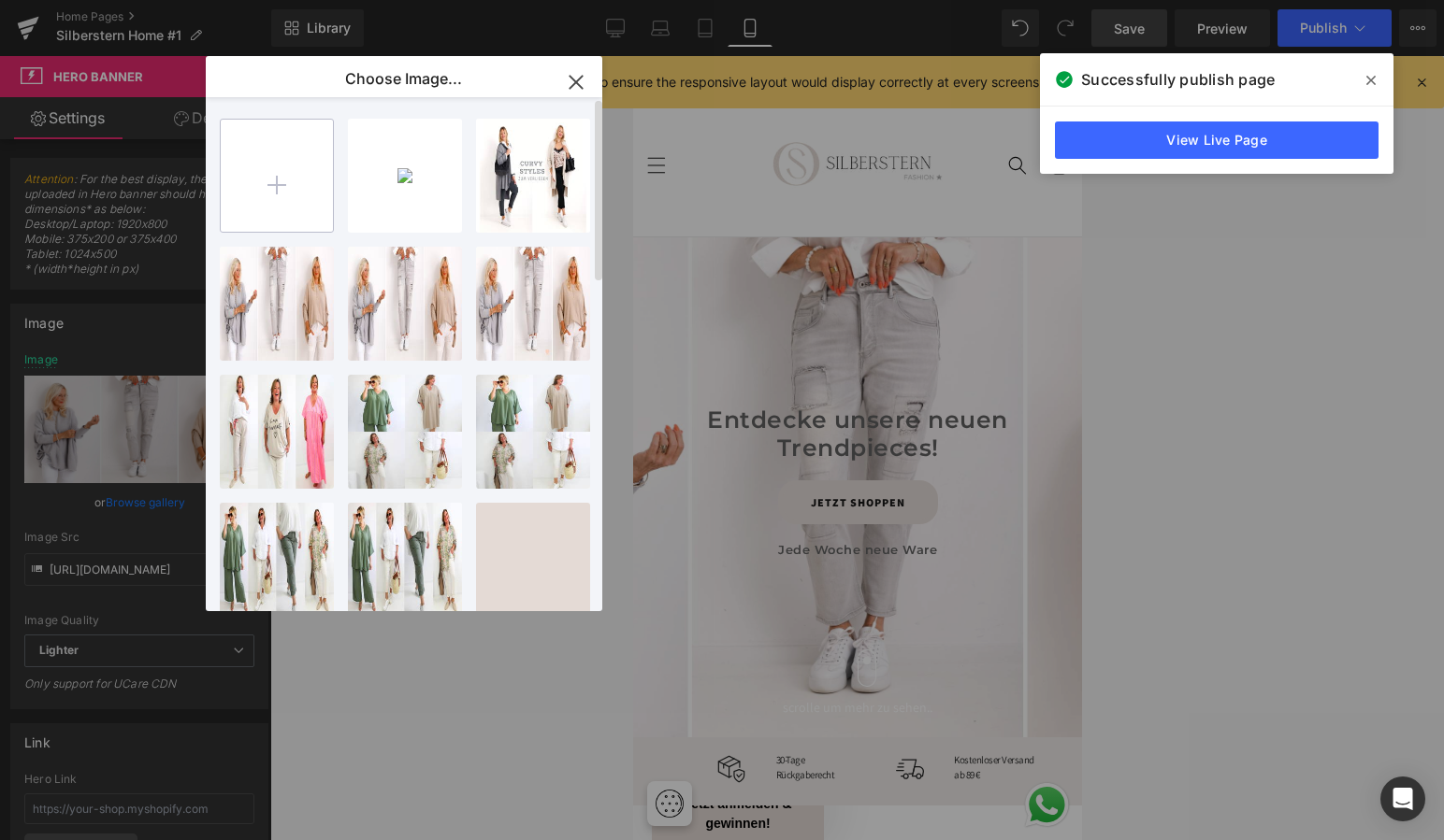
click at [305, 195] on input "file" at bounding box center [277, 176] width 112 height 112
click at [310, 167] on input "file" at bounding box center [277, 176] width 112 height 112
type input "C:\fakepath\Header mobile webseite.jpg"
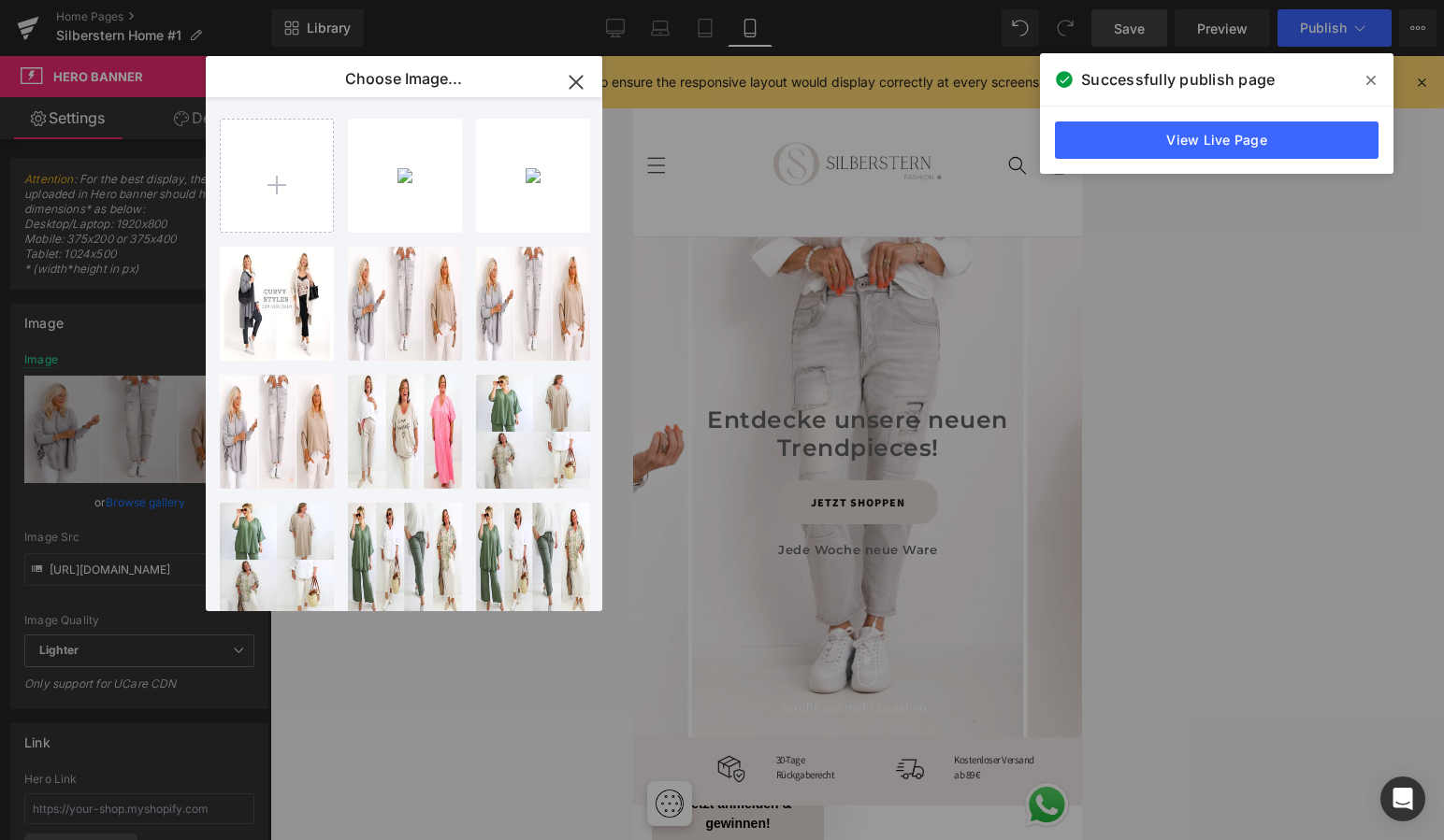
click at [0, 0] on div "Header ...eite.jpg 141.98 KB" at bounding box center [0, 0] width 0 height 0
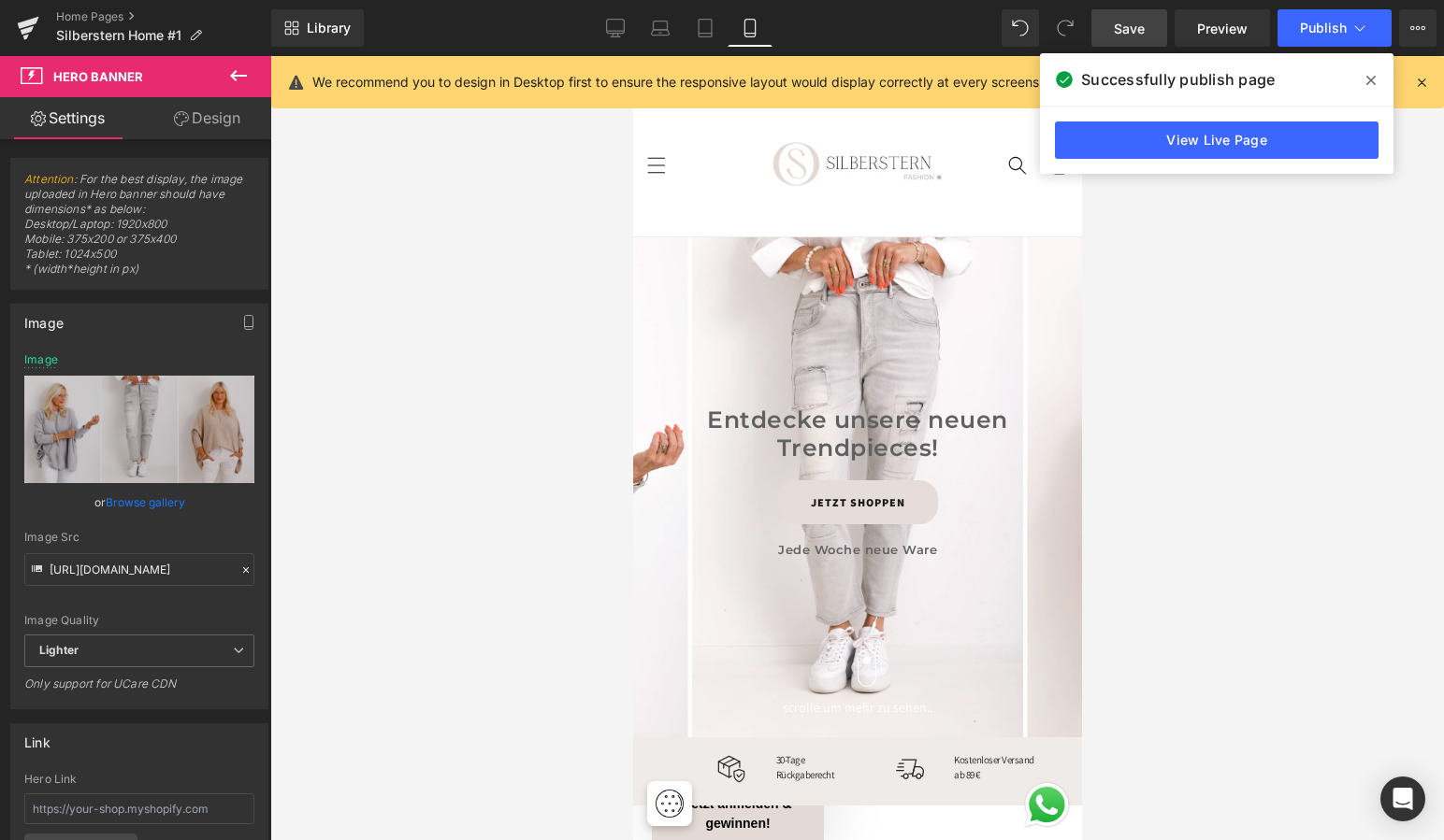
click at [1376, 73] on span at bounding box center [1371, 80] width 30 height 30
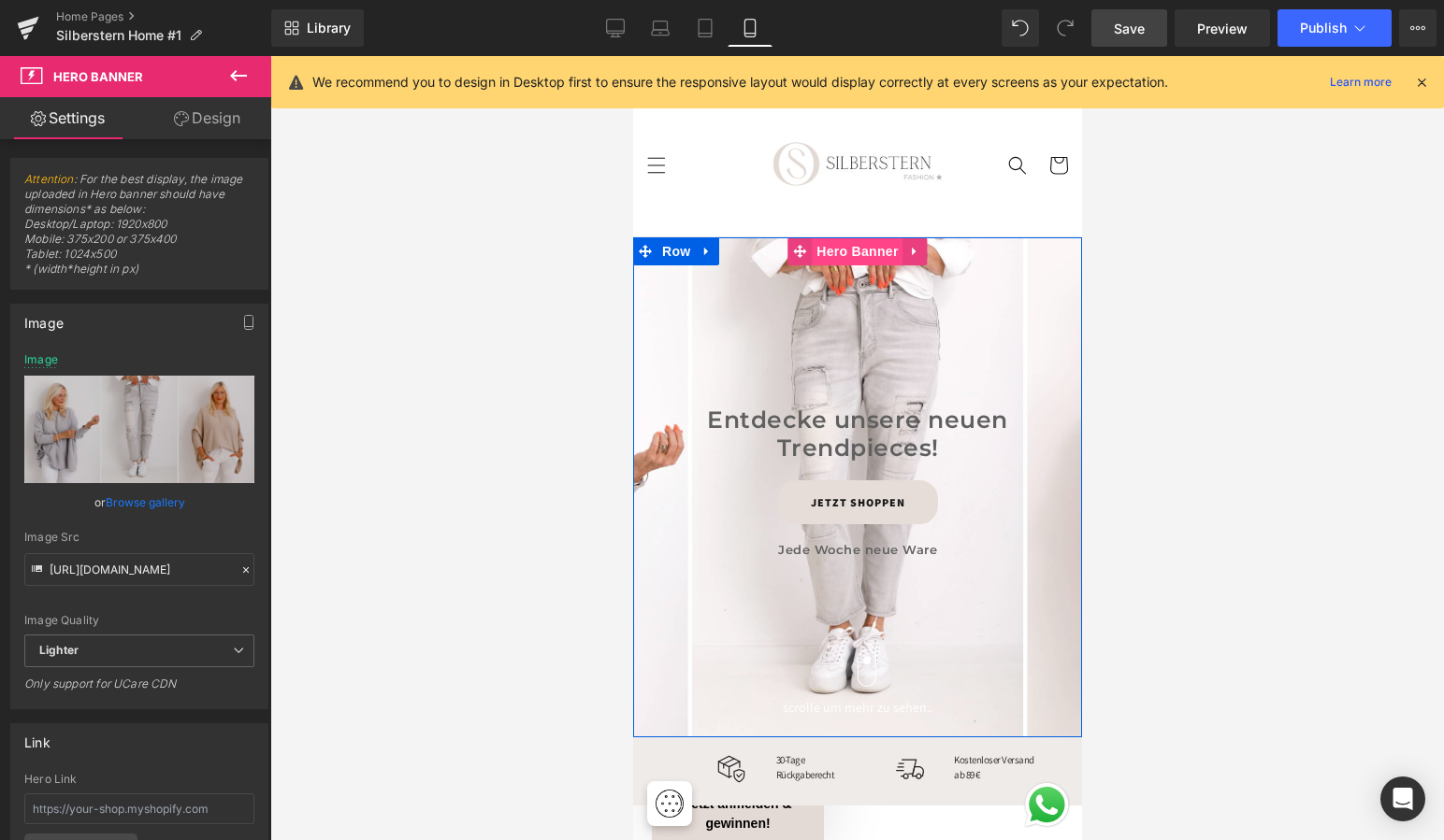
click at [846, 248] on span "Hero Banner" at bounding box center [855, 252] width 91 height 28
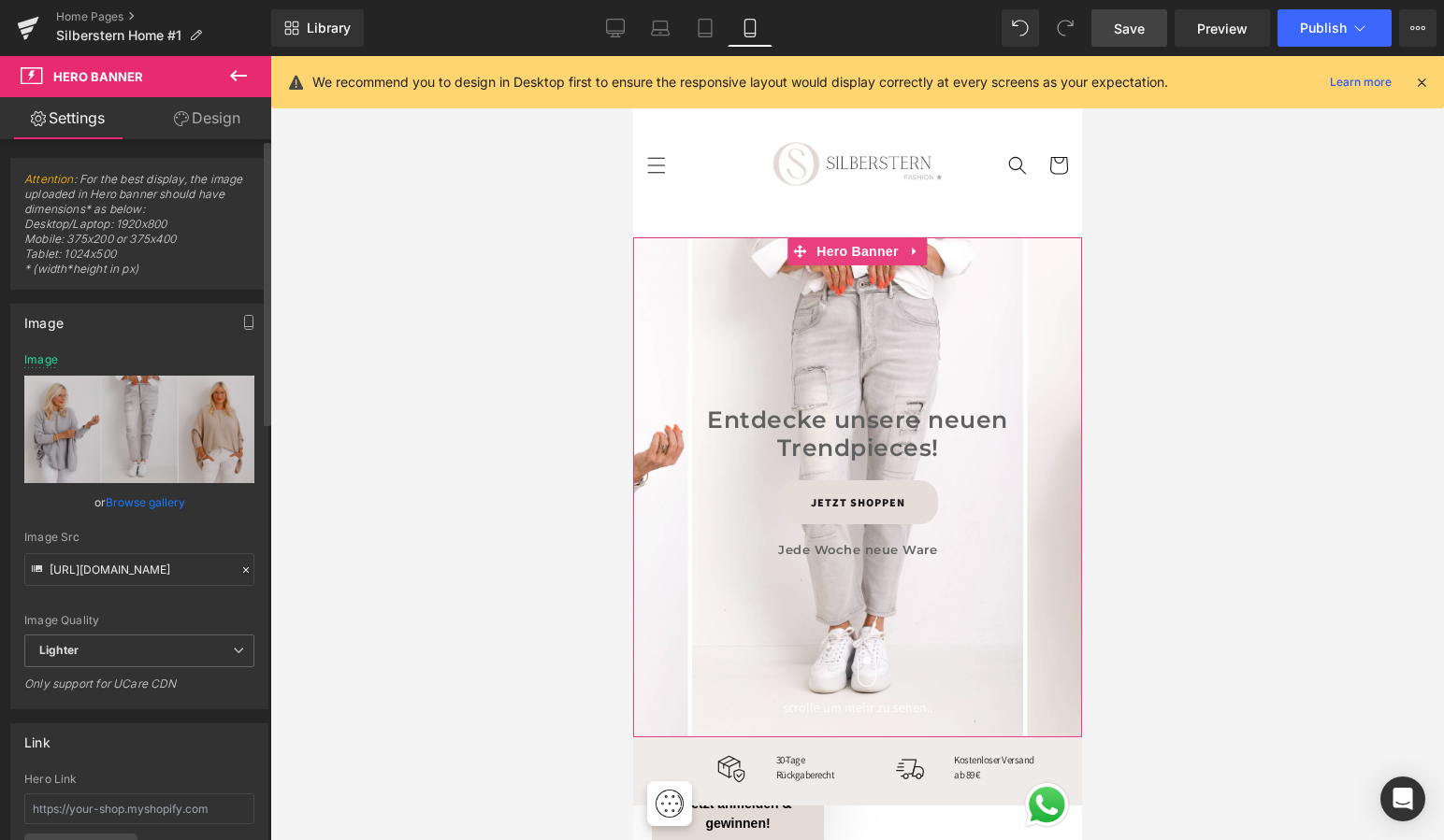
click at [152, 503] on link "Browse gallery" at bounding box center [146, 502] width 80 height 33
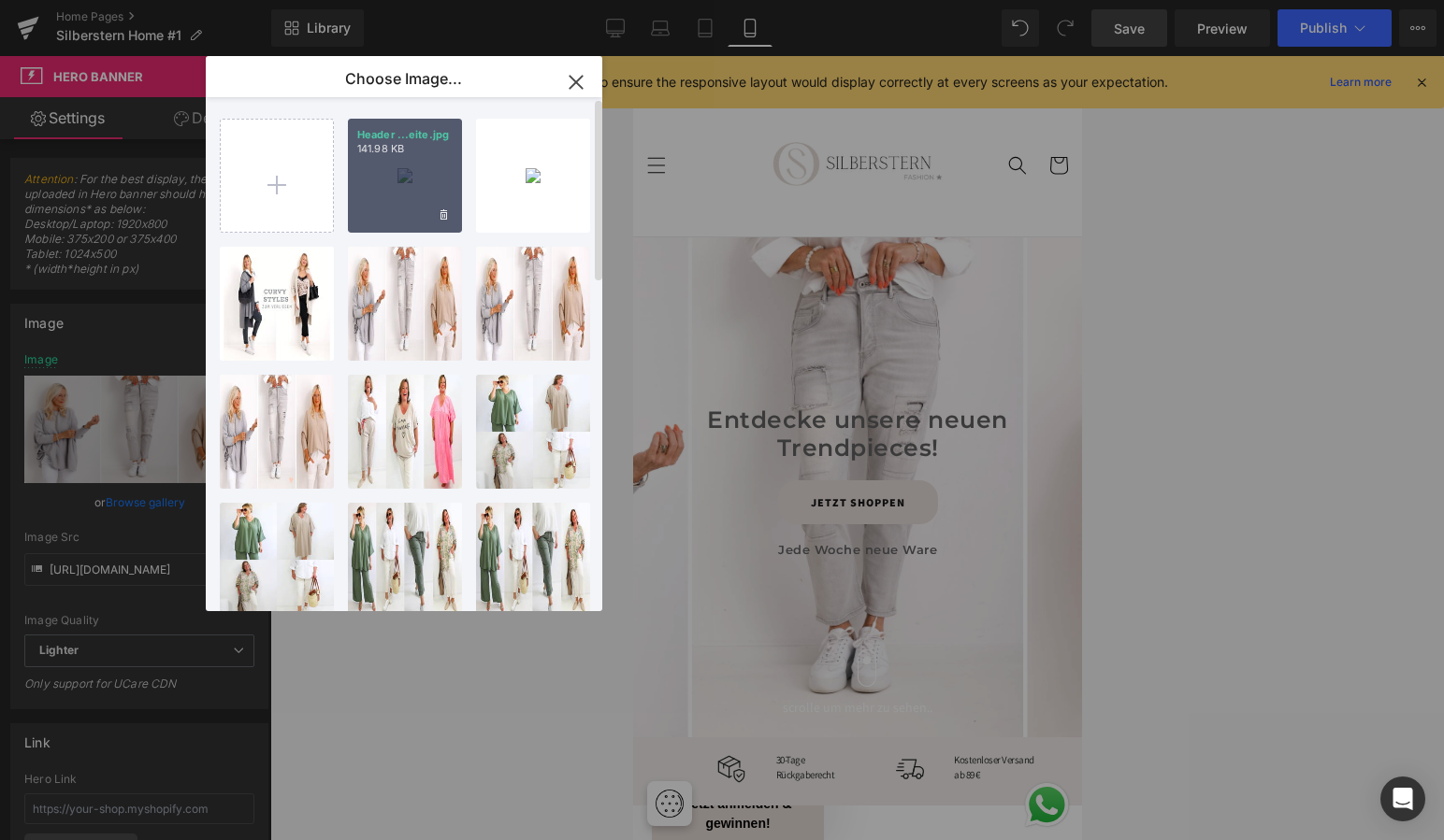
click at [406, 186] on div "Header ...eite.jpg 141.98 KB" at bounding box center [405, 176] width 114 height 114
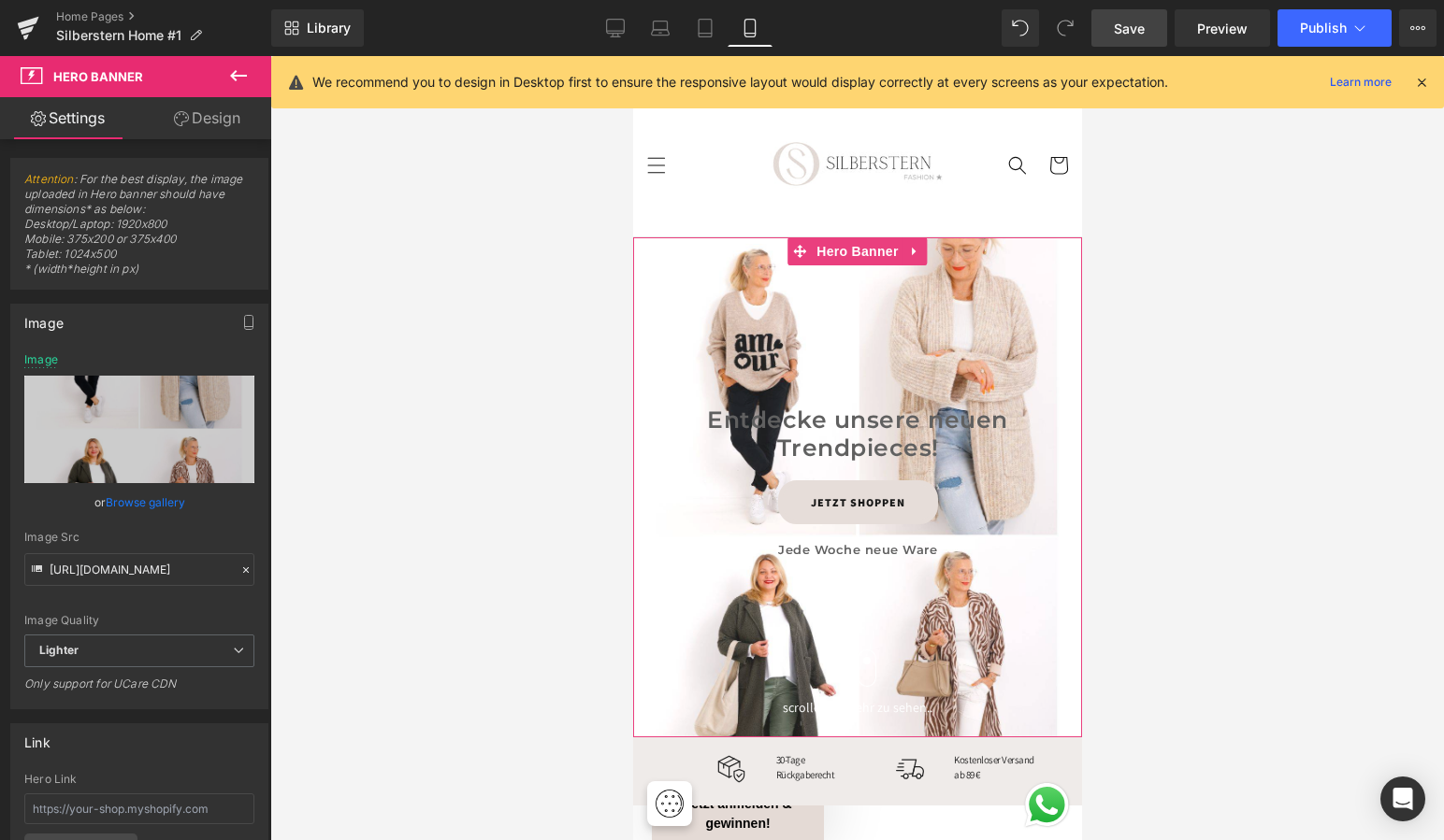
drag, startPoint x: 219, startPoint y: 116, endPoint x: 209, endPoint y: 151, distance: 36.4
click at [218, 116] on link "Design" at bounding box center [207, 118] width 136 height 42
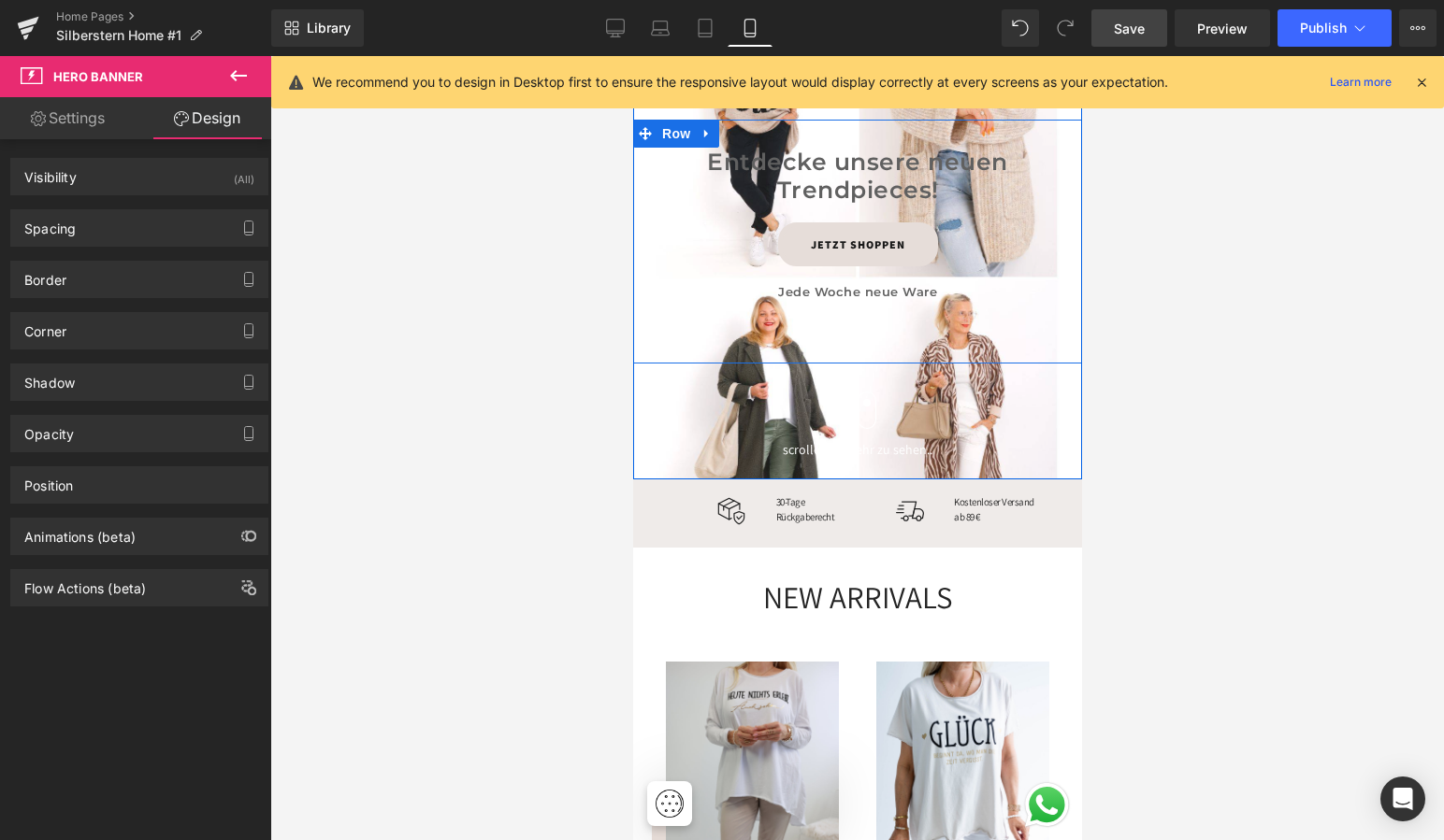
scroll to position [261, 0]
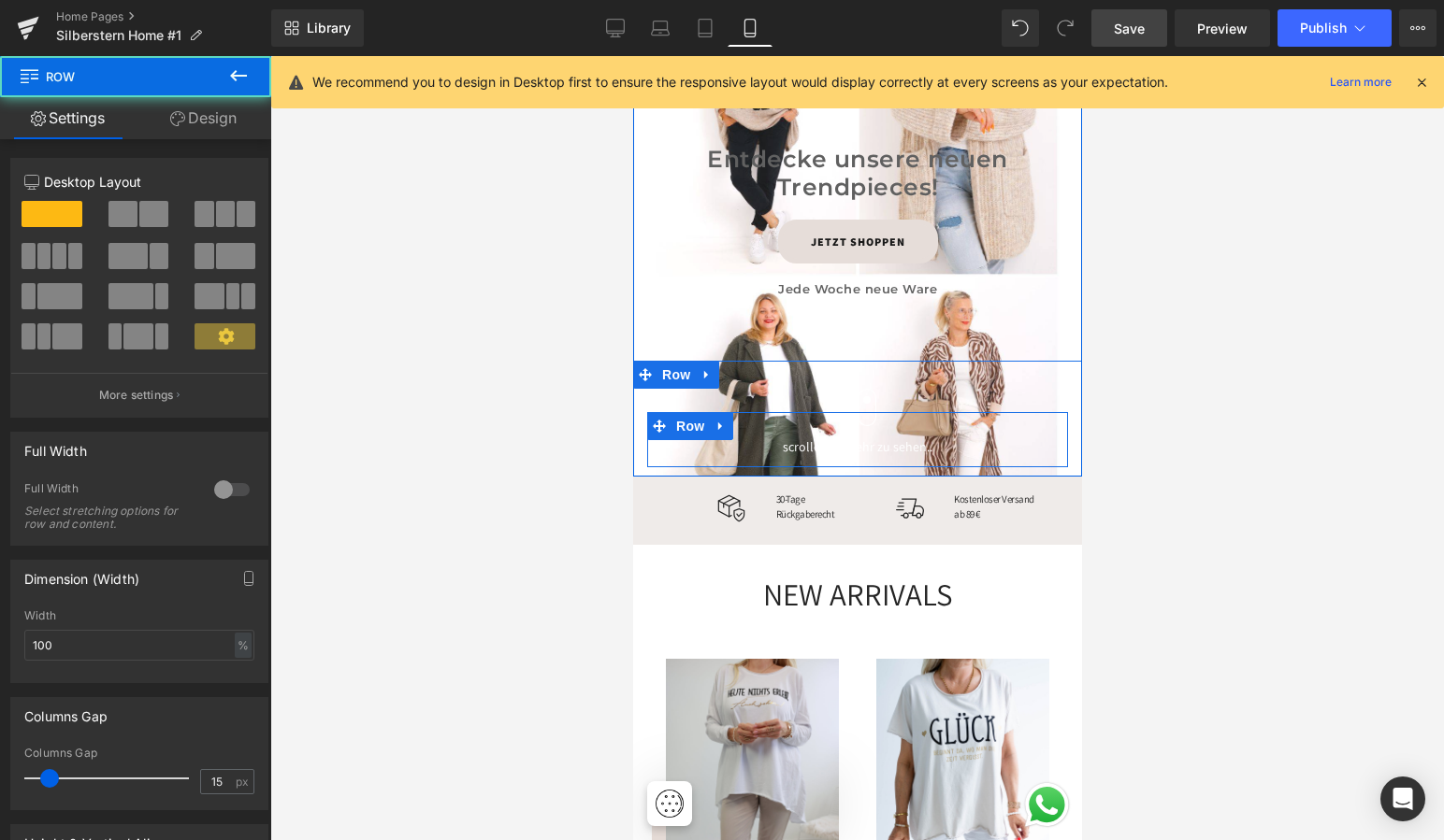
click at [1029, 427] on div "scrolle um mehr zu sehen.. Text Block" at bounding box center [856, 442] width 421 height 30
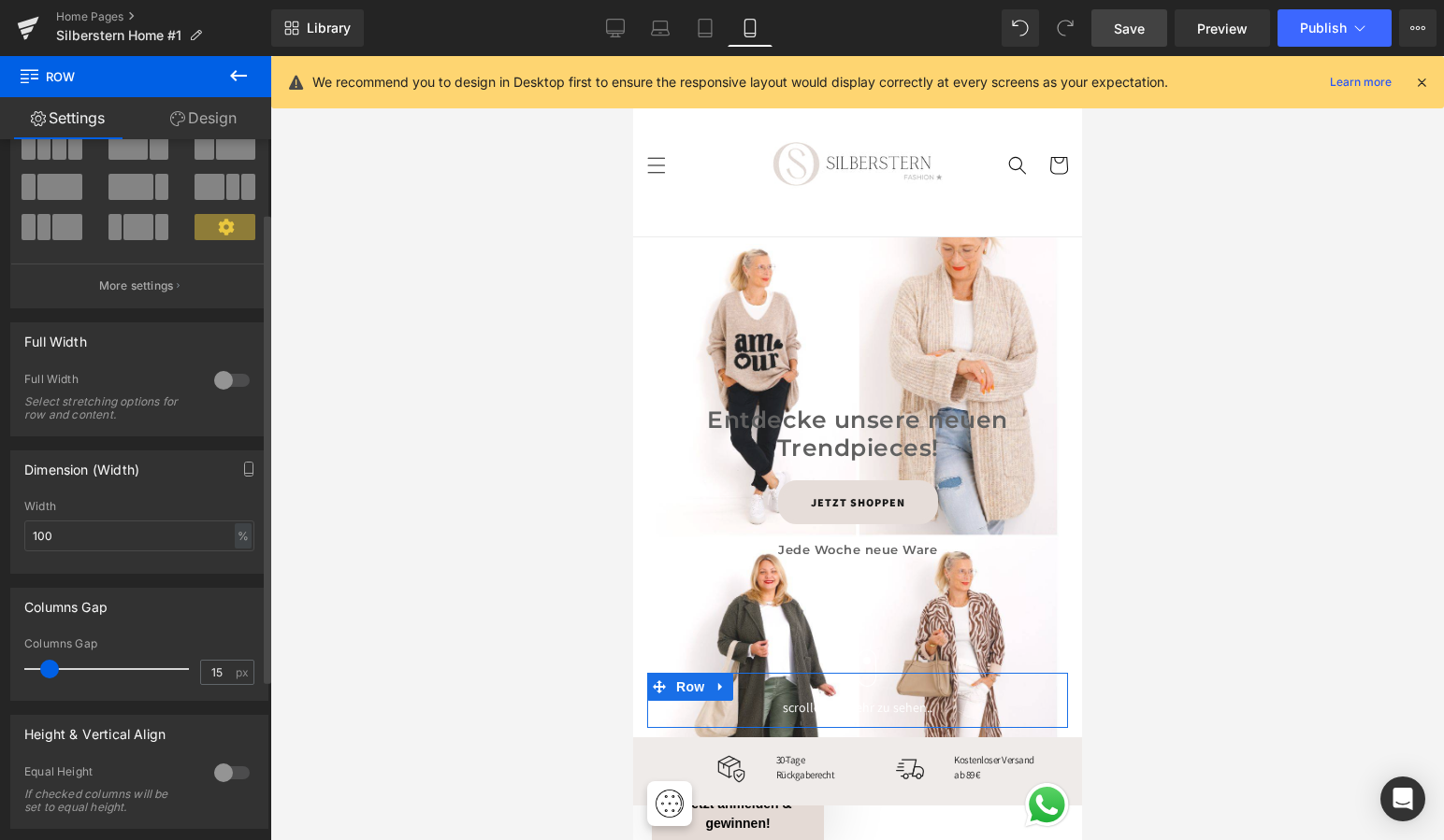
scroll to position [108, 0]
drag, startPoint x: 65, startPoint y: 535, endPoint x: 24, endPoint y: 530, distance: 41.3
click at [25, 530] on input "100" at bounding box center [139, 537] width 230 height 31
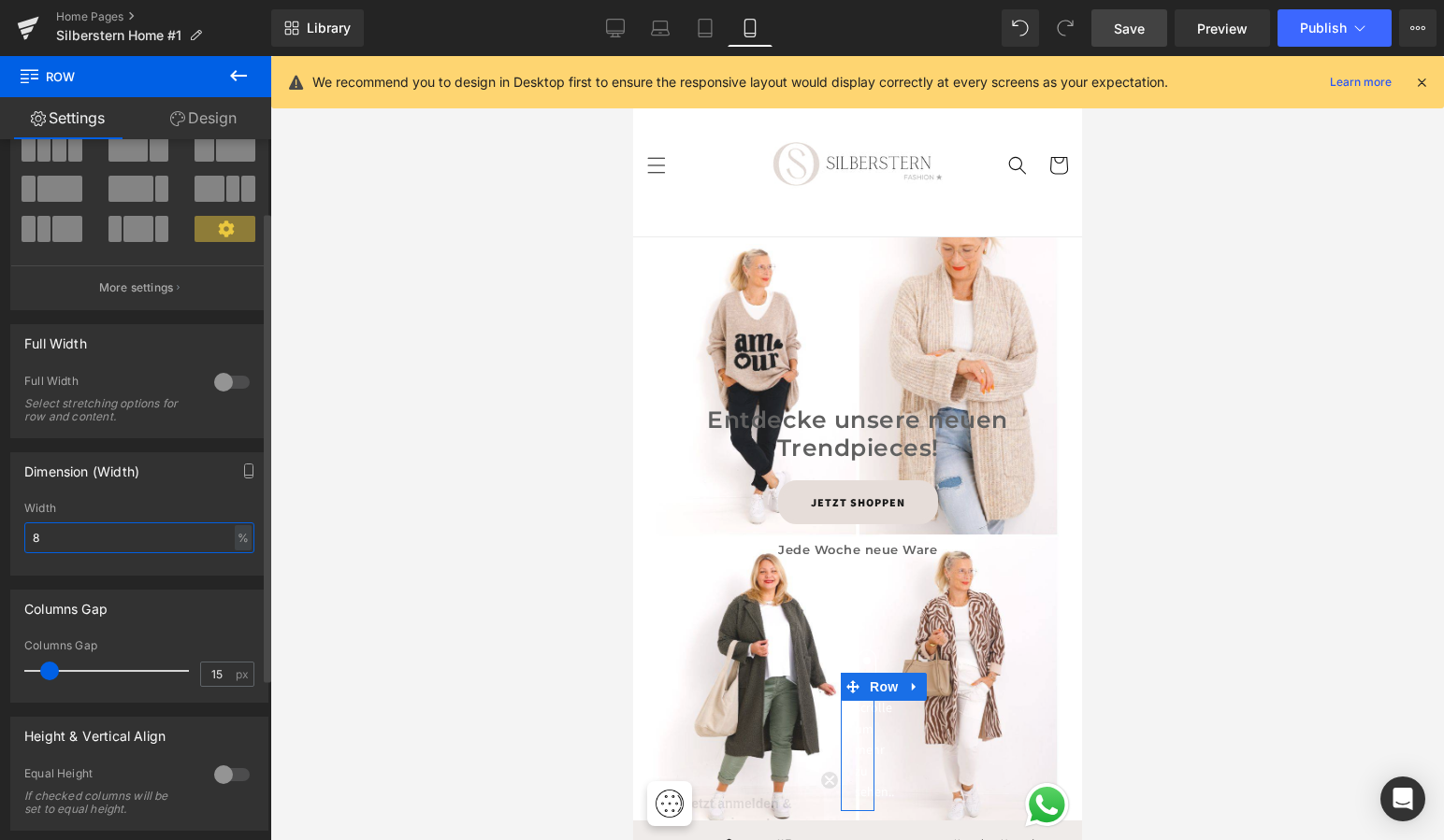
type input "80"
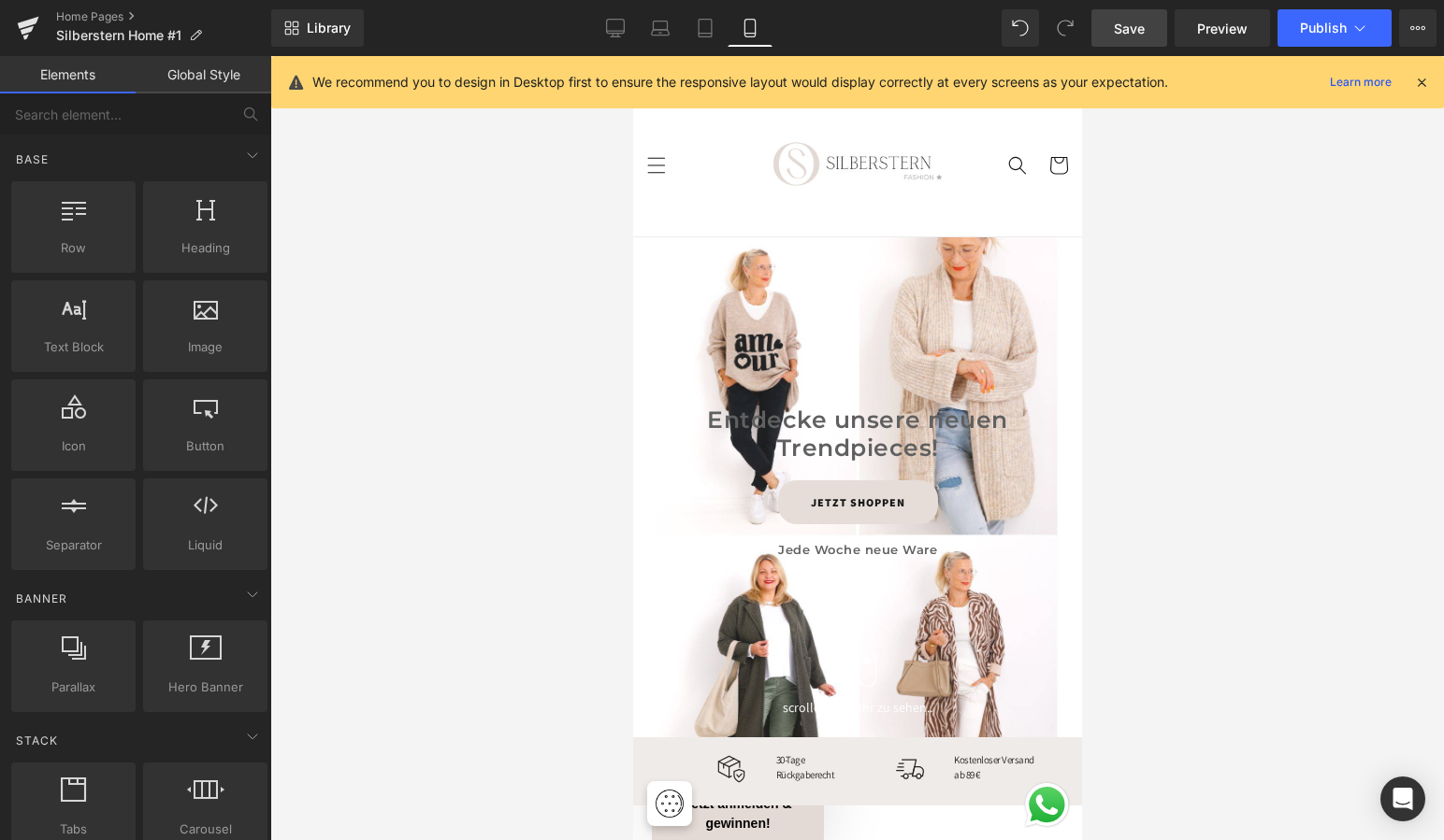
click at [494, 484] on div at bounding box center [856, 447] width 1173 height 784
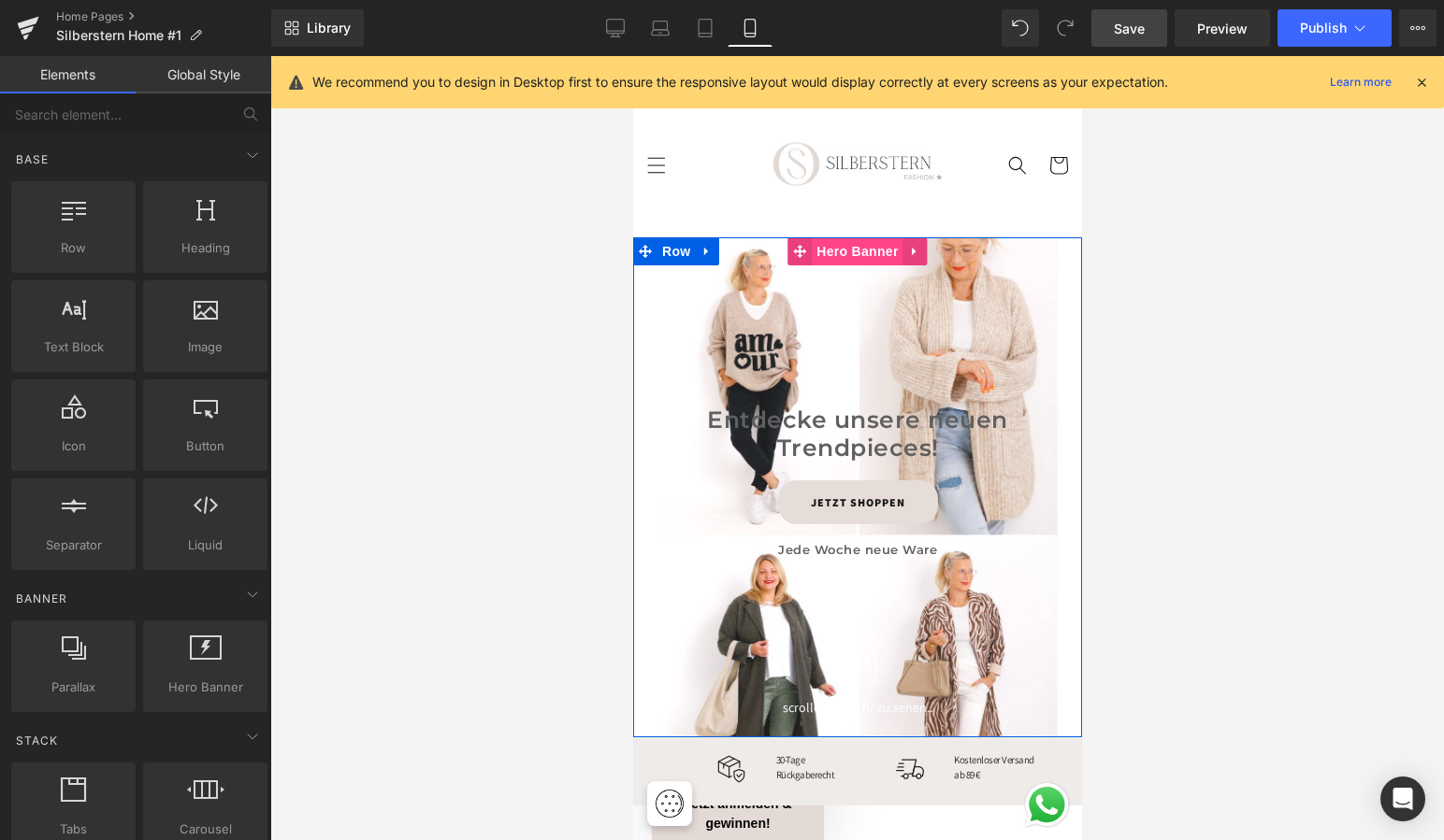
click at [842, 249] on span "Hero Banner" at bounding box center [855, 252] width 91 height 28
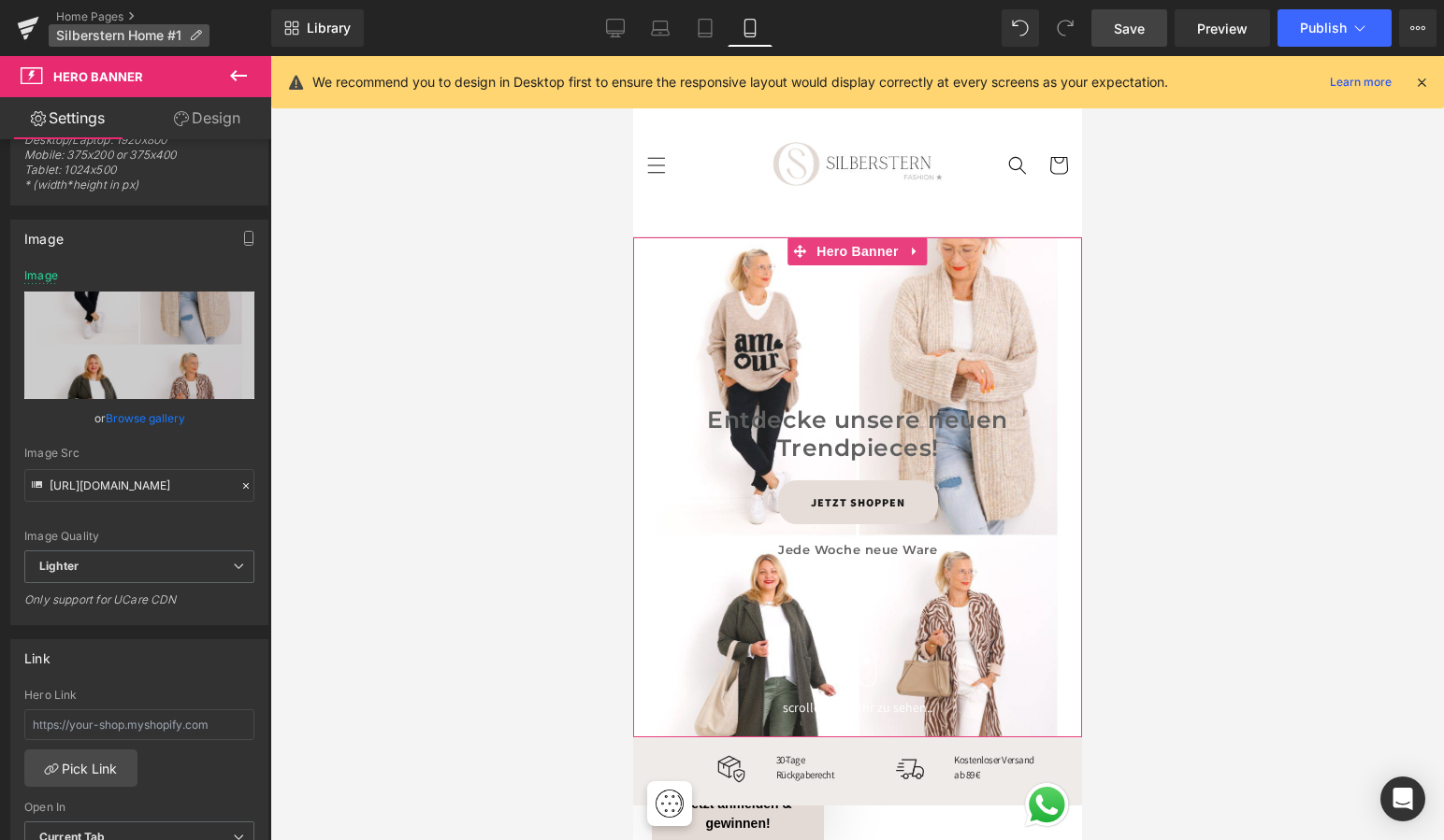
scroll to position [82, 0]
click at [208, 113] on link "Design" at bounding box center [207, 118] width 136 height 42
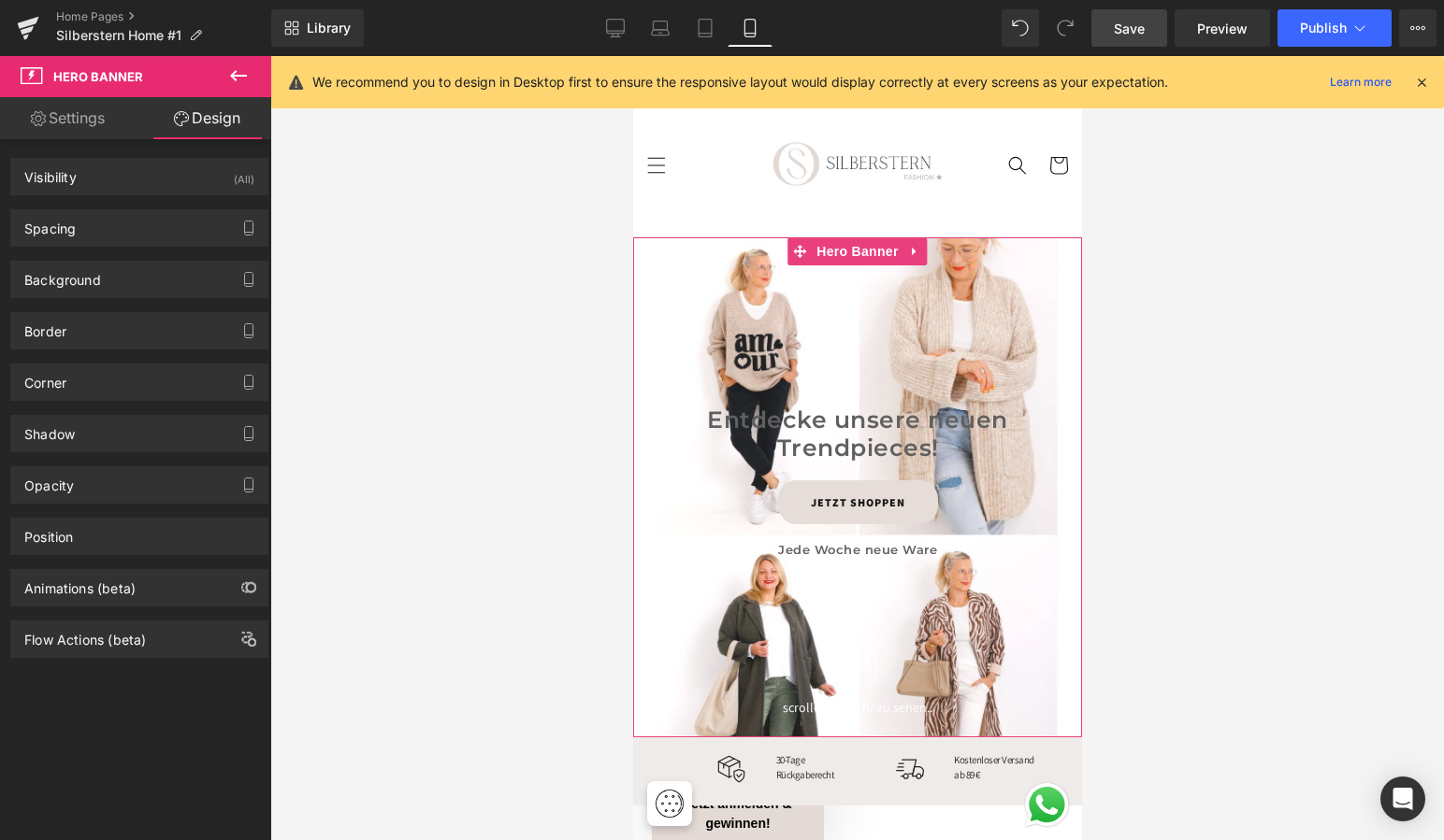
click at [76, 117] on link "Settings" at bounding box center [68, 118] width 136 height 42
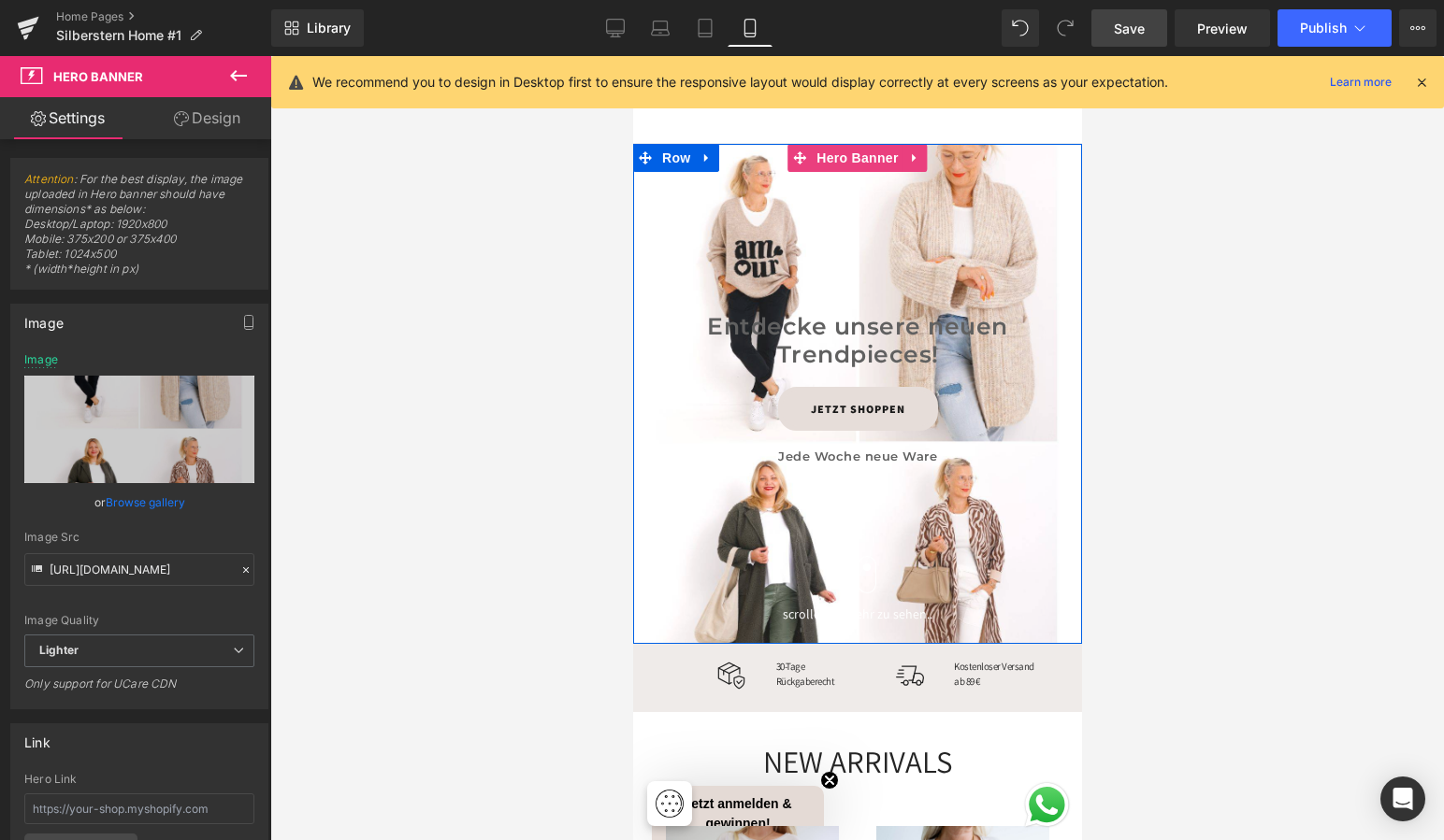
scroll to position [97, 0]
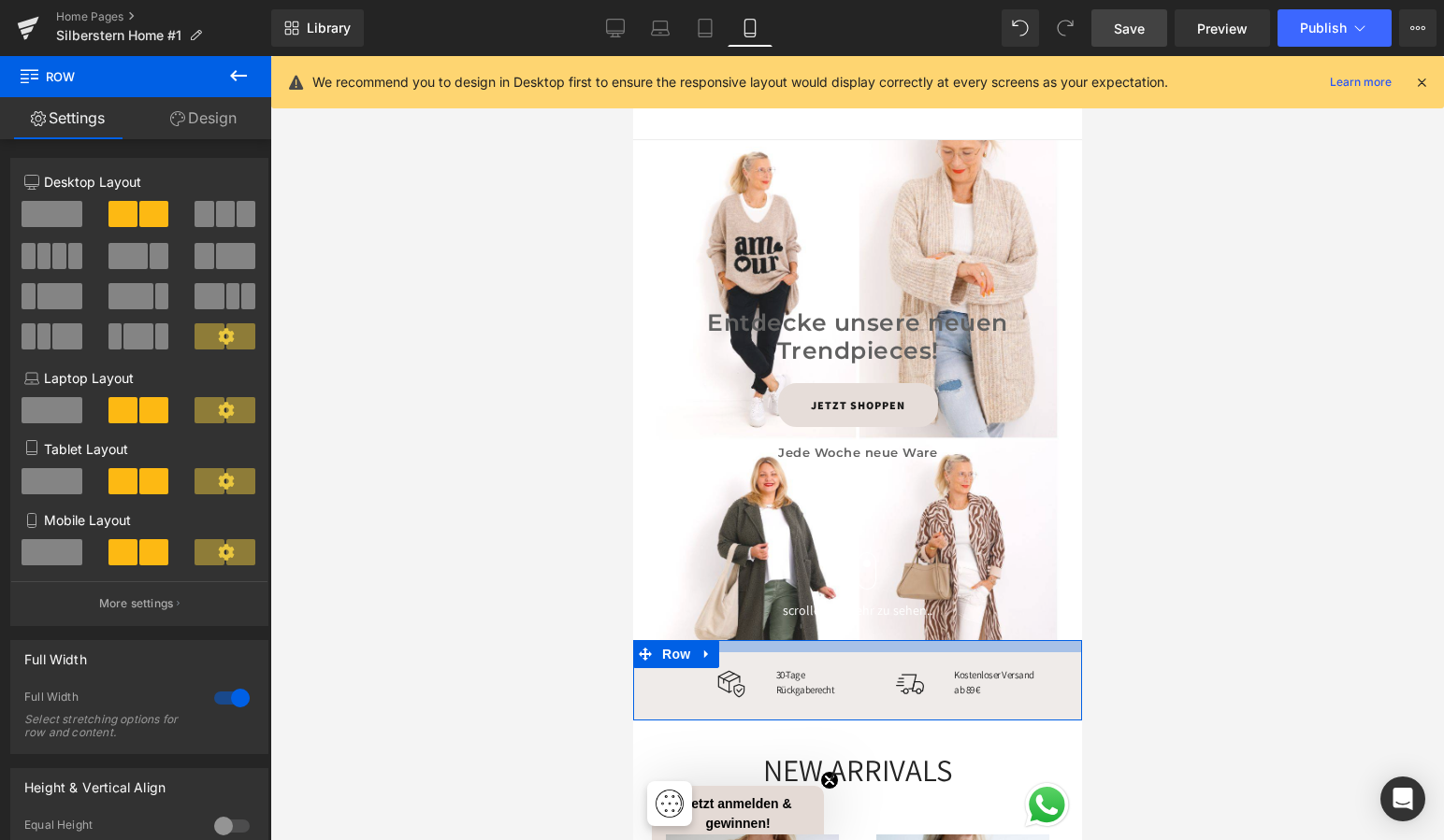
drag, startPoint x: 767, startPoint y: 641, endPoint x: 766, endPoint y: 653, distance: 12.0
click at [766, 653] on div "Image 30-Tage Rückgaberecht Text Block Icon List Image Kostenloser Versand ab 8…" at bounding box center [856, 680] width 449 height 80
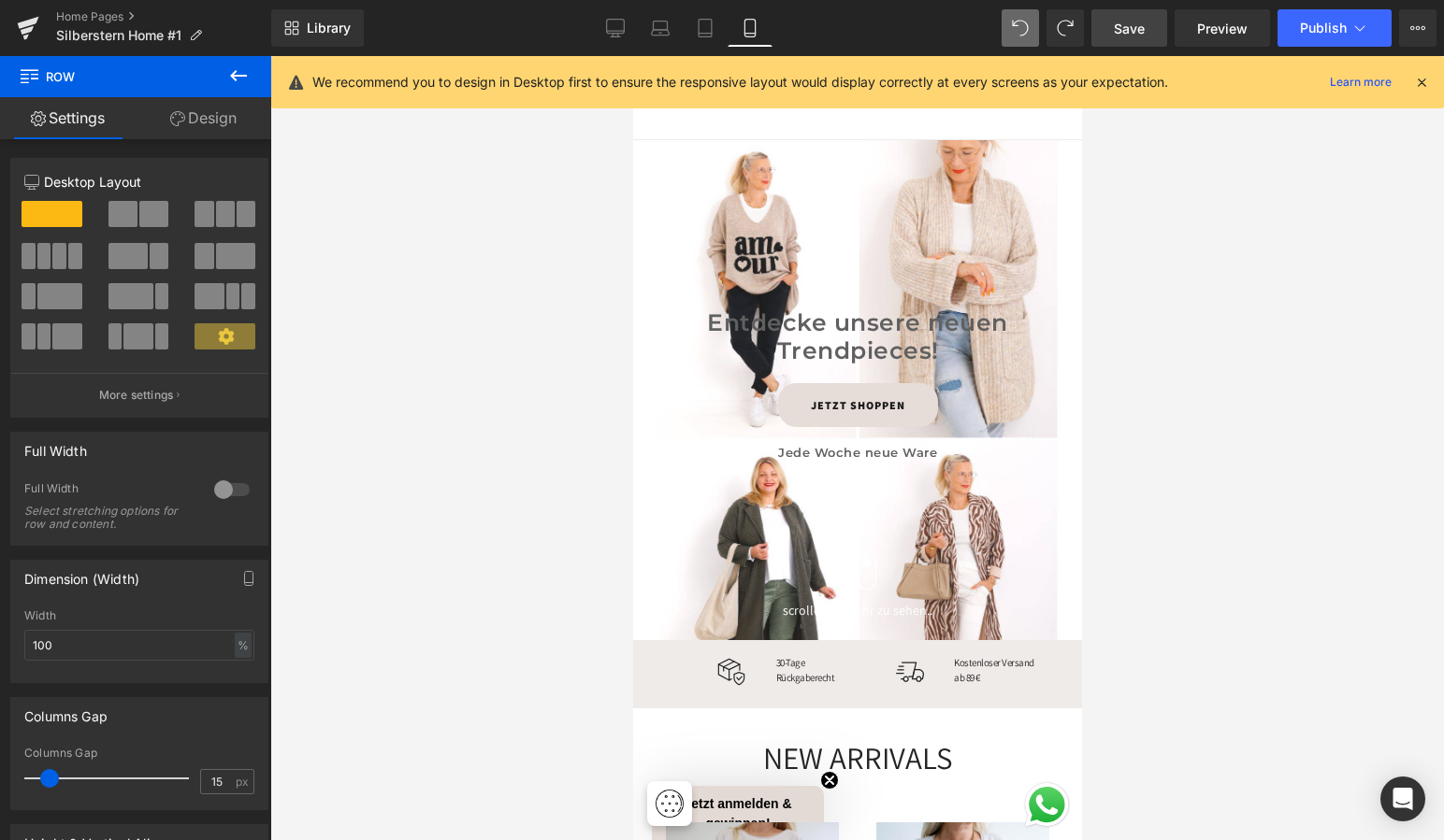
click at [1157, 287] on div at bounding box center [856, 447] width 1173 height 784
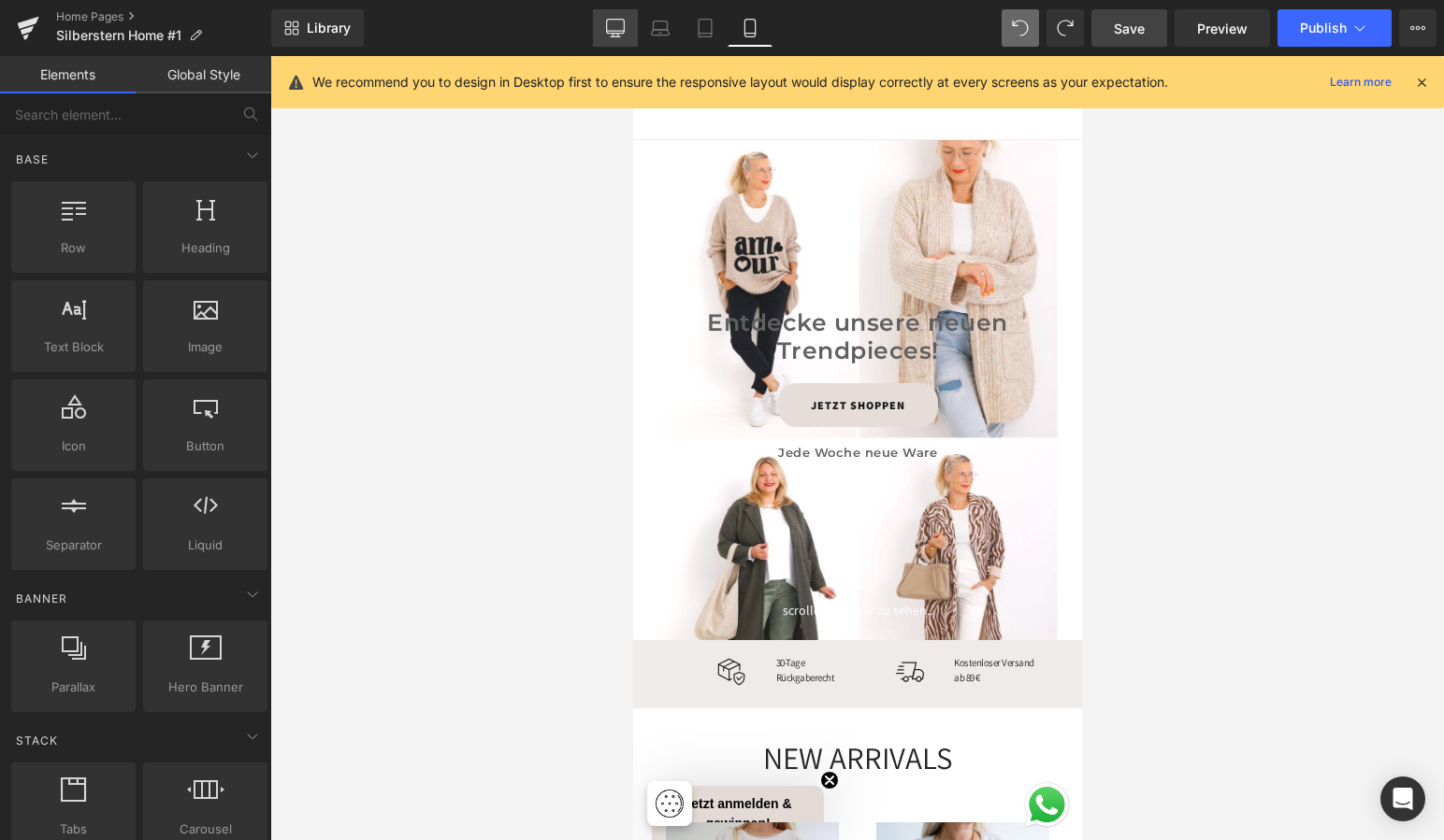
click at [618, 26] on icon at bounding box center [615, 28] width 19 height 19
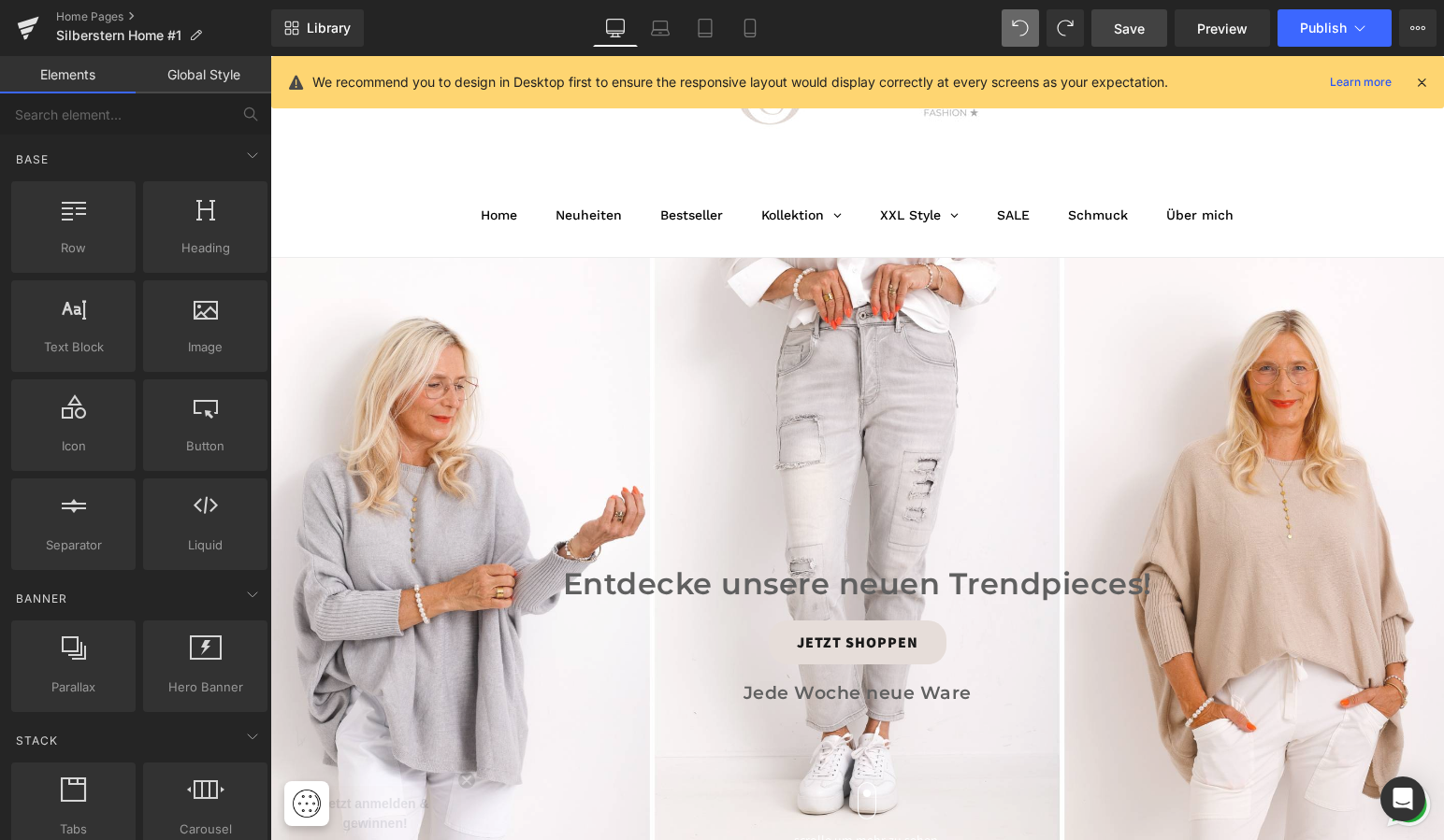
scroll to position [298, 0]
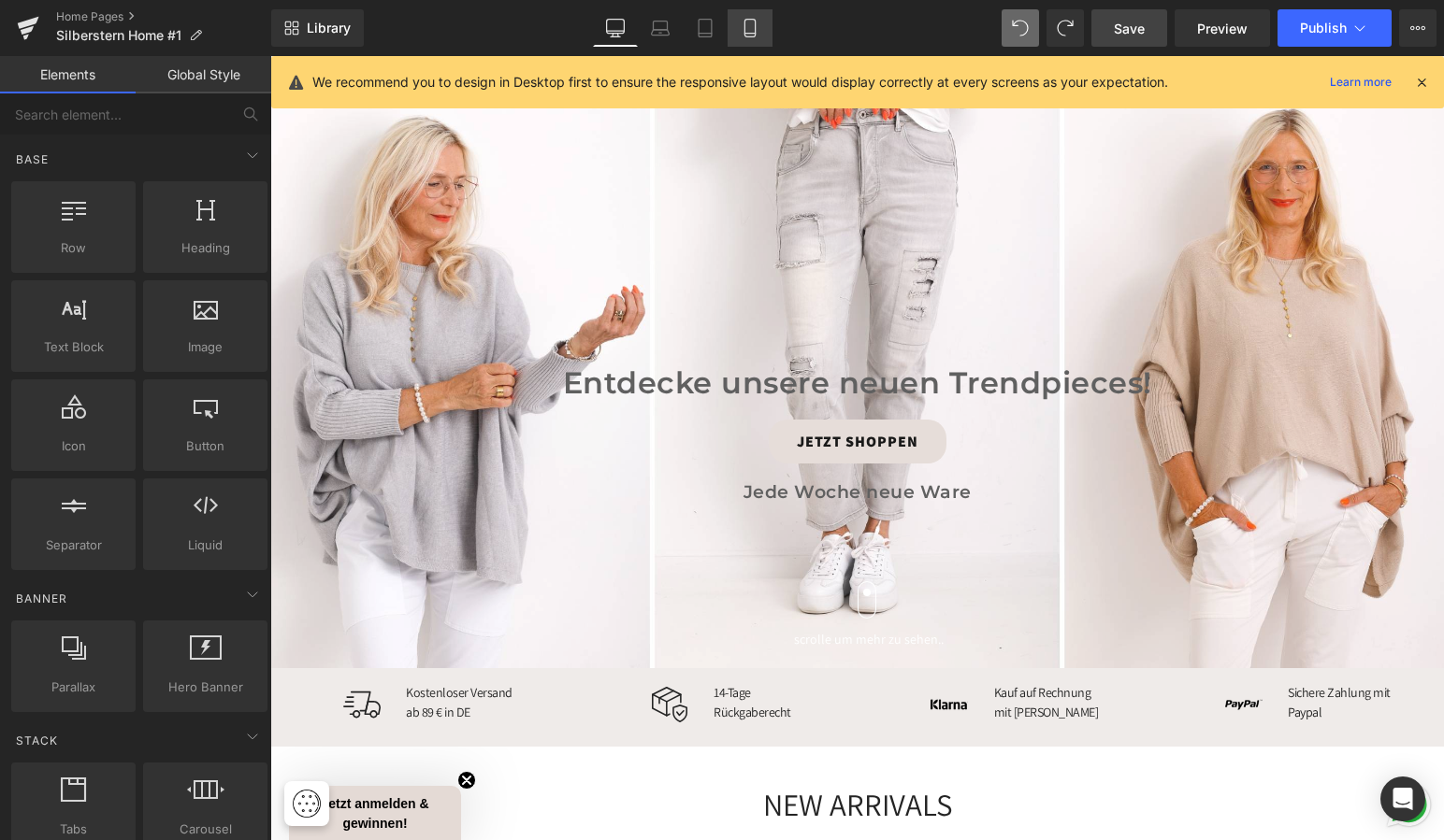
click at [754, 27] on icon at bounding box center [749, 29] width 10 height 18
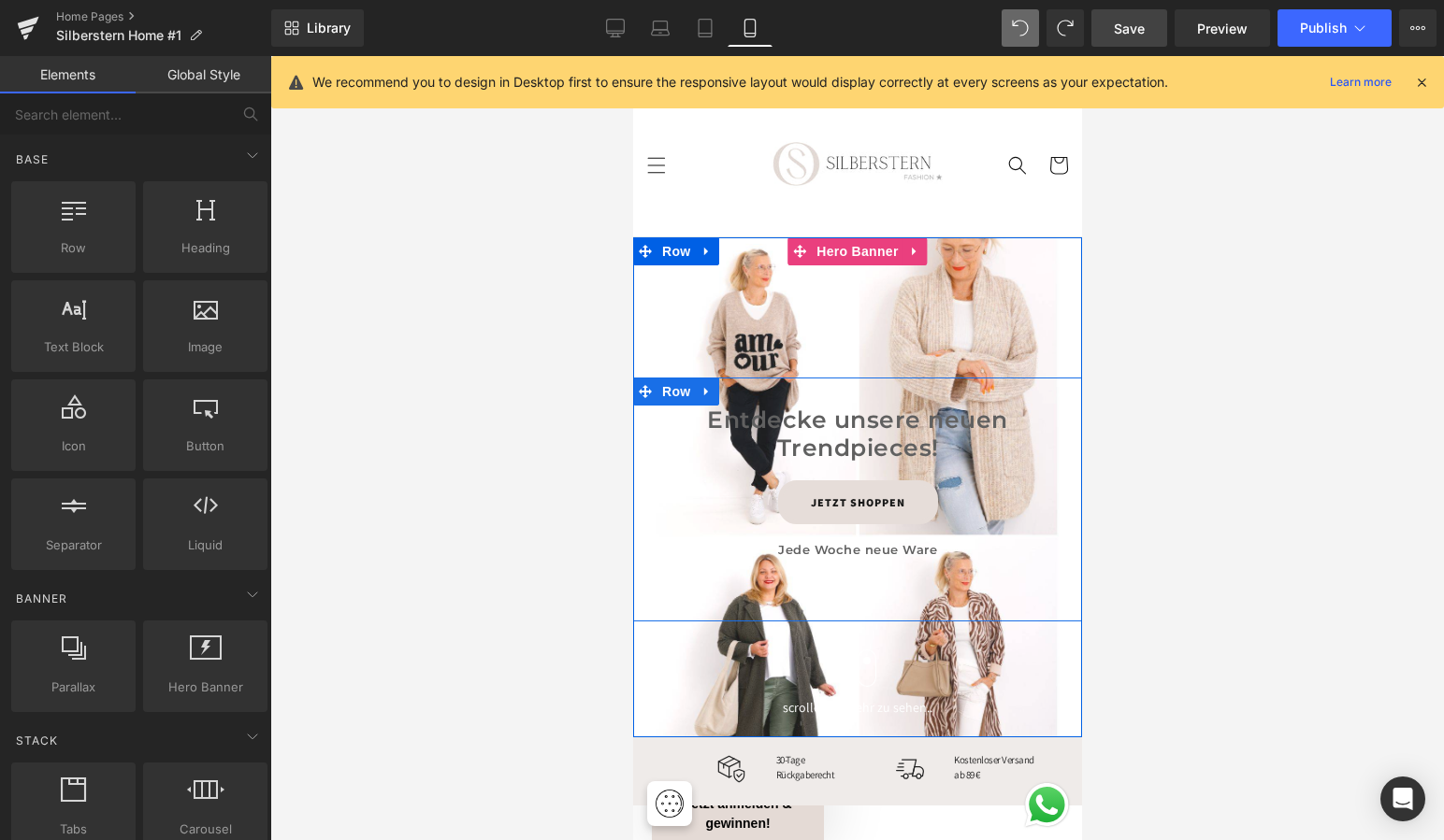
scroll to position [0, 0]
click at [840, 250] on span "Hero Banner" at bounding box center [855, 253] width 91 height 28
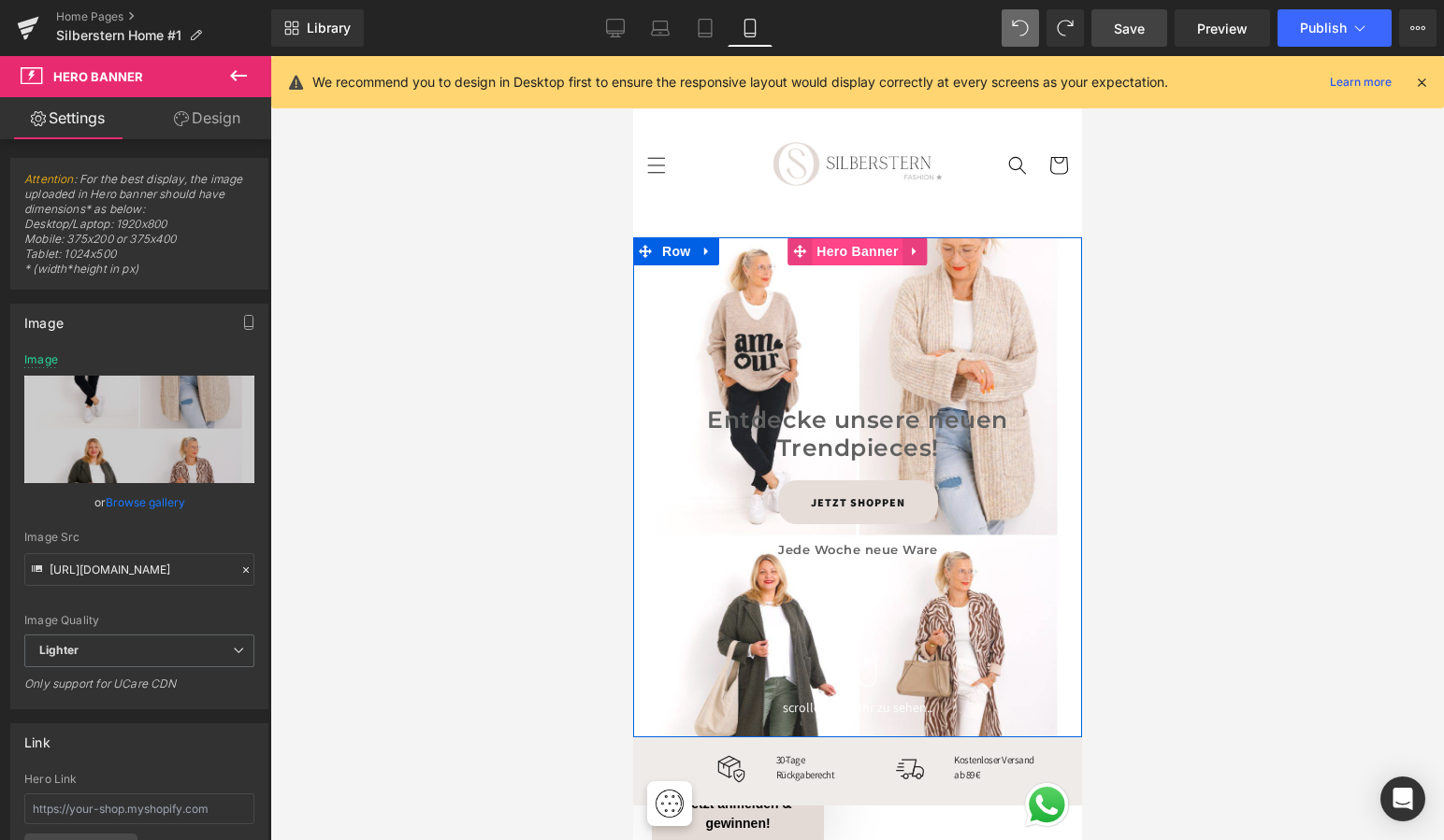
scroll to position [12, 0]
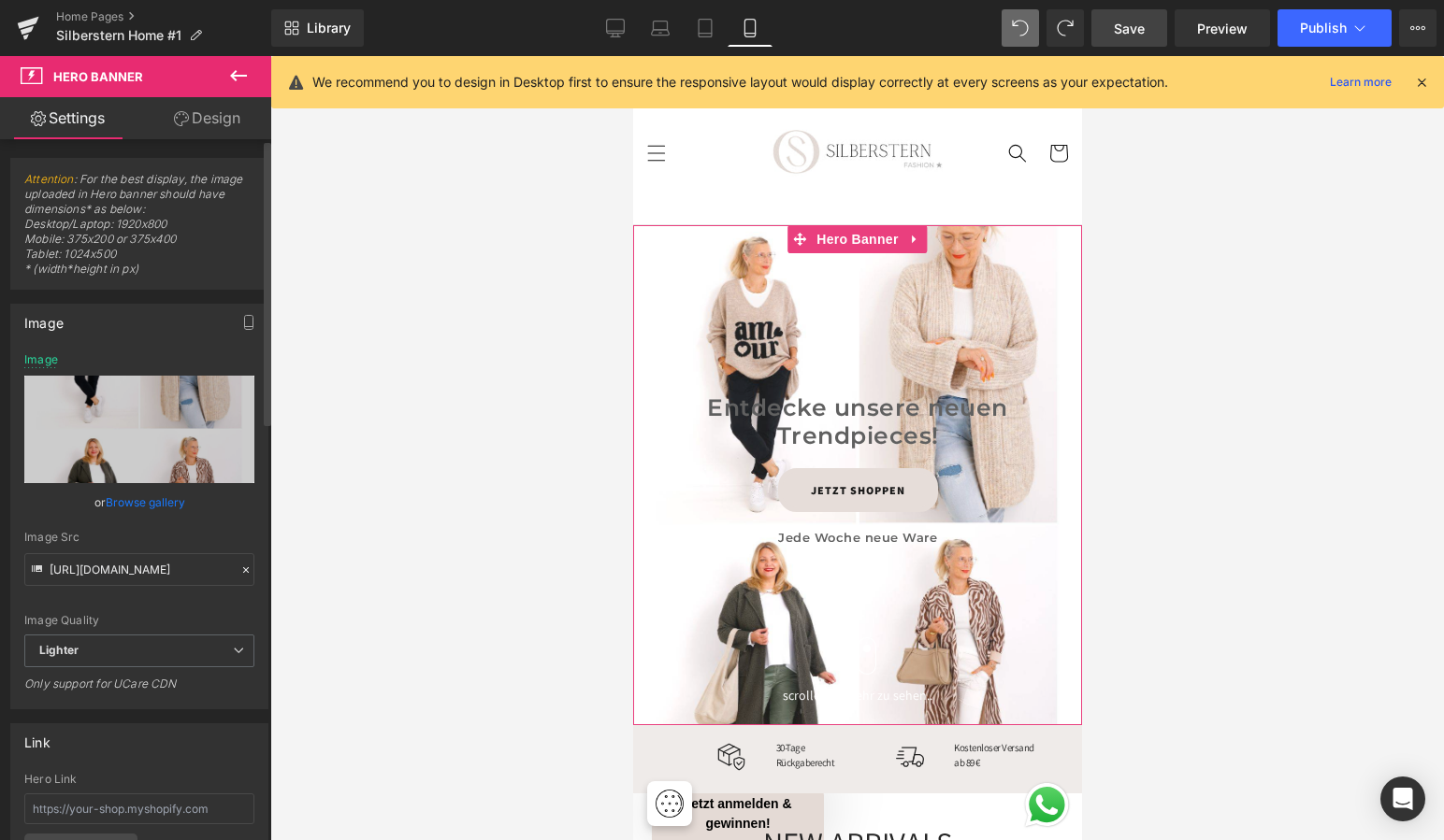
click at [124, 500] on link "Browse gallery" at bounding box center [146, 502] width 80 height 33
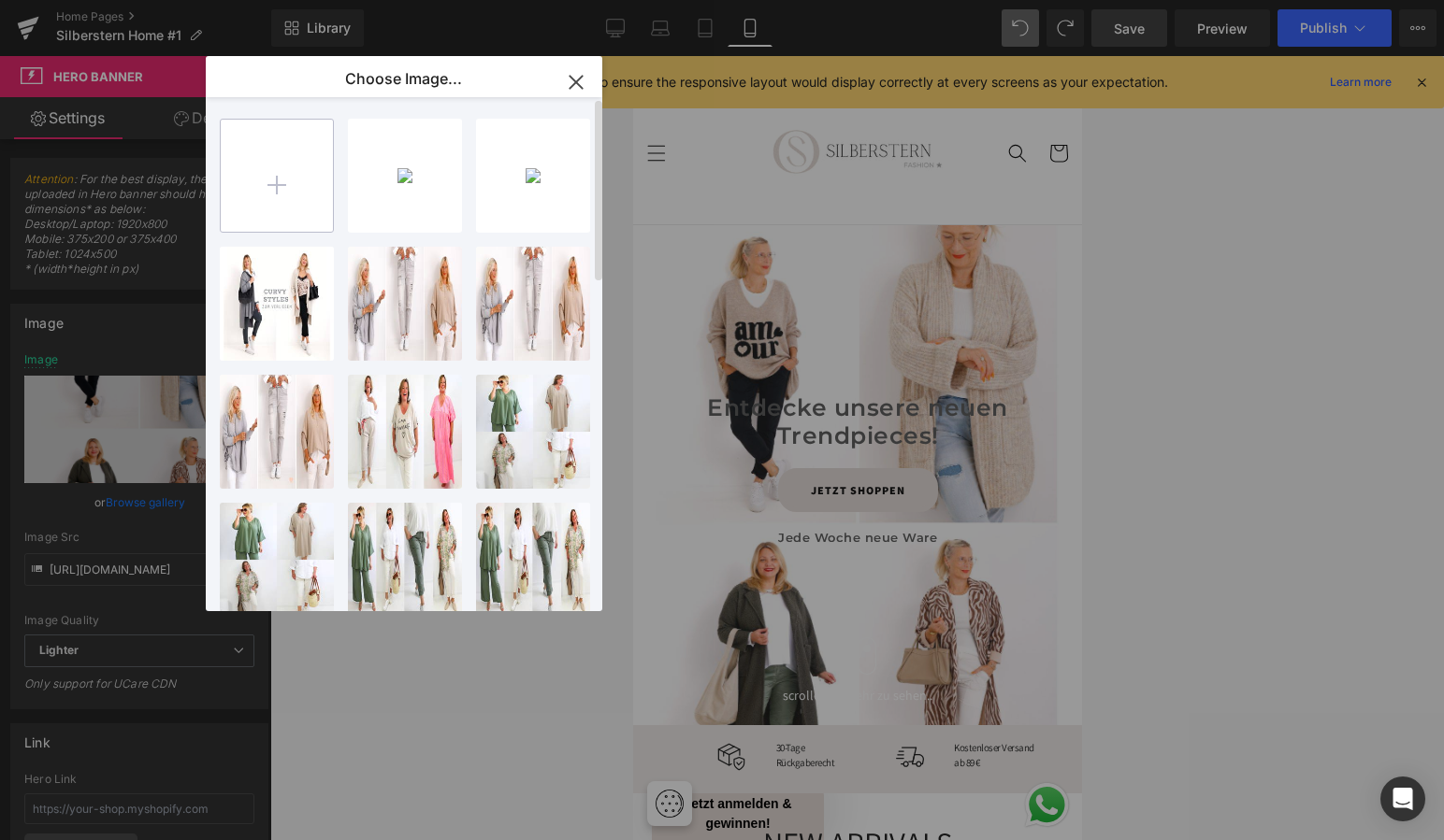
click at [283, 170] on input "file" at bounding box center [277, 176] width 112 height 112
click at [281, 166] on input "file" at bounding box center [277, 176] width 112 height 112
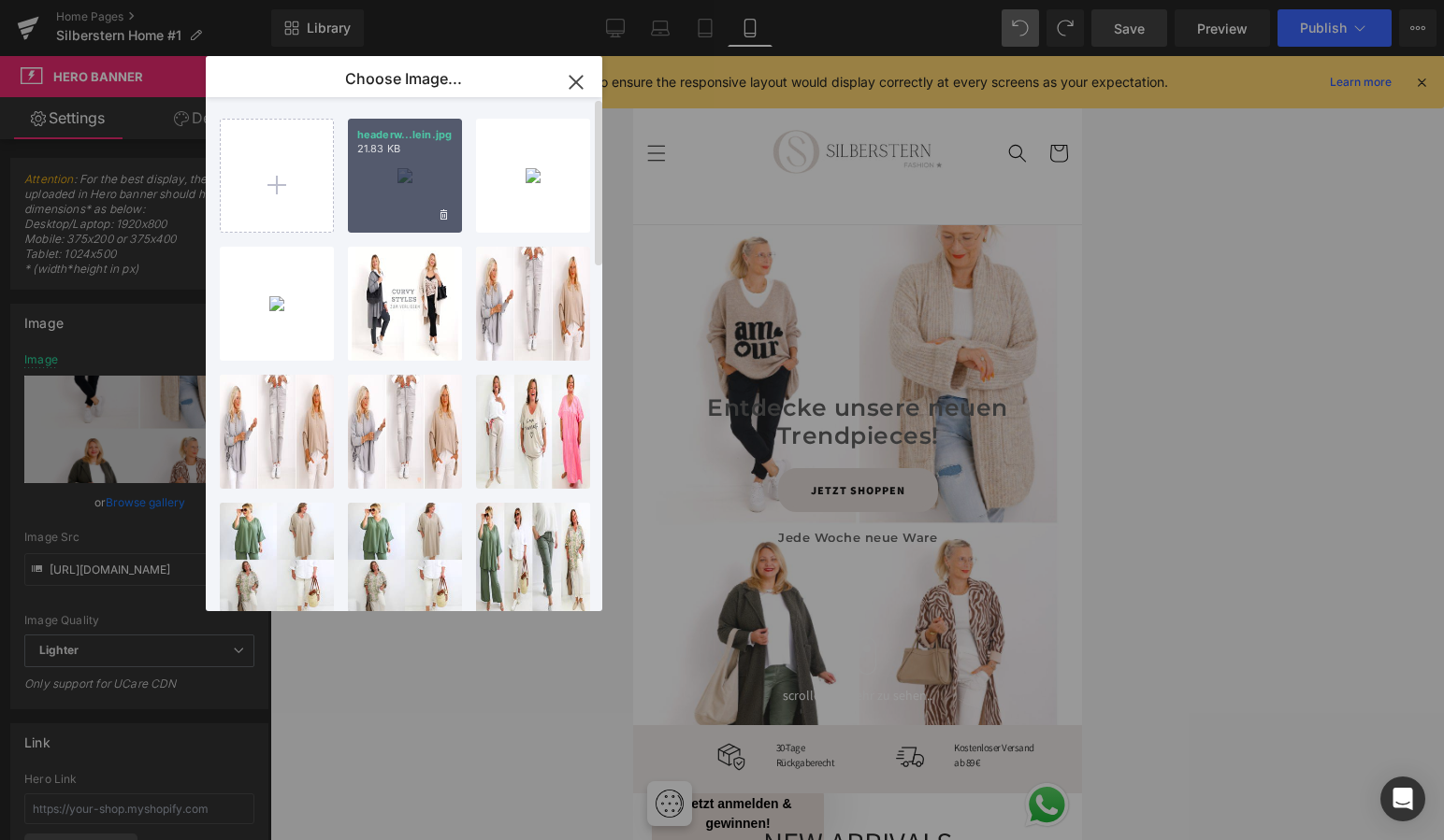
click at [412, 153] on p "21.83 KB" at bounding box center [404, 149] width 95 height 14
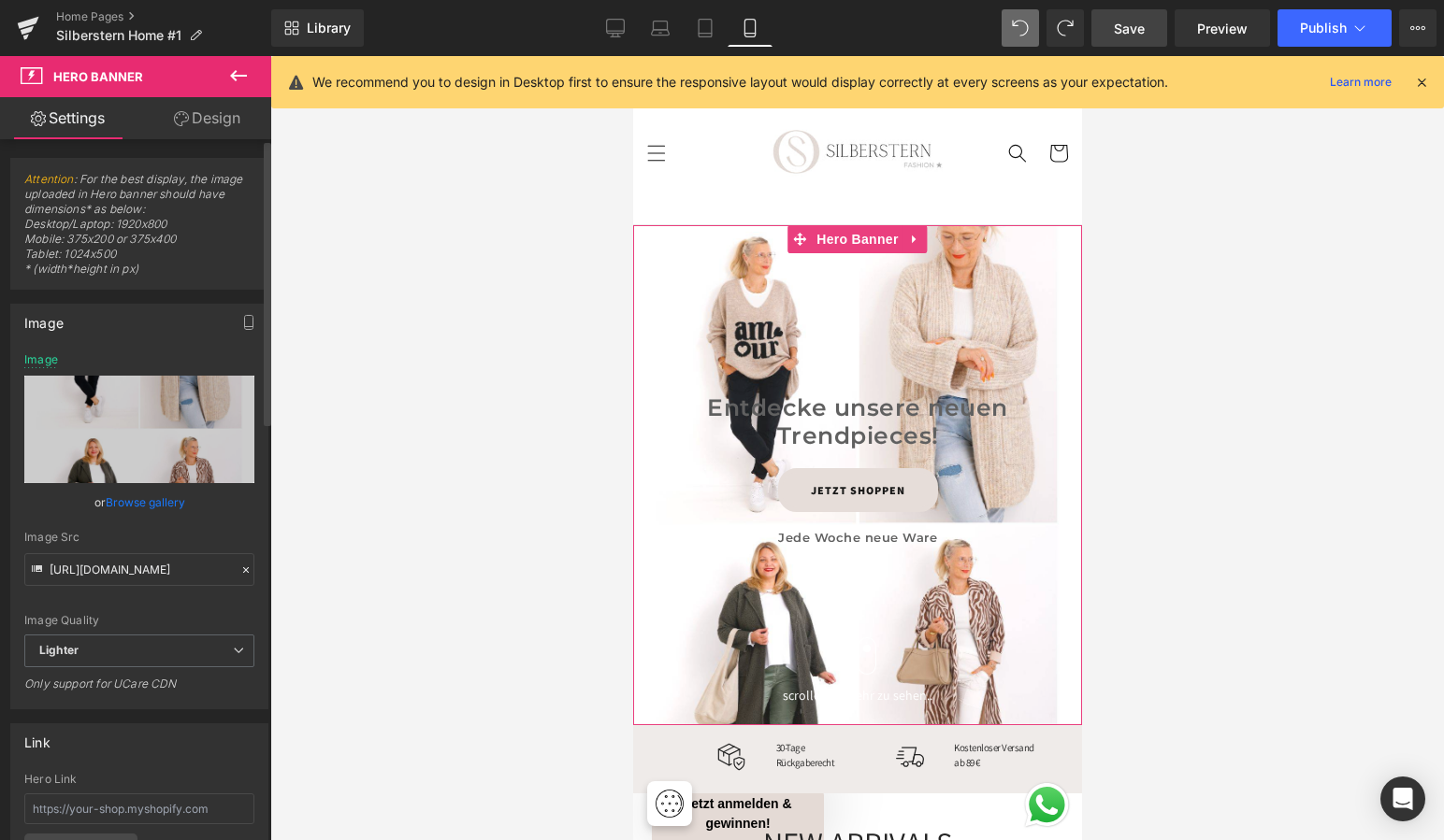
click at [149, 500] on link "Browse gallery" at bounding box center [146, 502] width 80 height 33
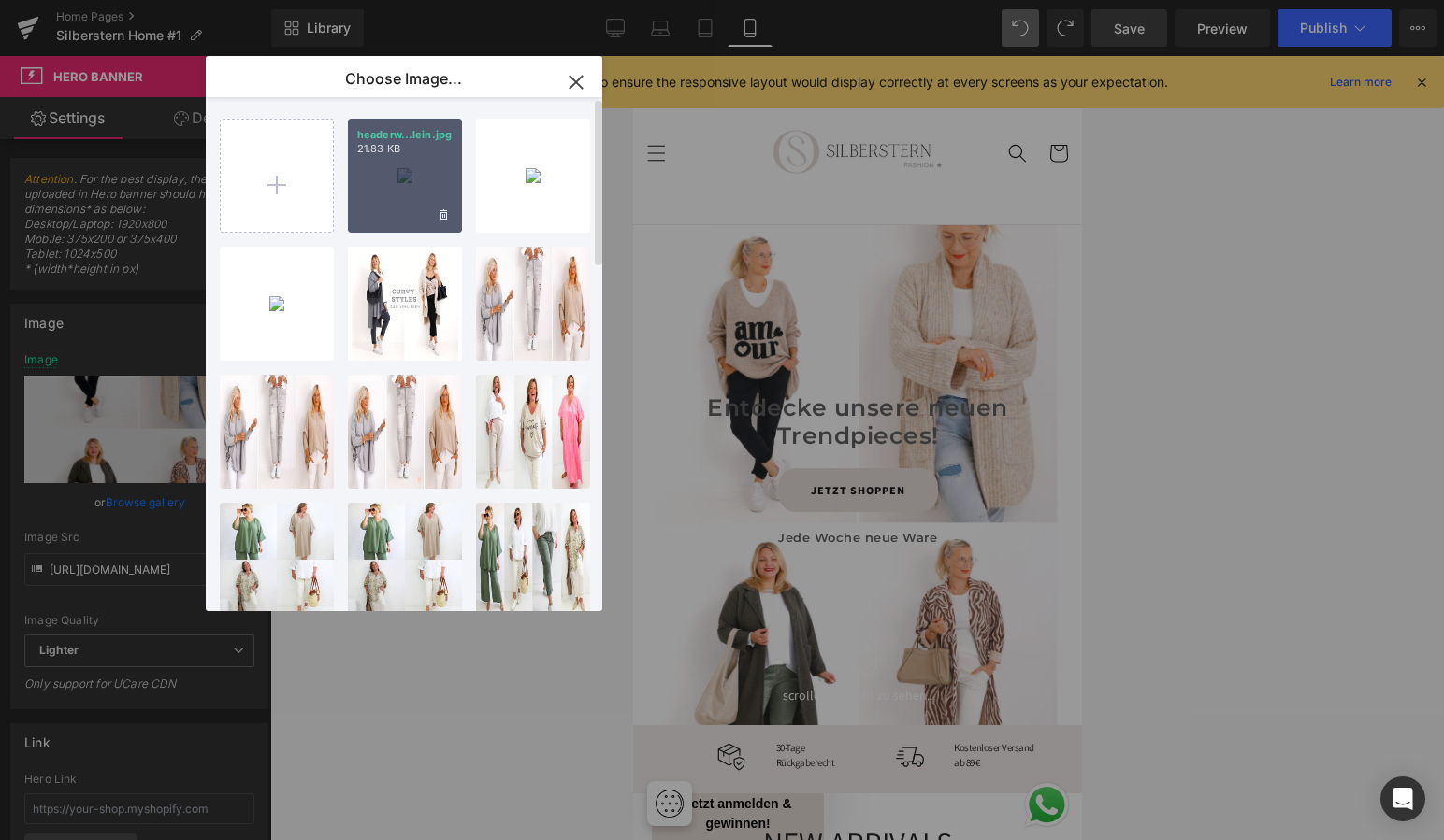
click at [410, 203] on div "headerw...lein.jpg 21.83 KB" at bounding box center [405, 176] width 114 height 114
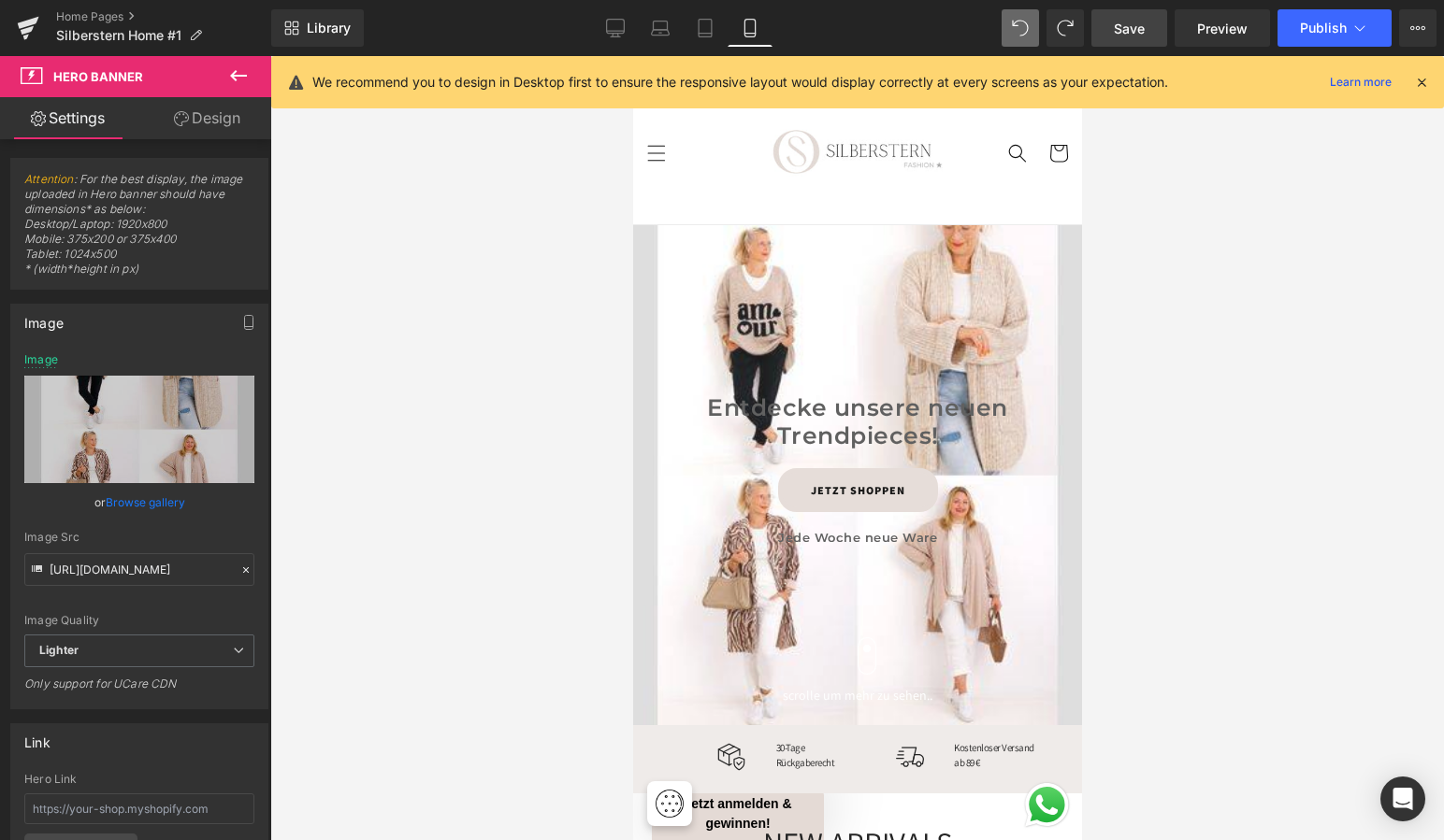
click at [1160, 470] on div at bounding box center [856, 447] width 1173 height 784
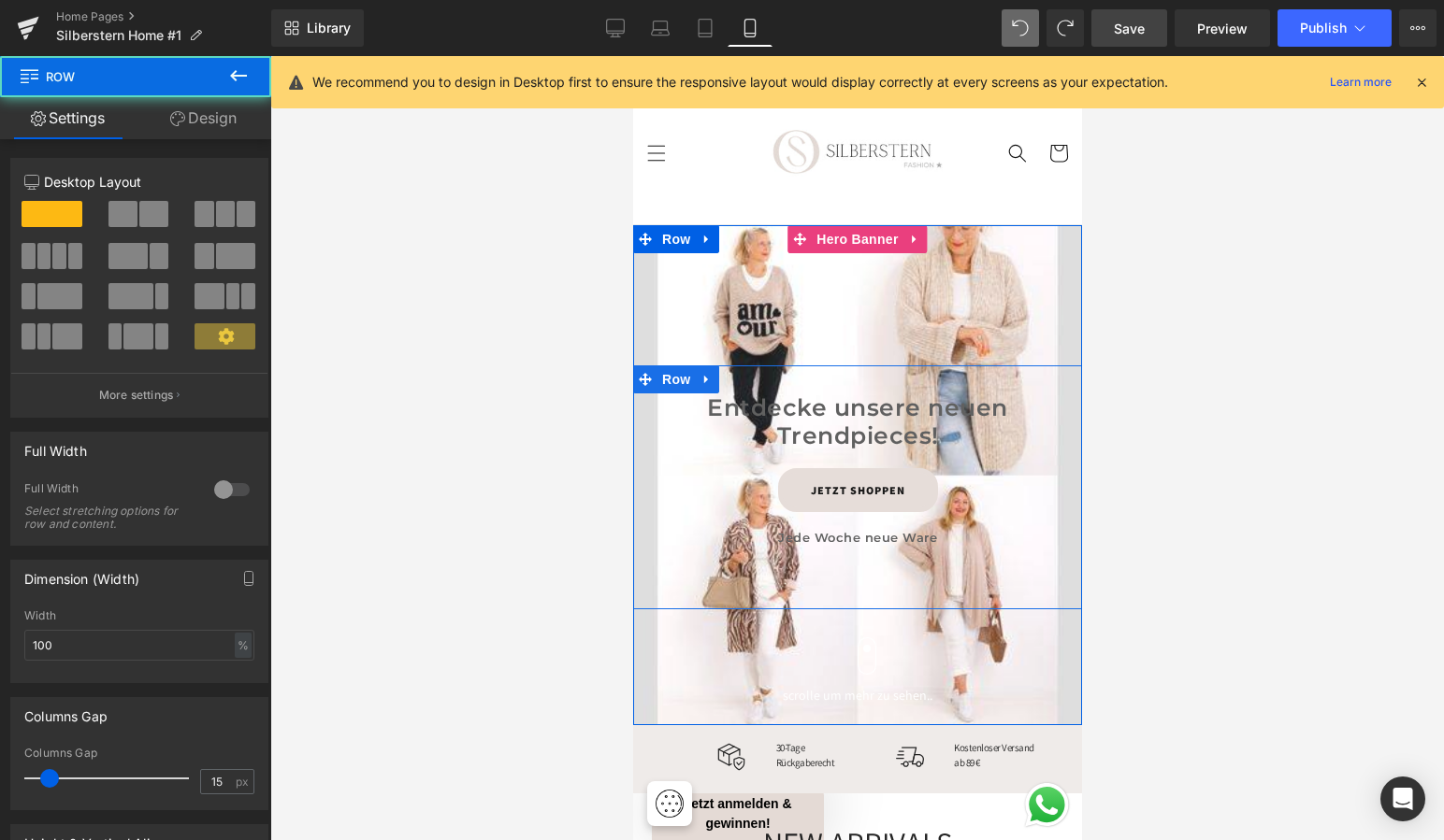
click at [638, 472] on div "Entdecke unsere neuen Trendpieces! Heading JETZT SHOPPEN Button Jede Woche neue…" at bounding box center [856, 496] width 449 height 207
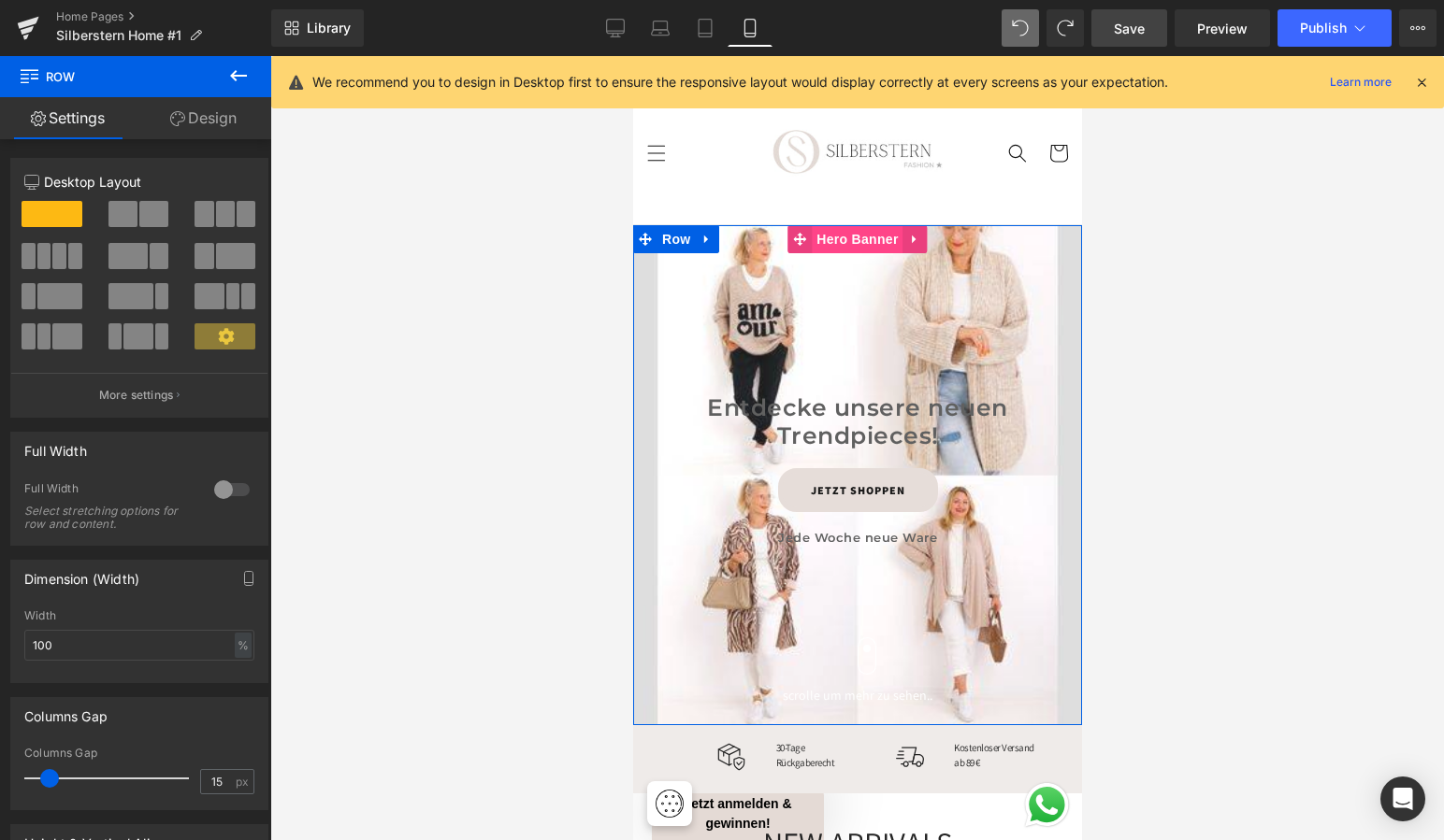
click at [849, 236] on span "Hero Banner" at bounding box center [855, 240] width 91 height 28
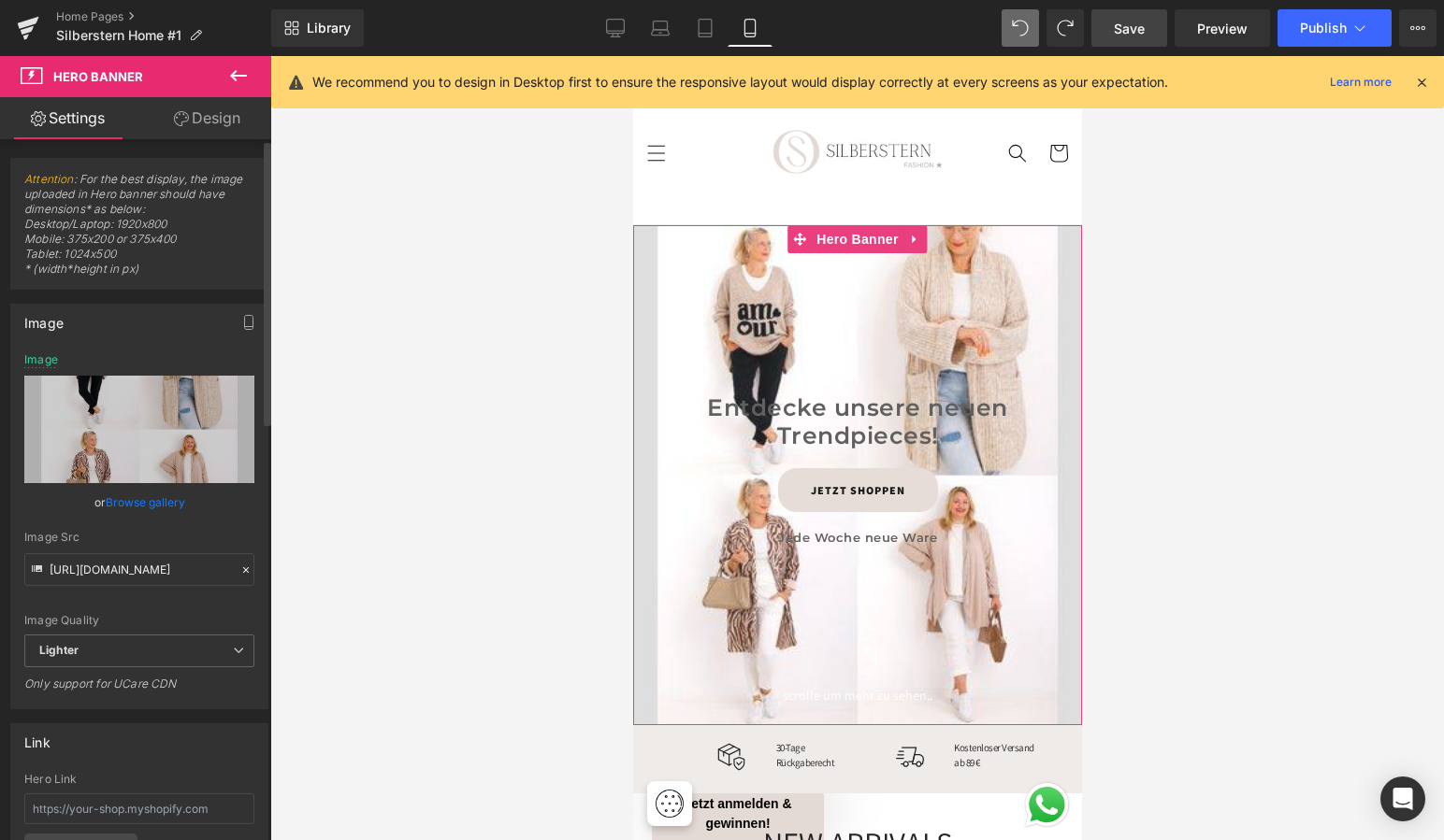
click at [153, 501] on link "Browse gallery" at bounding box center [146, 502] width 80 height 33
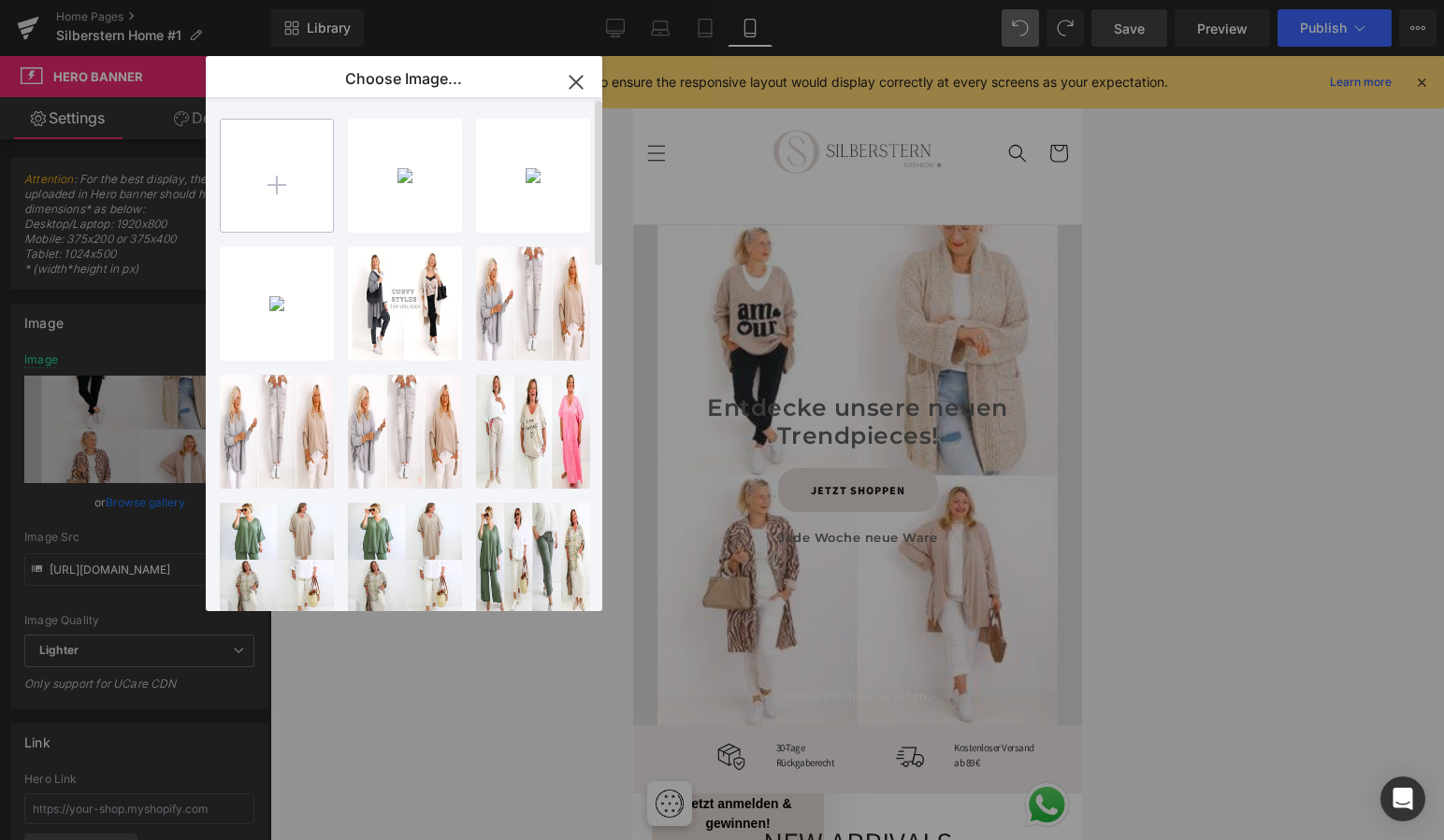
click at [312, 172] on input "file" at bounding box center [277, 176] width 112 height 112
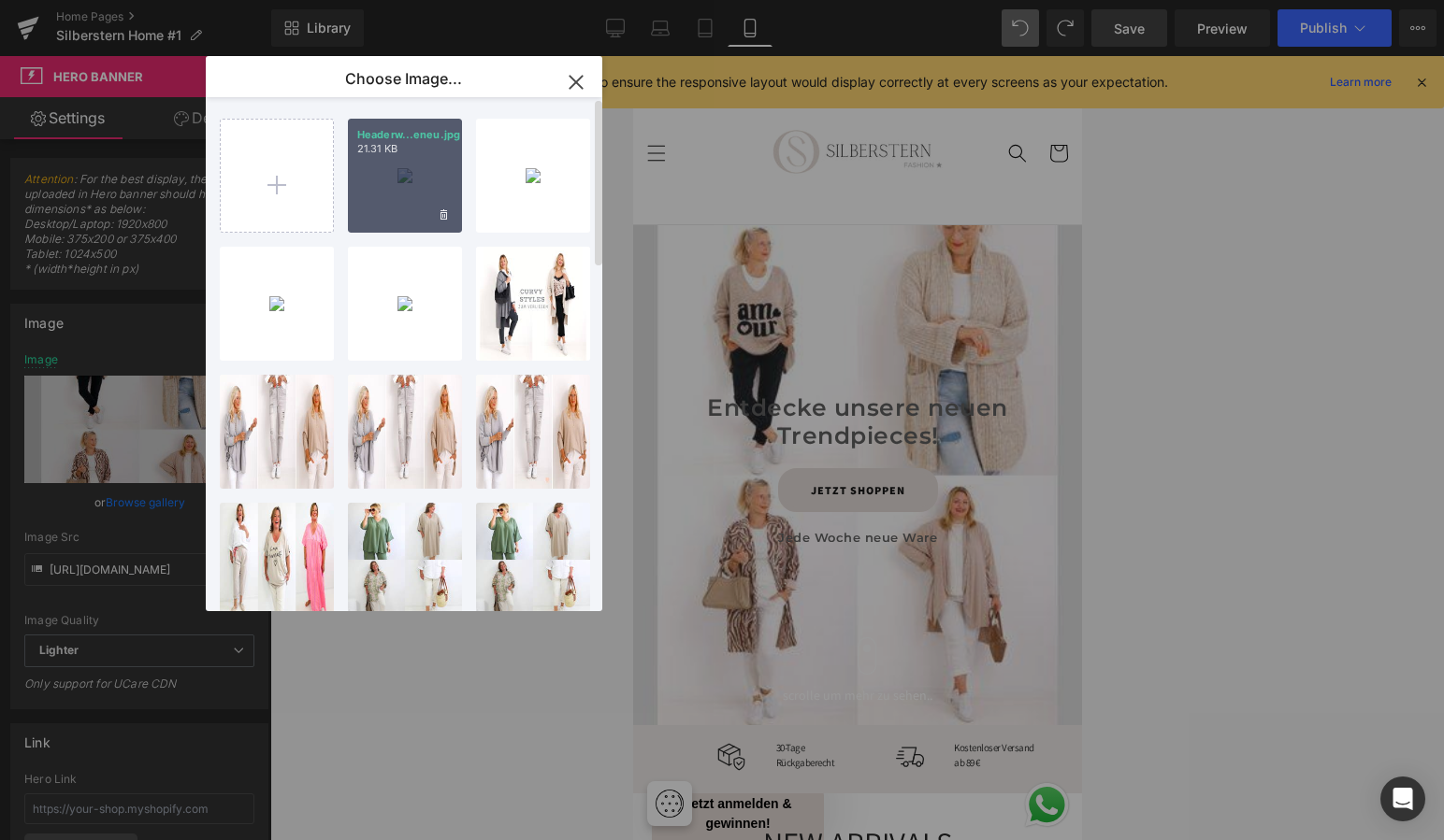
click at [405, 179] on div "Headerw...eneu.jpg 21.31 KB" at bounding box center [405, 176] width 114 height 114
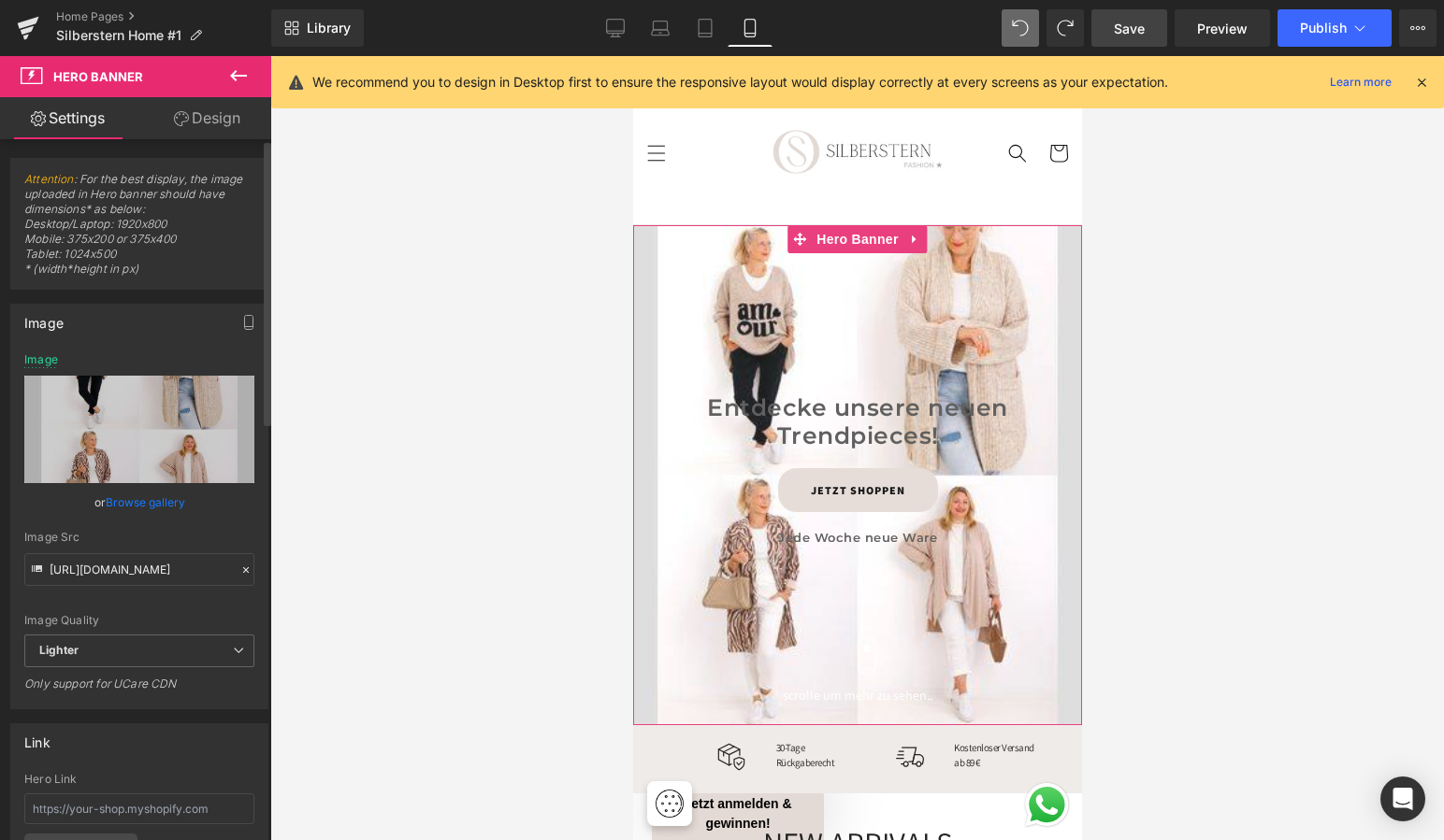
click at [146, 501] on link "Browse gallery" at bounding box center [146, 502] width 80 height 33
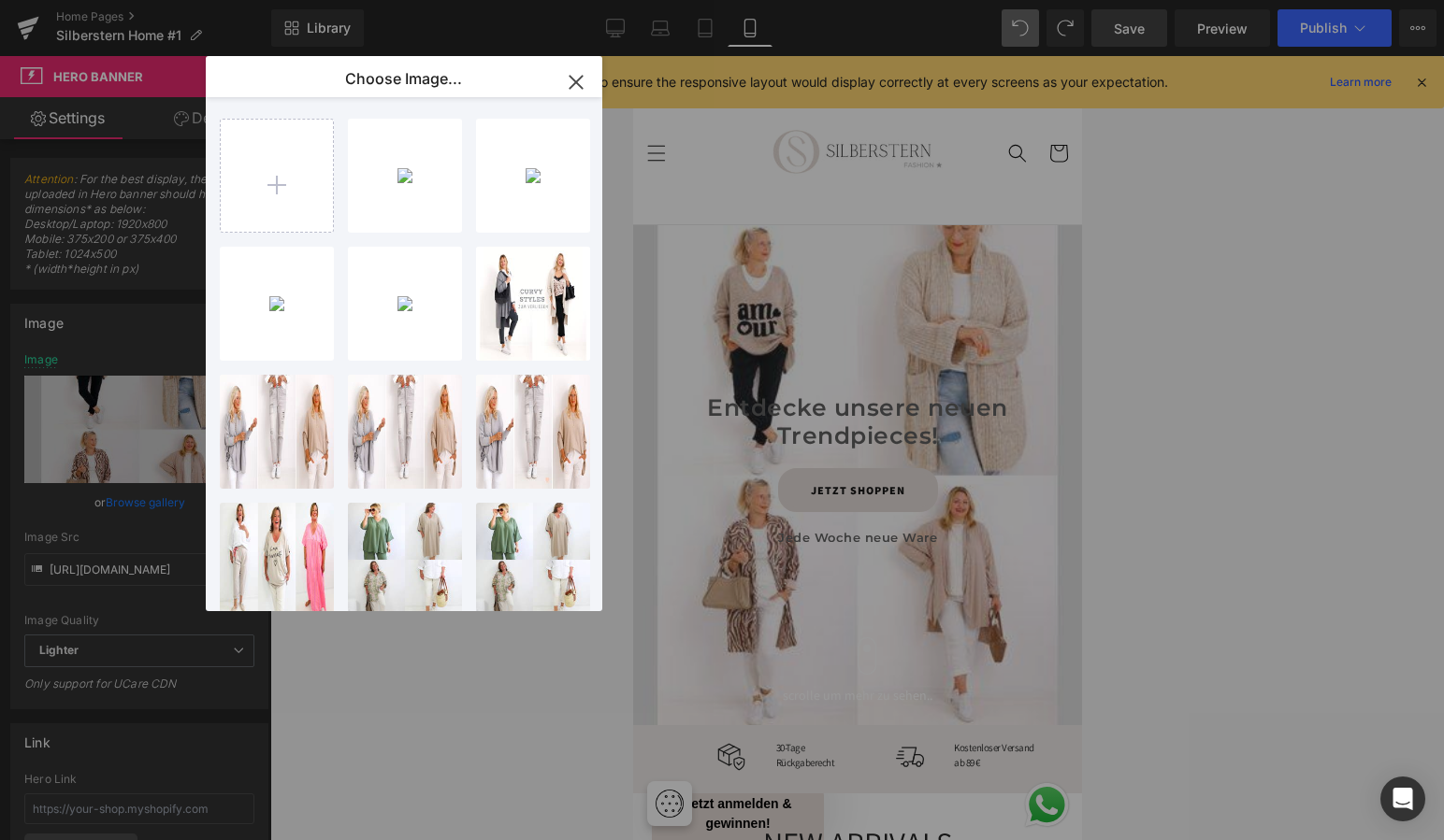
click at [0, 0] on div "Headerw...eneu.jpg 21.31 KB" at bounding box center [0, 0] width 0 height 0
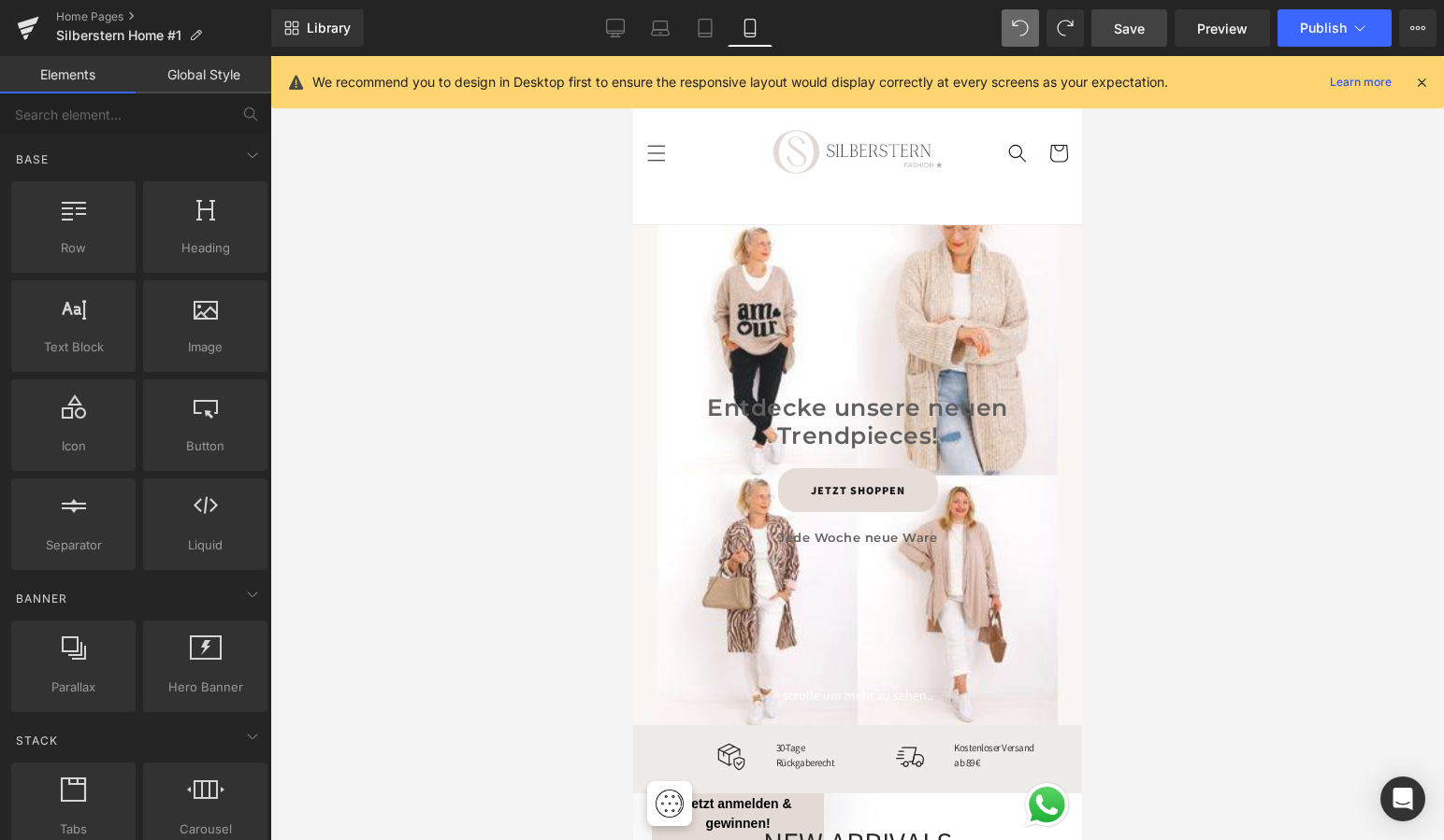
click at [1255, 544] on div at bounding box center [856, 447] width 1173 height 784
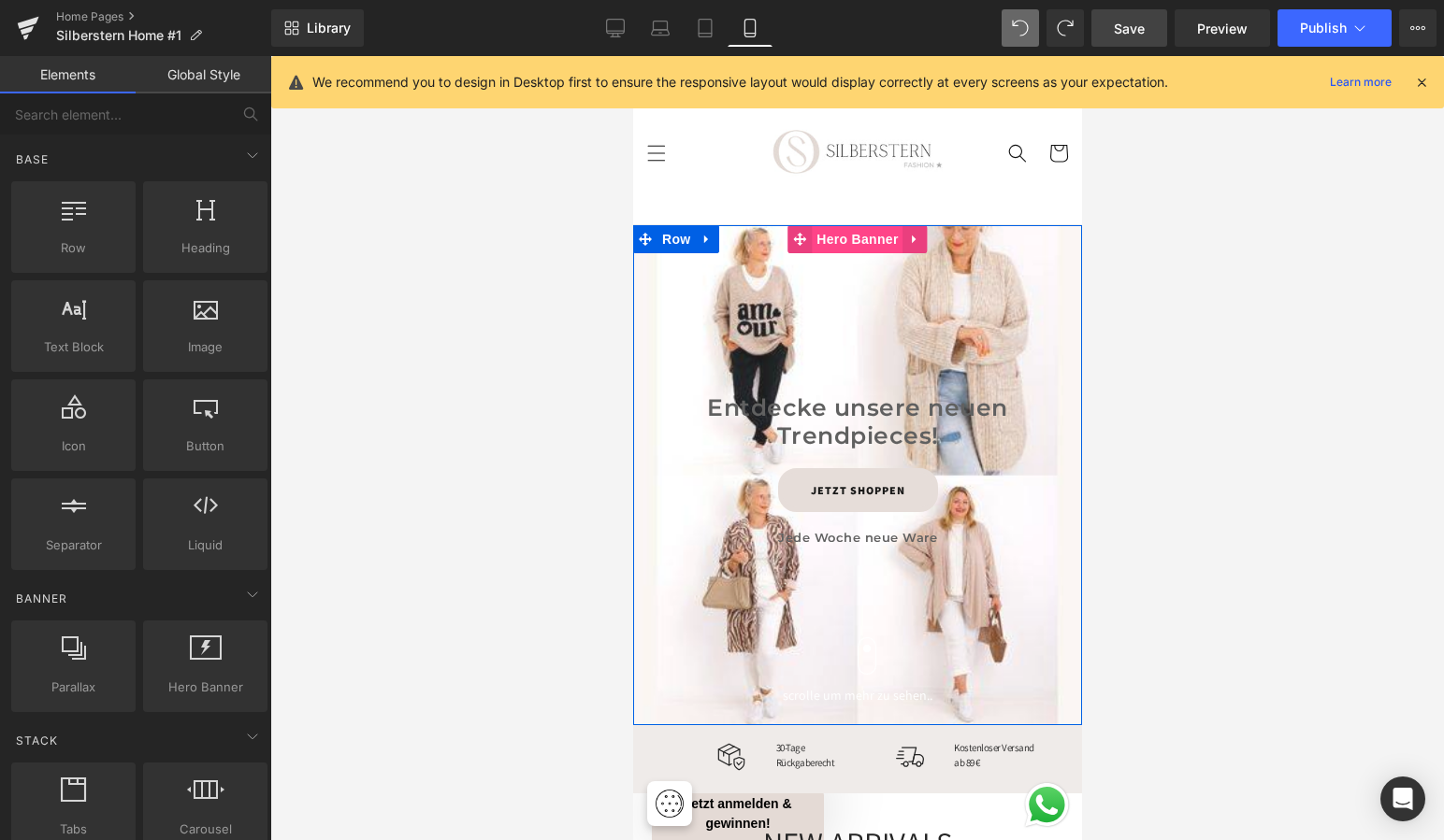
click at [851, 238] on span "Hero Banner" at bounding box center [855, 240] width 91 height 28
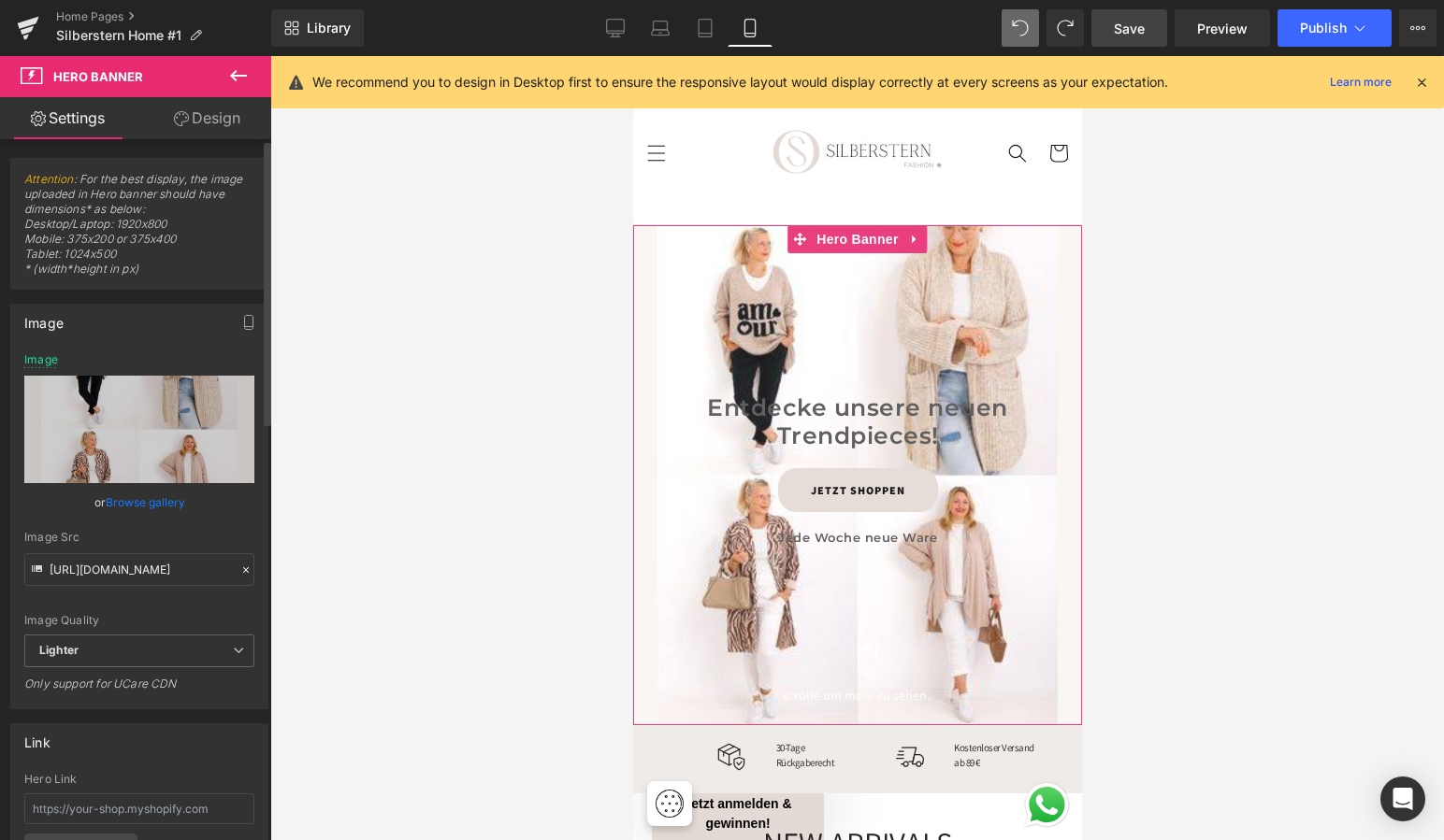
click at [150, 501] on link "Browse gallery" at bounding box center [146, 502] width 80 height 33
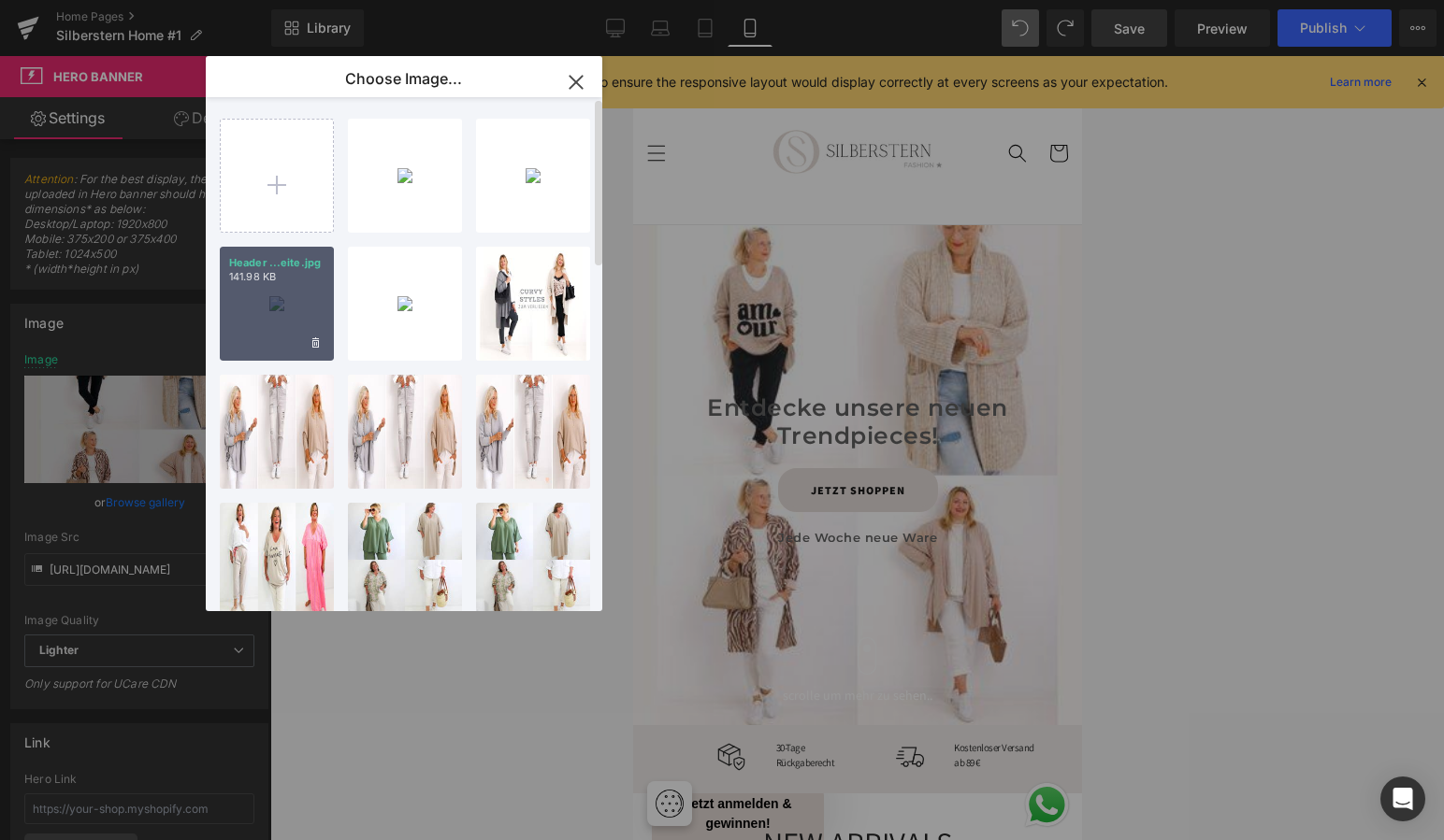
click at [294, 298] on div "Header ...eite.jpg 141.98 KB" at bounding box center [277, 304] width 114 height 114
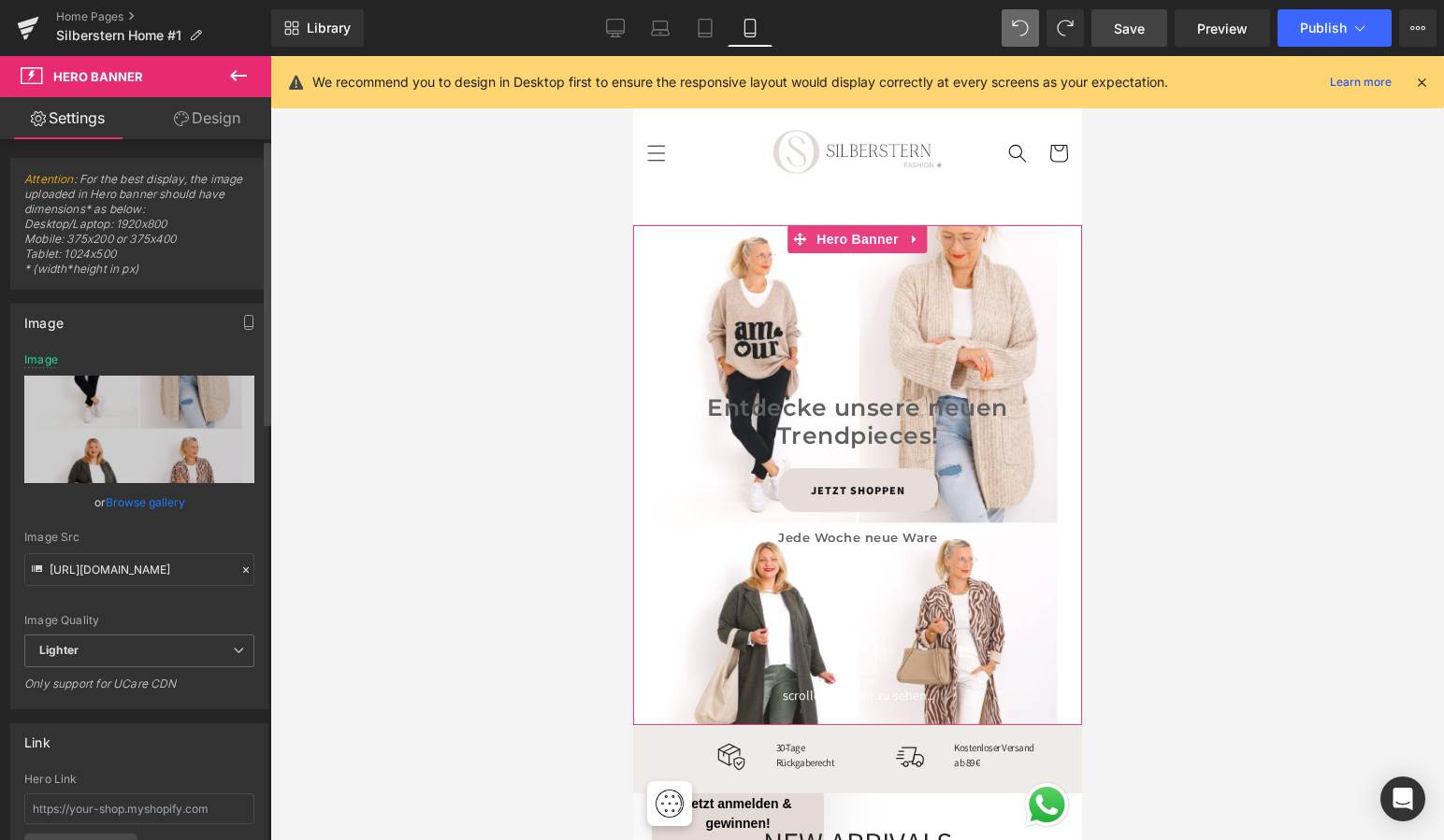
click at [121, 498] on link "Browse gallery" at bounding box center [146, 502] width 80 height 33
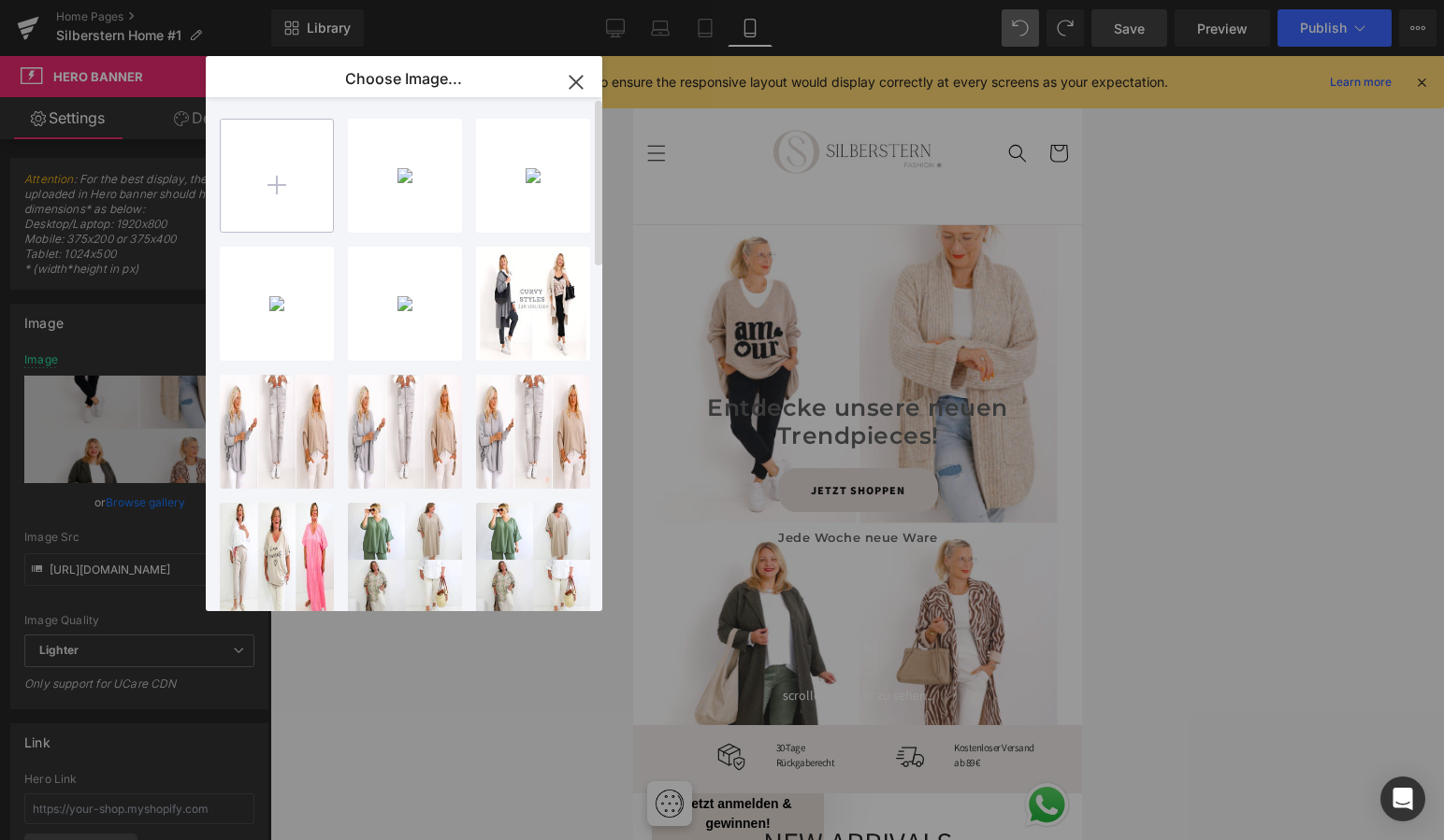
click at [291, 180] on input "file" at bounding box center [277, 176] width 112 height 112
type input "C:\fakepath\Header Handy.jpg"
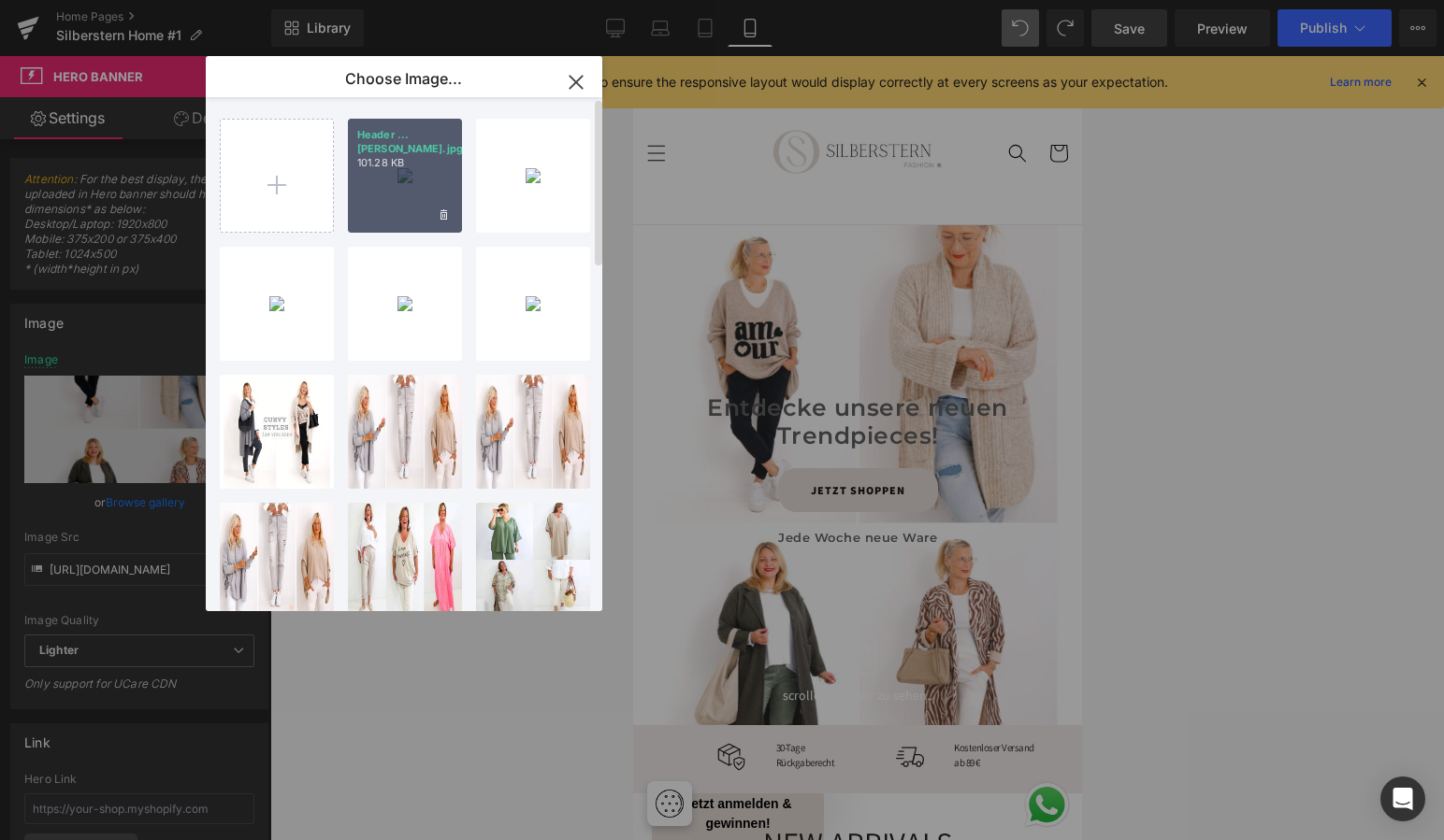
click at [401, 156] on p "101.28 KB" at bounding box center [404, 163] width 95 height 14
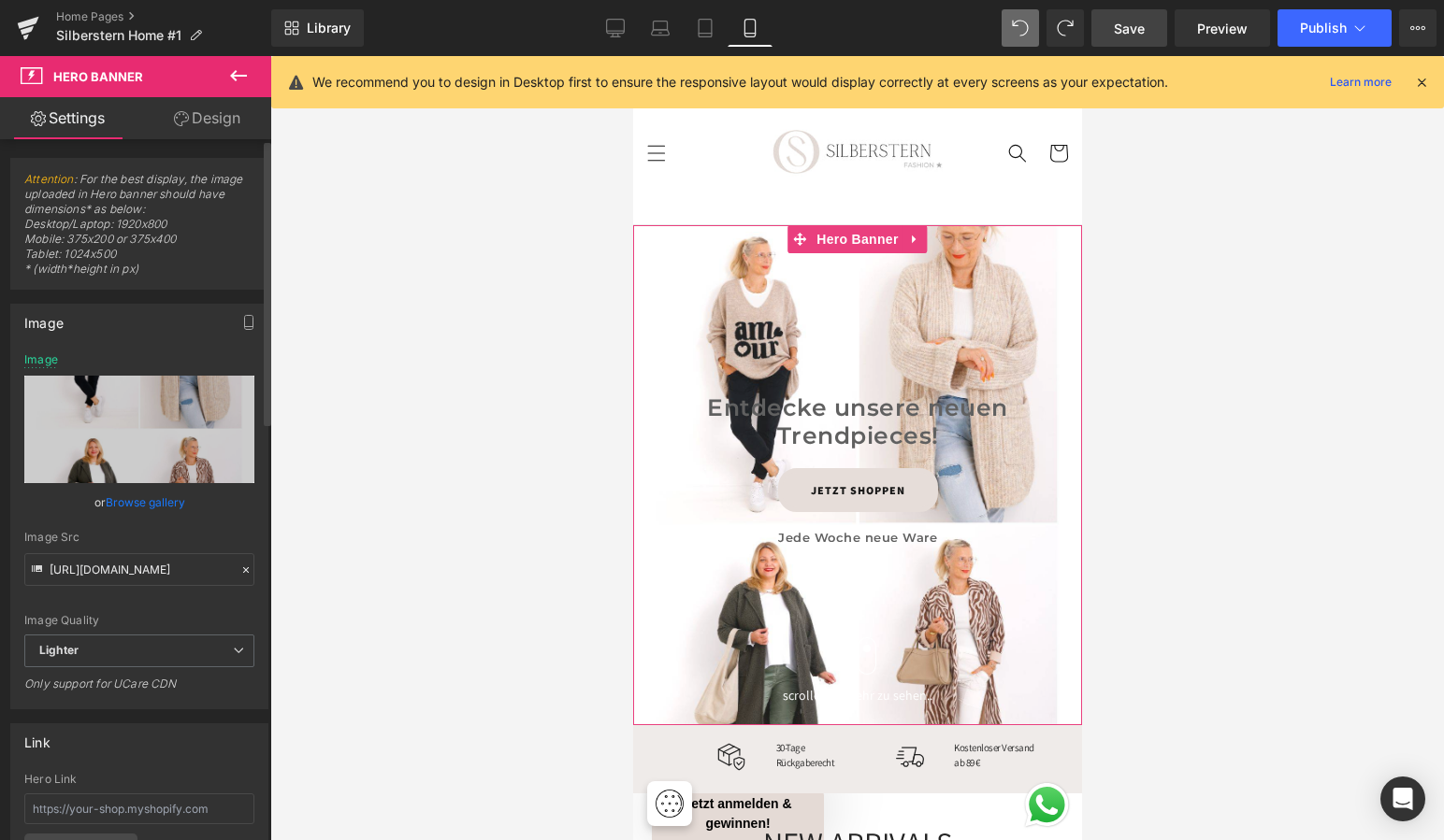
click at [140, 499] on link "Browse gallery" at bounding box center [146, 502] width 80 height 33
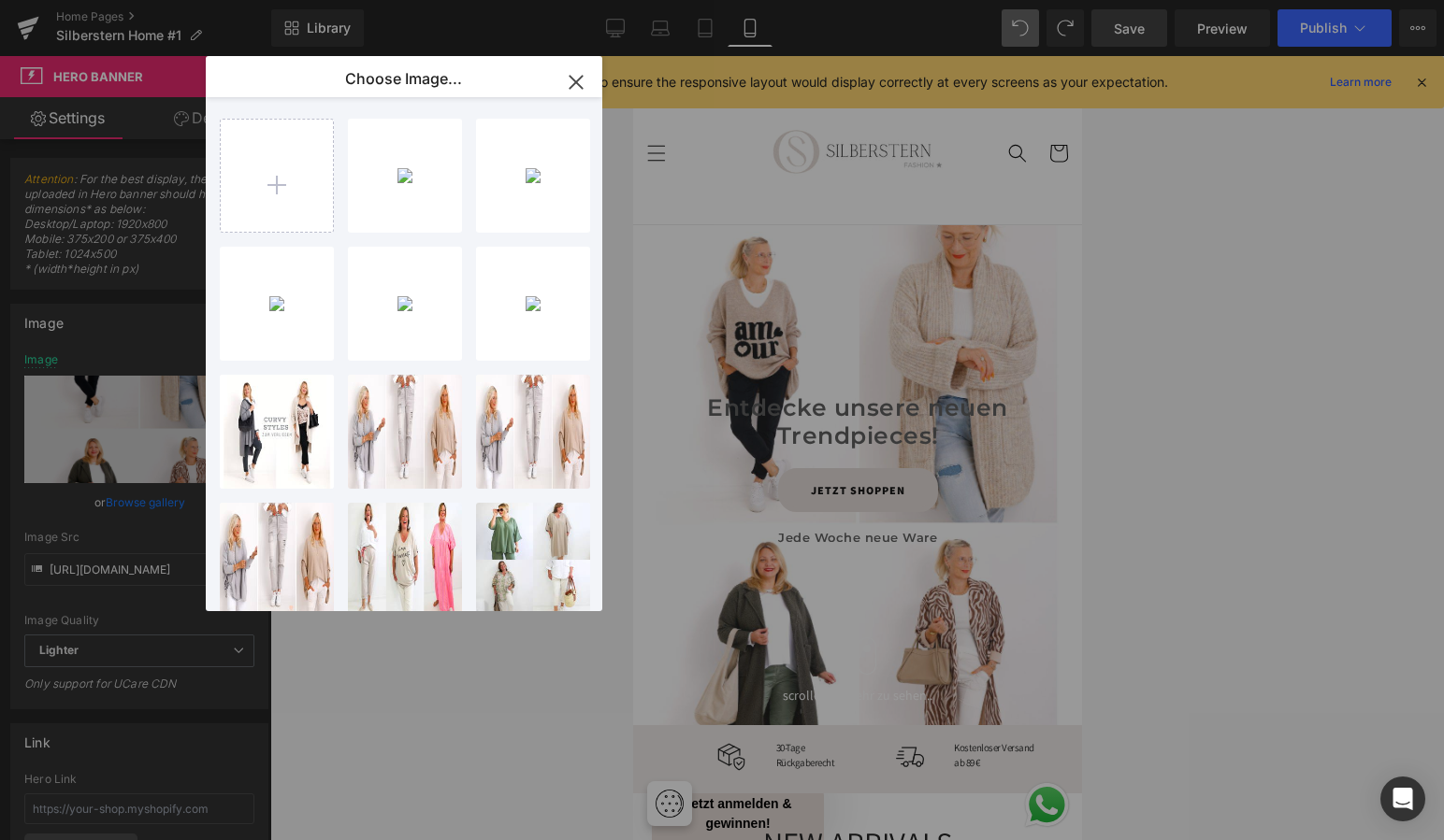
click at [0, 0] on div "Header ...[PERSON_NAME].jpg 101.28 KB" at bounding box center [0, 0] width 0 height 0
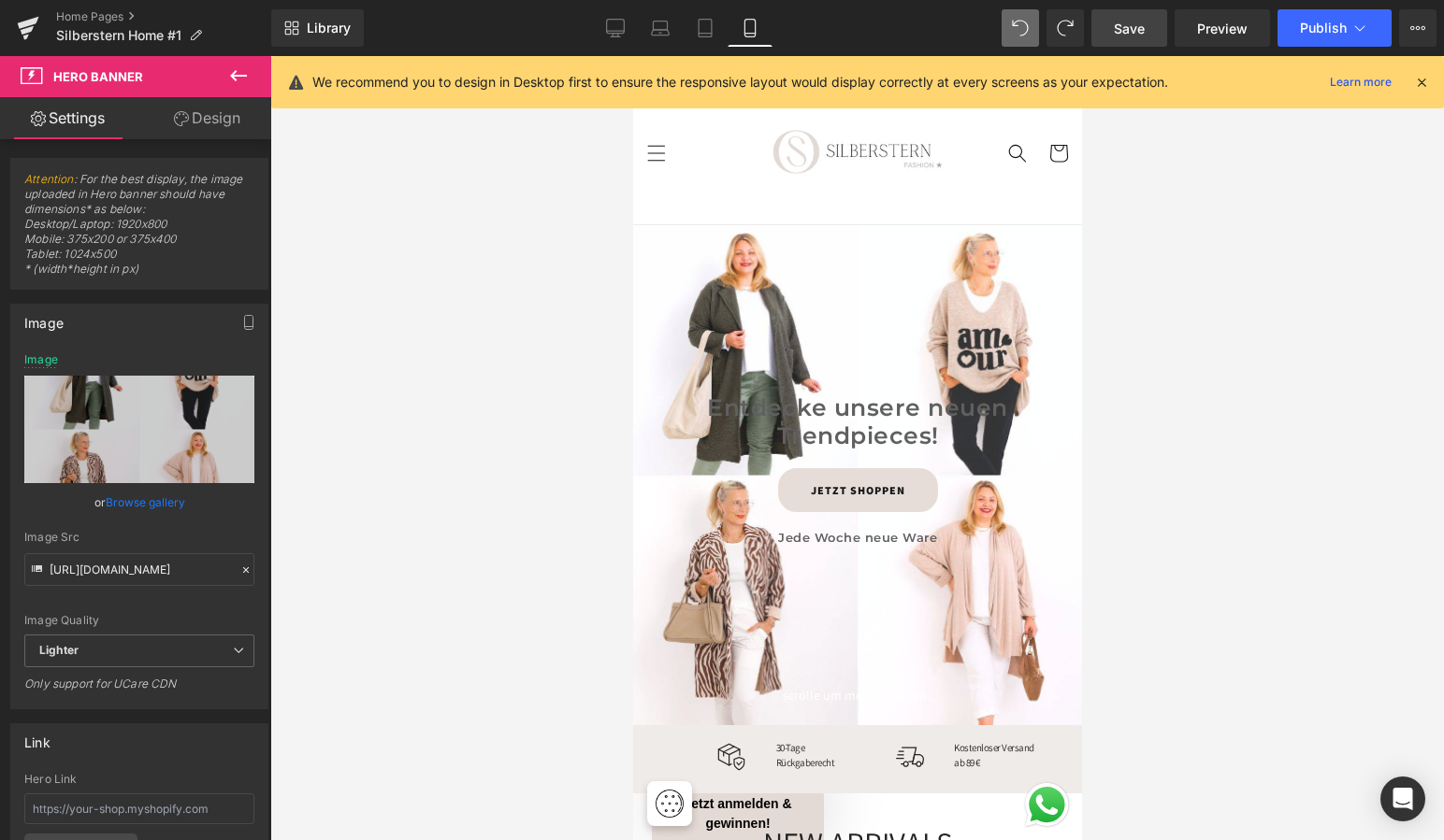
click at [1184, 466] on div at bounding box center [856, 447] width 1173 height 784
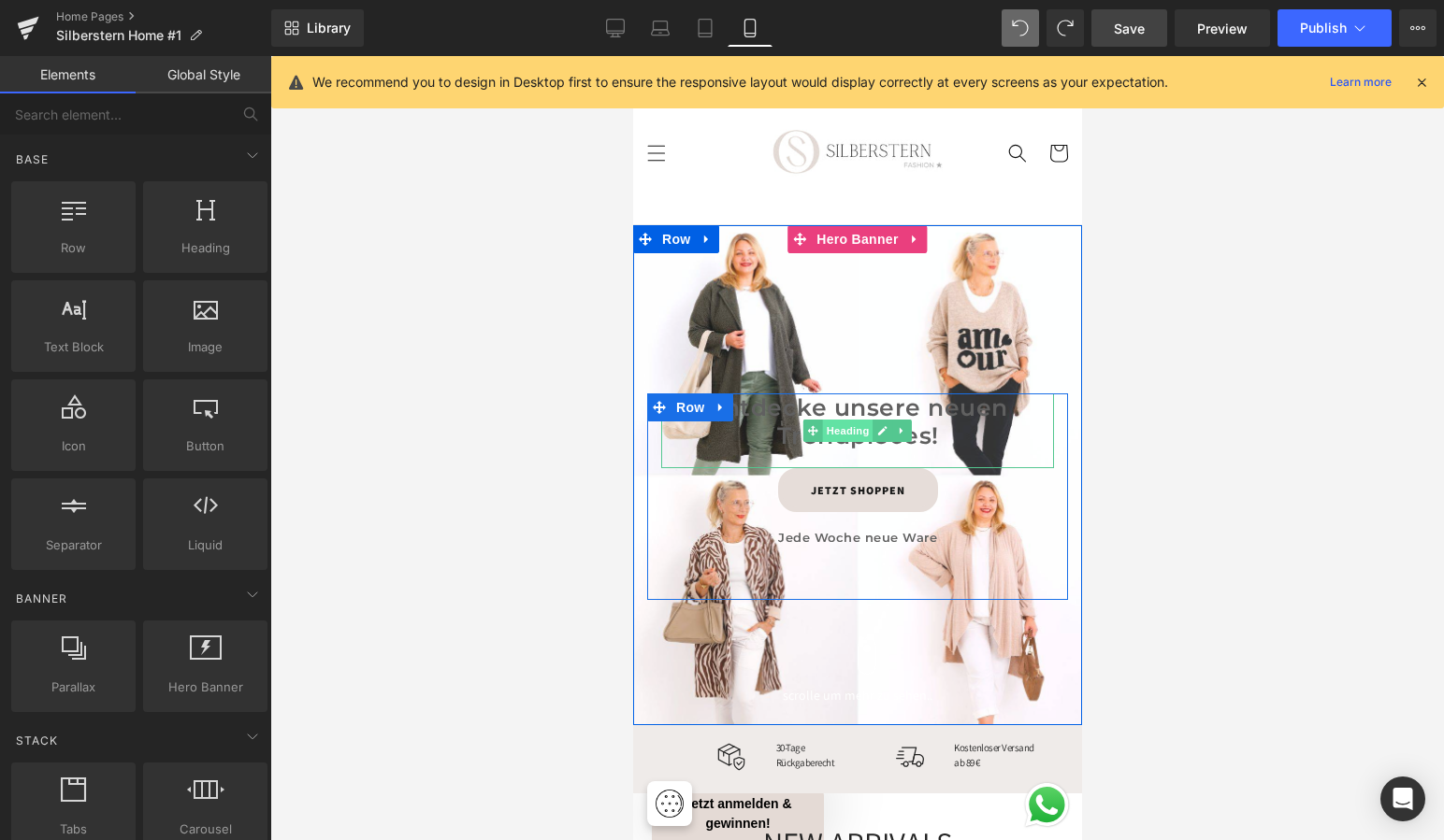
click at [847, 425] on span "Heading" at bounding box center [846, 430] width 51 height 22
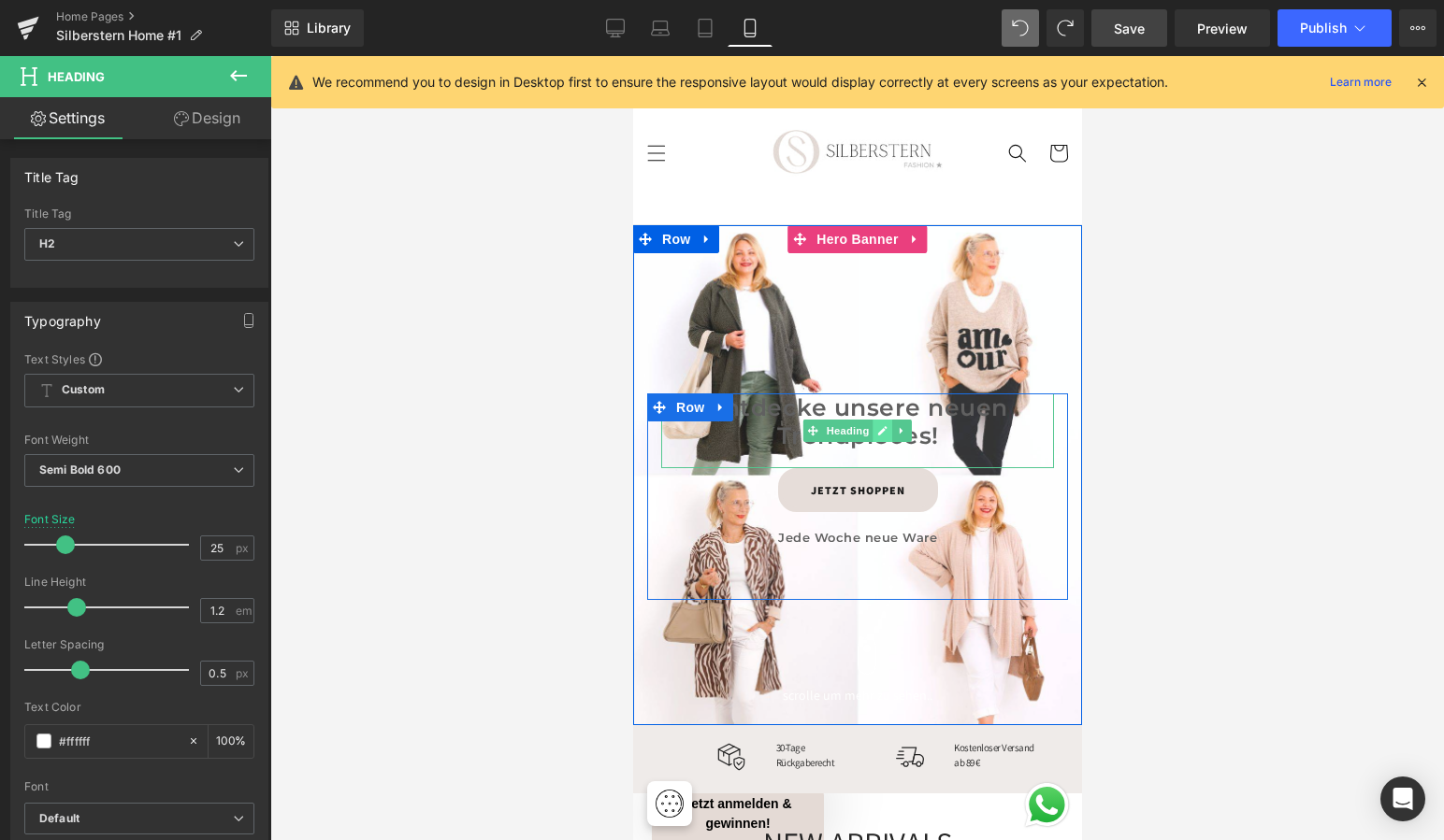
click at [879, 425] on icon at bounding box center [881, 430] width 10 height 11
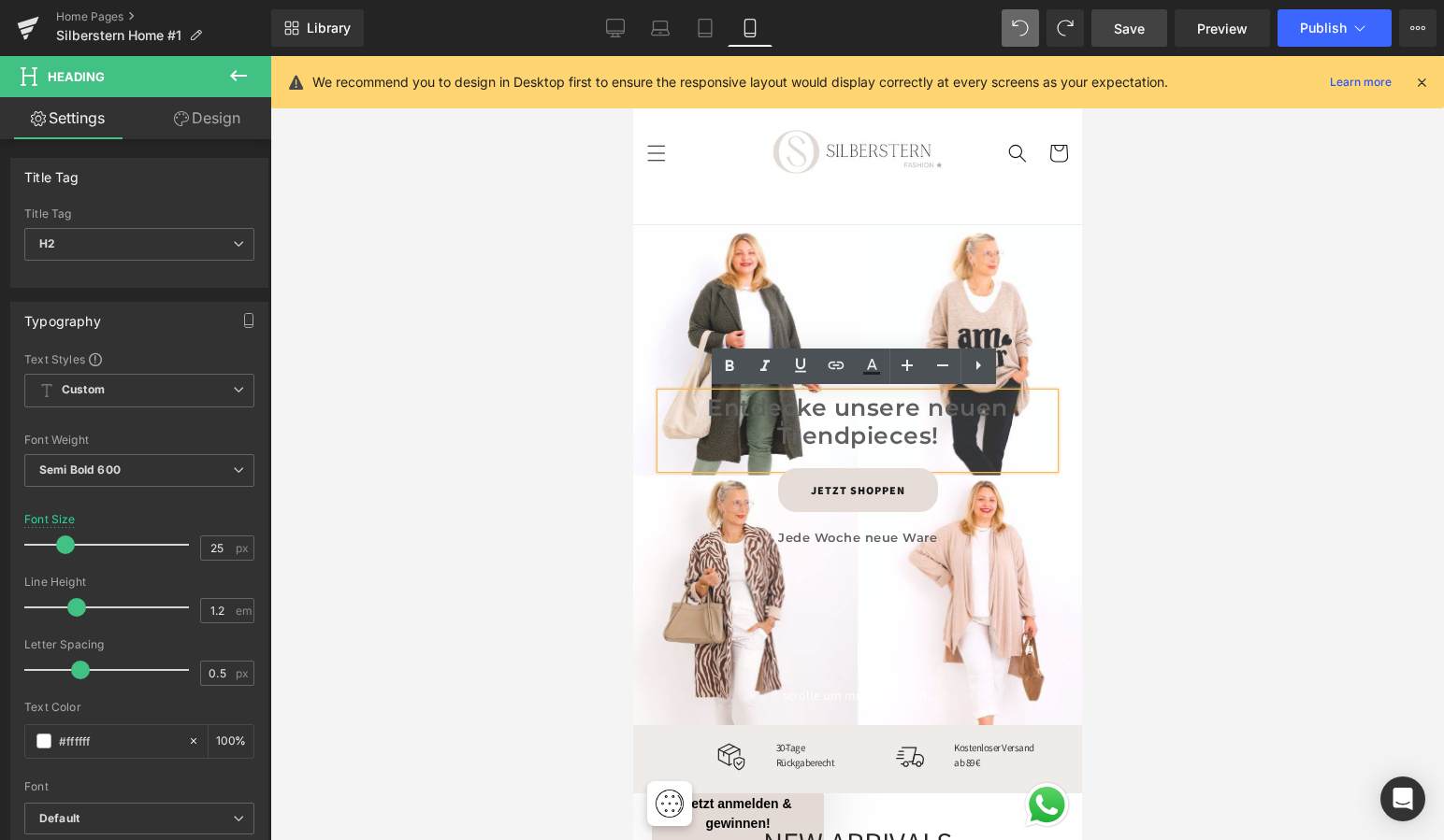
scroll to position [13, 0]
click at [934, 435] on h2 "Entdecke unsere neuen Trendpieces!" at bounding box center [856, 420] width 393 height 56
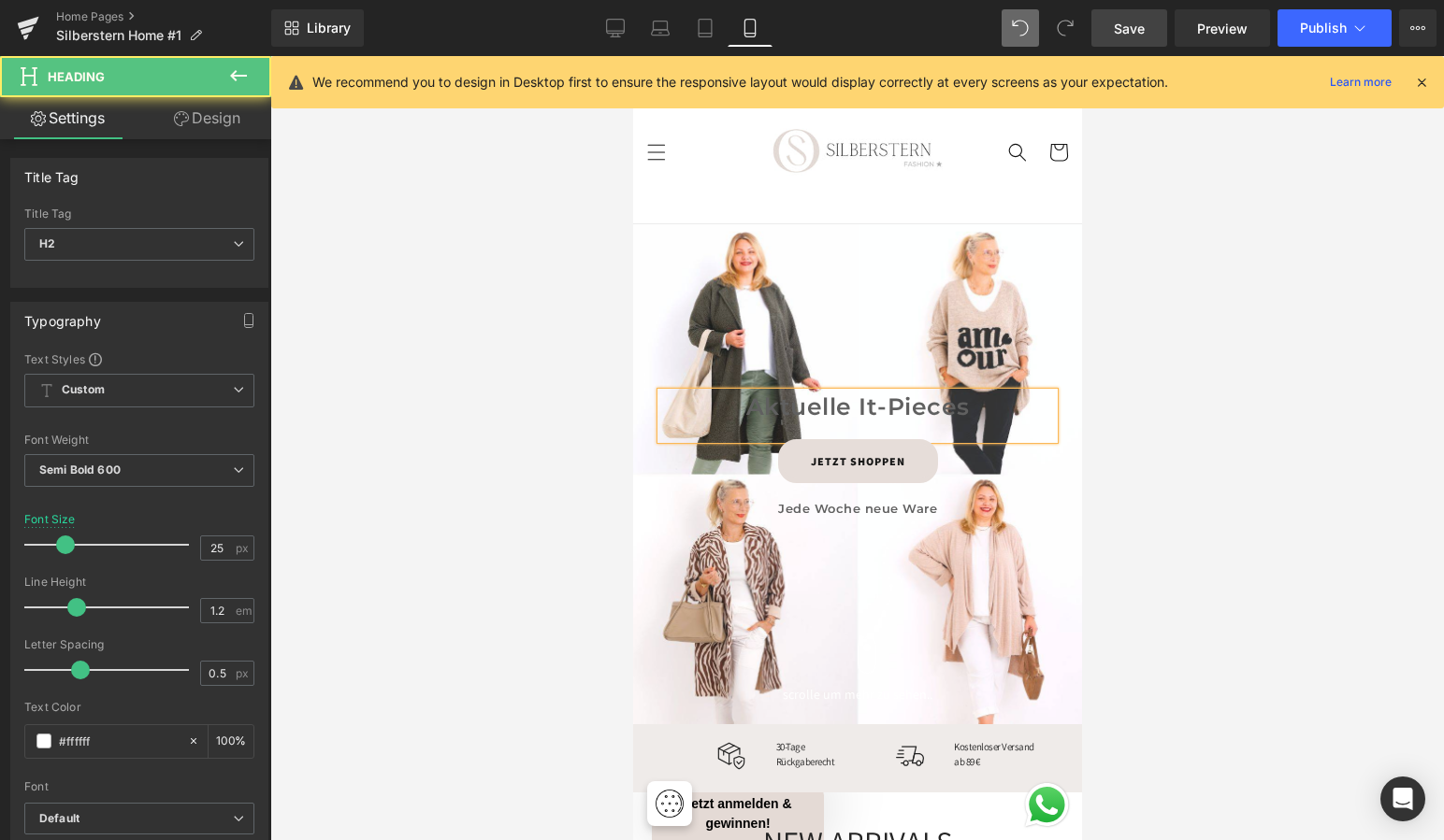
click at [843, 408] on span "Aktuelle It-Pieces" at bounding box center [857, 407] width 224 height 28
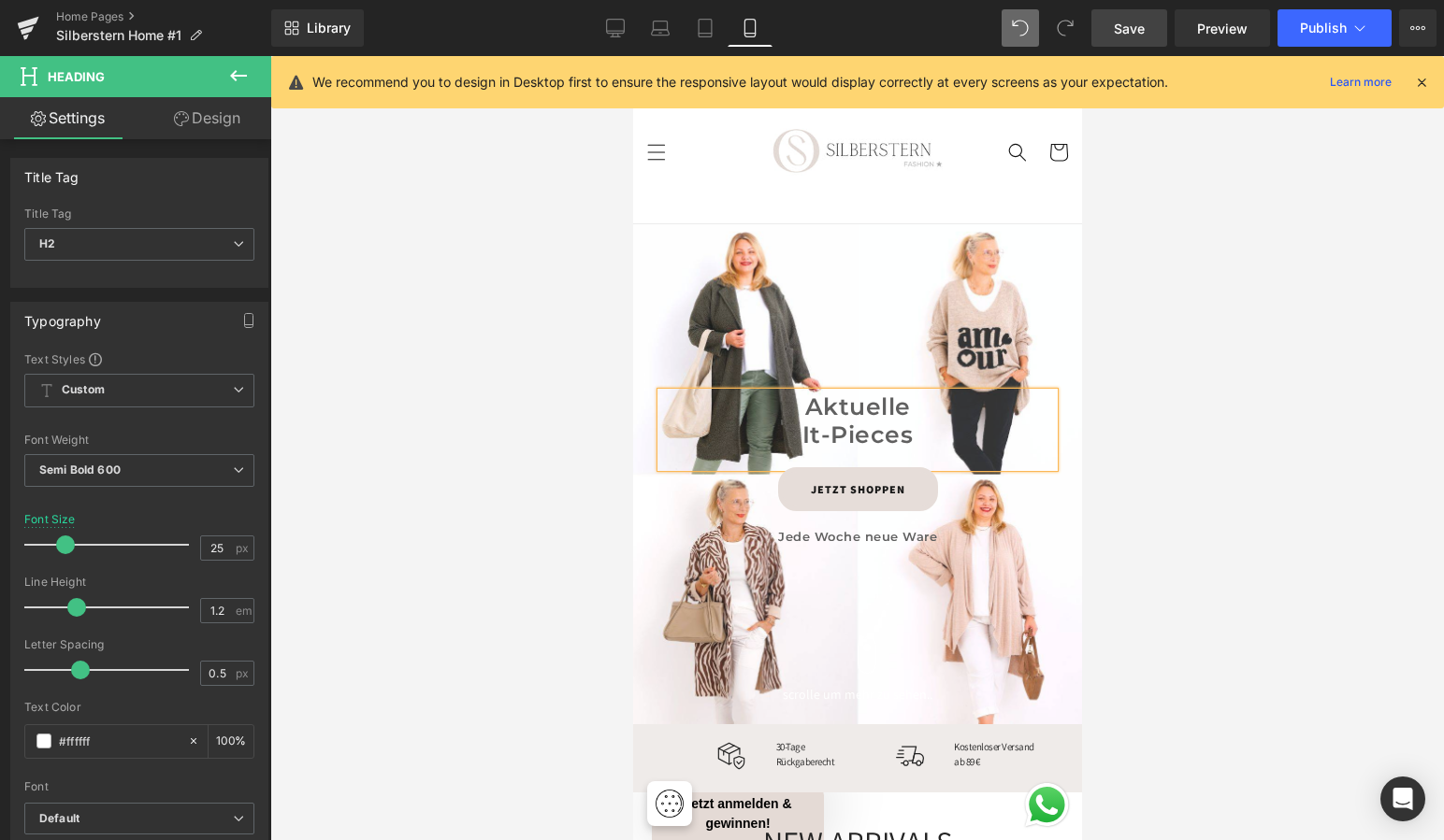
click at [1124, 472] on div at bounding box center [856, 447] width 1173 height 784
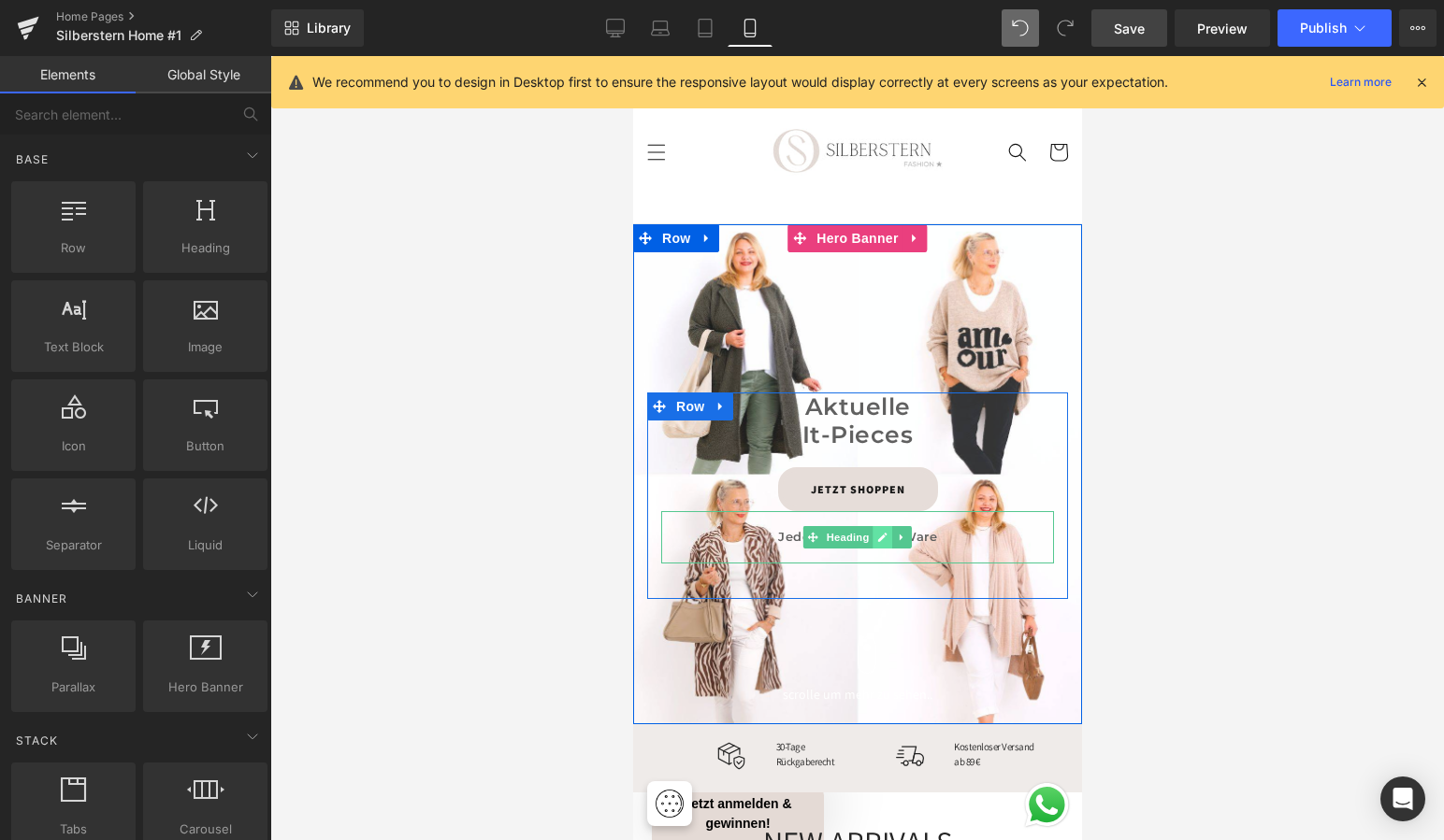
scroll to position [15, 0]
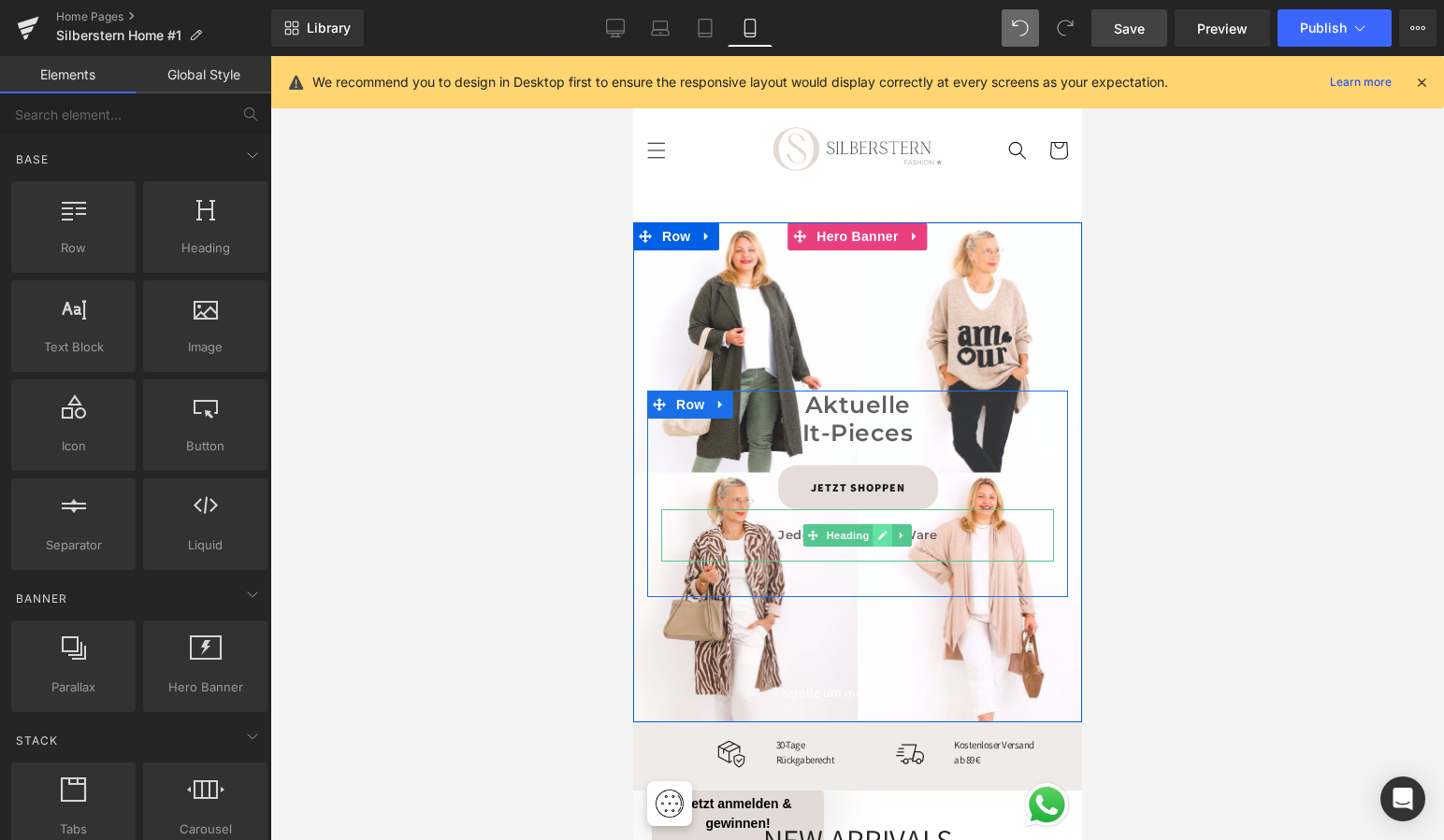
click at [877, 535] on icon at bounding box center [881, 534] width 9 height 9
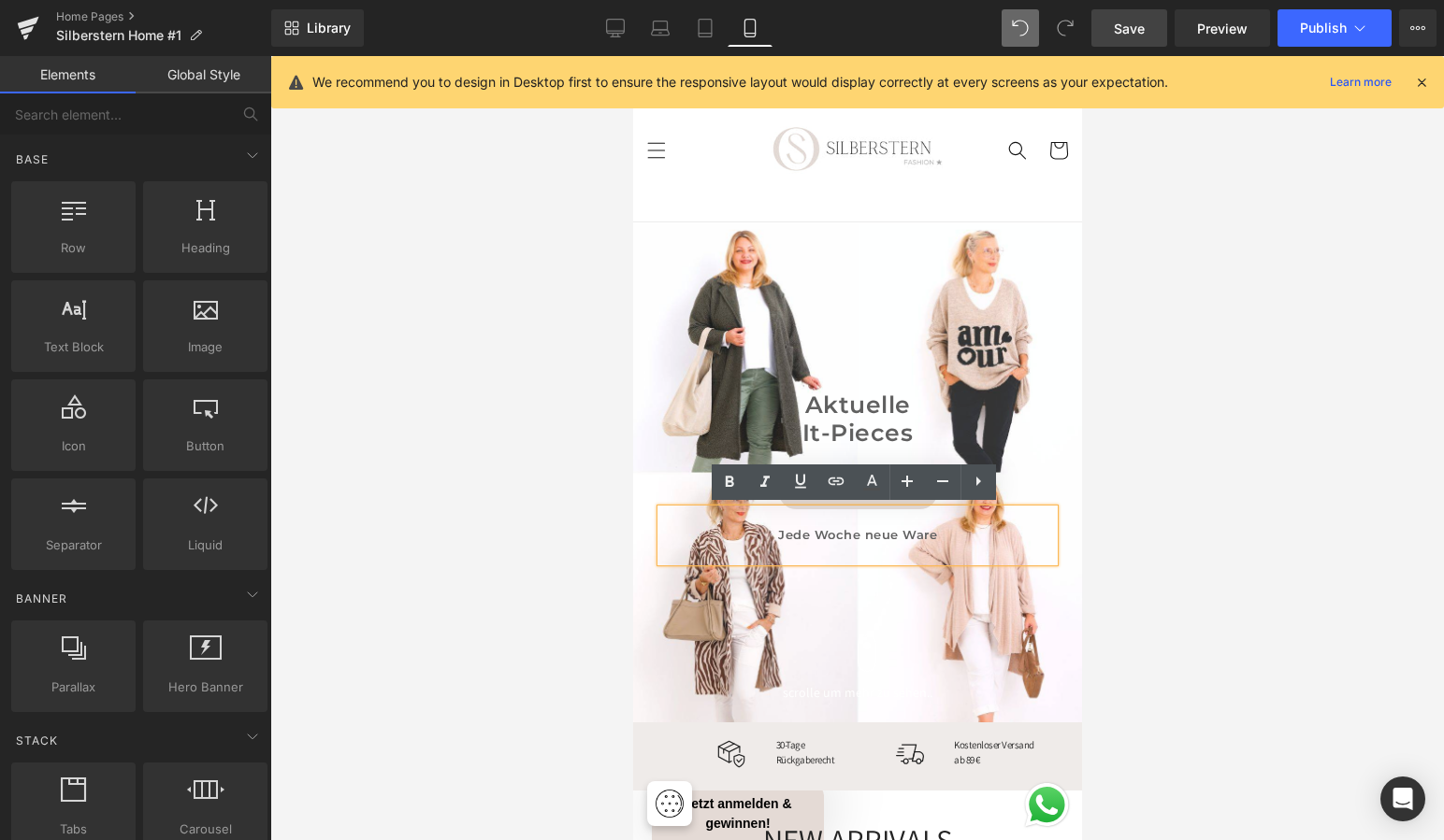
click at [1145, 551] on div at bounding box center [856, 447] width 1173 height 784
click at [1139, 528] on div at bounding box center [856, 447] width 1173 height 784
click at [1137, 455] on div at bounding box center [856, 447] width 1173 height 784
click at [526, 475] on div at bounding box center [856, 447] width 1173 height 784
click at [1270, 428] on div at bounding box center [856, 447] width 1173 height 784
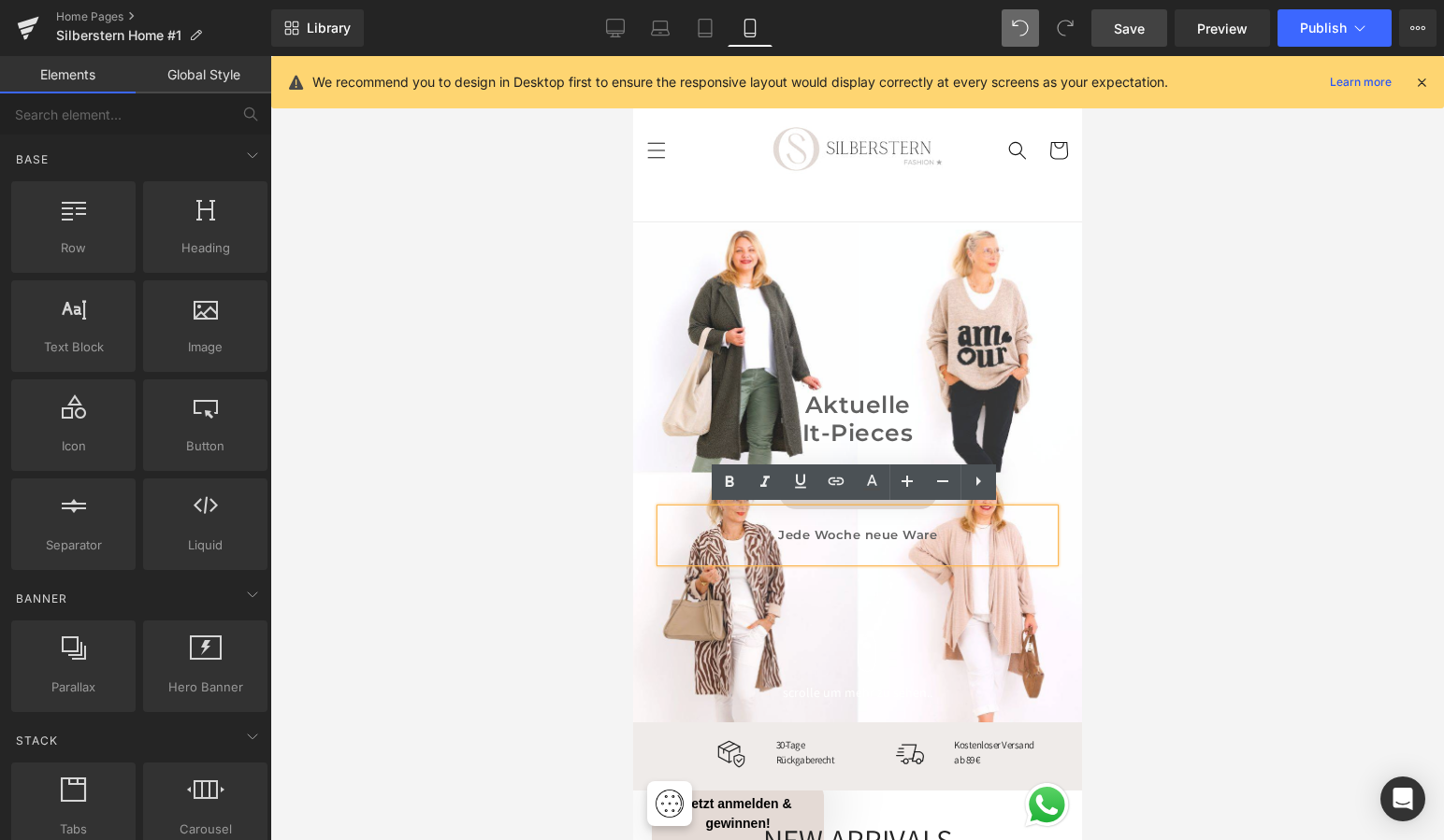
click at [901, 541] on div "Jede Woche neue Ware" at bounding box center [856, 535] width 393 height 52
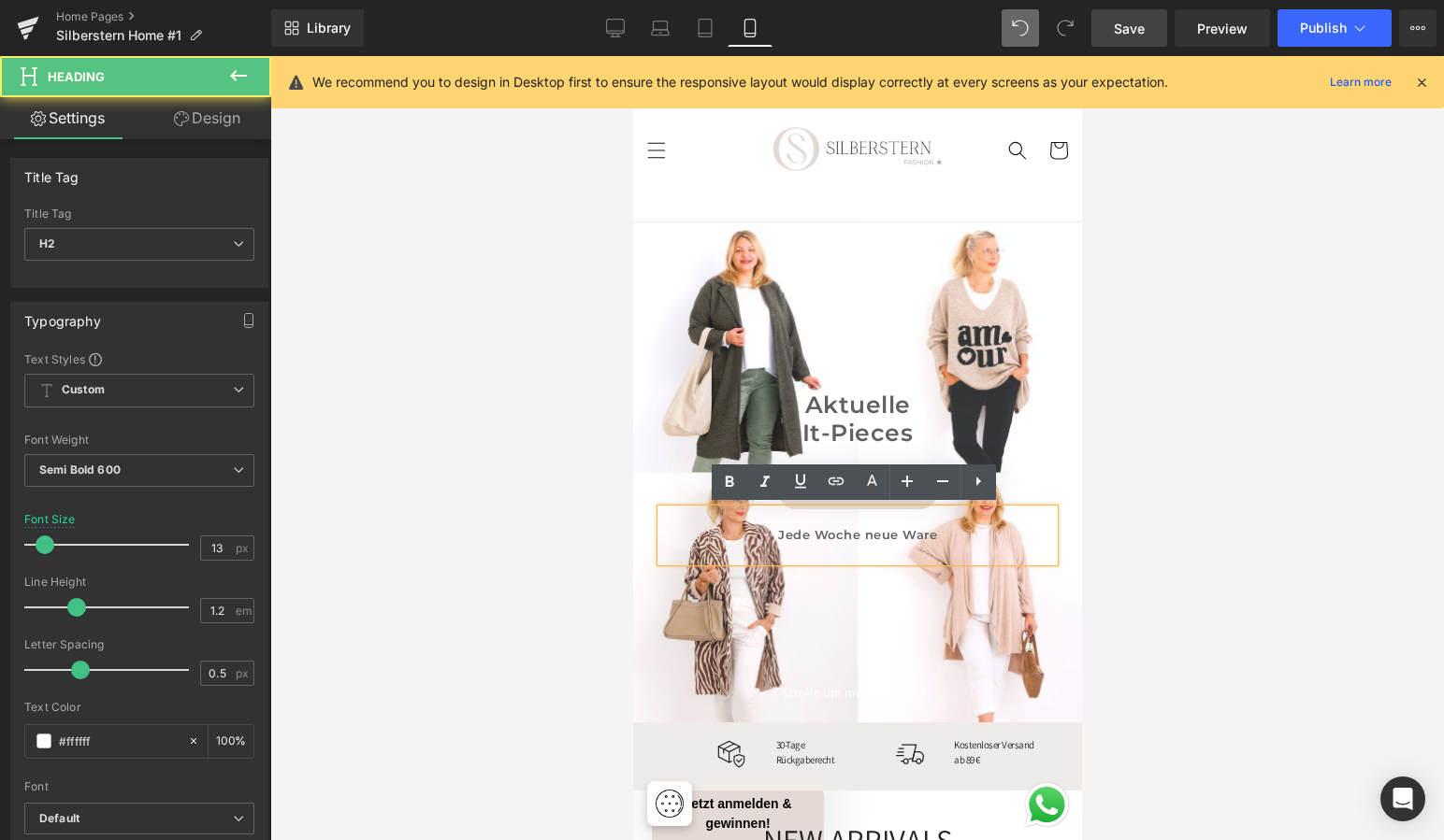
click at [1123, 516] on div at bounding box center [856, 447] width 1173 height 784
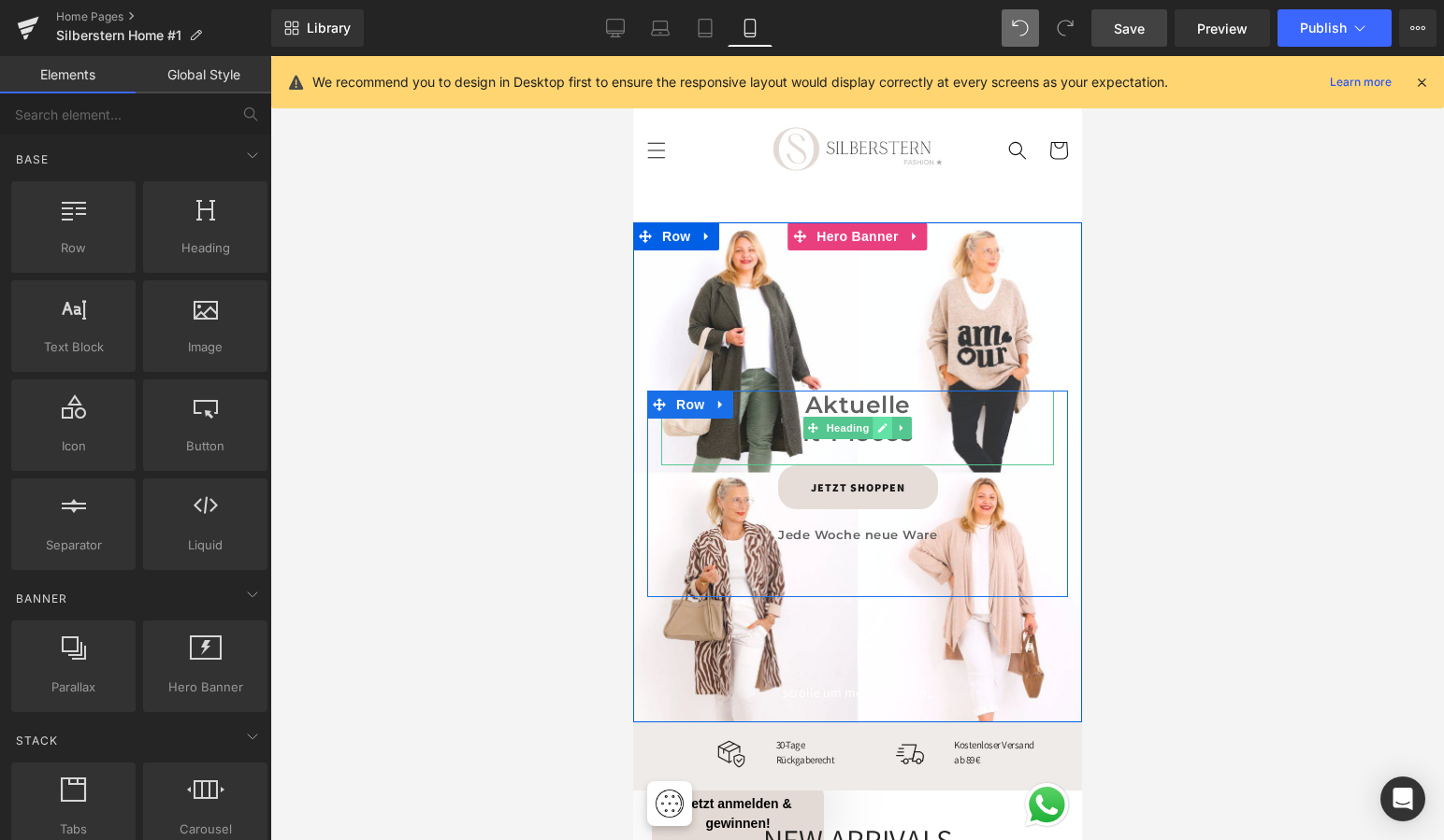
click at [878, 422] on icon at bounding box center [881, 427] width 10 height 11
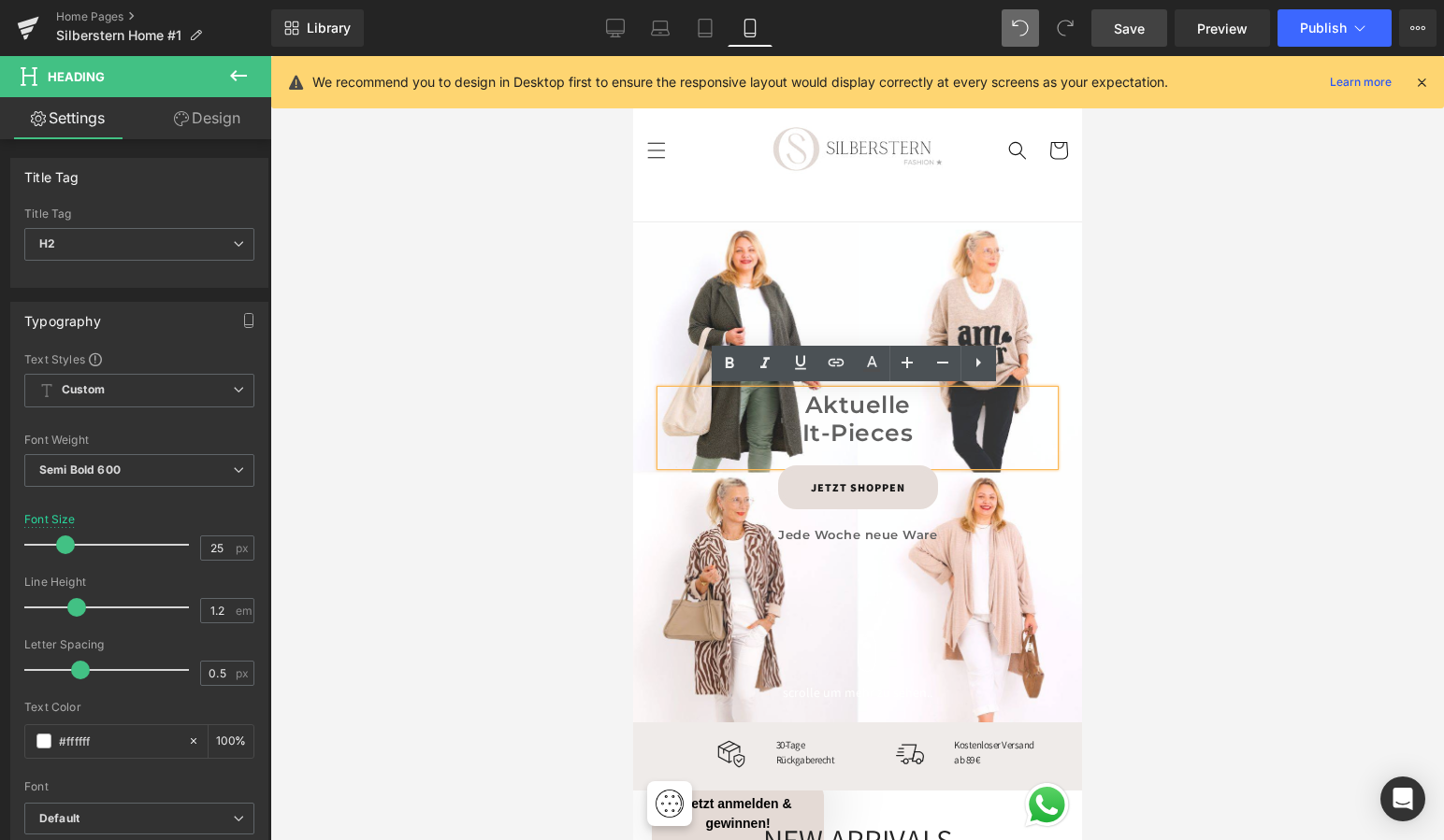
drag, startPoint x: 801, startPoint y: 395, endPoint x: 916, endPoint y: 439, distance: 123.1
click at [916, 439] on div "Aktuelle It-Pieces" at bounding box center [856, 427] width 393 height 75
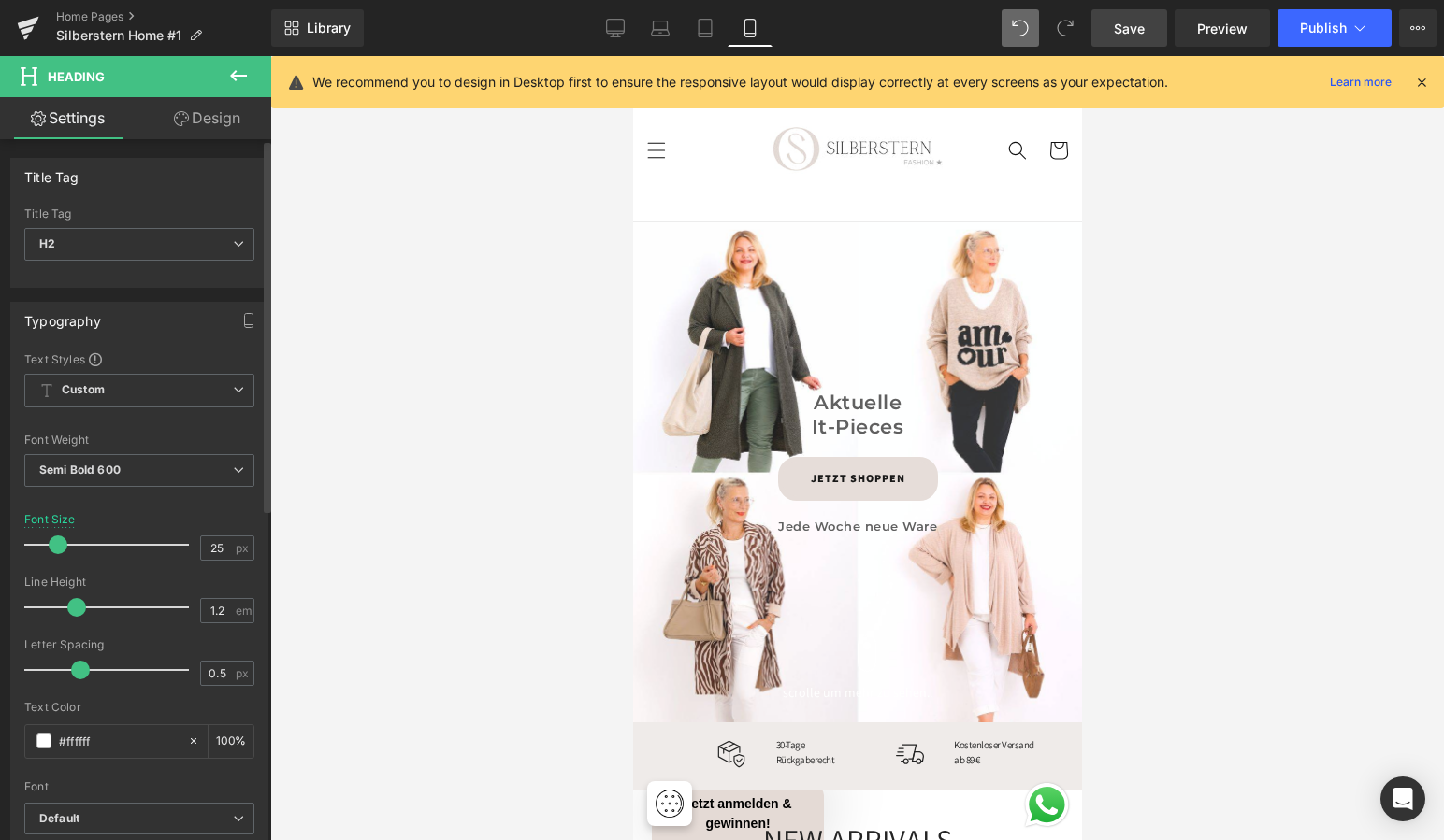
click at [50, 543] on span at bounding box center [58, 544] width 19 height 19
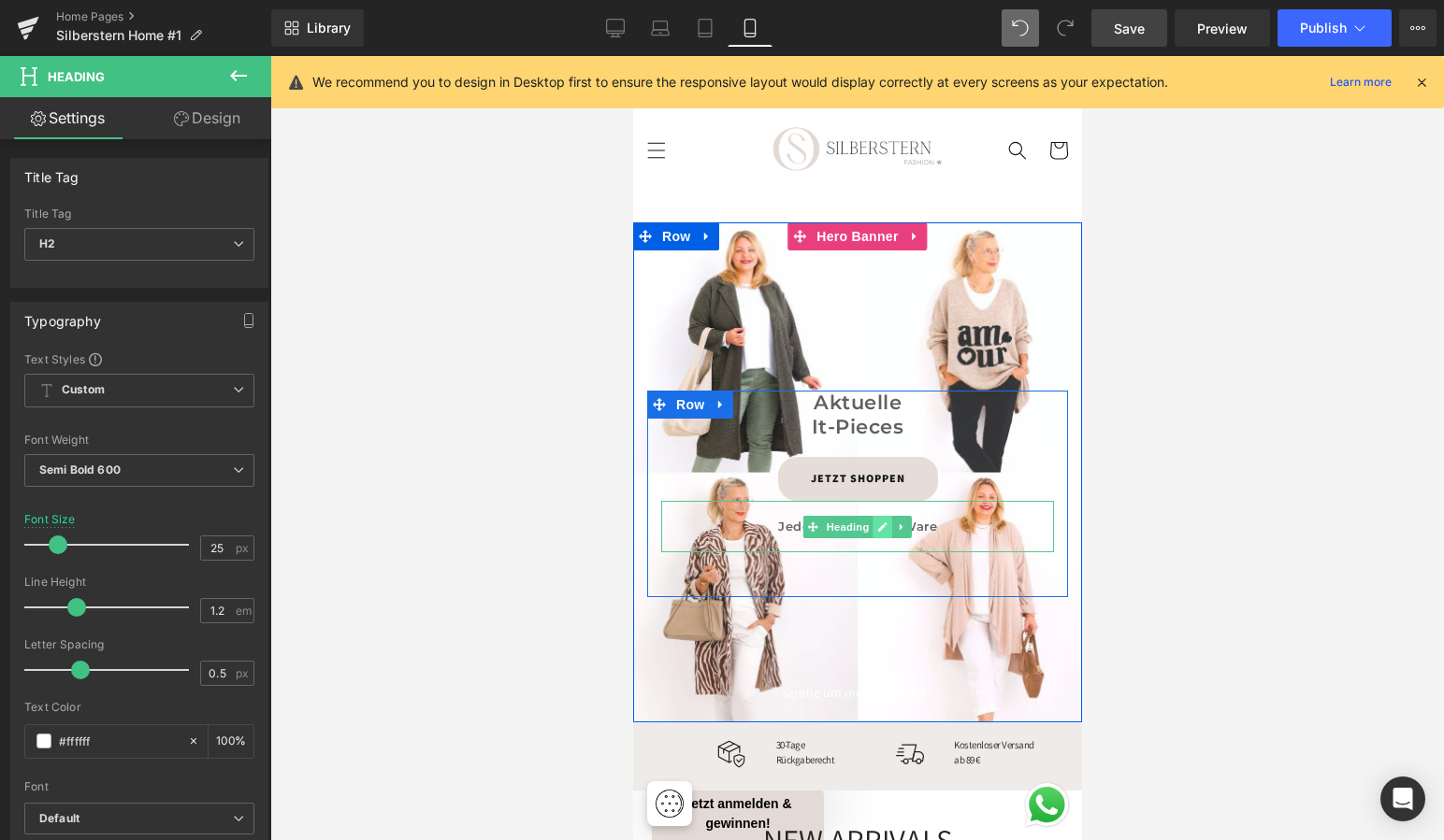
click at [872, 521] on link at bounding box center [882, 527] width 20 height 22
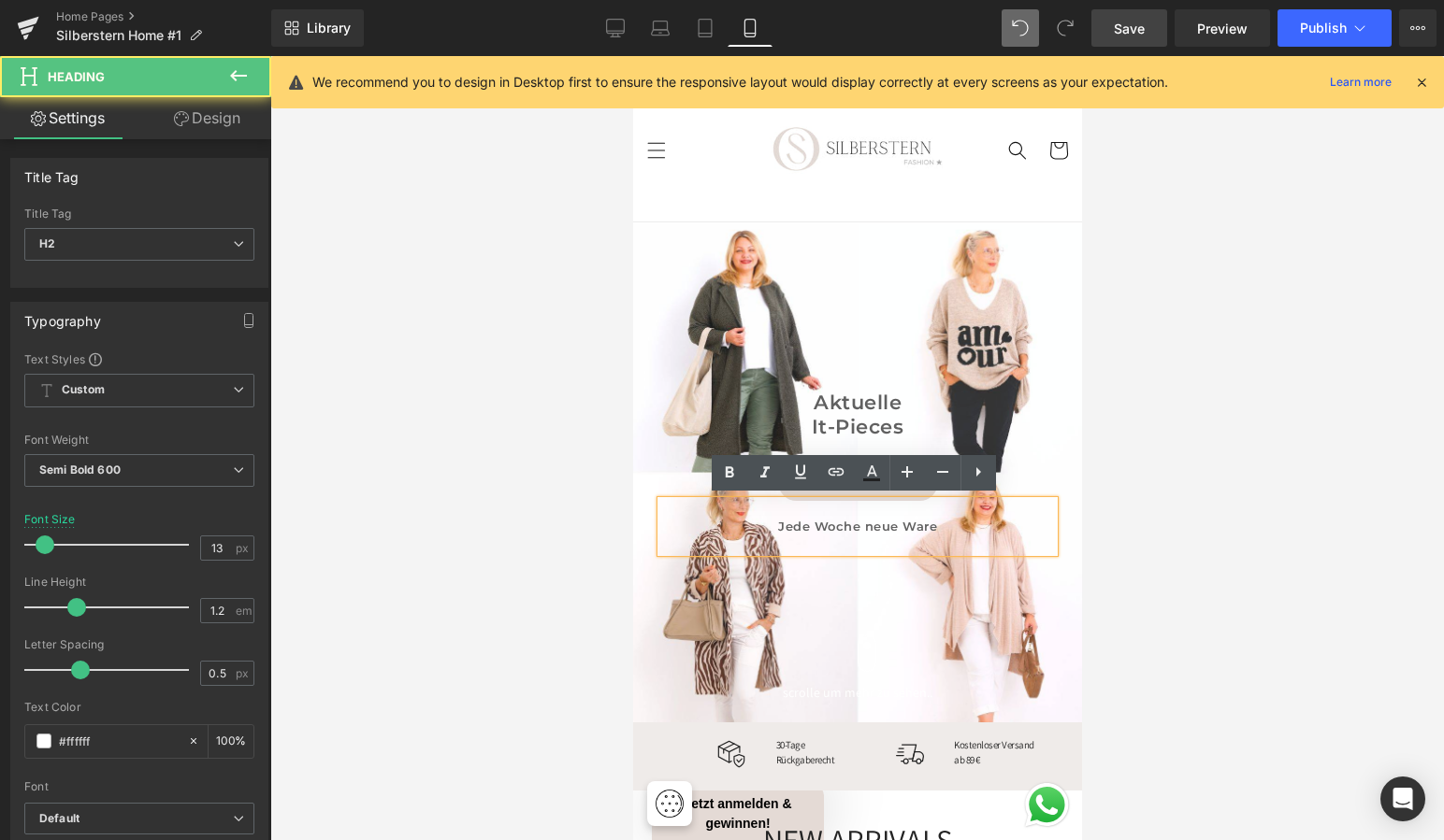
click at [818, 524] on span "Jede Woche neue Ware" at bounding box center [856, 525] width 159 height 15
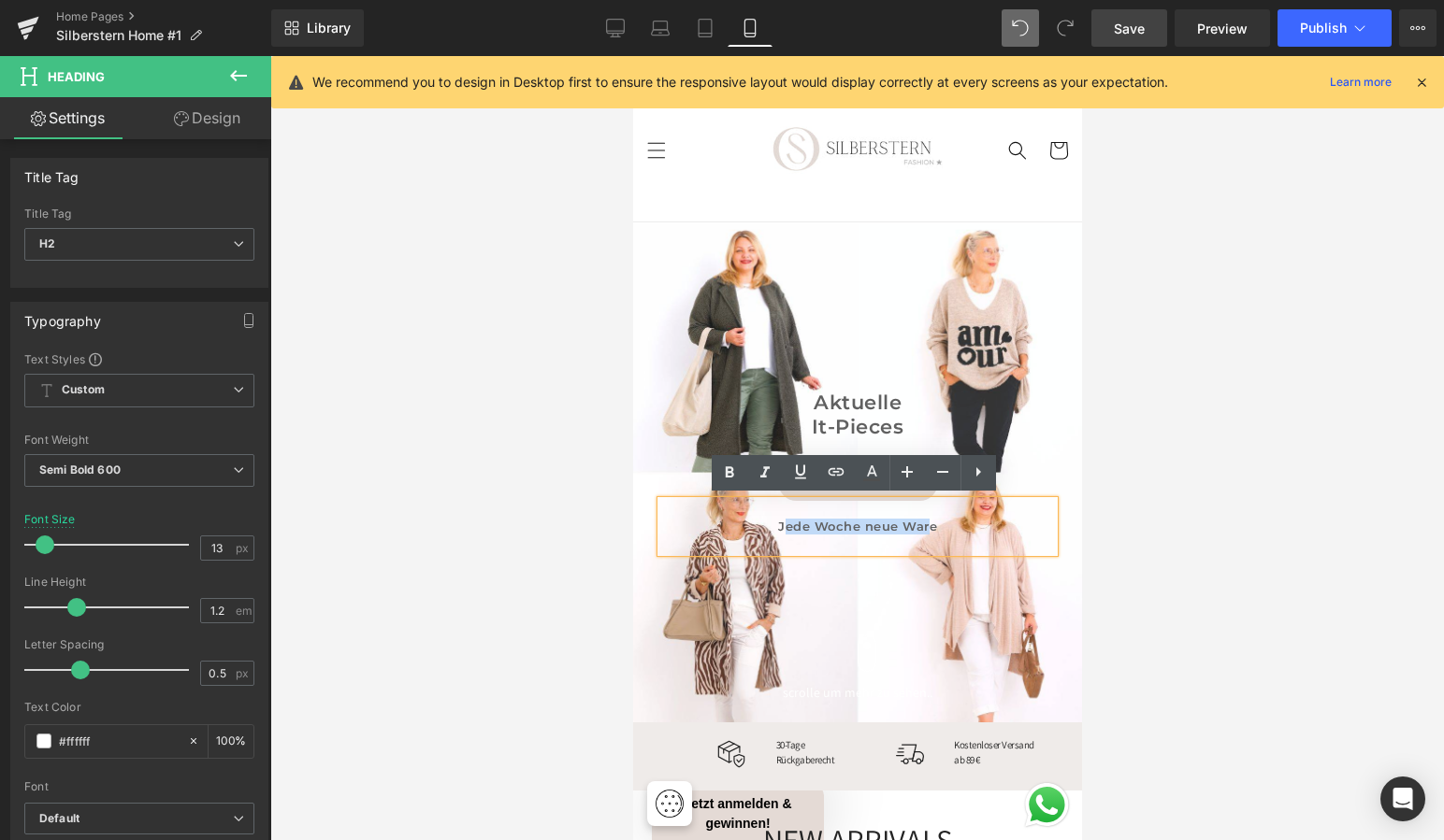
drag, startPoint x: 780, startPoint y: 522, endPoint x: 926, endPoint y: 526, distance: 146.1
click at [926, 525] on span "Jede Woche neue Ware" at bounding box center [856, 525] width 159 height 15
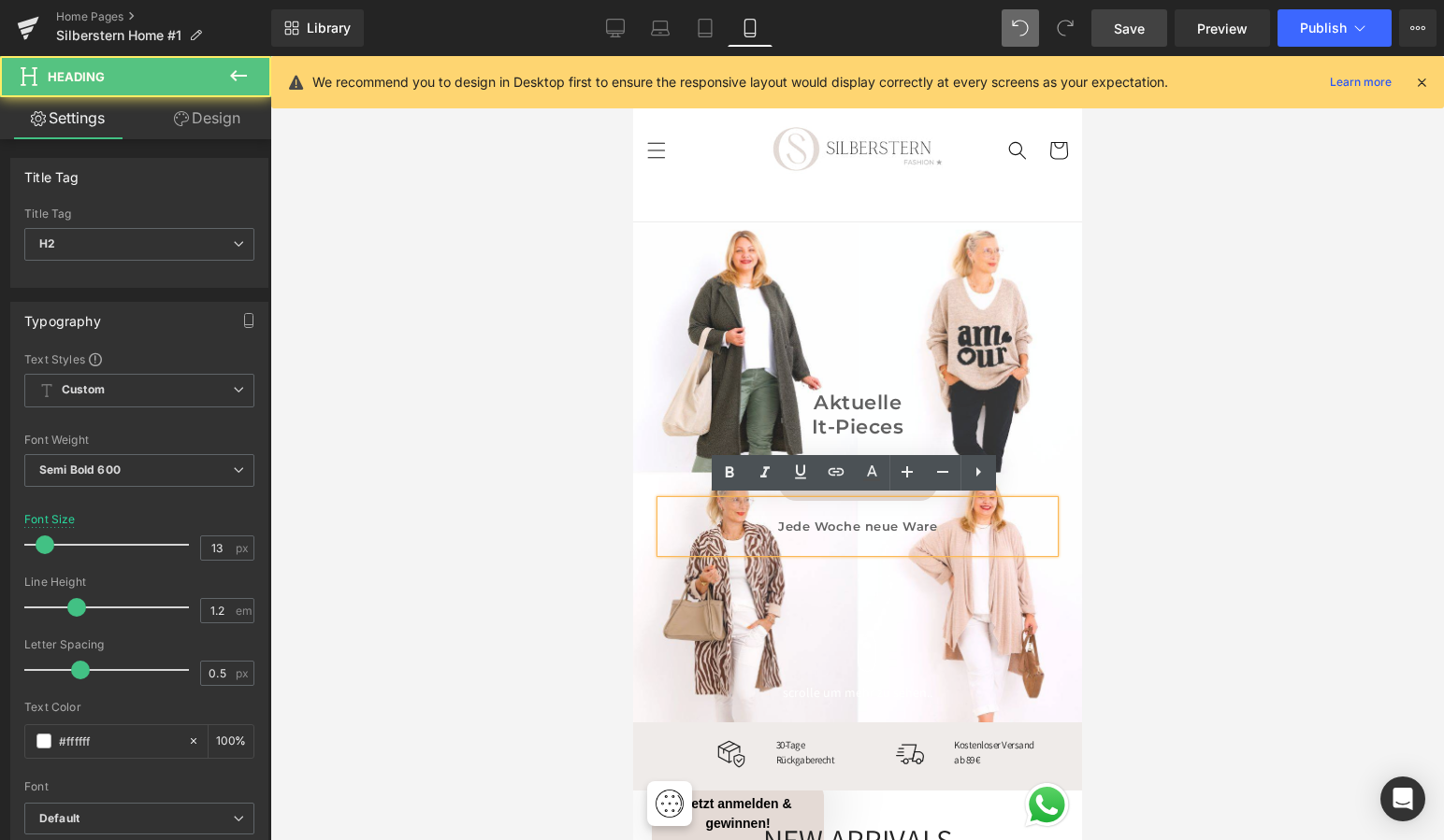
click at [938, 520] on h2 "Jede Woche neue Ware" at bounding box center [856, 526] width 393 height 15
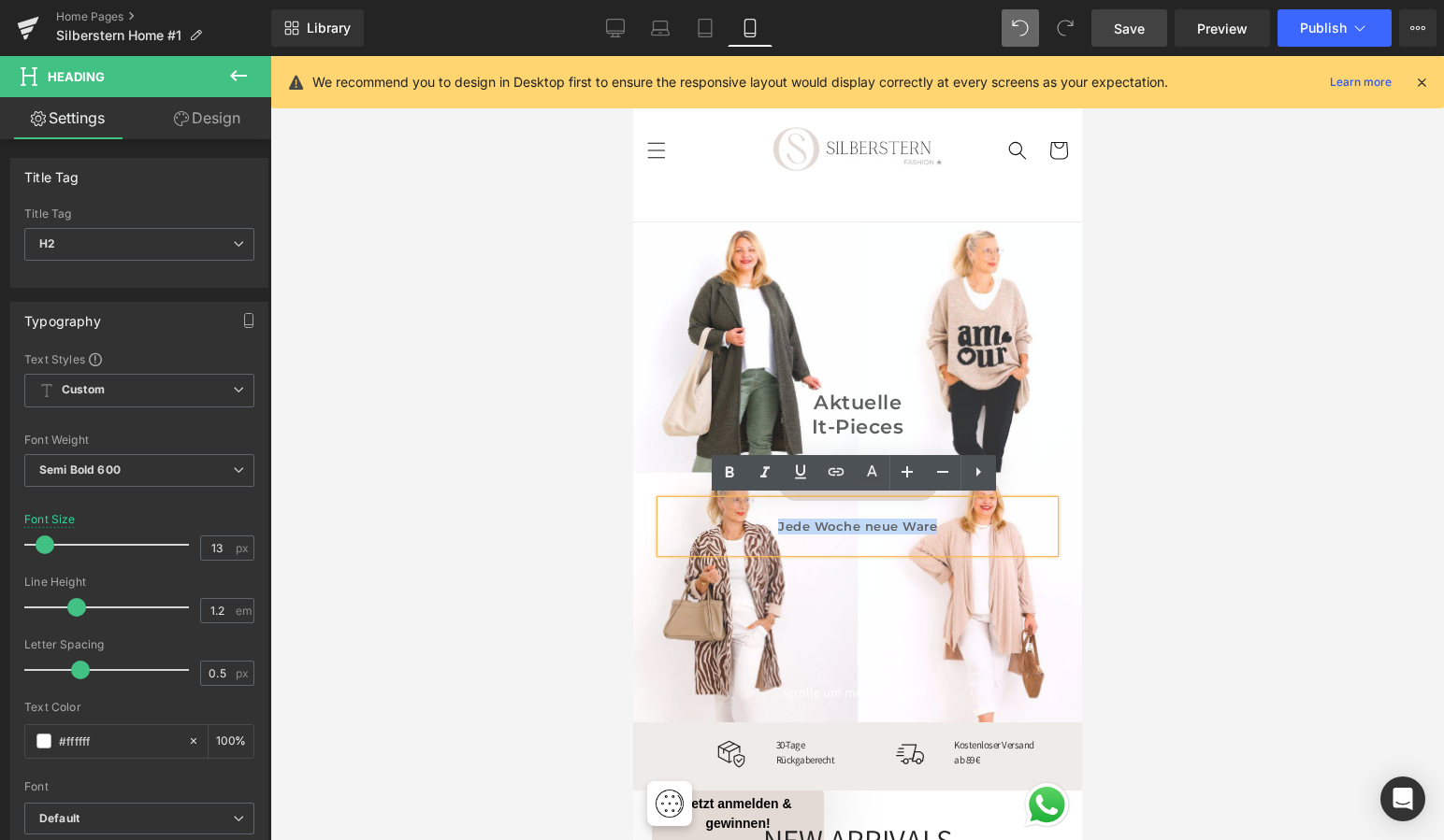
drag, startPoint x: 936, startPoint y: 521, endPoint x: 688, endPoint y: 515, distance: 248.1
click at [759, 519] on h2 "Jede Woche neue Ware" at bounding box center [856, 526] width 393 height 15
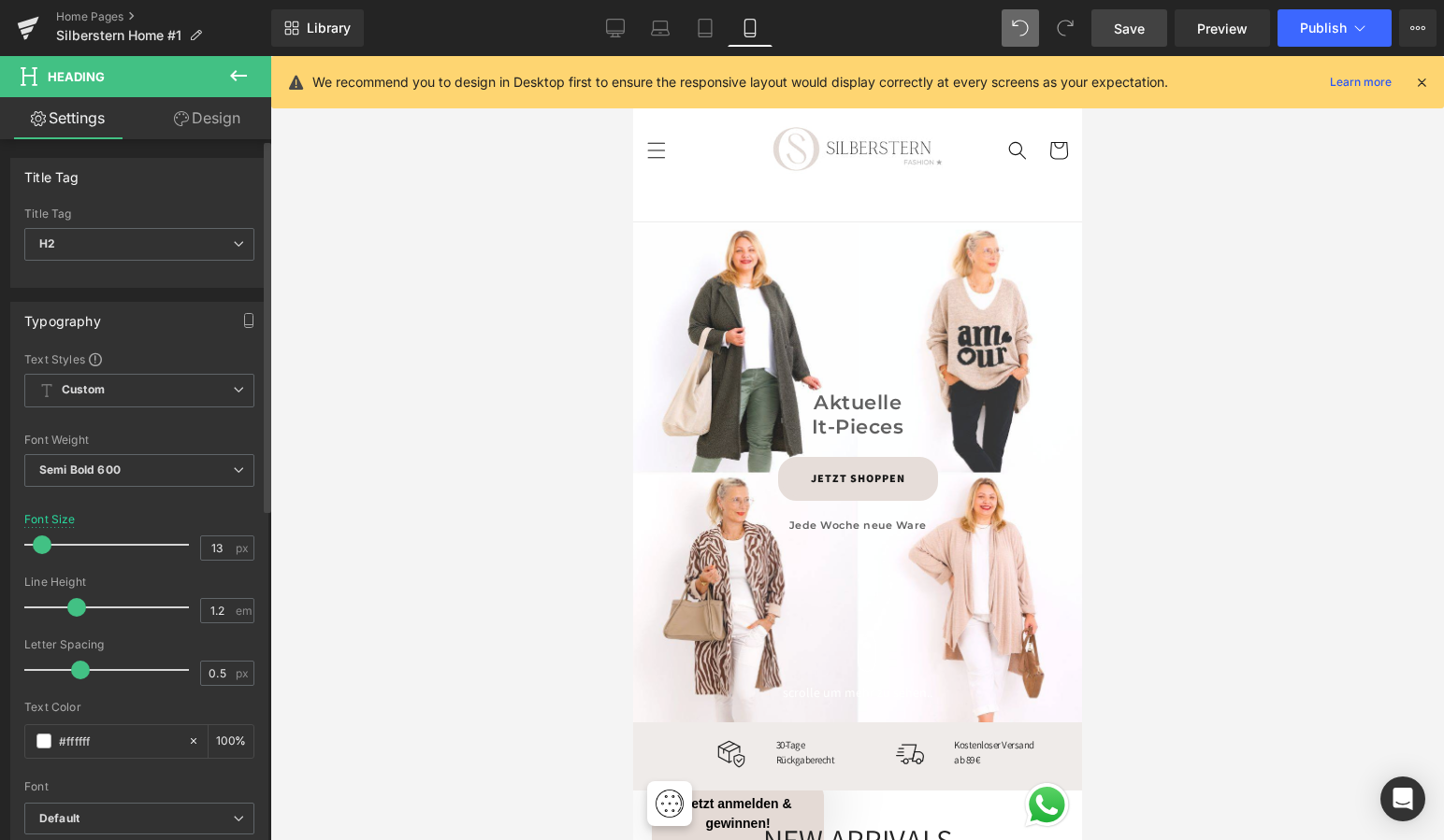
click at [41, 545] on span at bounding box center [42, 544] width 19 height 19
click at [1175, 513] on div at bounding box center [856, 447] width 1173 height 784
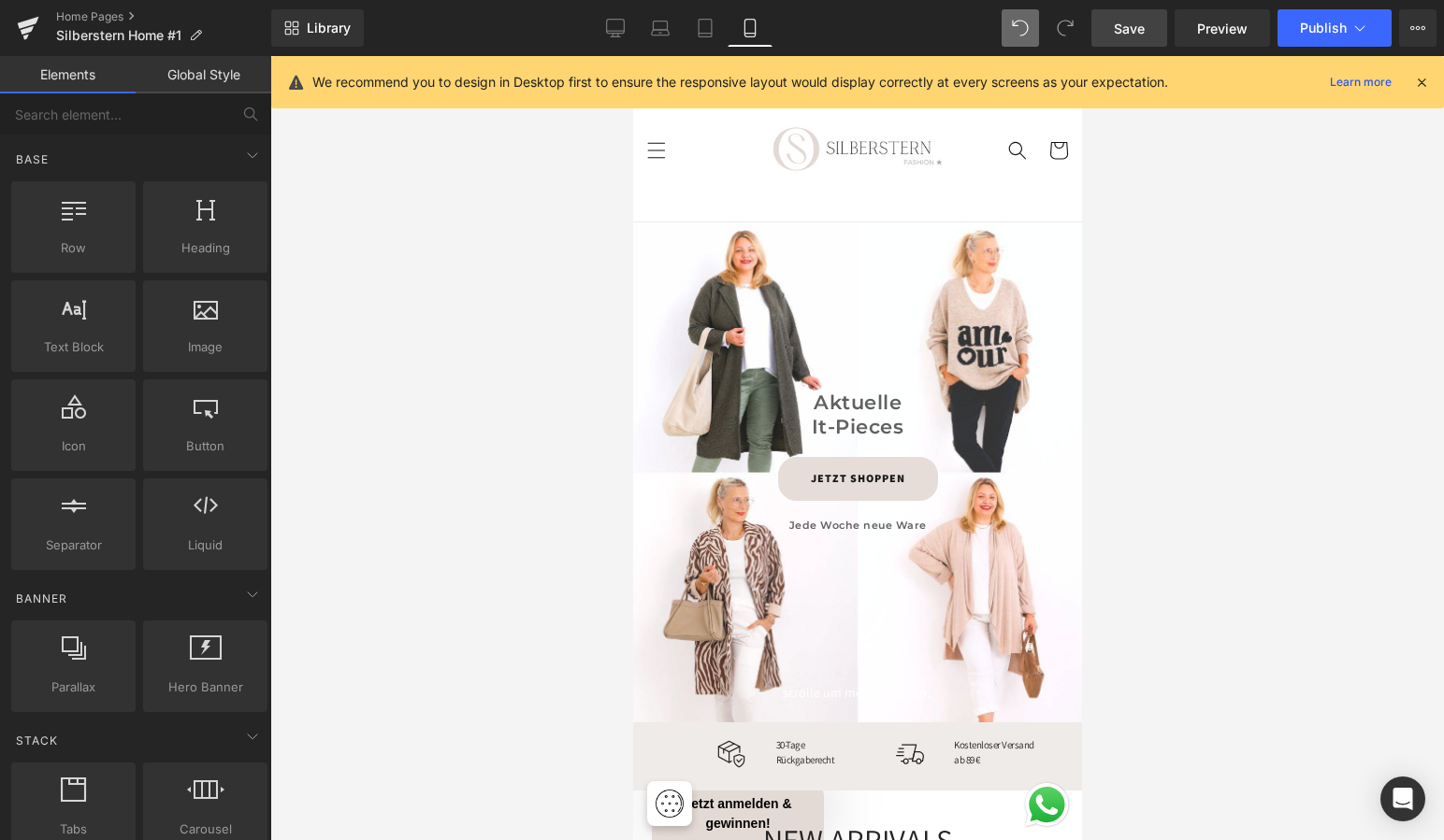
drag, startPoint x: 1133, startPoint y: 22, endPoint x: 1153, endPoint y: 47, distance: 32.0
click at [1133, 22] on span "Save" at bounding box center [1128, 29] width 31 height 20
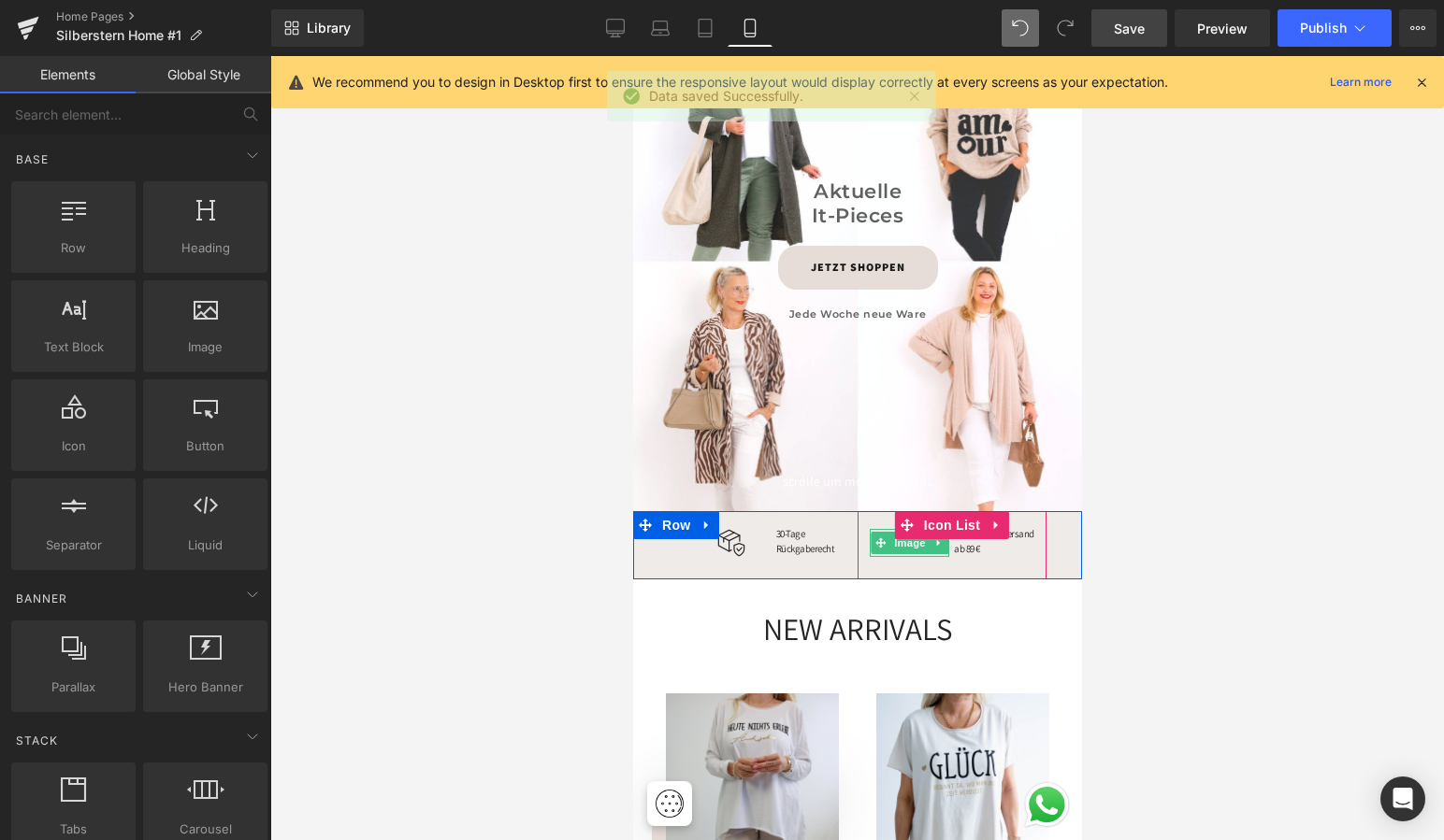
scroll to position [229, 0]
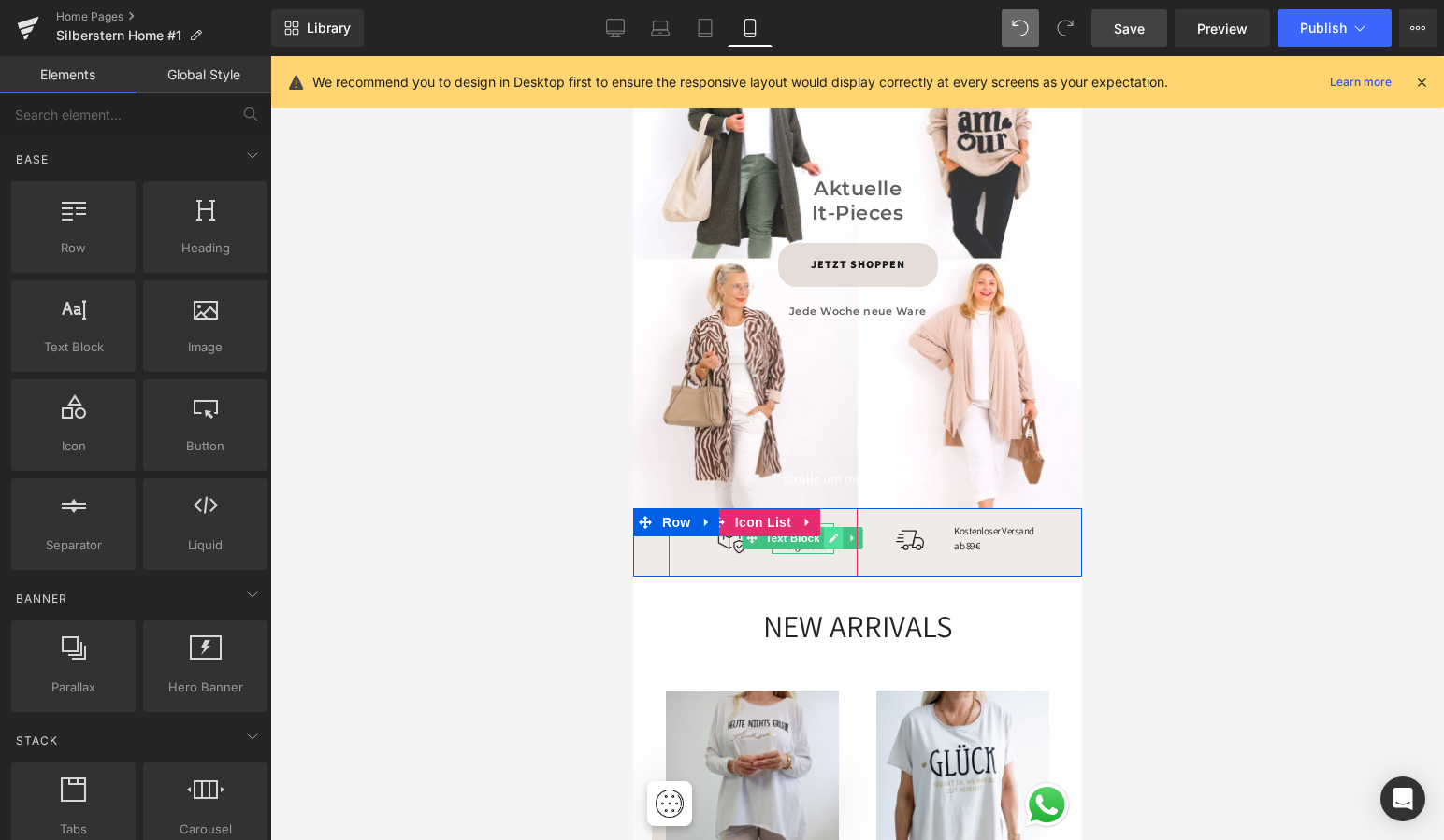
click at [827, 535] on icon at bounding box center [831, 537] width 9 height 9
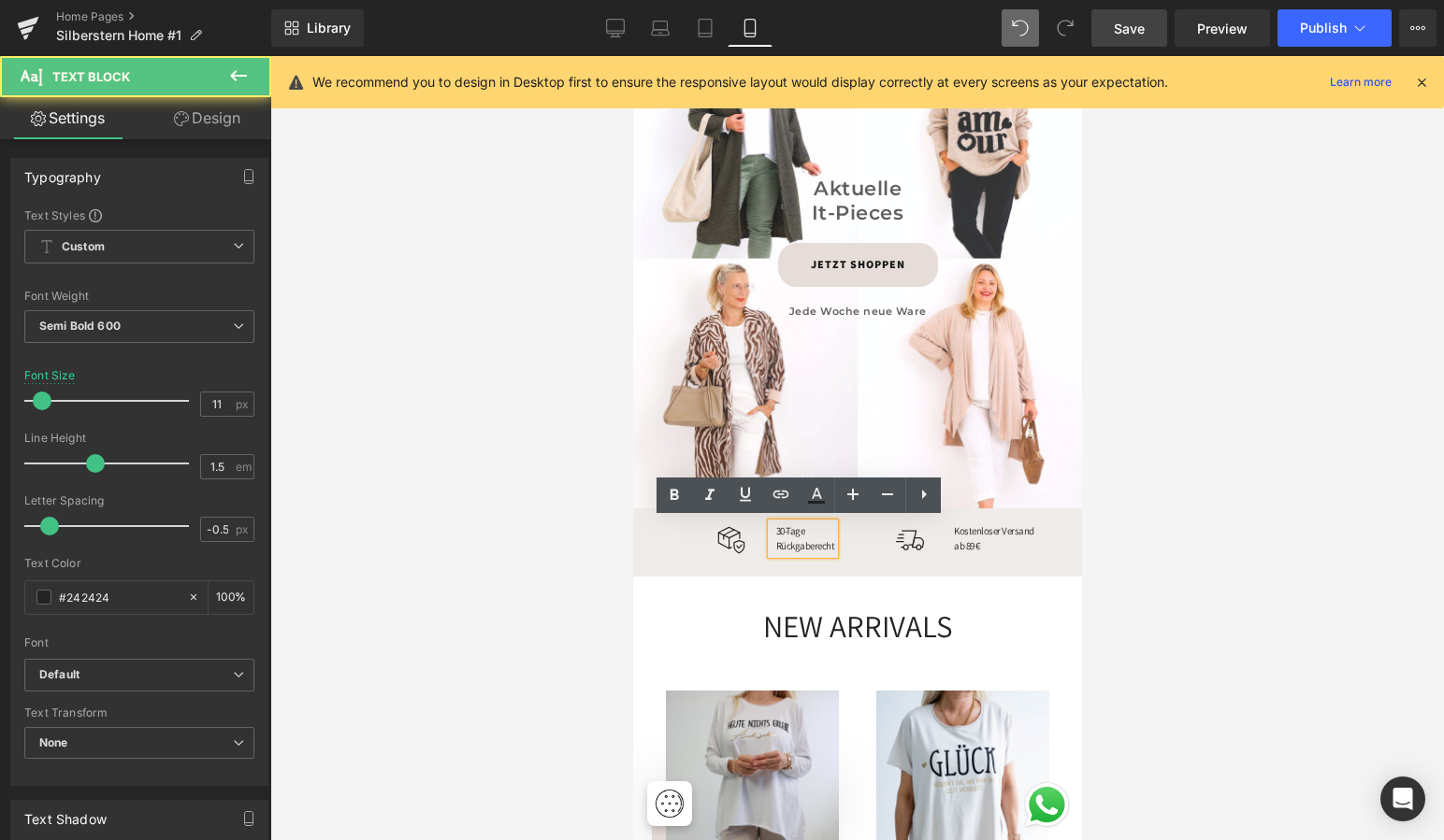
click at [781, 528] on span "30-Tage Rückgaberecht" at bounding box center [804, 538] width 59 height 29
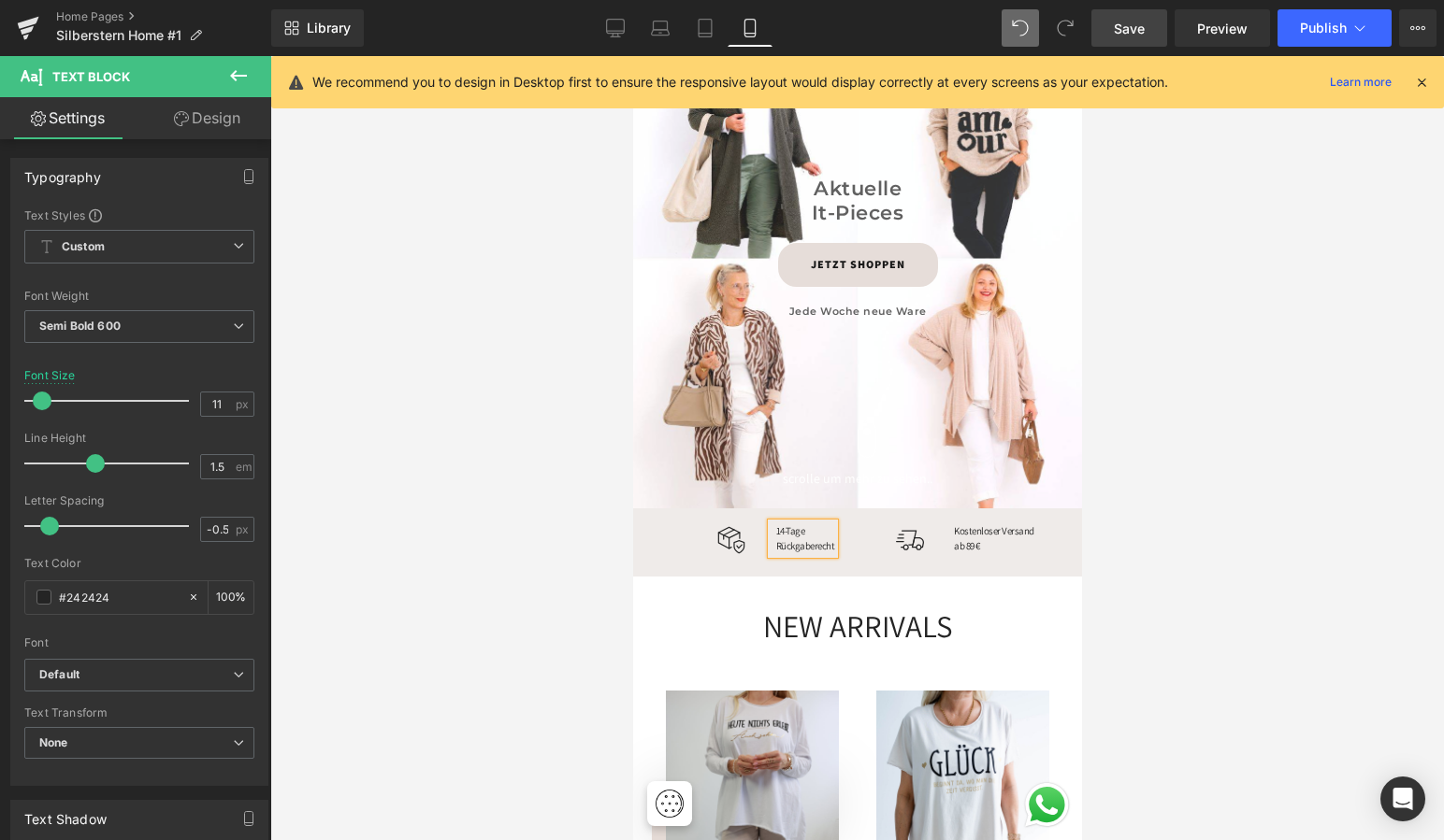
click at [1175, 594] on div at bounding box center [856, 447] width 1173 height 784
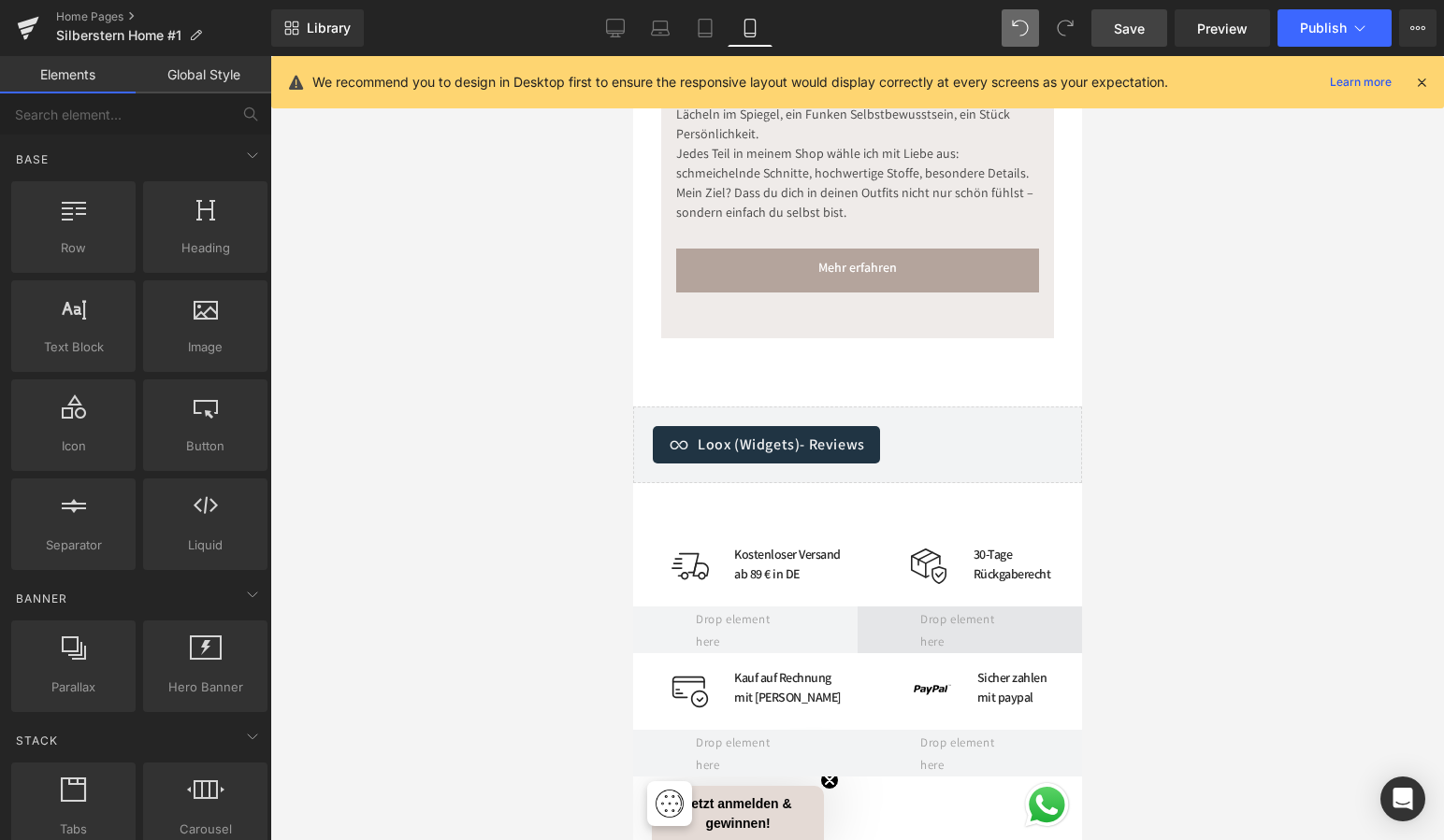
scroll to position [4373, 0]
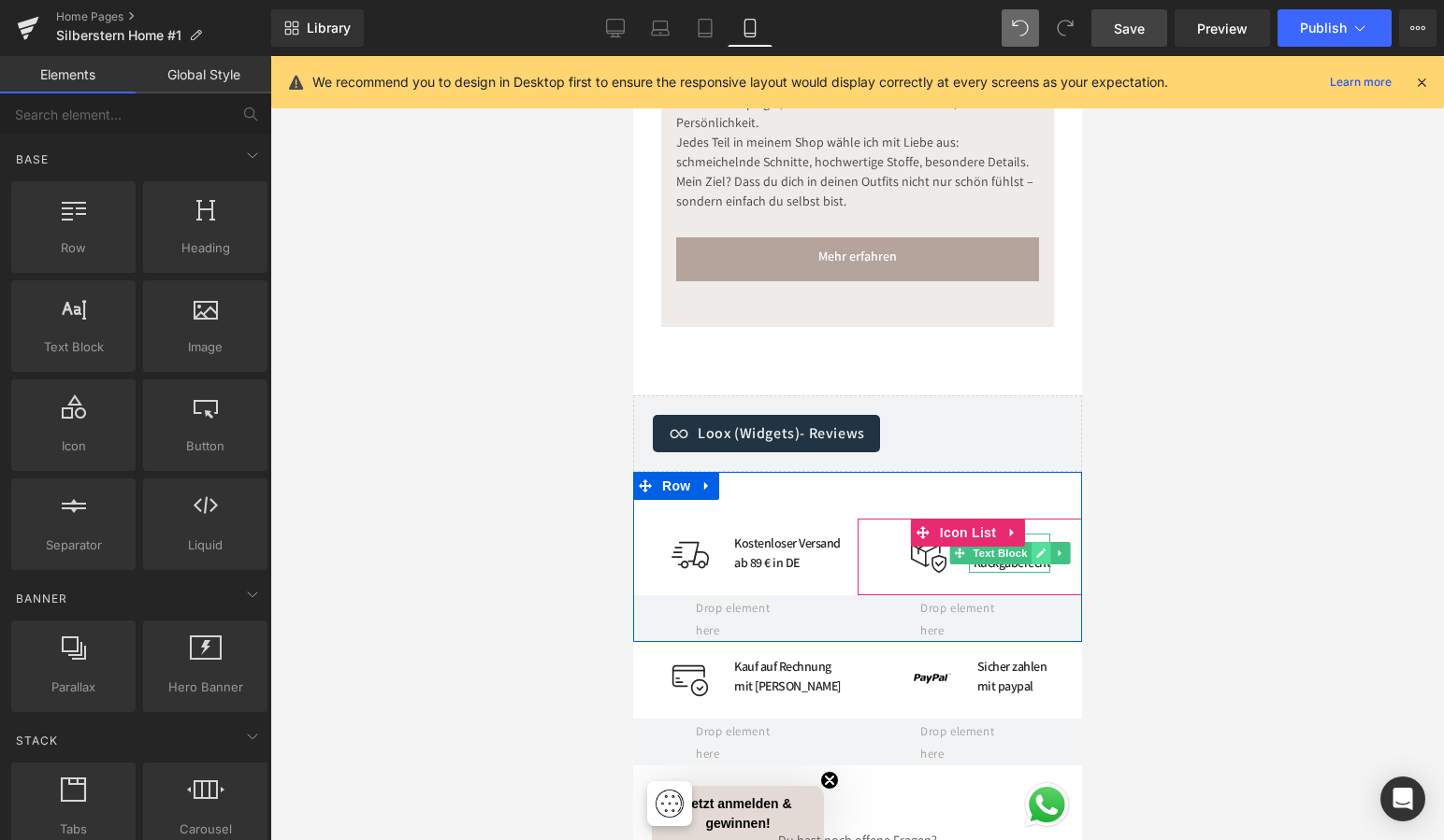
click at [1034, 547] on icon at bounding box center [1039, 552] width 10 height 11
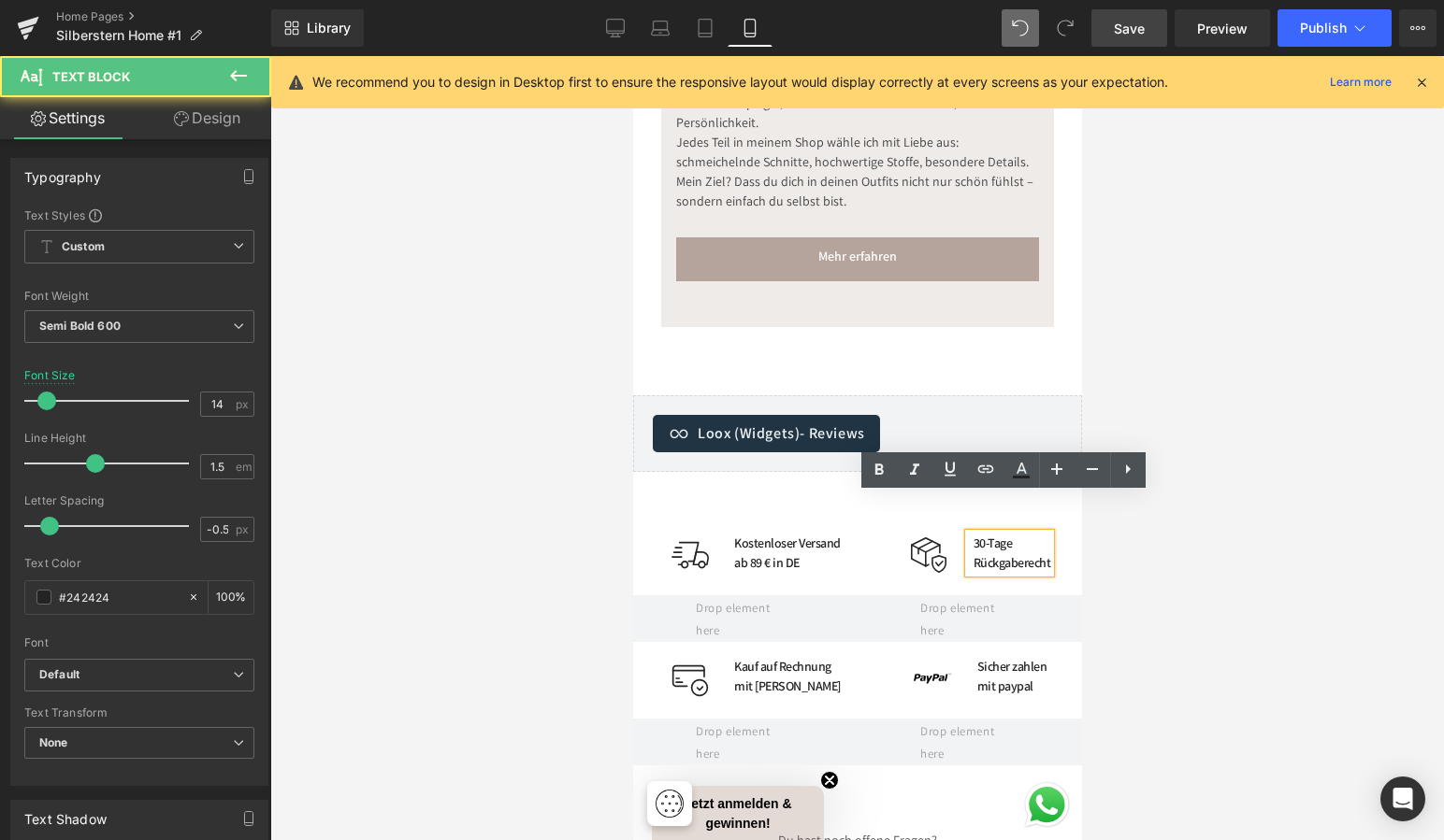
drag, startPoint x: 978, startPoint y: 505, endPoint x: 974, endPoint y: 523, distance: 18.4
click at [978, 533] on div "30-Tage Rückgaberecht" at bounding box center [1008, 552] width 82 height 39
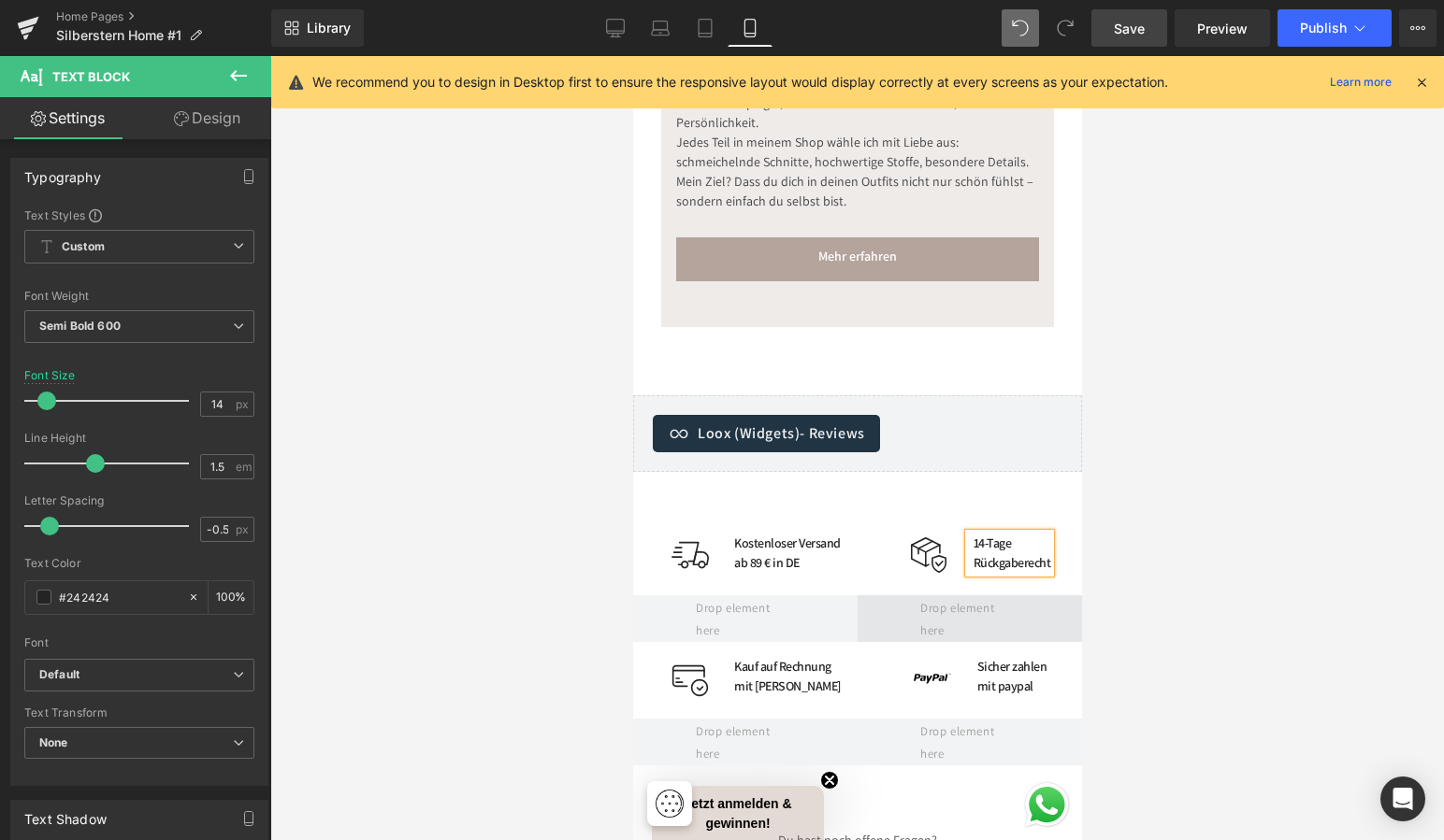
scroll to position [4372, 0]
click at [1187, 616] on div at bounding box center [856, 447] width 1173 height 784
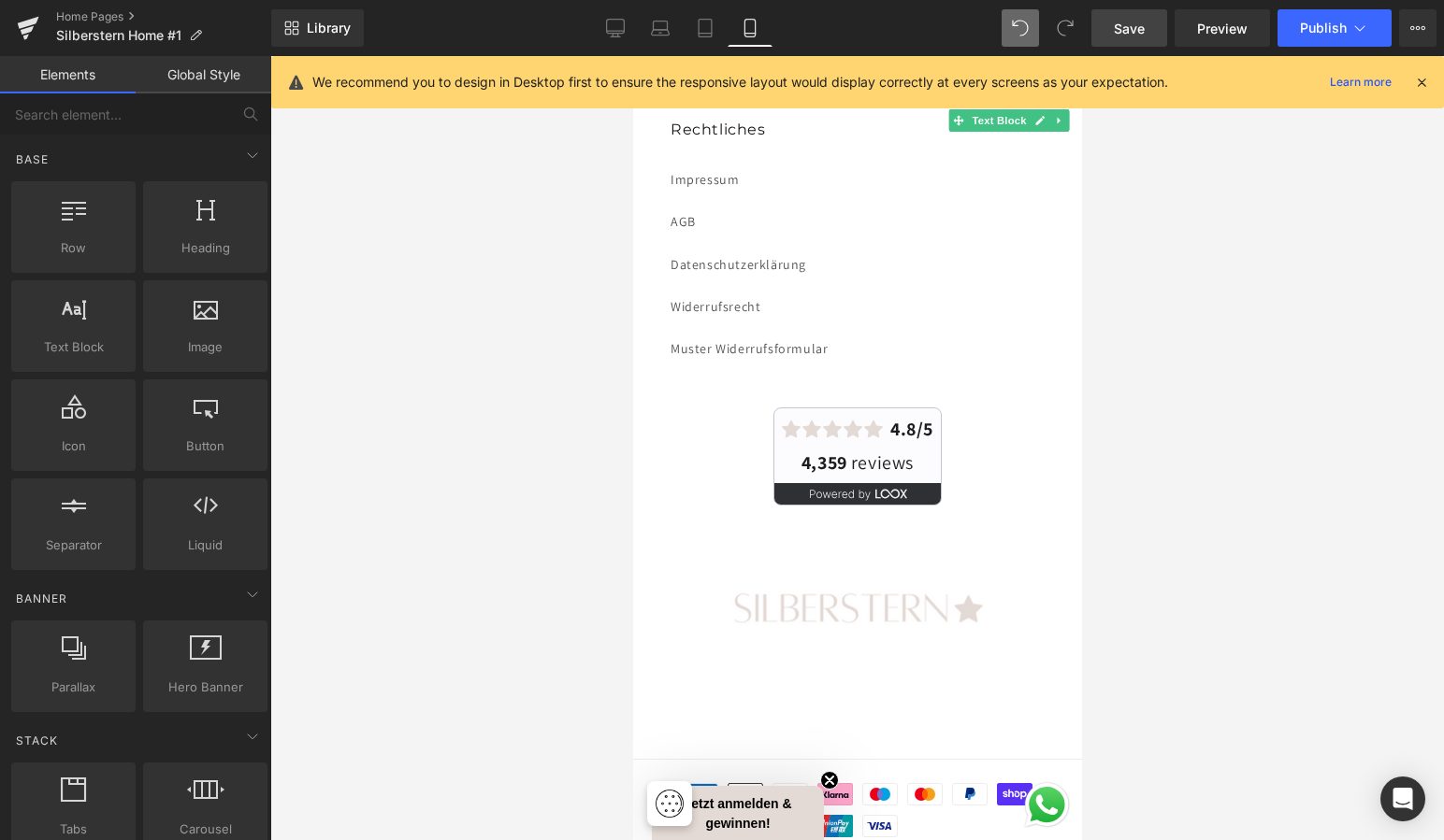
scroll to position [6289, 0]
click at [1138, 32] on span "Save" at bounding box center [1128, 29] width 31 height 20
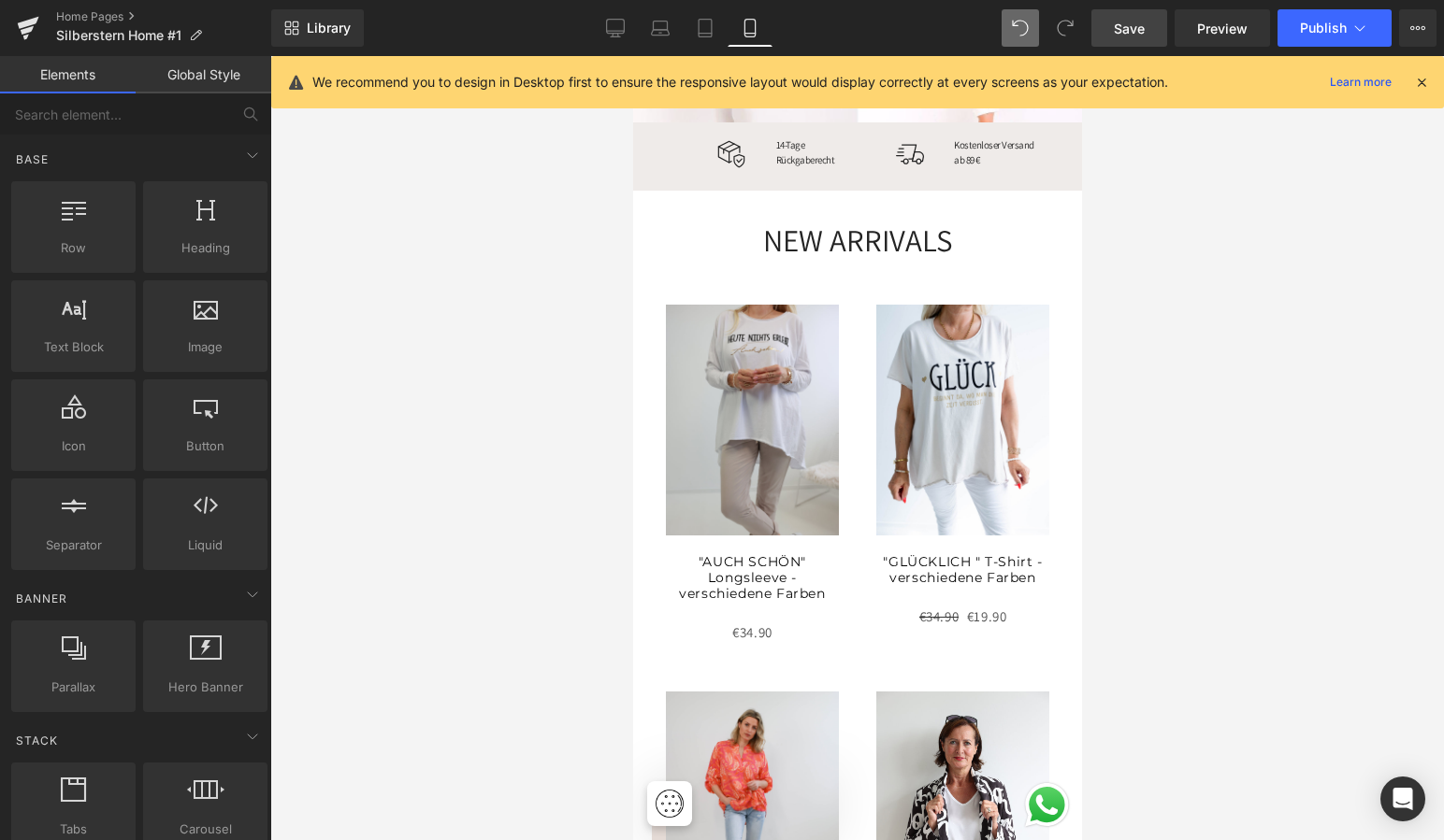
scroll to position [612, 0]
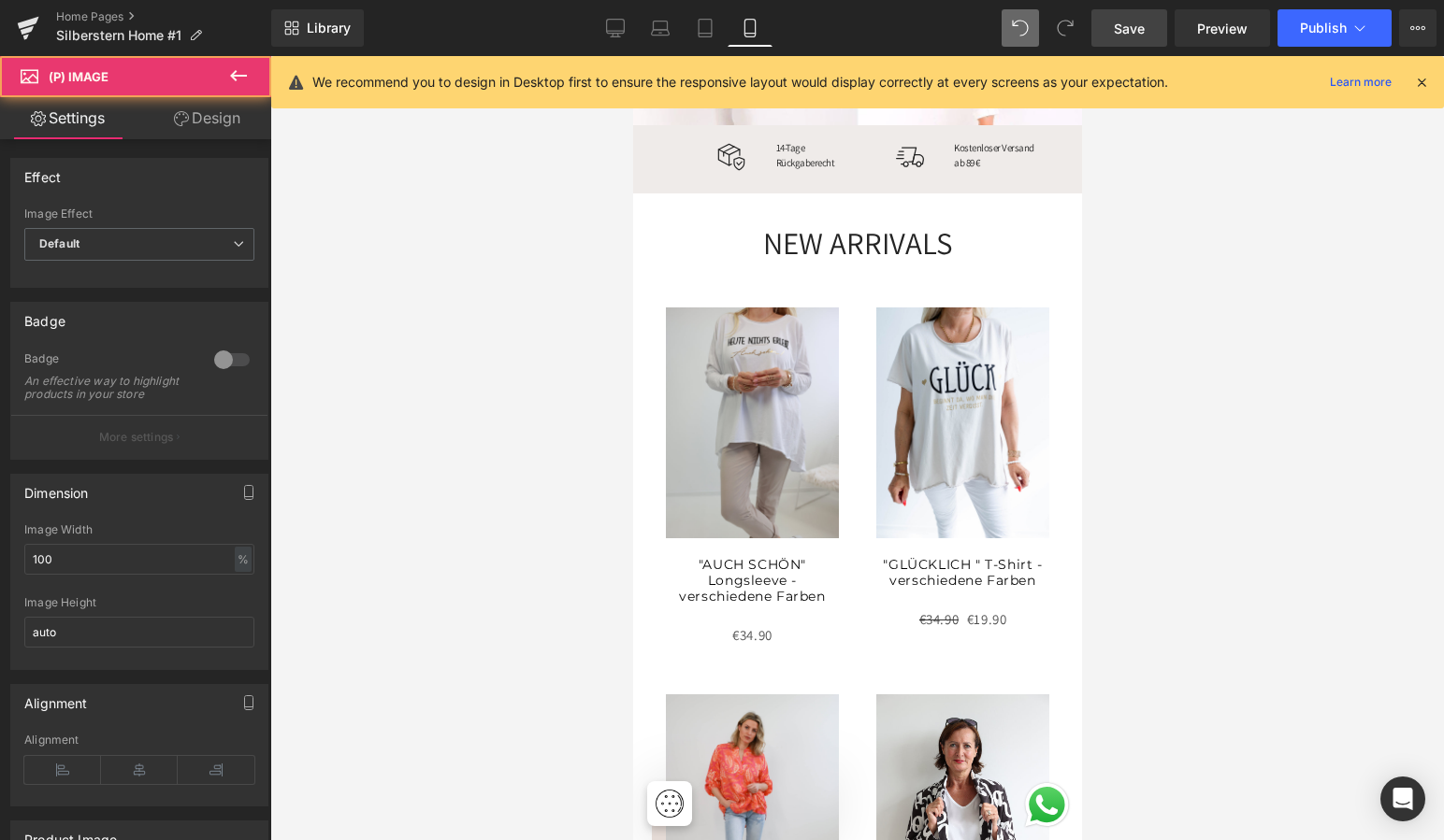
click at [777, 390] on img at bounding box center [750, 422] width 173 height 231
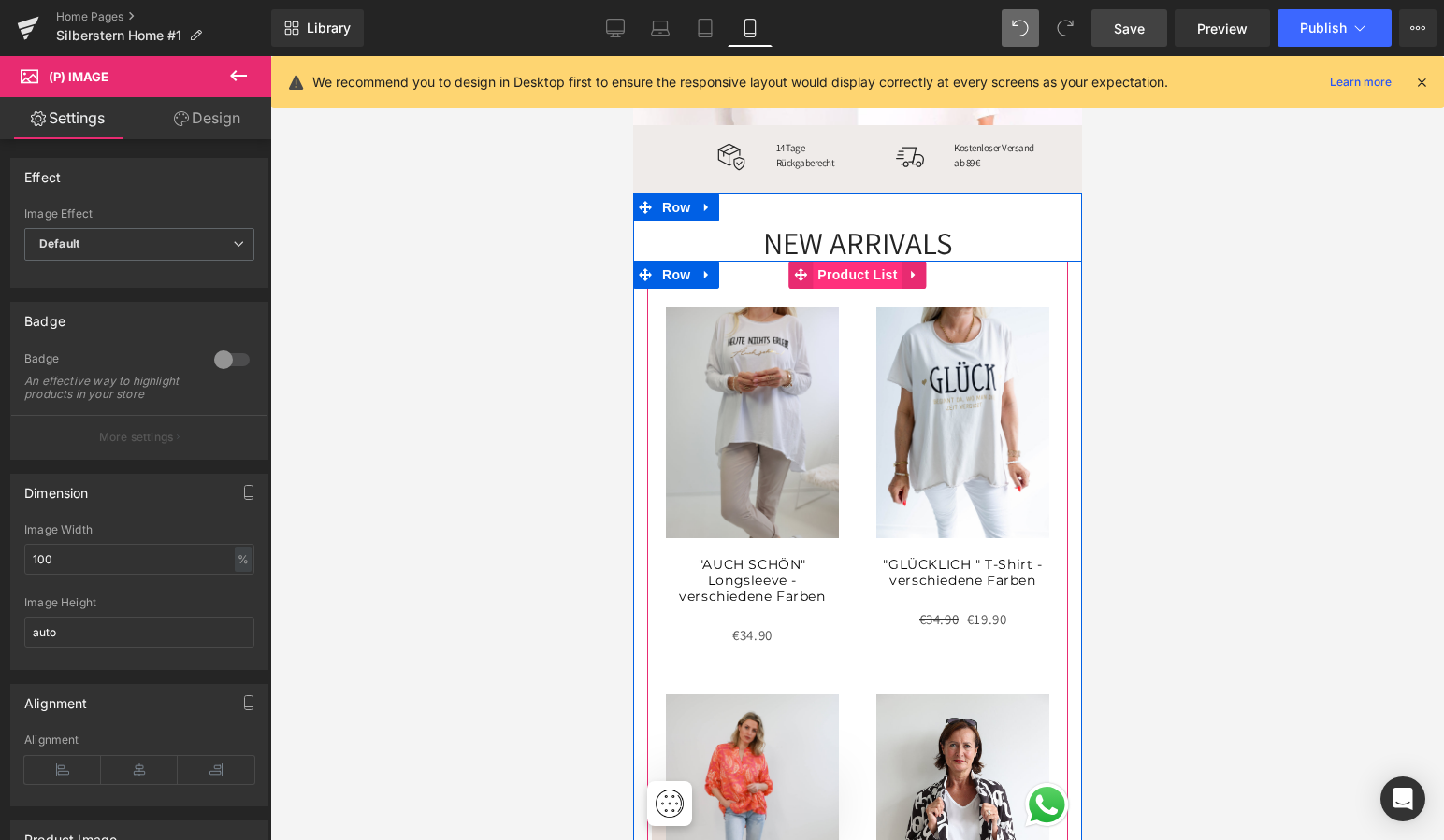
click at [850, 265] on span "Product List" at bounding box center [855, 275] width 89 height 28
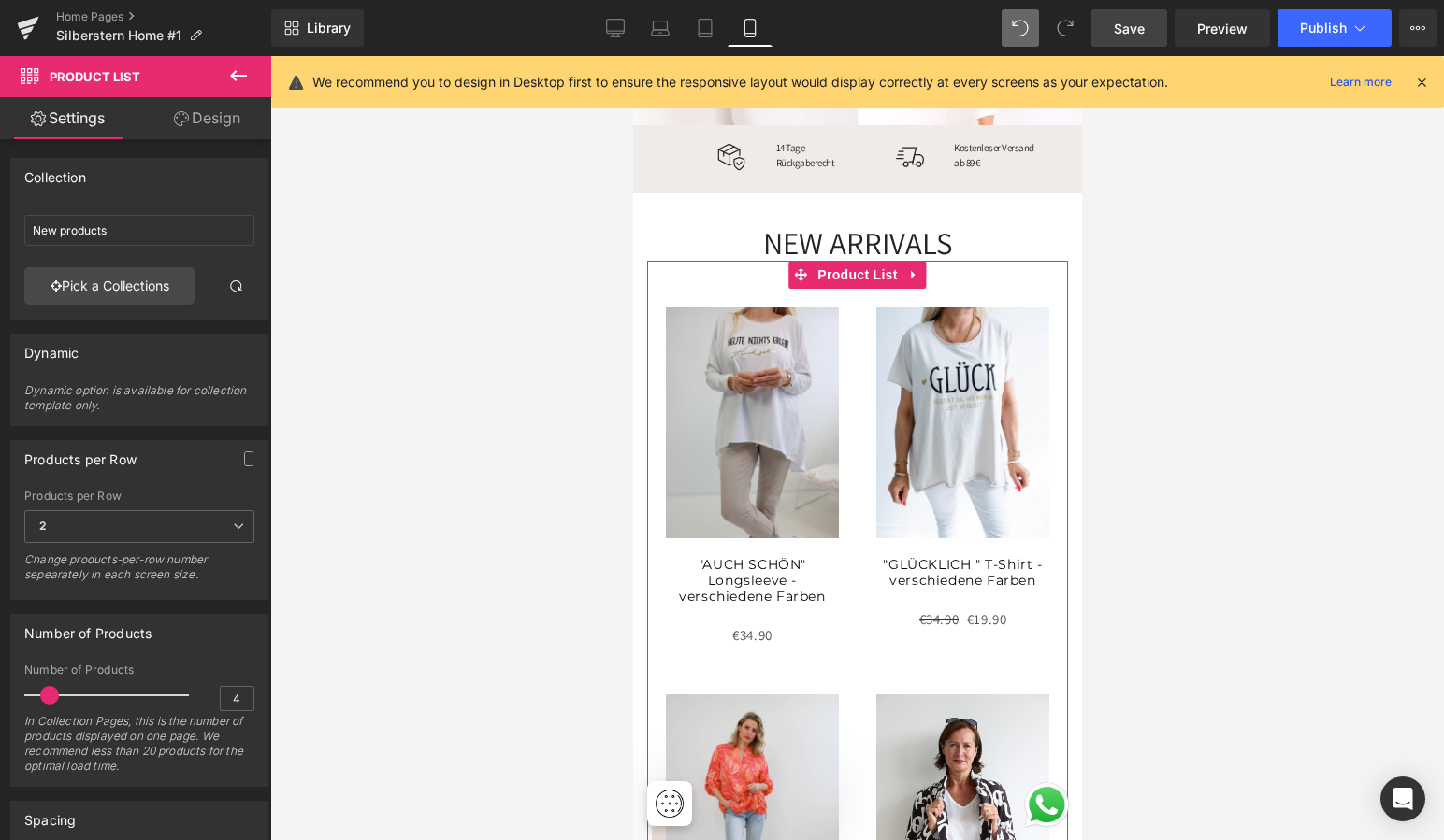
click at [222, 119] on link "Design" at bounding box center [207, 118] width 136 height 42
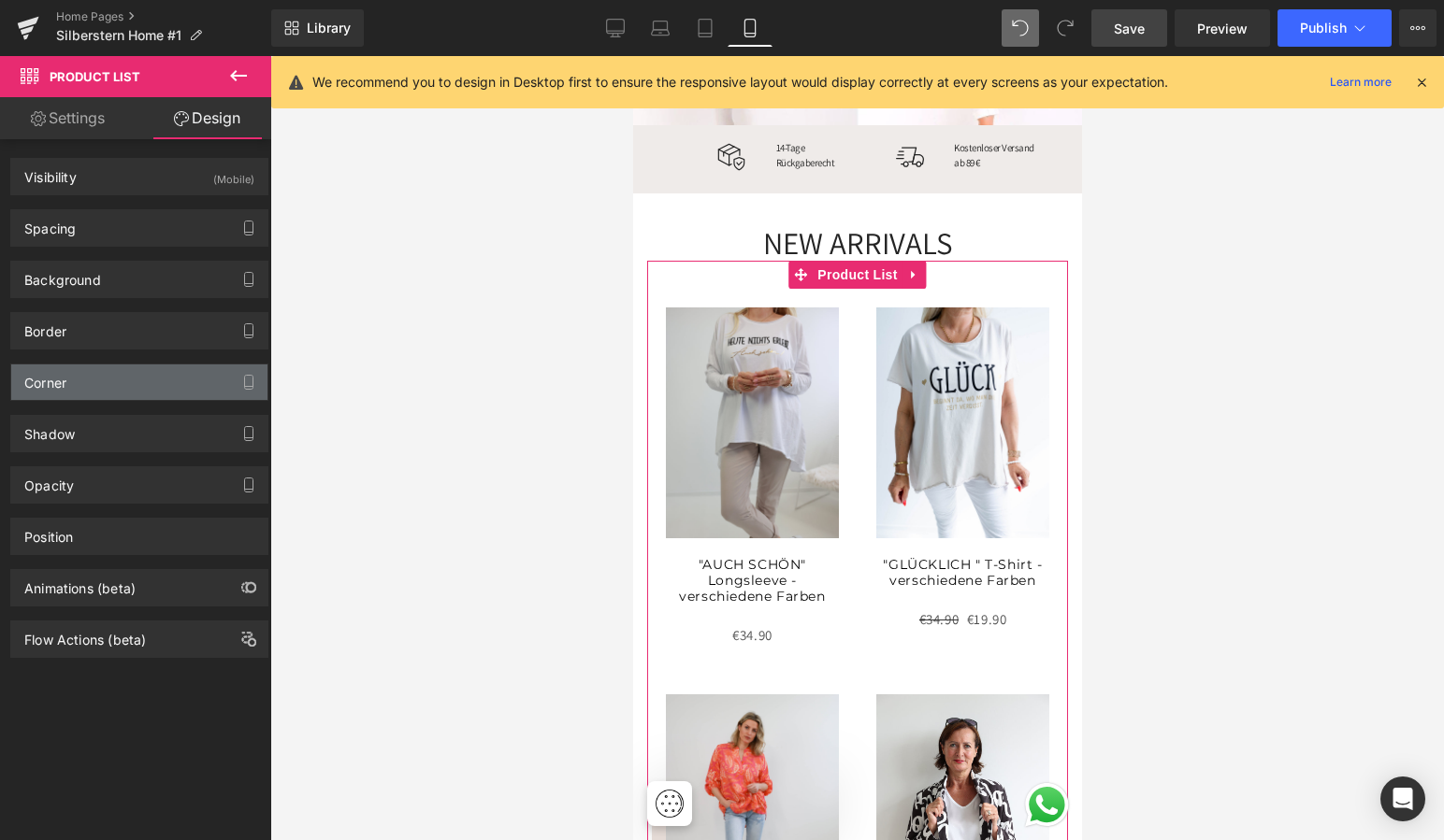
click at [141, 376] on div "Corner" at bounding box center [139, 383] width 256 height 36
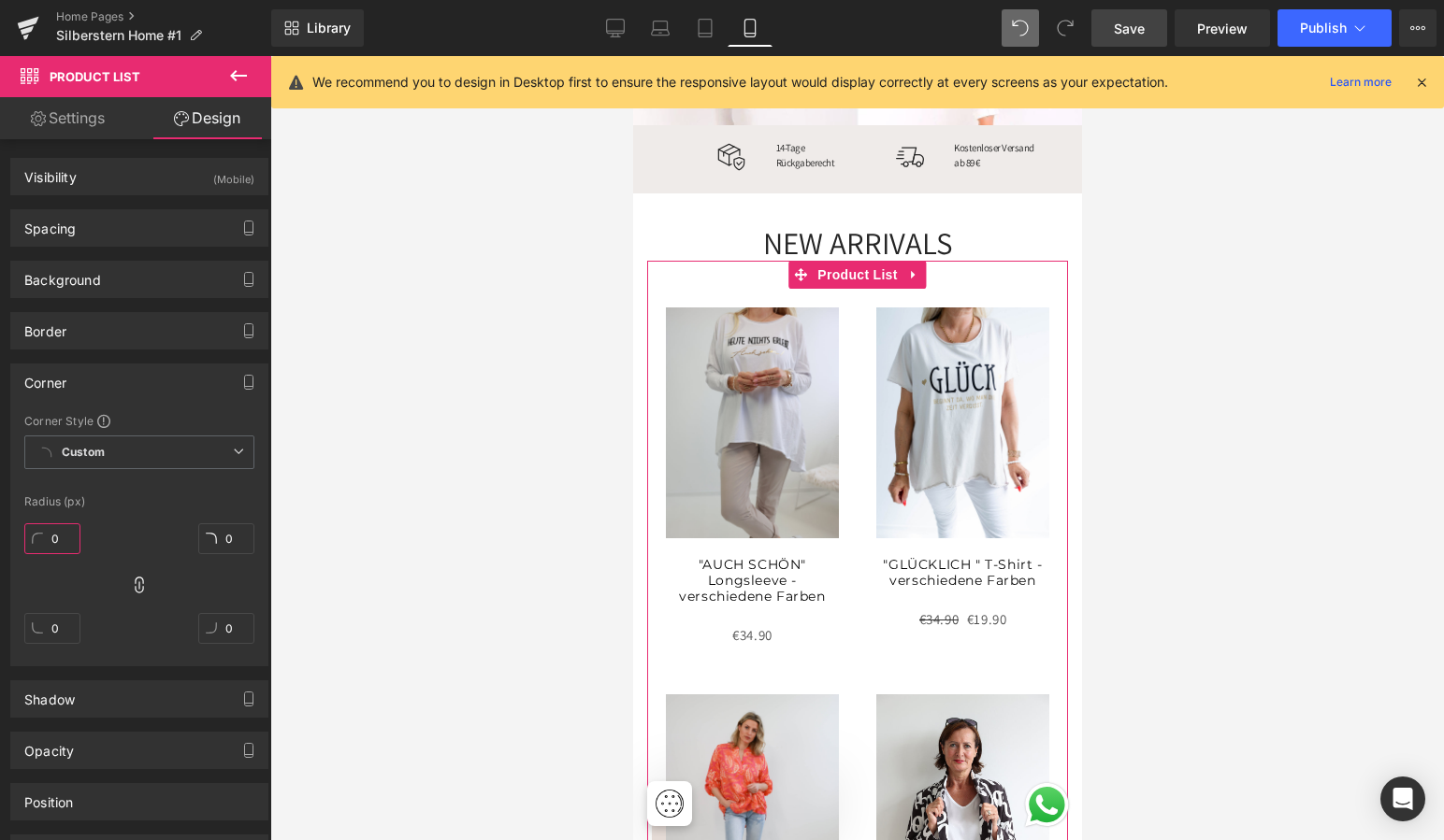
click at [60, 533] on input "0" at bounding box center [52, 538] width 56 height 31
type input "20"
click at [388, 515] on div at bounding box center [856, 447] width 1173 height 784
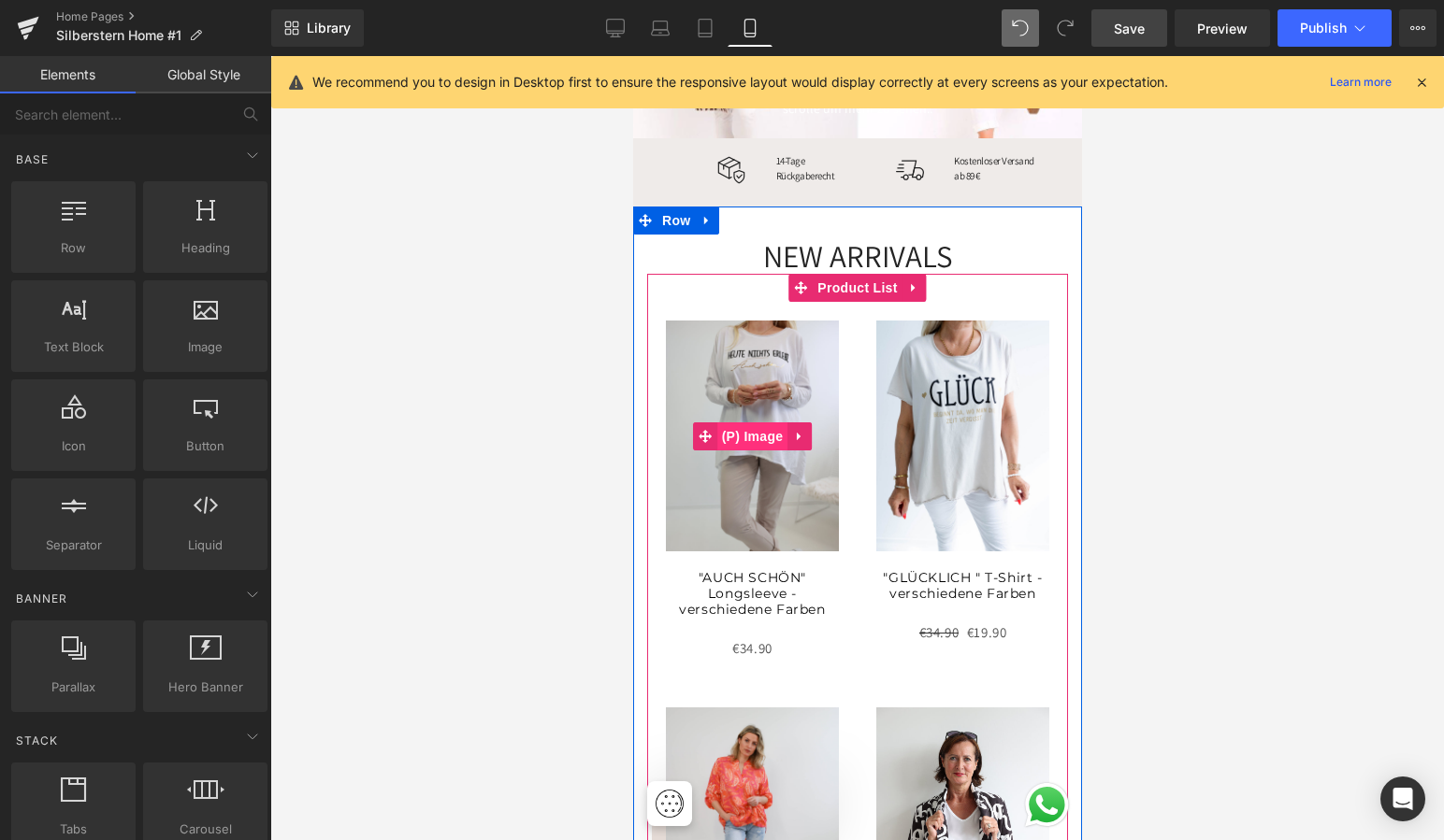
scroll to position [596, 0]
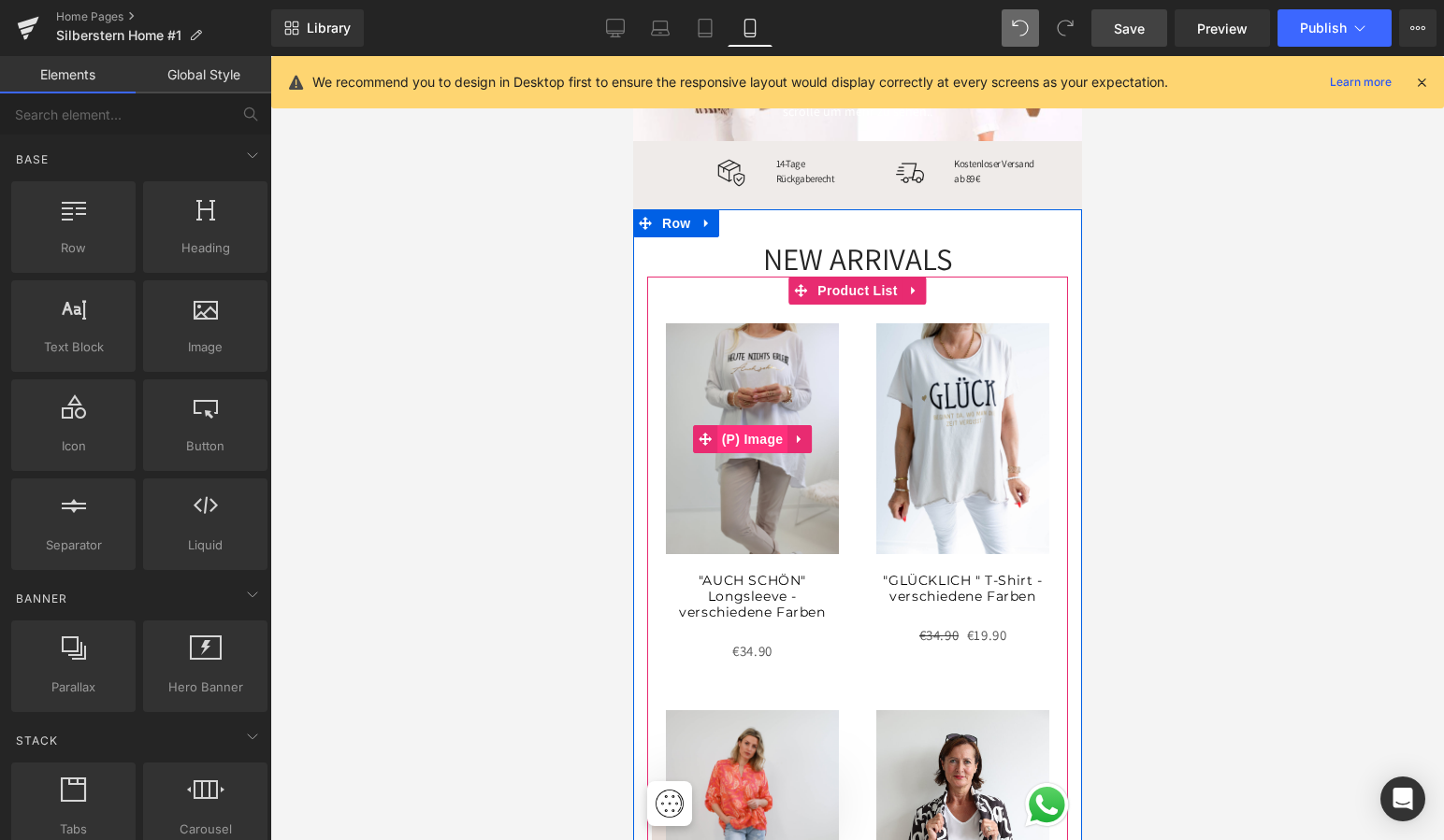
click at [755, 425] on span "(P) Image" at bounding box center [751, 439] width 71 height 28
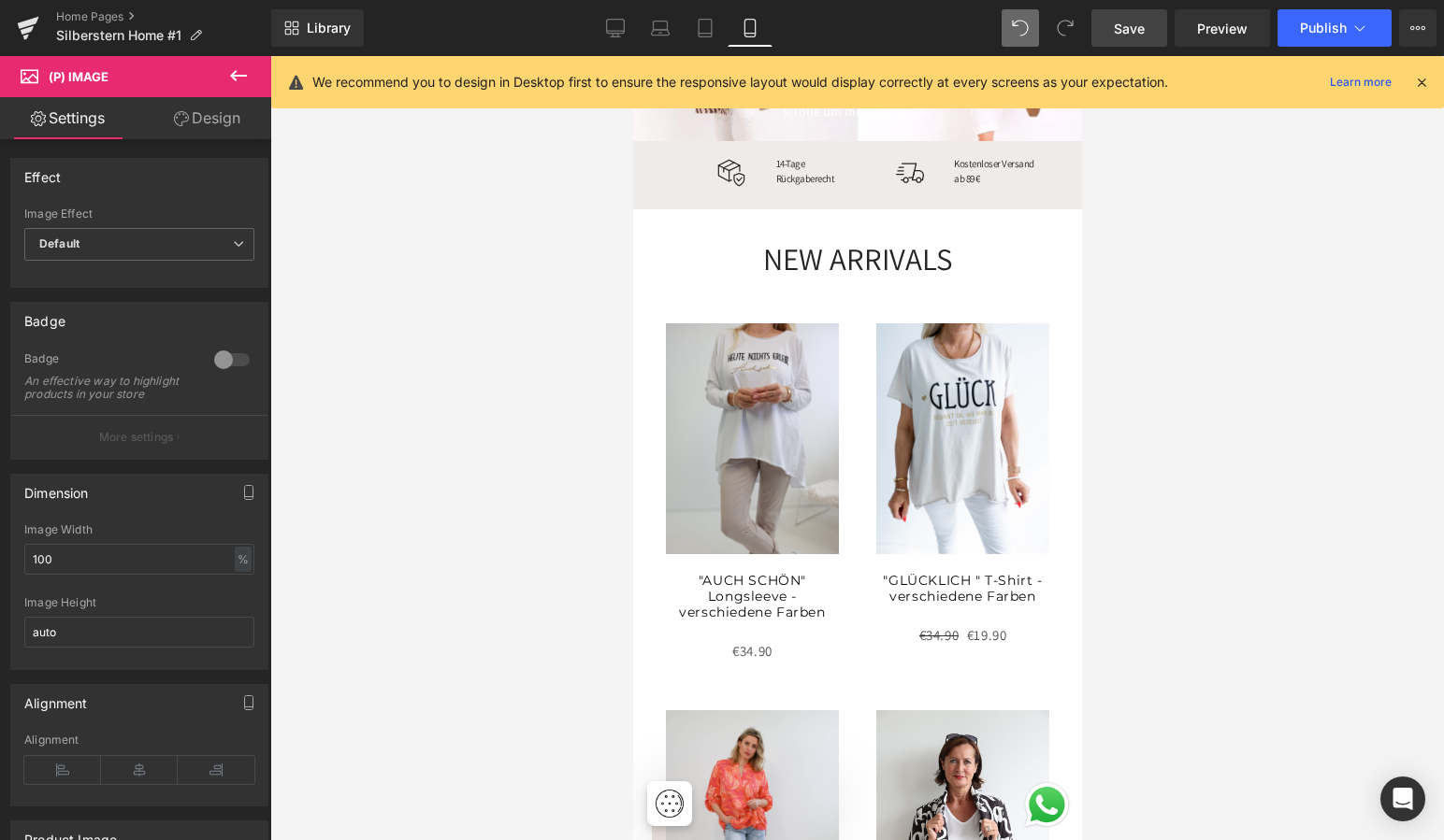
click at [219, 118] on link "Design" at bounding box center [207, 118] width 136 height 42
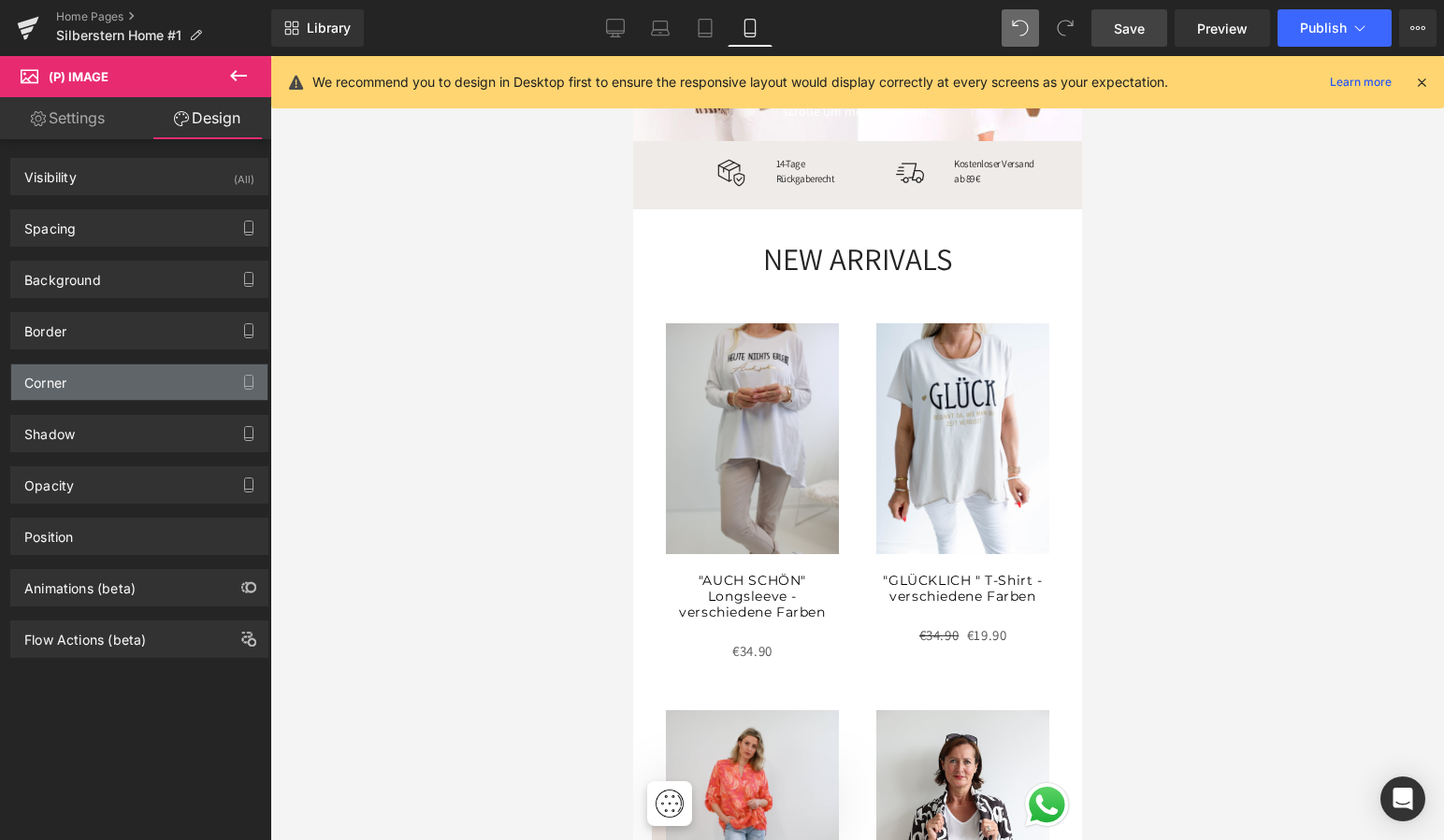
click at [155, 386] on div "Corner" at bounding box center [139, 383] width 256 height 36
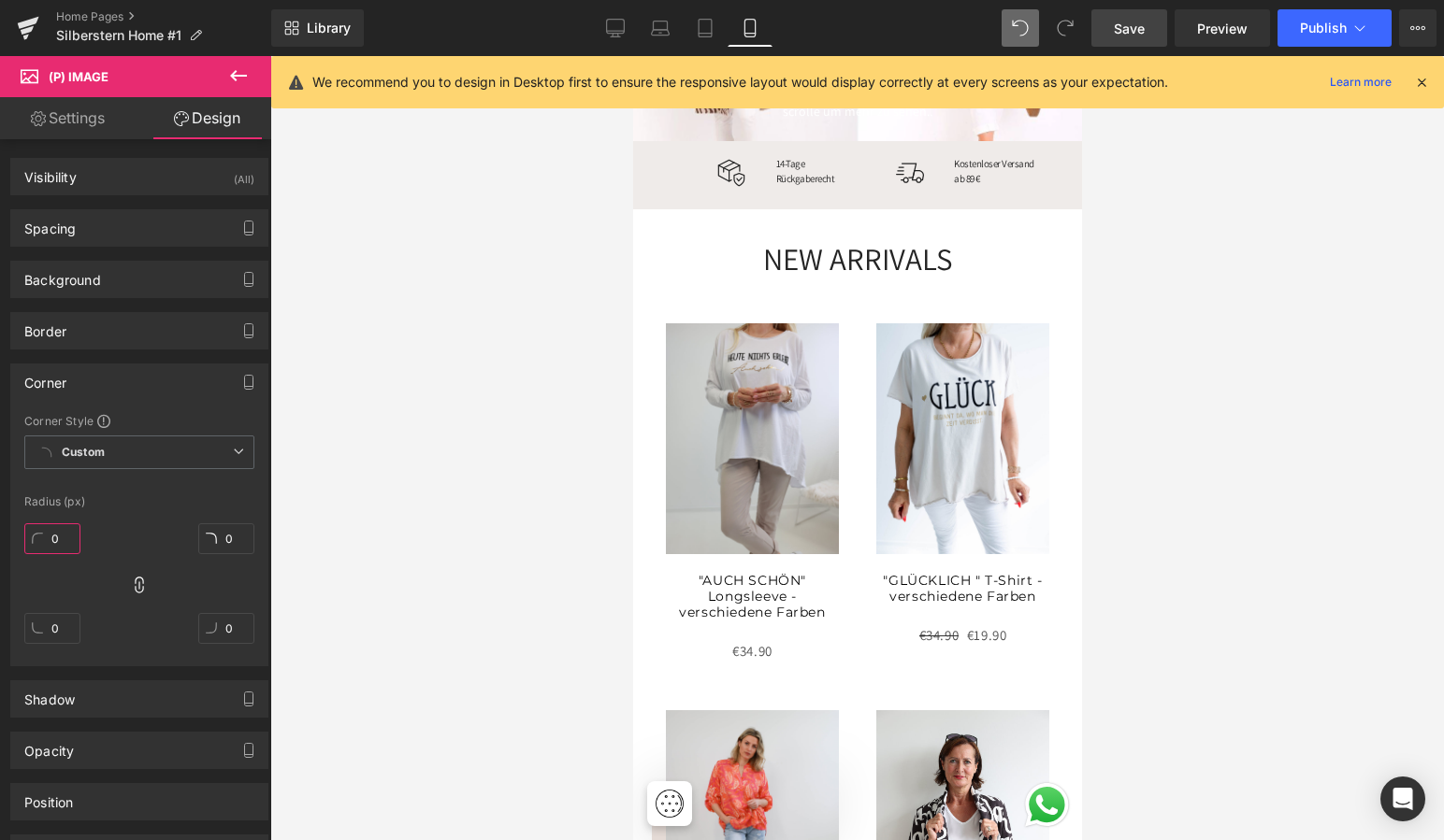
click at [63, 542] on input "0" at bounding box center [52, 538] width 56 height 31
type input "20"
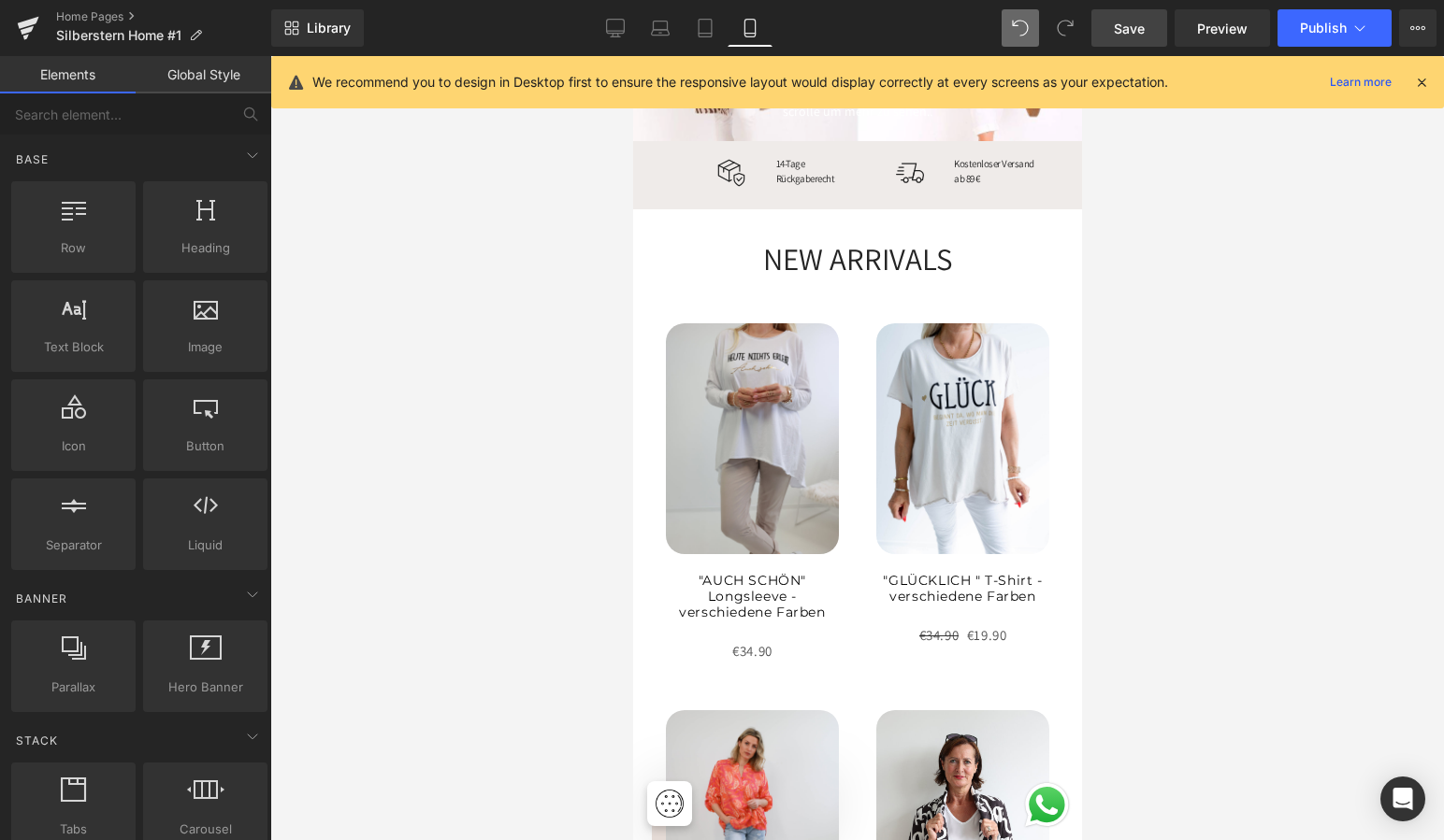
click at [383, 509] on div at bounding box center [856, 447] width 1173 height 784
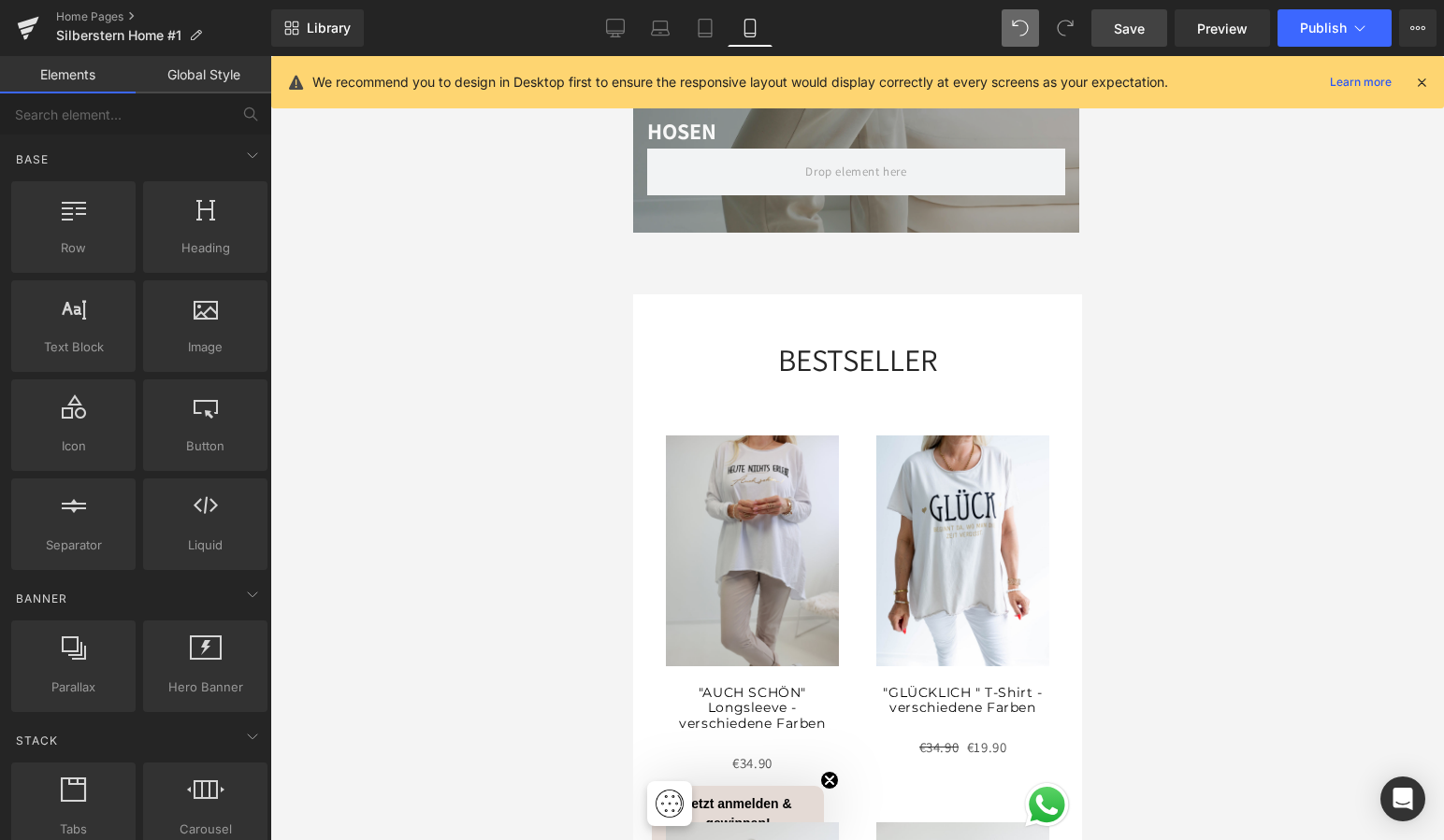
scroll to position [2758, 0]
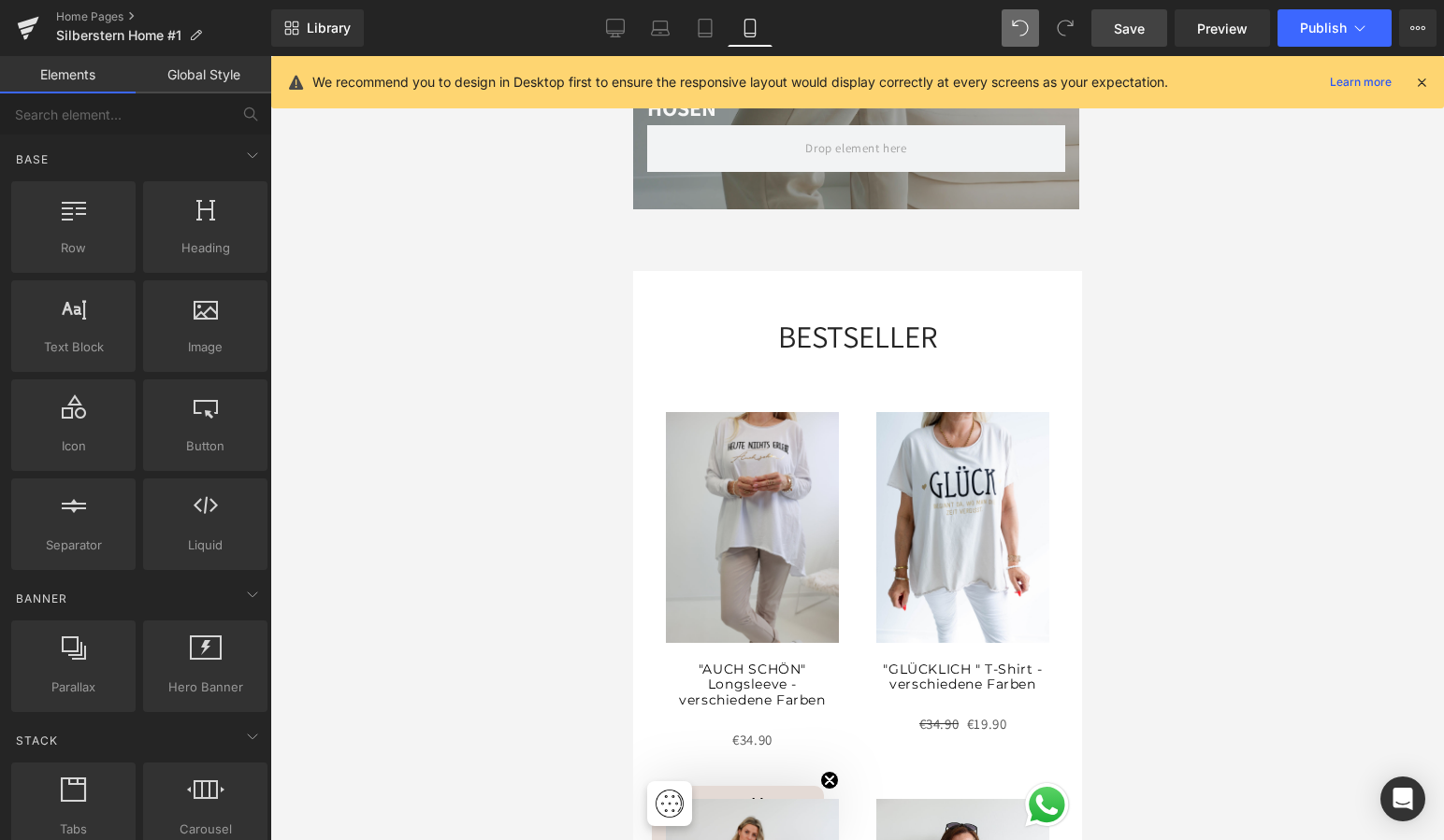
click at [789, 548] on img at bounding box center [750, 527] width 173 height 231
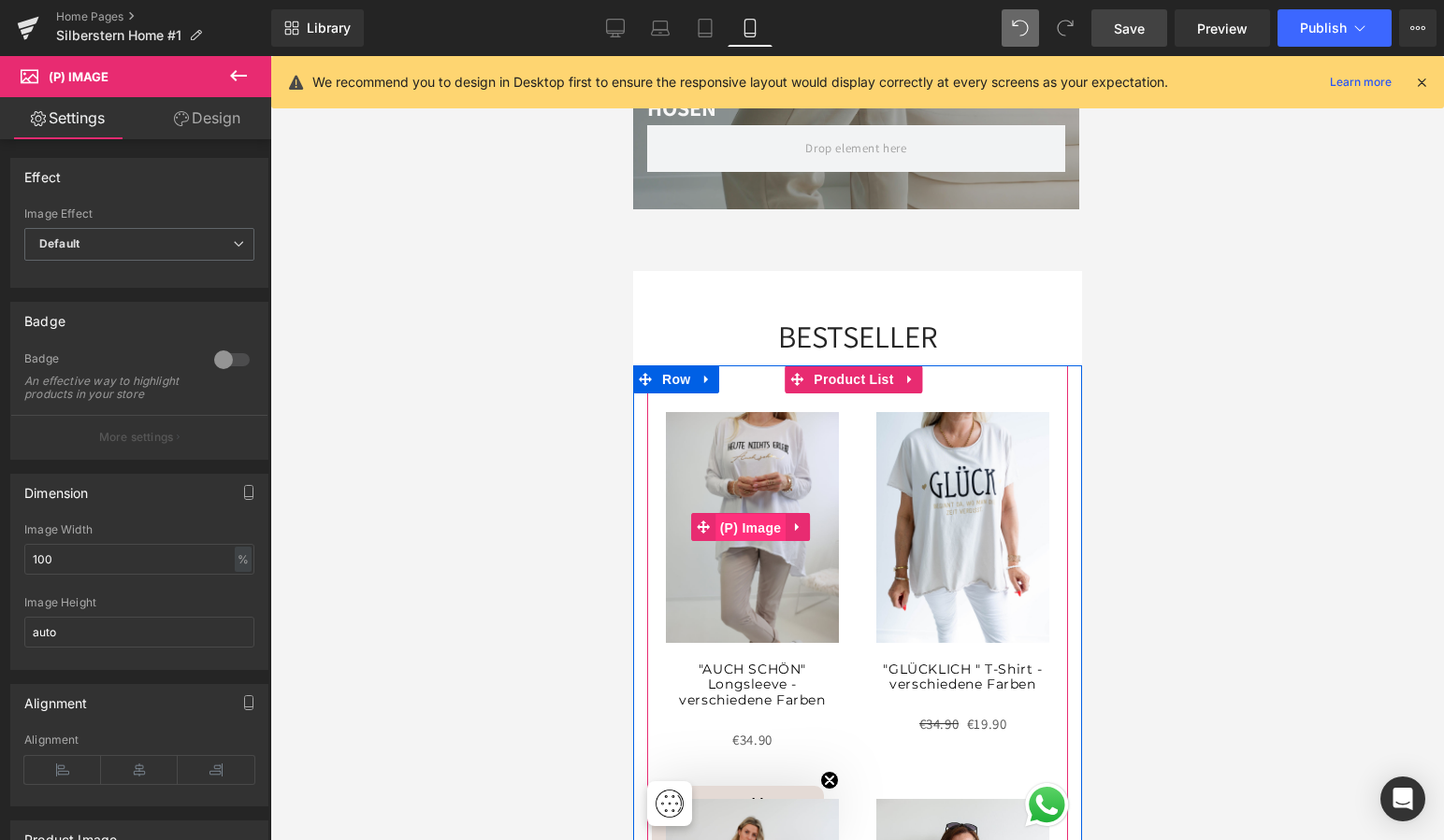
click at [762, 514] on span "(P) Image" at bounding box center [749, 528] width 71 height 28
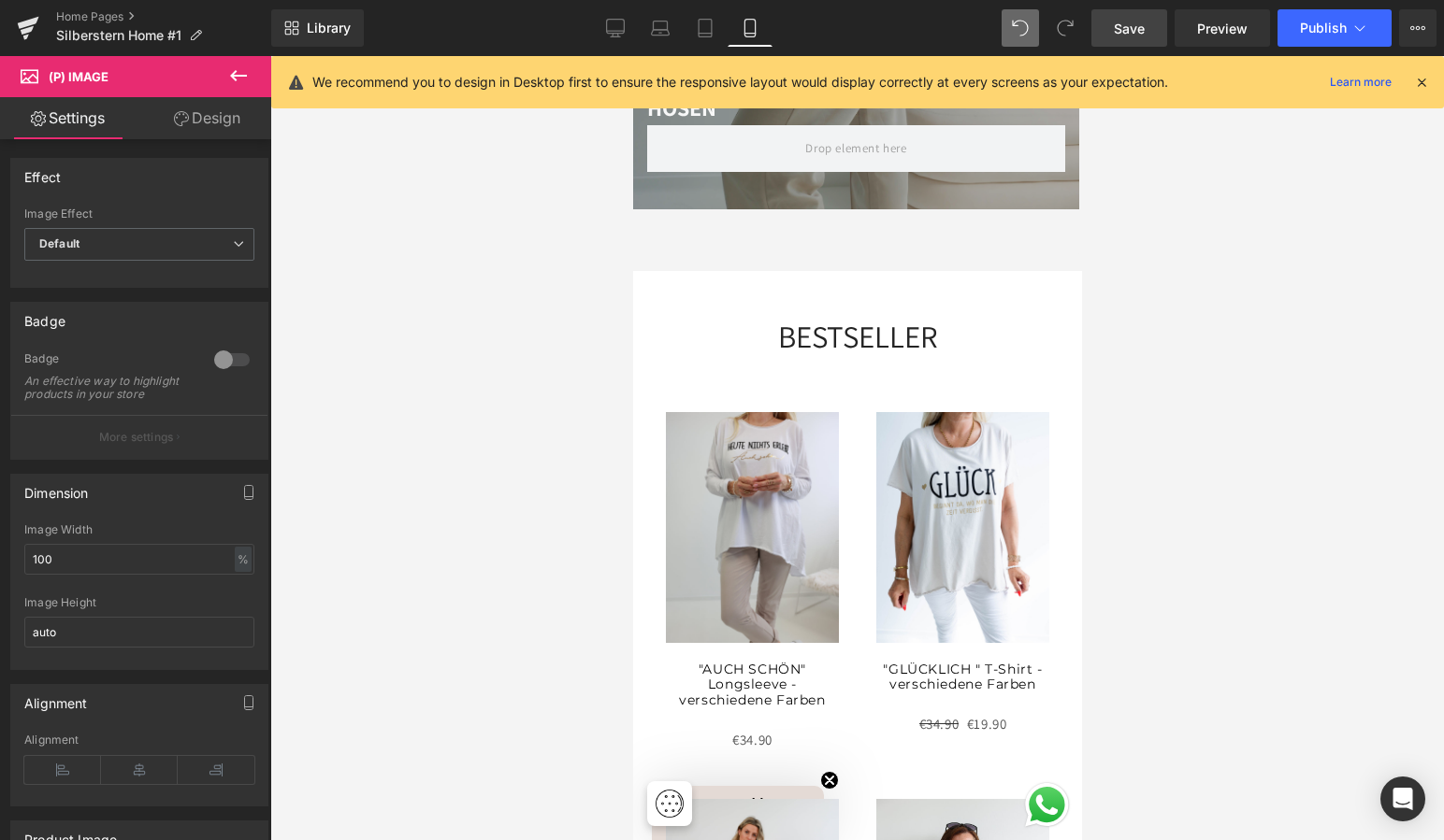
click at [221, 113] on link "Design" at bounding box center [207, 118] width 136 height 42
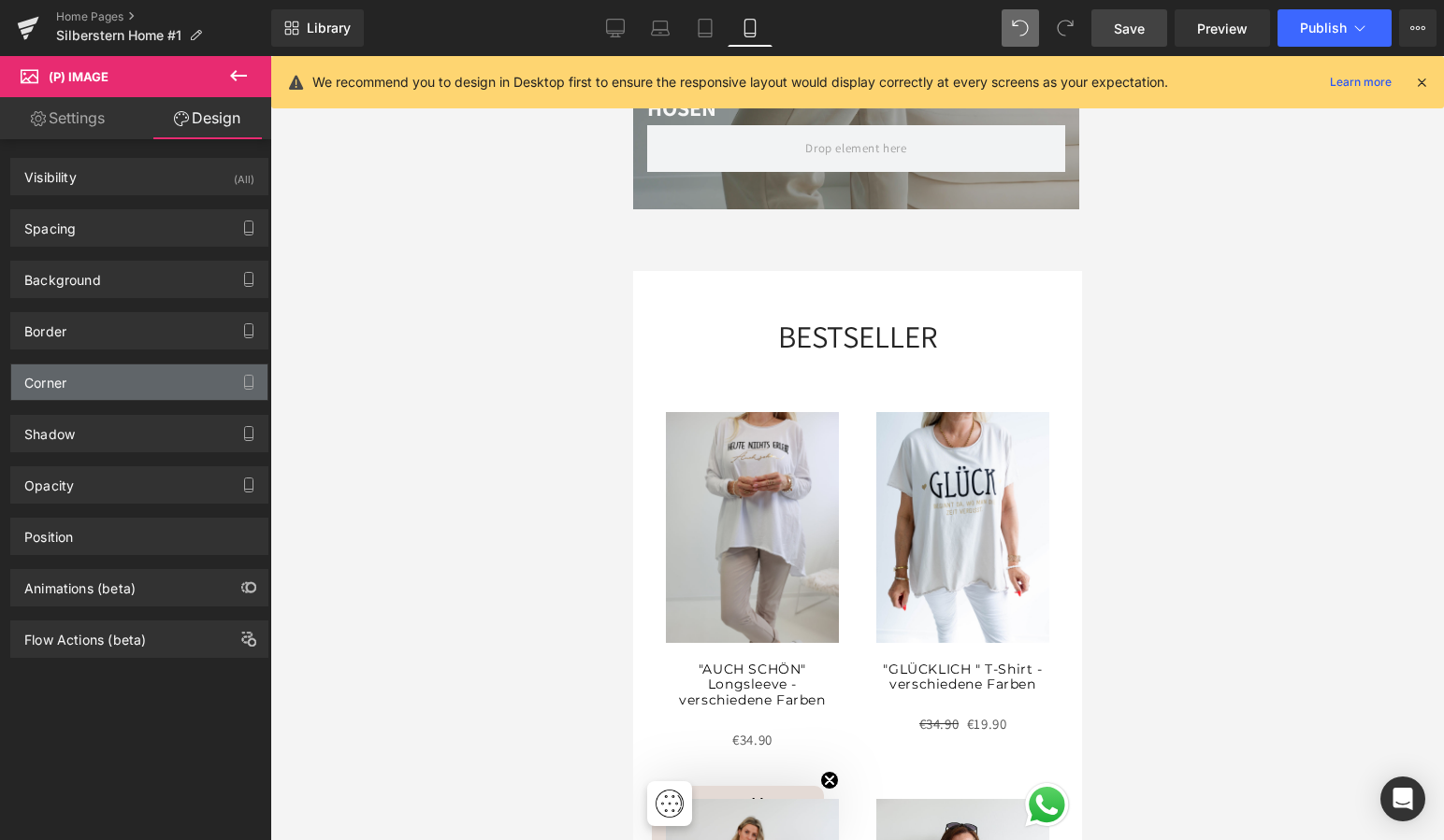
click at [113, 382] on div "Corner" at bounding box center [139, 383] width 256 height 36
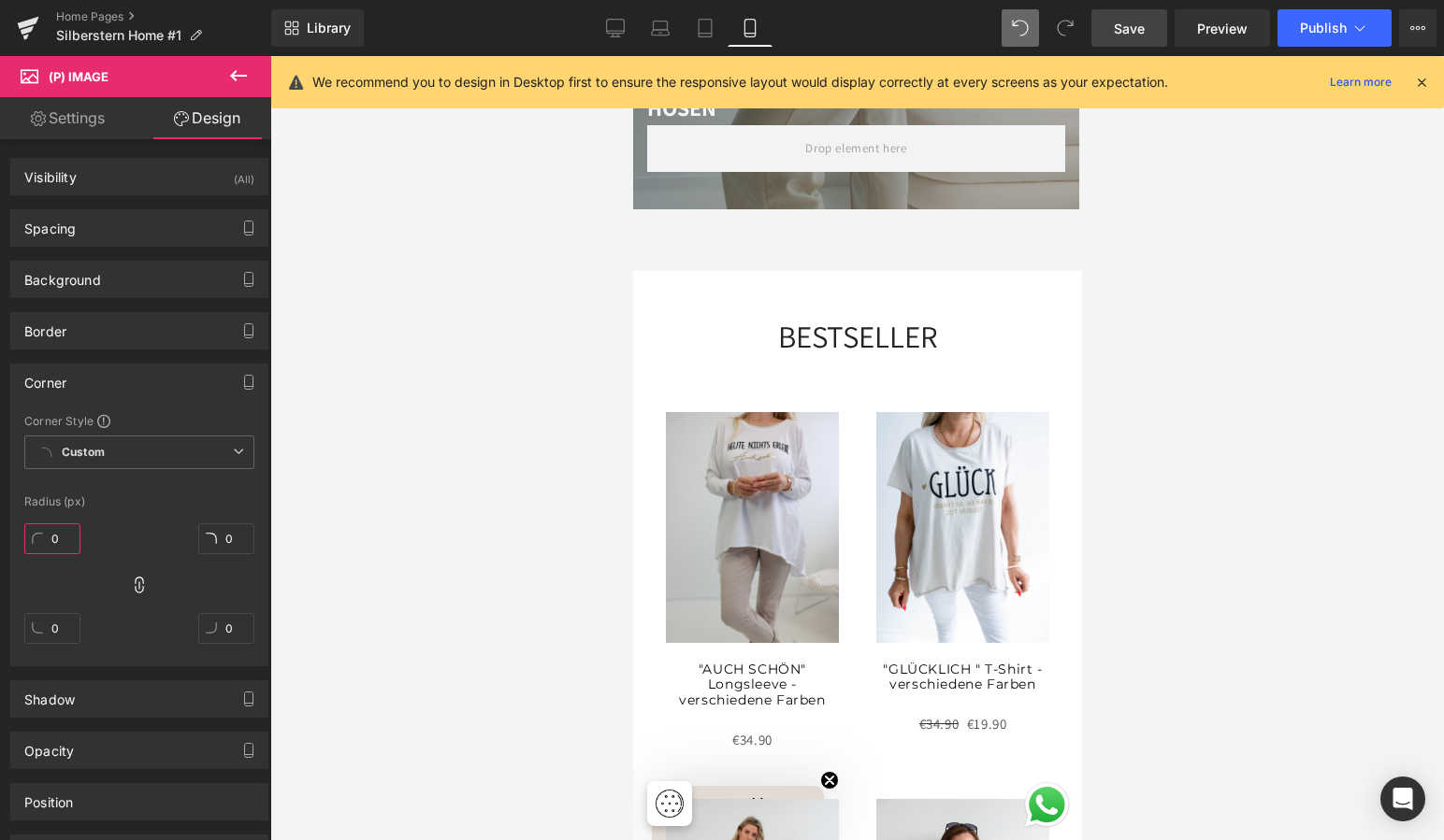
click at [57, 530] on input "0" at bounding box center [52, 538] width 56 height 31
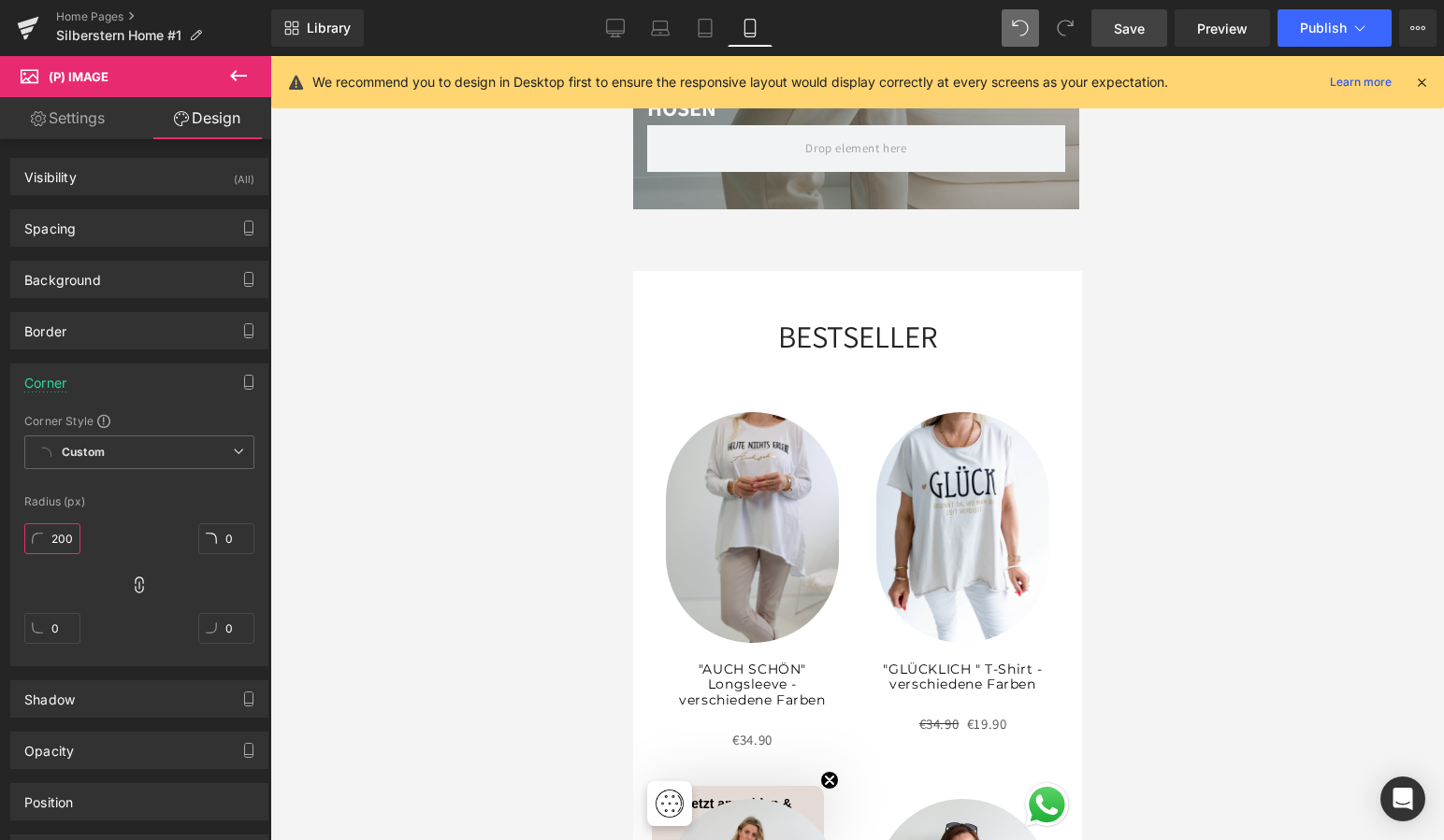
type input "20"
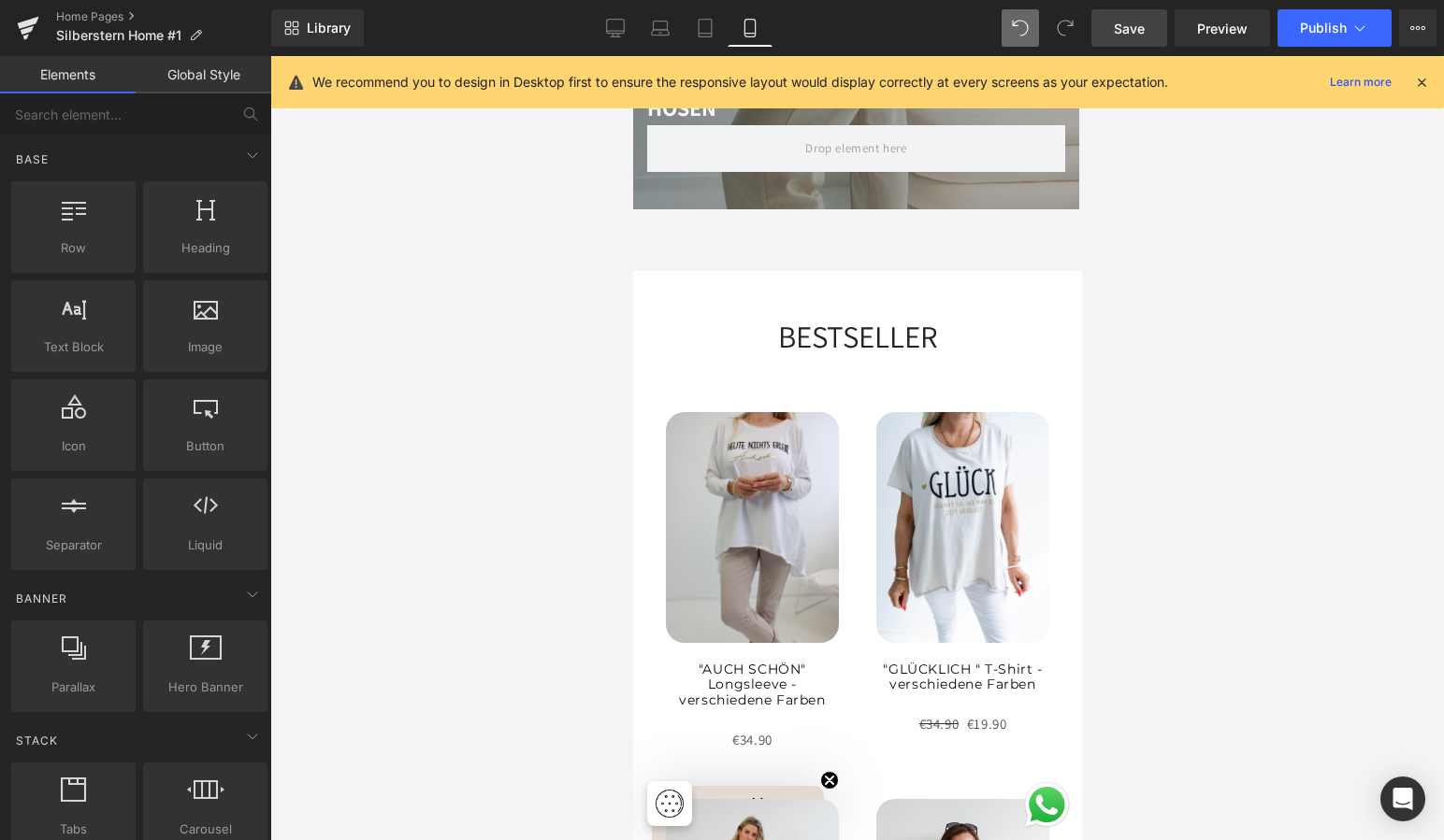
click at [529, 536] on div at bounding box center [856, 447] width 1173 height 784
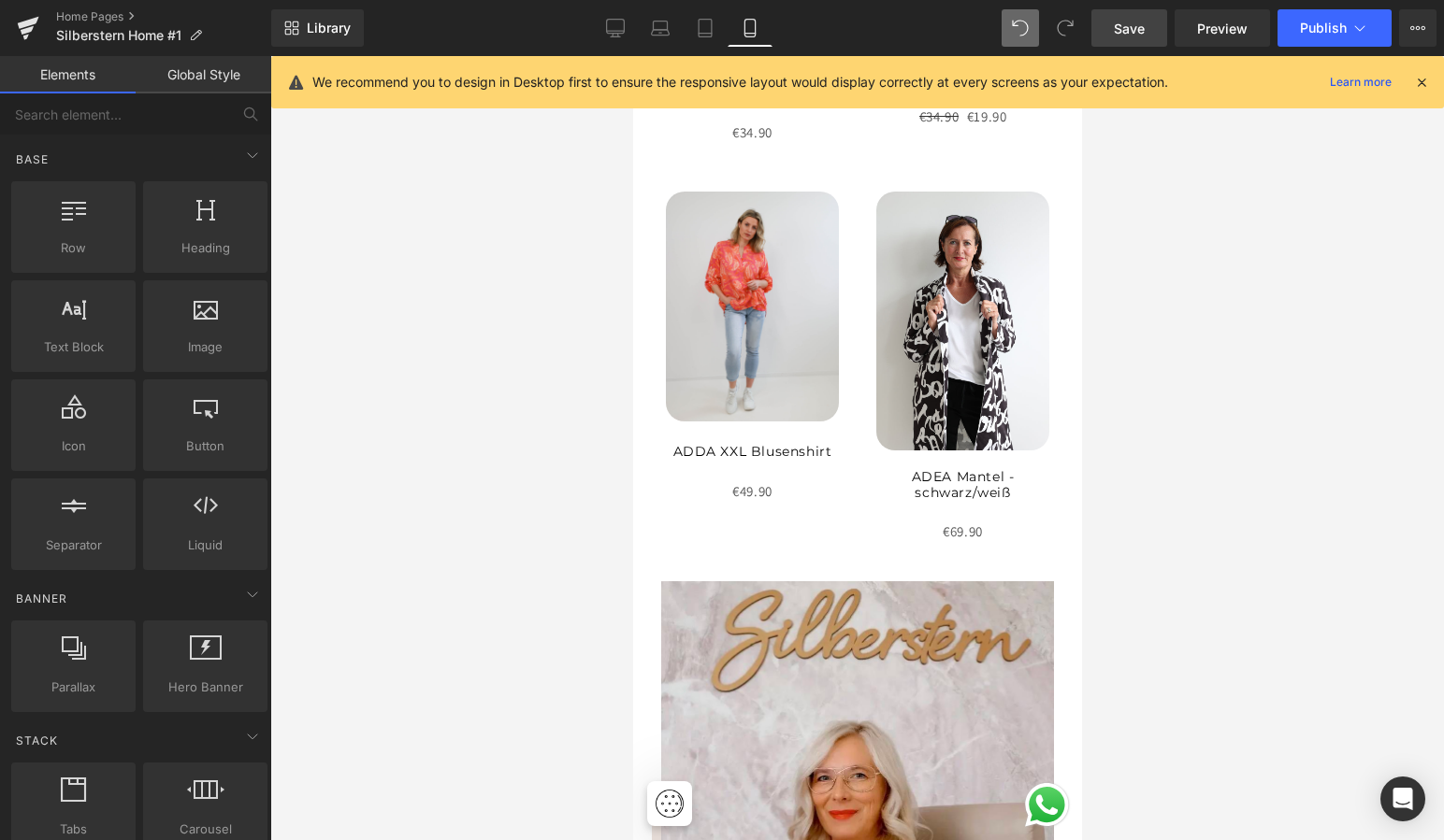
scroll to position [3270, 0]
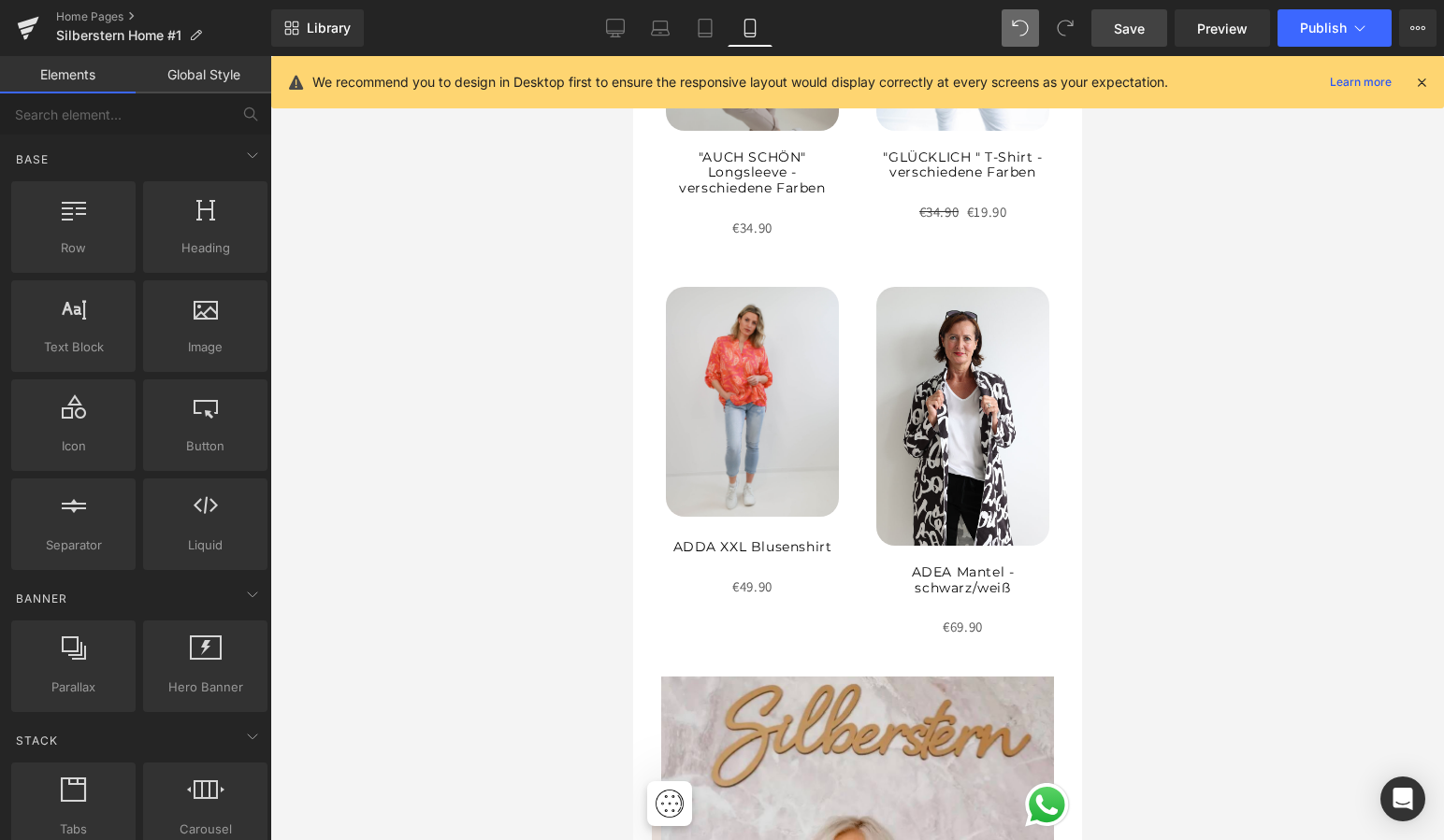
drag, startPoint x: 1144, startPoint y: 32, endPoint x: 1145, endPoint y: 43, distance: 11.0
click at [1144, 32] on span "Save" at bounding box center [1128, 29] width 31 height 20
click at [1299, 301] on div at bounding box center [856, 447] width 1173 height 784
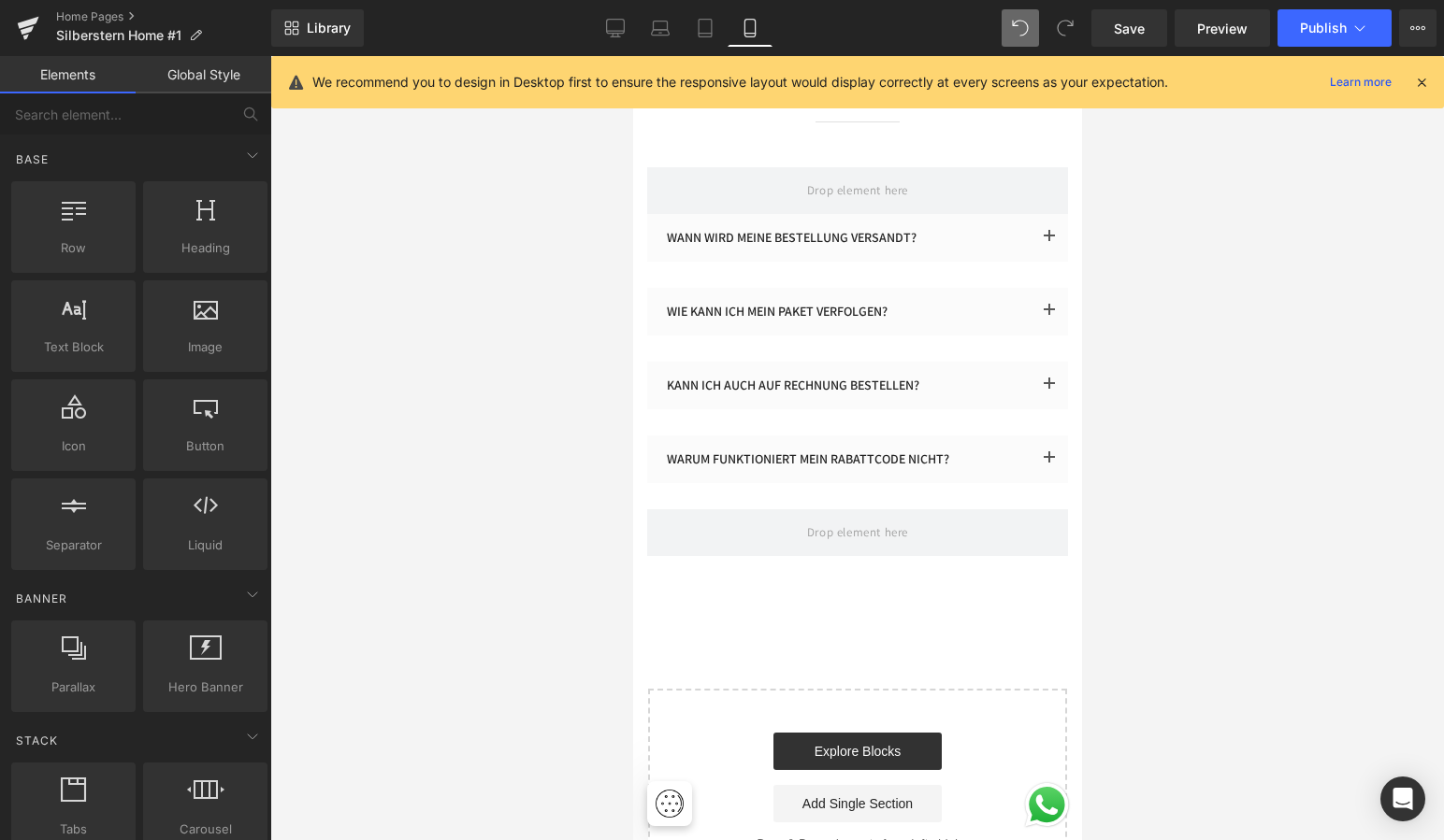
scroll to position [5217, 0]
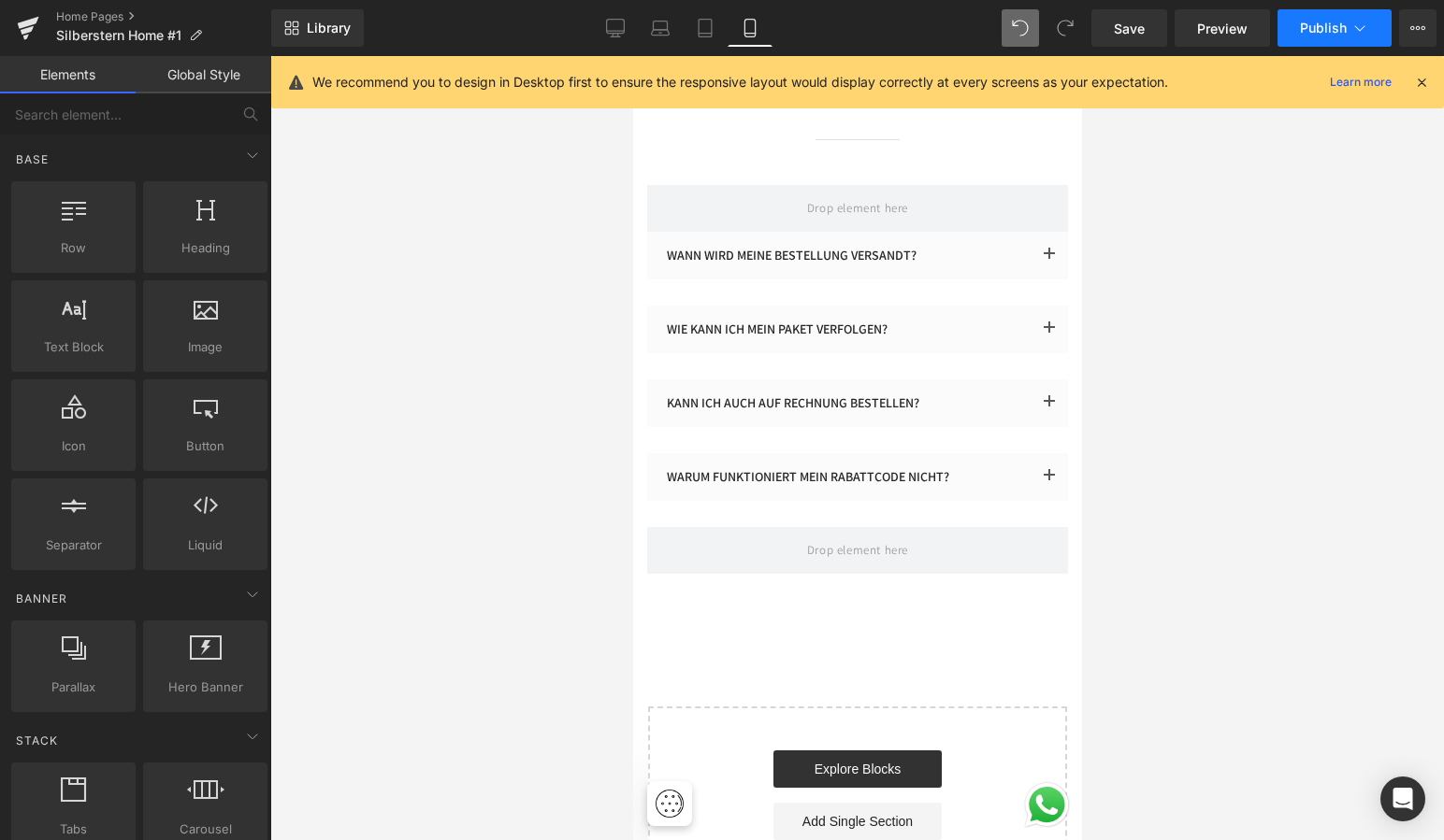
click at [1317, 23] on span "Publish" at bounding box center [1323, 28] width 47 height 15
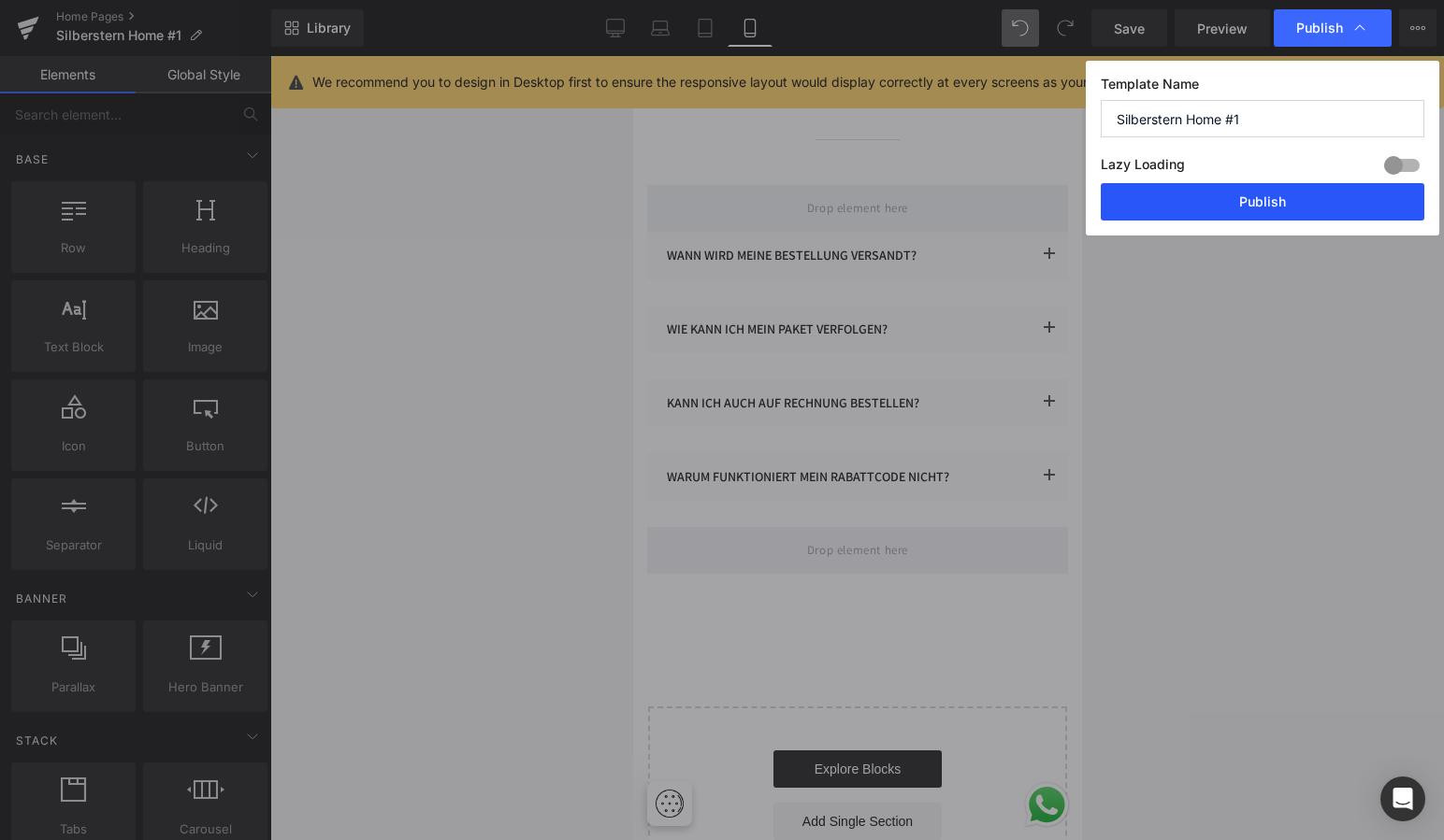
click at [1216, 200] on button "Publish" at bounding box center [1262, 201] width 324 height 37
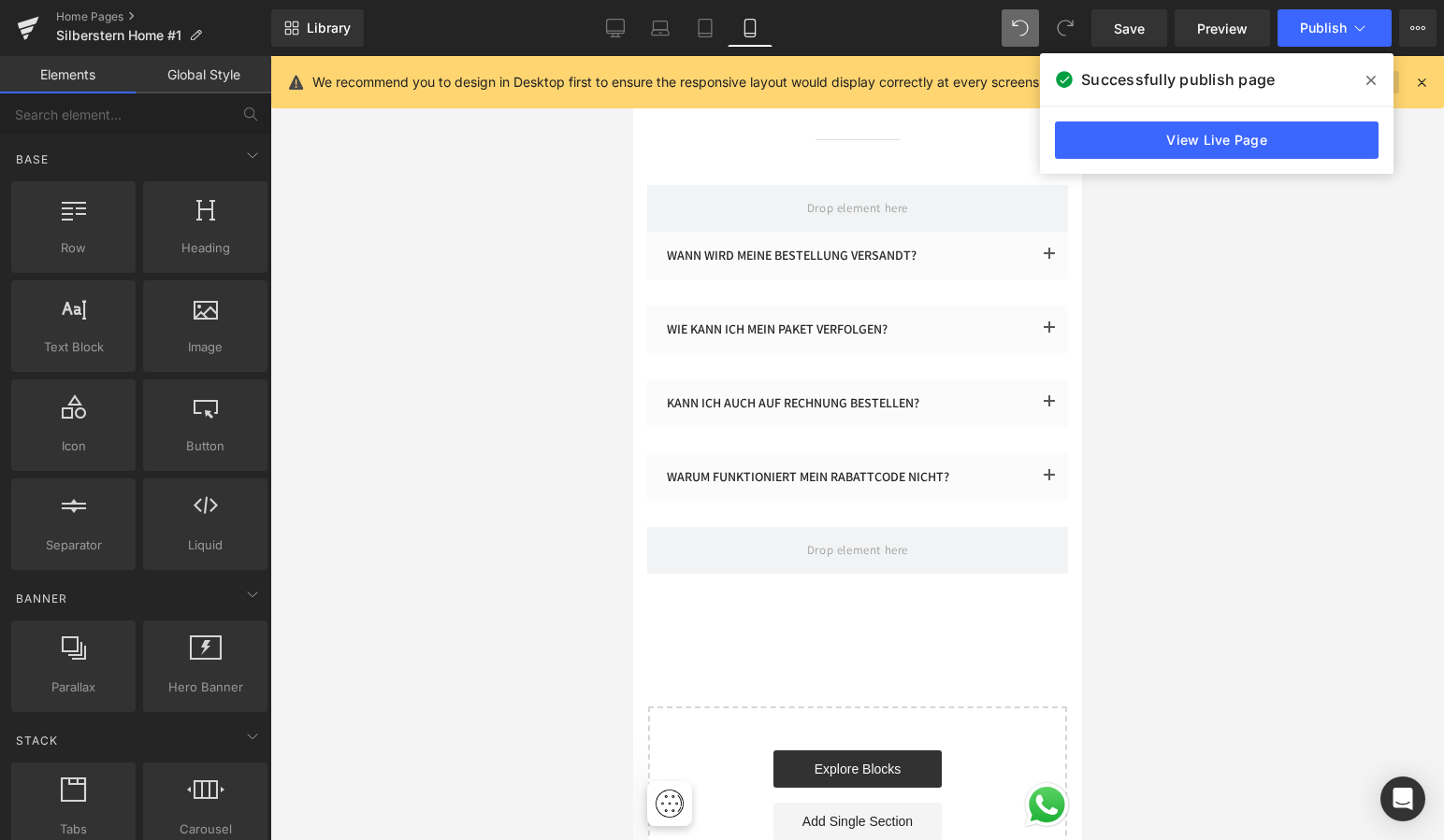
click at [1371, 76] on icon at bounding box center [1370, 80] width 9 height 15
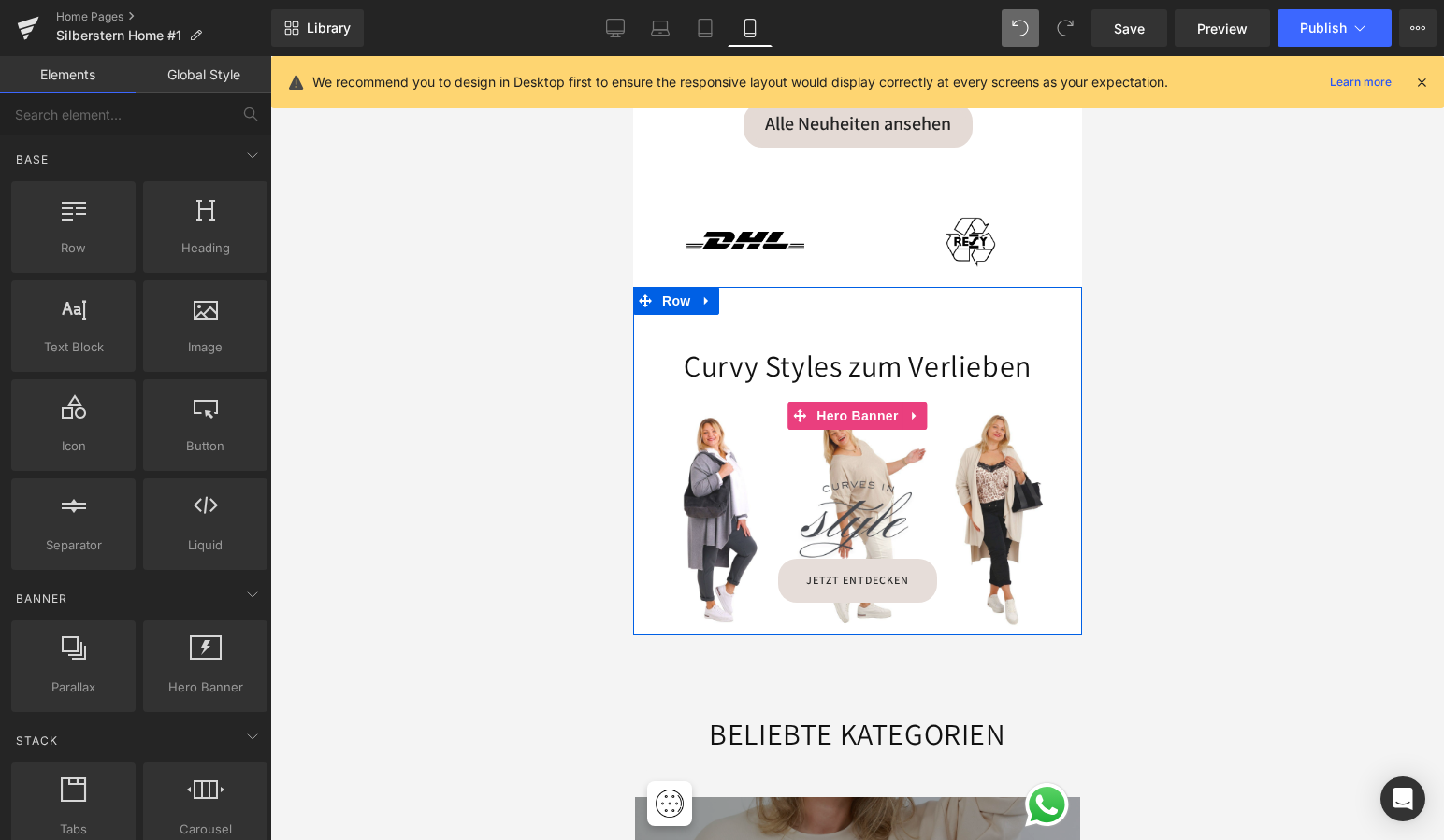
scroll to position [1612, 0]
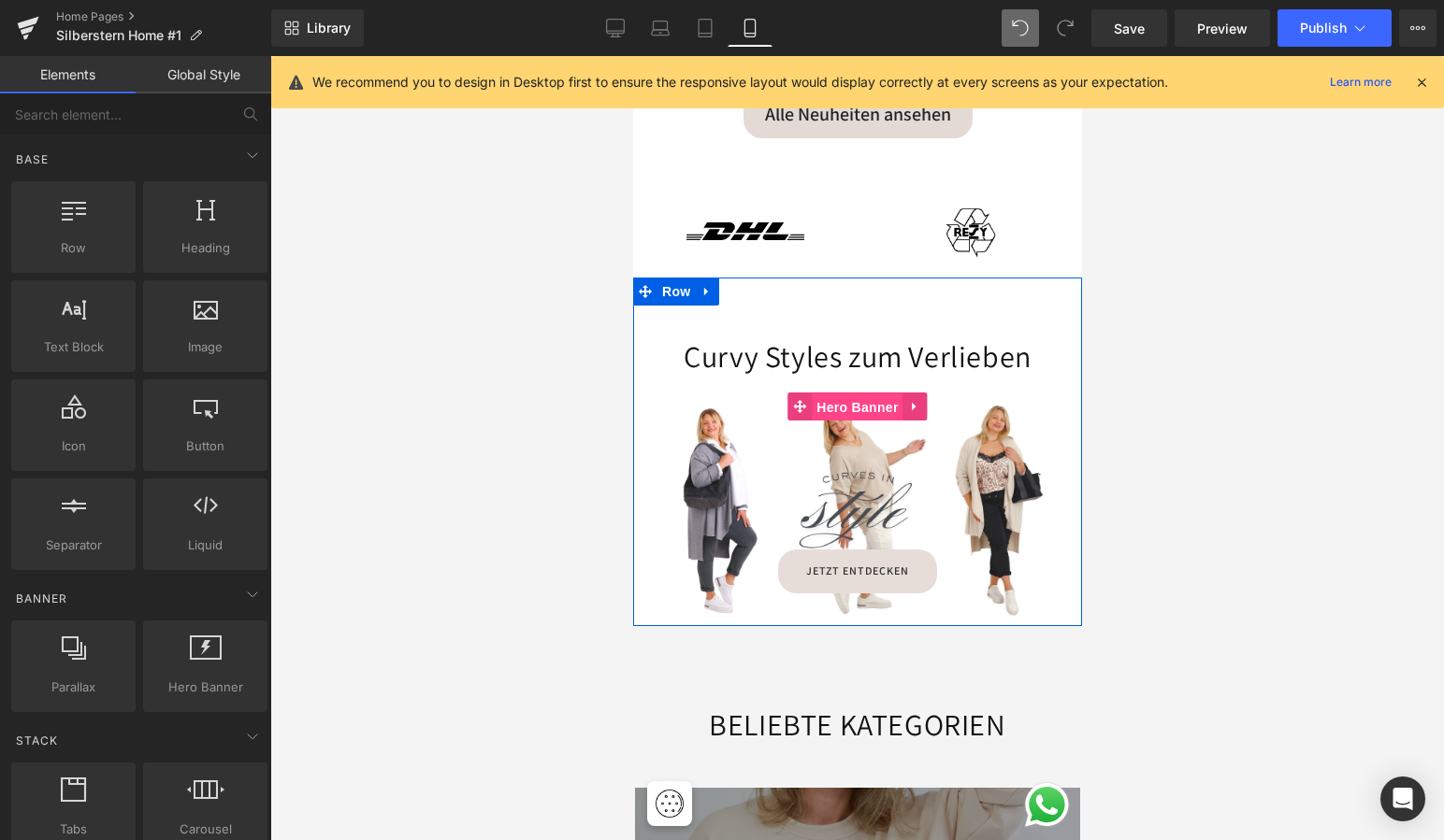
click at [855, 394] on span "Hero Banner" at bounding box center [855, 408] width 91 height 28
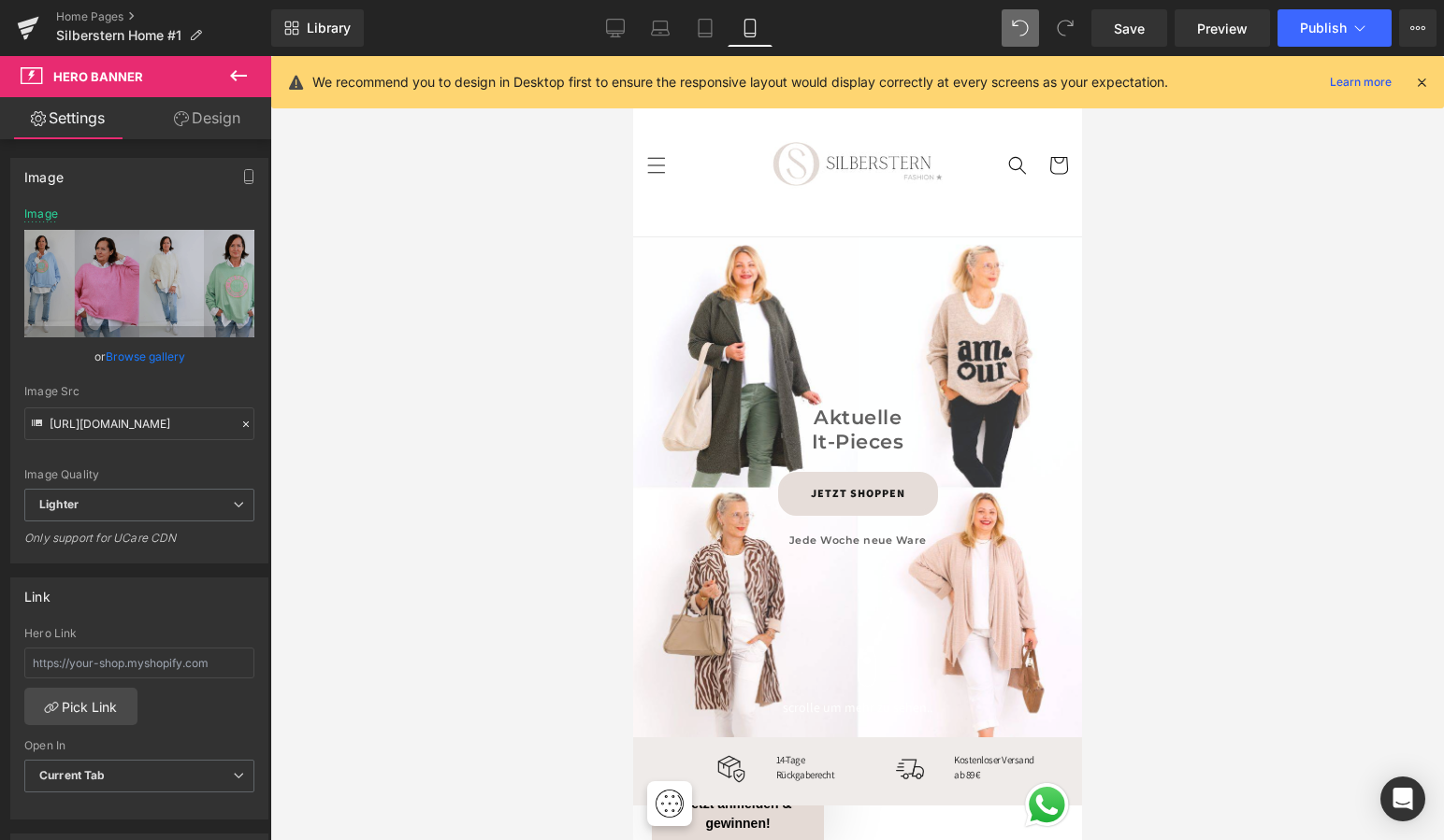
scroll to position [0, 0]
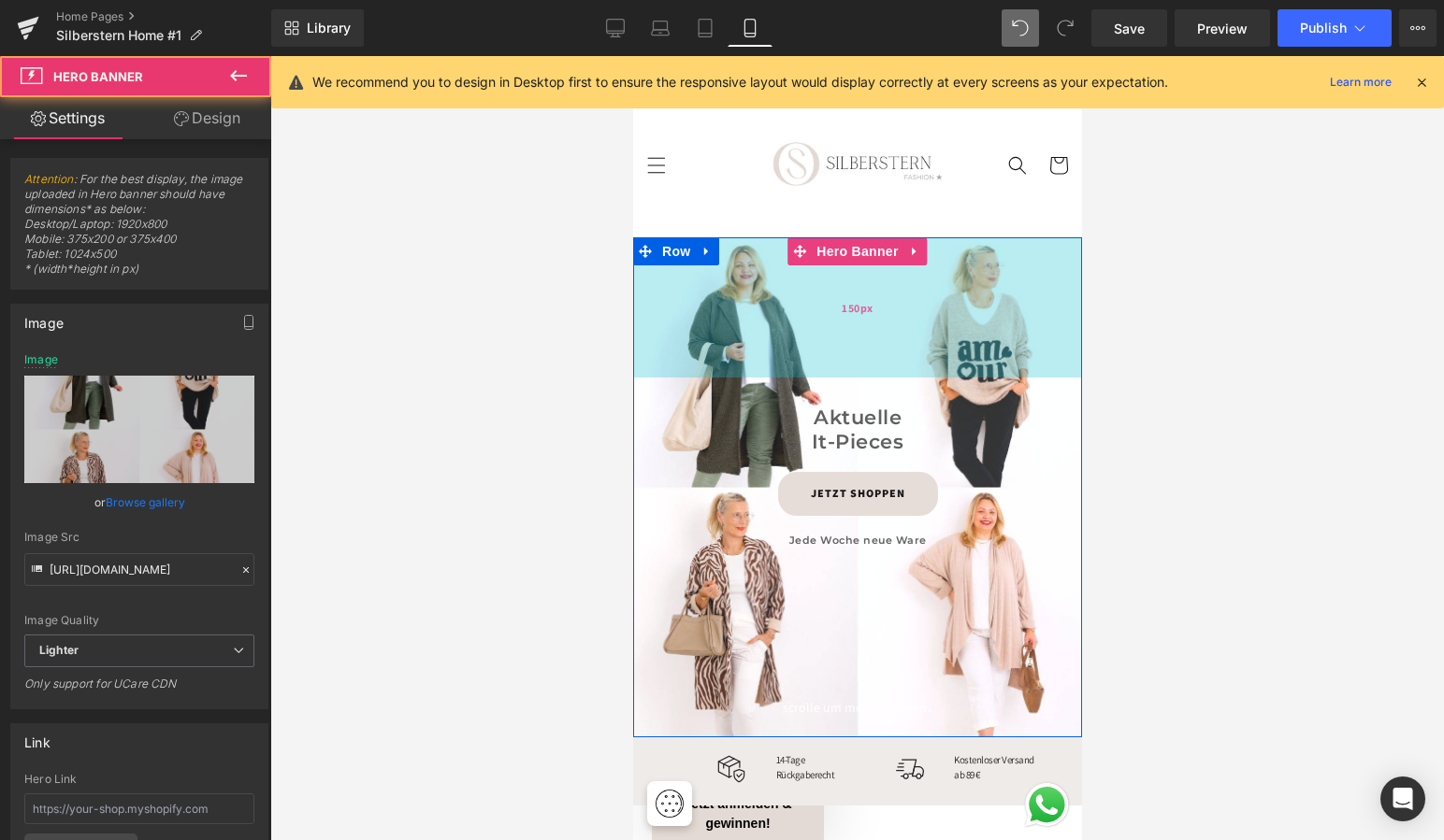
click at [853, 356] on div "150px" at bounding box center [856, 308] width 449 height 140
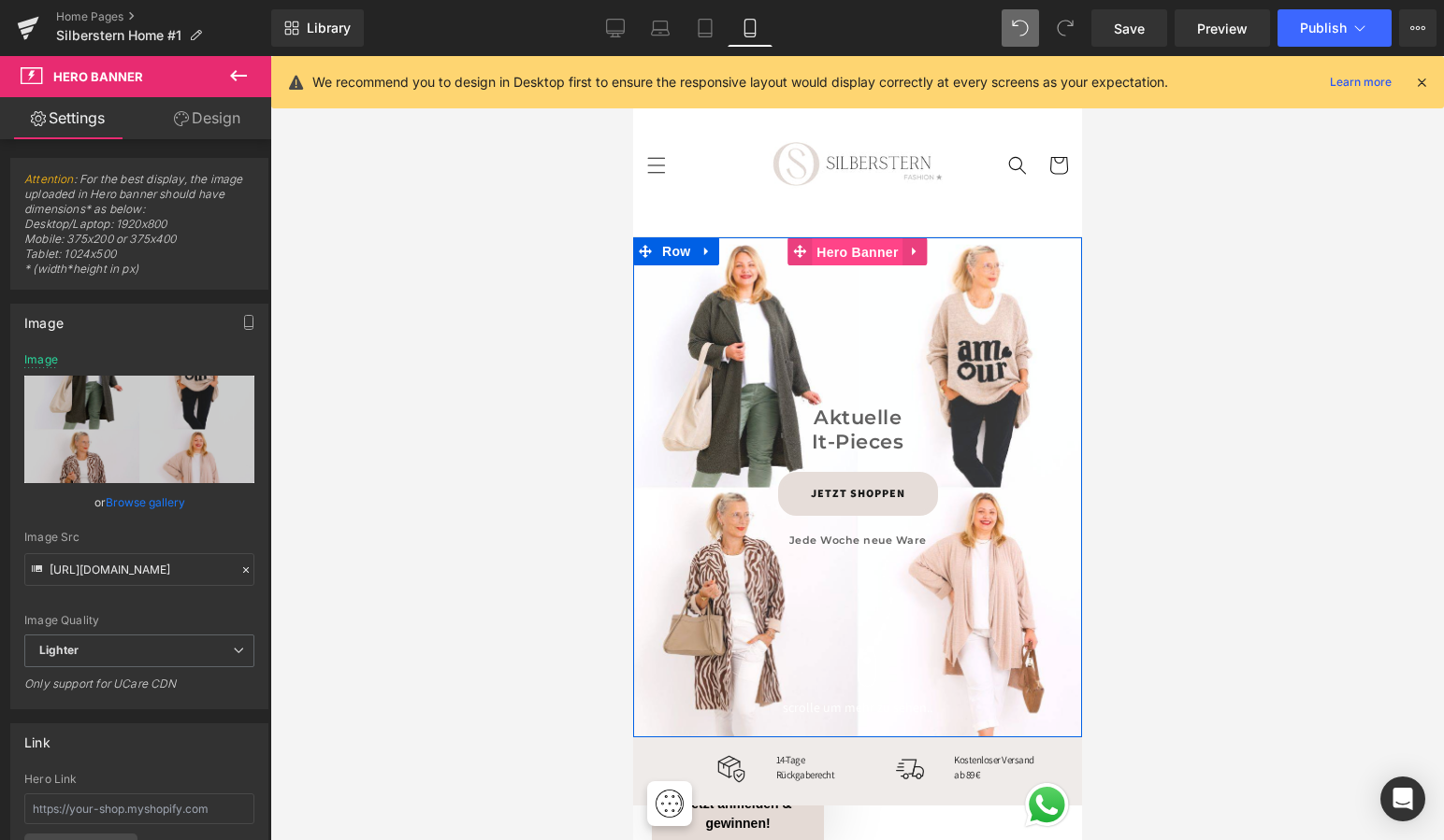
click at [853, 244] on span "Hero Banner" at bounding box center [855, 253] width 91 height 28
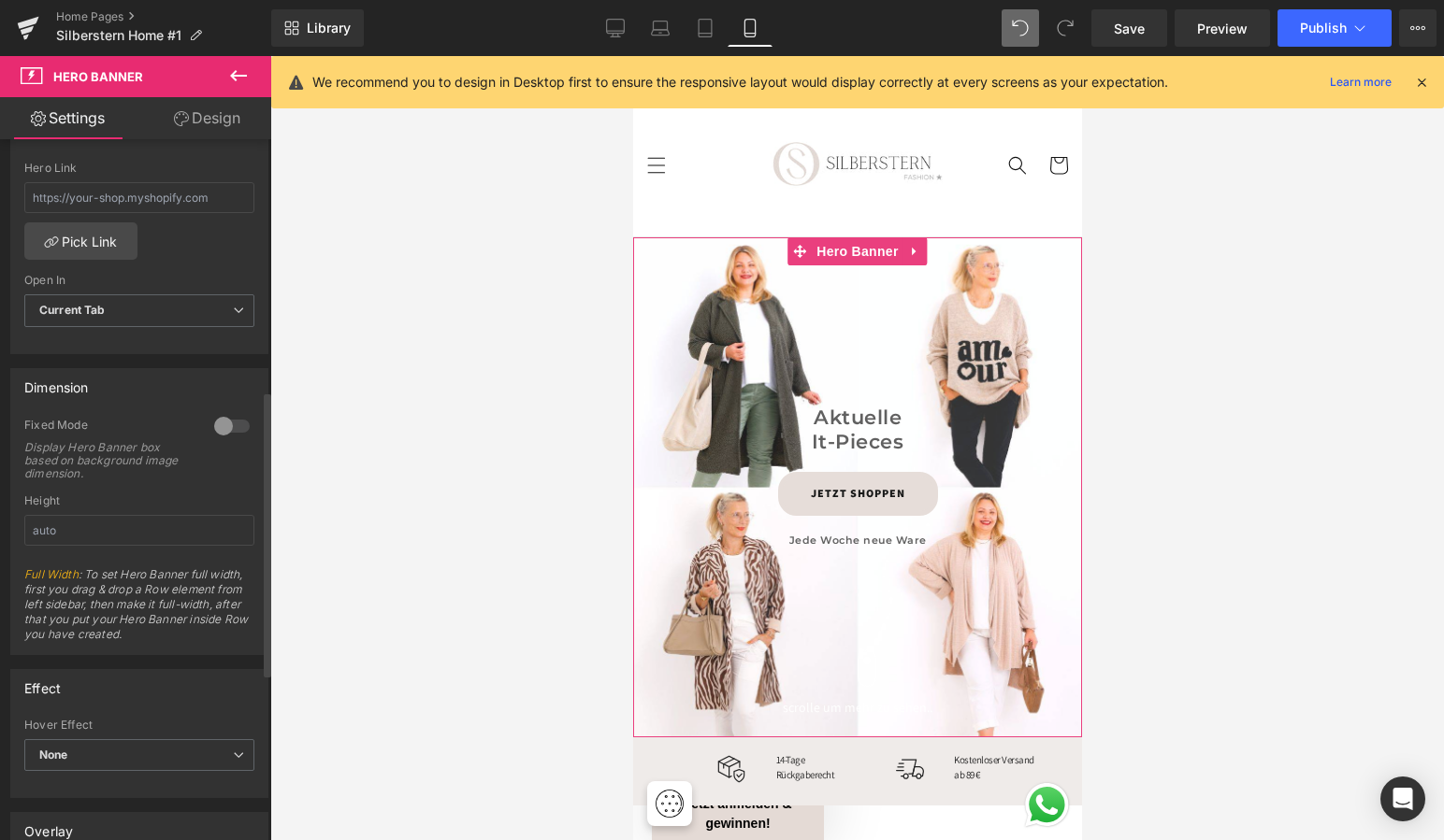
scroll to position [620, 0]
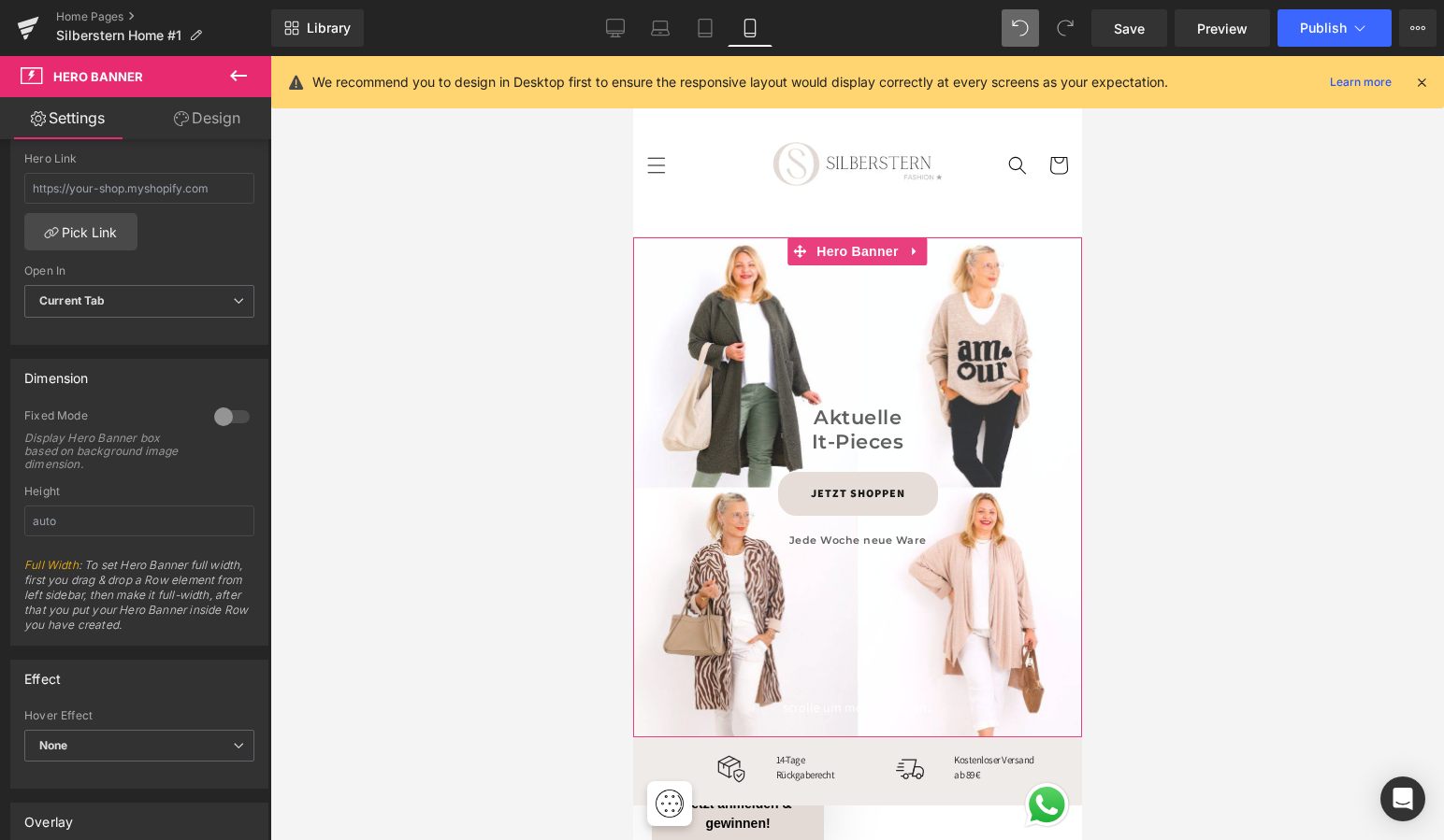
click at [221, 121] on link "Design" at bounding box center [207, 118] width 136 height 42
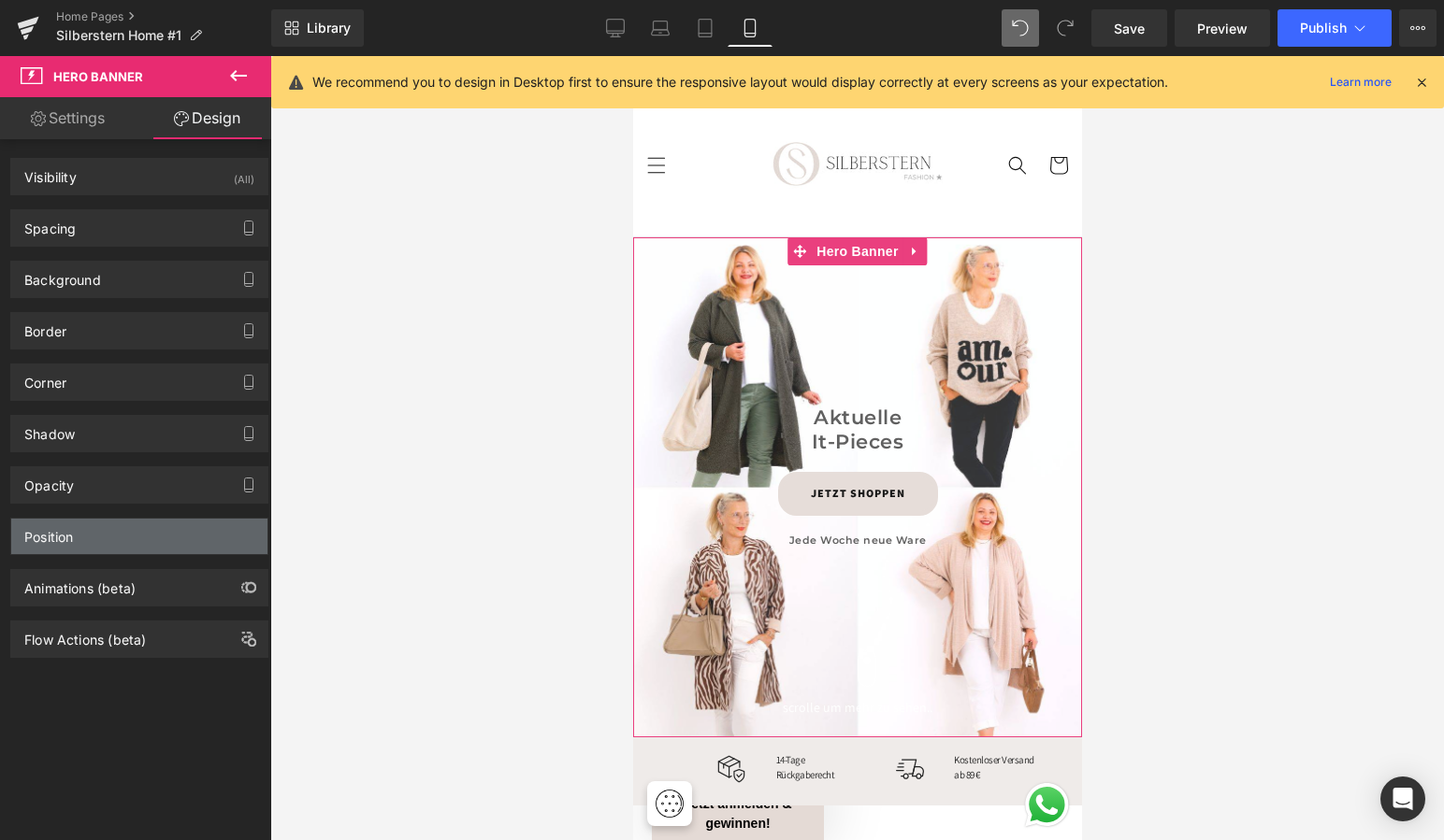
click at [97, 536] on div "Position" at bounding box center [139, 536] width 256 height 36
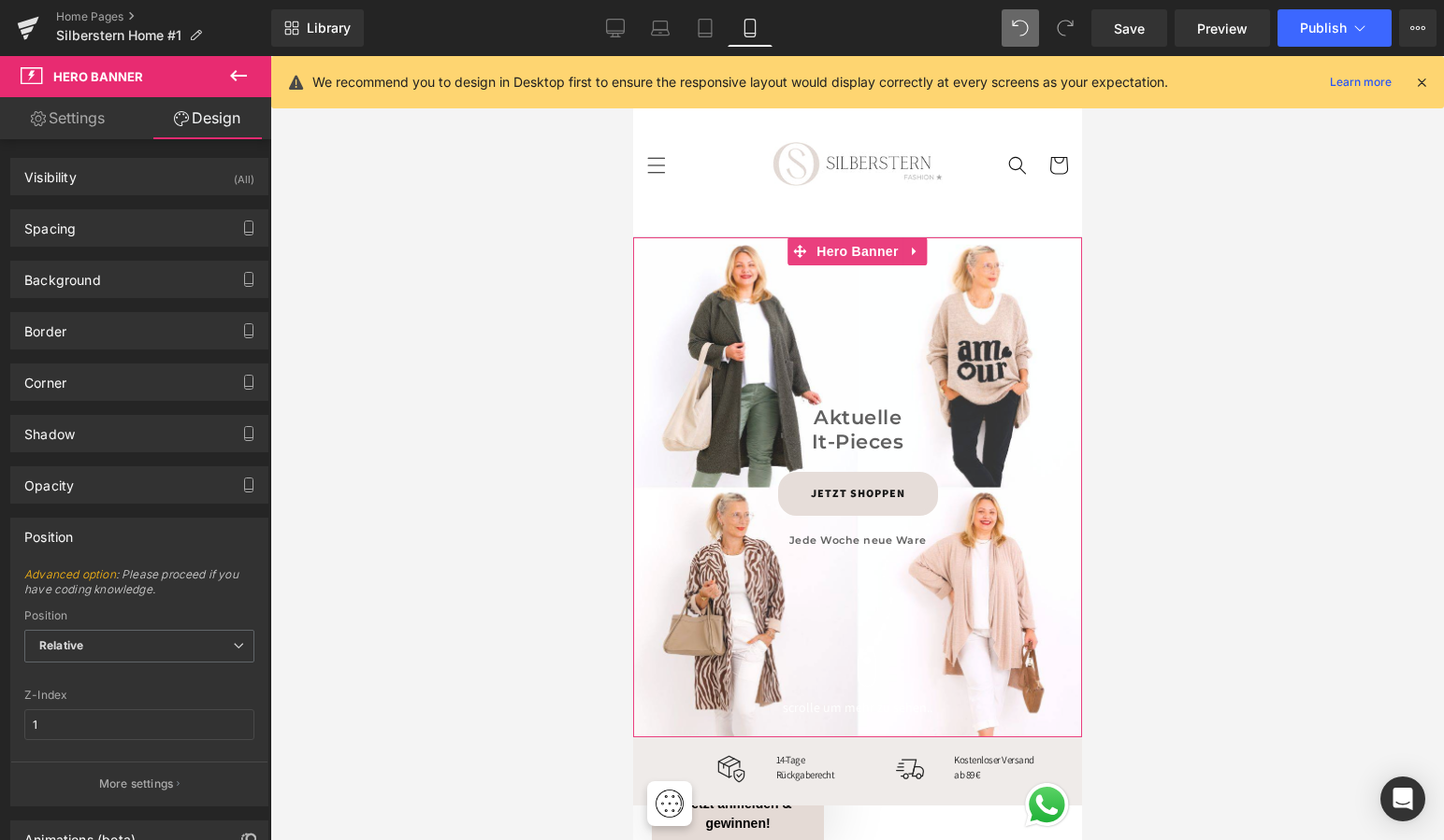
click at [97, 536] on div "Position" at bounding box center [139, 536] width 256 height 36
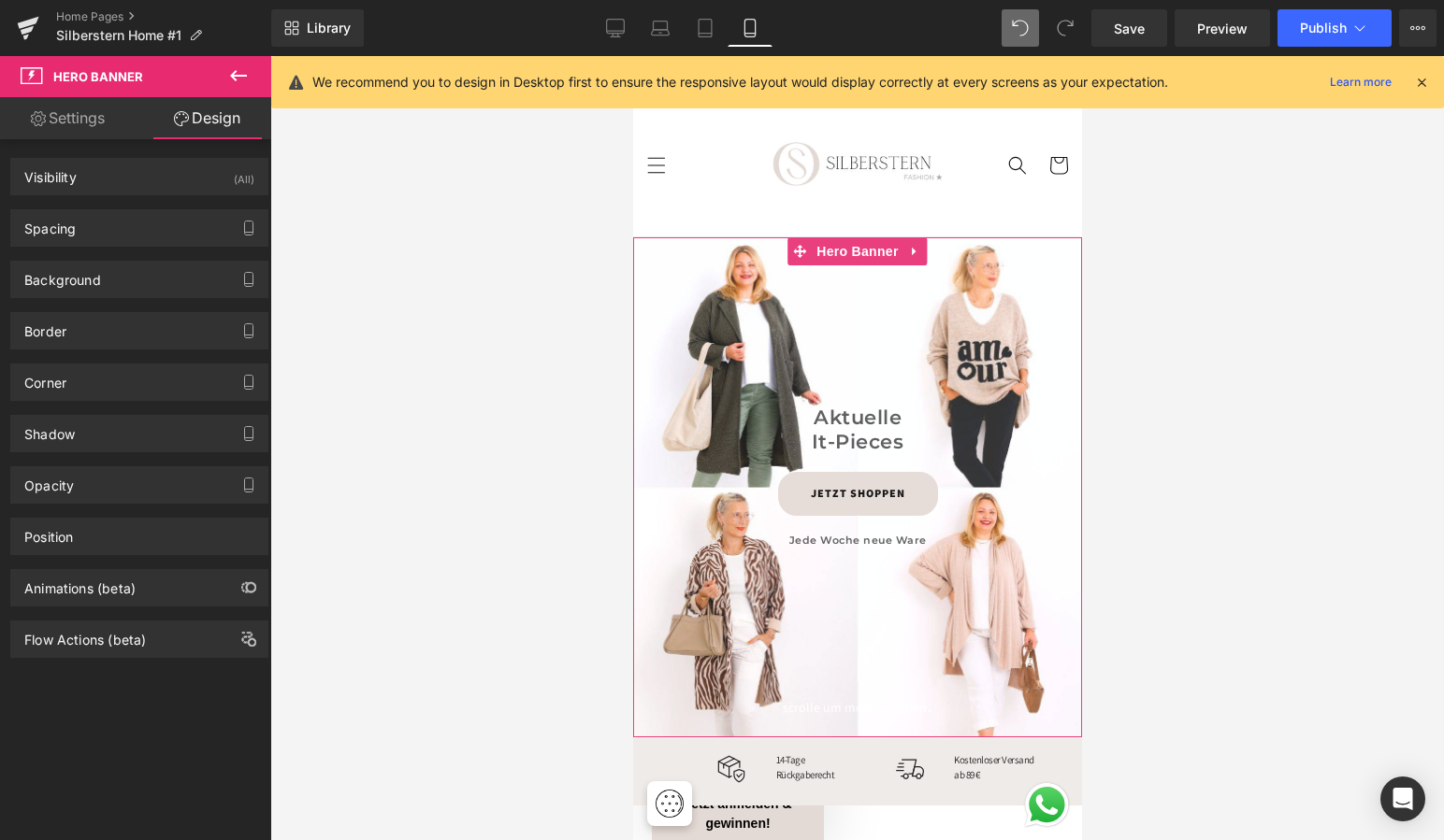
click at [79, 119] on link "Settings" at bounding box center [68, 118] width 136 height 42
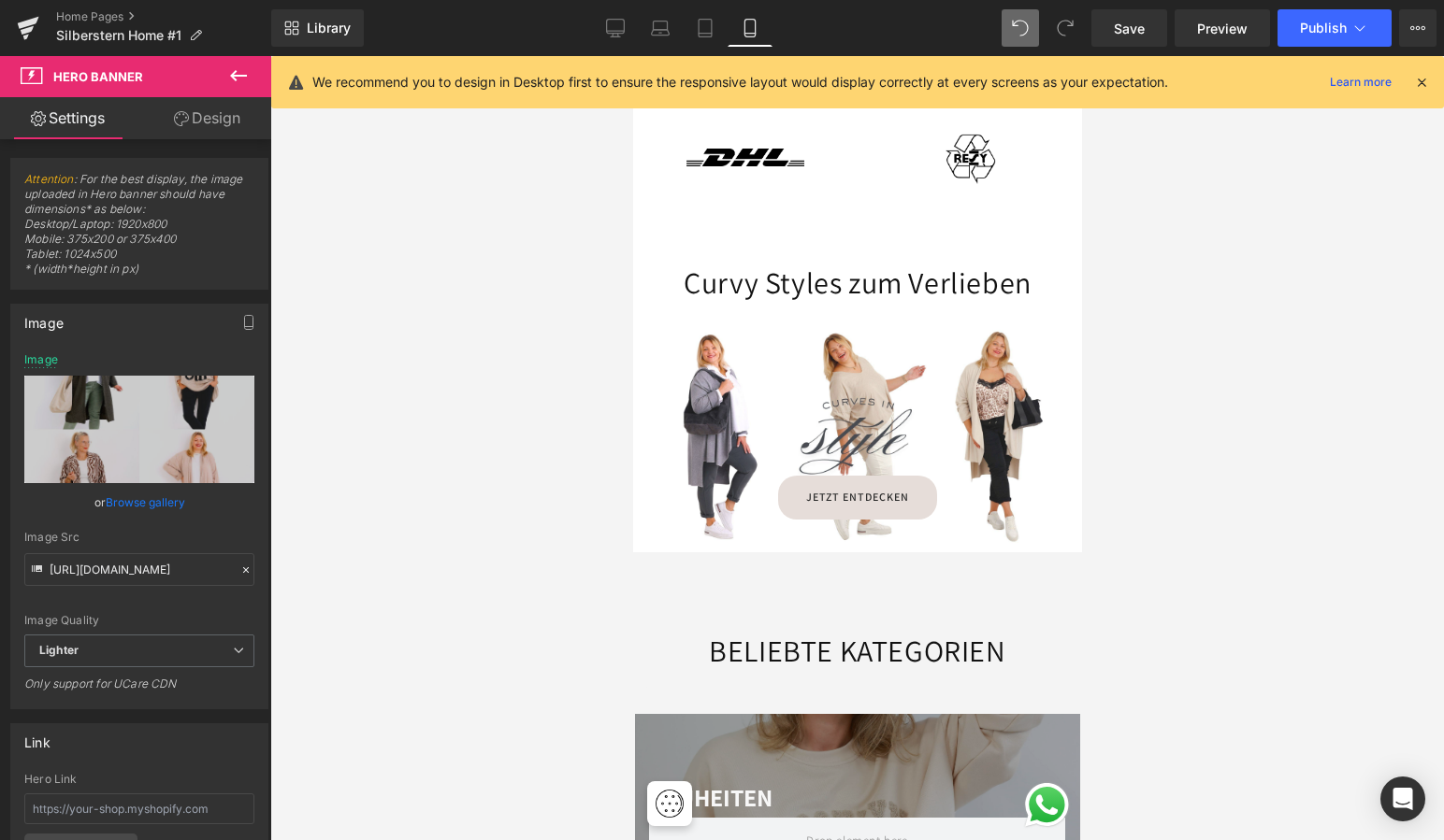
scroll to position [1692, 0]
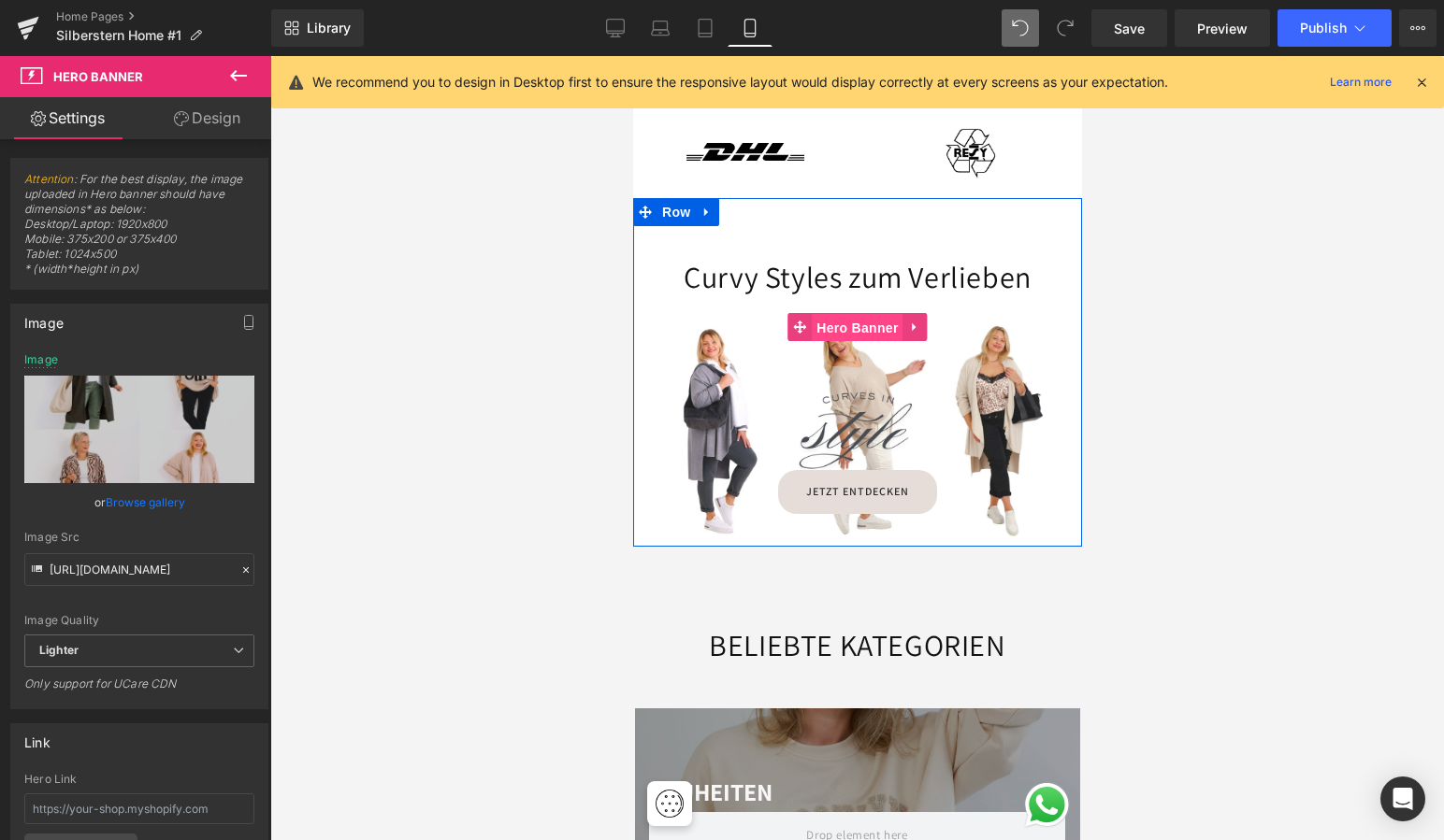
click at [847, 314] on span "Hero Banner" at bounding box center [855, 328] width 91 height 28
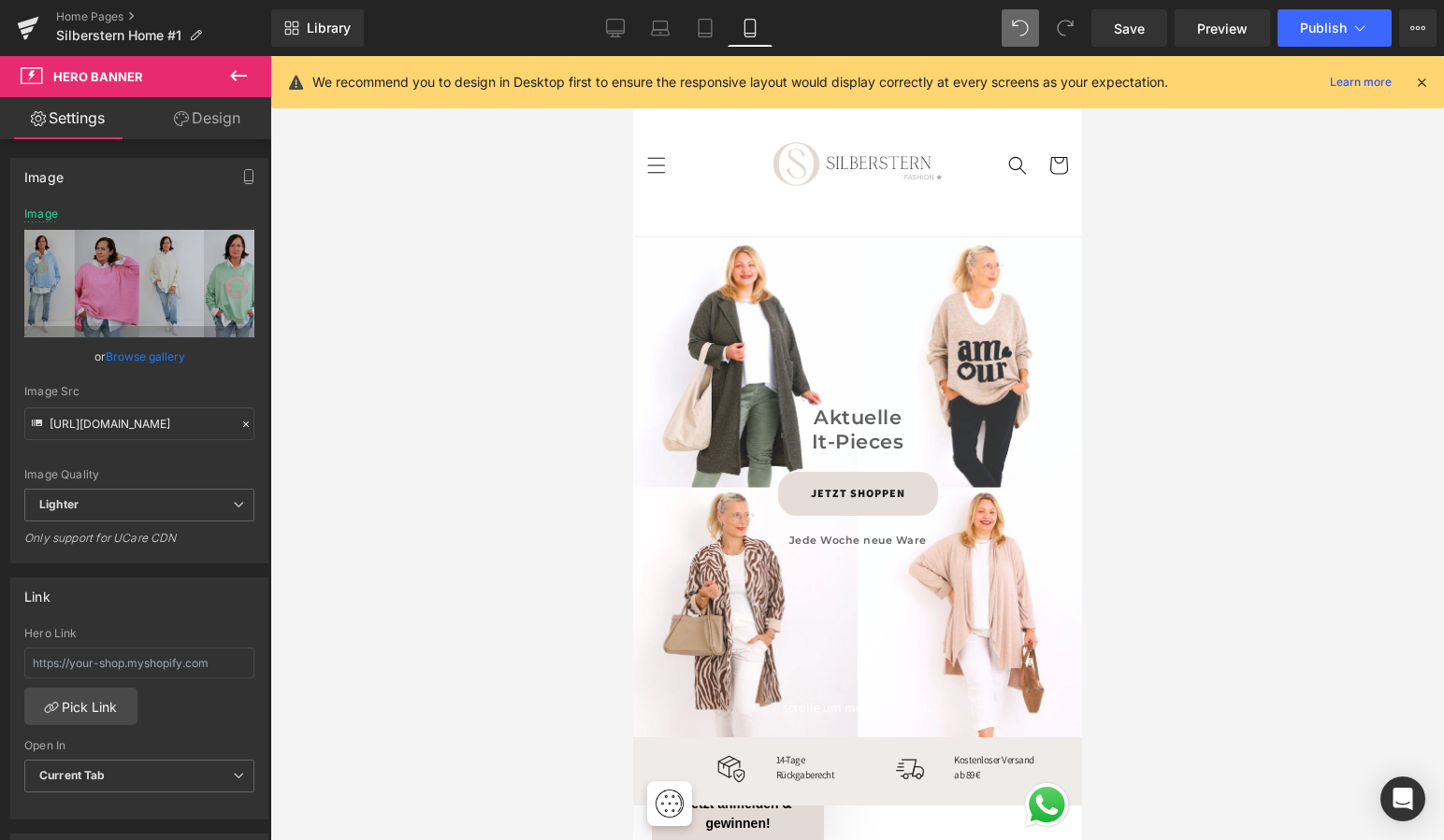
scroll to position [0, 0]
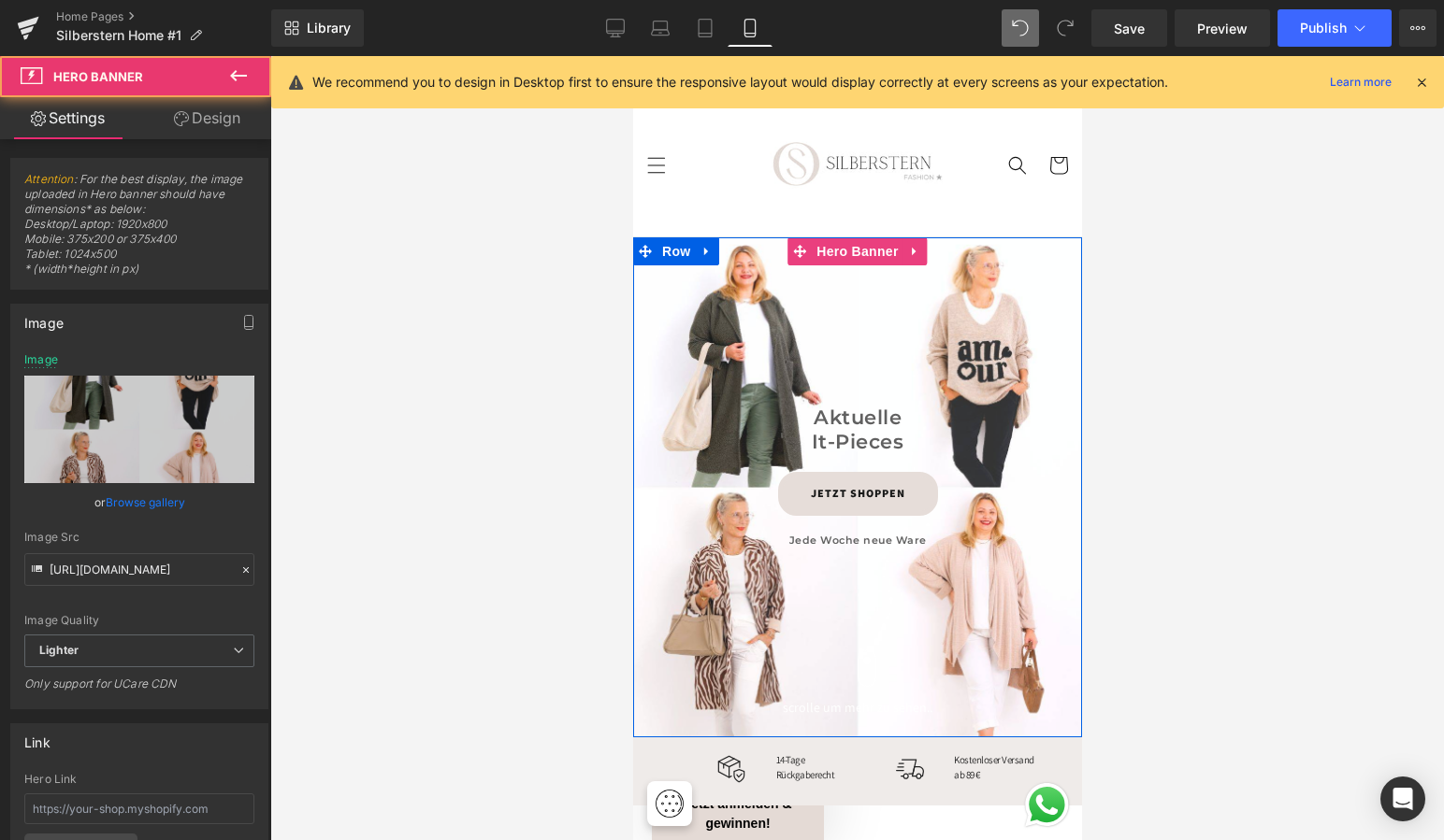
click at [856, 312] on div "Aktuelle It-Pieces Heading JETZT SHOPPEN Button Jede Woche neue Ware Heading Ro…" at bounding box center [856, 487] width 449 height 499
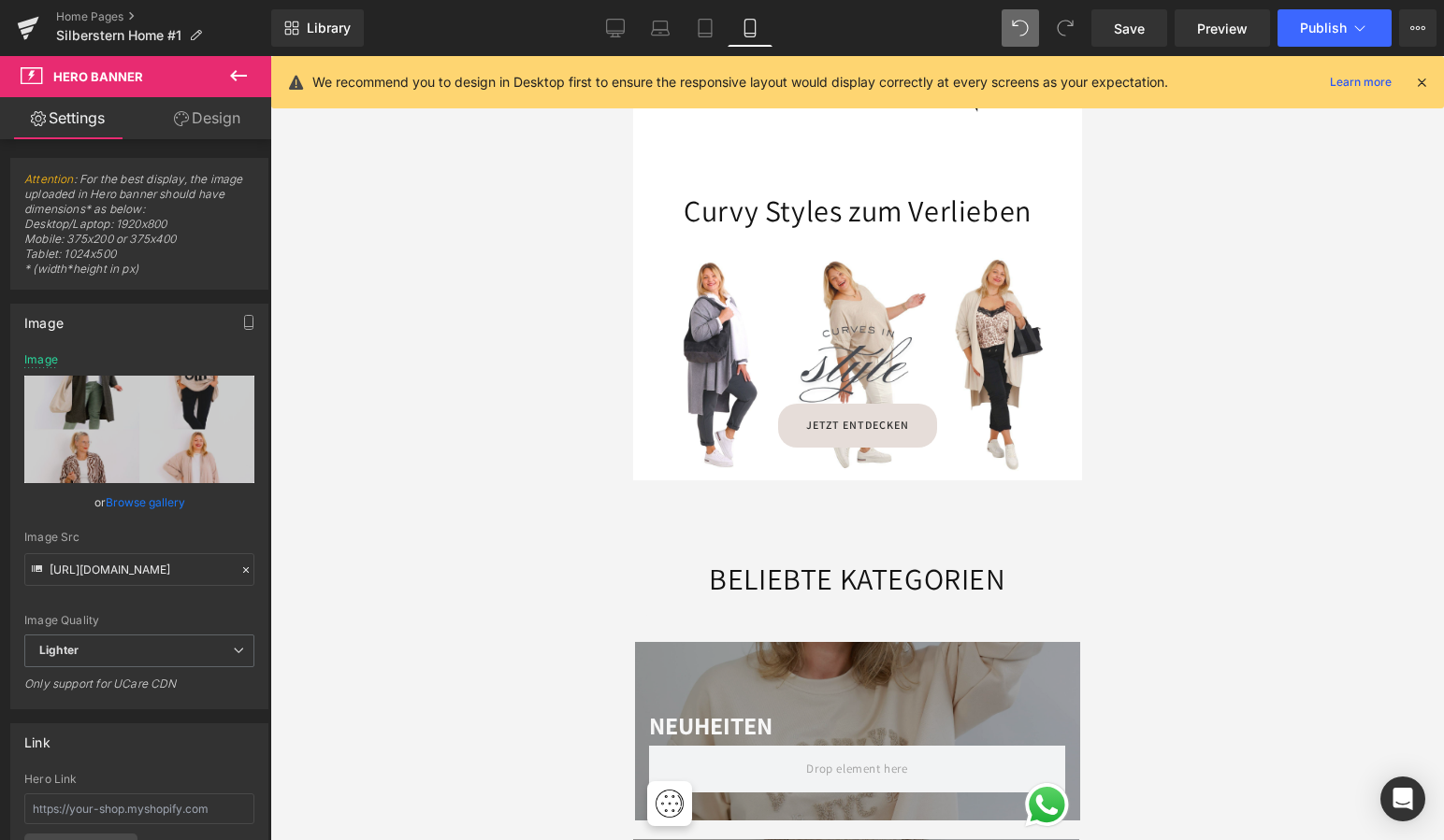
scroll to position [1763, 0]
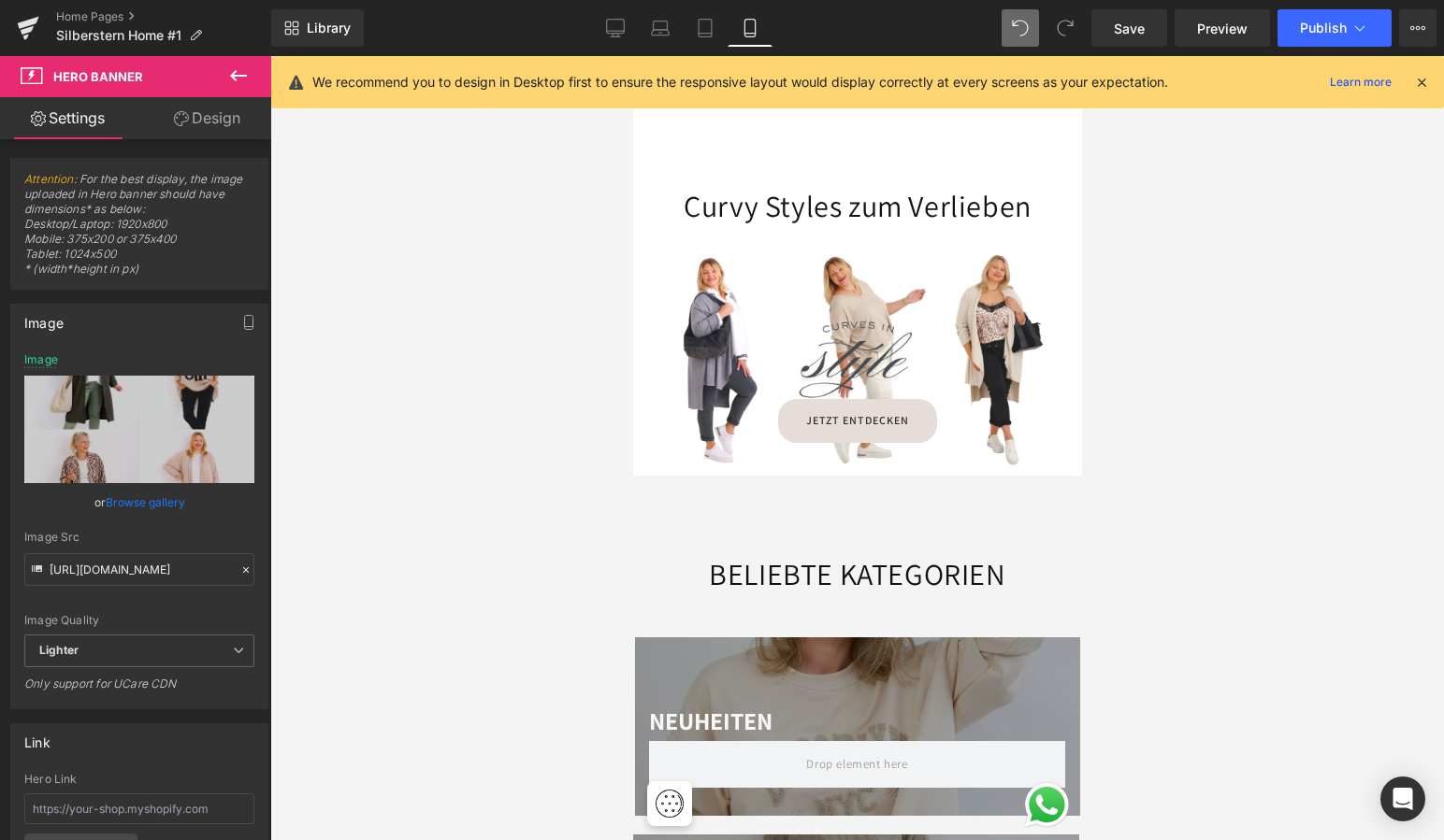
click at [762, 305] on div at bounding box center [856, 359] width 449 height 234
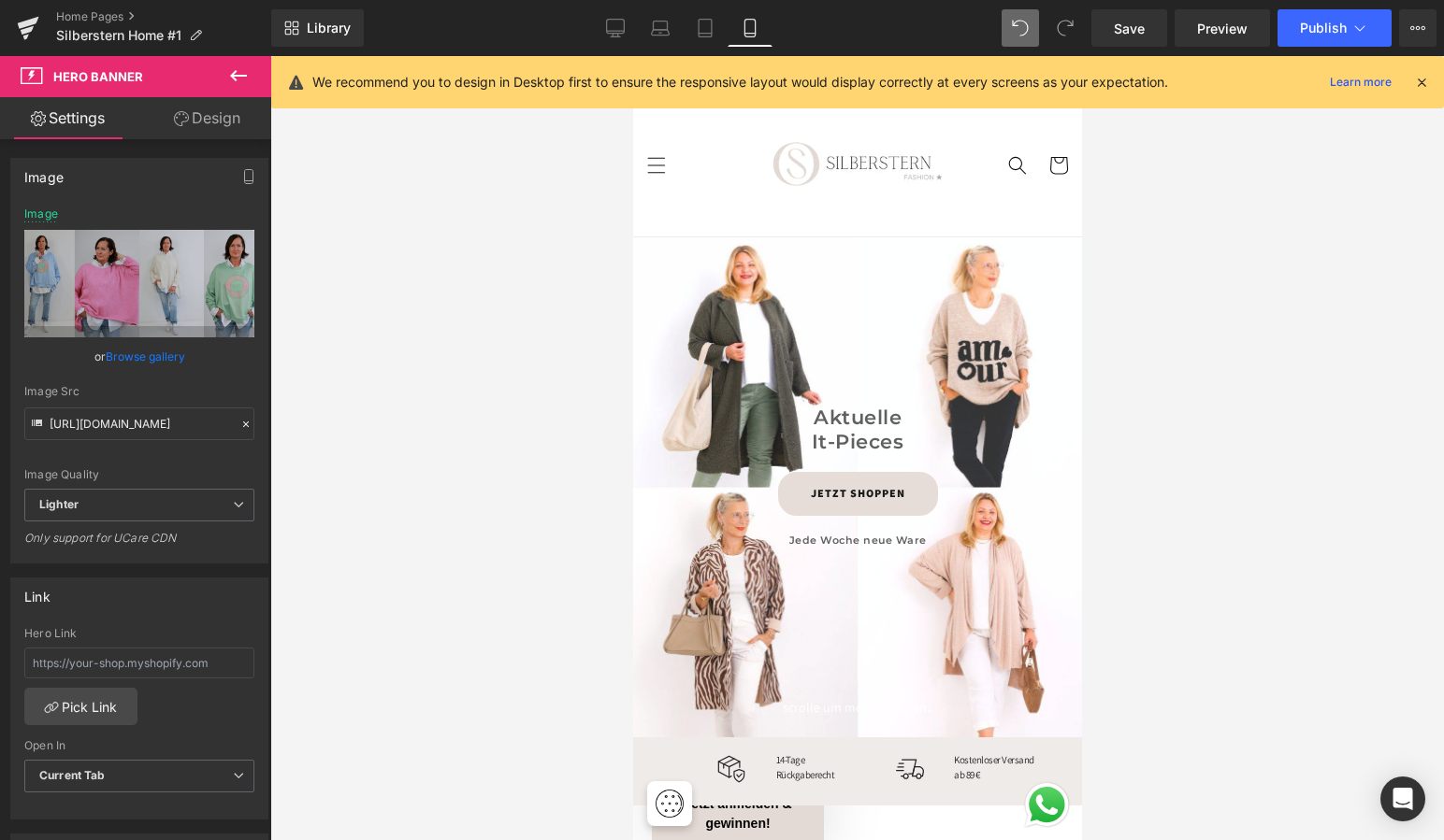
scroll to position [0, 0]
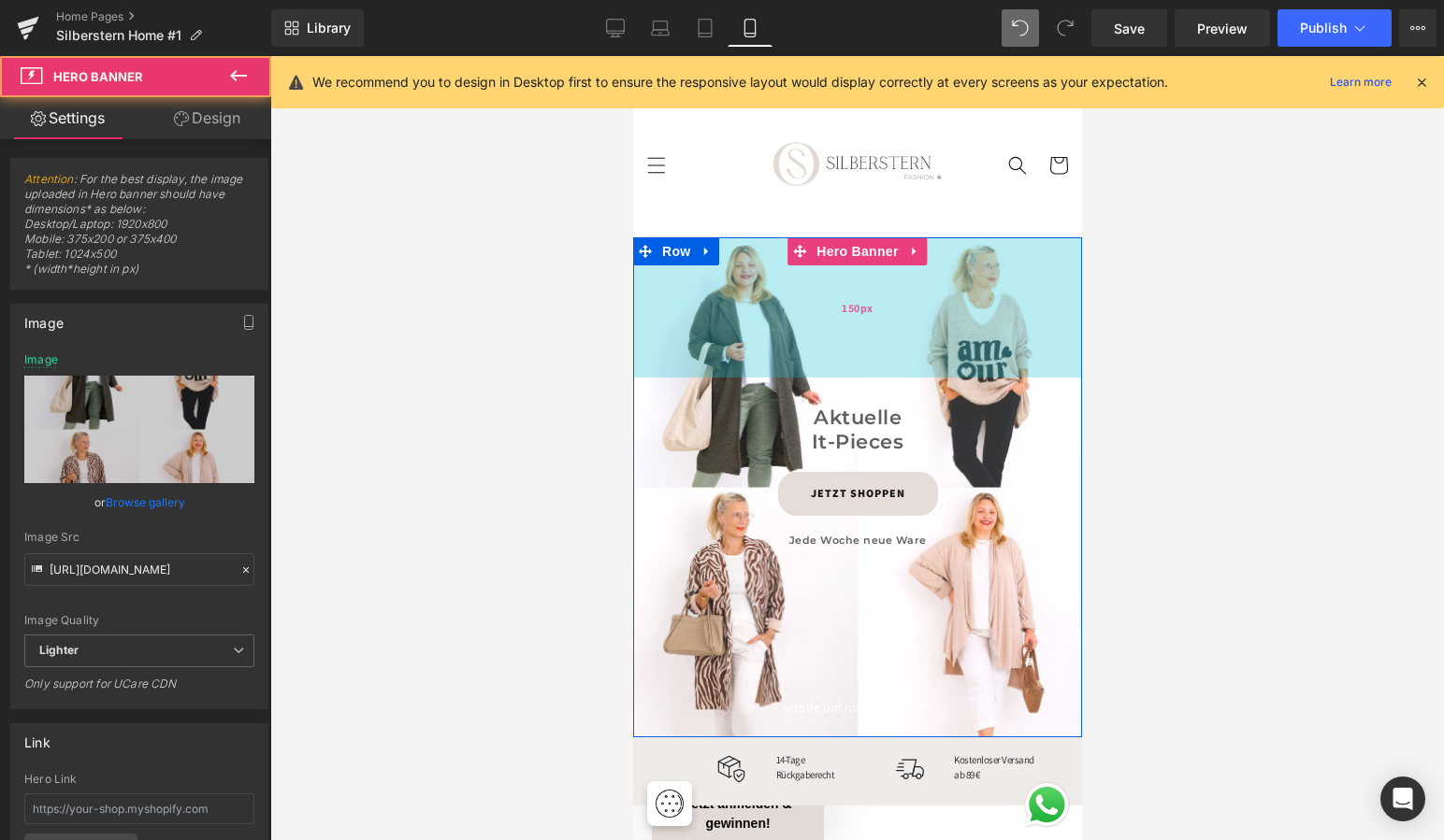
click at [851, 308] on span "150px" at bounding box center [856, 308] width 32 height 21
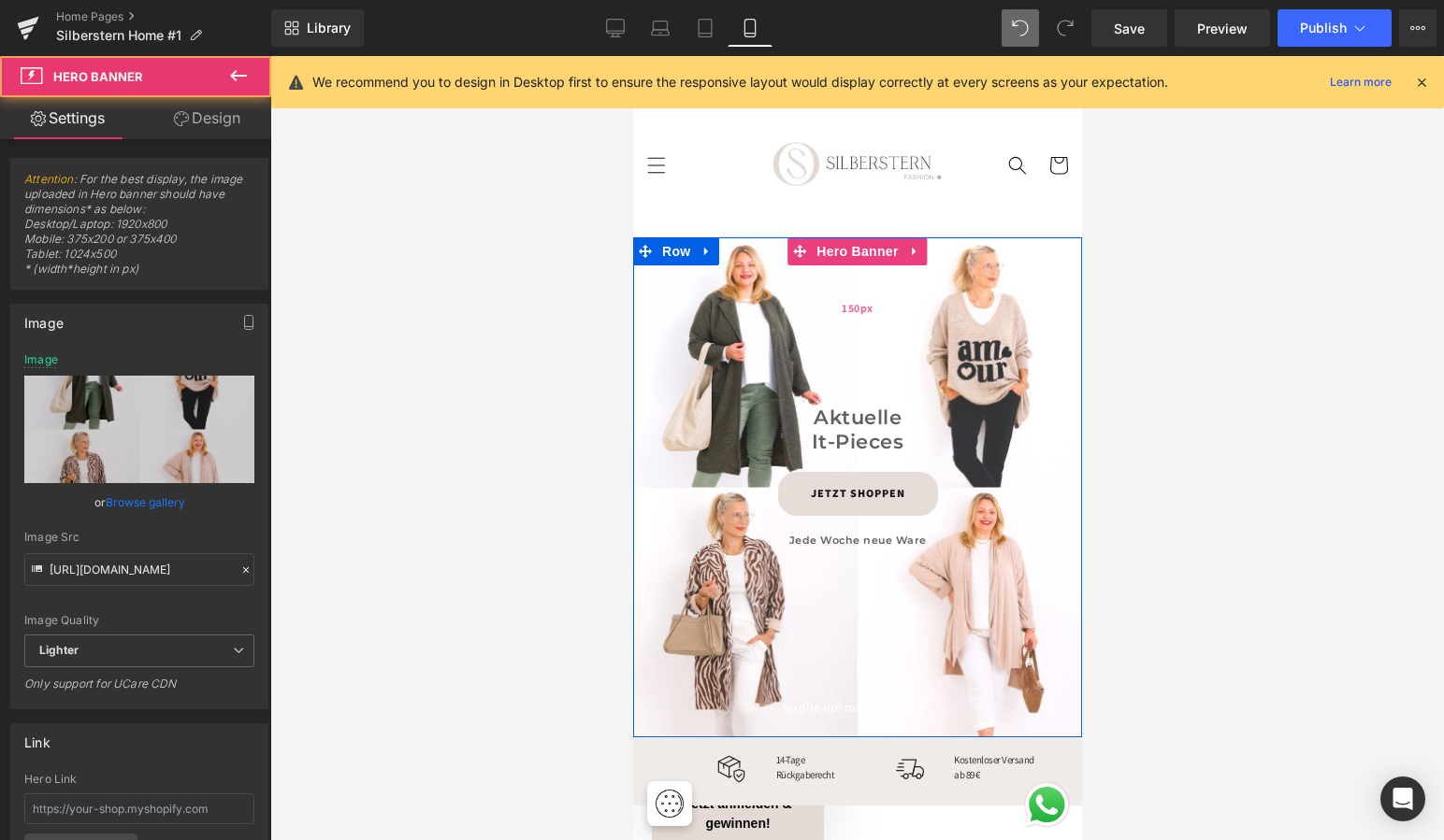
click at [851, 308] on span "150px" at bounding box center [856, 308] width 32 height 21
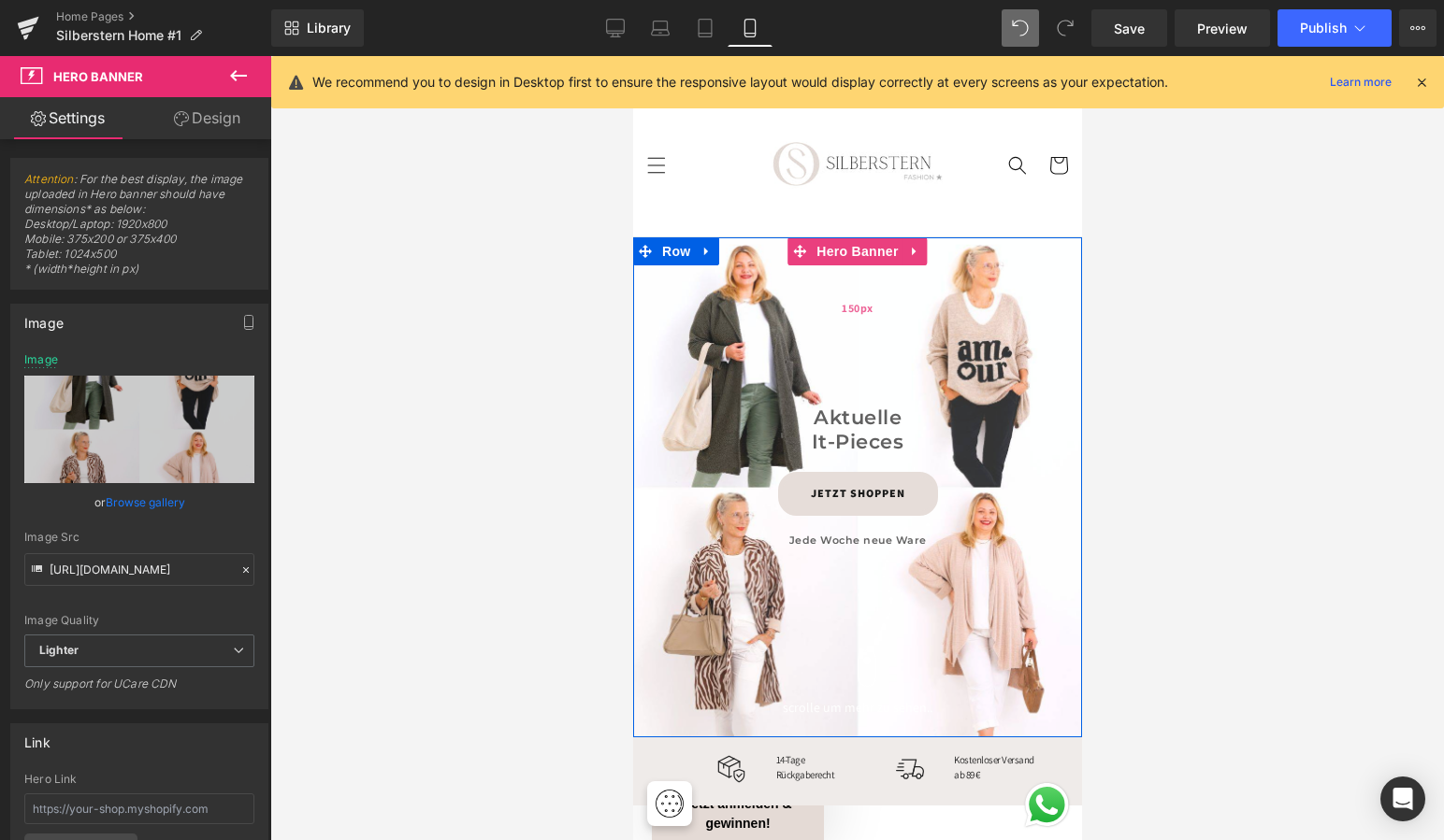
click at [851, 308] on span "150px" at bounding box center [856, 308] width 32 height 21
click at [848, 247] on span "Hero Banner" at bounding box center [855, 252] width 91 height 28
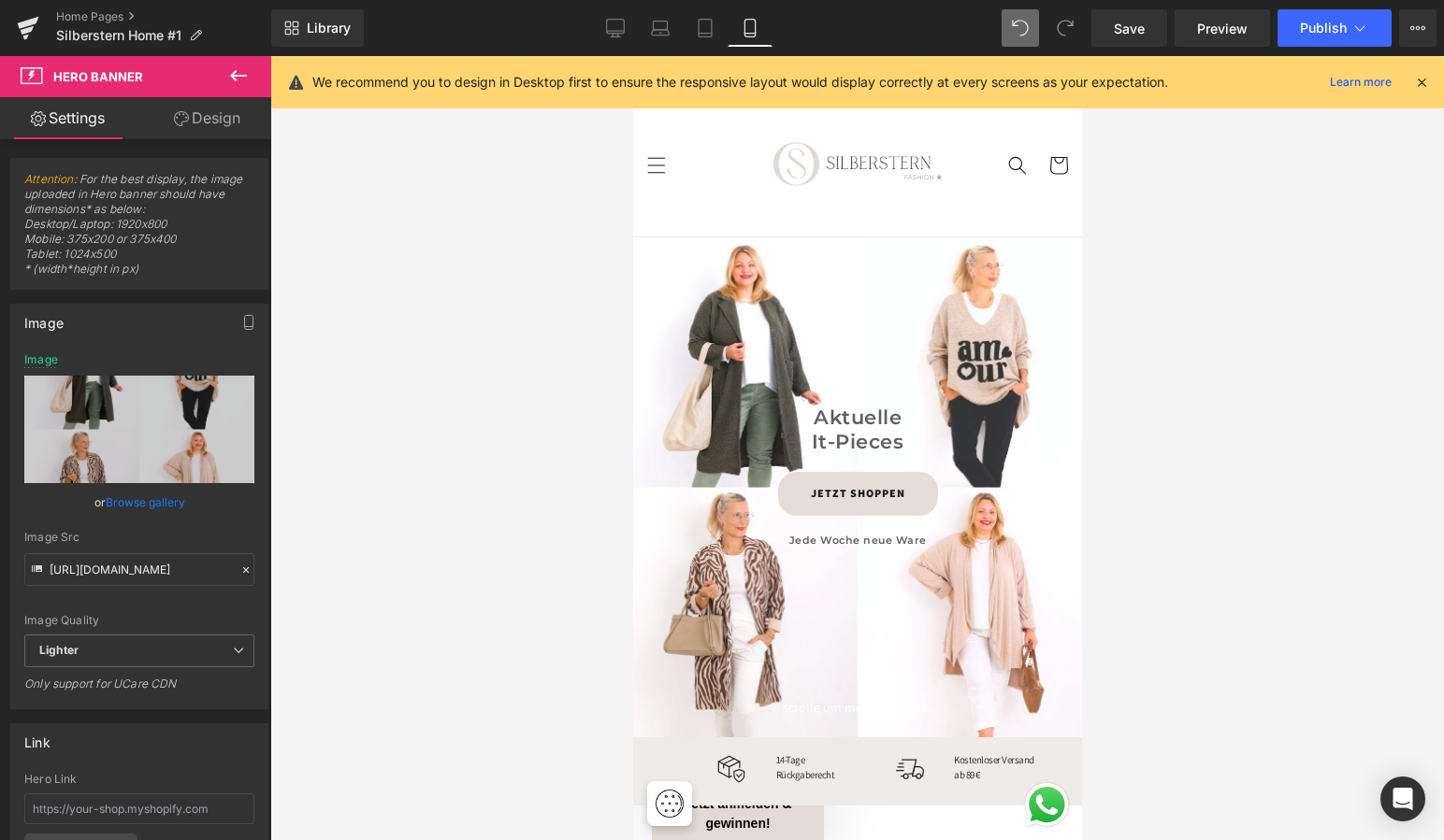
click at [211, 72] on button at bounding box center [238, 76] width 65 height 41
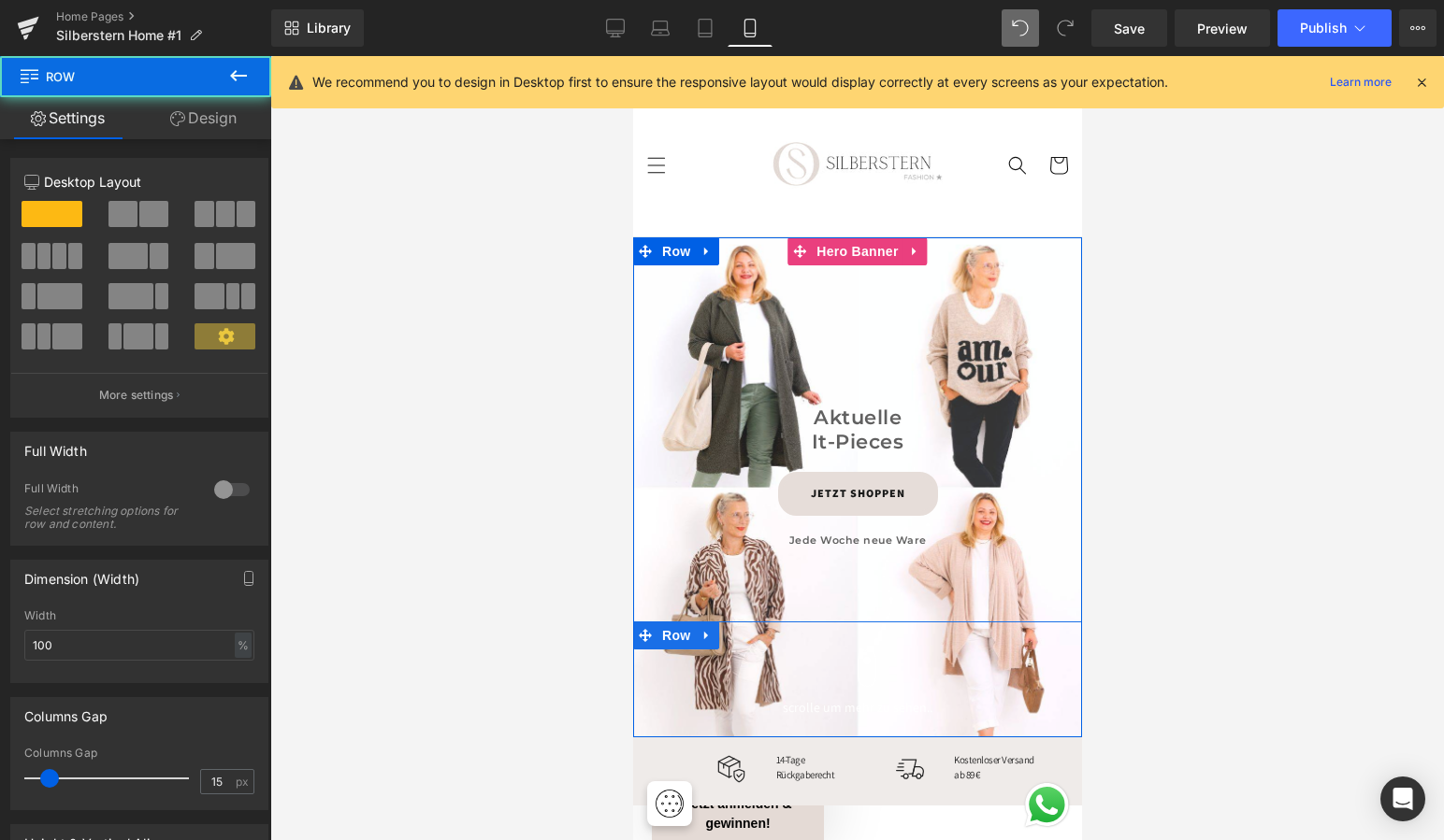
click at [860, 643] on div "Text Block Row scrolle um mehr zu sehen.. Text Block Row Row" at bounding box center [856, 678] width 449 height 115
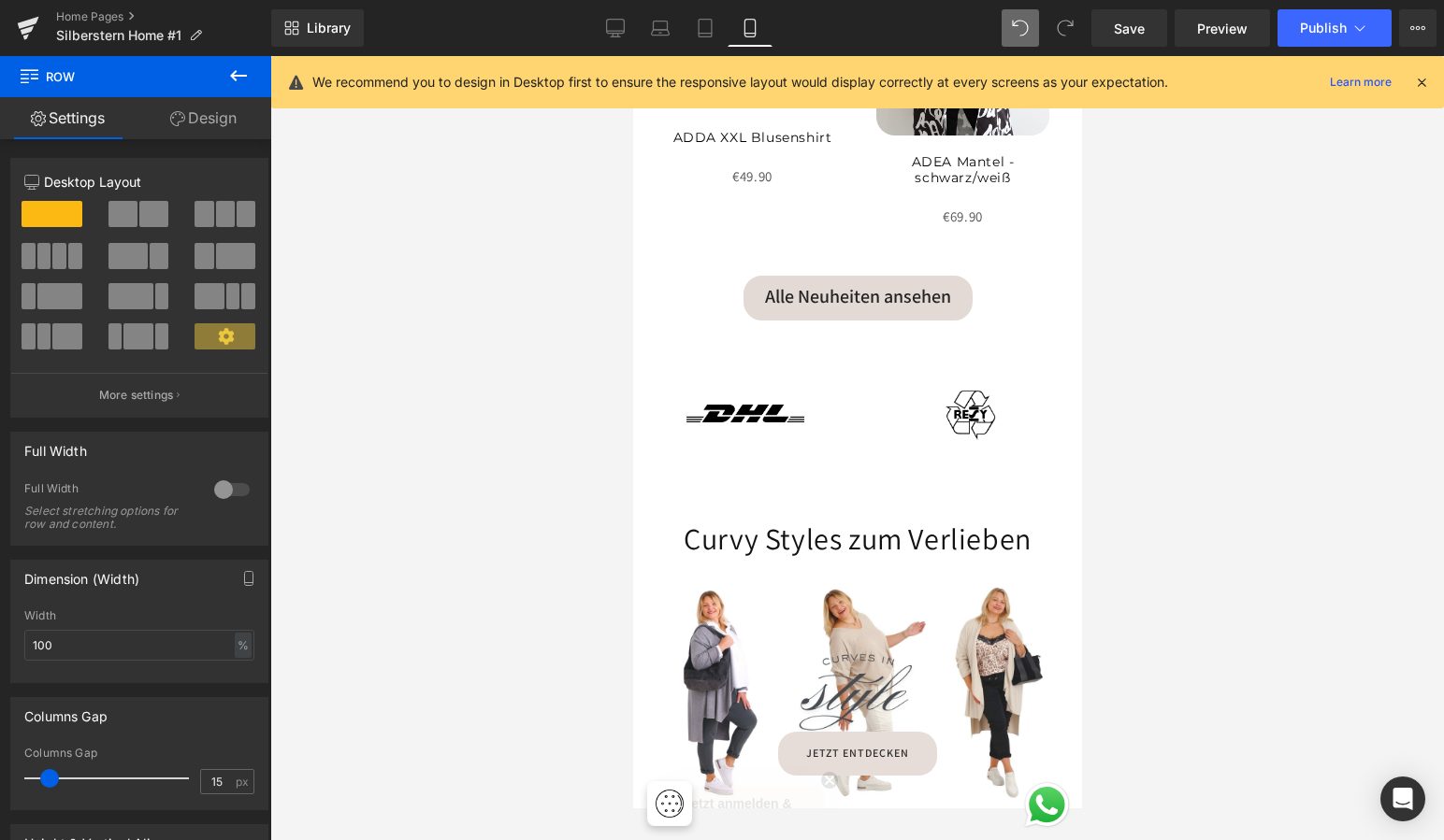
scroll to position [1442, 0]
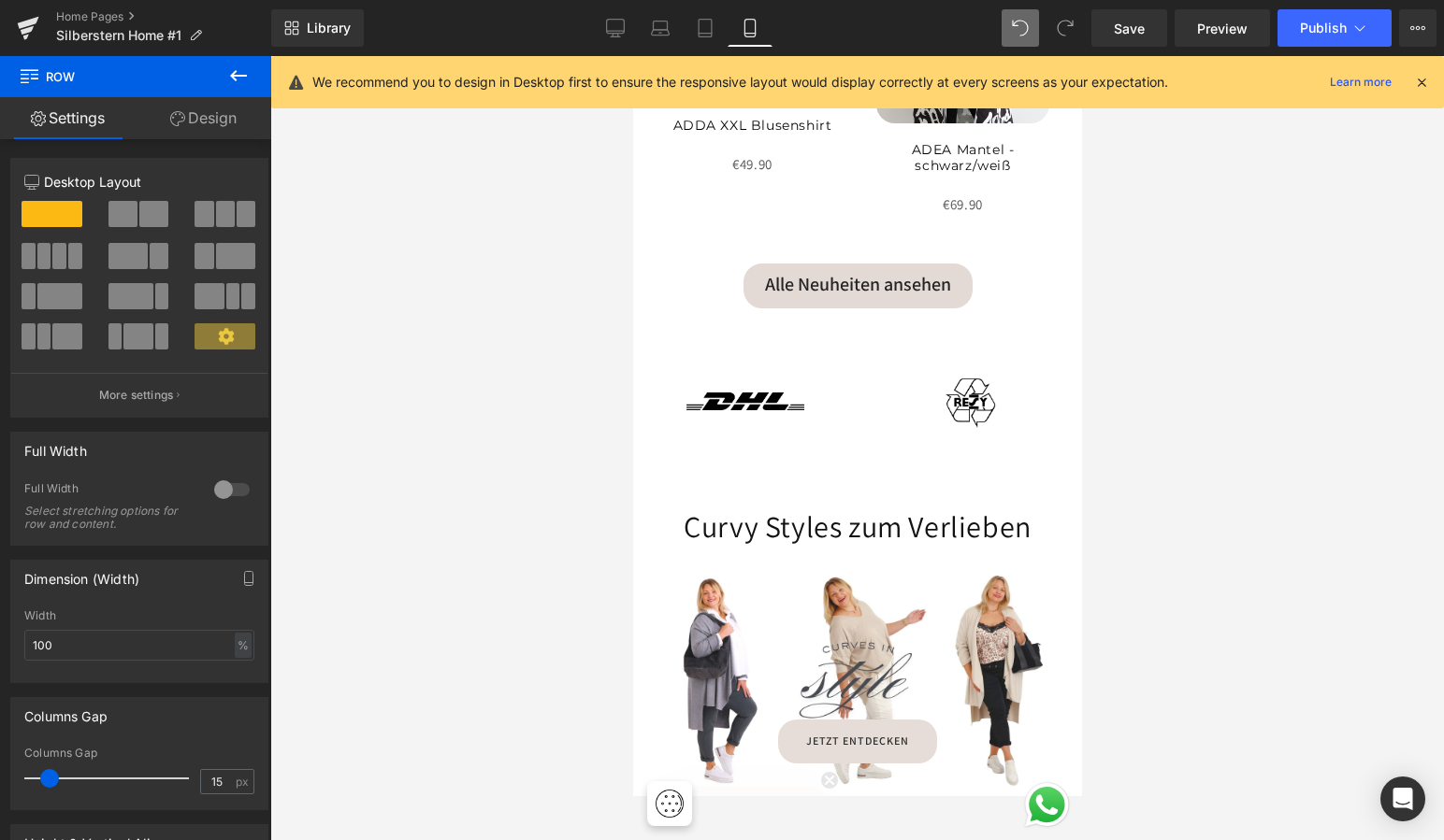
click at [860, 643] on div at bounding box center [856, 679] width 449 height 234
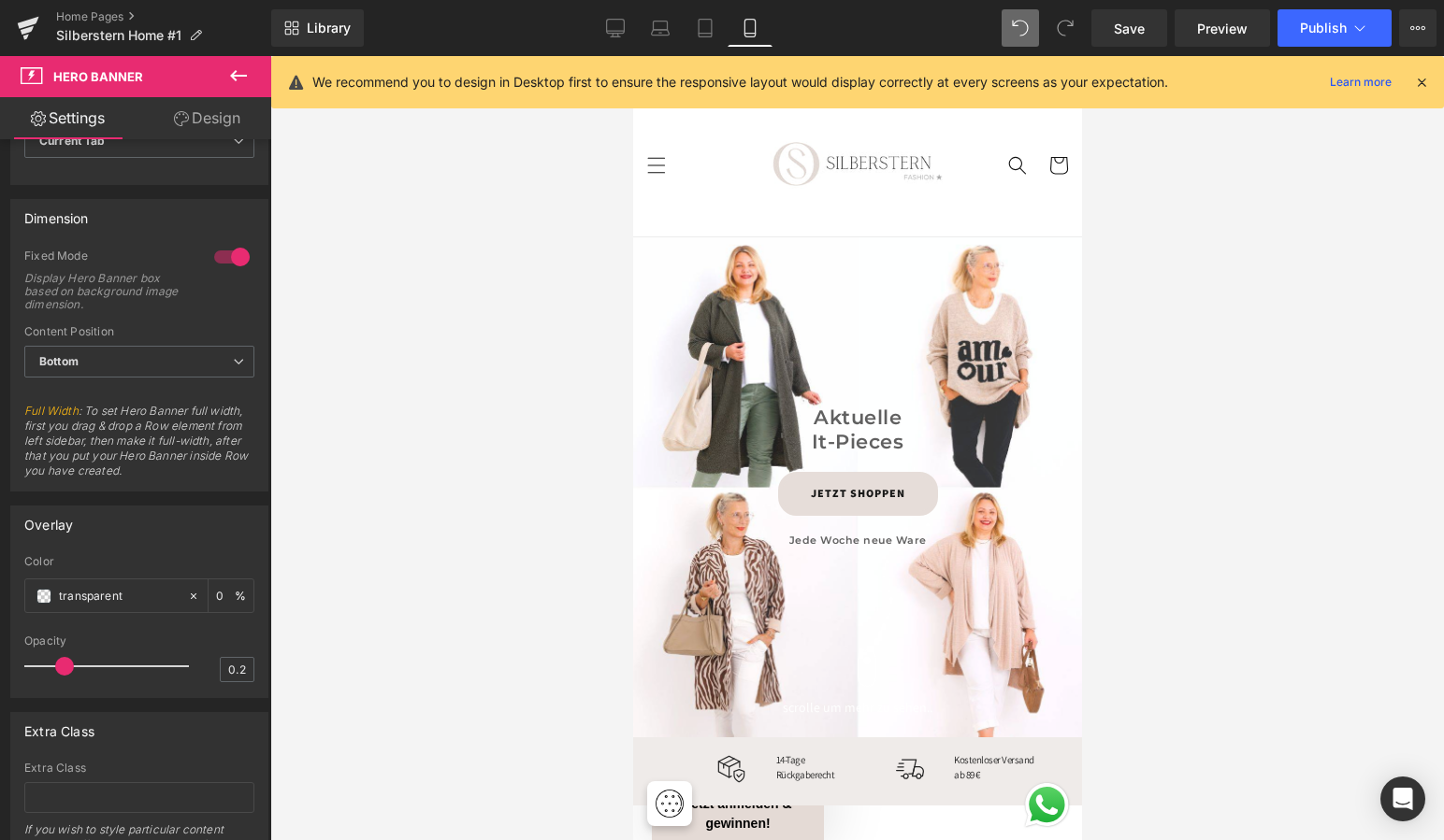
scroll to position [4, 0]
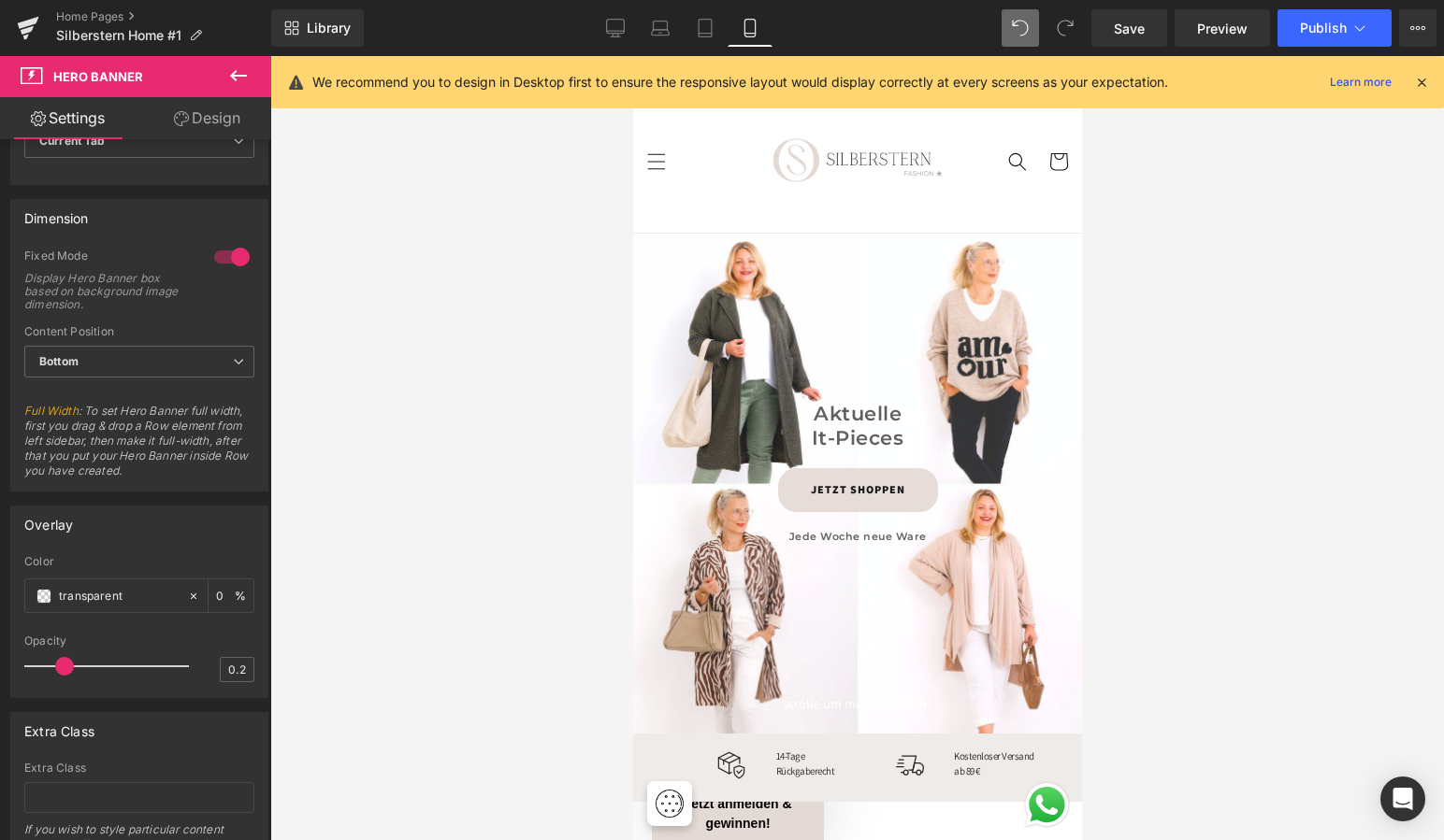
click at [792, 344] on div "Aktuelle It-Pieces Heading JETZT SHOPPEN Button Jede Woche neue Ware Heading Ro…" at bounding box center [856, 483] width 449 height 499
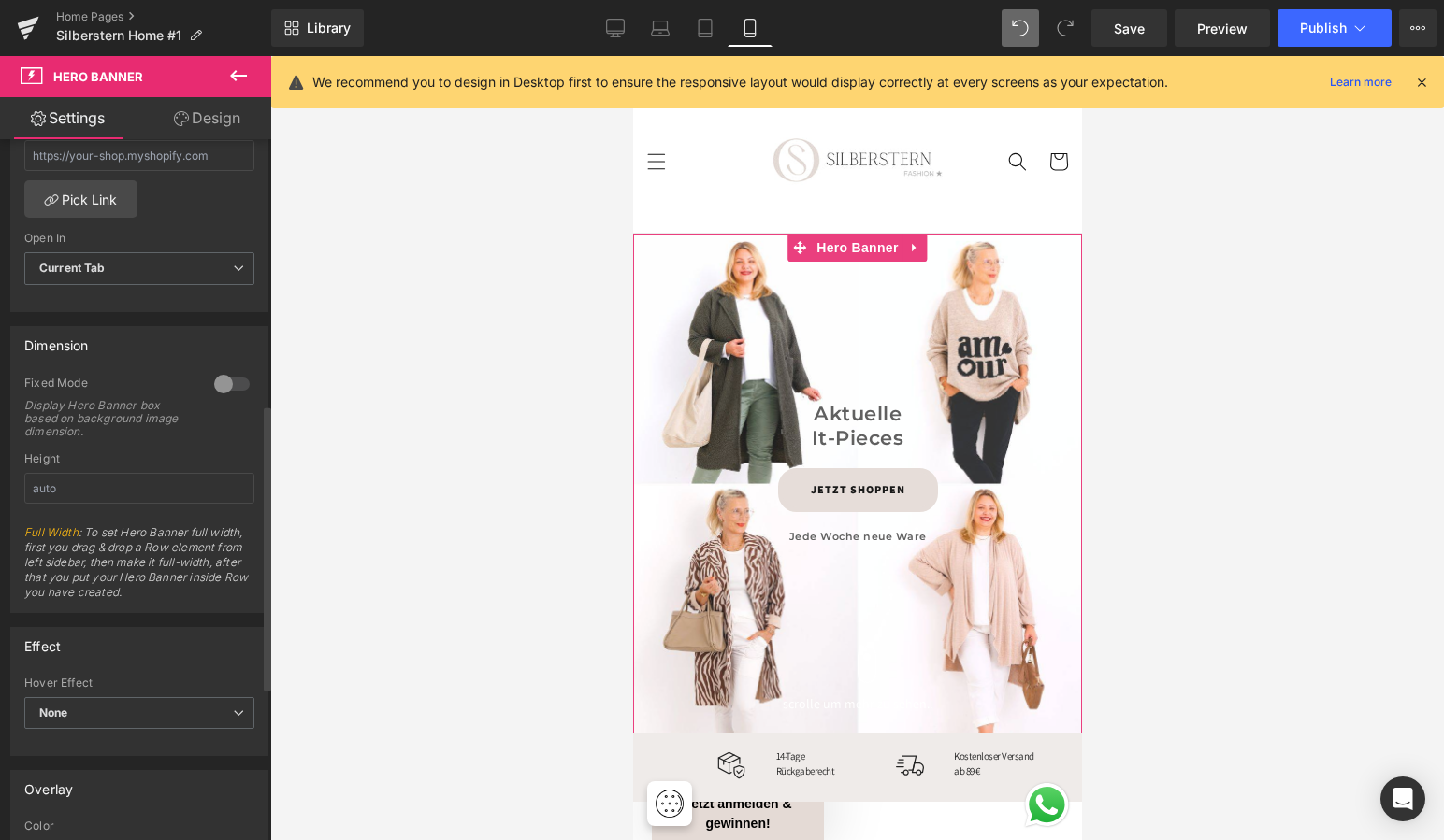
scroll to position [664, 0]
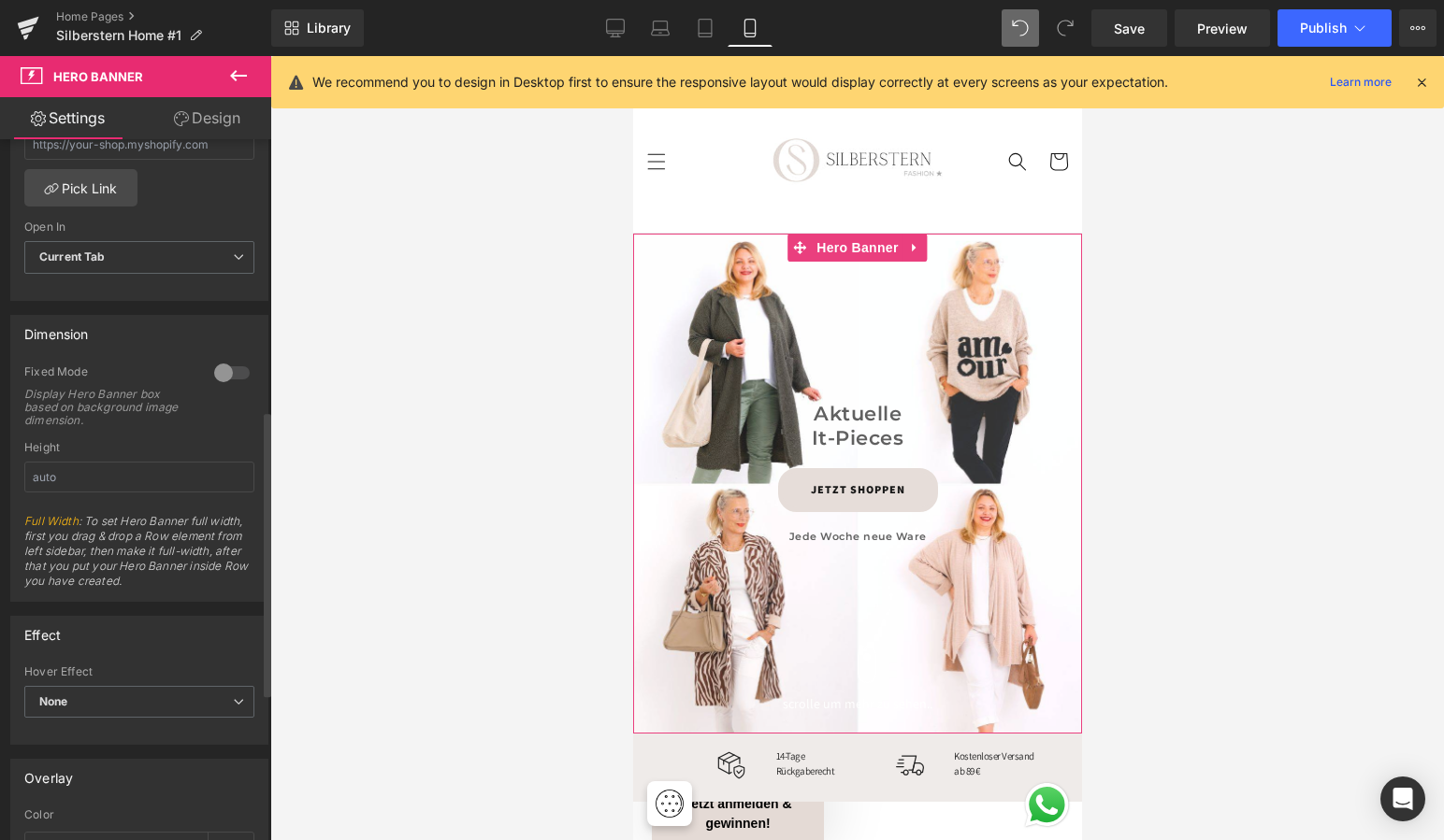
click at [226, 371] on div at bounding box center [232, 373] width 45 height 30
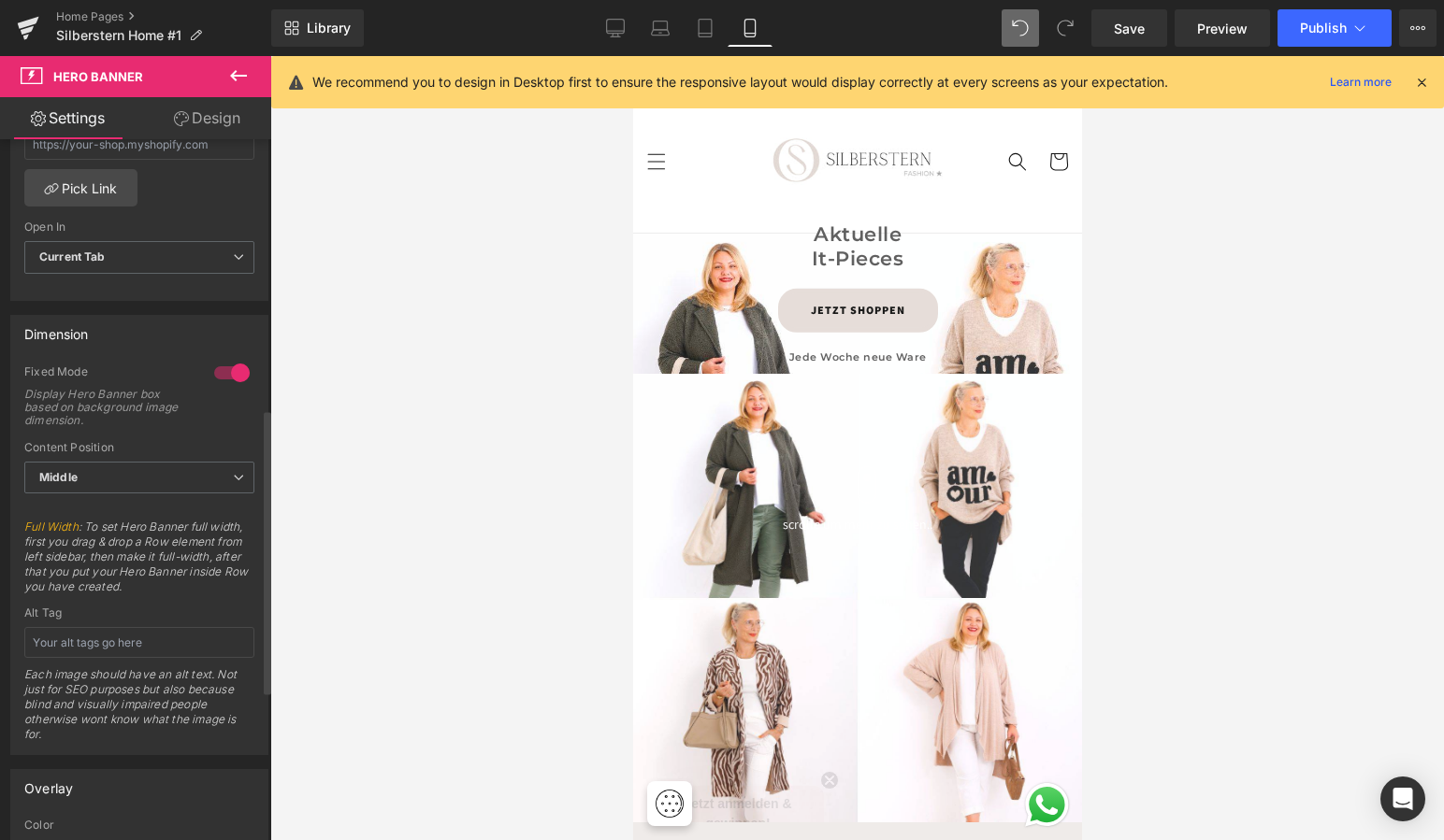
click at [221, 371] on div at bounding box center [232, 373] width 45 height 30
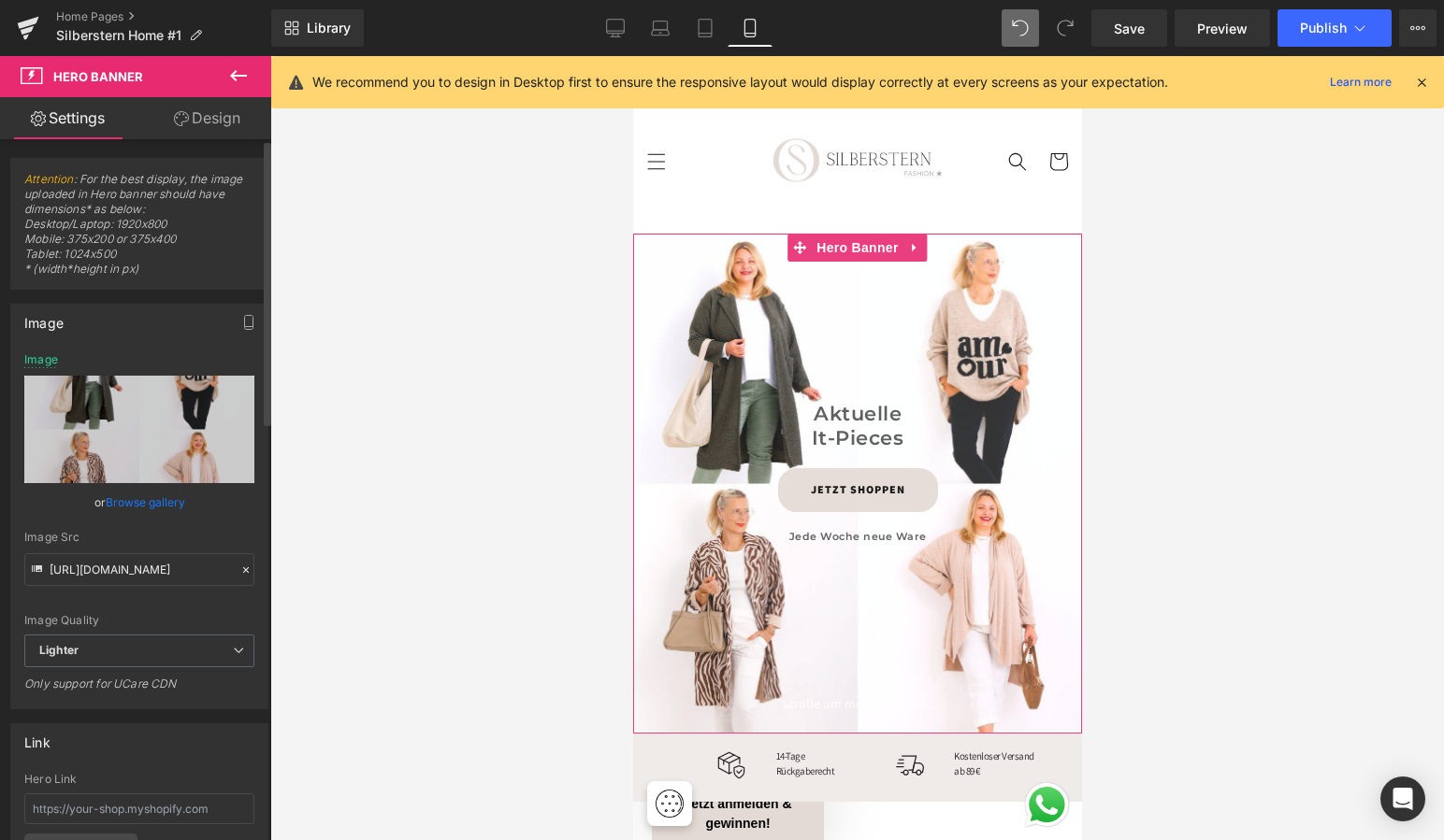
scroll to position [12, 0]
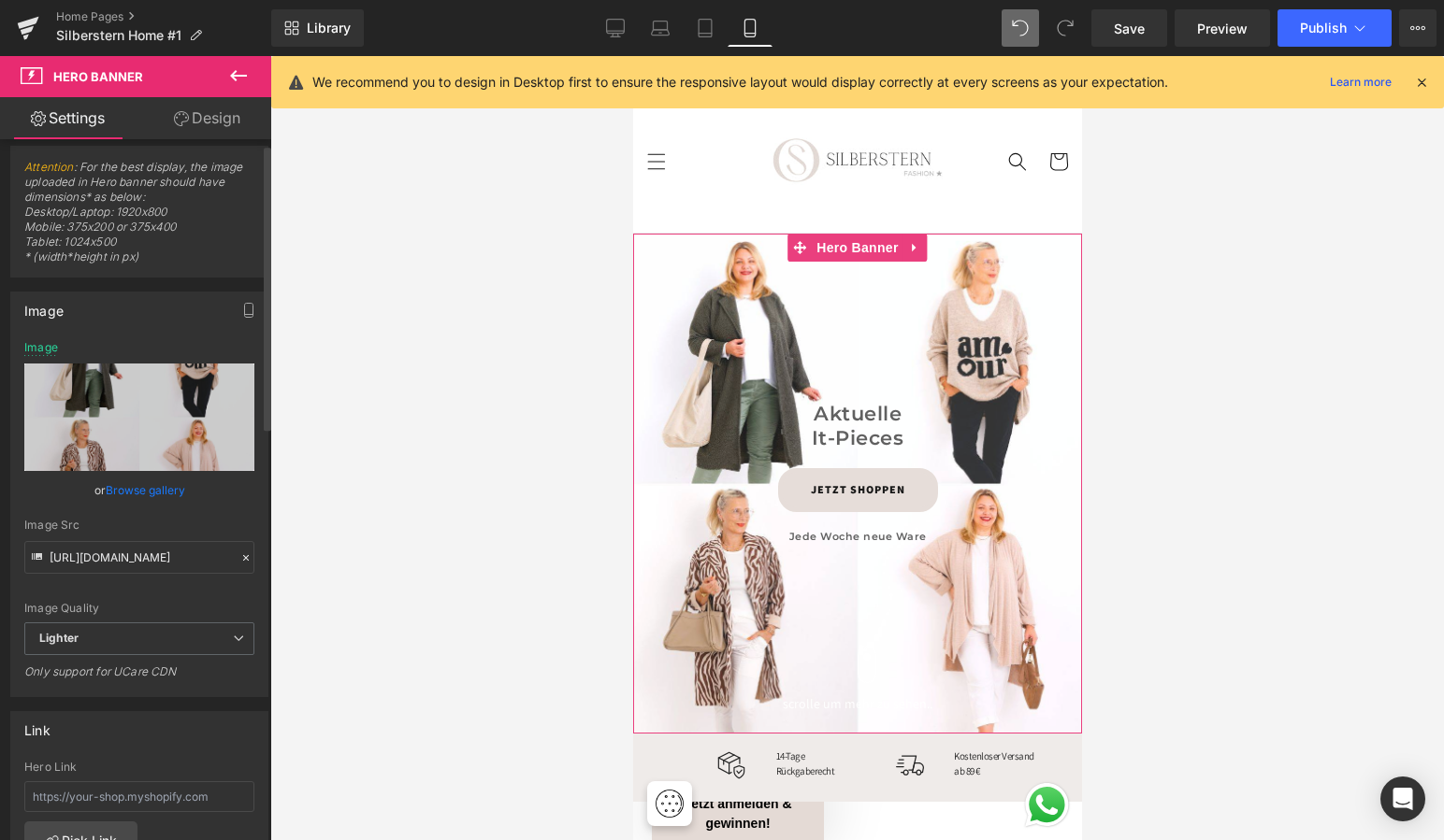
click at [142, 492] on link "Browse gallery" at bounding box center [146, 489] width 80 height 33
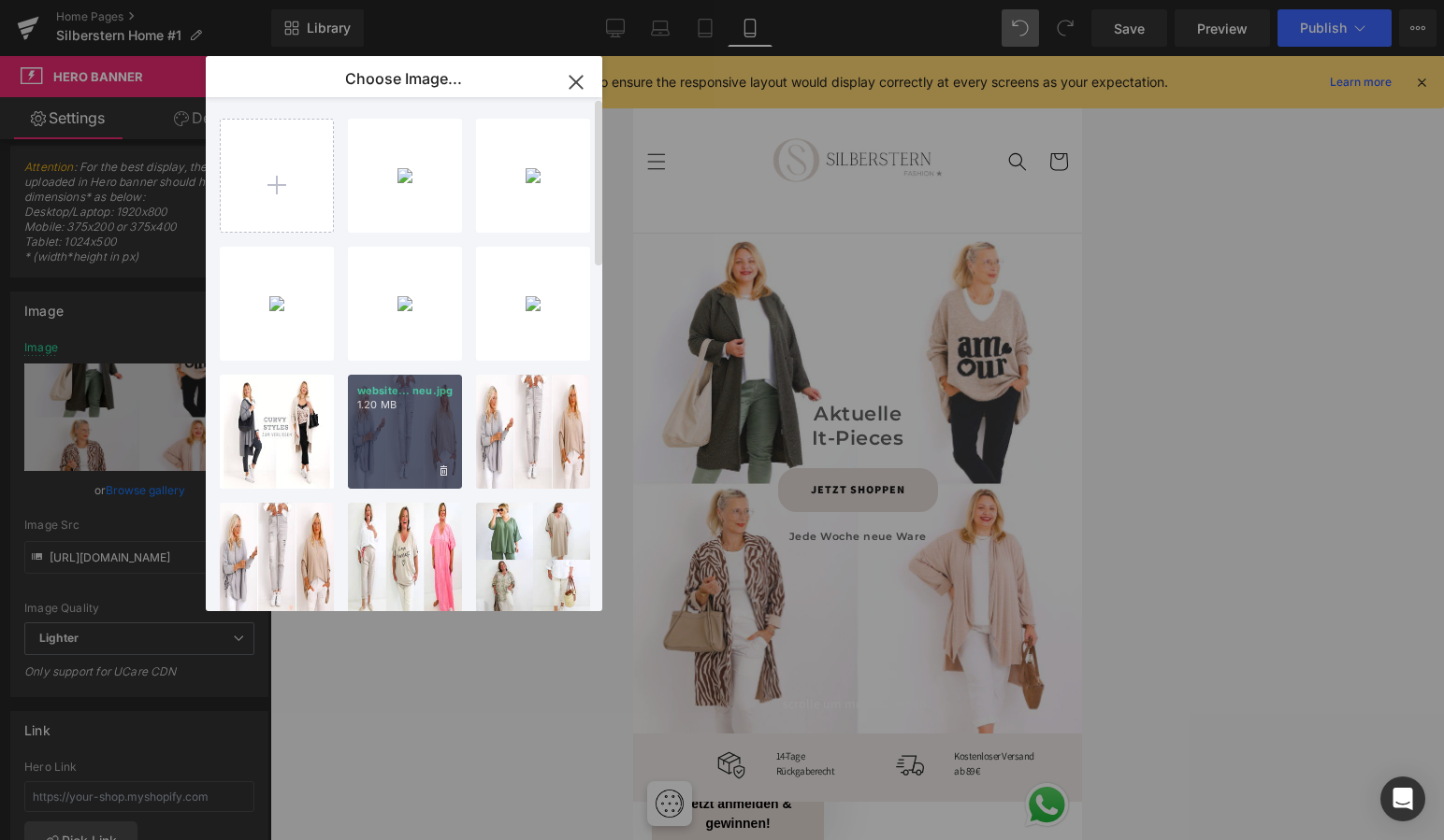
click at [399, 421] on div "website... neu.jpg 1.20 MB" at bounding box center [405, 431] width 114 height 114
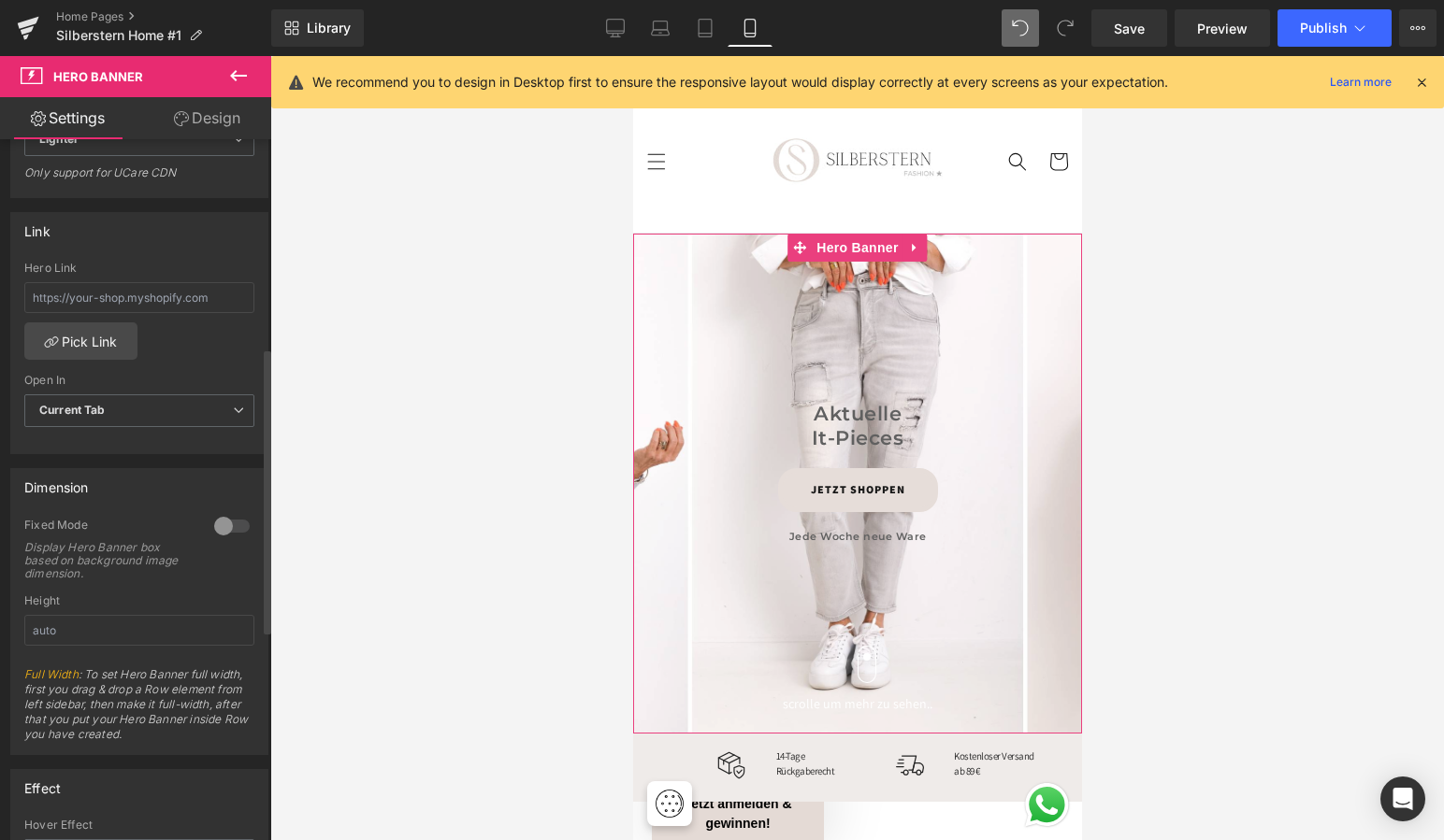
scroll to position [530, 0]
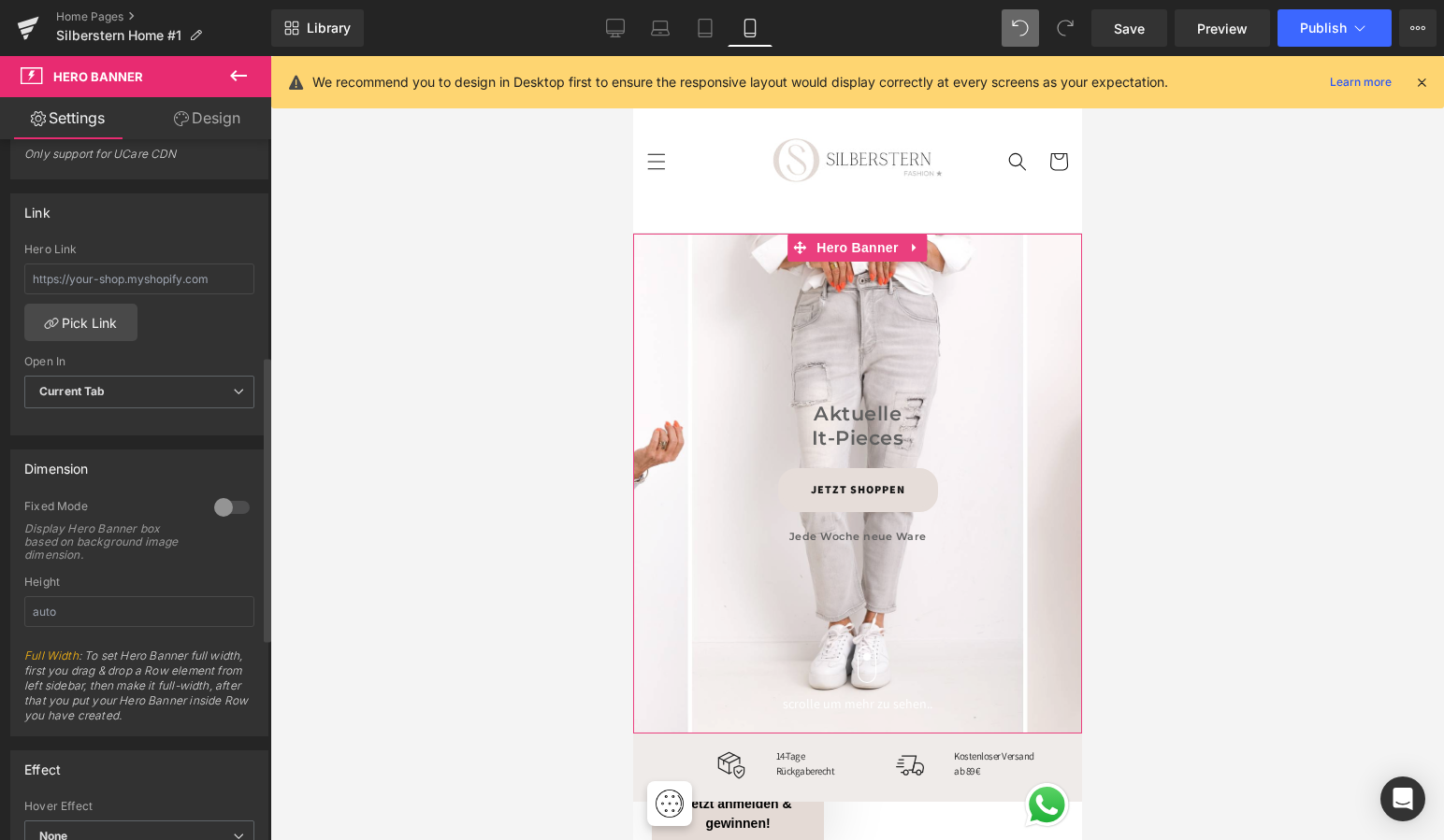
click at [224, 503] on div at bounding box center [232, 507] width 45 height 30
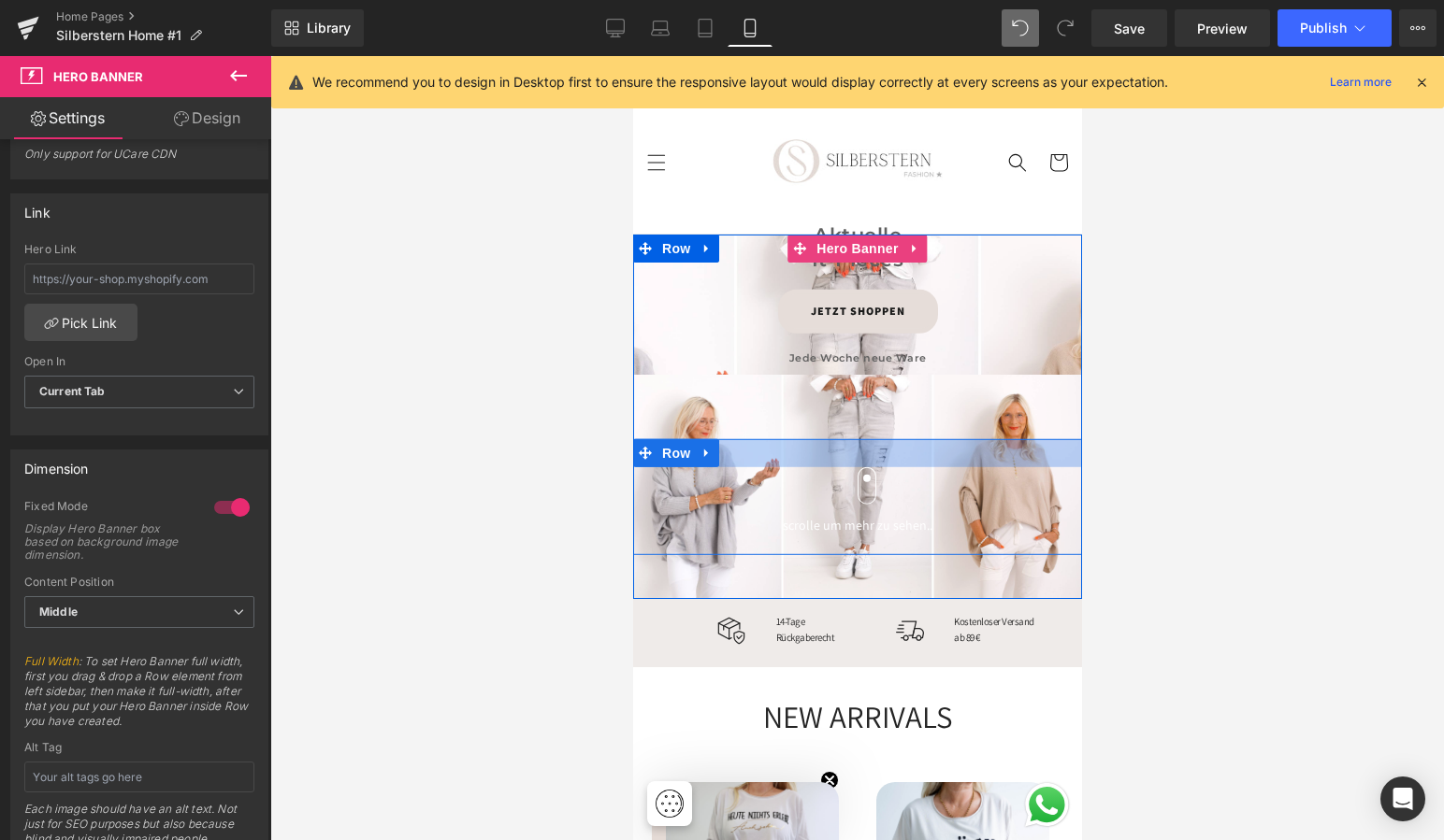
scroll to position [2, 0]
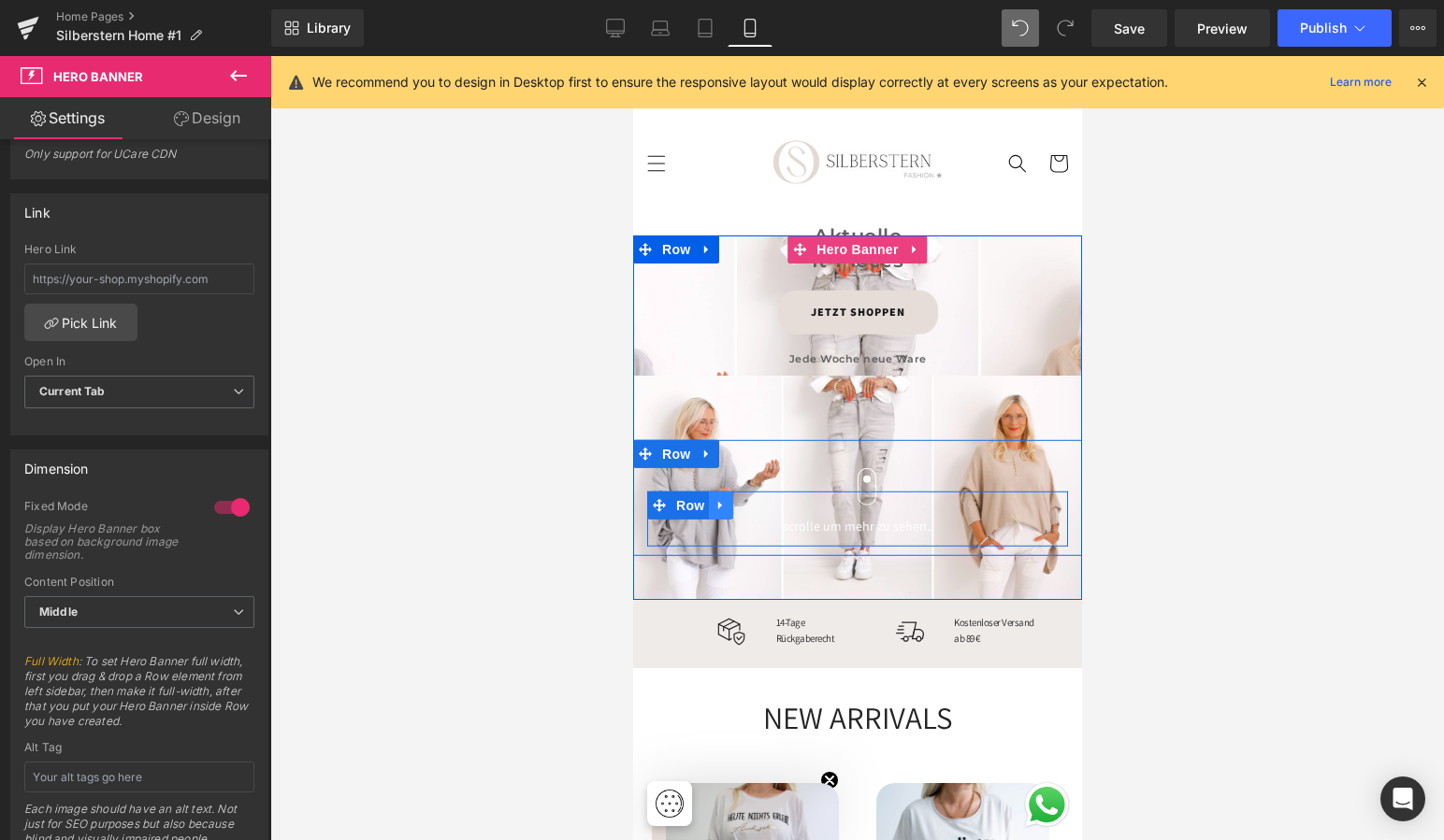
click at [714, 500] on icon at bounding box center [720, 506] width 13 height 14
click at [768, 502] on icon at bounding box center [768, 505] width 13 height 13
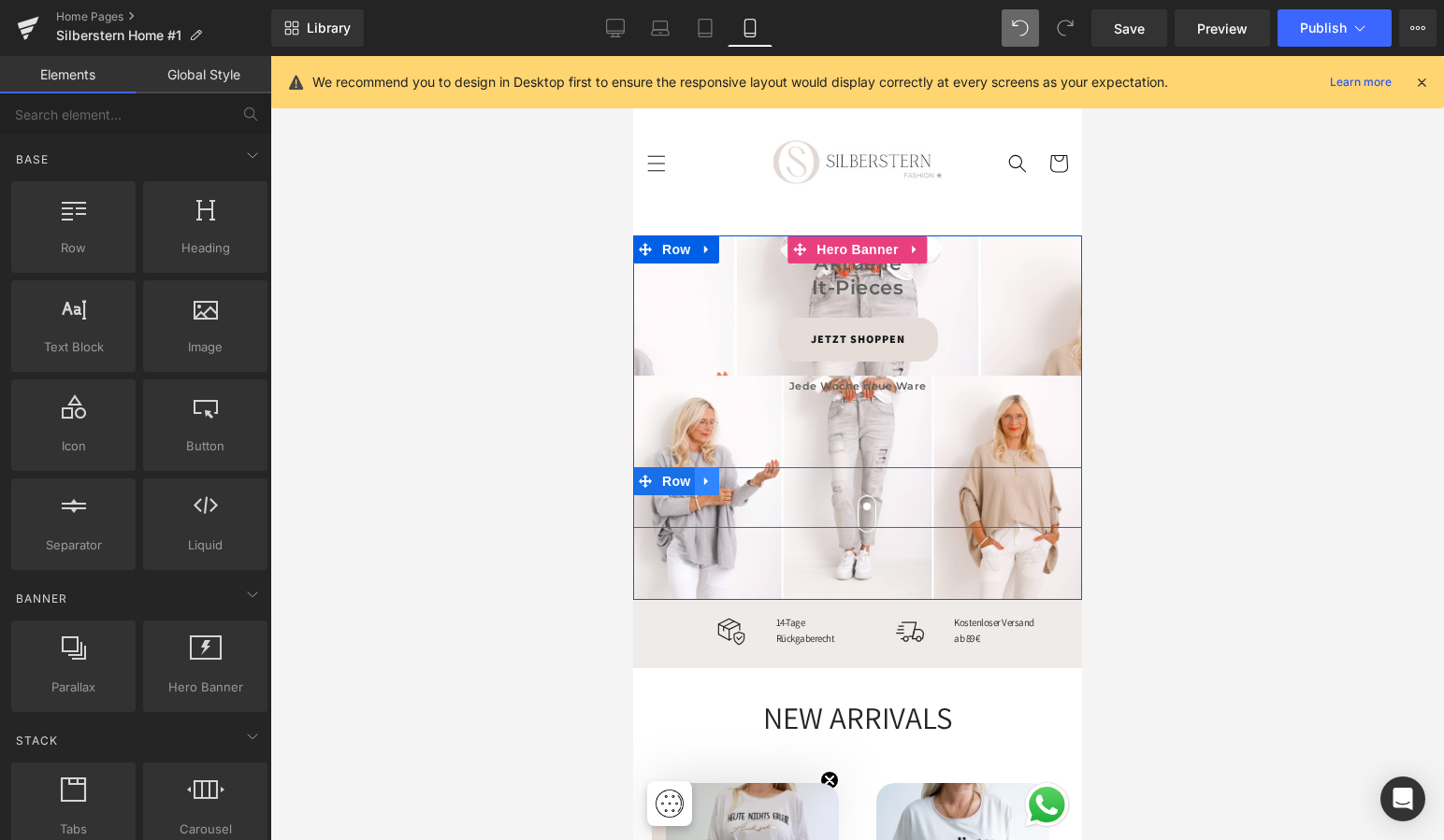
click at [695, 477] on link at bounding box center [706, 481] width 24 height 28
click at [748, 477] on icon at bounding box center [754, 480] width 13 height 13
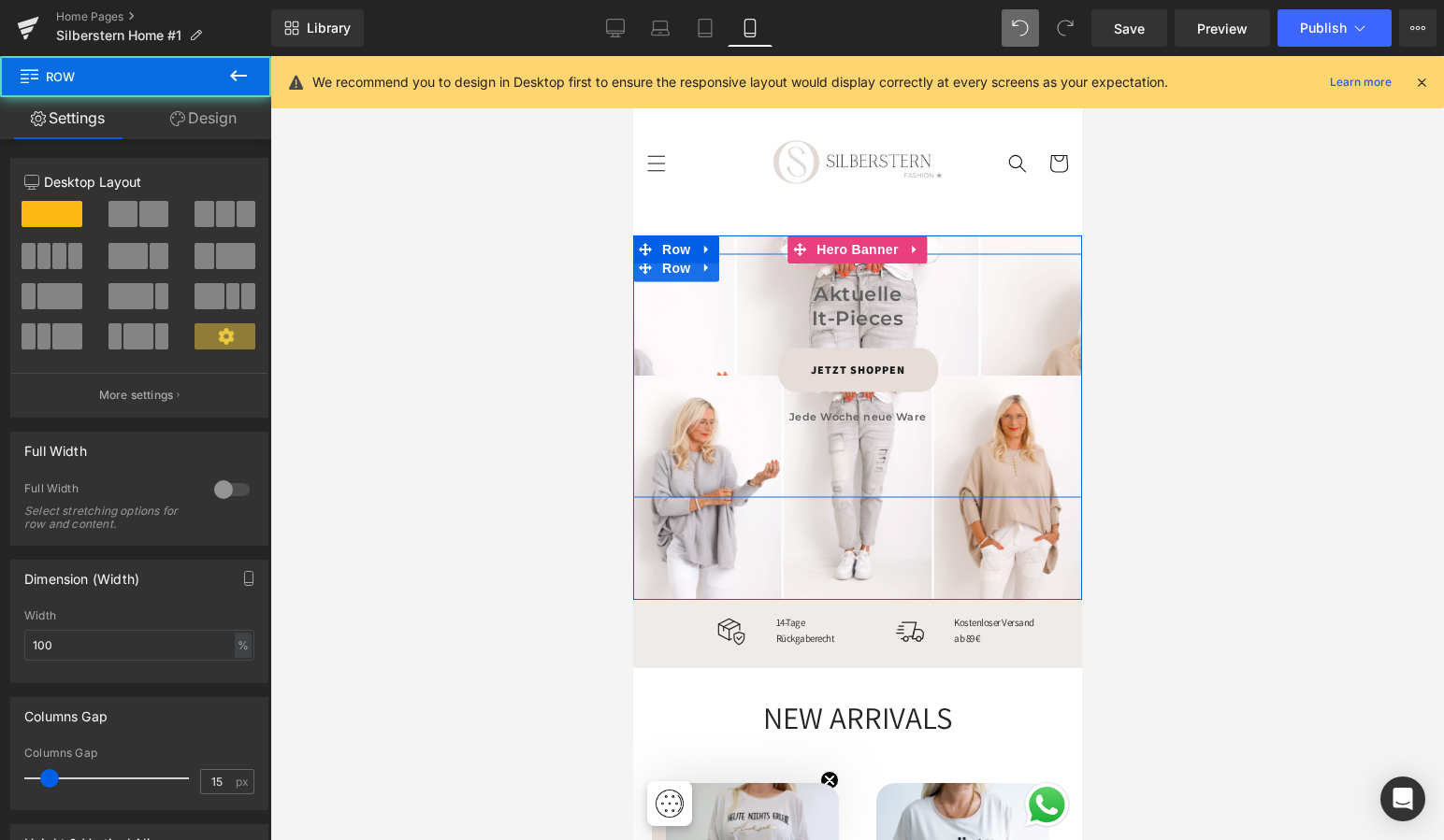
click at [635, 389] on div "Aktuelle It-Pieces Heading JETZT SHOPPEN Button Jede Woche neue Ware Heading Row" at bounding box center [856, 386] width 449 height 207
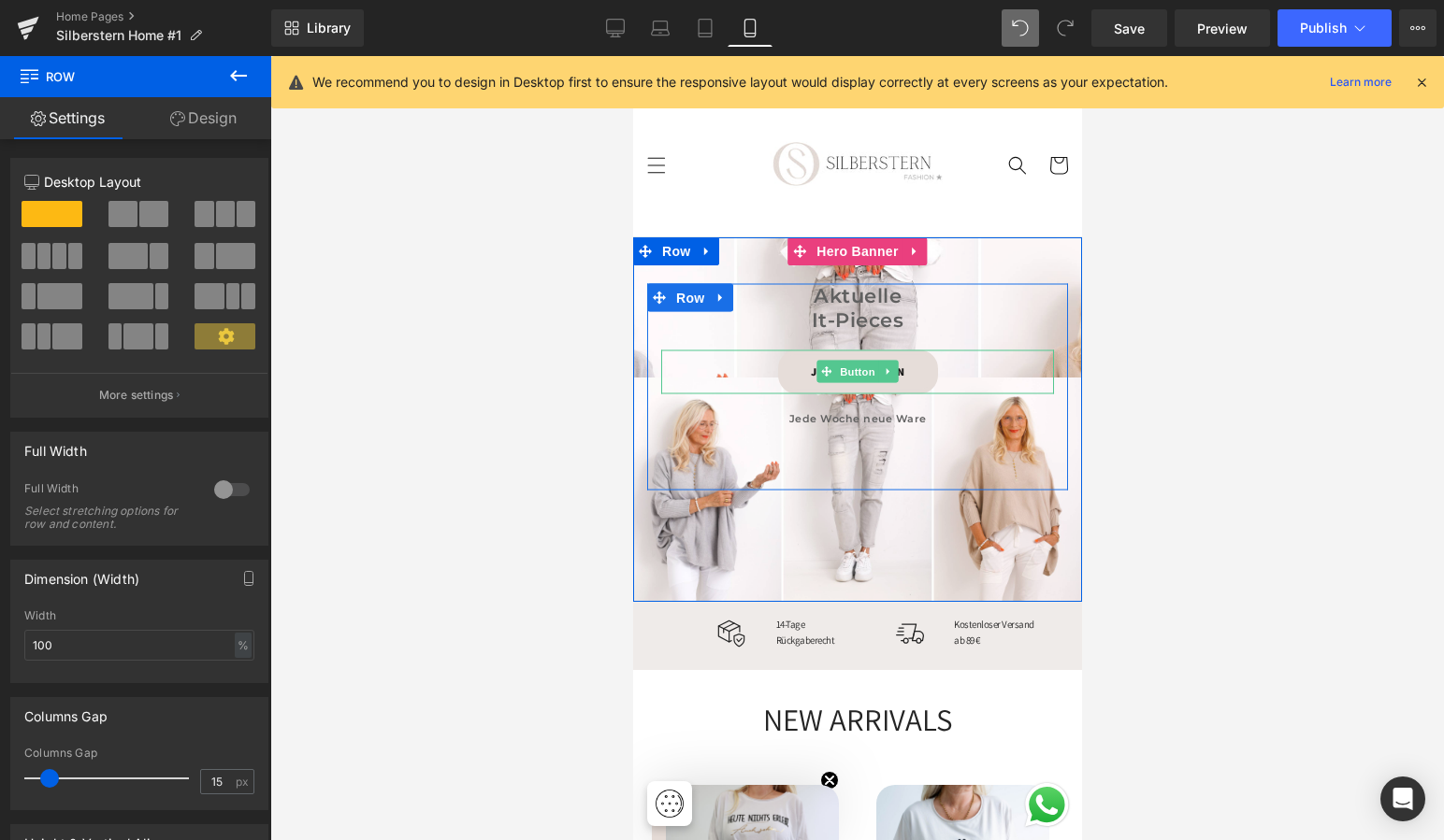
scroll to position [0, 0]
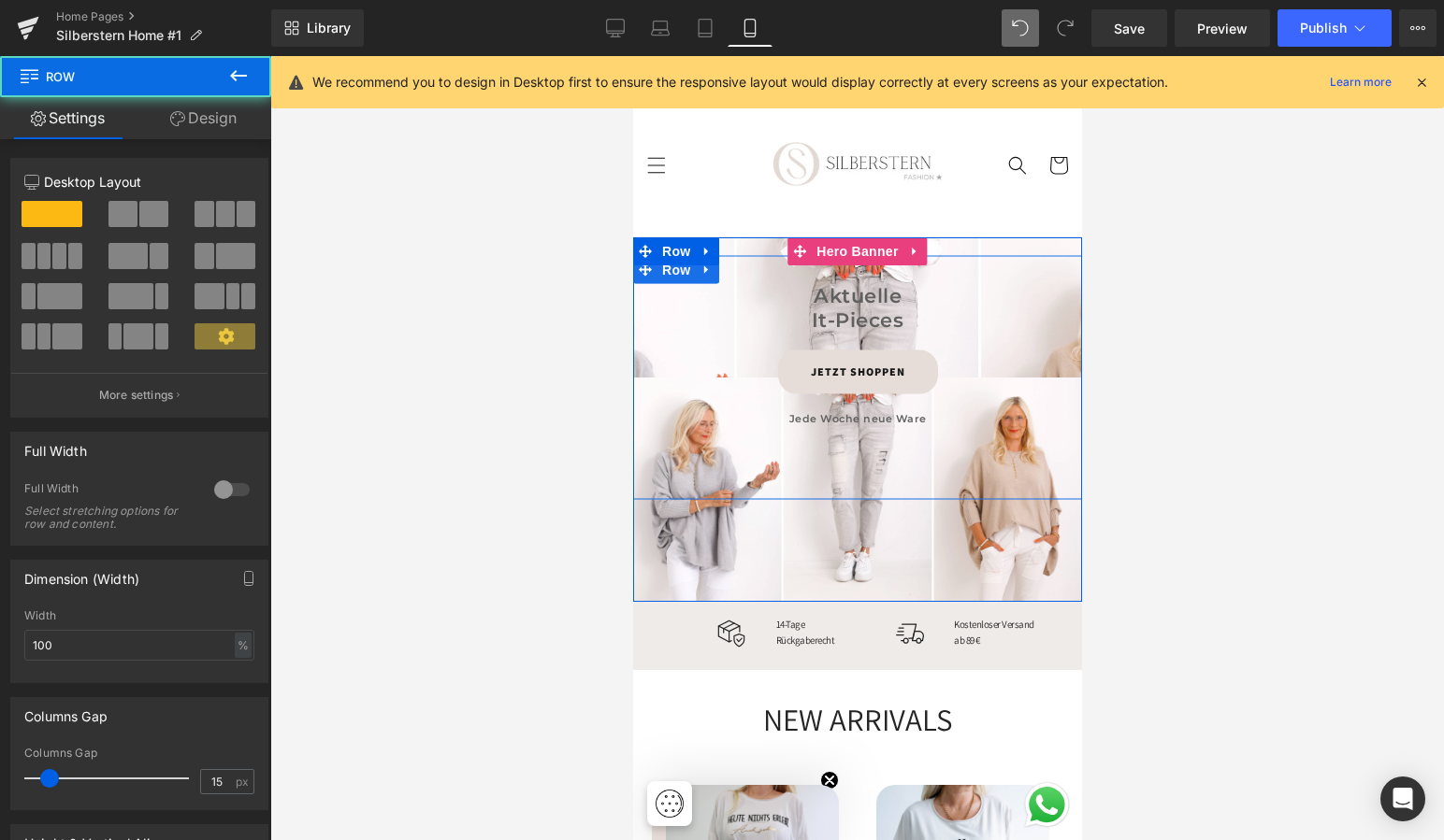
click at [1067, 486] on div "Aktuelle It-Pieces Heading JETZT SHOPPEN Button Jede Woche neue Ware Heading Row" at bounding box center [856, 387] width 449 height 207
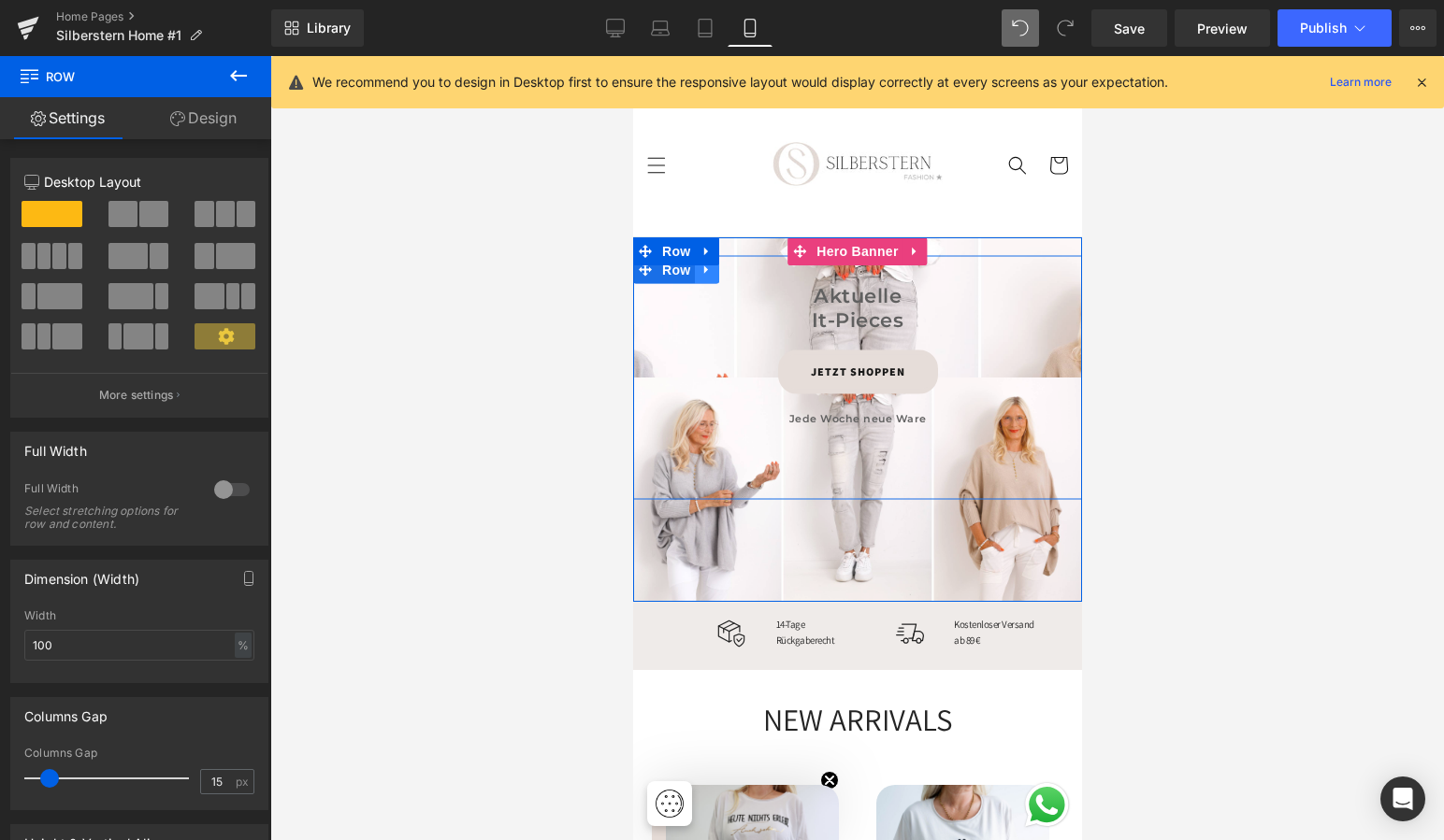
click at [706, 270] on icon at bounding box center [706, 270] width 13 height 14
click at [751, 269] on icon at bounding box center [754, 270] width 13 height 14
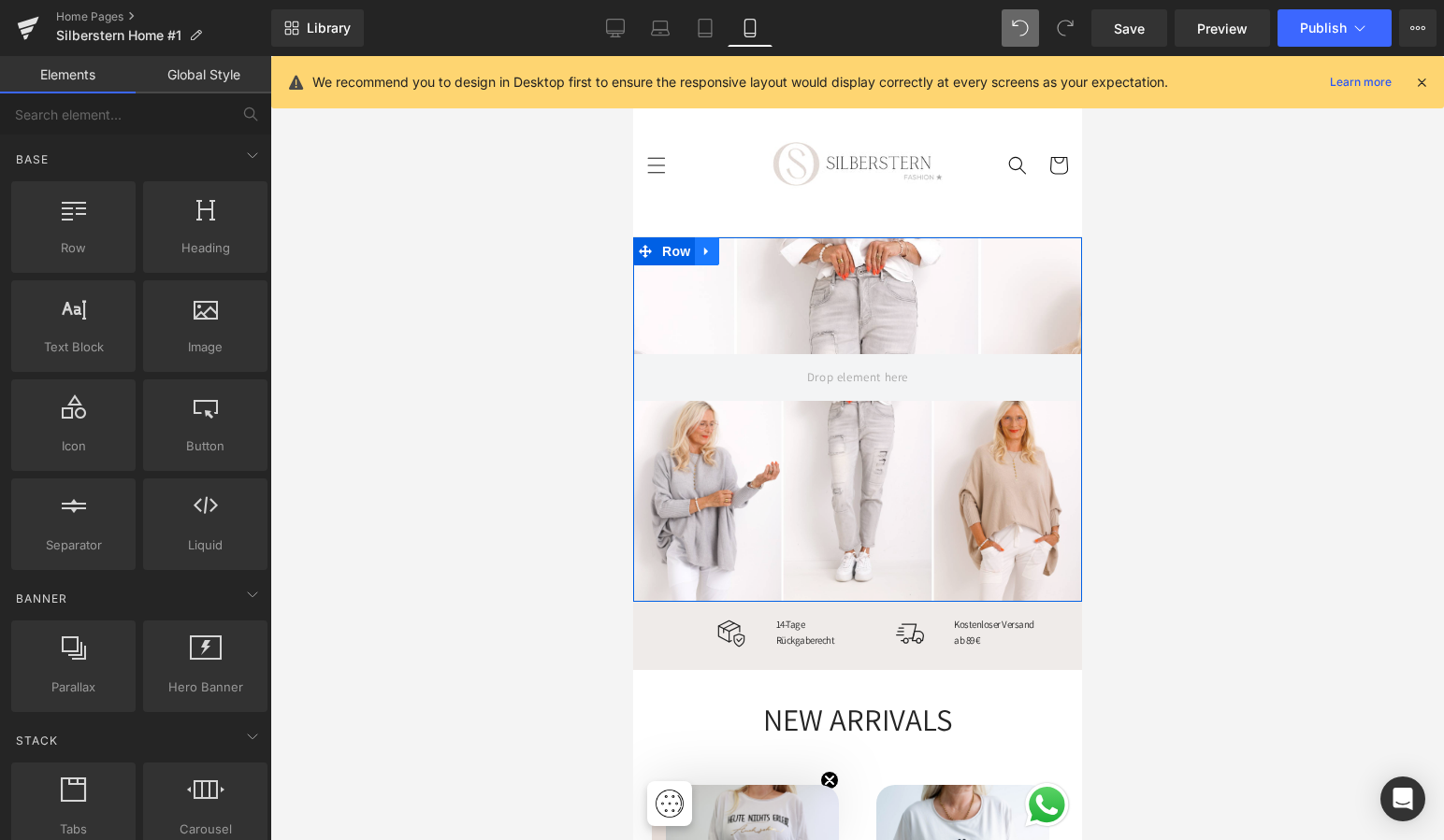
click at [704, 251] on icon at bounding box center [706, 252] width 4 height 8
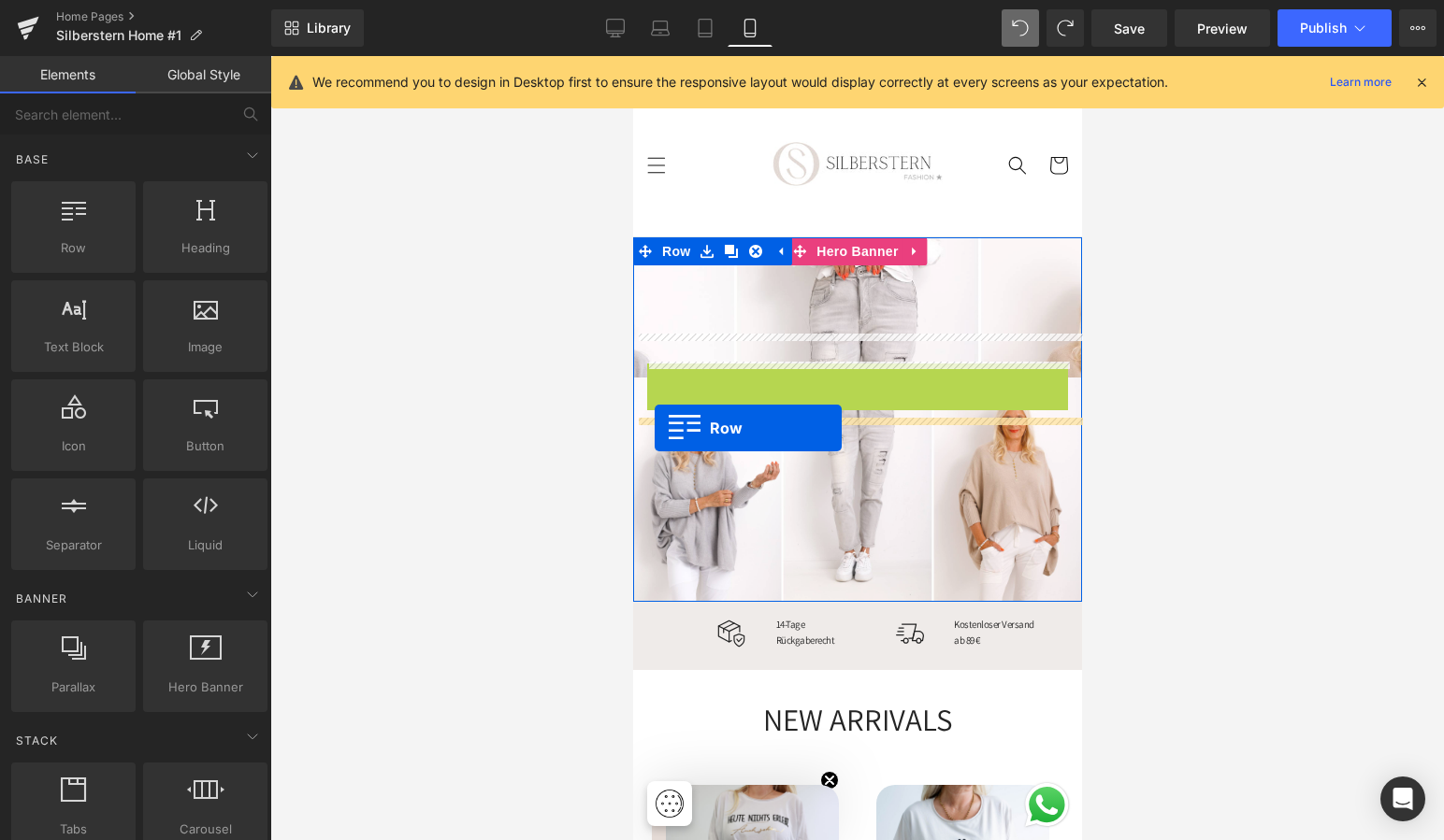
drag, startPoint x: 655, startPoint y: 295, endPoint x: 654, endPoint y: 428, distance: 133.0
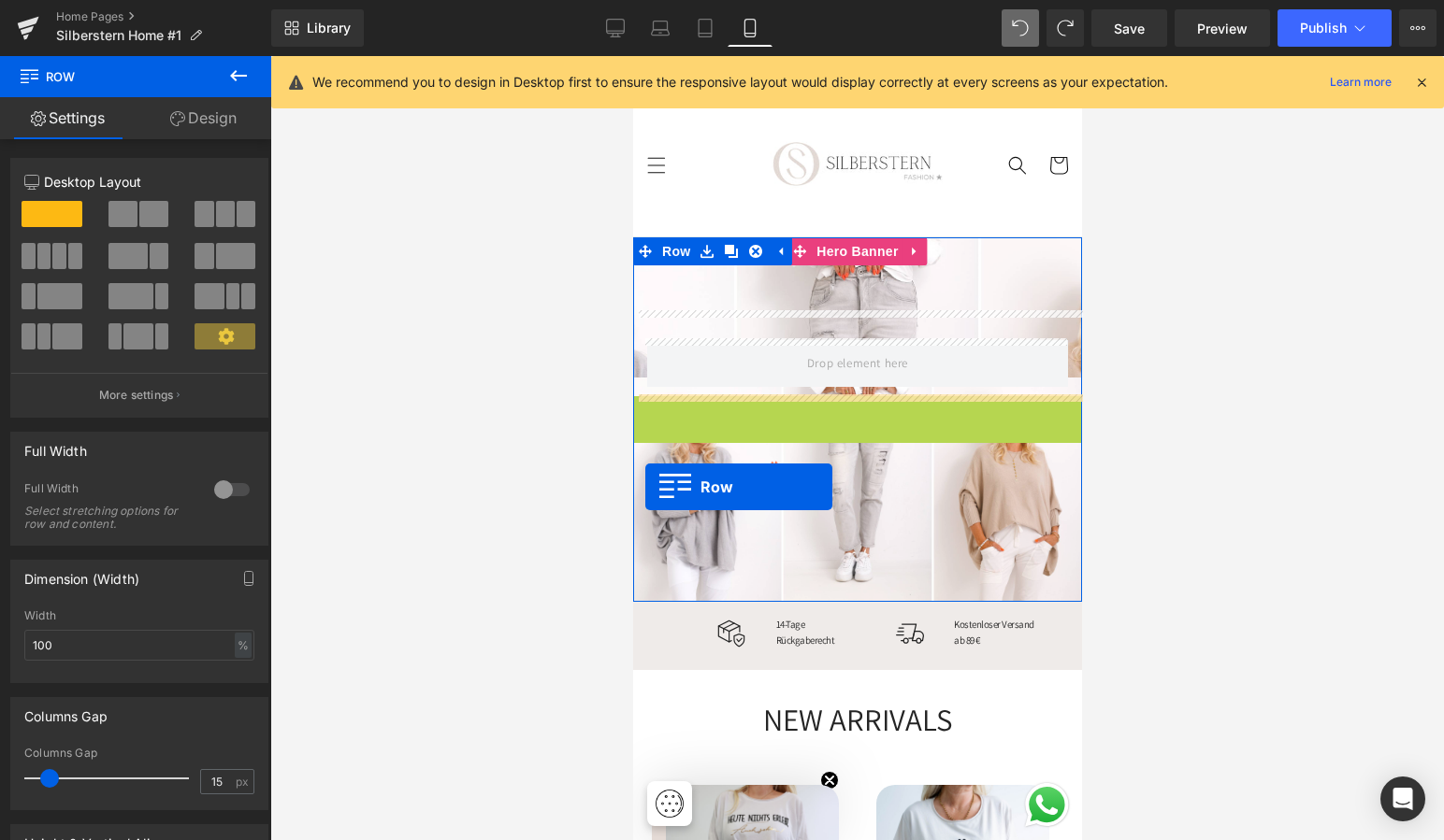
drag, startPoint x: 638, startPoint y: 327, endPoint x: 645, endPoint y: 486, distance: 159.2
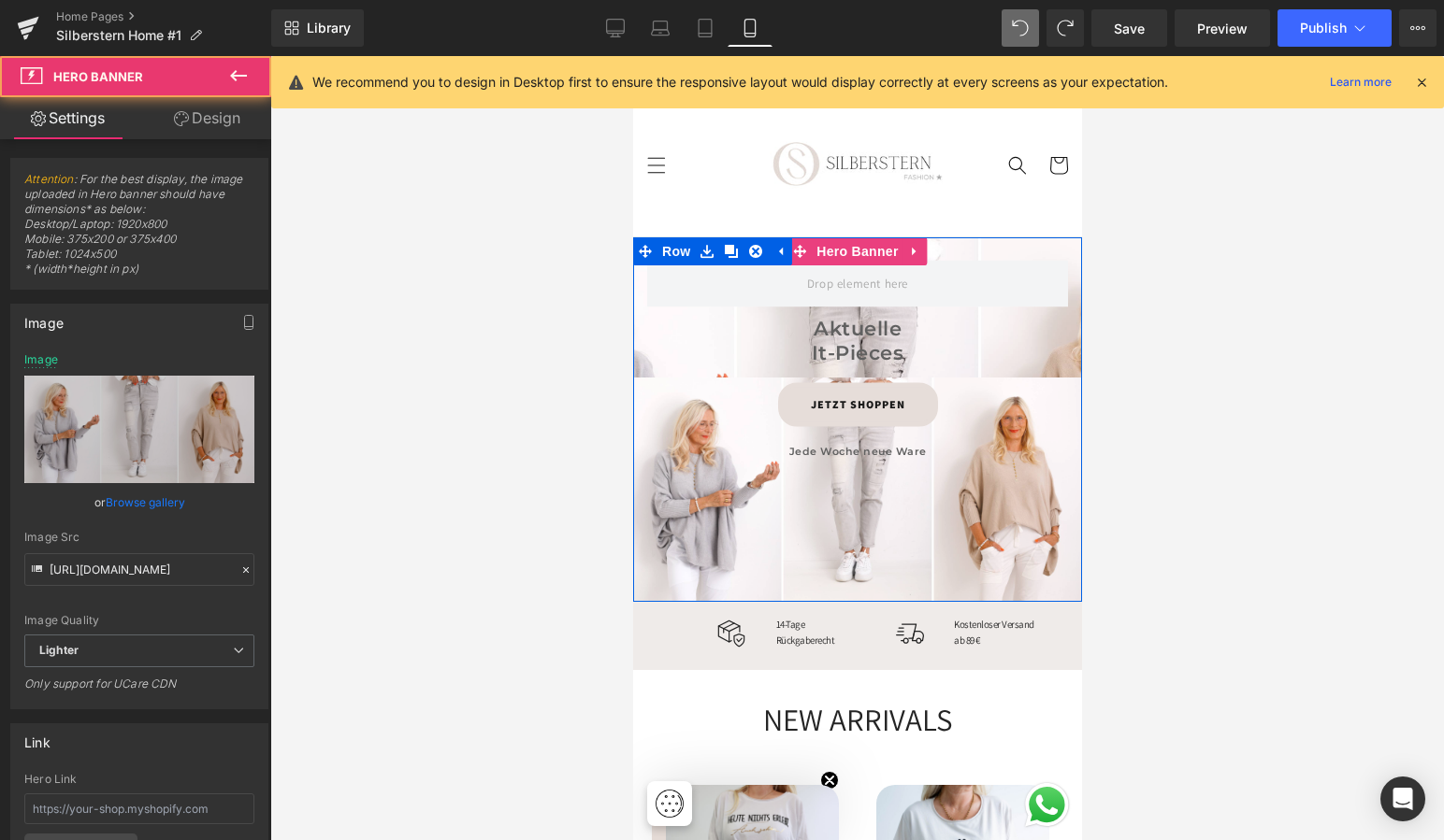
click at [662, 585] on div at bounding box center [856, 420] width 449 height 365
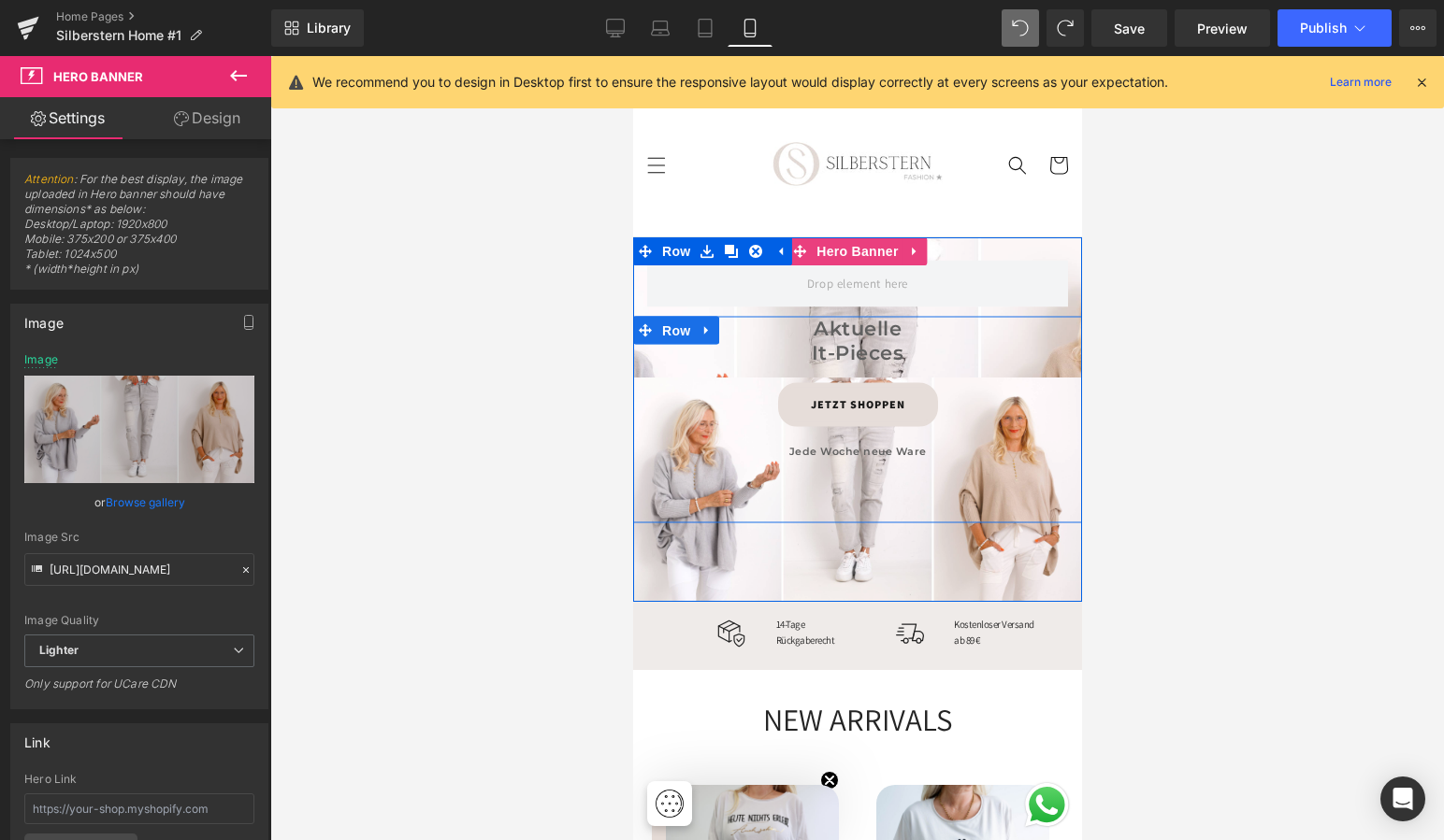
click at [637, 412] on div "Aktuelle It-Pieces Heading JETZT SHOPPEN Button Jede Woche neue Ware Heading" at bounding box center [856, 397] width 449 height 160
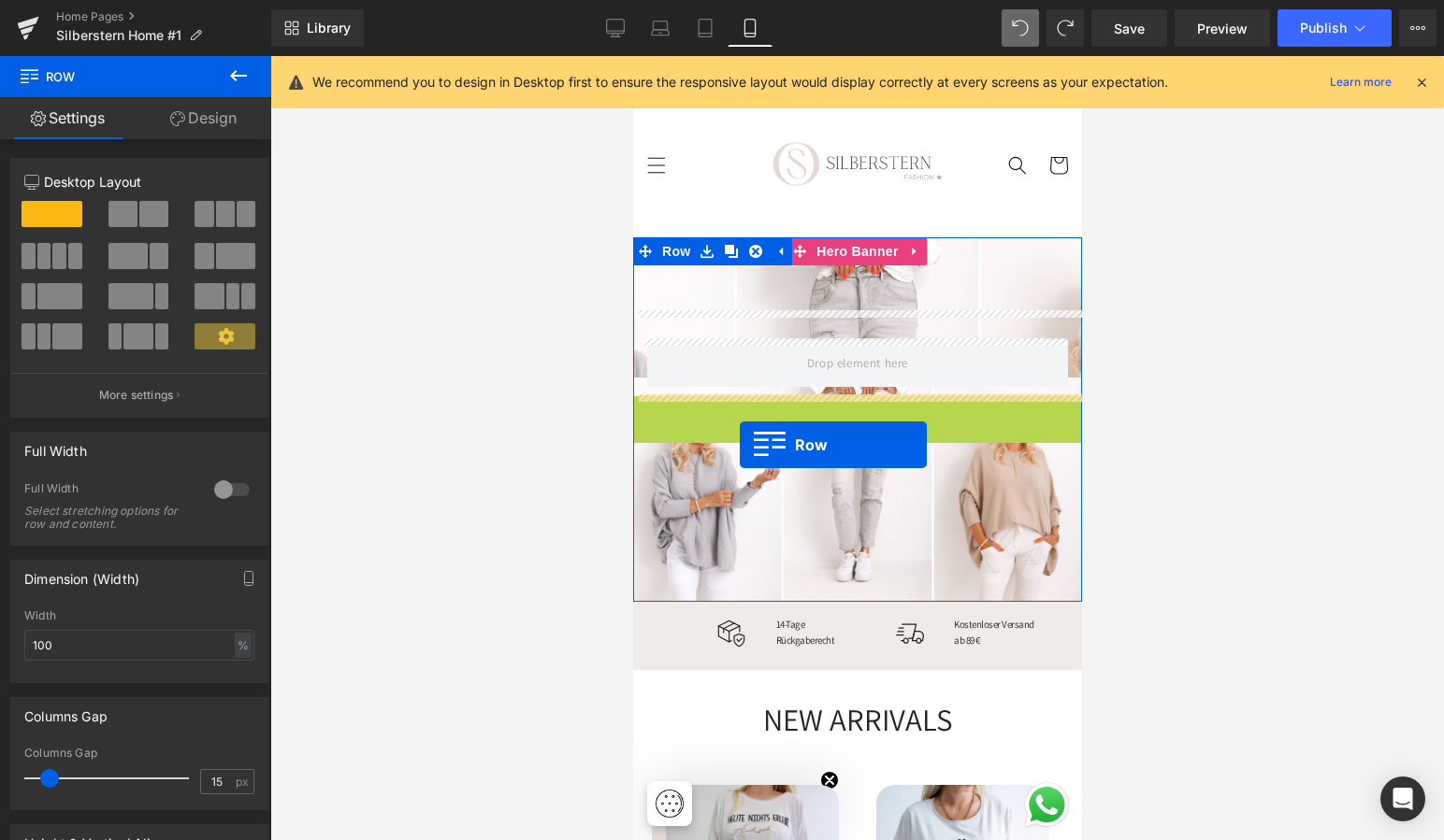
drag, startPoint x: 640, startPoint y: 326, endPoint x: 738, endPoint y: 444, distance: 153.4
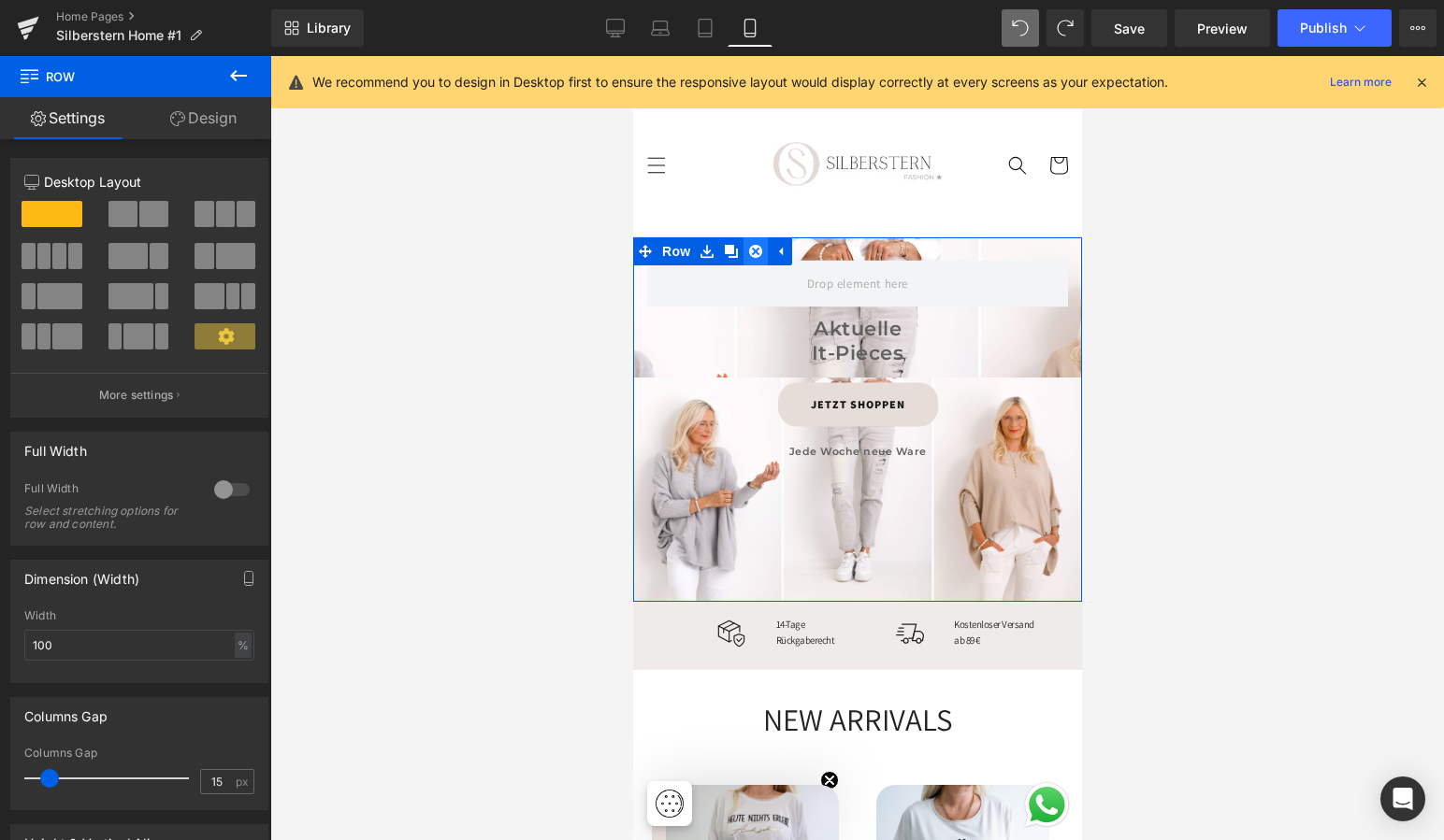
click at [752, 248] on icon at bounding box center [754, 251] width 13 height 13
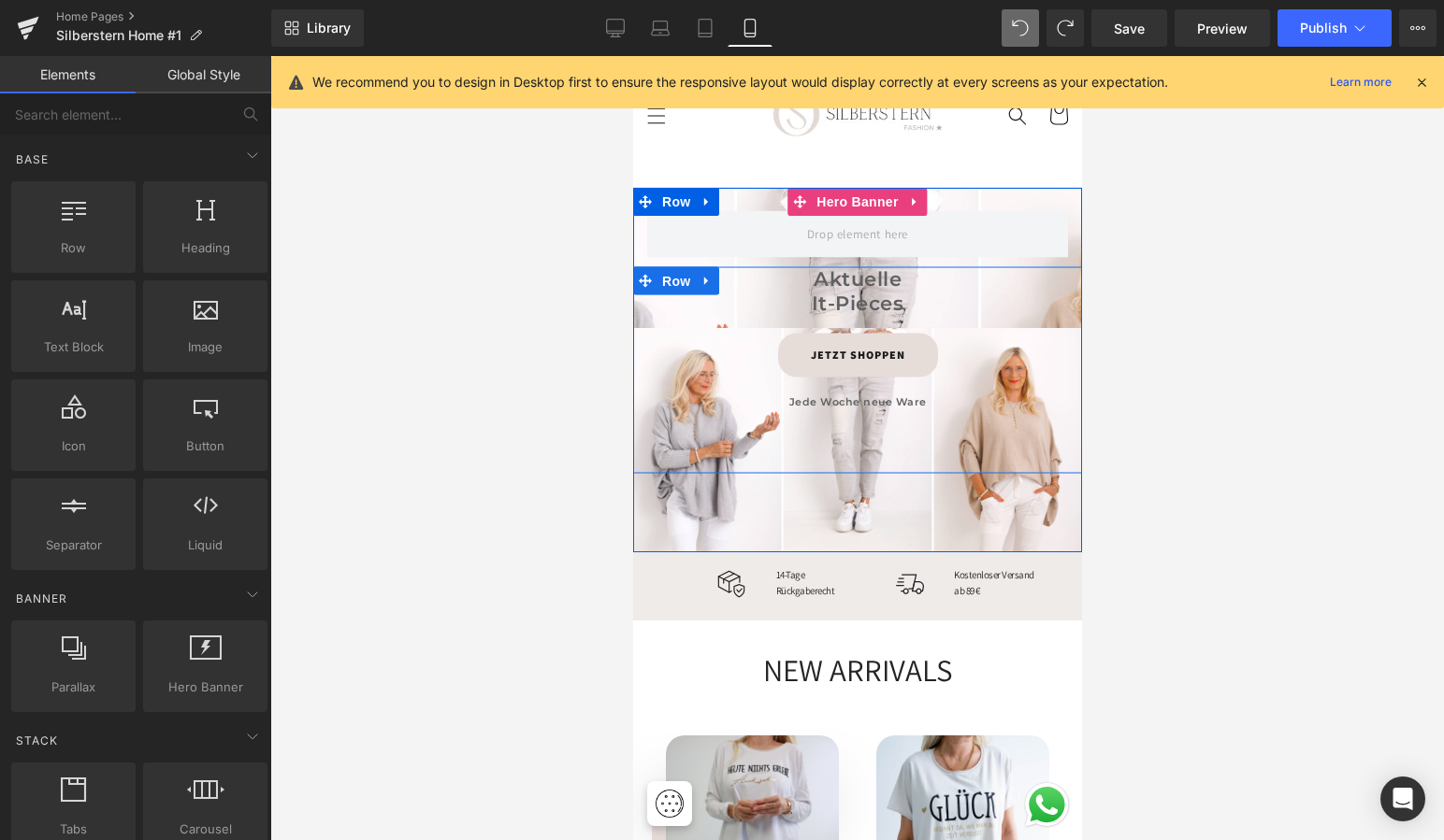
scroll to position [53, 0]
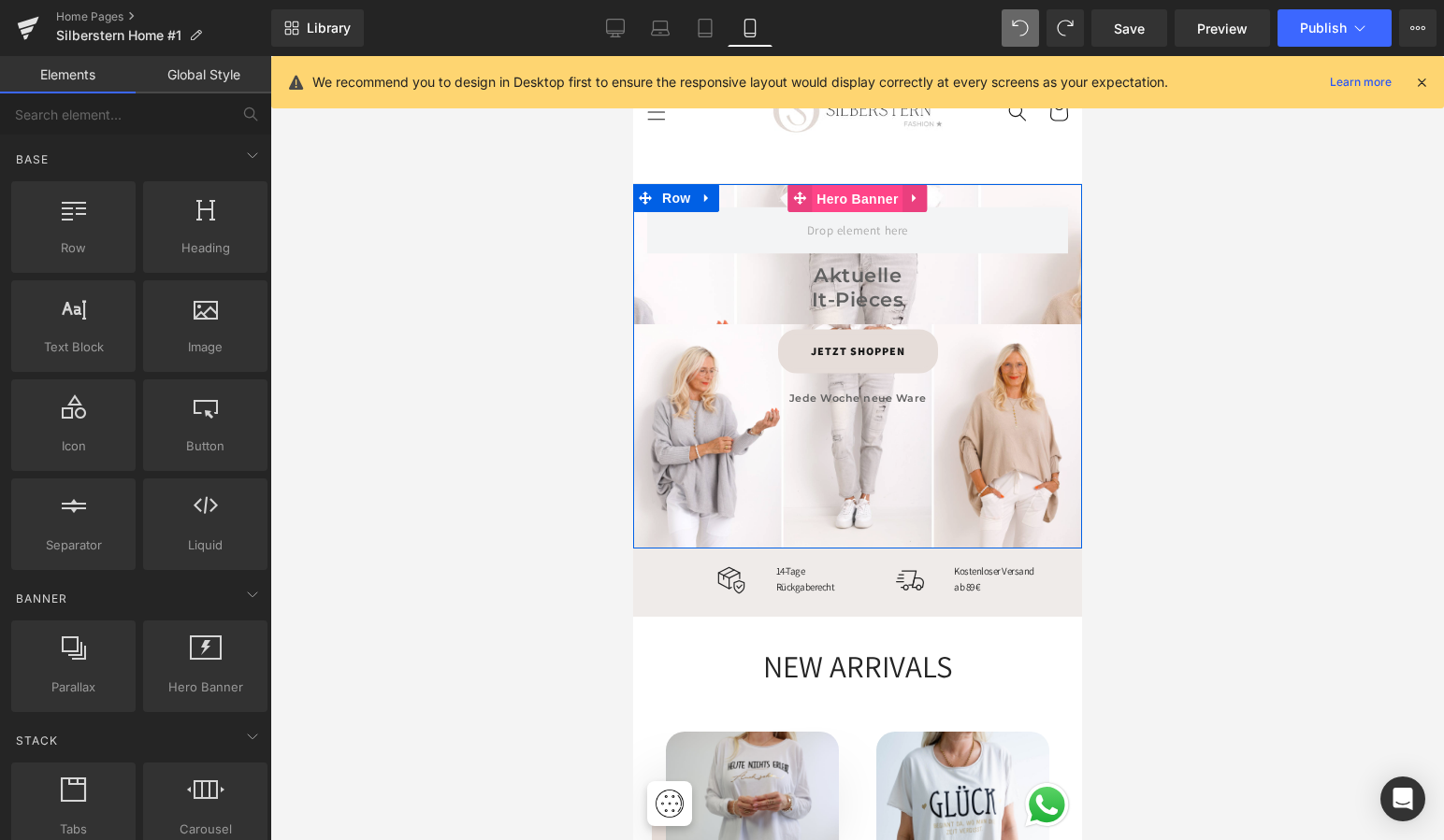
click at [842, 193] on span "Hero Banner" at bounding box center [855, 199] width 91 height 28
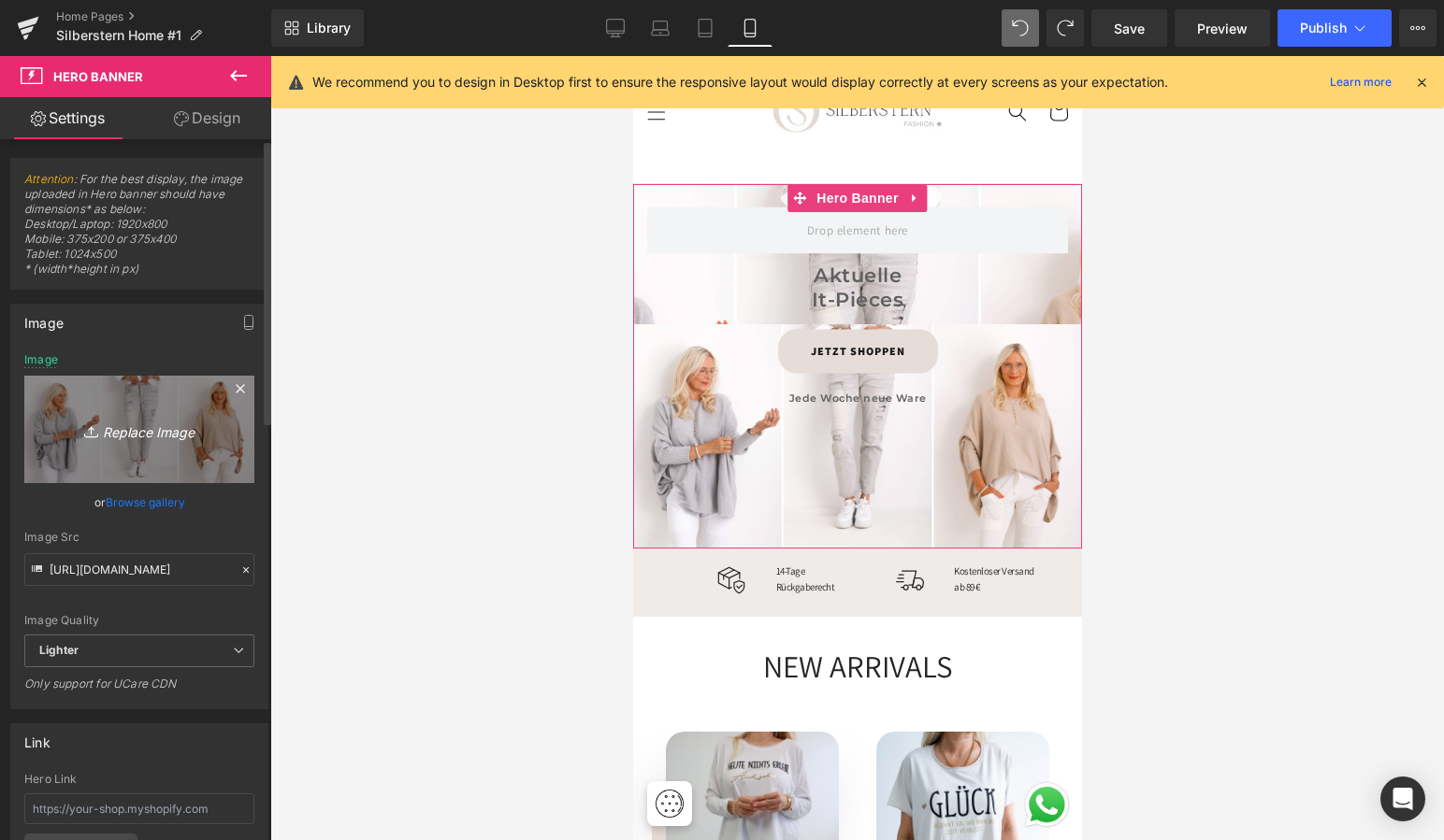
click at [166, 408] on link "Replace Image" at bounding box center [139, 429] width 230 height 108
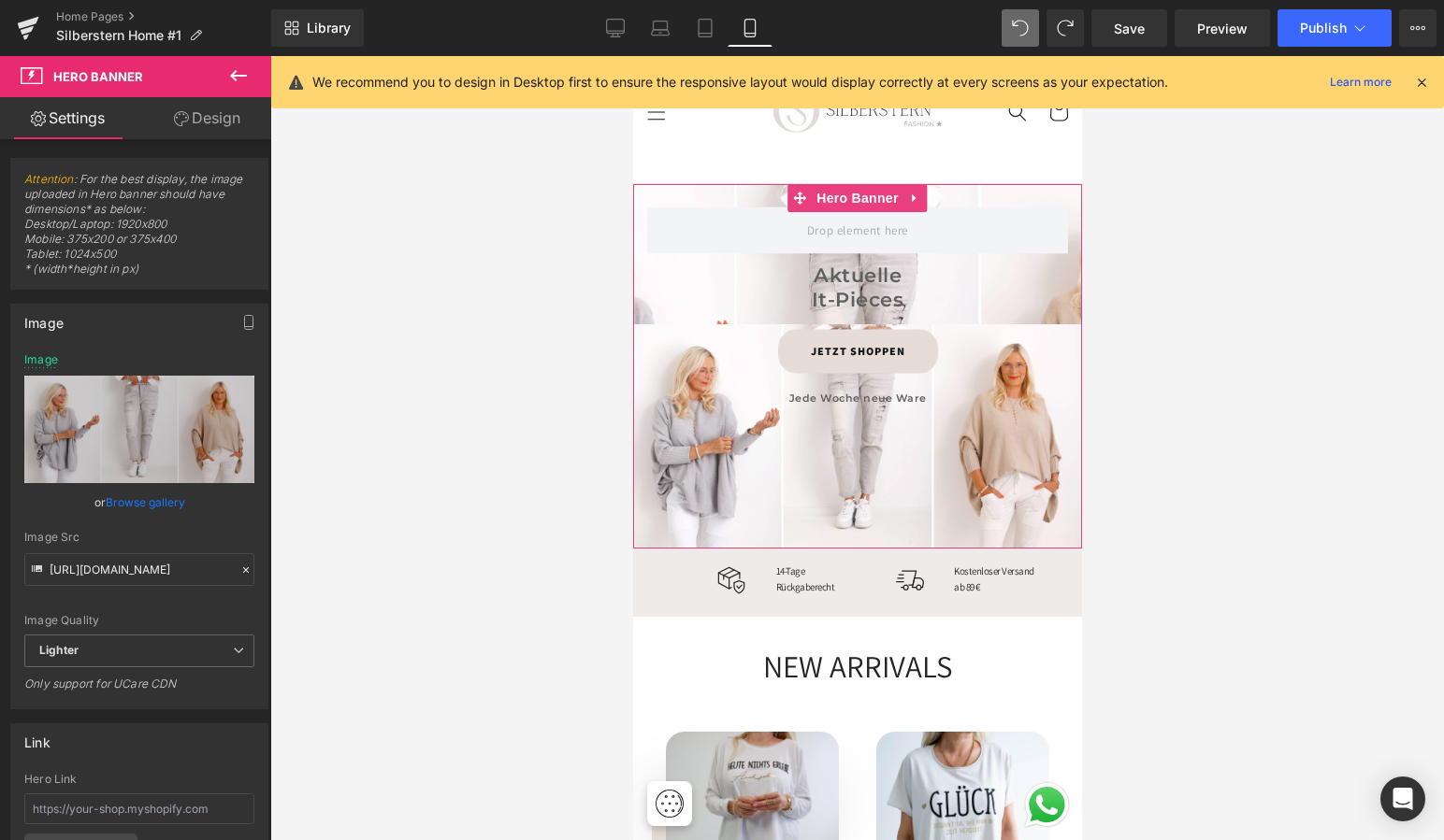
click at [162, 501] on link "Browse gallery" at bounding box center [146, 502] width 80 height 33
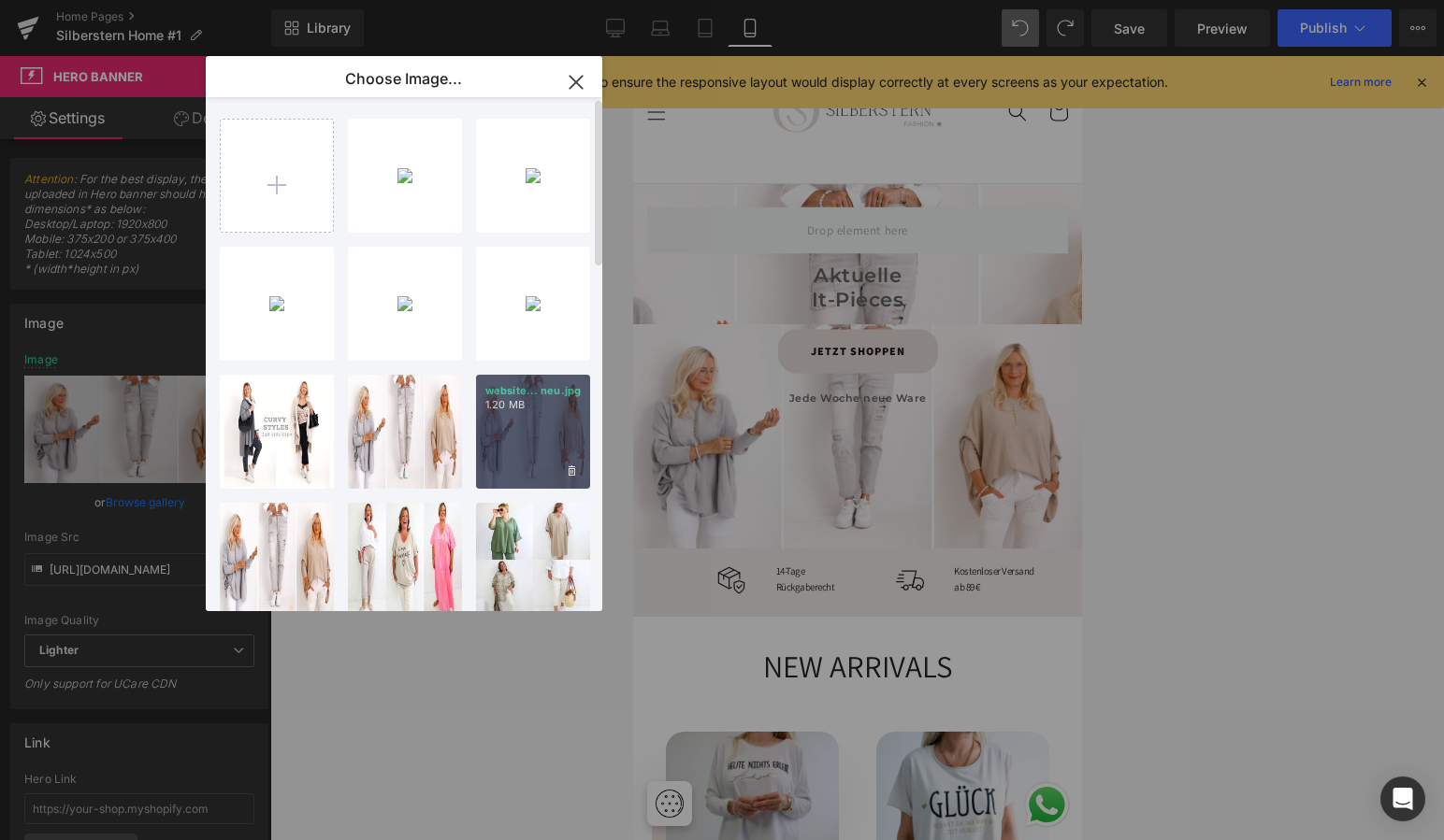
click at [494, 433] on div "website... neu.jpg 1.20 MB" at bounding box center [533, 431] width 114 height 114
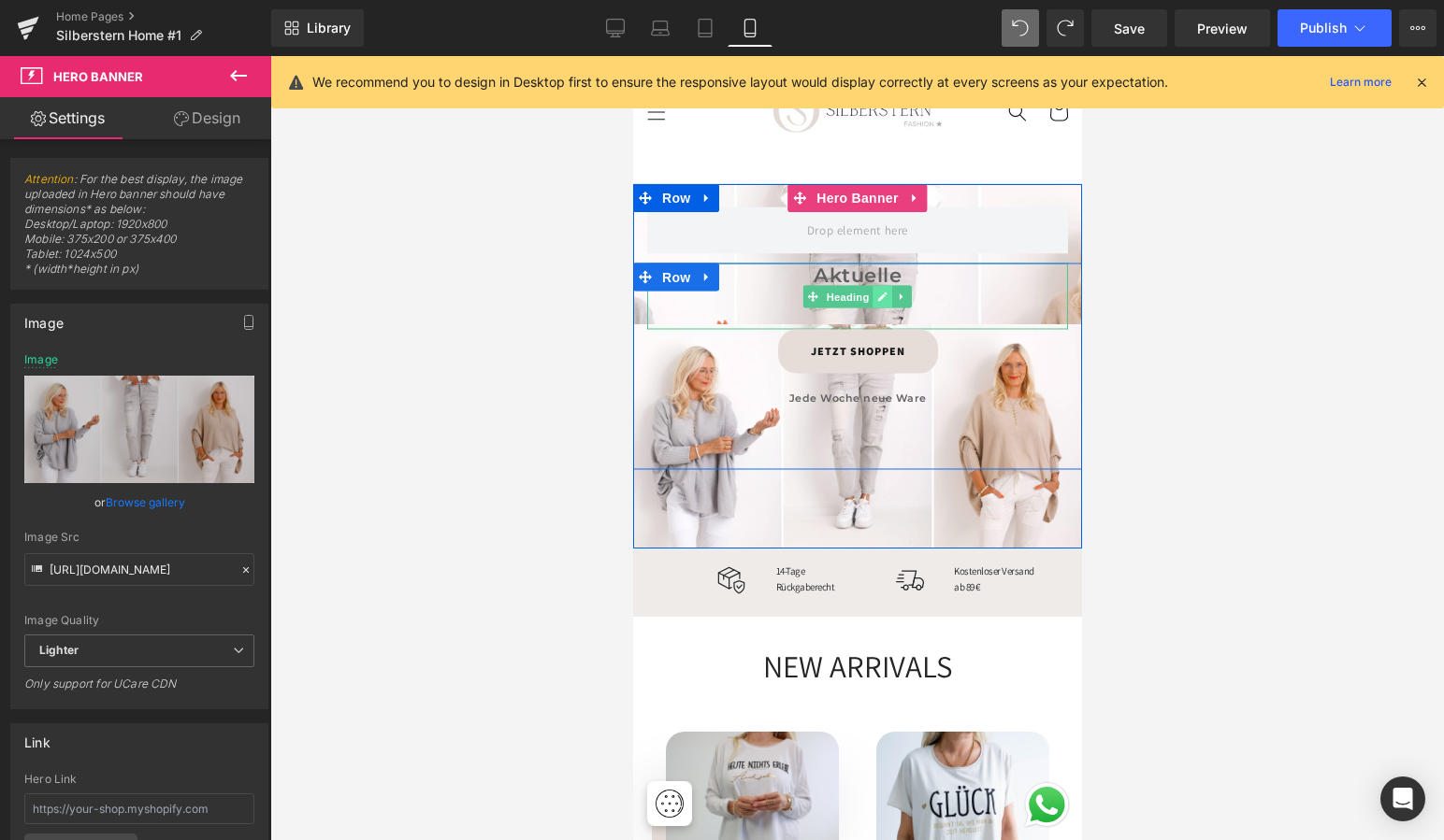
scroll to position [50, 0]
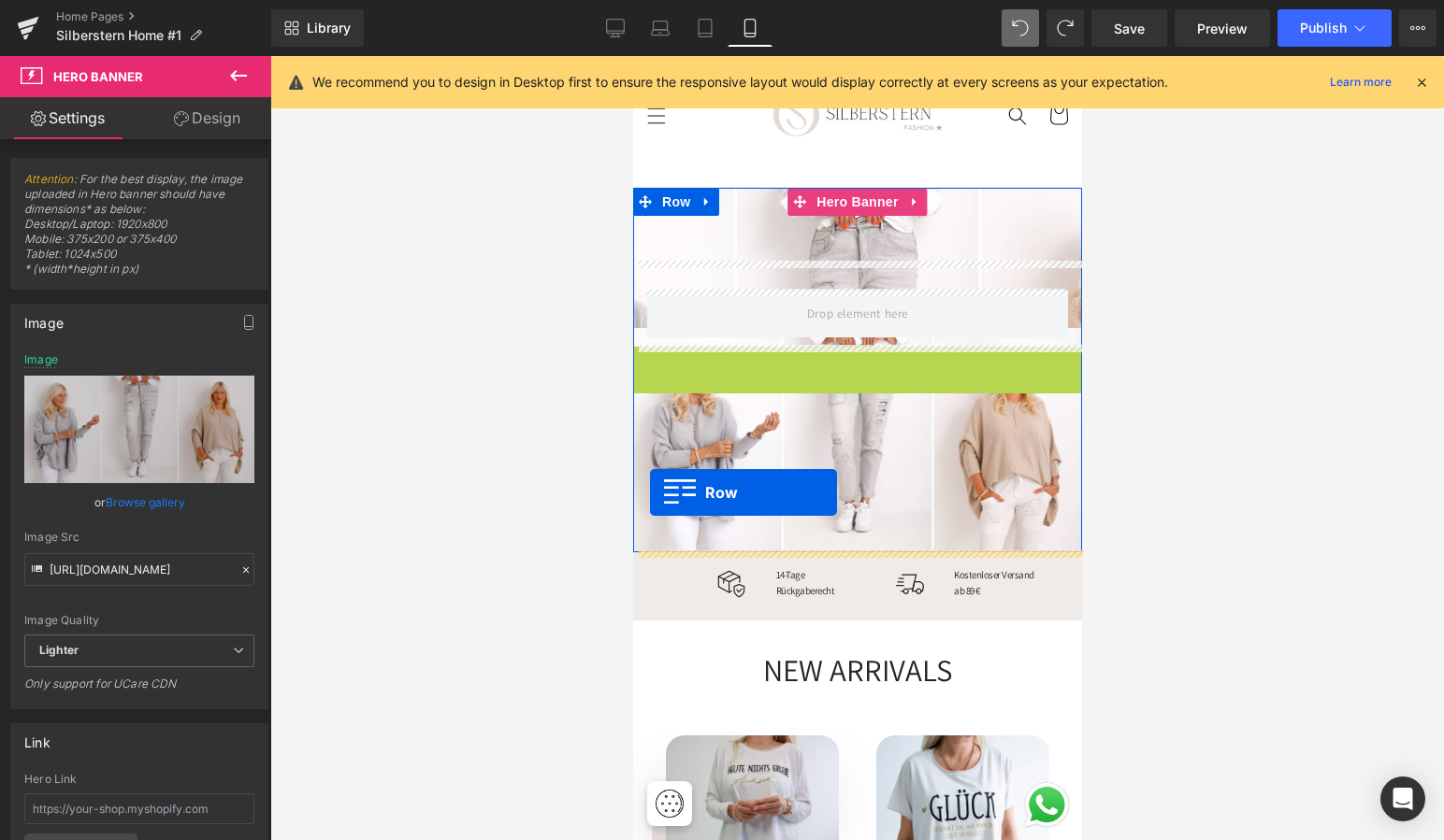
drag, startPoint x: 641, startPoint y: 279, endPoint x: 649, endPoint y: 492, distance: 213.2
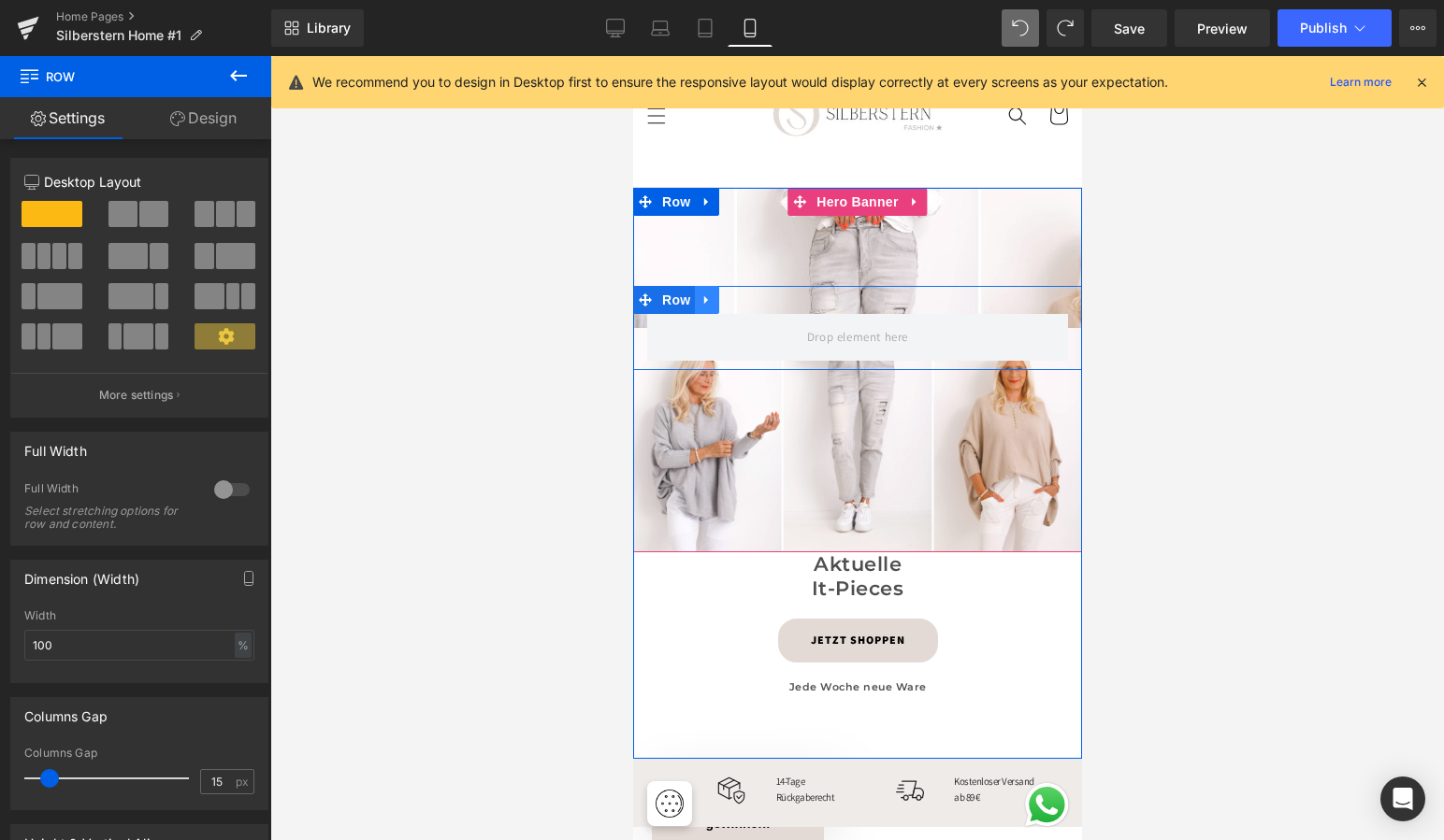
click at [700, 297] on icon at bounding box center [706, 301] width 13 height 14
click at [756, 297] on icon at bounding box center [754, 300] width 13 height 13
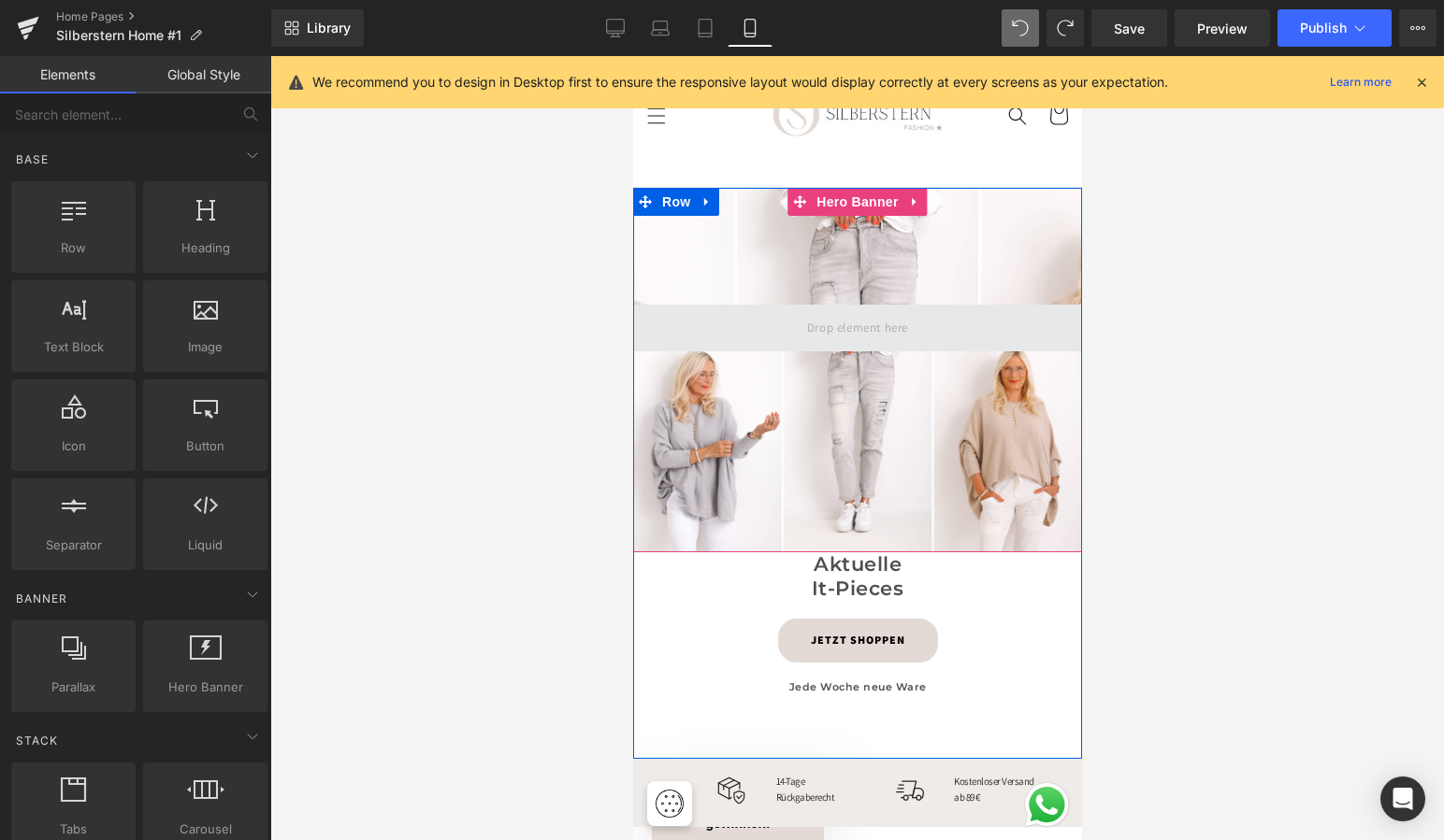
click at [669, 324] on span at bounding box center [856, 328] width 449 height 47
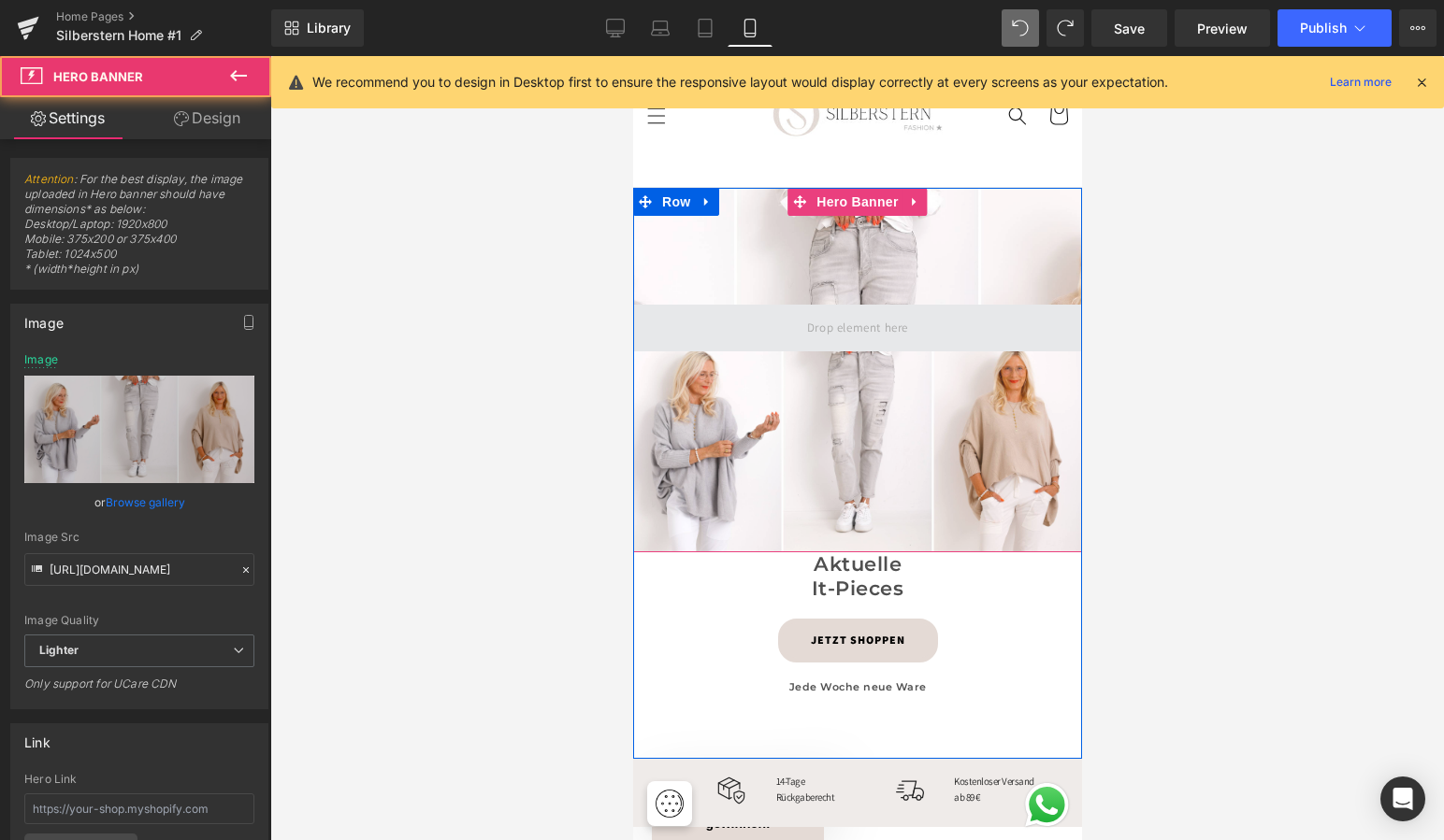
click at [653, 309] on span at bounding box center [856, 328] width 449 height 47
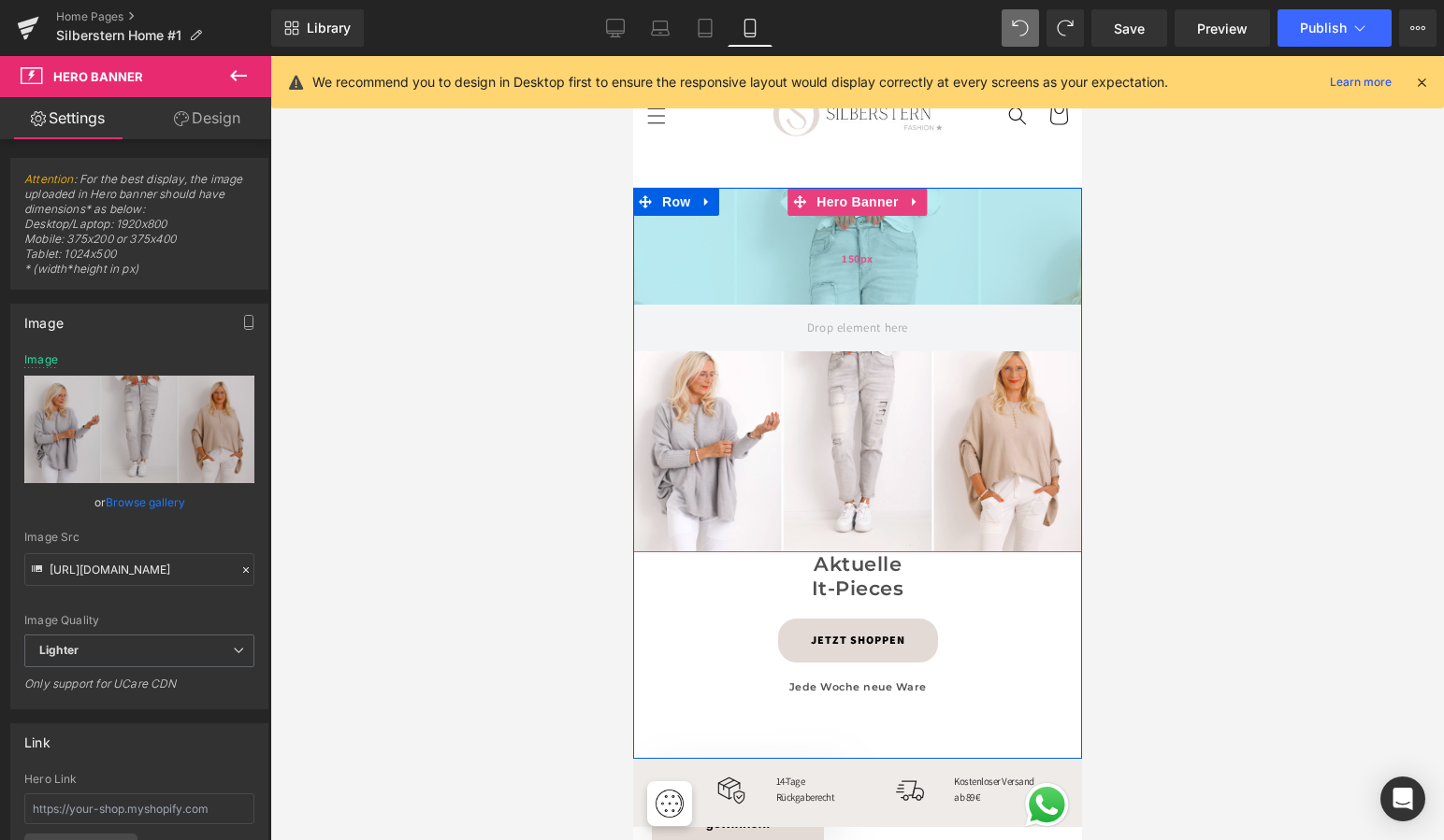
click at [681, 295] on div "150px" at bounding box center [856, 258] width 449 height 140
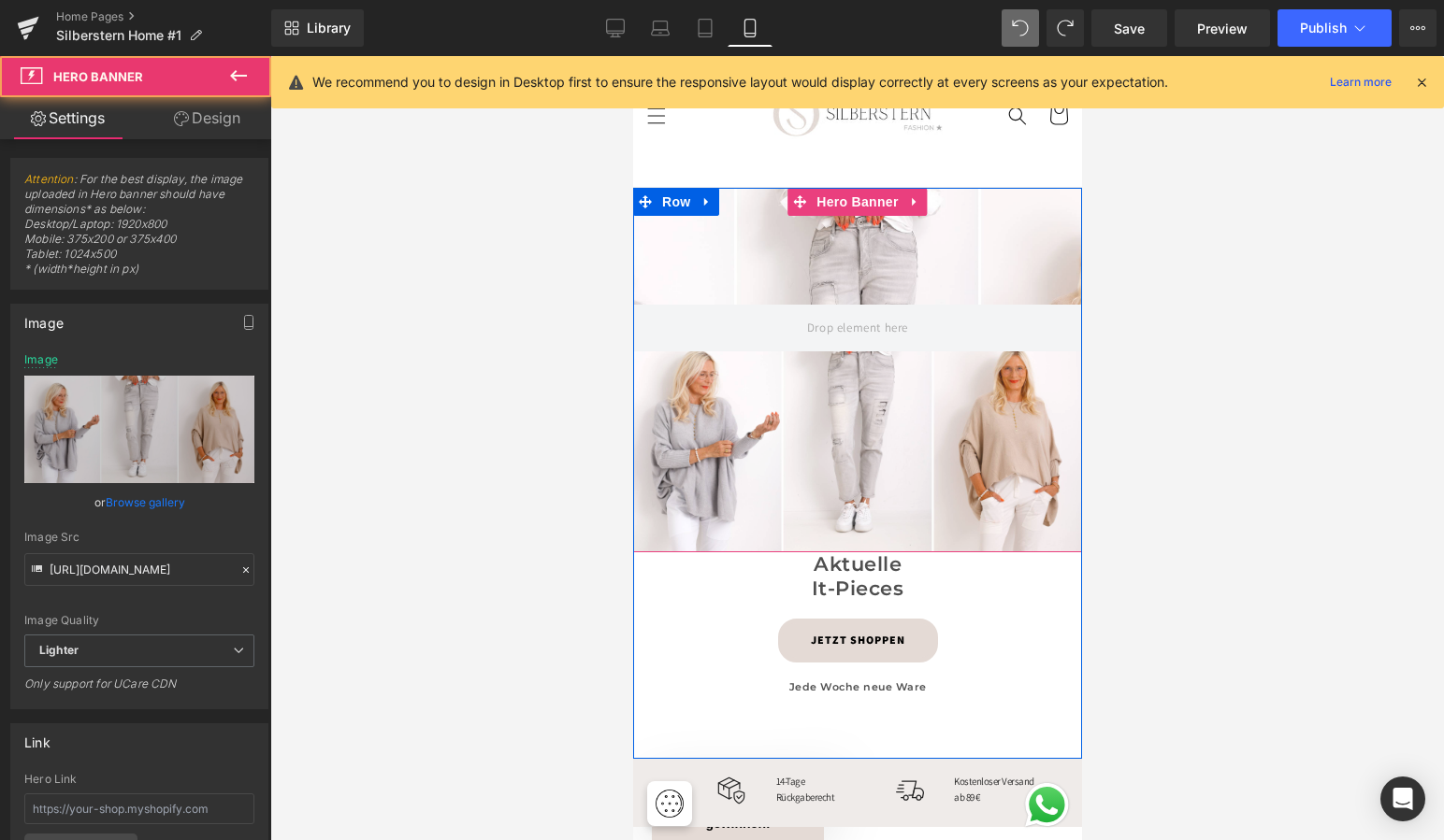
click at [671, 390] on div at bounding box center [856, 370] width 449 height 365
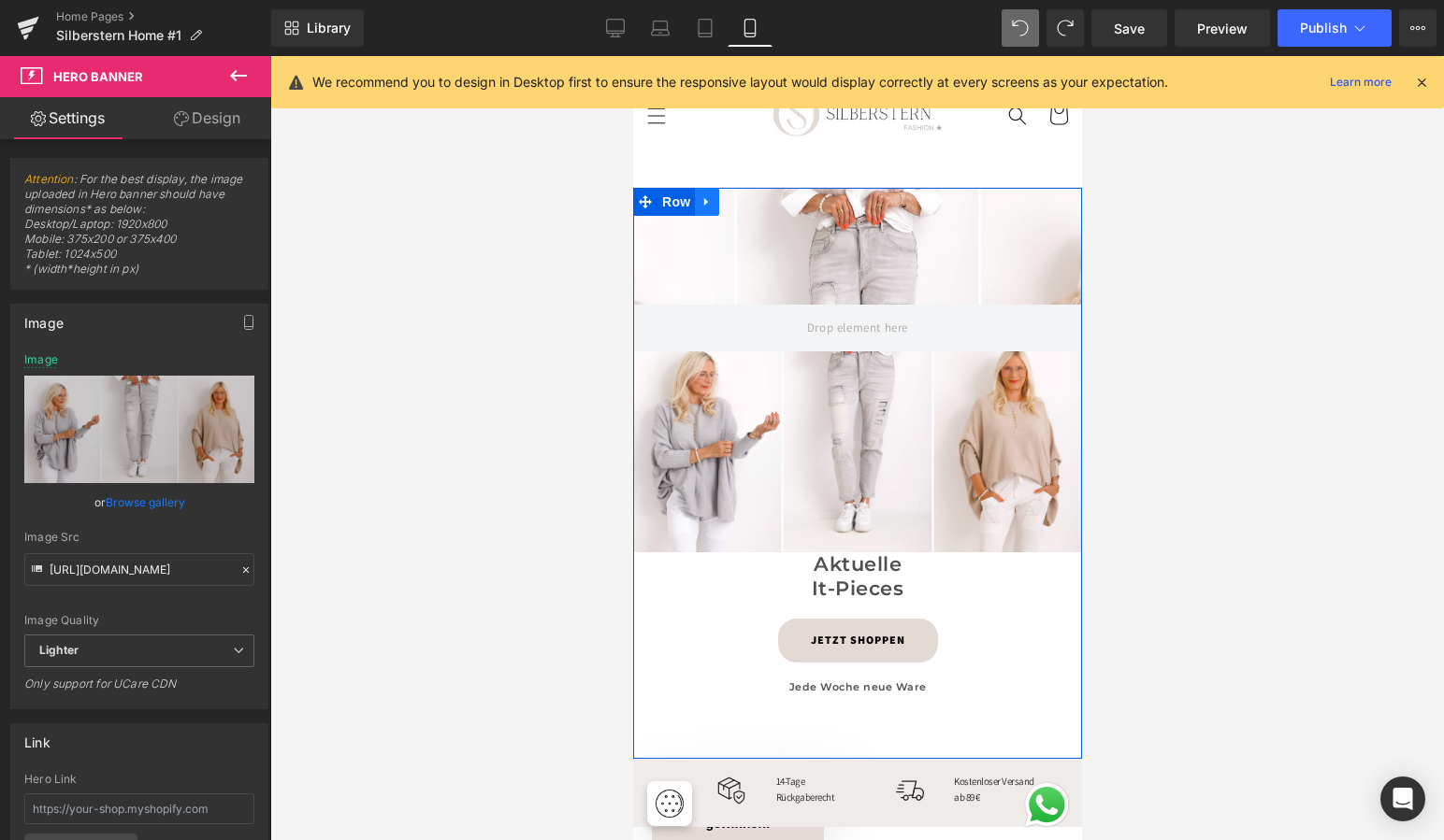
click at [705, 200] on icon at bounding box center [706, 202] width 4 height 8
click at [751, 196] on icon at bounding box center [754, 202] width 13 height 13
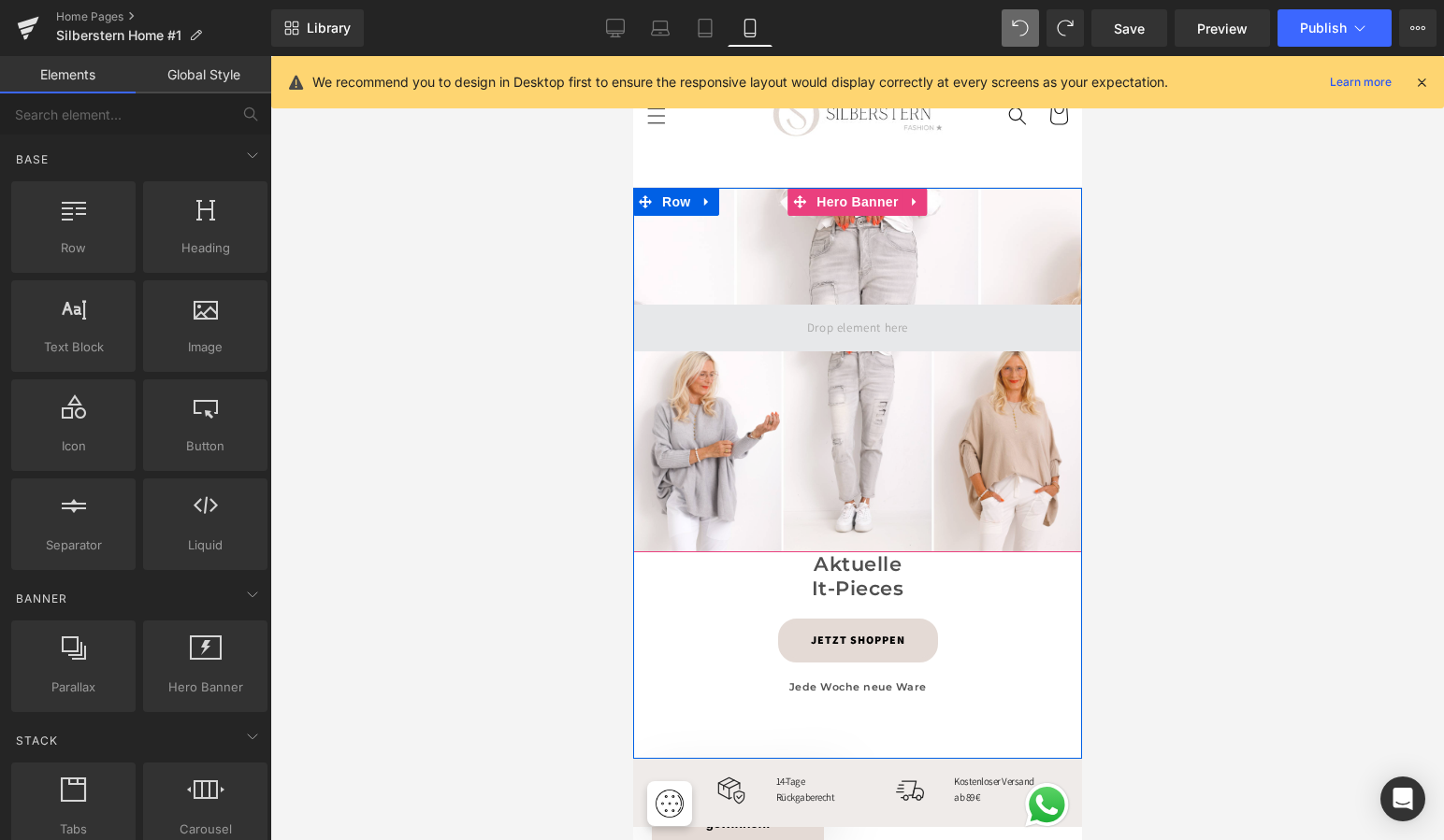
click at [749, 318] on span at bounding box center [856, 328] width 449 height 47
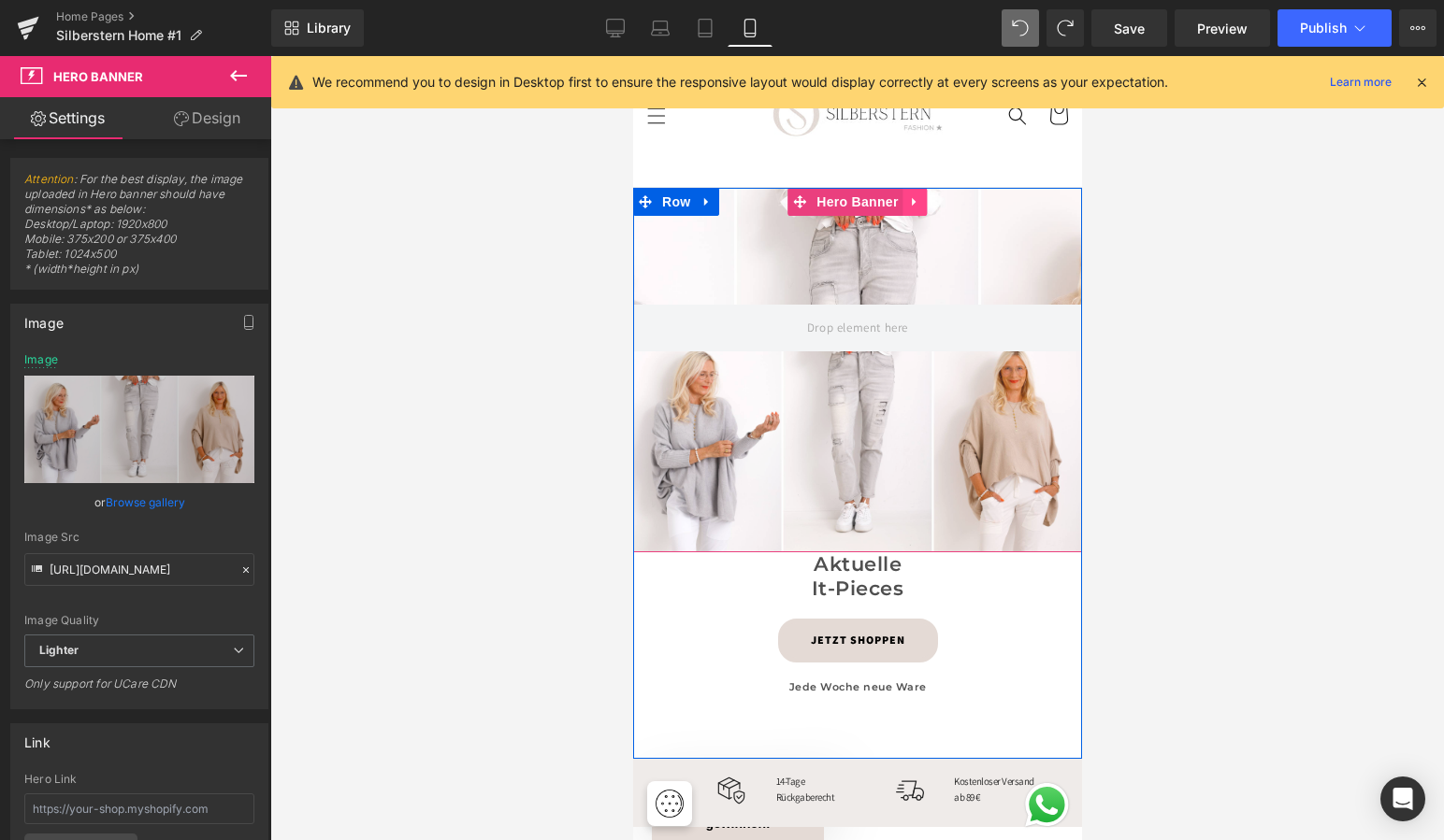
click at [908, 196] on icon at bounding box center [914, 203] width 13 height 14
click at [815, 198] on span "Hero Banner" at bounding box center [819, 202] width 91 height 28
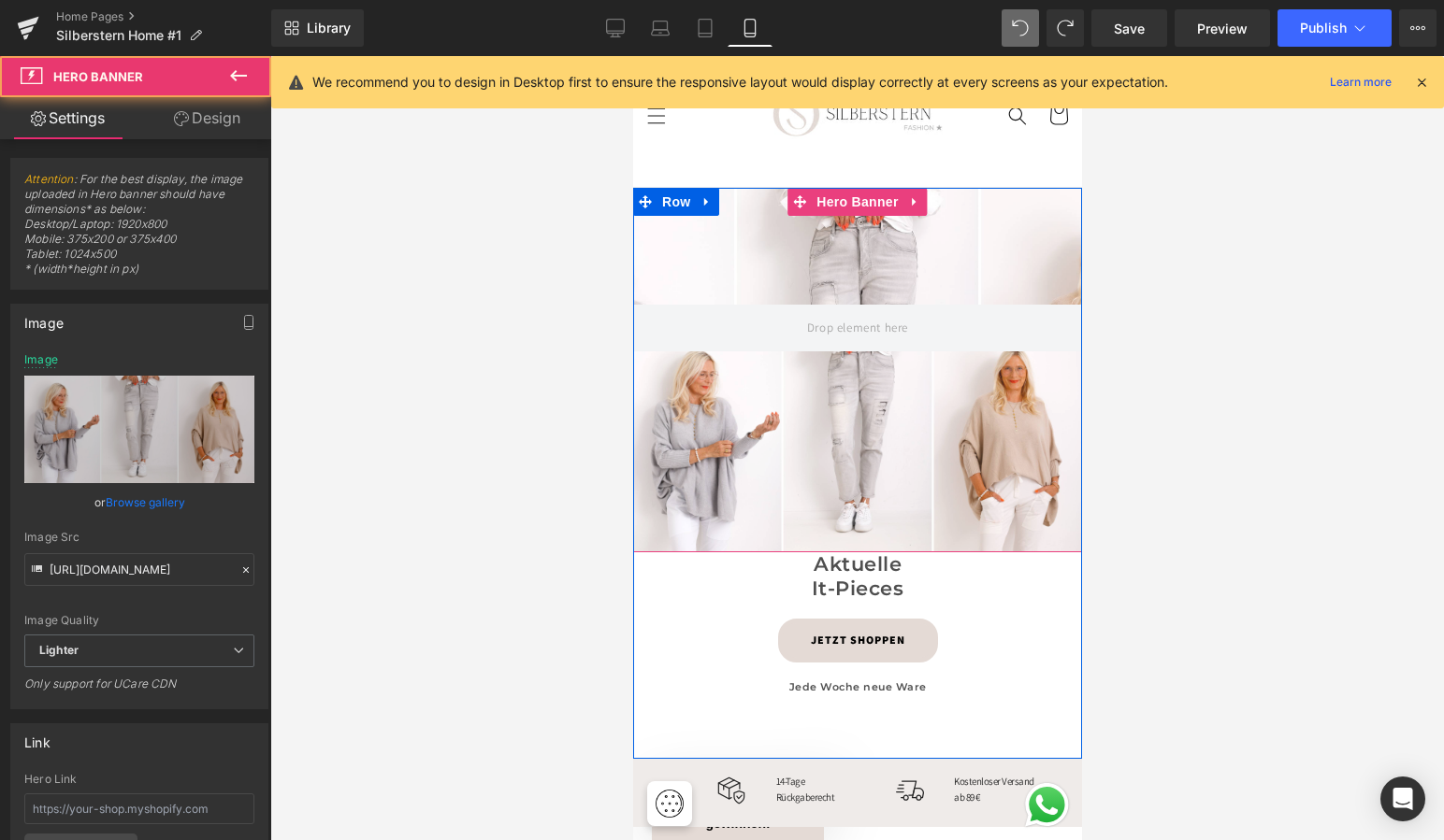
click at [847, 252] on div at bounding box center [856, 370] width 449 height 365
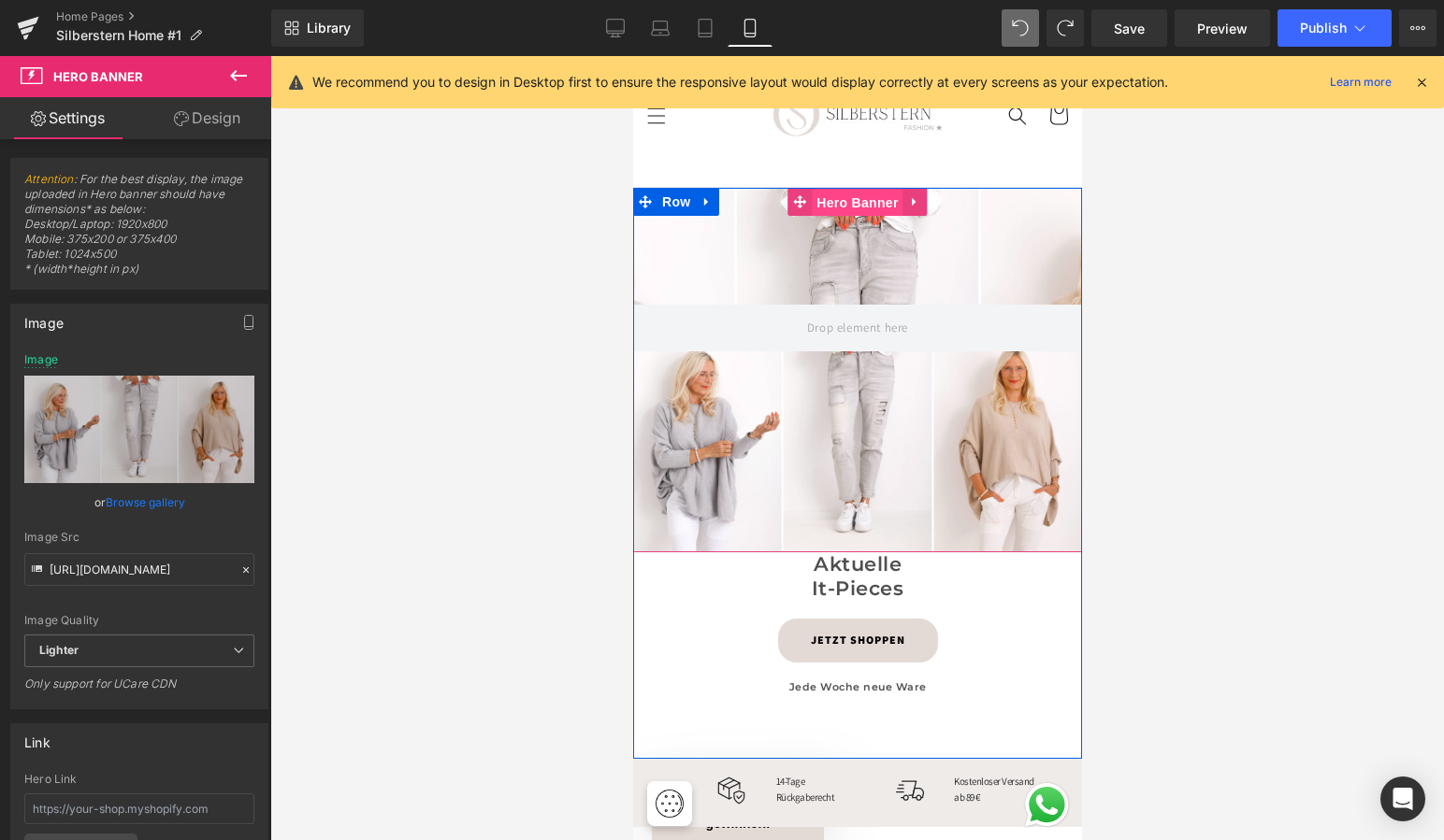
click at [850, 195] on span "Hero Banner" at bounding box center [855, 203] width 91 height 28
click at [828, 384] on div at bounding box center [856, 370] width 449 height 365
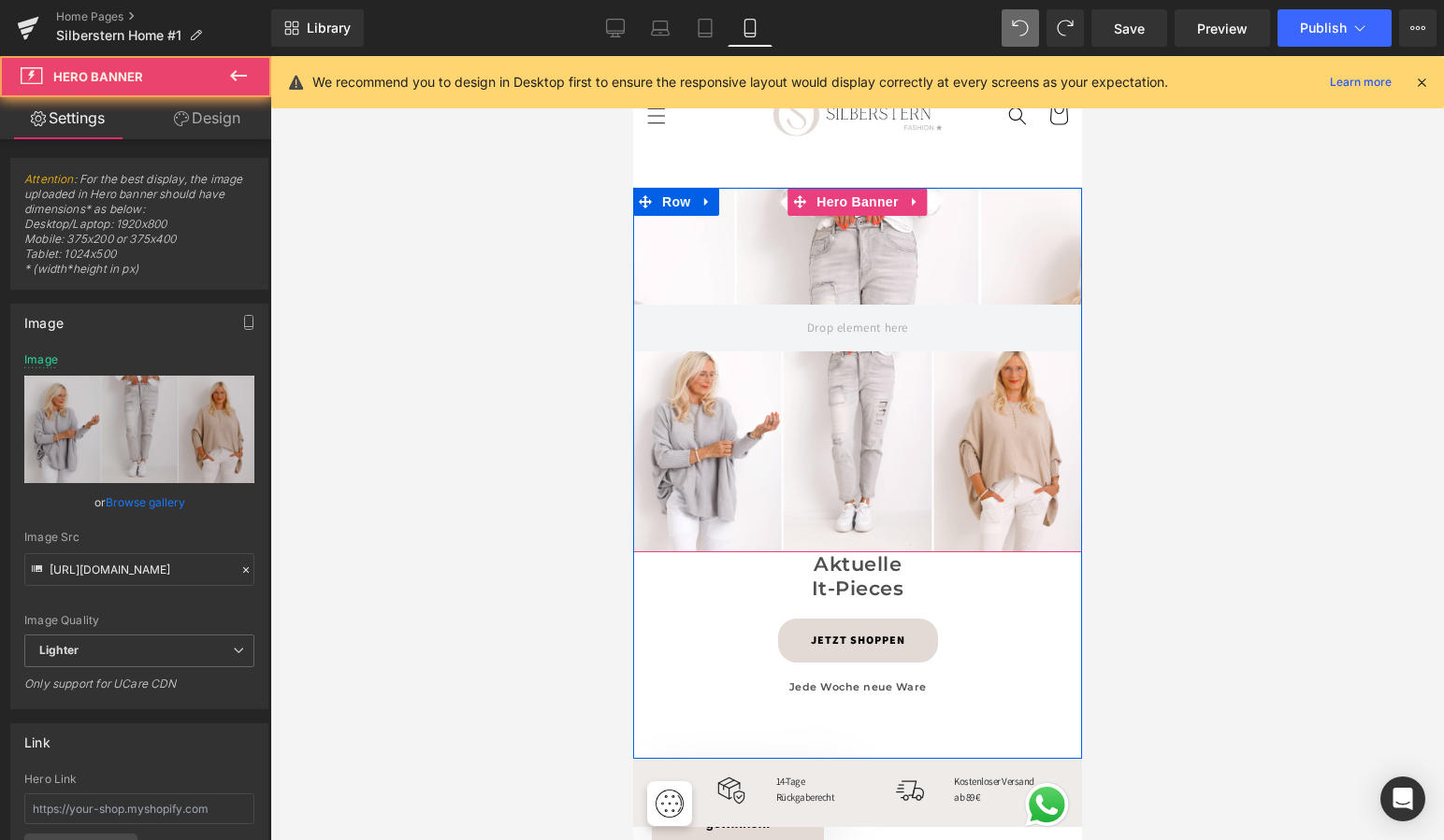
click at [821, 386] on div at bounding box center [856, 370] width 449 height 365
click at [695, 386] on div at bounding box center [856, 370] width 449 height 365
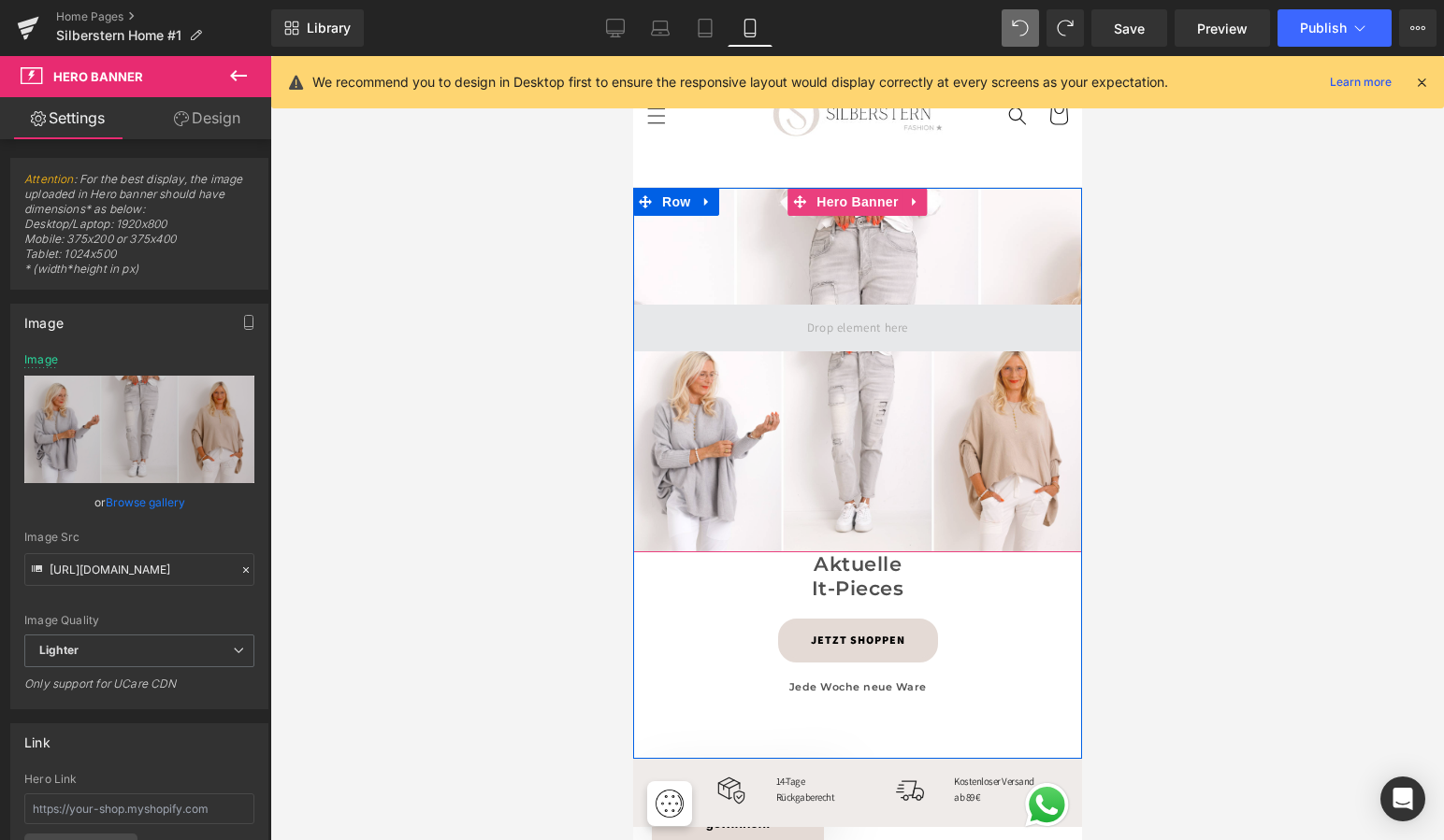
click at [715, 332] on span at bounding box center [856, 328] width 449 height 47
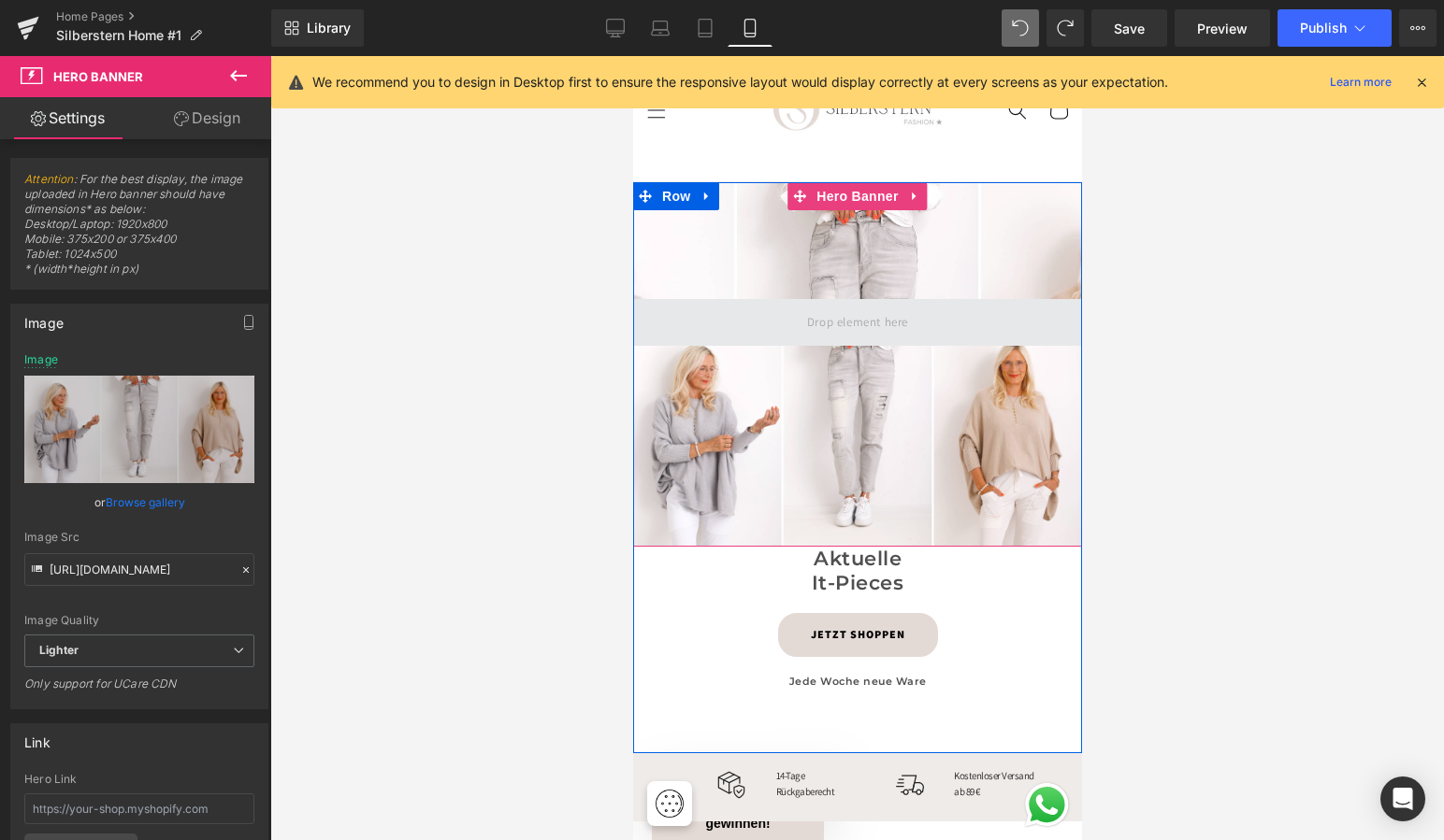
scroll to position [54, 0]
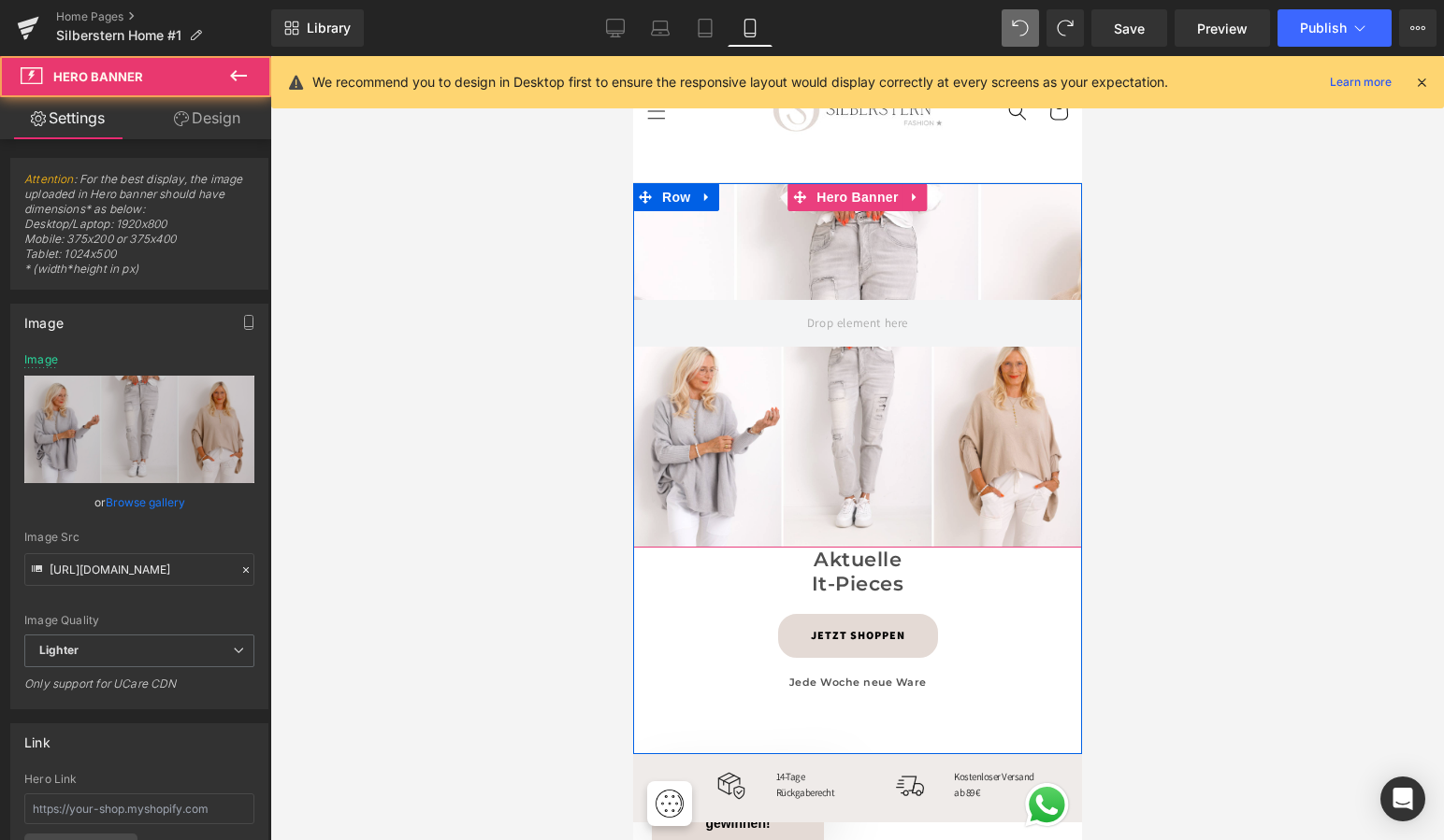
click at [849, 392] on div at bounding box center [856, 365] width 449 height 365
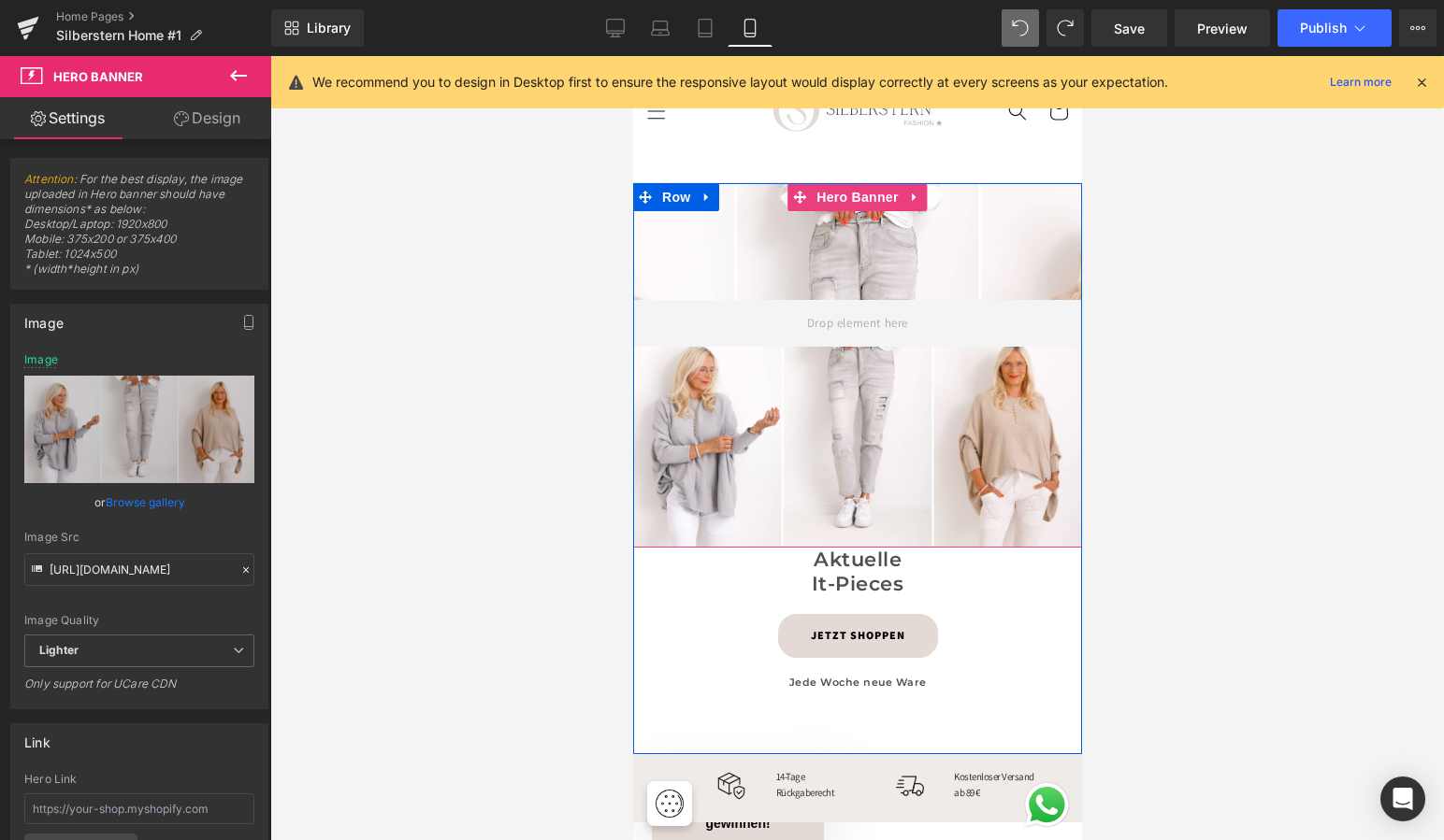
click at [978, 232] on div at bounding box center [856, 365] width 449 height 365
click at [915, 195] on icon at bounding box center [914, 198] width 13 height 14
click at [895, 197] on icon at bounding box center [901, 197] width 13 height 13
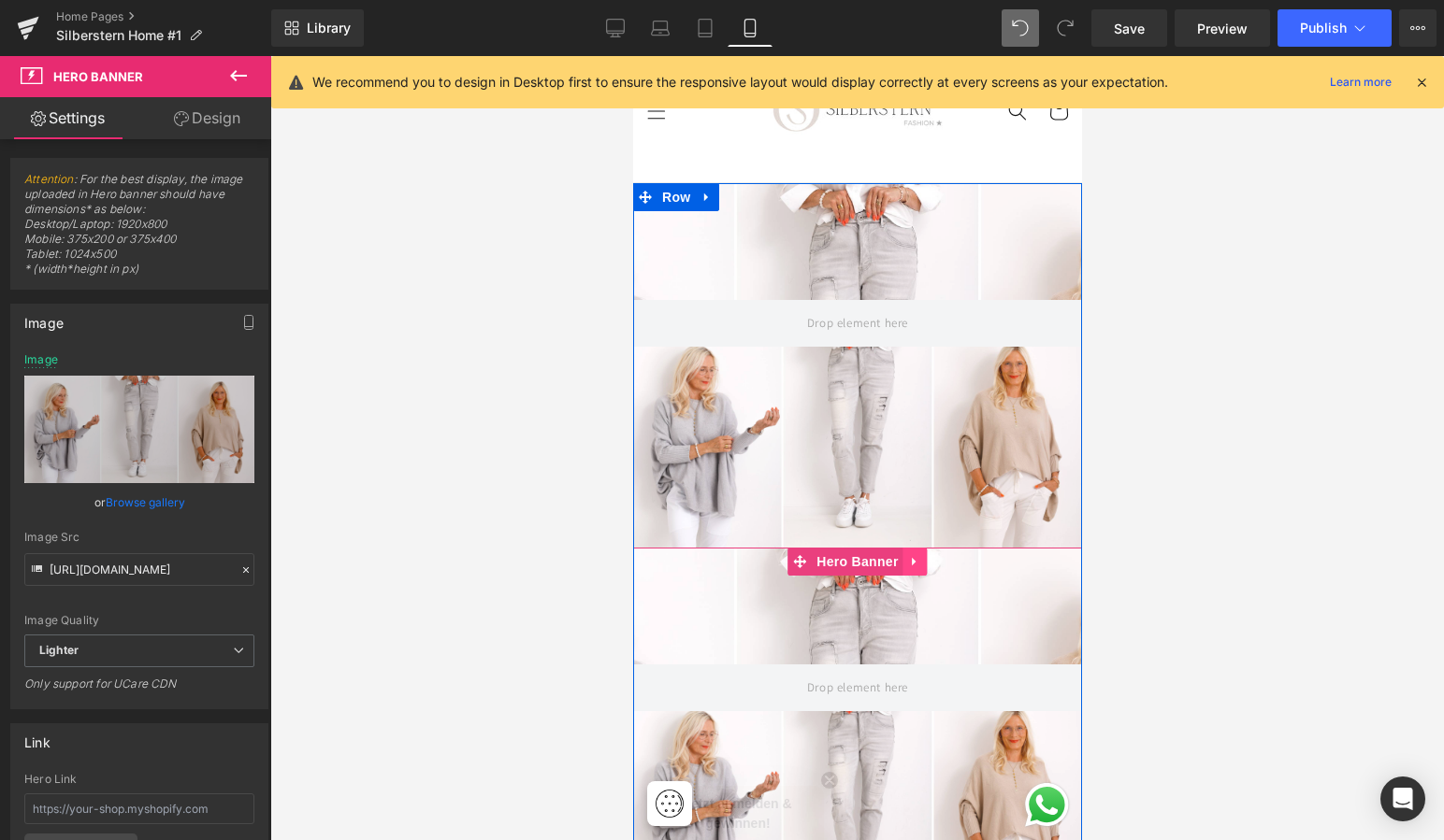
click at [911, 560] on icon at bounding box center [914, 562] width 13 height 14
click at [926, 559] on icon at bounding box center [926, 561] width 13 height 13
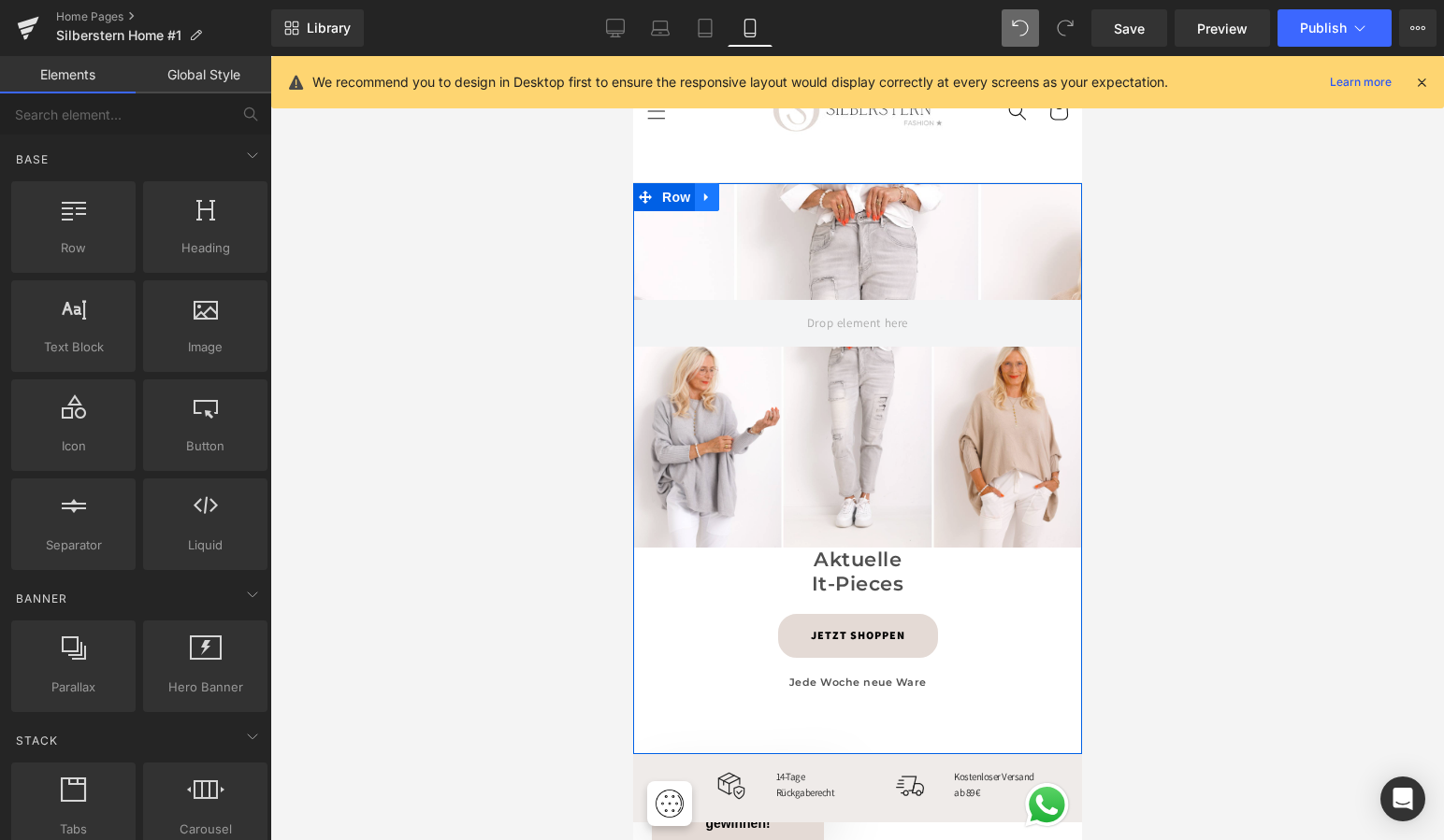
click at [704, 194] on icon at bounding box center [706, 198] width 4 height 8
click at [674, 196] on span "Row" at bounding box center [675, 197] width 37 height 28
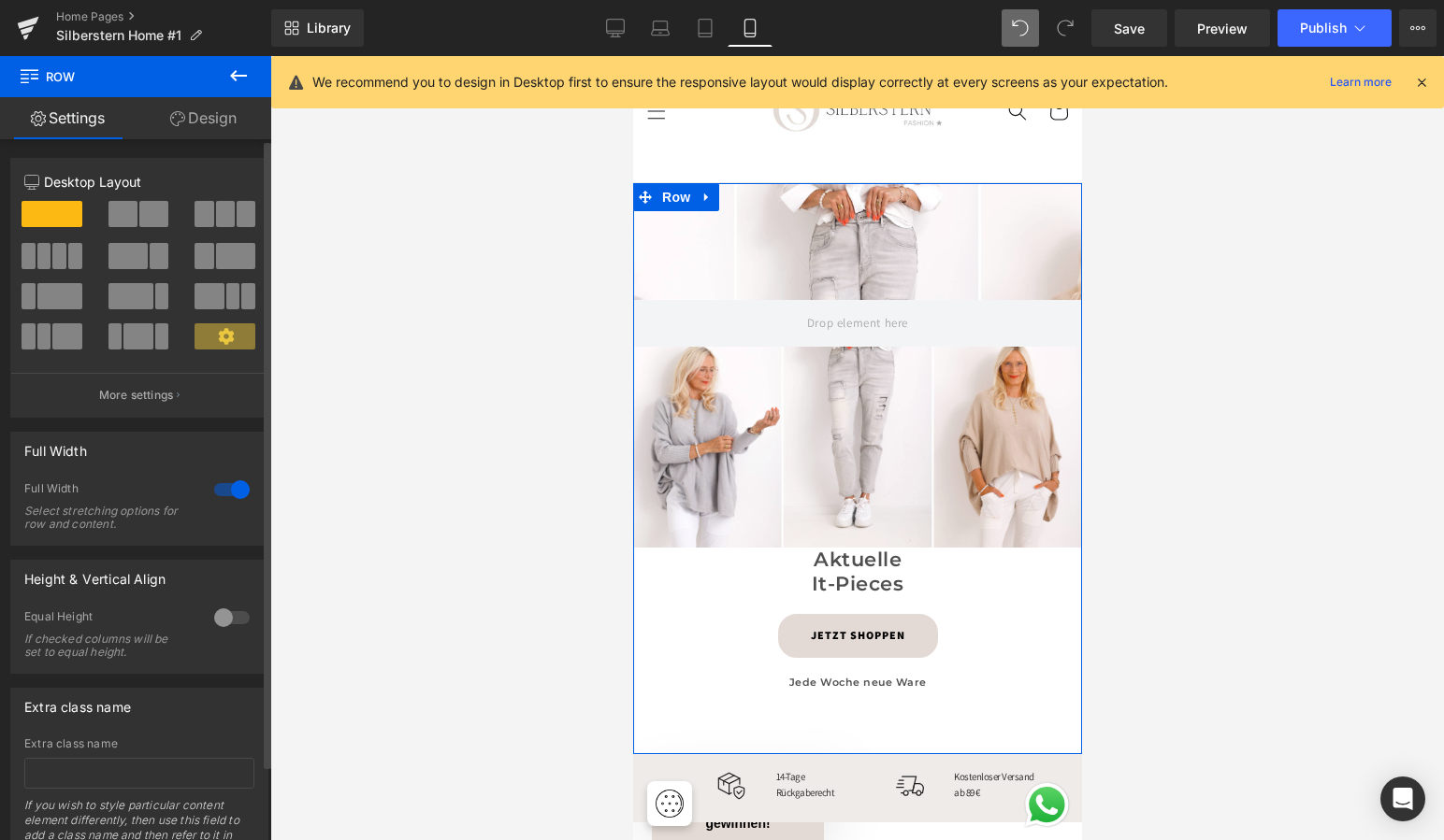
click at [222, 489] on div at bounding box center [232, 489] width 45 height 30
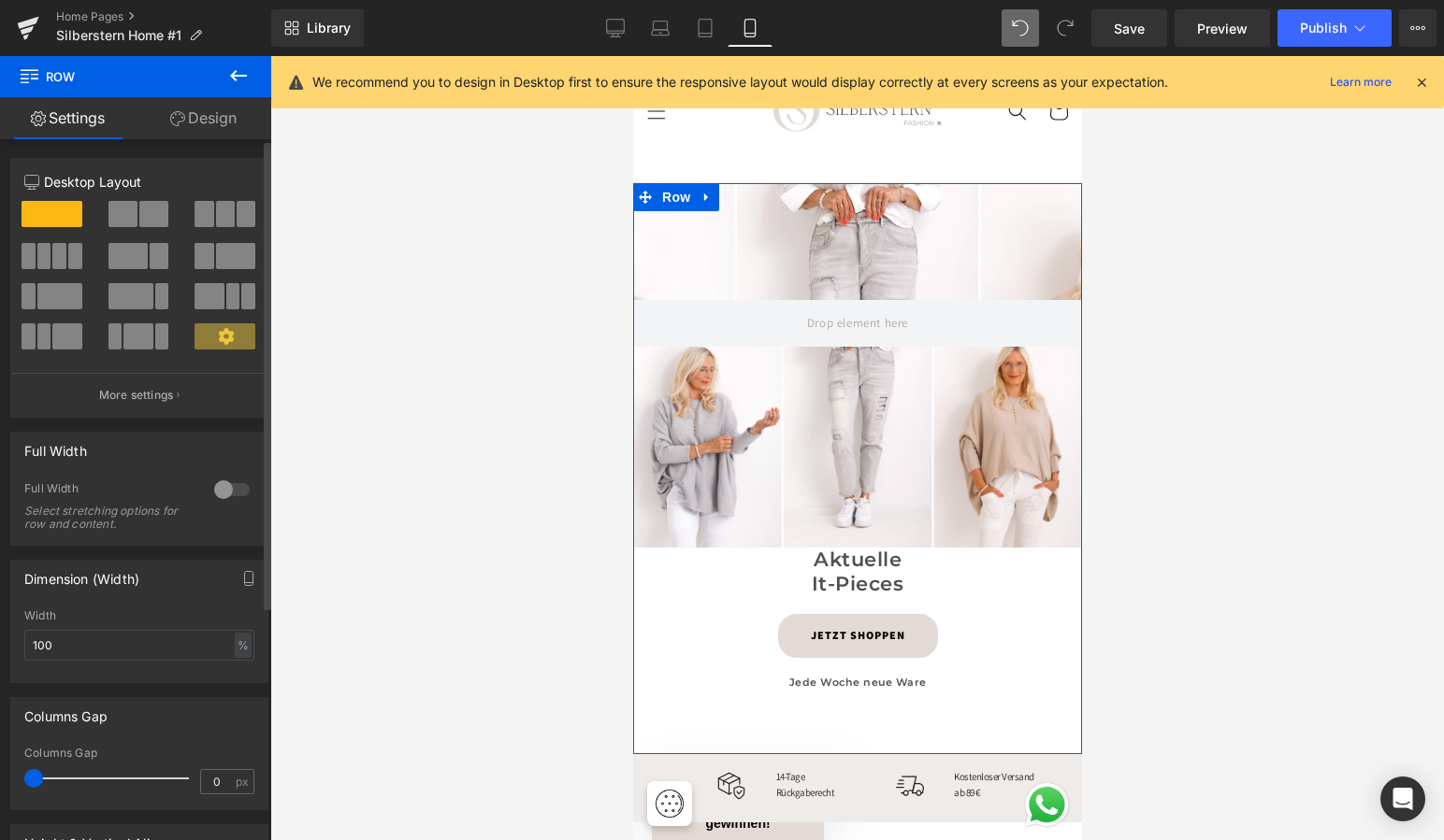
click at [226, 487] on div at bounding box center [232, 489] width 45 height 30
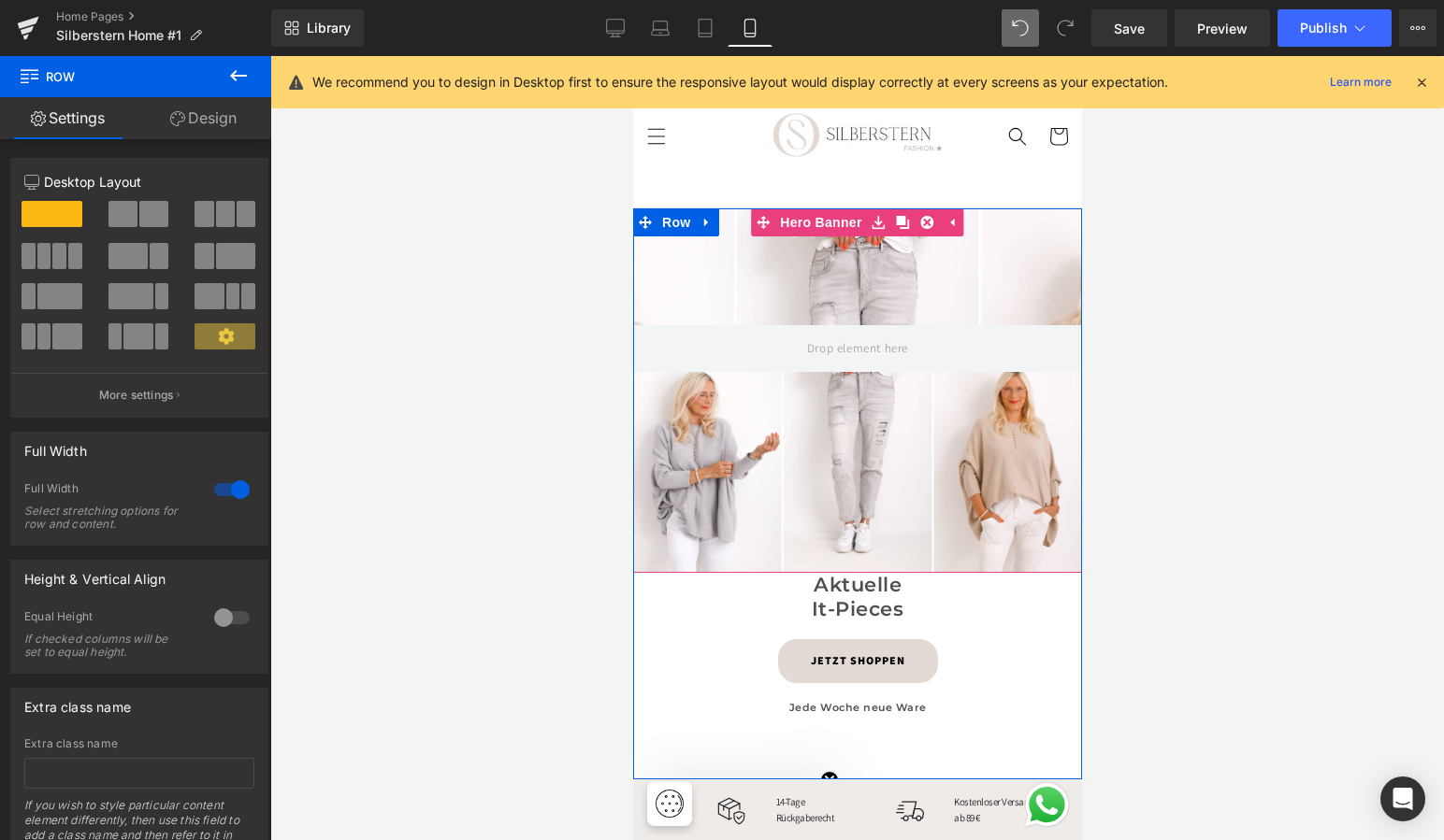
scroll to position [25, 0]
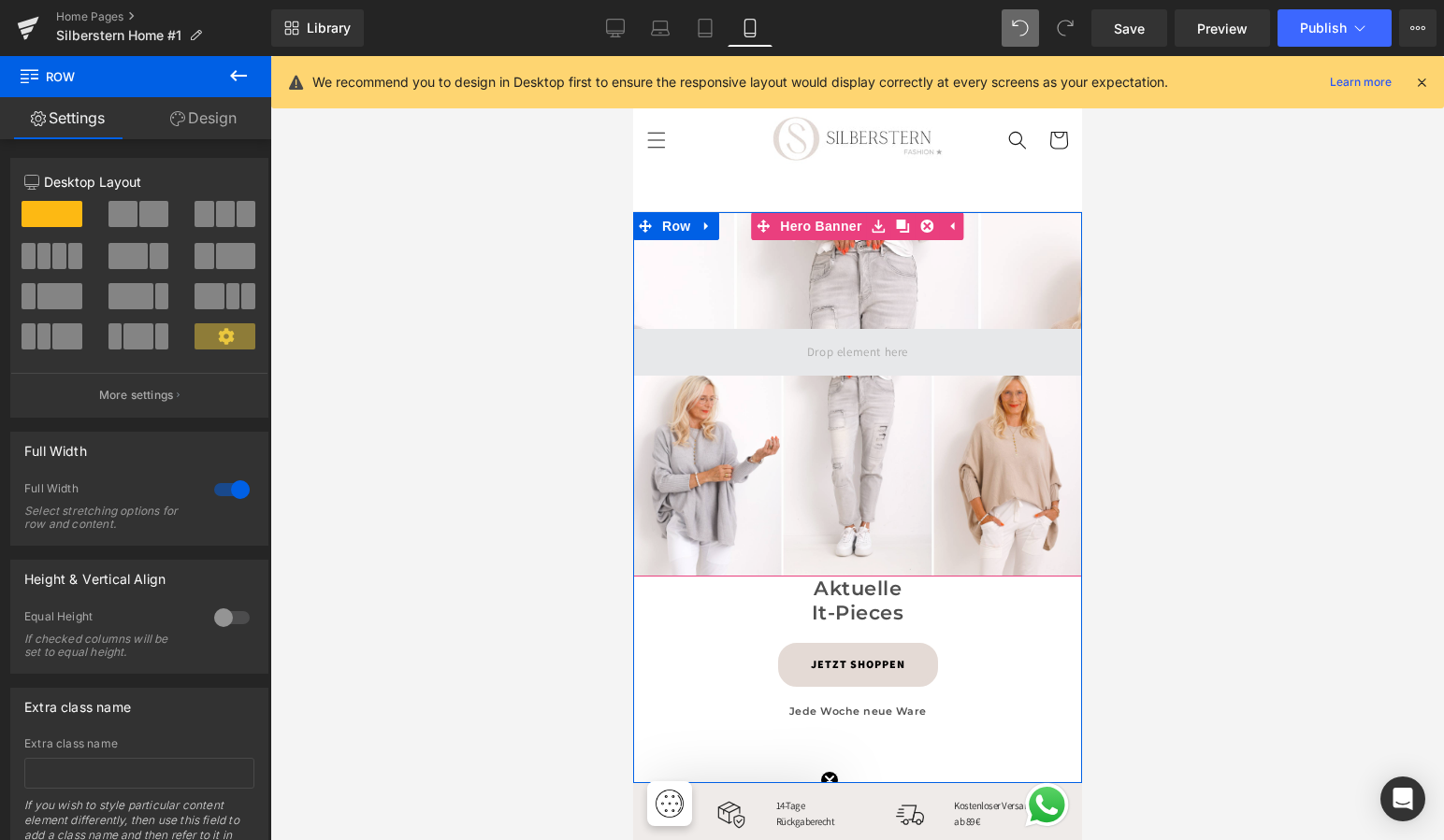
click at [804, 354] on span at bounding box center [856, 353] width 114 height 31
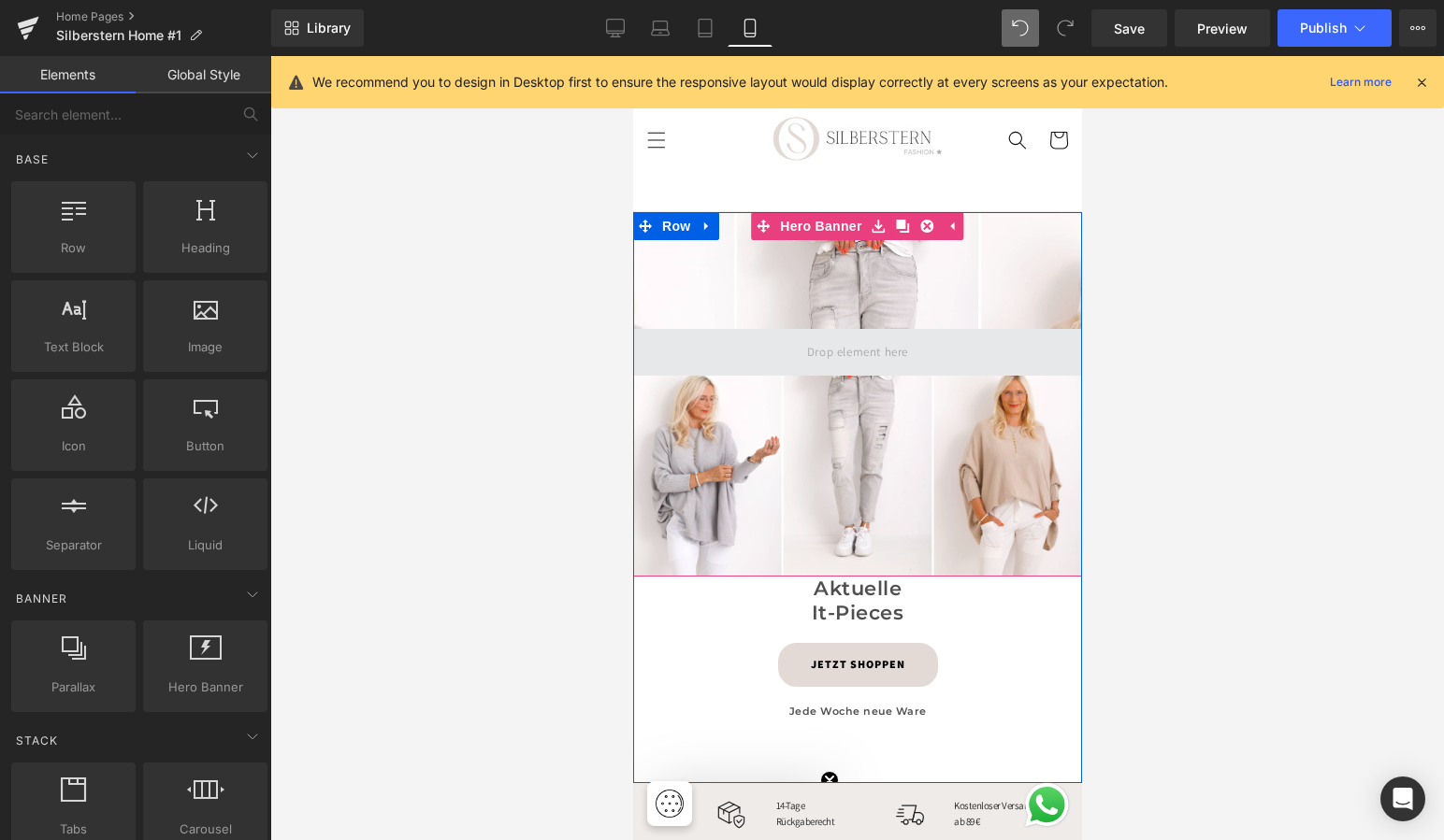
click at [804, 354] on span at bounding box center [856, 353] width 114 height 31
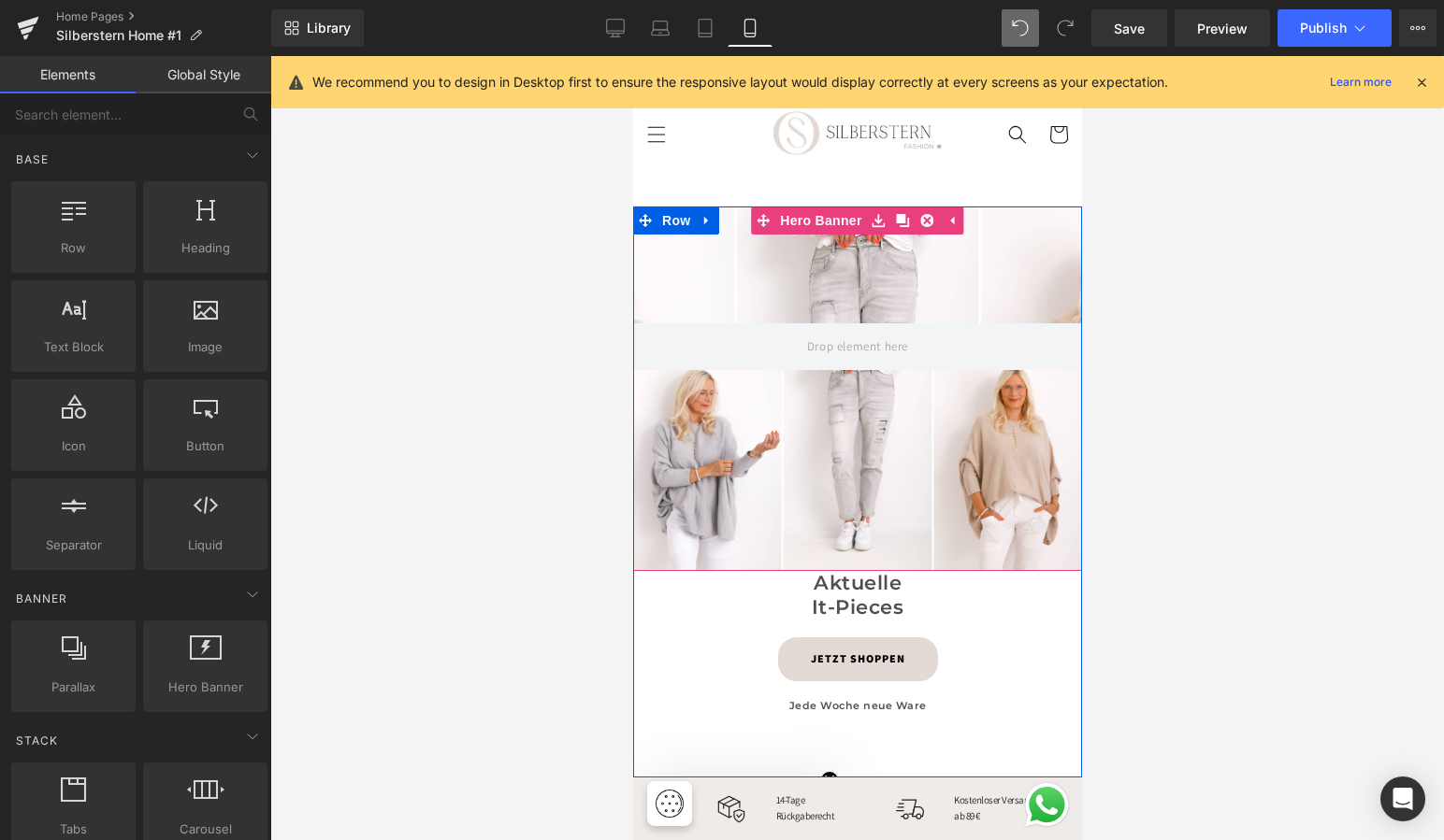
click at [907, 287] on div at bounding box center [856, 389] width 449 height 365
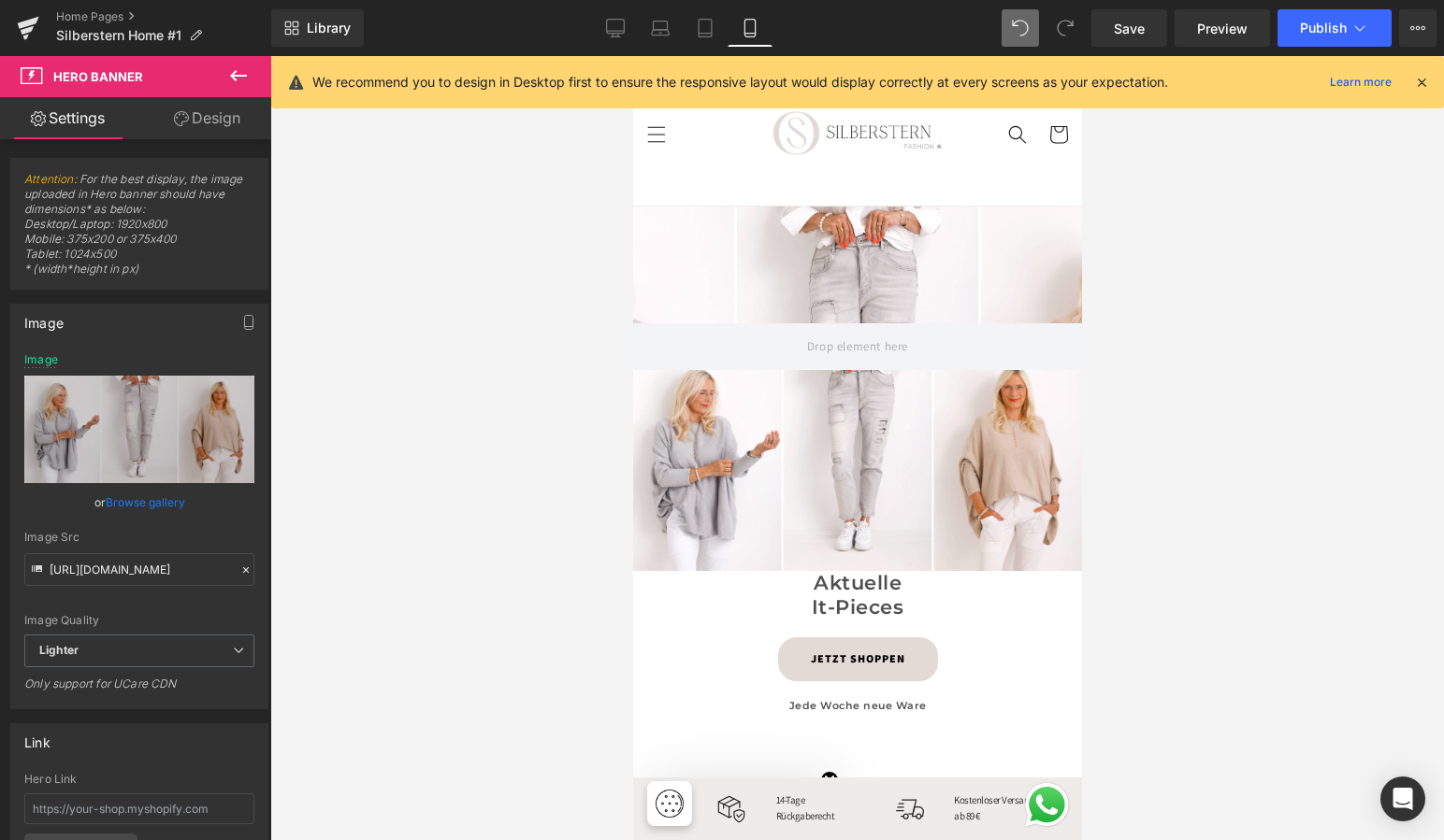
click at [128, 77] on span "Hero Banner" at bounding box center [98, 76] width 90 height 15
click at [239, 73] on icon at bounding box center [238, 76] width 22 height 22
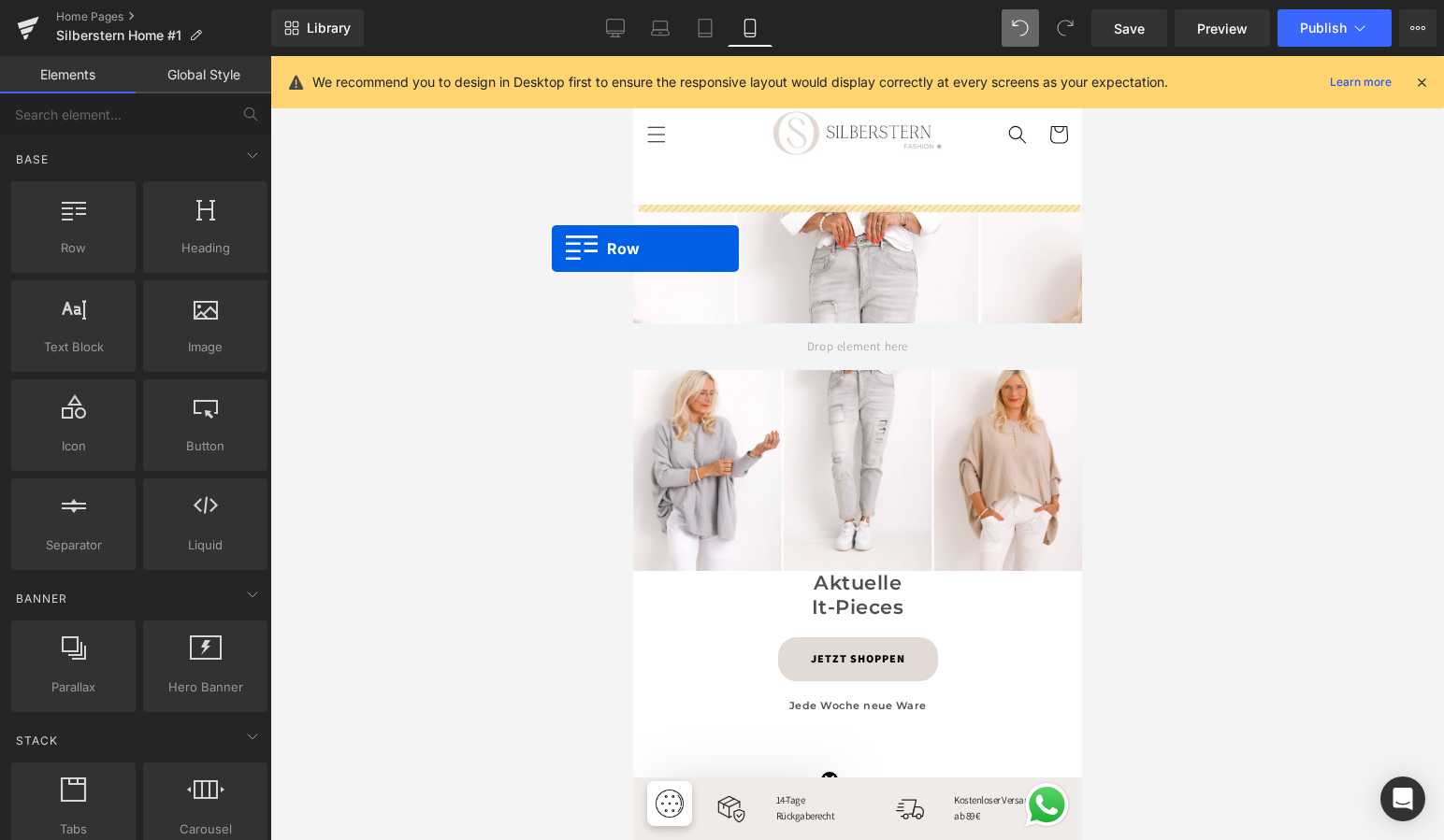
drag, startPoint x: 79, startPoint y: 238, endPoint x: 552, endPoint y: 249, distance: 473.1
click at [552, 249] on div "Row You are previewing how the will restyle your page. You can not edit Element…" at bounding box center [722, 435] width 1444 height 872
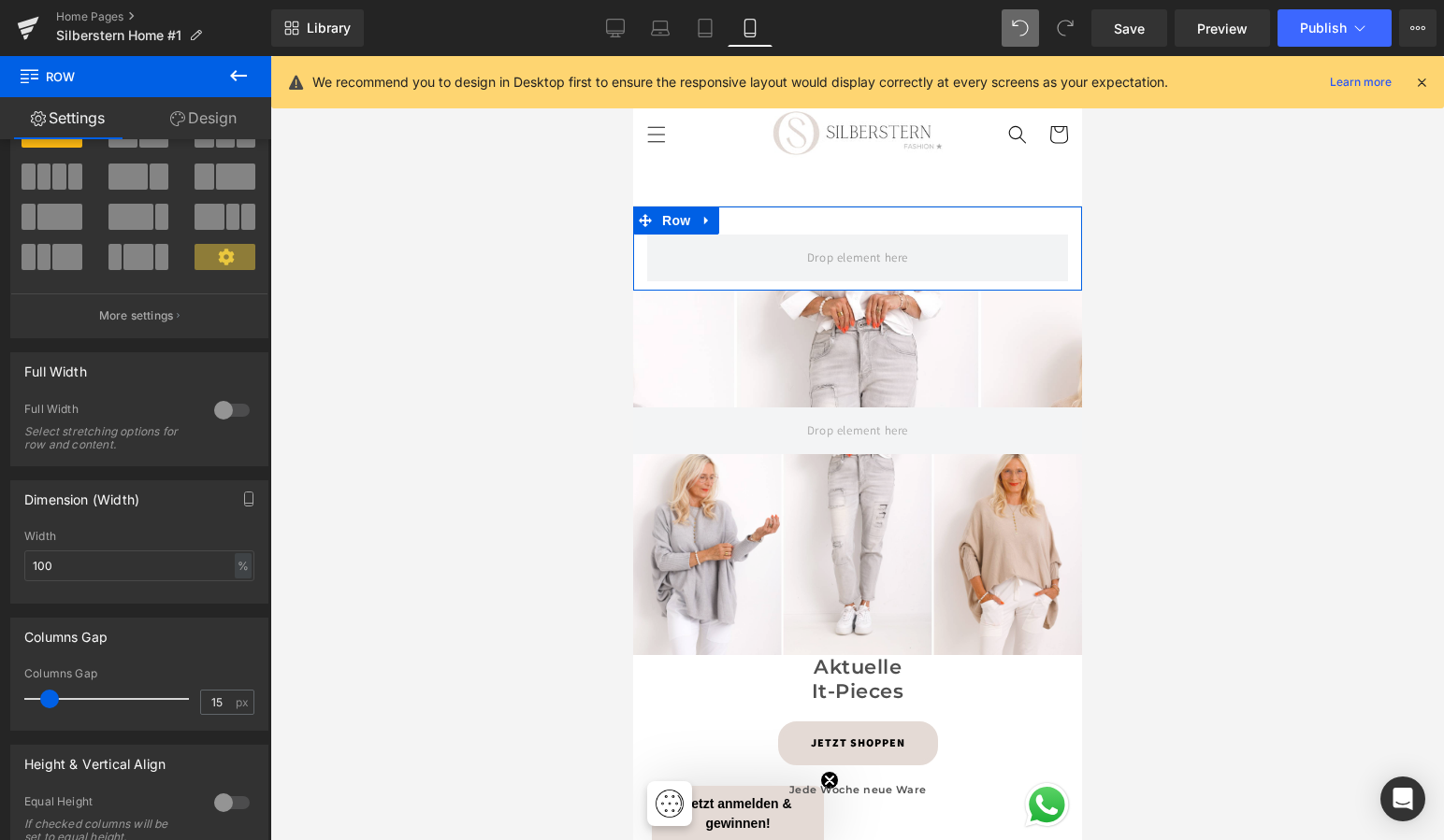
scroll to position [68, 0]
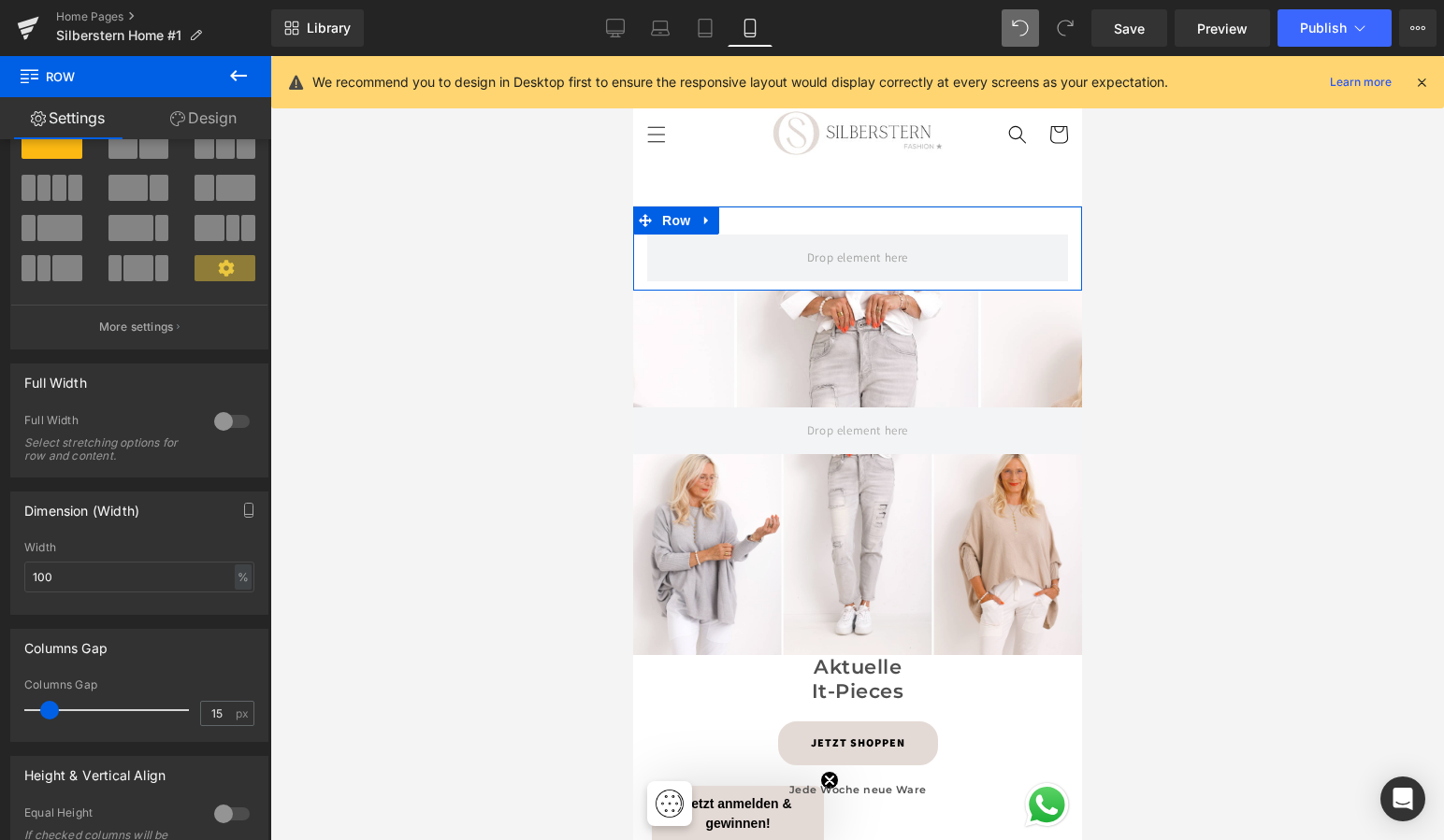
click at [211, 119] on link "Design" at bounding box center [204, 118] width 136 height 42
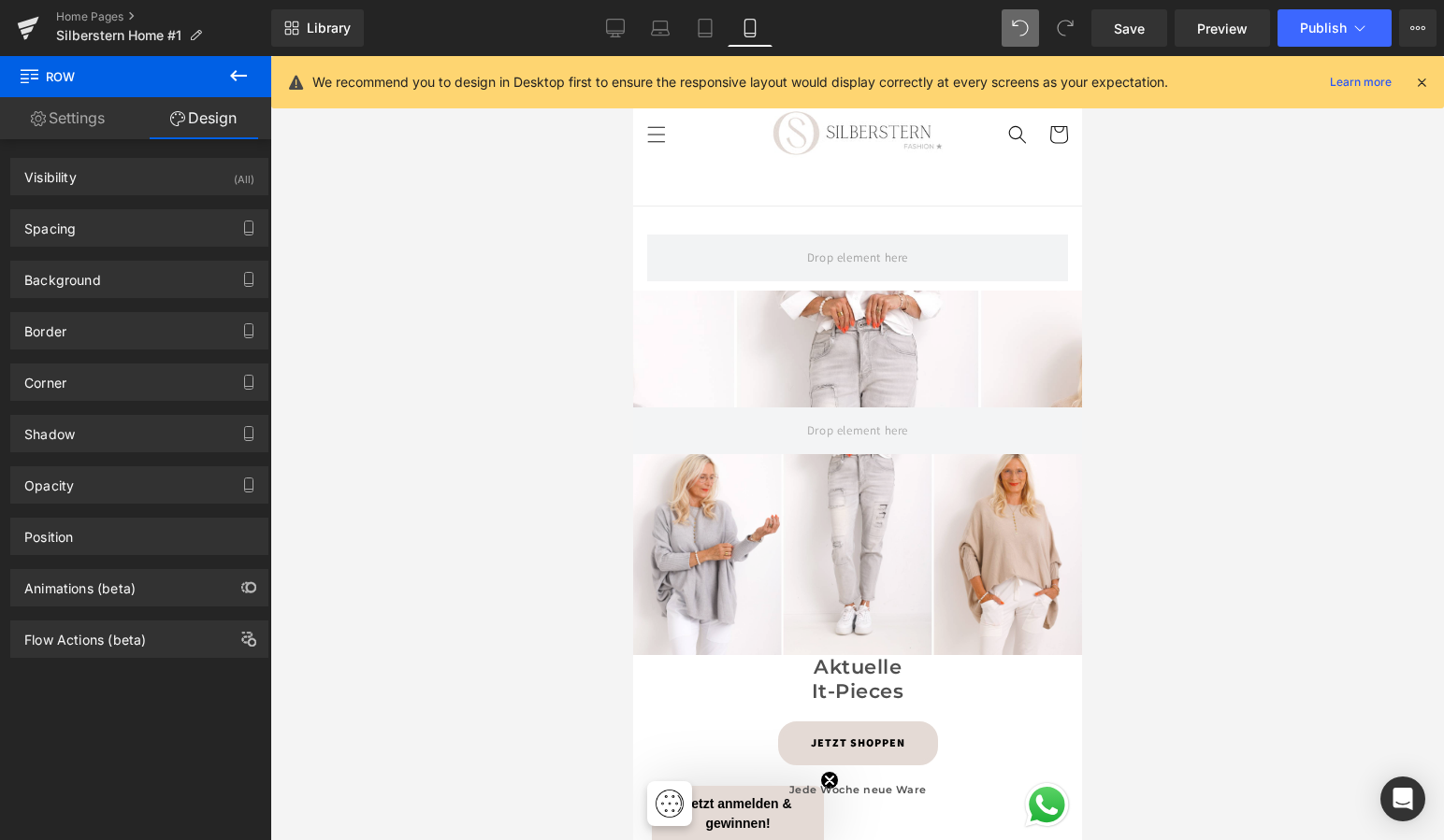
click at [106, 78] on span "Row" at bounding box center [112, 76] width 187 height 41
click at [233, 73] on icon at bounding box center [238, 75] width 17 height 11
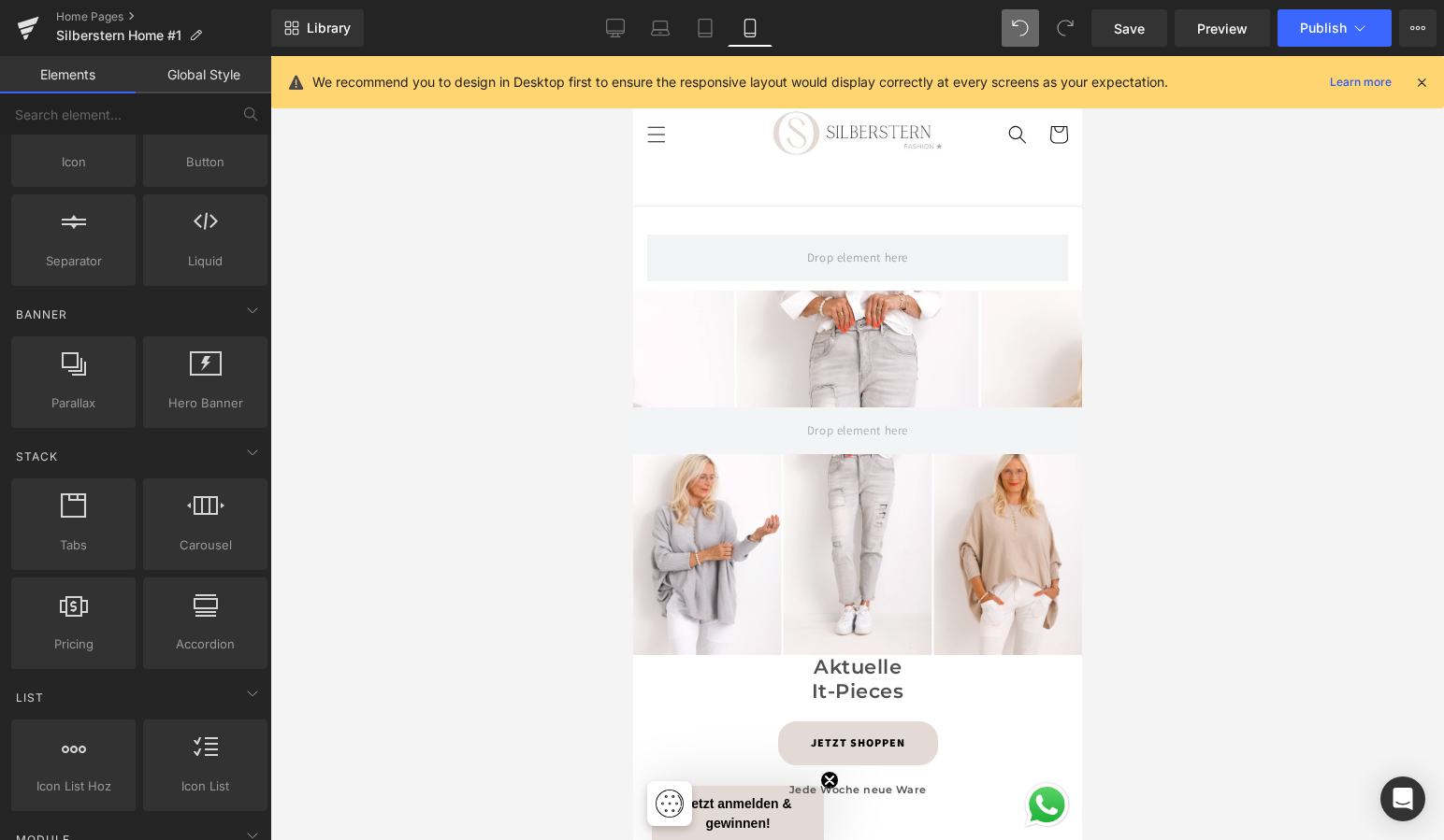
scroll to position [289, 0]
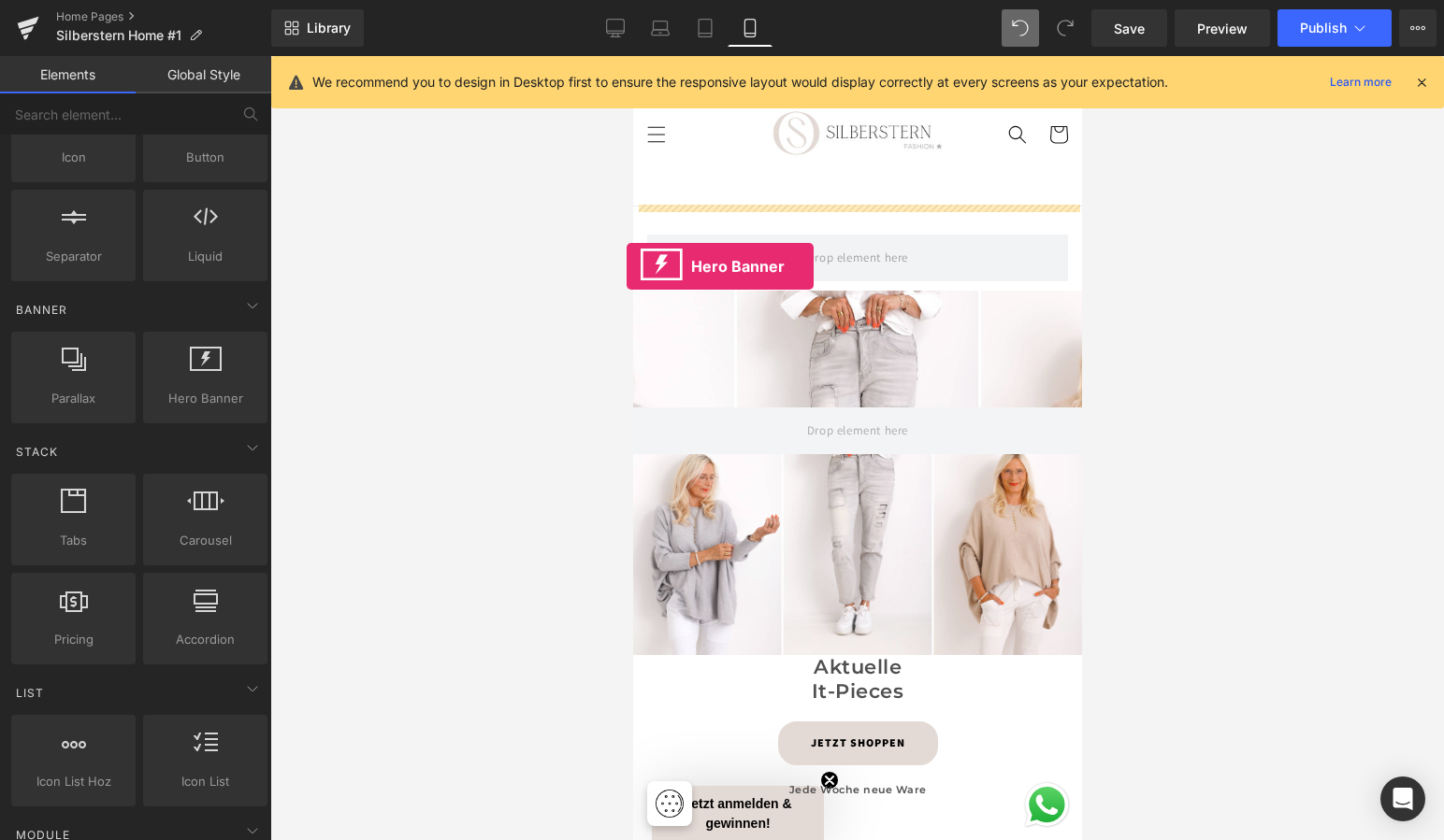
drag, startPoint x: 198, startPoint y: 369, endPoint x: 627, endPoint y: 267, distance: 441.0
click at [627, 267] on div "Hero Banner You are previewing how the will restyle your page. You can not edit…" at bounding box center [722, 435] width 1444 height 872
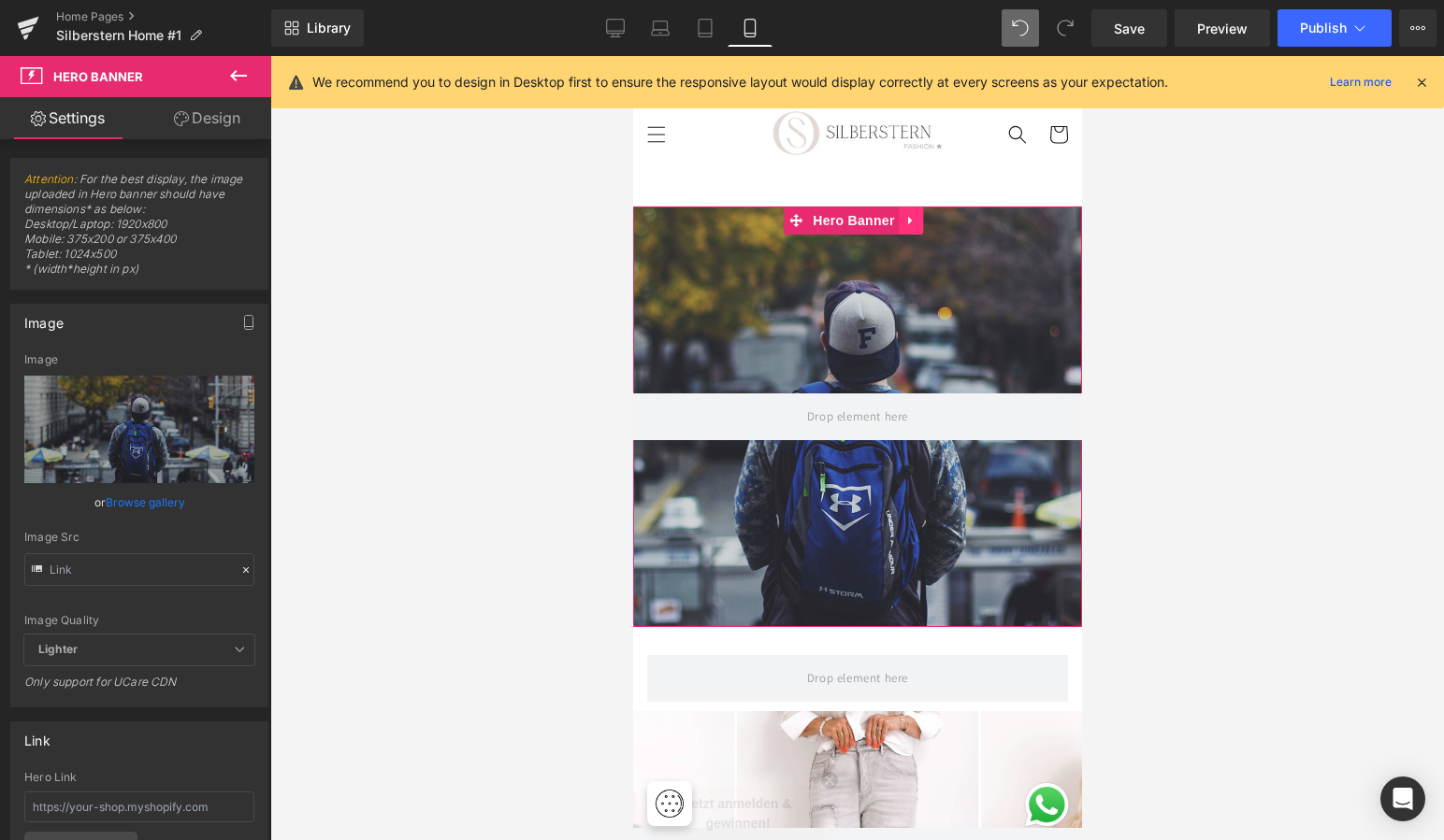
click at [914, 217] on icon at bounding box center [910, 221] width 13 height 14
click at [923, 215] on icon at bounding box center [922, 220] width 13 height 13
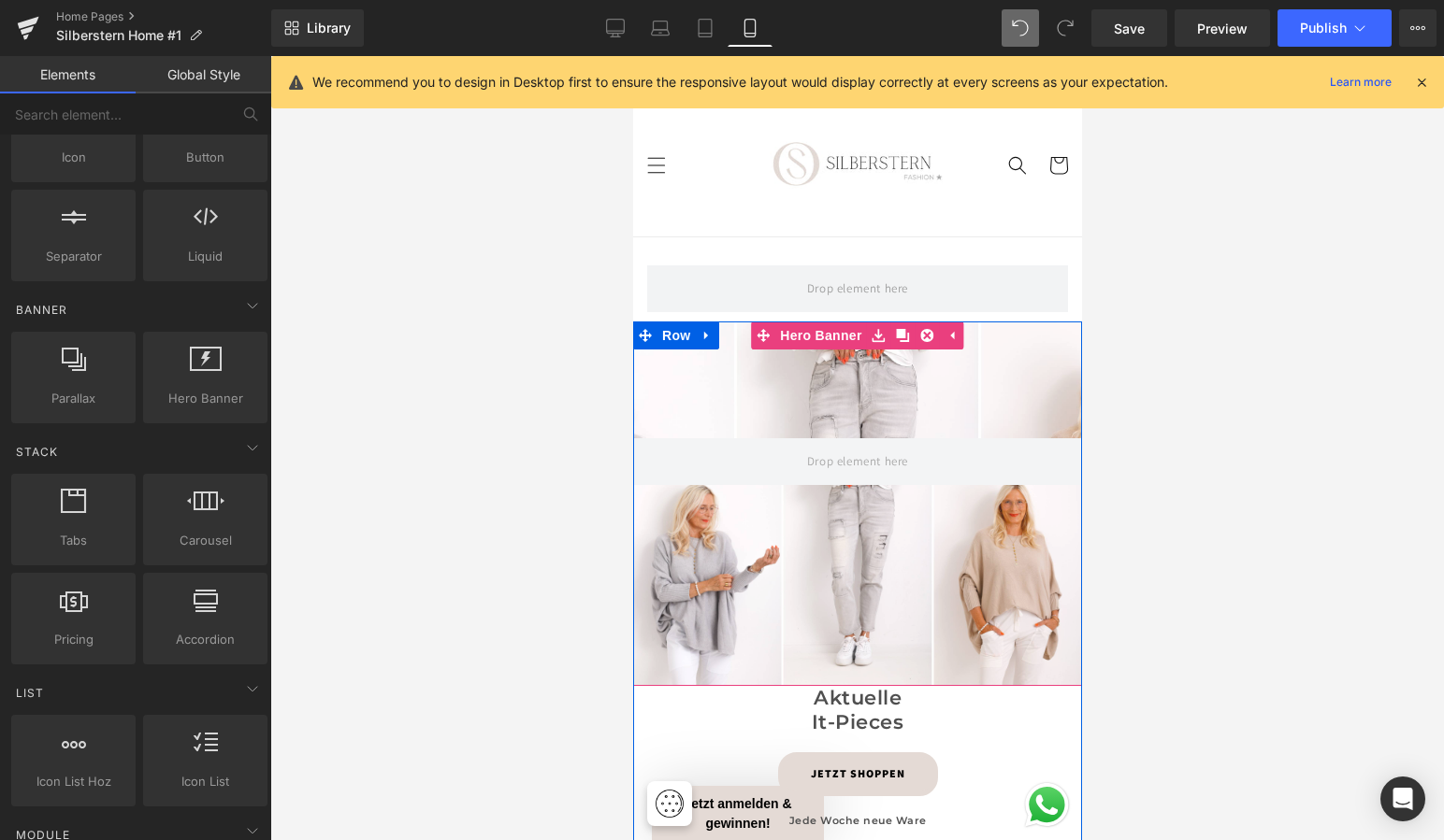
scroll to position [0, 0]
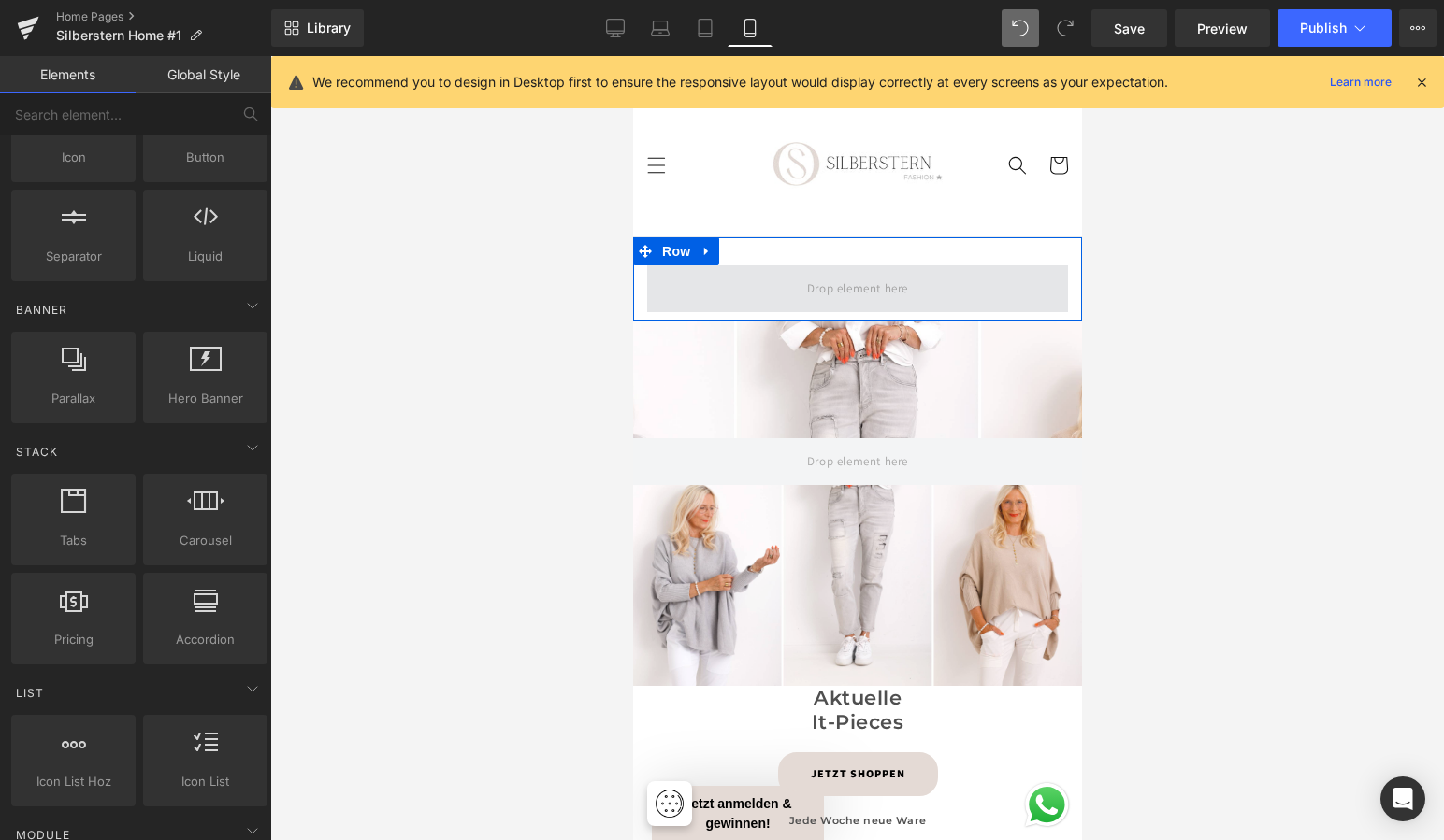
click at [719, 291] on span at bounding box center [856, 289] width 421 height 47
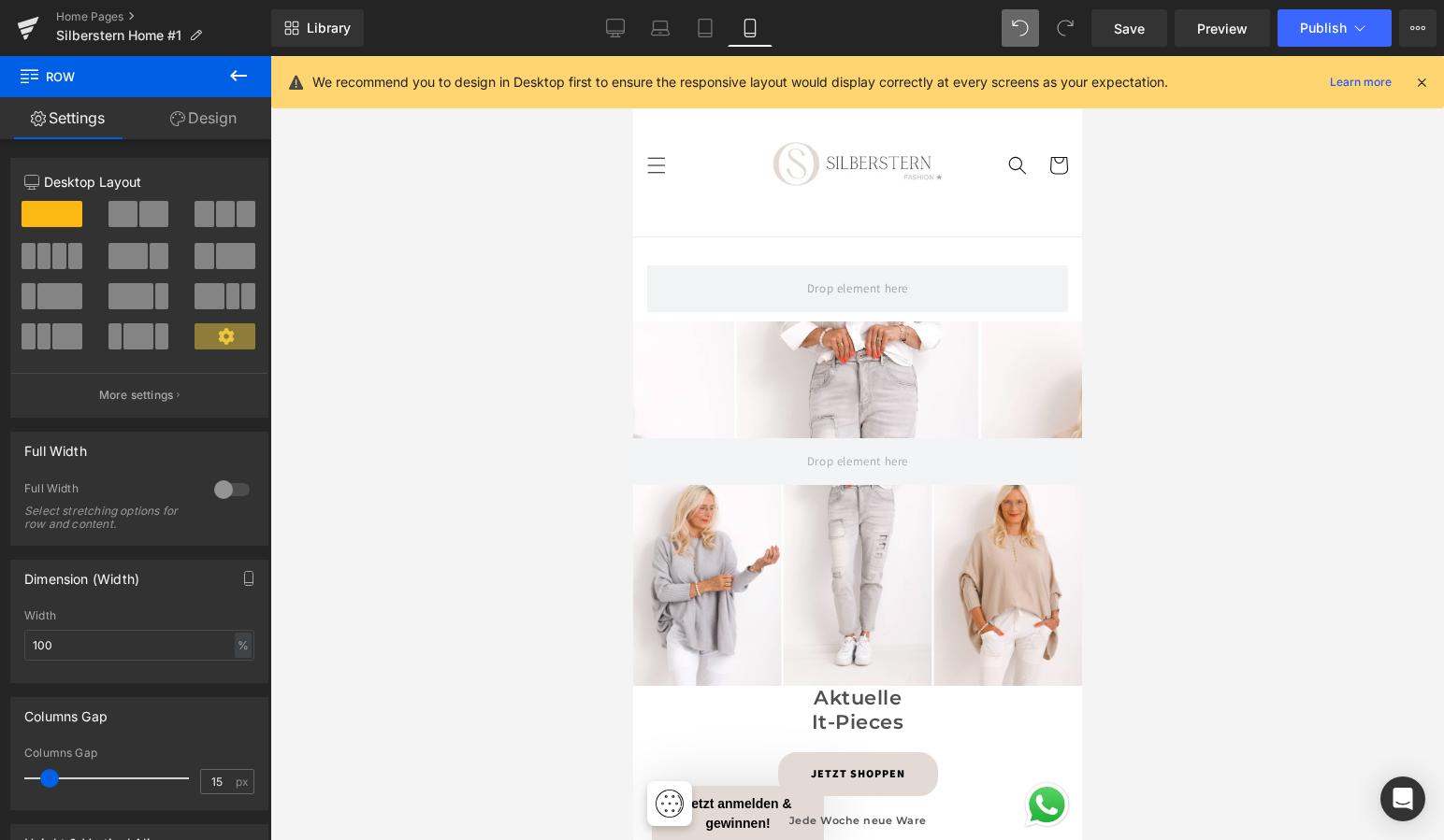
click at [237, 71] on icon at bounding box center [238, 75] width 17 height 11
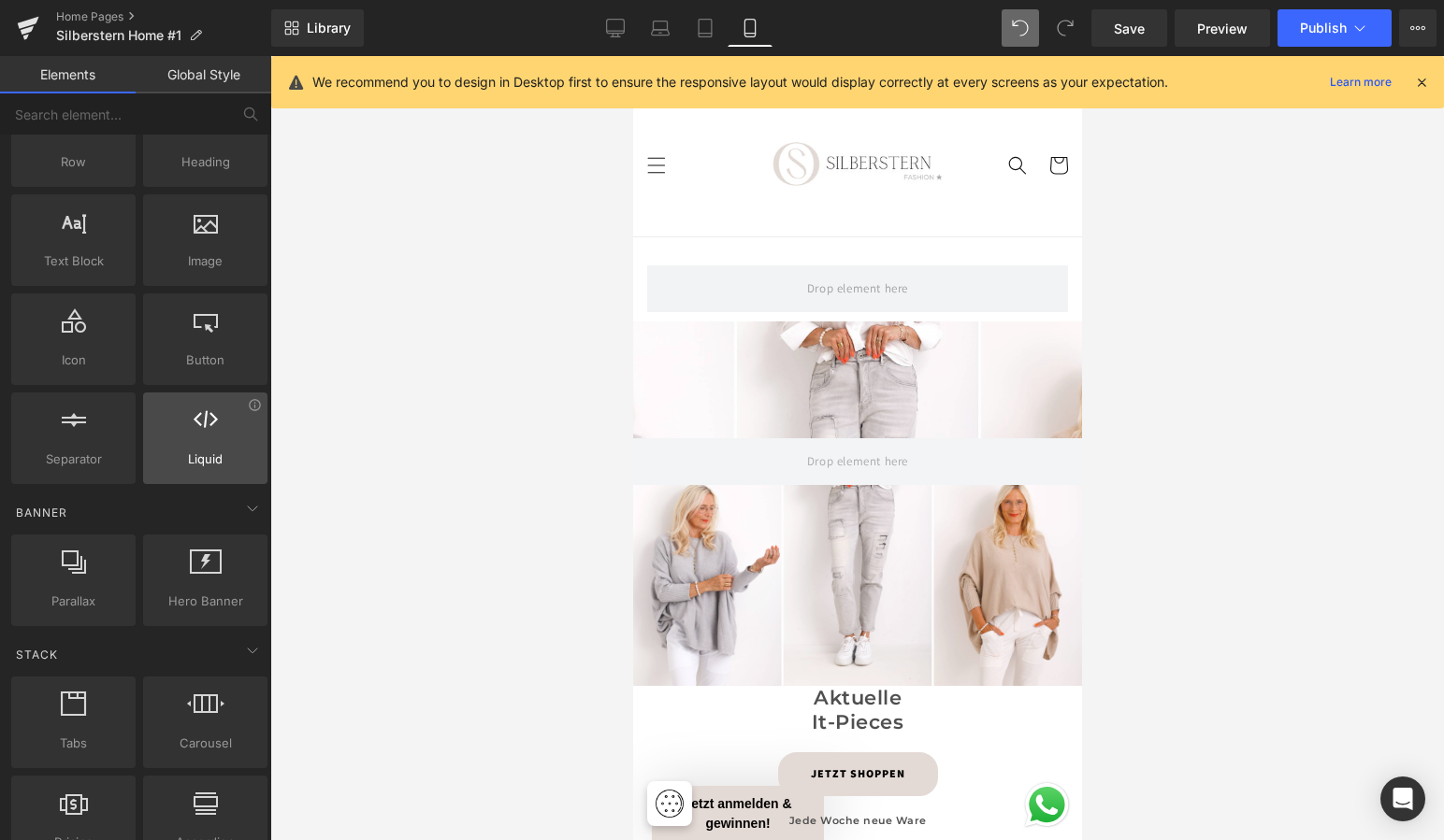
scroll to position [84, 0]
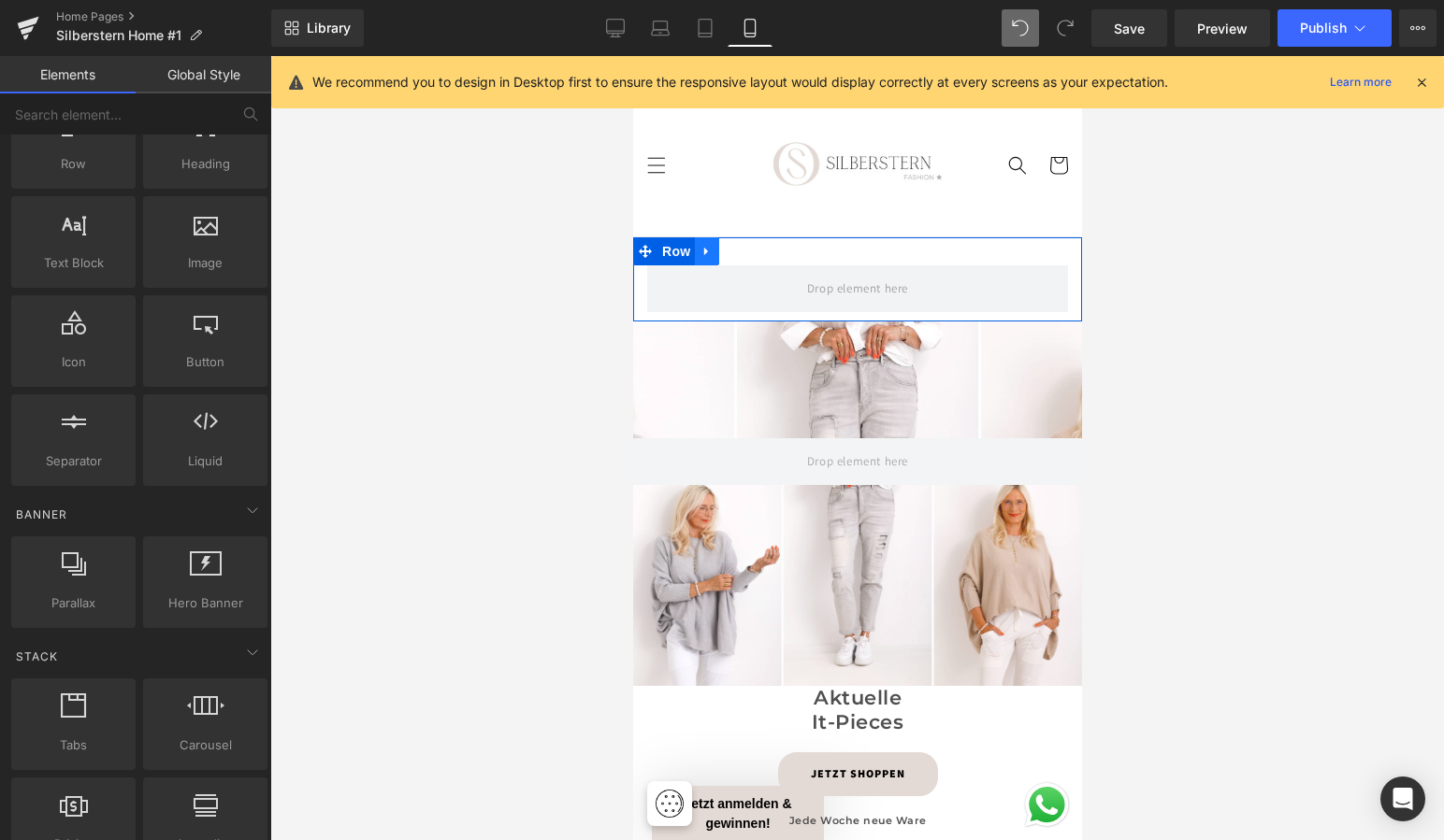
click at [704, 247] on icon at bounding box center [706, 252] width 13 height 14
click at [755, 250] on icon at bounding box center [754, 252] width 13 height 14
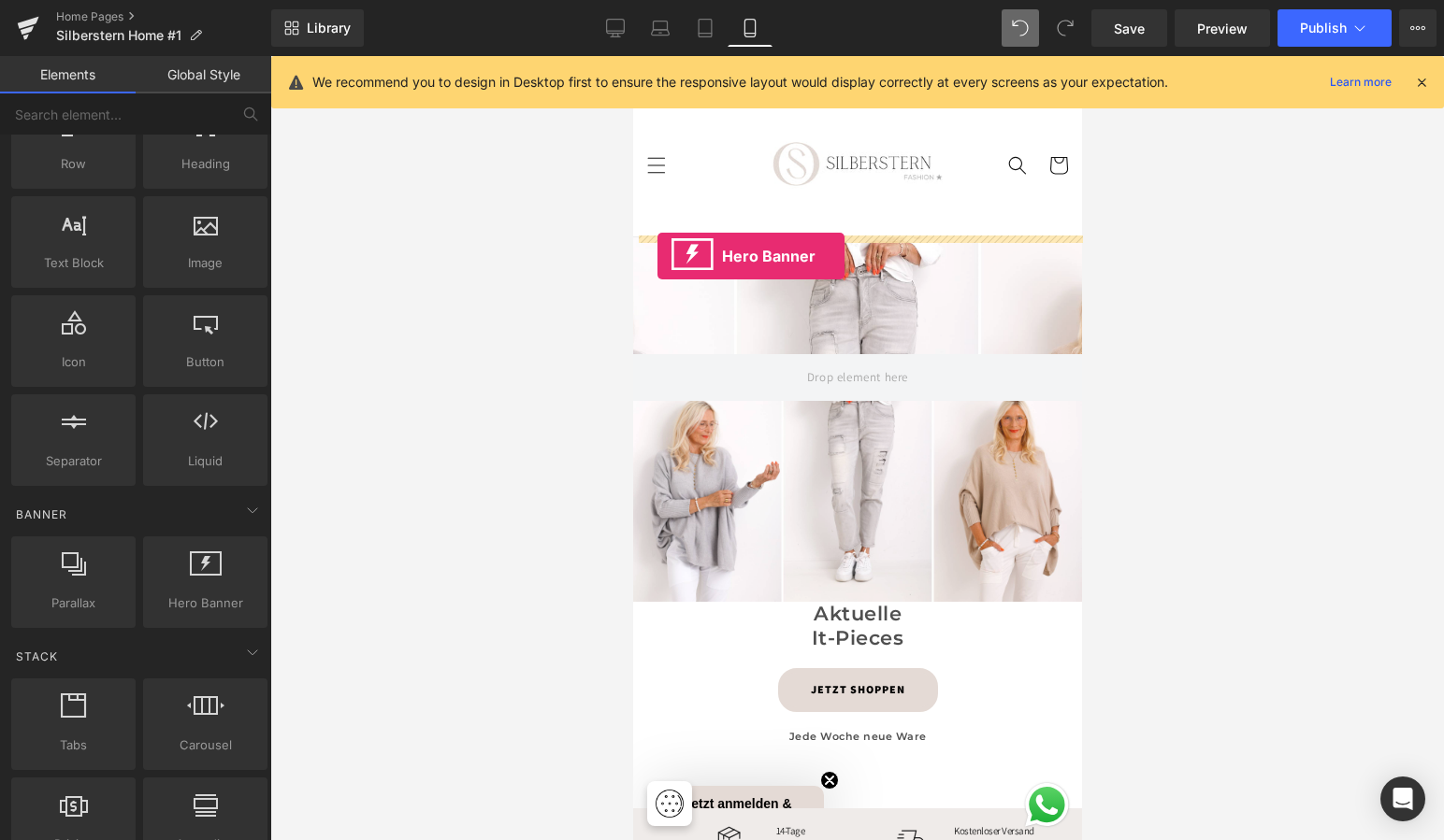
drag, startPoint x: 820, startPoint y: 657, endPoint x: 657, endPoint y: 256, distance: 432.9
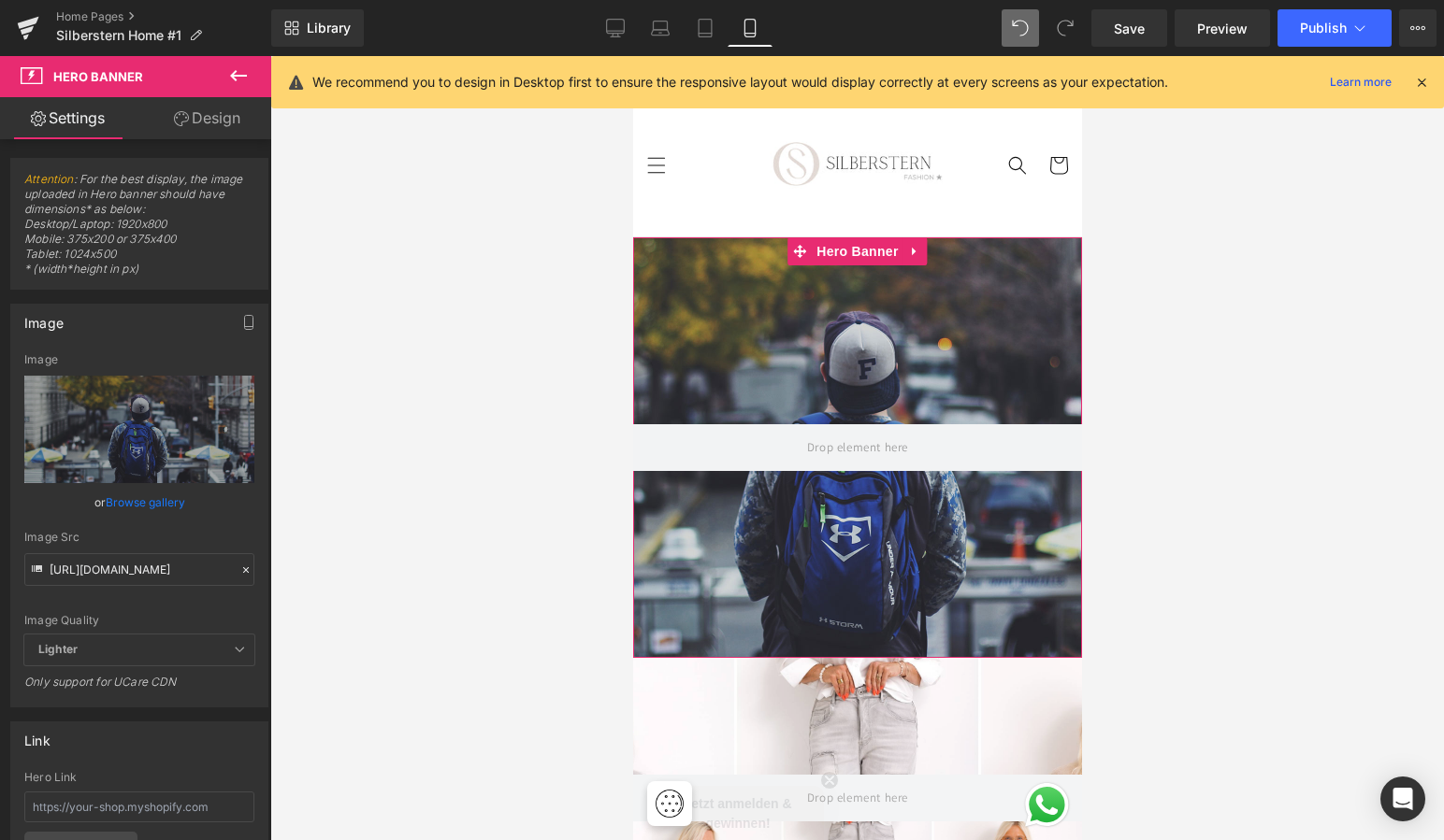
click at [179, 120] on icon at bounding box center [181, 118] width 15 height 15
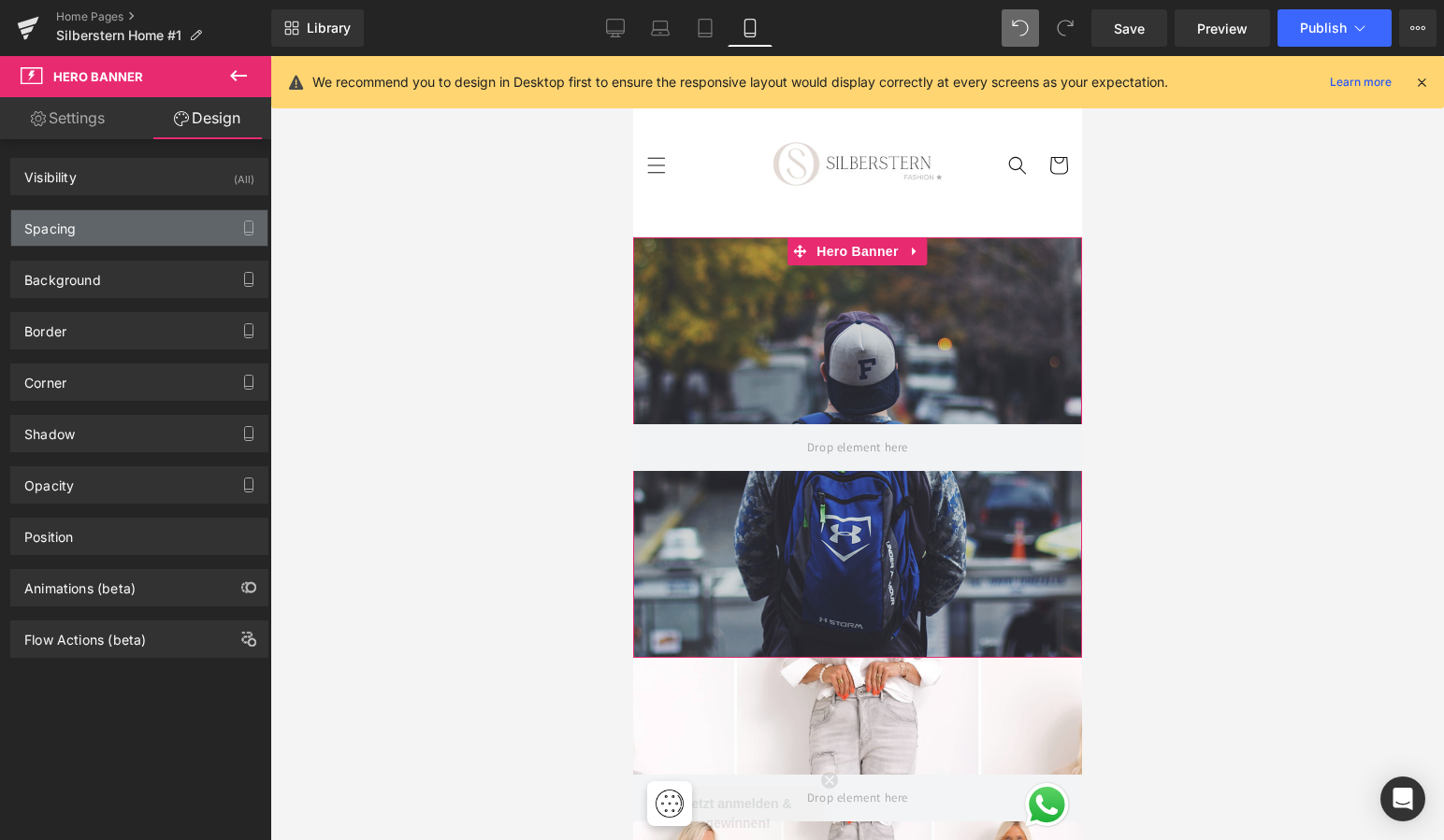
click at [153, 229] on div "Spacing" at bounding box center [139, 229] width 256 height 36
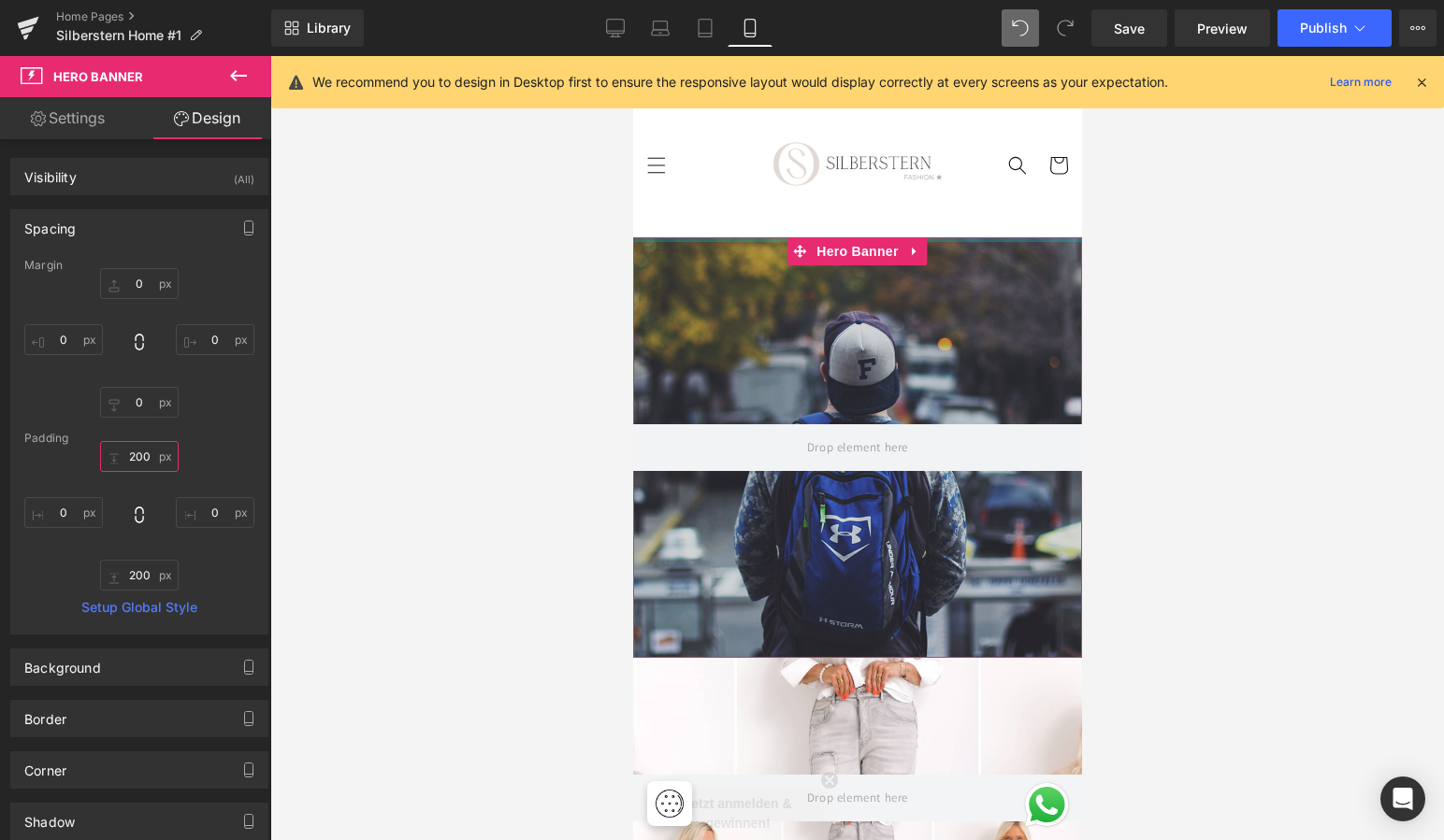
click at [149, 457] on input "text" at bounding box center [139, 456] width 79 height 31
drag, startPoint x: 149, startPoint y: 457, endPoint x: 113, endPoint y: 454, distance: 36.1
click at [113, 454] on input "text" at bounding box center [139, 456] width 79 height 31
click at [141, 455] on input "text" at bounding box center [139, 456] width 79 height 31
click at [149, 453] on input "text" at bounding box center [139, 456] width 79 height 31
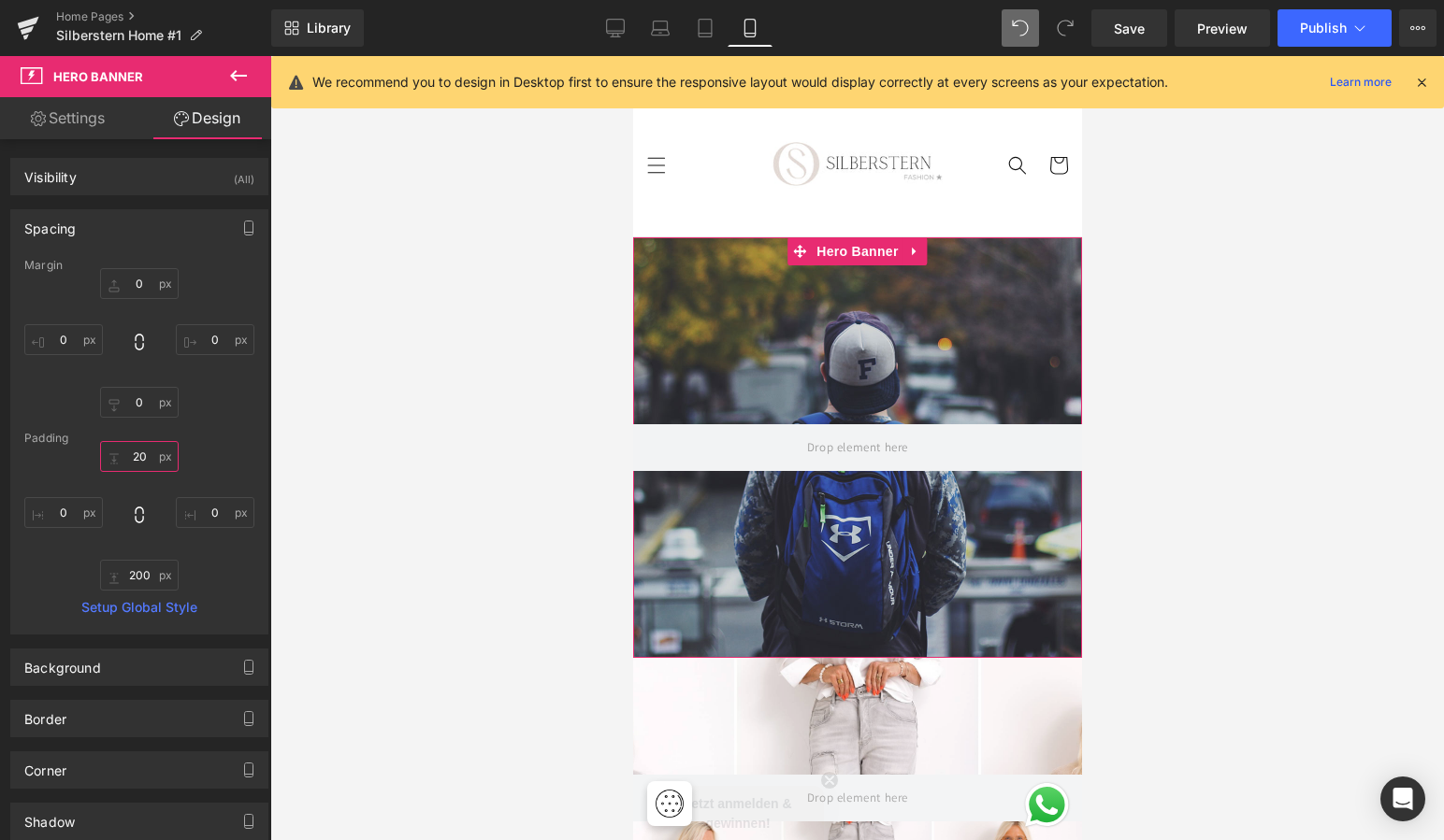
type input "2"
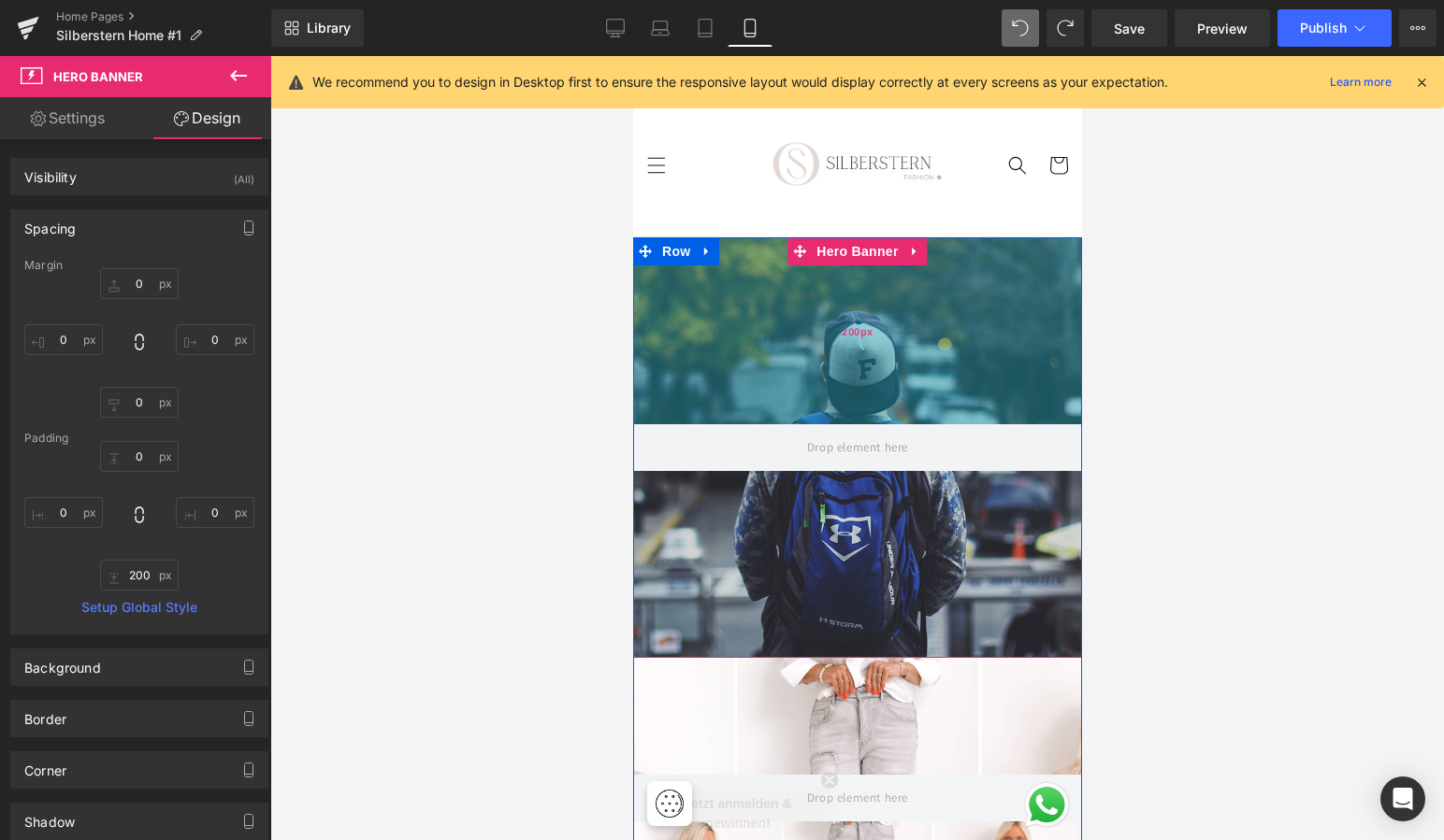
click at [740, 353] on div "200px" at bounding box center [856, 331] width 449 height 187
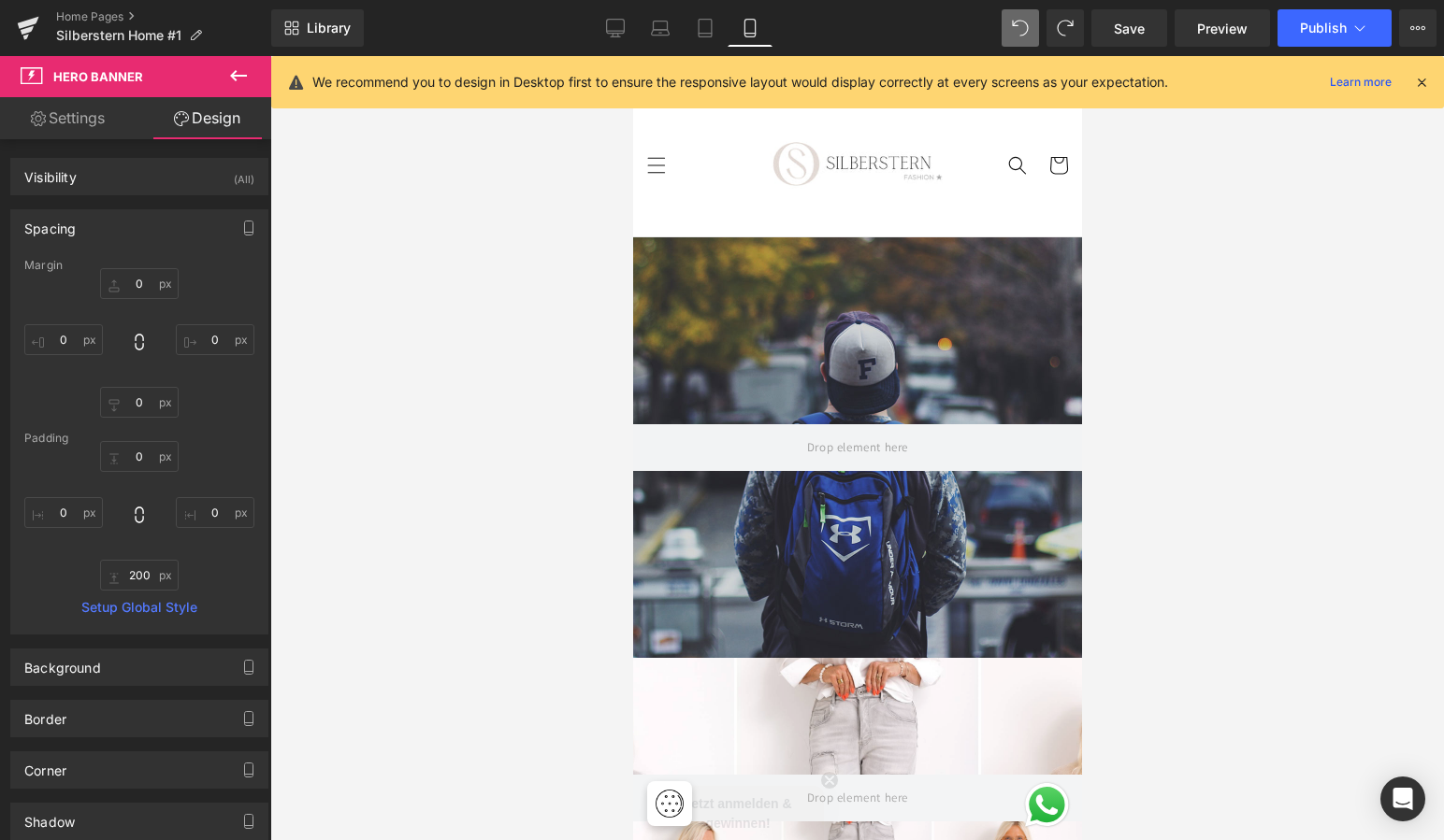
click at [114, 80] on span "Hero Banner" at bounding box center [98, 76] width 90 height 15
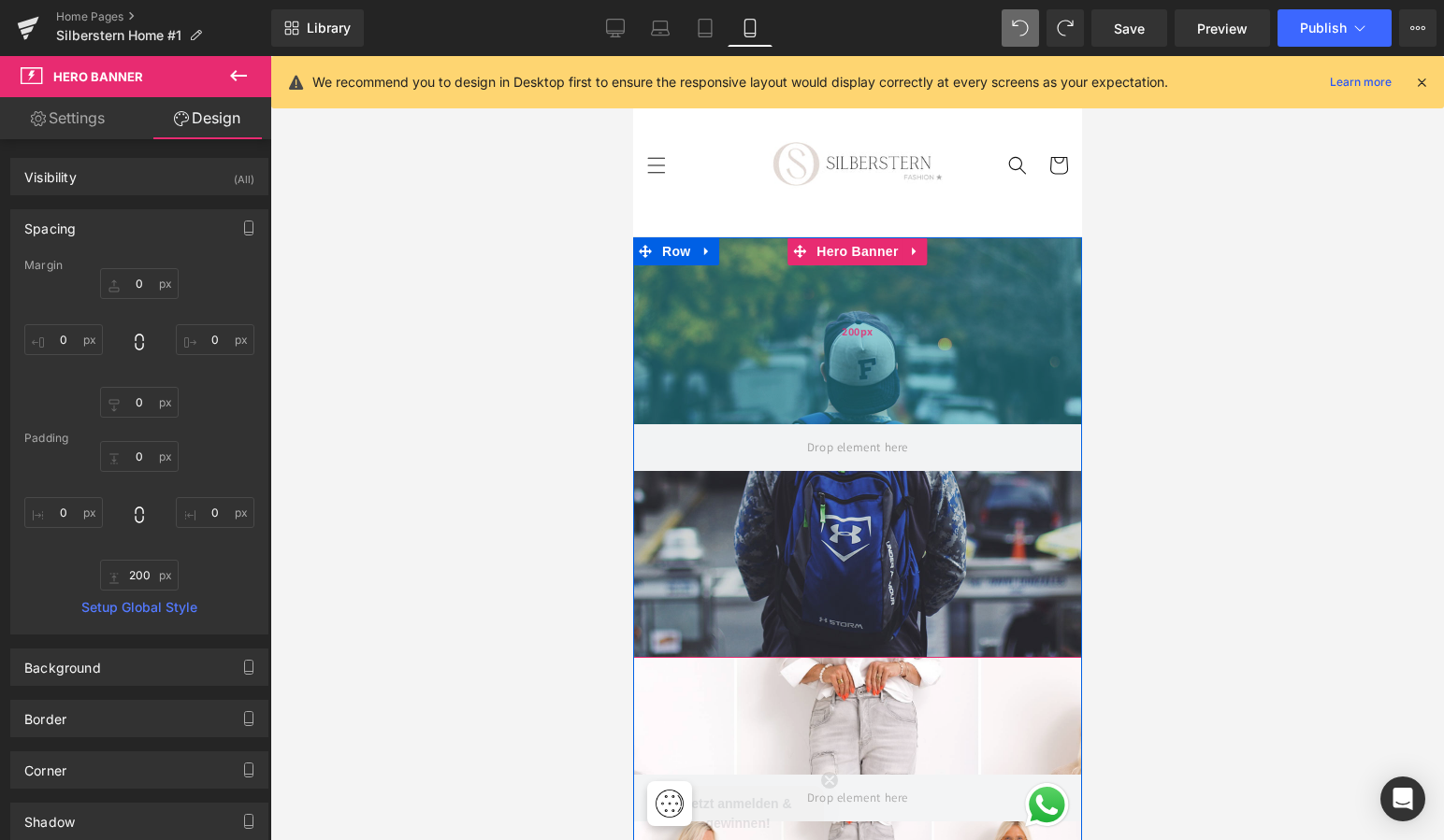
scroll to position [2, 0]
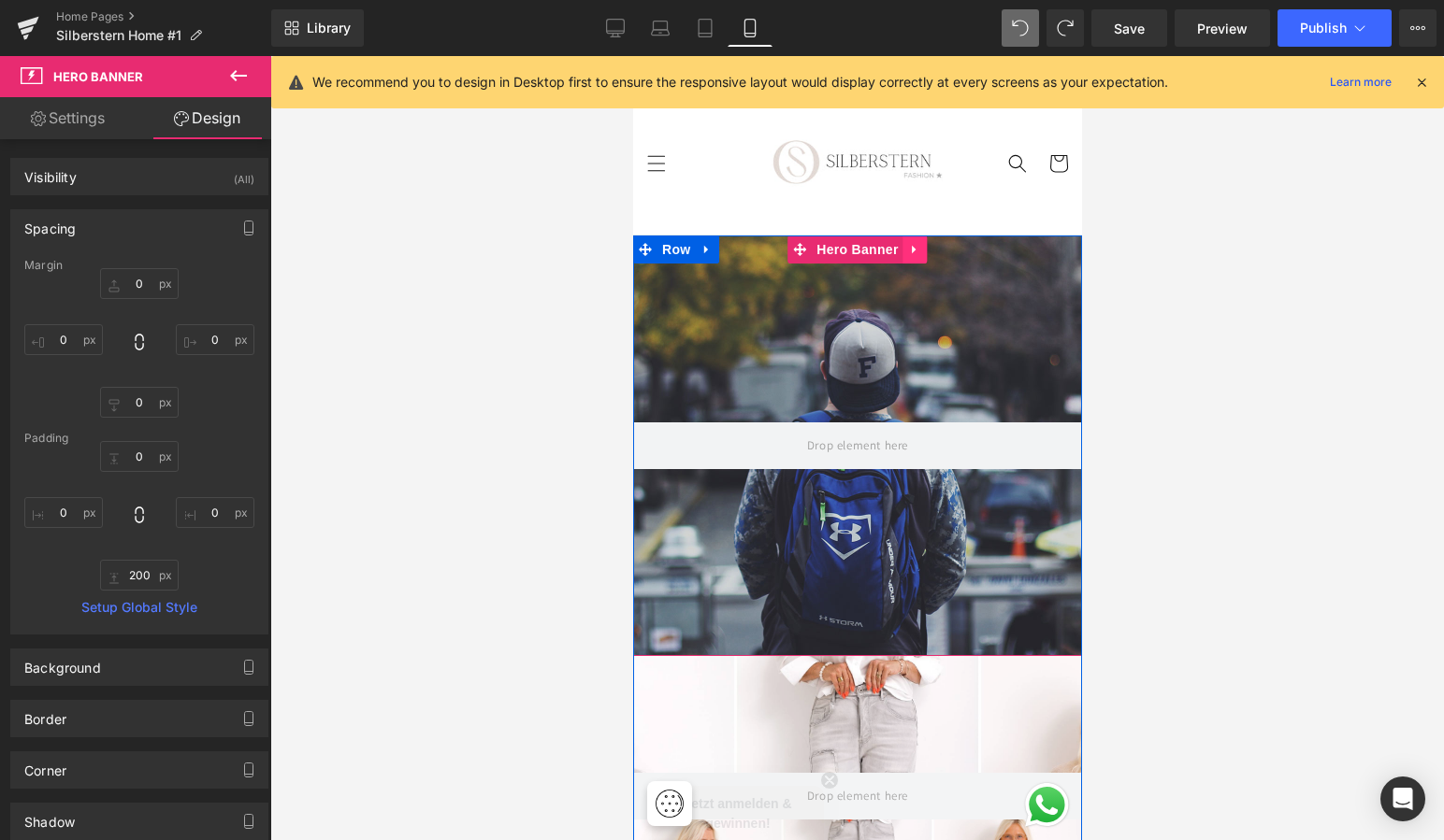
click at [911, 246] on icon at bounding box center [914, 250] width 13 height 14
click at [925, 243] on icon at bounding box center [926, 249] width 13 height 13
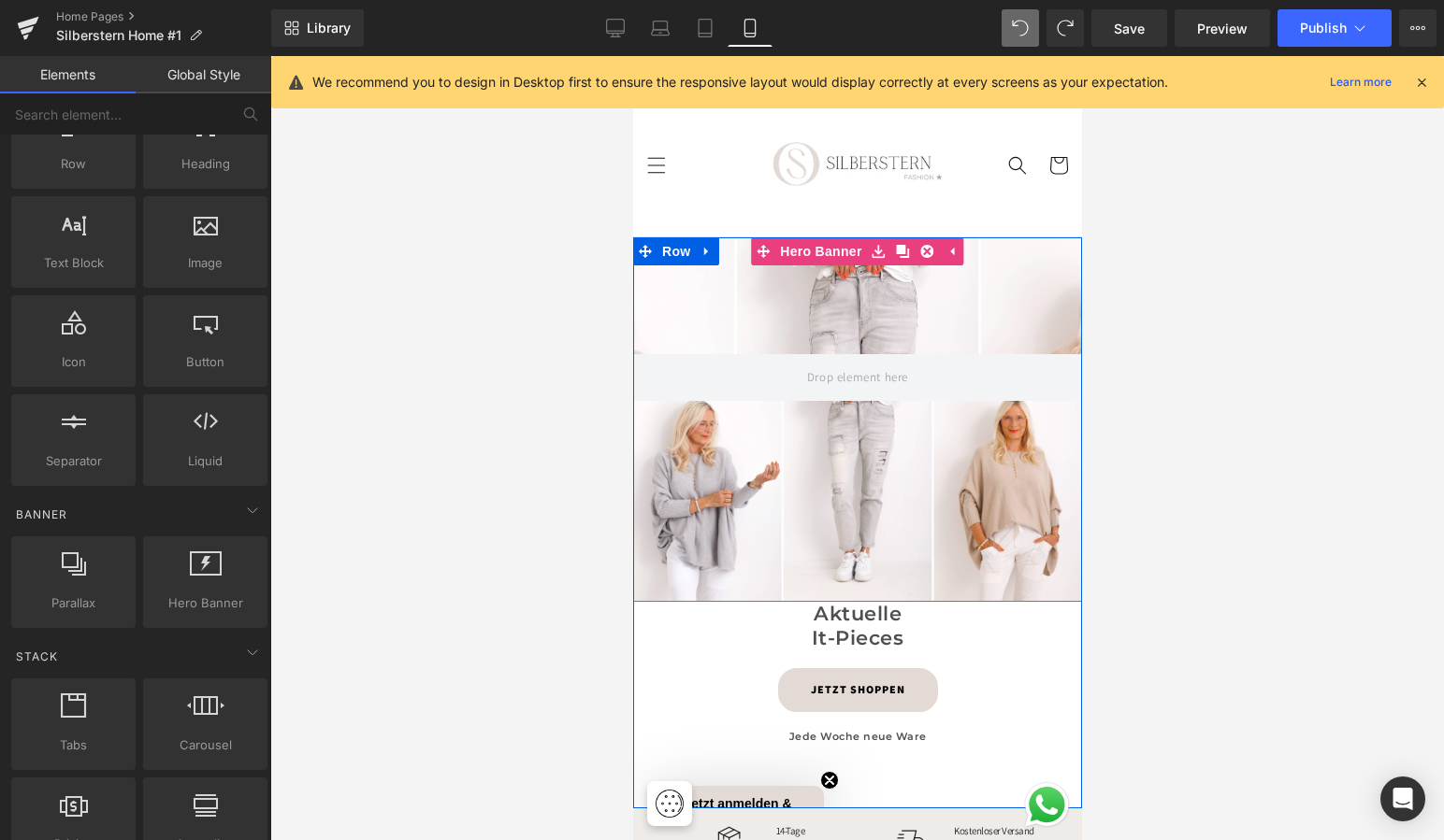
scroll to position [0, 0]
click at [882, 300] on div at bounding box center [856, 420] width 449 height 365
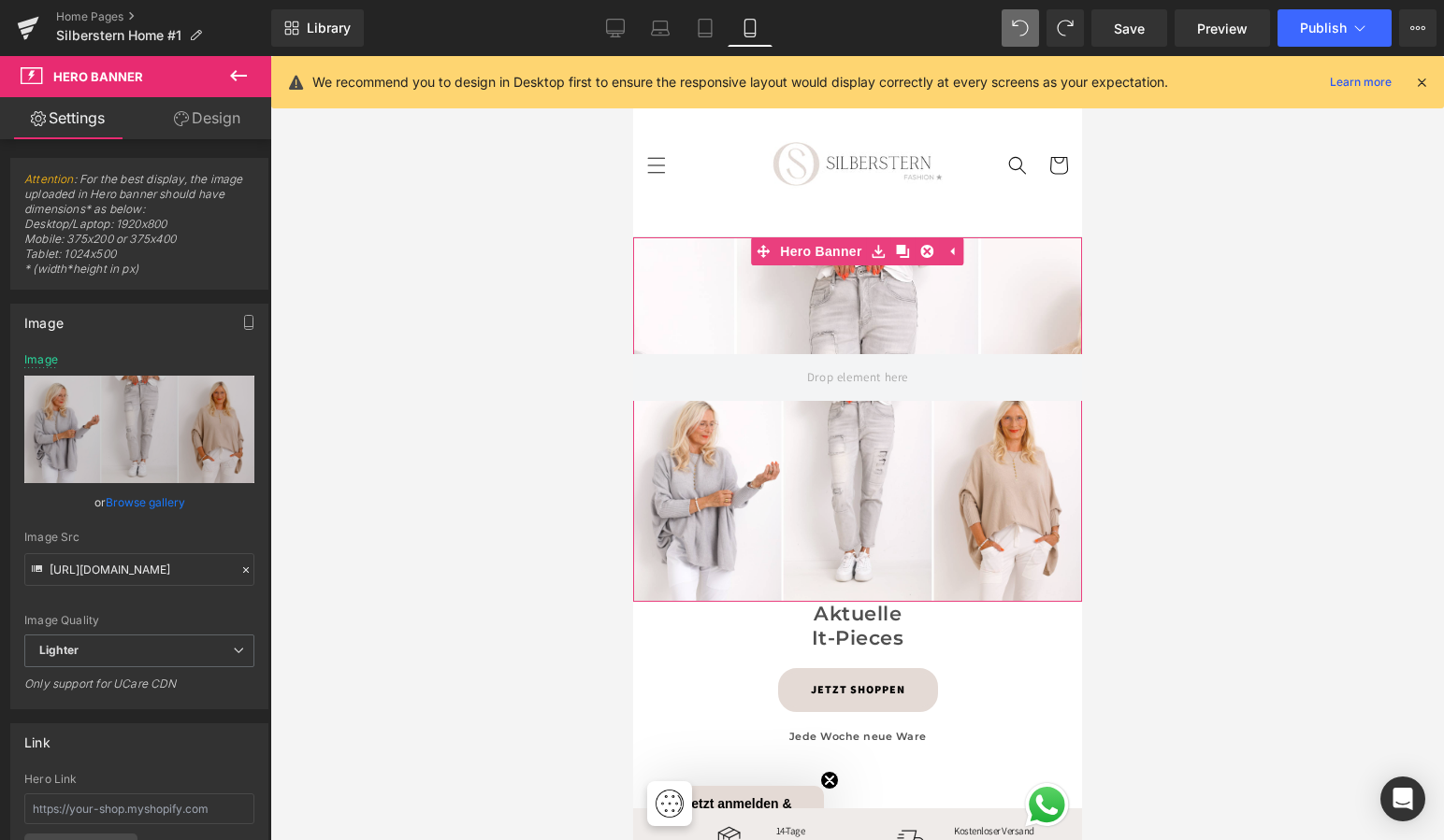
click at [209, 114] on link "Design" at bounding box center [207, 118] width 136 height 42
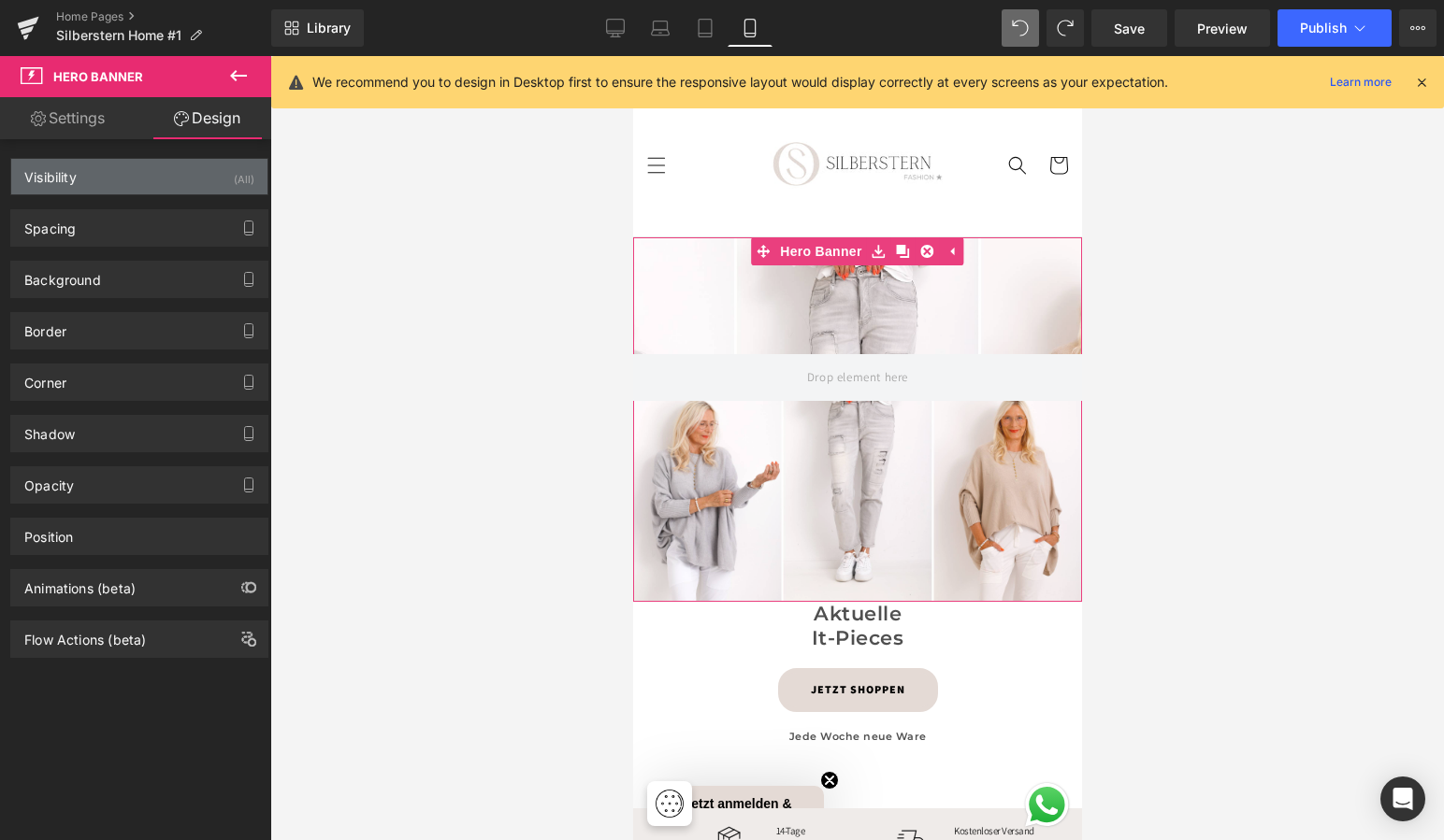
click at [121, 184] on div "Visibility (All)" at bounding box center [139, 177] width 256 height 36
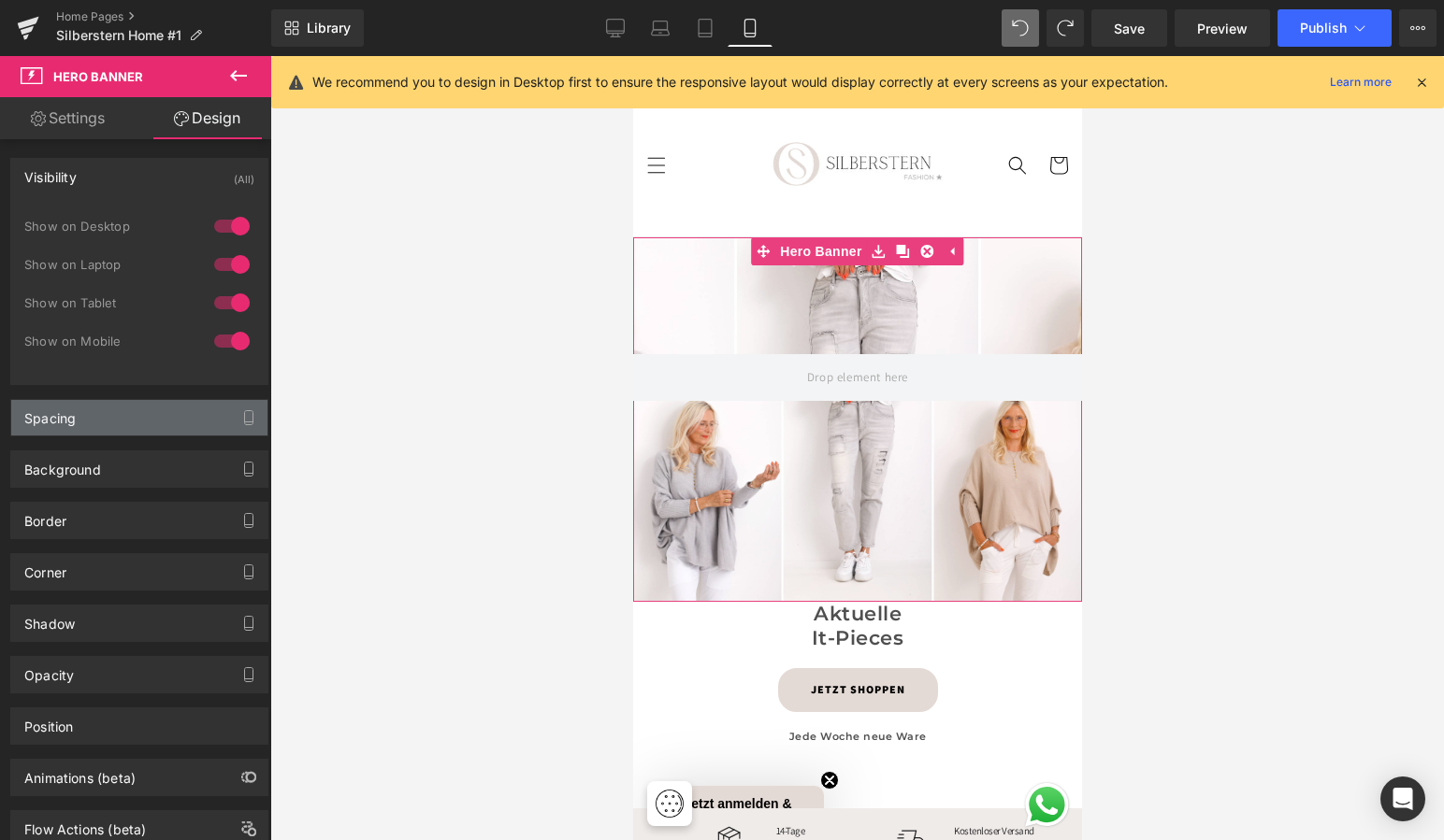
click at [131, 415] on div "Spacing" at bounding box center [139, 418] width 256 height 36
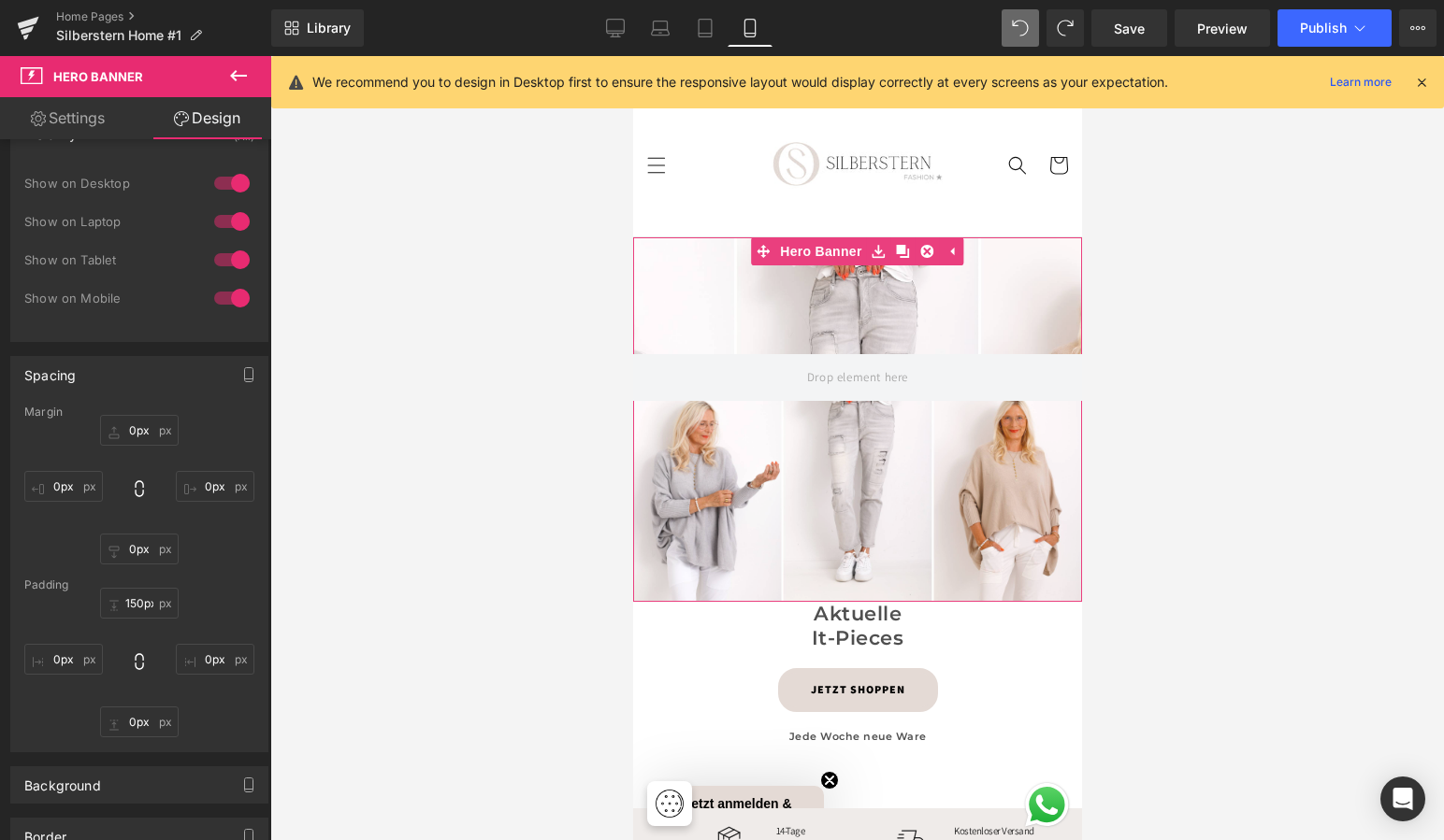
scroll to position [46, 0]
click at [134, 597] on input "150px" at bounding box center [139, 600] width 79 height 31
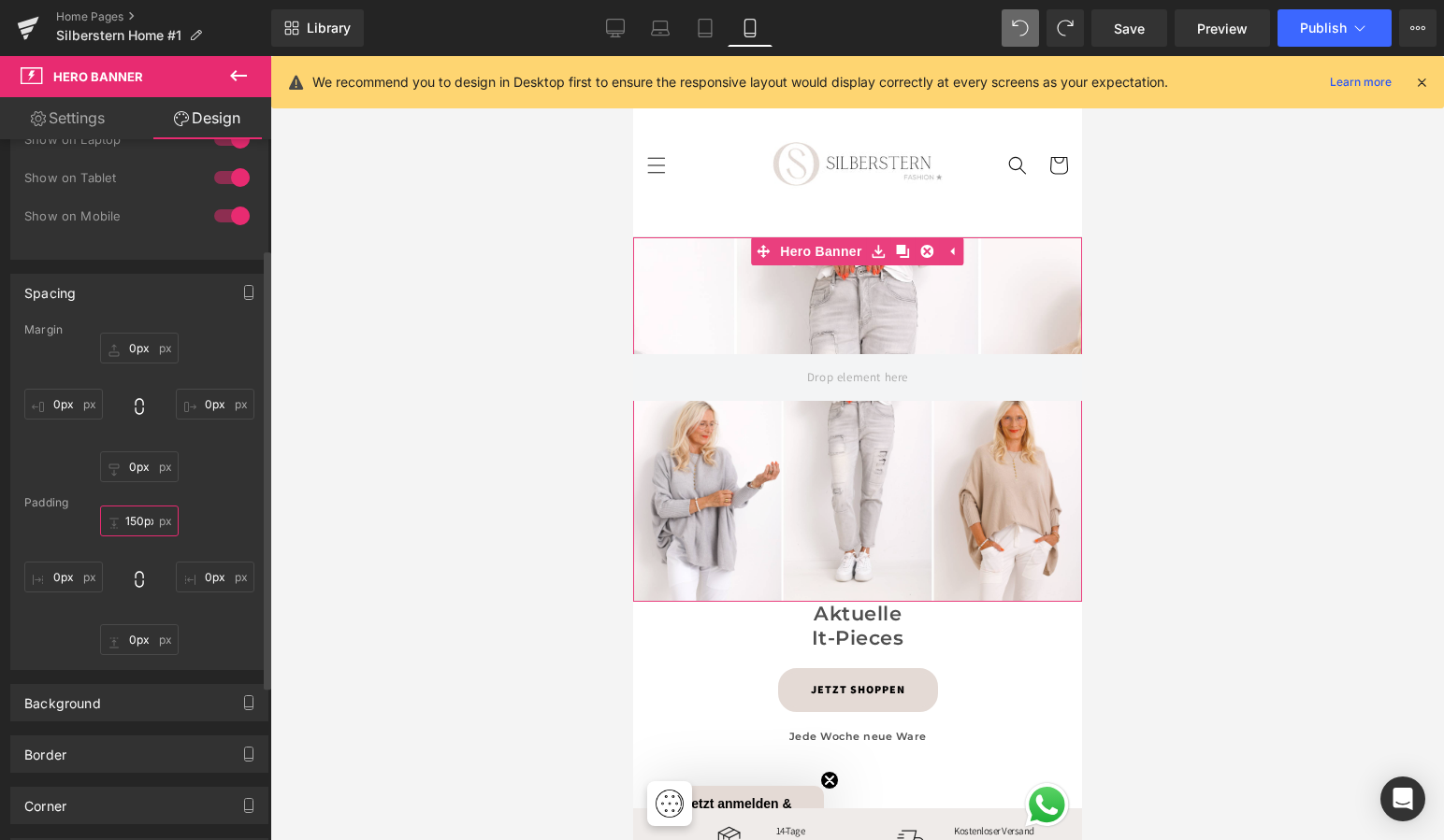
scroll to position [184, 0]
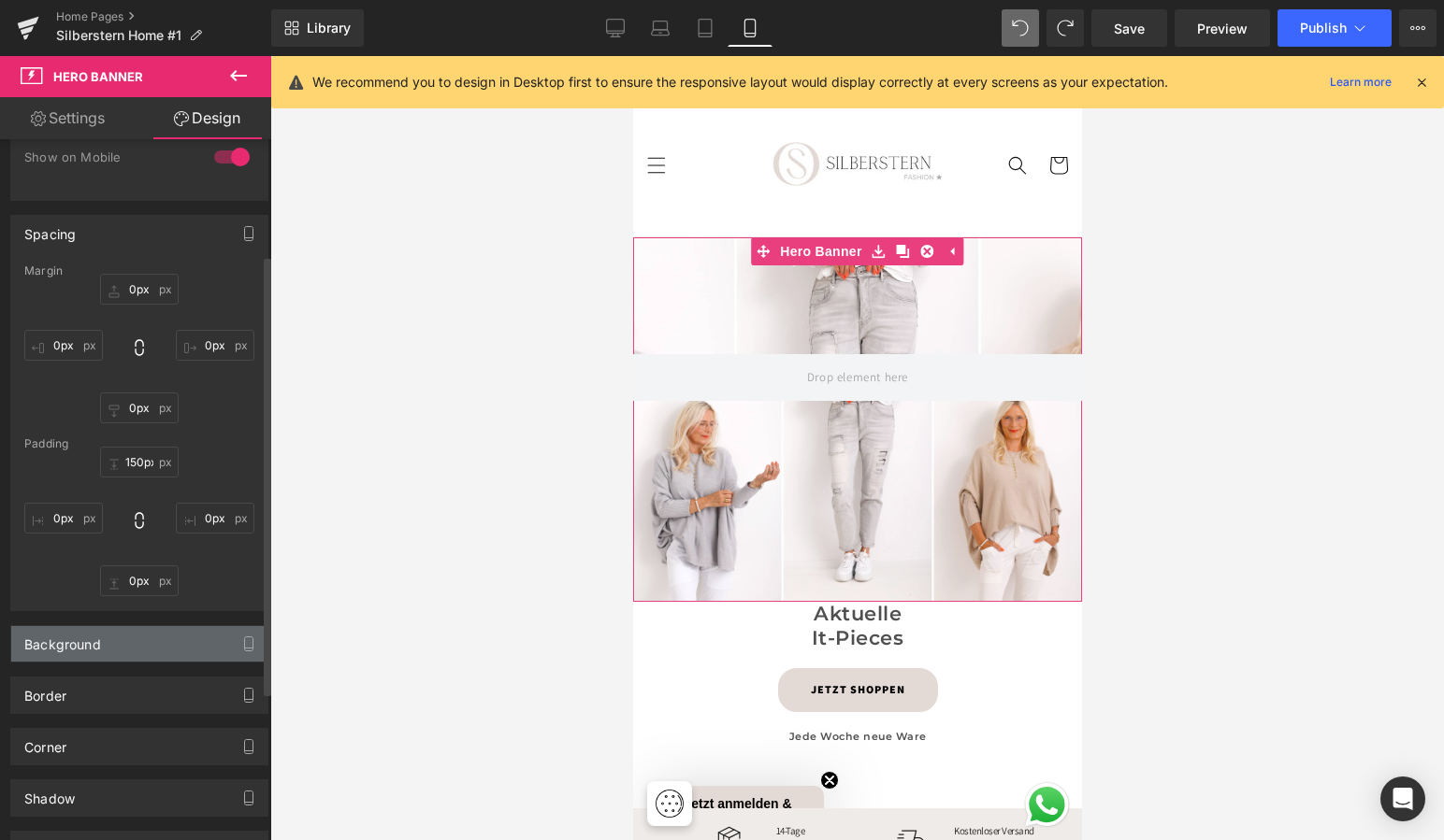
click at [124, 638] on div "Background" at bounding box center [139, 644] width 256 height 36
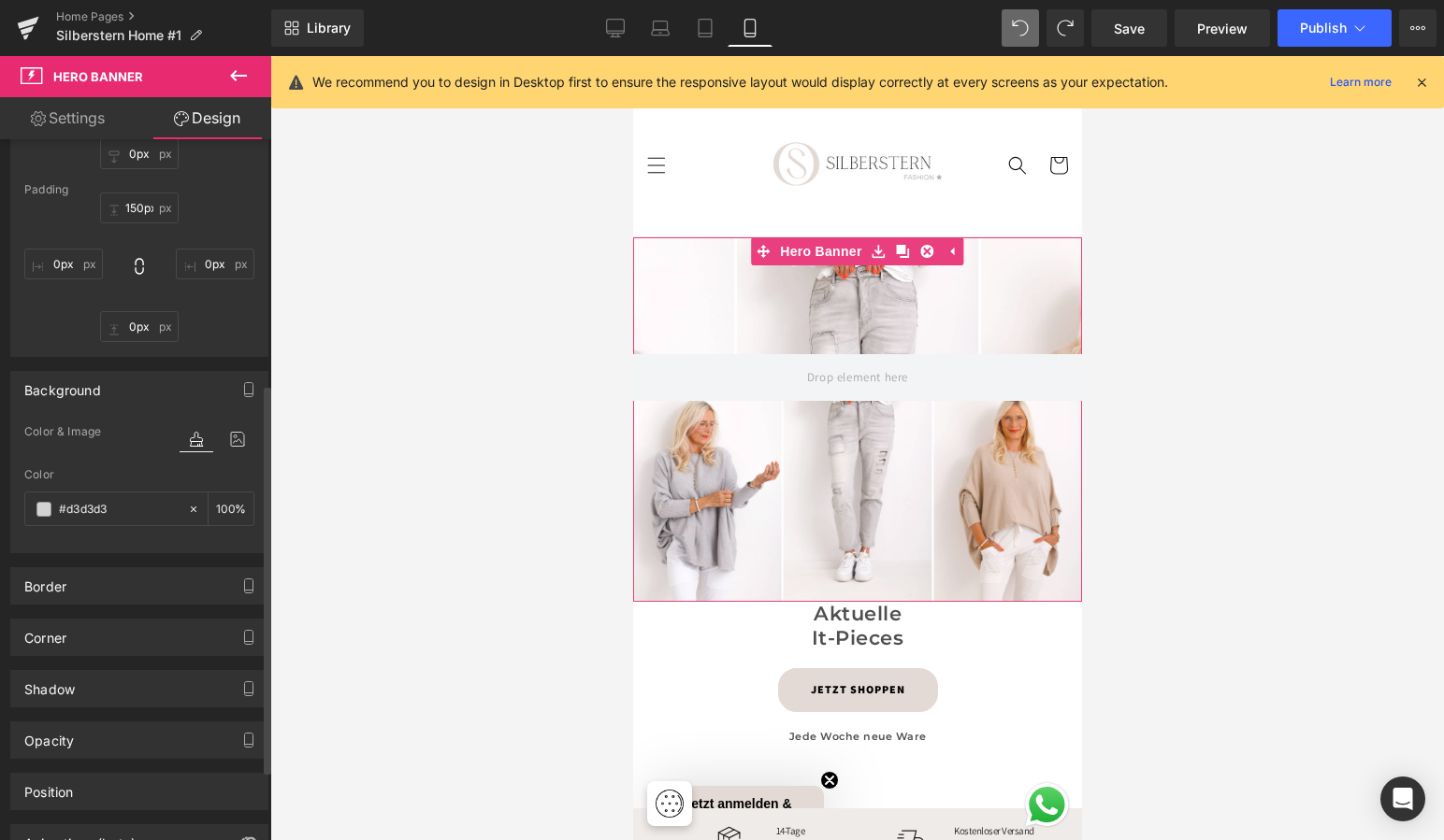
scroll to position [473, 0]
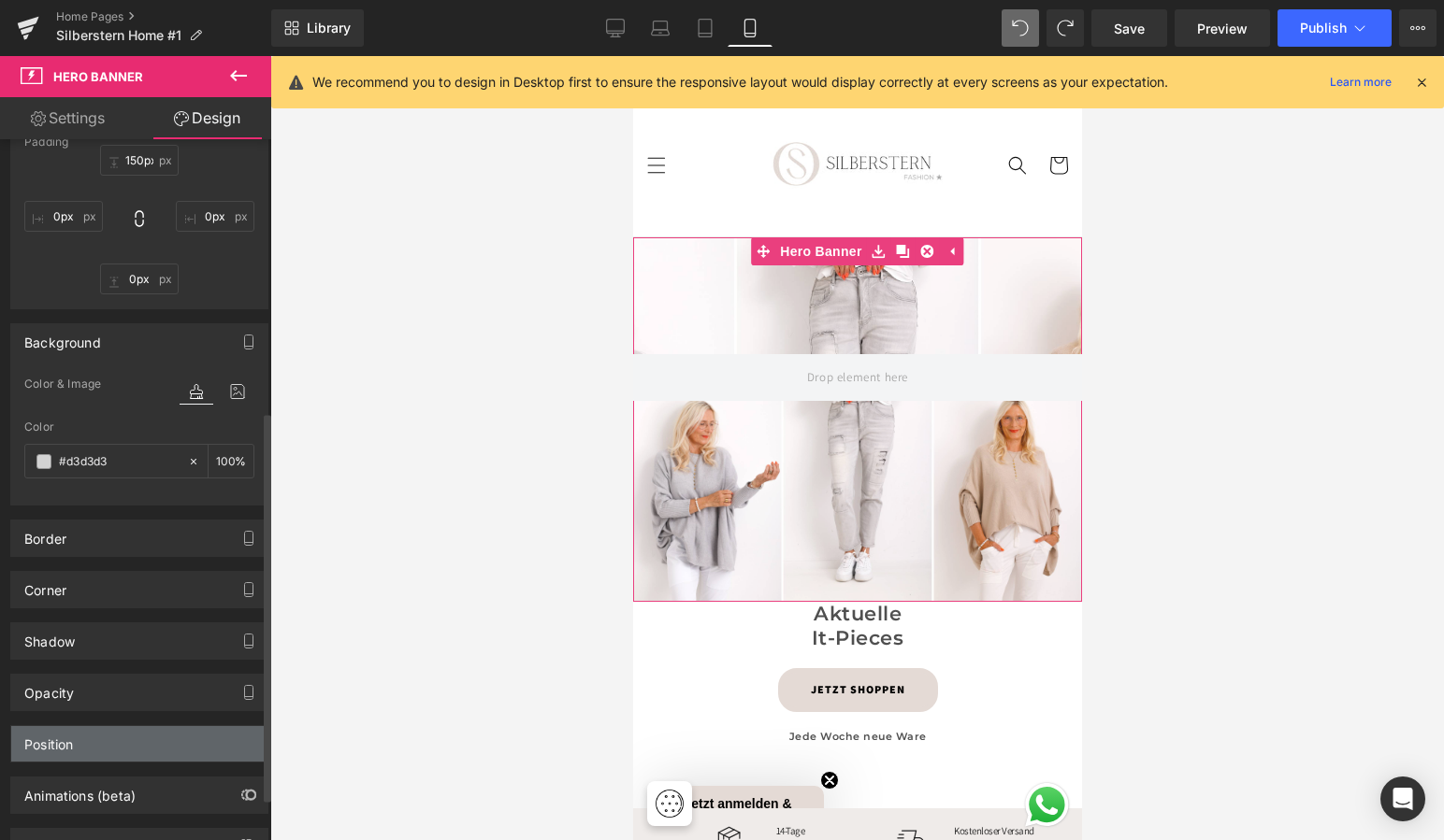
click at [108, 747] on div "Position" at bounding box center [139, 744] width 256 height 36
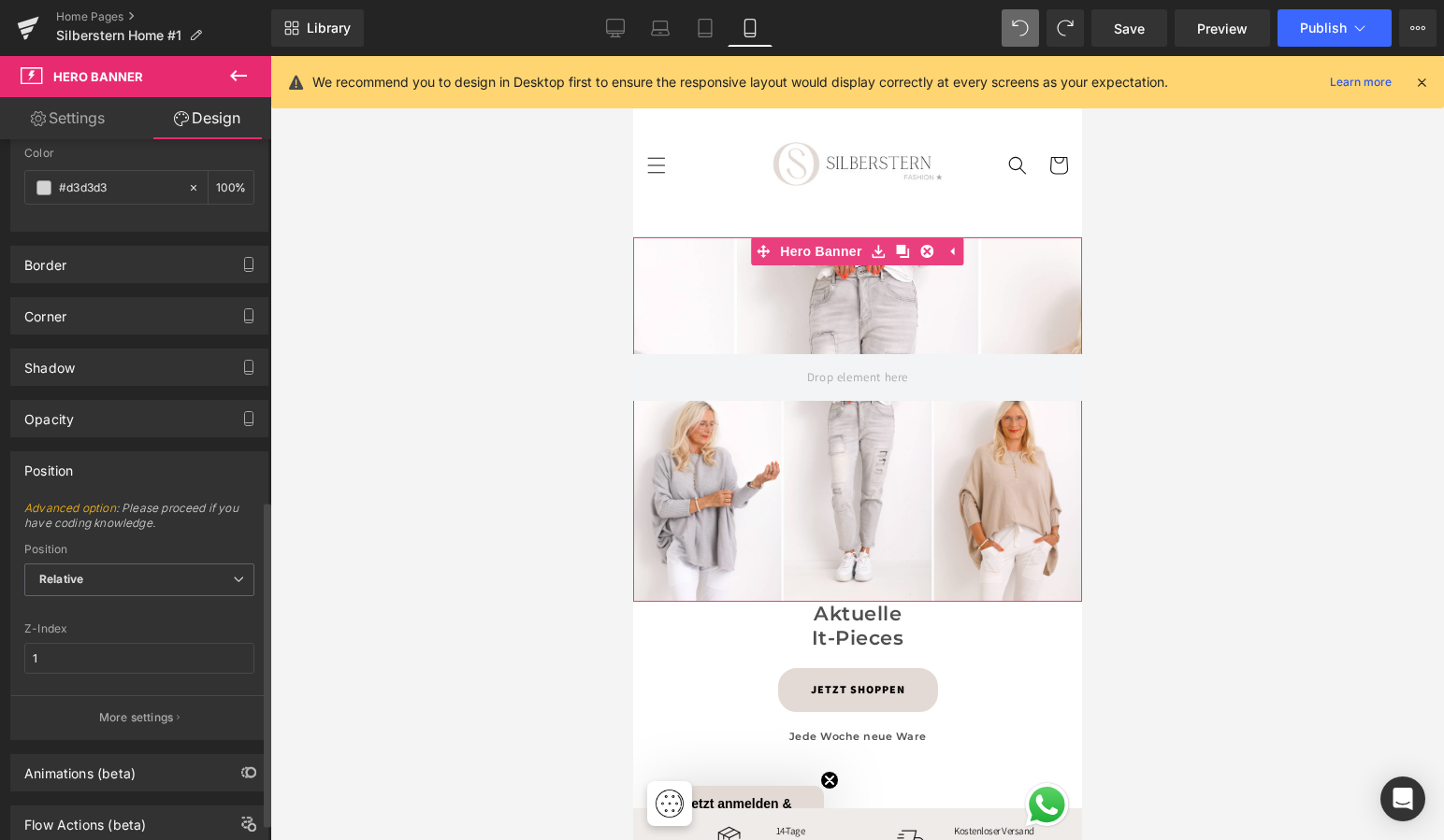
scroll to position [793, 0]
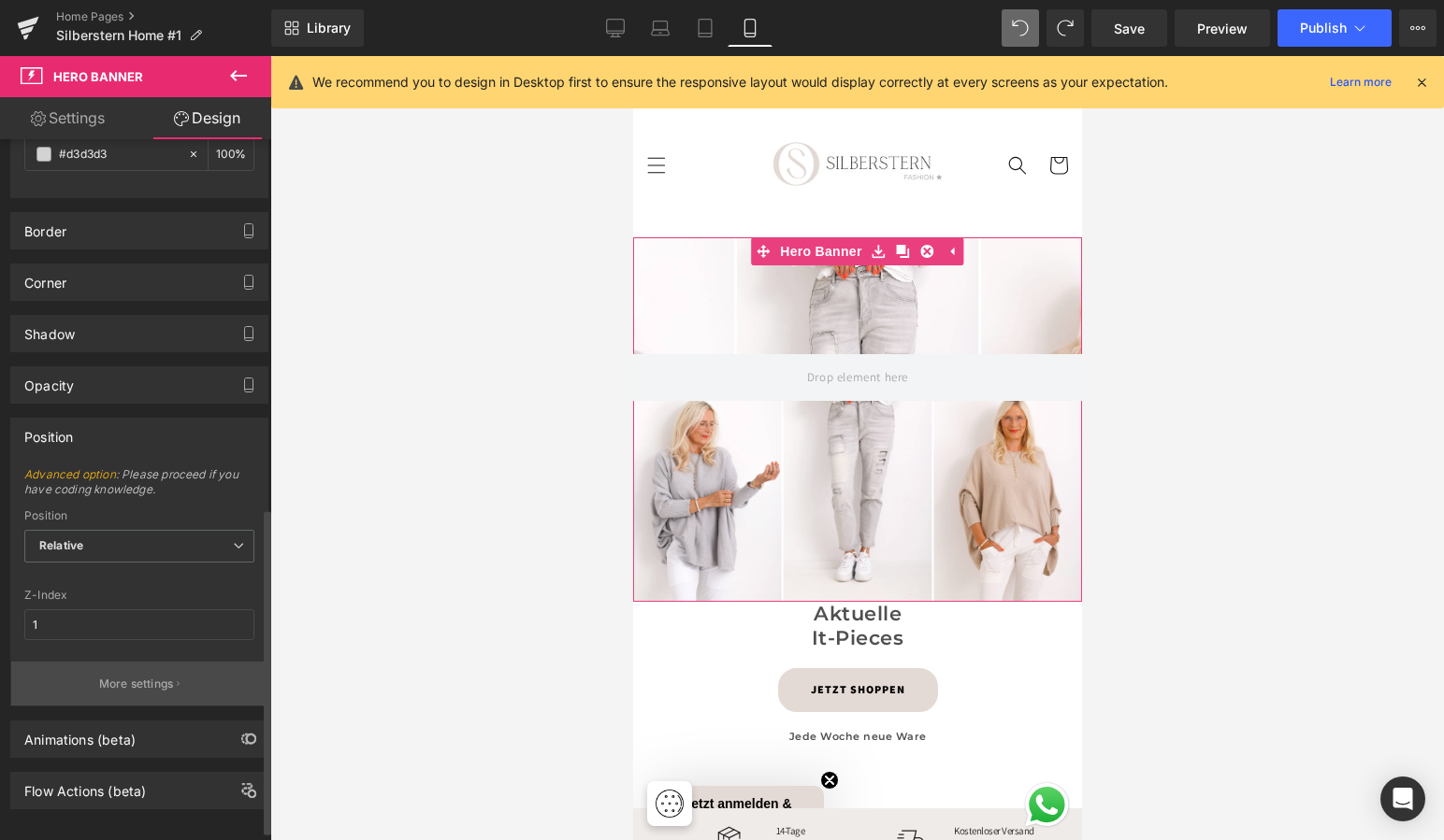
click at [146, 684] on p "More settings" at bounding box center [136, 684] width 75 height 17
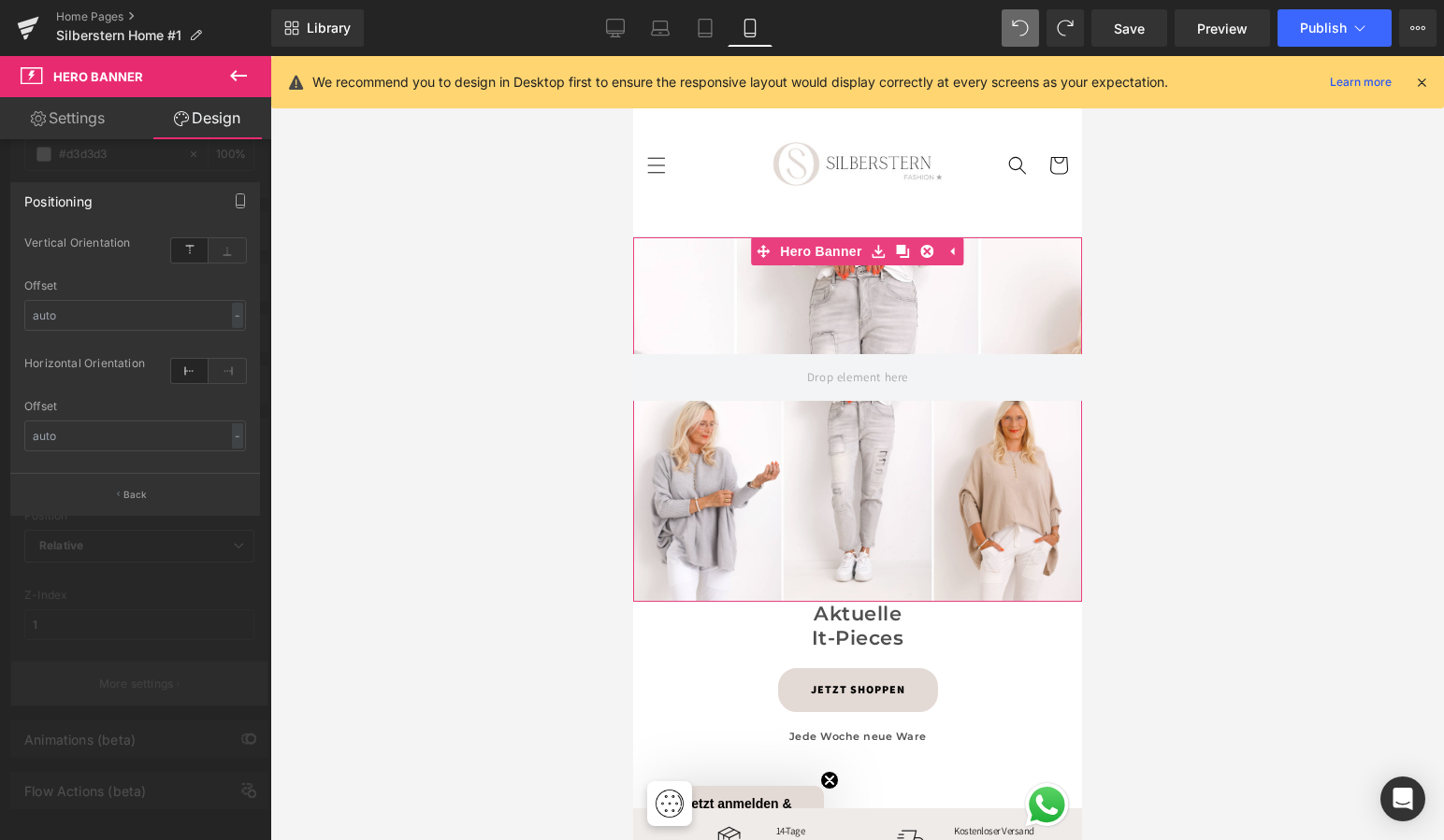
scroll to position [789, 0]
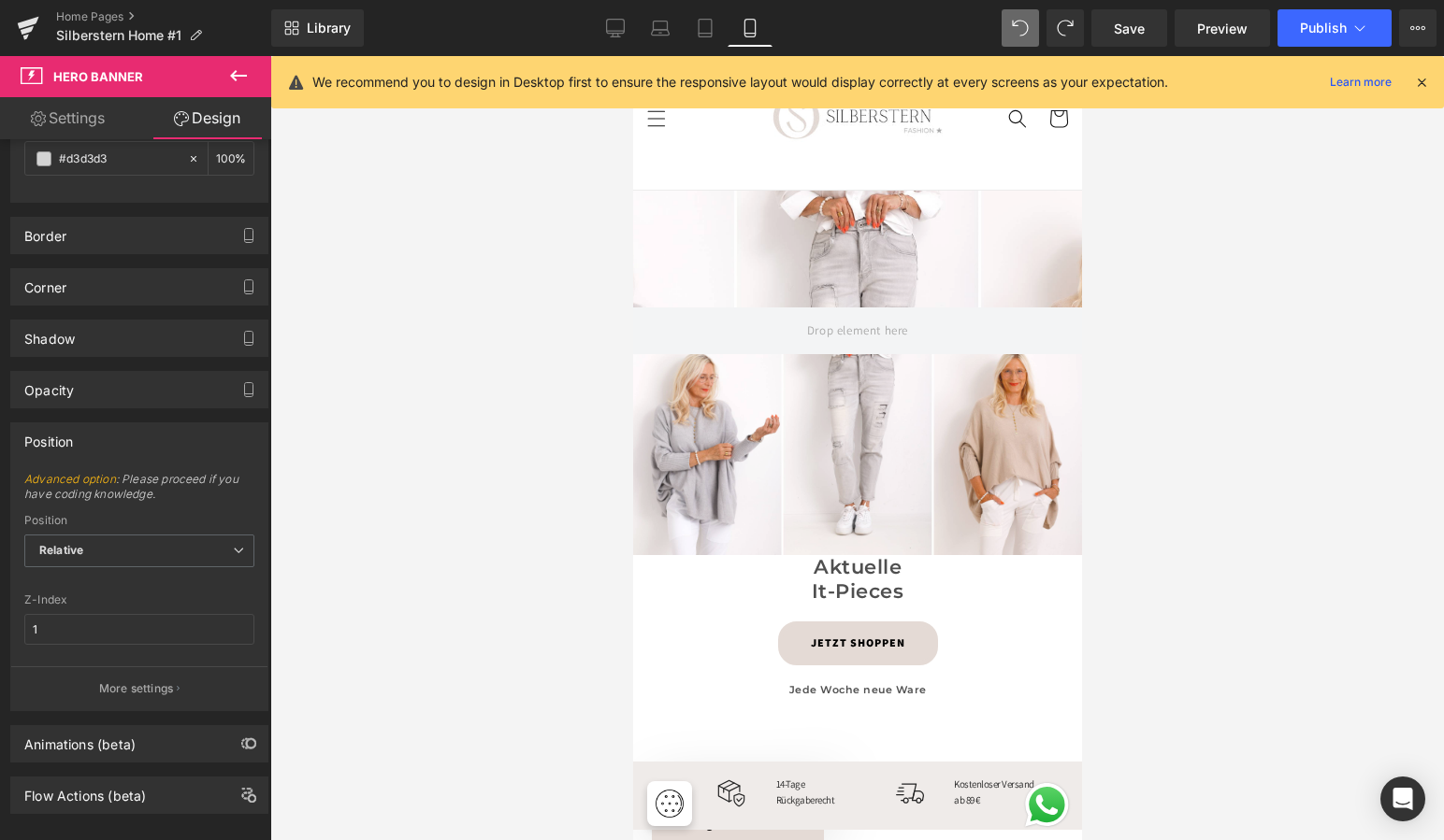
scroll to position [49, 0]
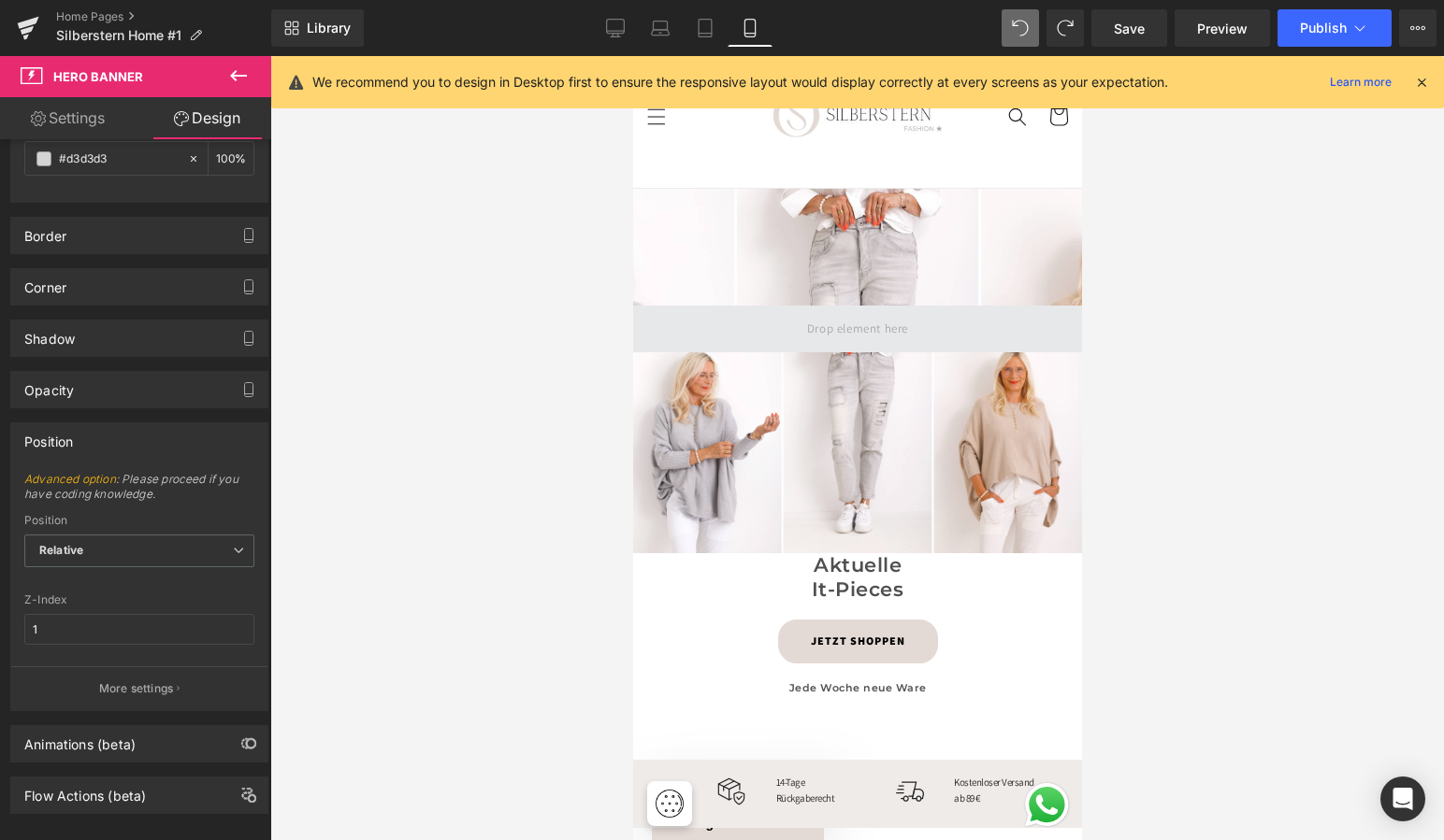
click at [814, 328] on span at bounding box center [856, 329] width 114 height 31
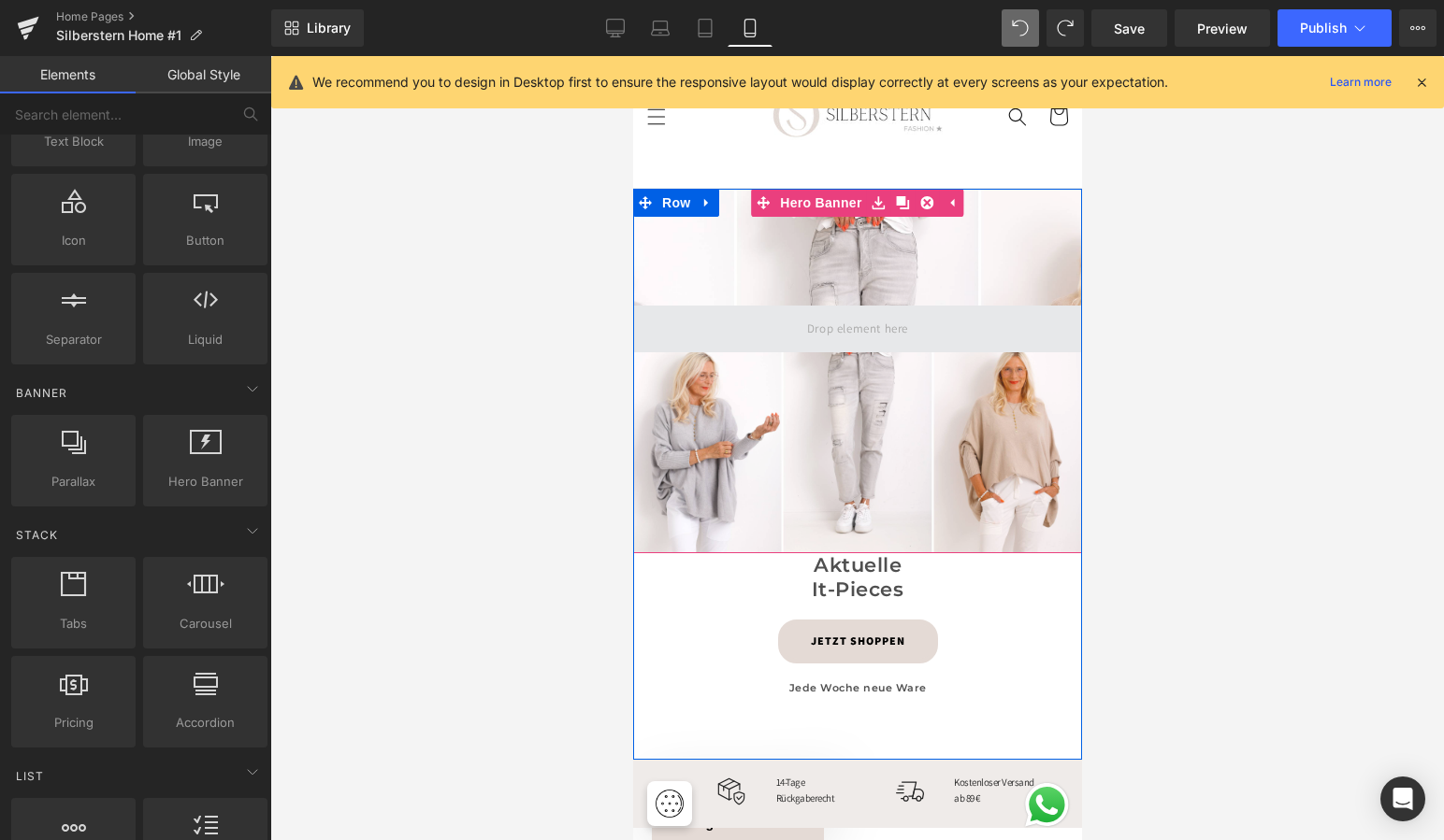
scroll to position [48, 0]
